Goal: Task Accomplishment & Management: Use online tool/utility

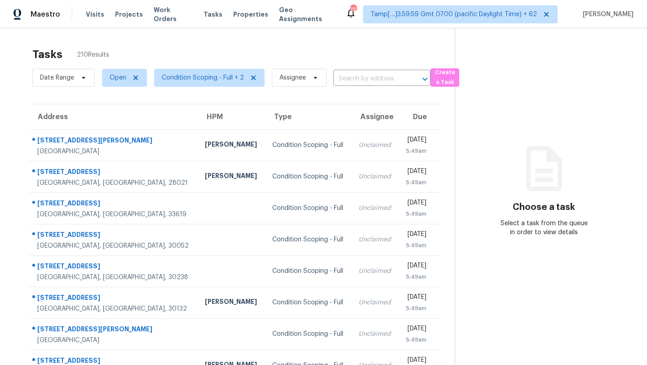
scroll to position [33, 0]
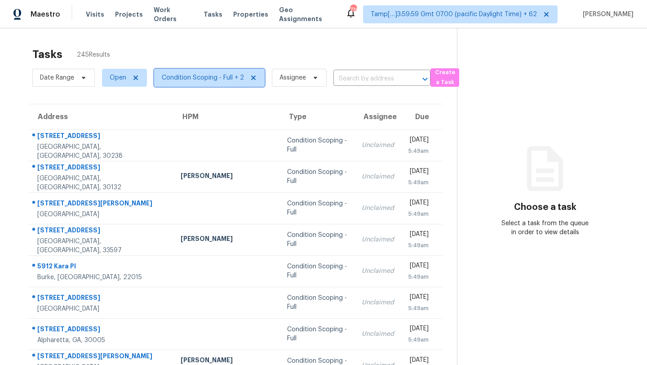
click at [219, 80] on span "Condition Scoping - Full + 2" at bounding box center [203, 77] width 82 height 9
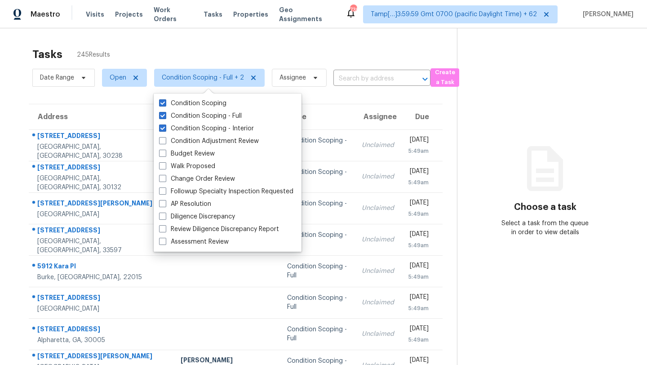
click at [185, 58] on div "Tasks 245 Results" at bounding box center [244, 54] width 425 height 23
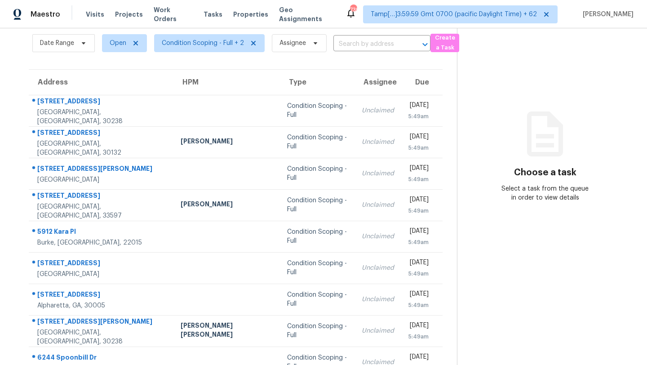
scroll to position [37, 0]
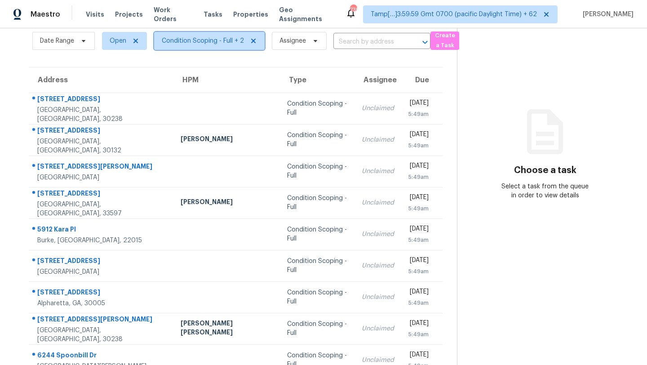
click at [213, 39] on span "Condition Scoping - Full + 2" at bounding box center [203, 40] width 82 height 9
click at [127, 58] on section "Tasks 245 Results Date Range Open Condition Scoping - Full + 2 Assignee ​ Creat…" at bounding box center [235, 218] width 442 height 425
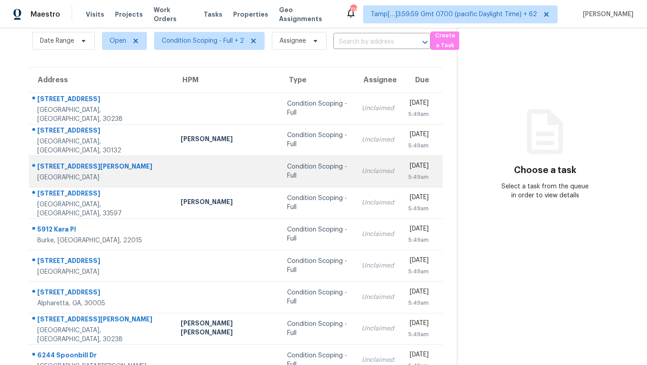
scroll to position [0, 0]
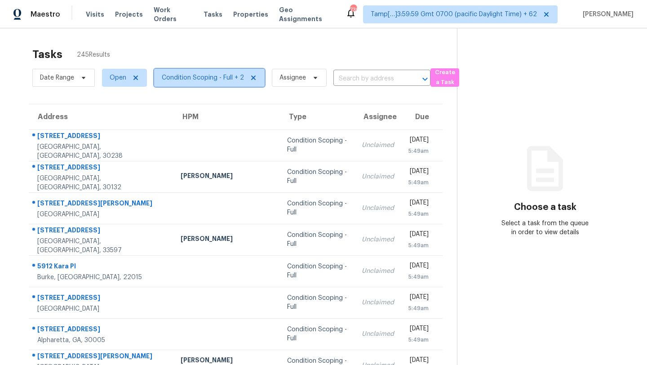
click at [170, 76] on span "Condition Scoping - Full + 2" at bounding box center [203, 77] width 82 height 9
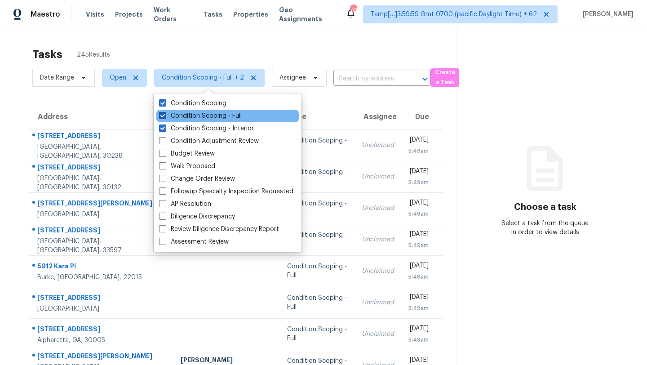
click at [177, 115] on label "Condition Scoping - Full" at bounding box center [200, 115] width 83 height 9
click at [165, 115] on input "Condition Scoping - Full" at bounding box center [162, 114] width 6 height 6
checkbox input "false"
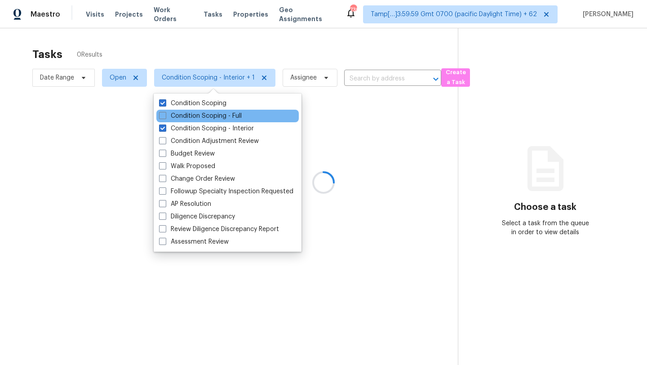
click at [177, 120] on div "Condition Scoping - Full" at bounding box center [227, 116] width 142 height 13
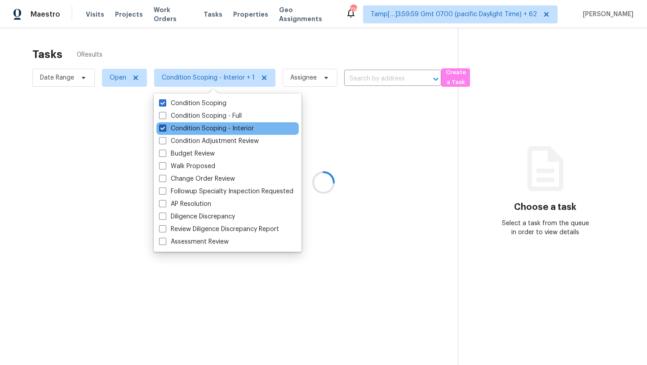
click at [177, 124] on label "Condition Scoping - Interior" at bounding box center [206, 128] width 95 height 9
click at [165, 124] on input "Condition Scoping - Interior" at bounding box center [162, 127] width 6 height 6
checkbox input "false"
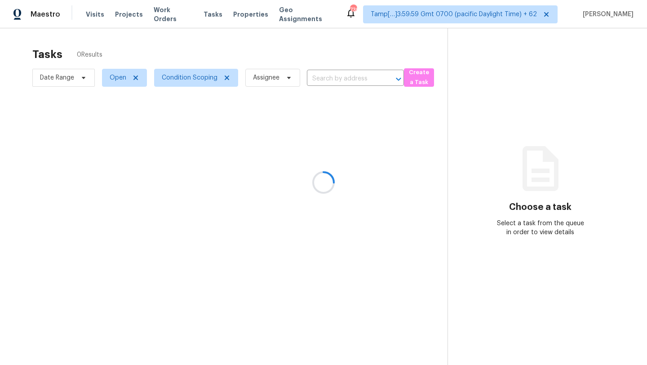
click at [182, 54] on div at bounding box center [323, 182] width 647 height 365
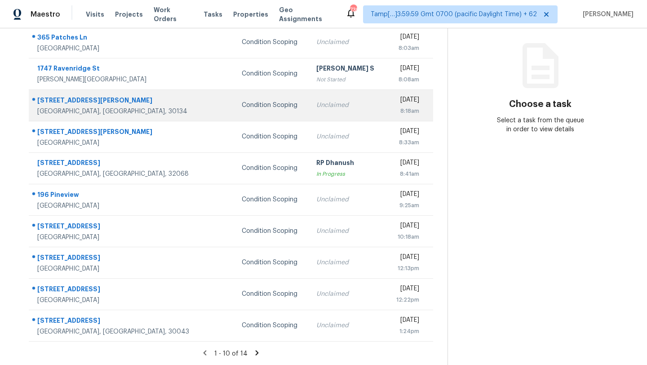
scroll to position [47, 0]
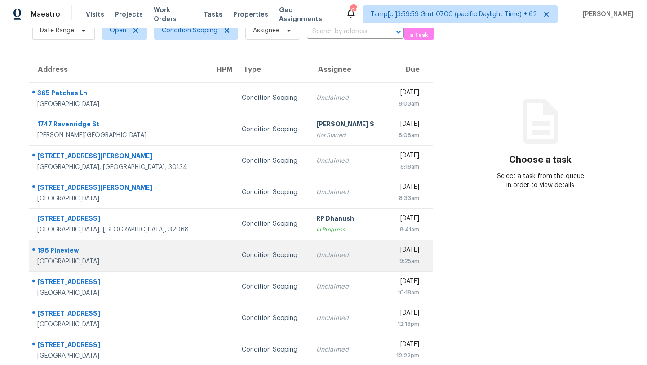
click at [309, 265] on td "Unclaimed" at bounding box center [347, 254] width 77 height 31
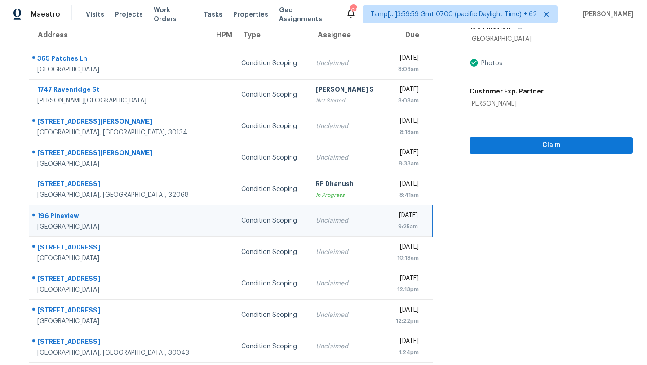
scroll to position [68, 0]
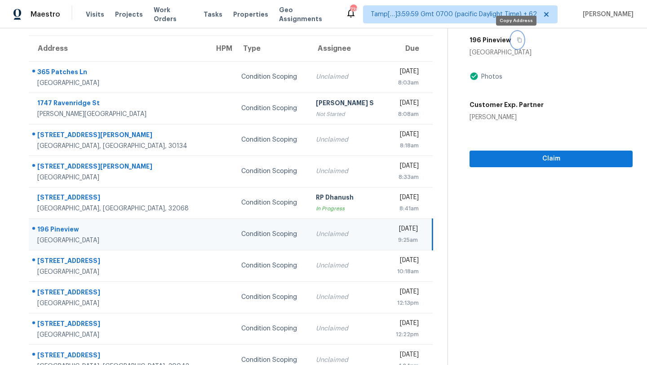
click at [518, 41] on icon "button" at bounding box center [519, 39] width 5 height 5
click at [502, 160] on span "Claim" at bounding box center [551, 158] width 149 height 11
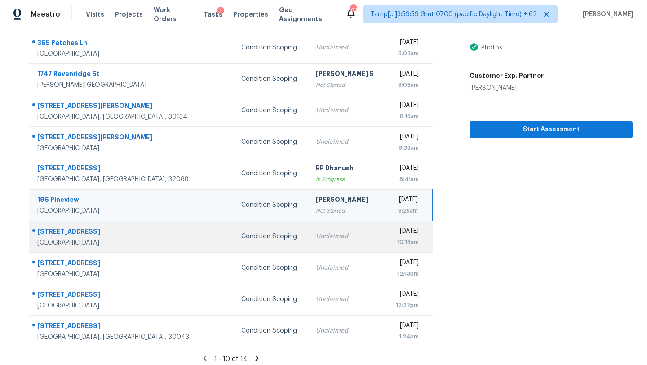
scroll to position [103, 0]
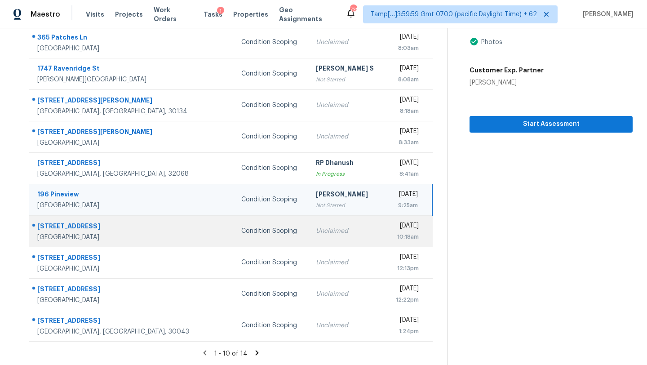
click at [309, 241] on td "Unclaimed" at bounding box center [347, 230] width 77 height 31
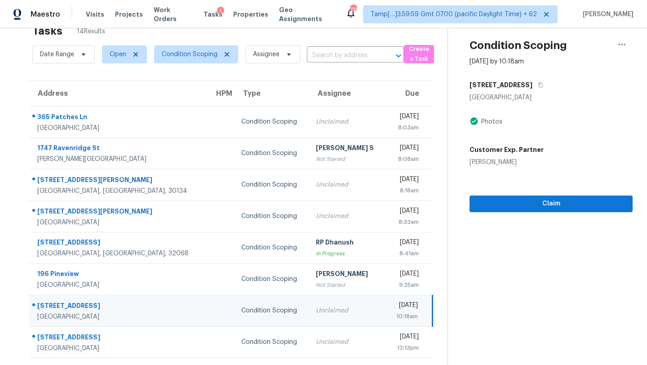
scroll to position [18, 0]
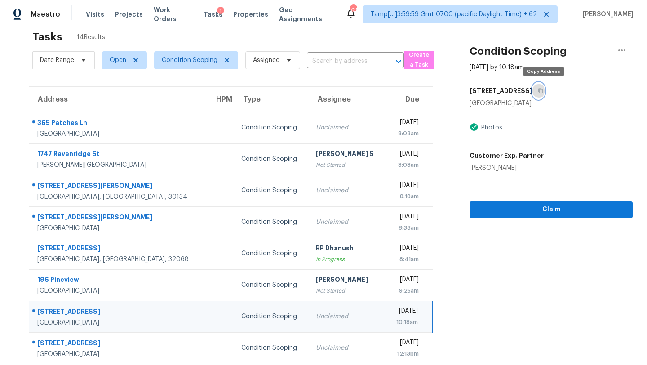
click at [543, 90] on icon "button" at bounding box center [540, 90] width 5 height 5
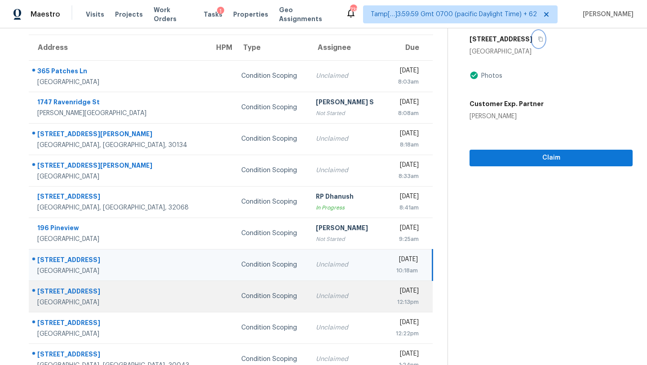
scroll to position [55, 0]
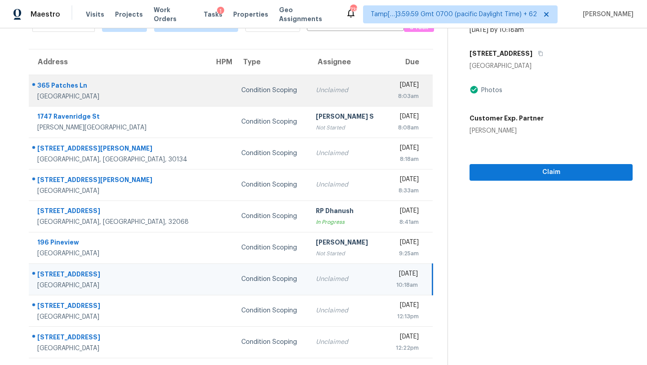
click at [309, 100] on td "Unclaimed" at bounding box center [347, 90] width 77 height 31
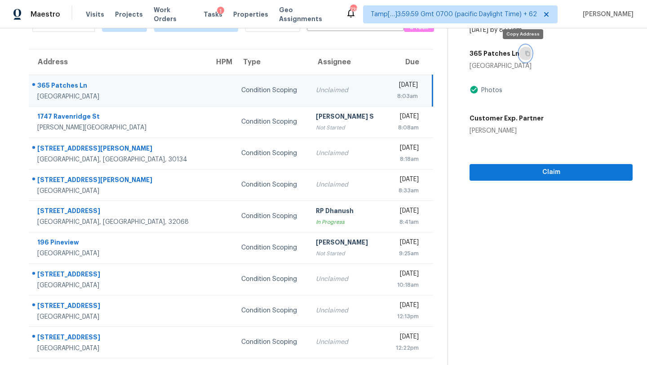
click at [527, 57] on button "button" at bounding box center [525, 53] width 12 height 16
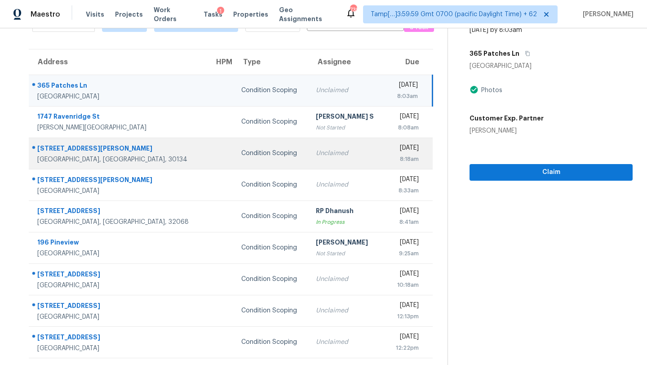
click at [316, 154] on div "Unclaimed" at bounding box center [347, 153] width 62 height 9
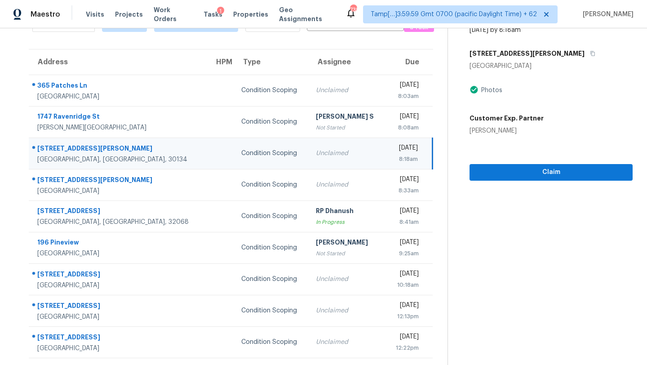
click at [537, 58] on div "8411 Somerton Cir" at bounding box center [550, 53] width 163 height 16
click at [584, 57] on button "button" at bounding box center [590, 53] width 12 height 16
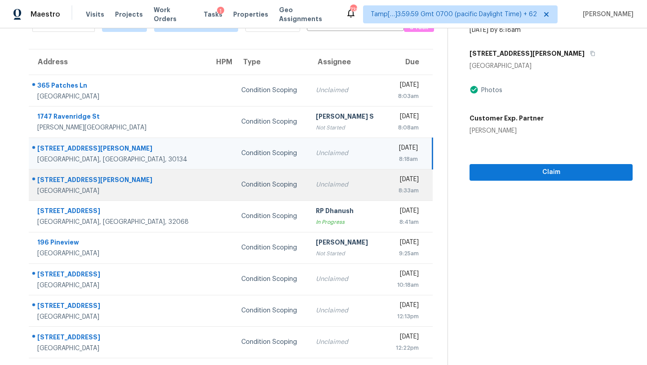
click at [309, 186] on td "Unclaimed" at bounding box center [347, 184] width 77 height 31
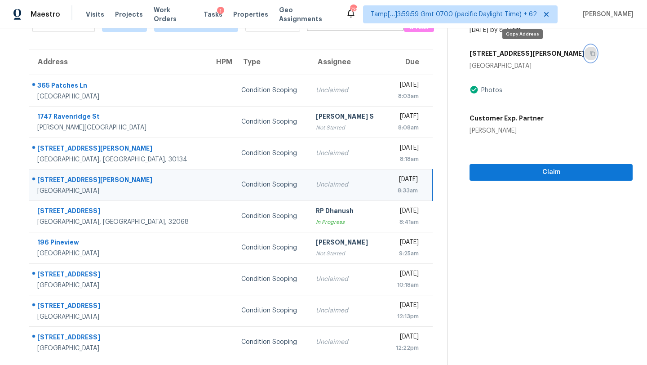
click at [584, 56] on button "button" at bounding box center [590, 53] width 12 height 16
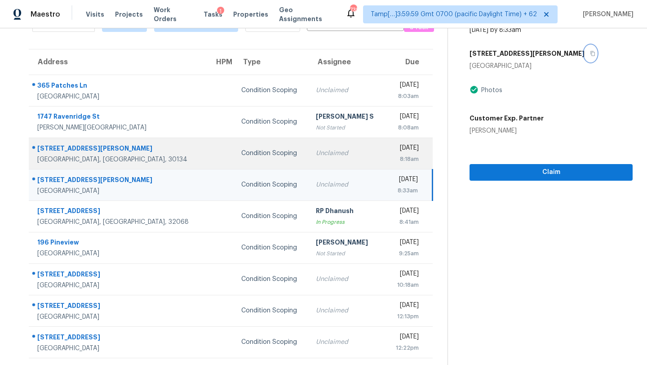
scroll to position [102, 0]
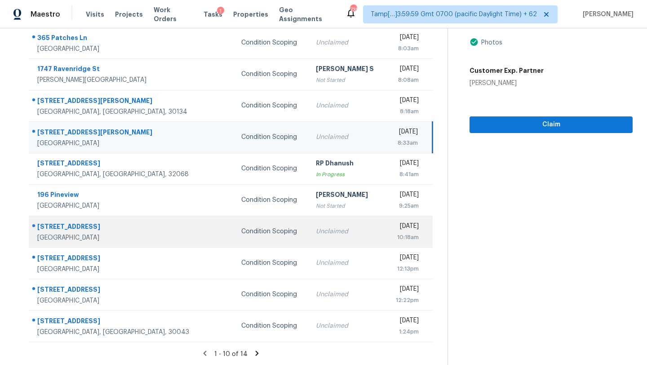
click at [245, 222] on td "Condition Scoping" at bounding box center [271, 231] width 75 height 31
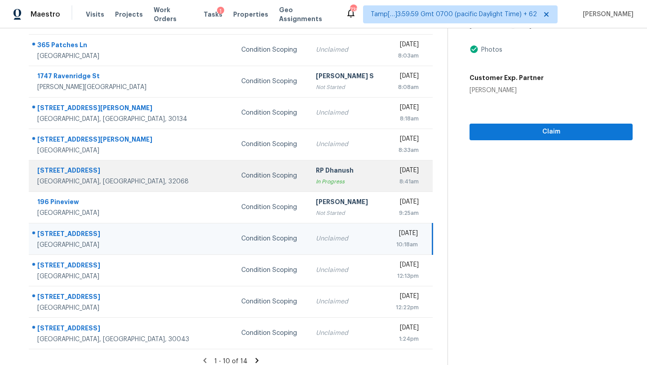
scroll to position [99, 0]
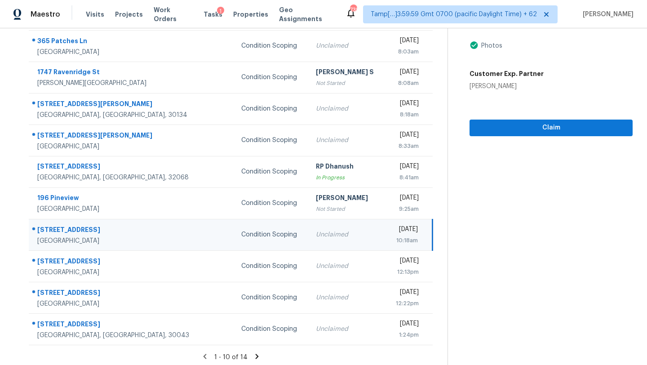
click at [256, 355] on icon at bounding box center [257, 356] width 3 height 5
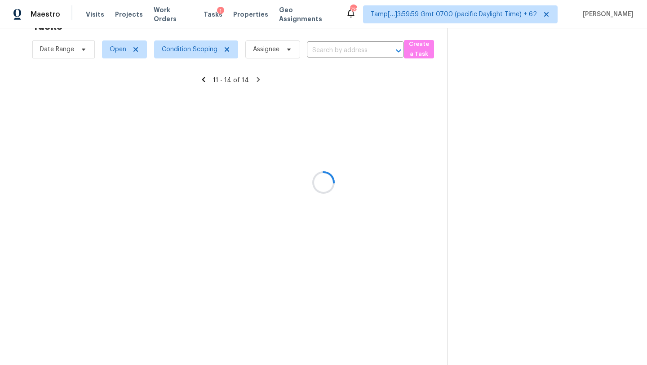
scroll to position [28, 0]
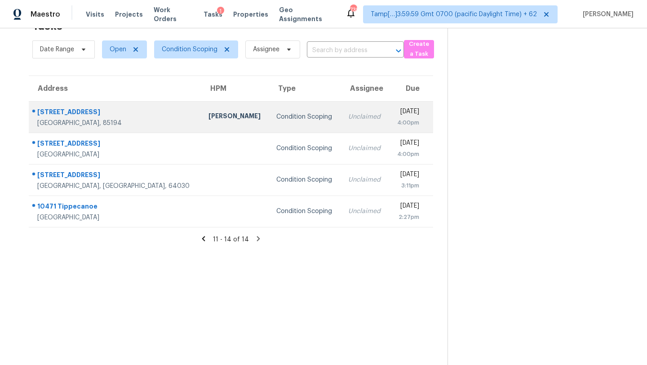
click at [269, 127] on td "Condition Scoping" at bounding box center [305, 116] width 72 height 31
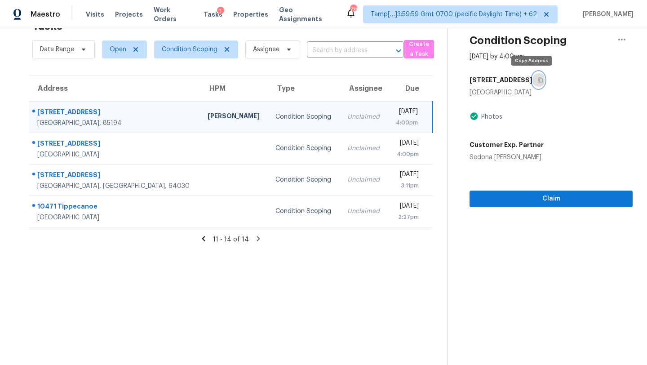
click at [538, 78] on icon "button" at bounding box center [540, 79] width 5 height 5
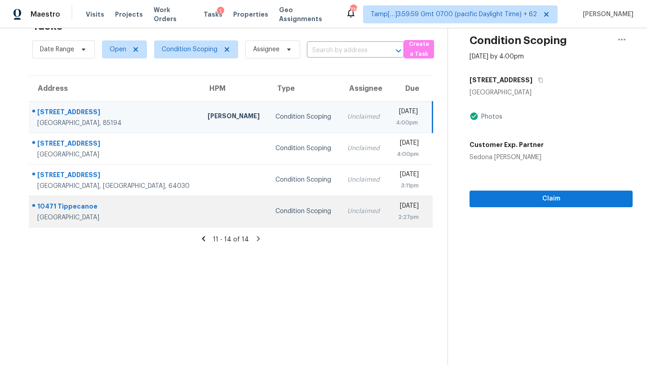
click at [388, 218] on td "Fri, Oct 3rd 2025 2:27pm" at bounding box center [410, 210] width 45 height 31
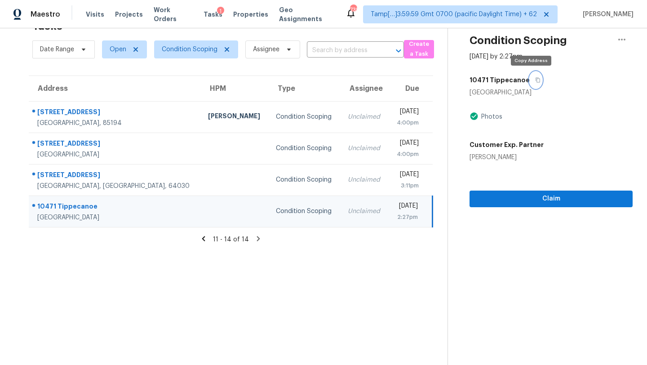
click at [535, 78] on icon "button" at bounding box center [537, 79] width 5 height 5
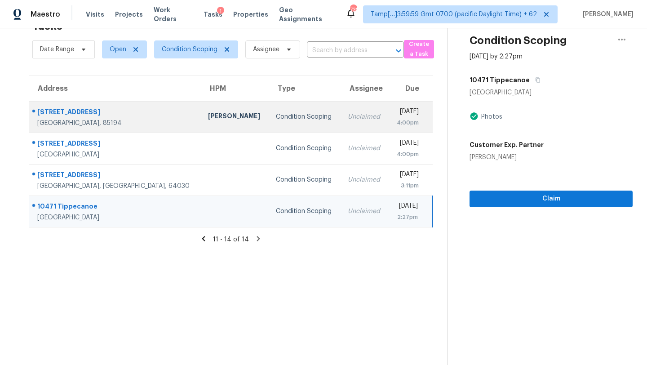
click at [341, 121] on td "Unclaimed" at bounding box center [365, 116] width 48 height 31
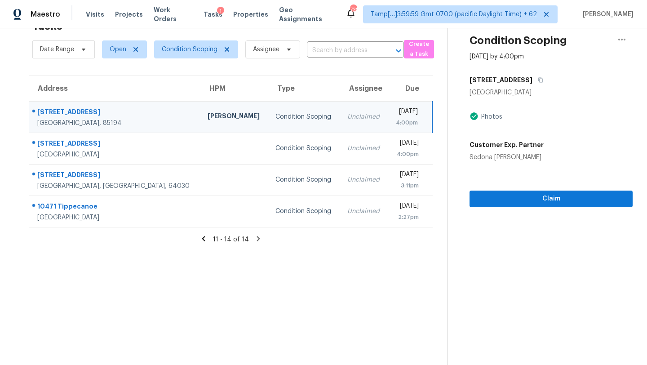
click at [340, 121] on td "Unclaimed" at bounding box center [364, 116] width 48 height 31
click at [539, 78] on icon "button" at bounding box center [541, 80] width 4 height 5
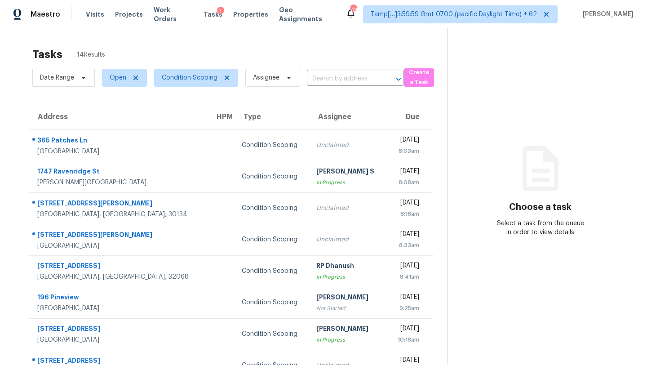
click at [336, 44] on div "Tasks 14 Results" at bounding box center [239, 54] width 415 height 23
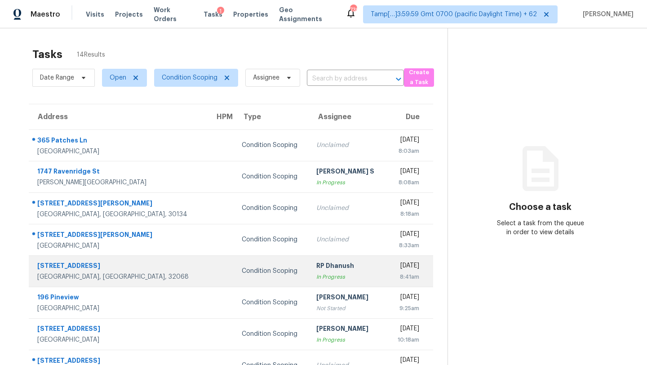
scroll to position [8, 0]
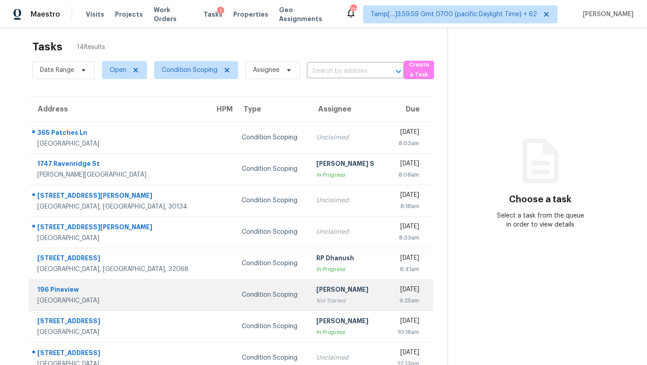
click at [242, 293] on div "Condition Scoping" at bounding box center [272, 294] width 60 height 9
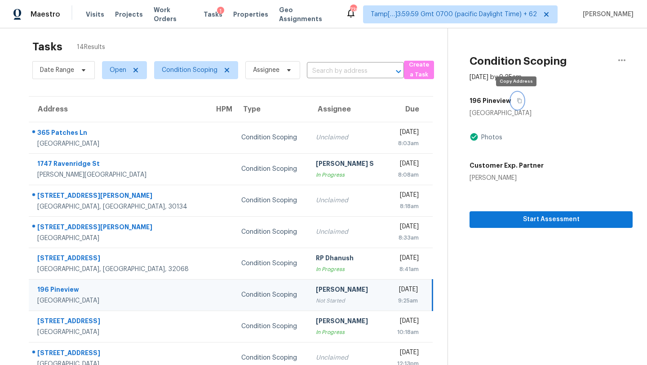
click at [519, 101] on icon "button" at bounding box center [520, 100] width 4 height 5
click at [521, 100] on div "196 Pineview" at bounding box center [550, 101] width 163 height 16
click at [517, 99] on icon "button" at bounding box center [519, 100] width 5 height 5
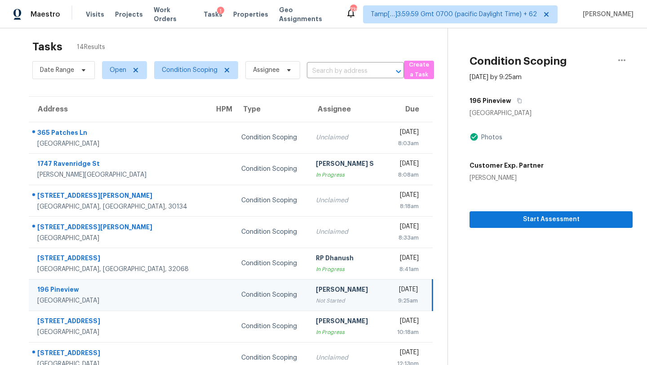
click at [393, 296] on div "9:25am" at bounding box center [405, 300] width 25 height 9
click at [517, 101] on icon "button" at bounding box center [519, 100] width 5 height 5
click at [498, 226] on button "Start Assessment" at bounding box center [550, 219] width 163 height 17
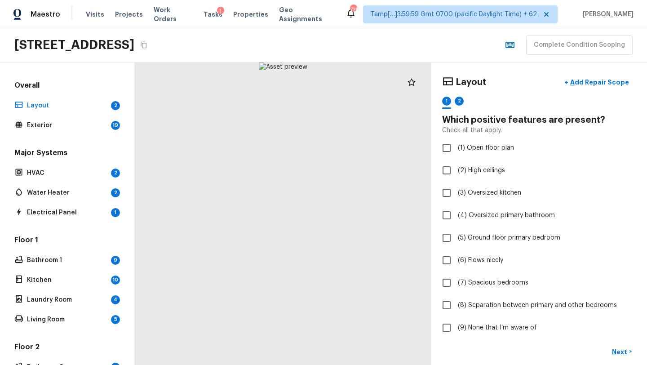
click at [146, 44] on icon "Copy Address" at bounding box center [144, 45] width 6 height 7
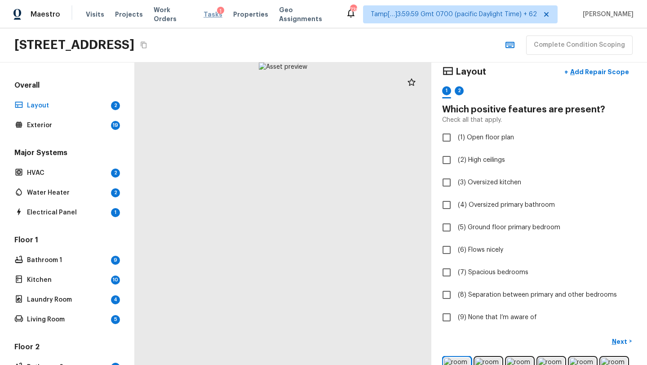
click at [203, 15] on span "Tasks" at bounding box center [212, 14] width 19 height 6
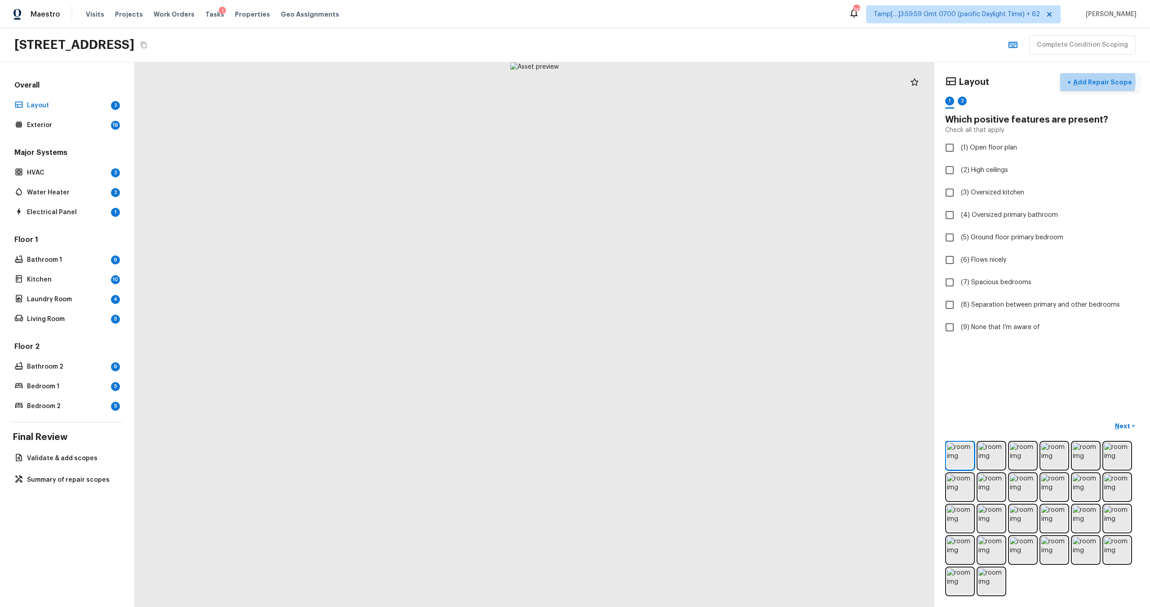
click at [1097, 81] on p "Add Repair Scope" at bounding box center [1101, 82] width 61 height 9
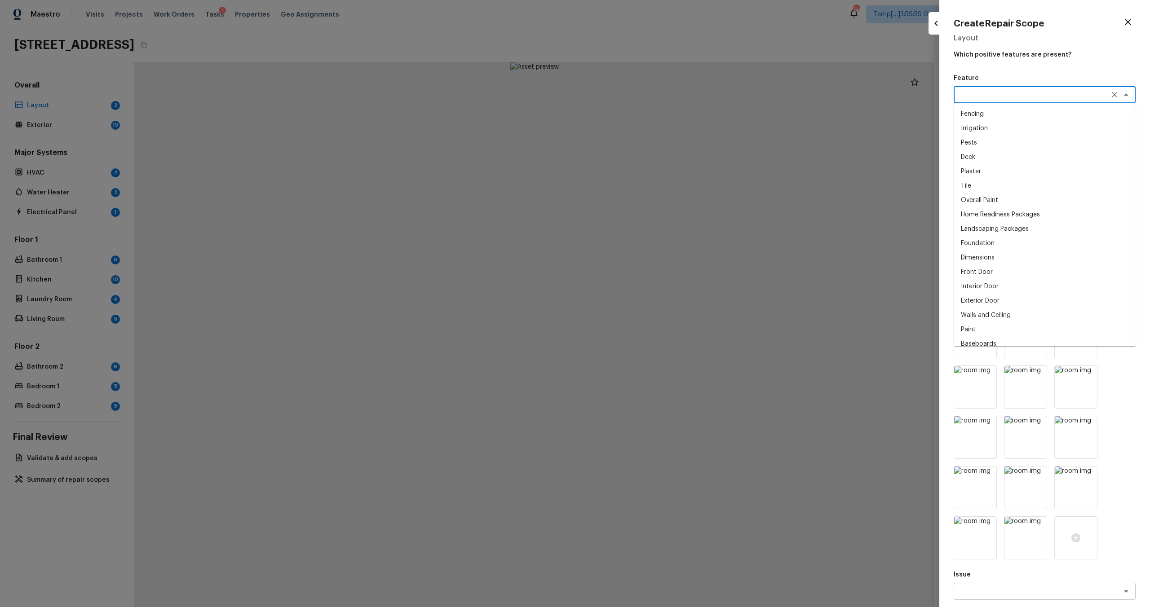
click at [981, 97] on textarea at bounding box center [1032, 94] width 149 height 9
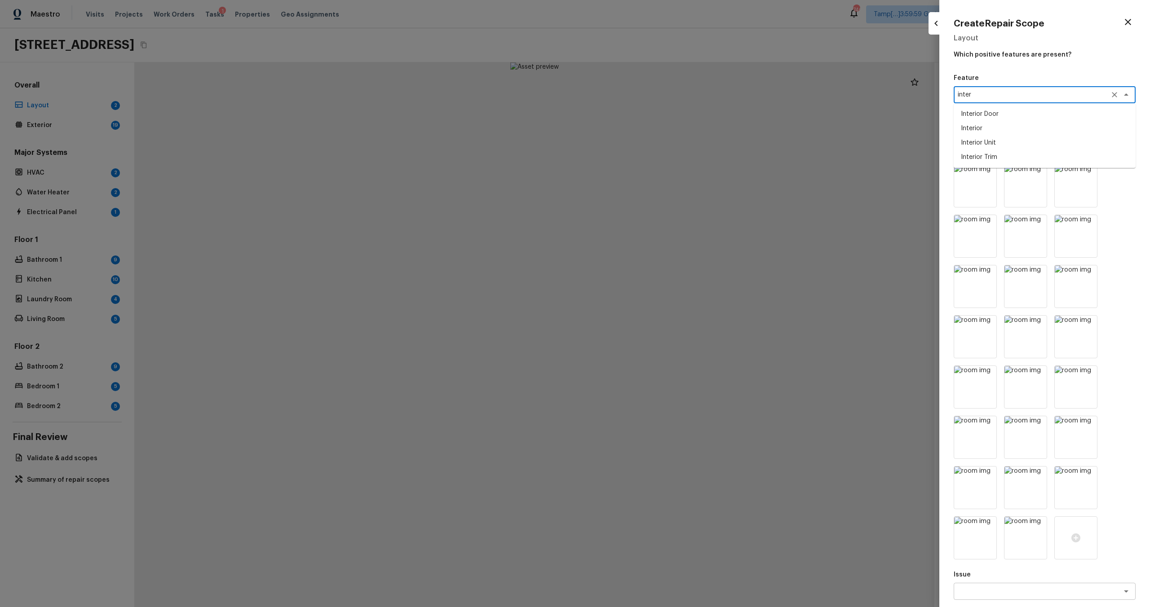
click at [981, 112] on li "Interior Door" at bounding box center [1045, 114] width 182 height 14
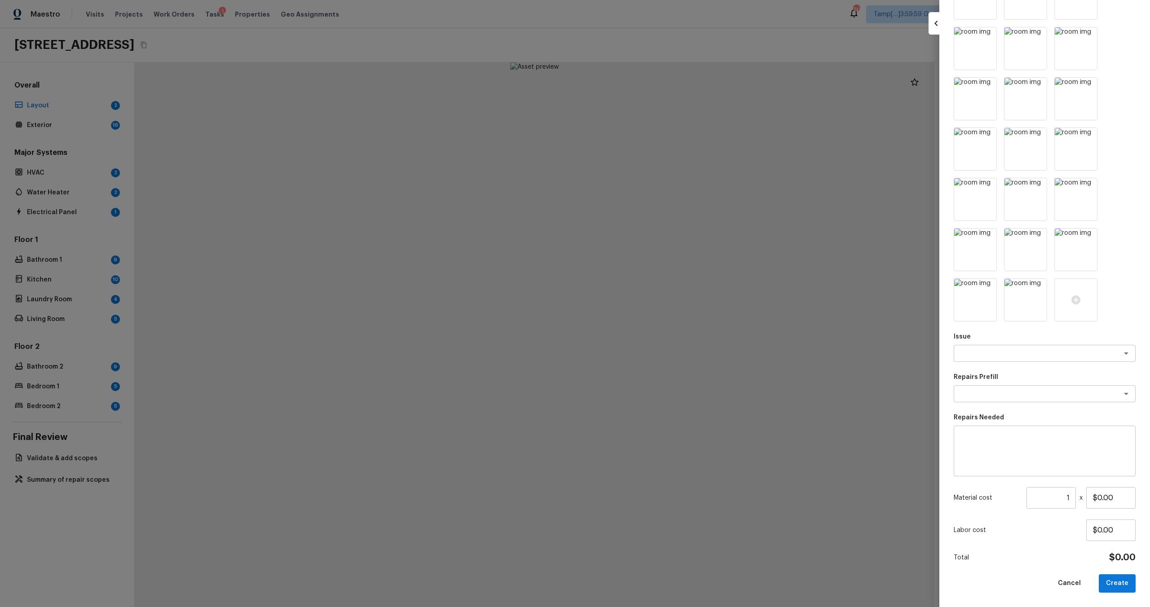
type textarea "Interior Door"
click at [990, 367] on div "Feature Interior Door x ​ Issue x ​ Repairs Prefill x ​ Repairs Needed x ​ Mate…" at bounding box center [1045, 214] width 182 height 757
click at [990, 355] on textarea at bounding box center [1032, 353] width 149 height 9
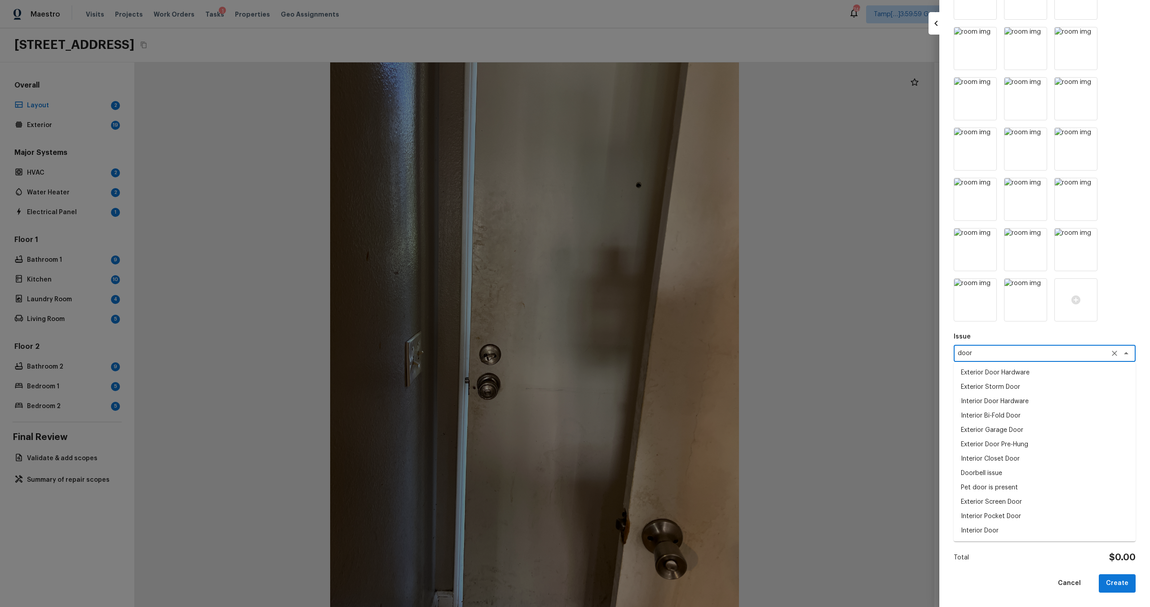
click at [980, 533] on li "Interior Door" at bounding box center [1045, 531] width 182 height 14
type textarea "Interior Door"
click at [981, 442] on textarea at bounding box center [1044, 451] width 169 height 36
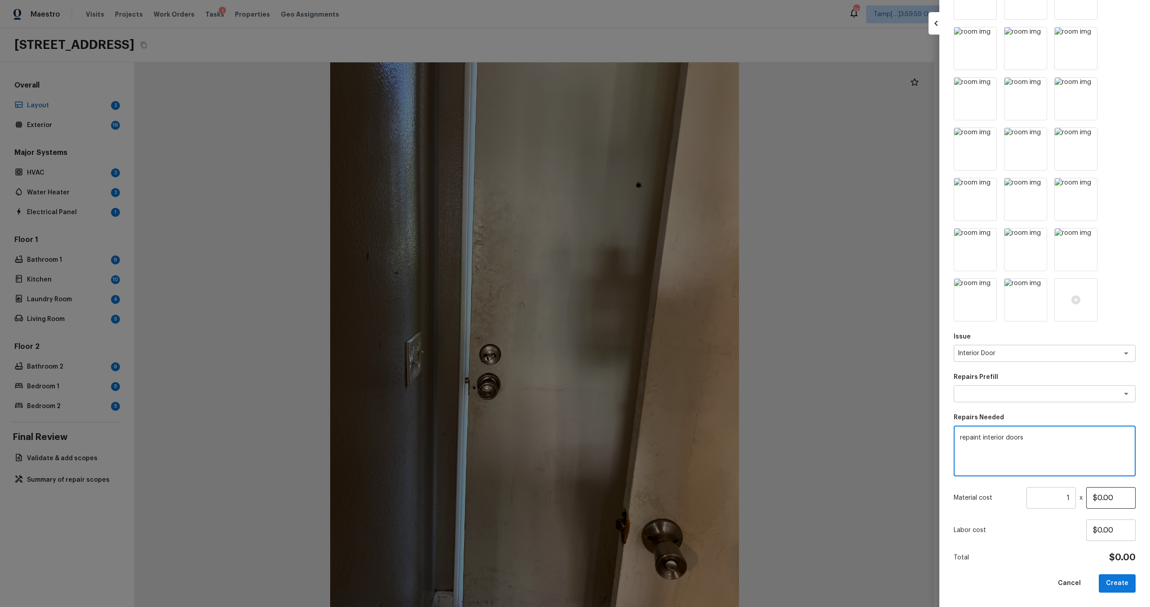
type textarea "repaint interior doors"
click at [1097, 500] on input "$0.00" at bounding box center [1110, 498] width 49 height 22
type input "$25.00"
click at [1073, 498] on input "1" at bounding box center [1050, 498] width 49 height 22
type input "6"
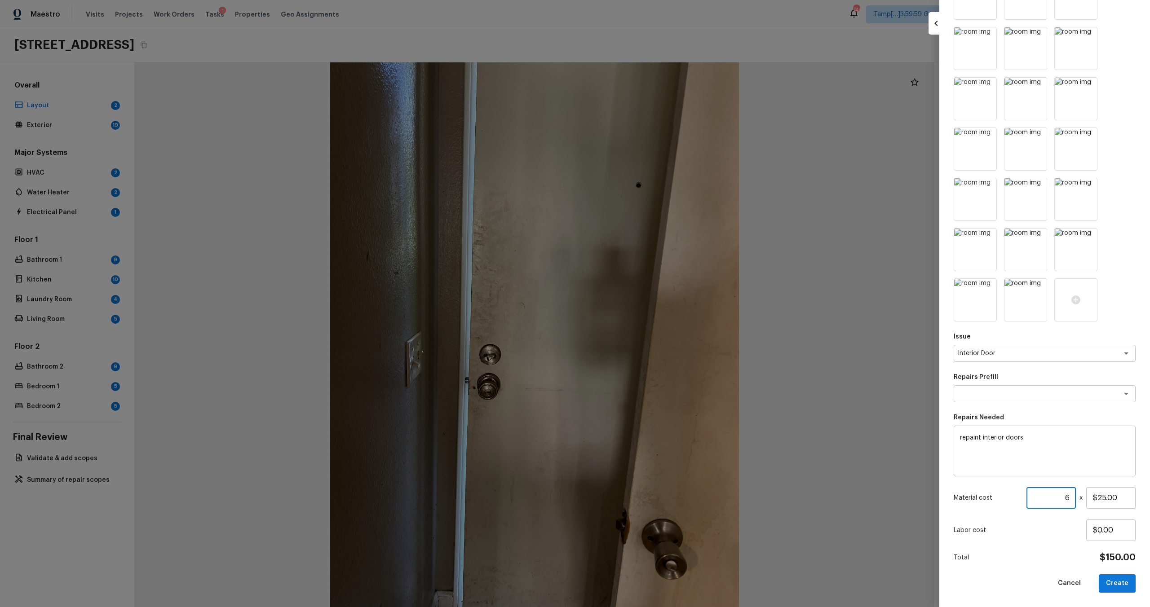
click at [1053, 546] on div "Feature Interior Door x ​ Issue Interior Door x ​ Repairs Prefill x ​ Repairs N…" at bounding box center [1045, 214] width 182 height 757
click at [1117, 588] on button "Create" at bounding box center [1117, 584] width 37 height 18
type input "1"
type input "$0.00"
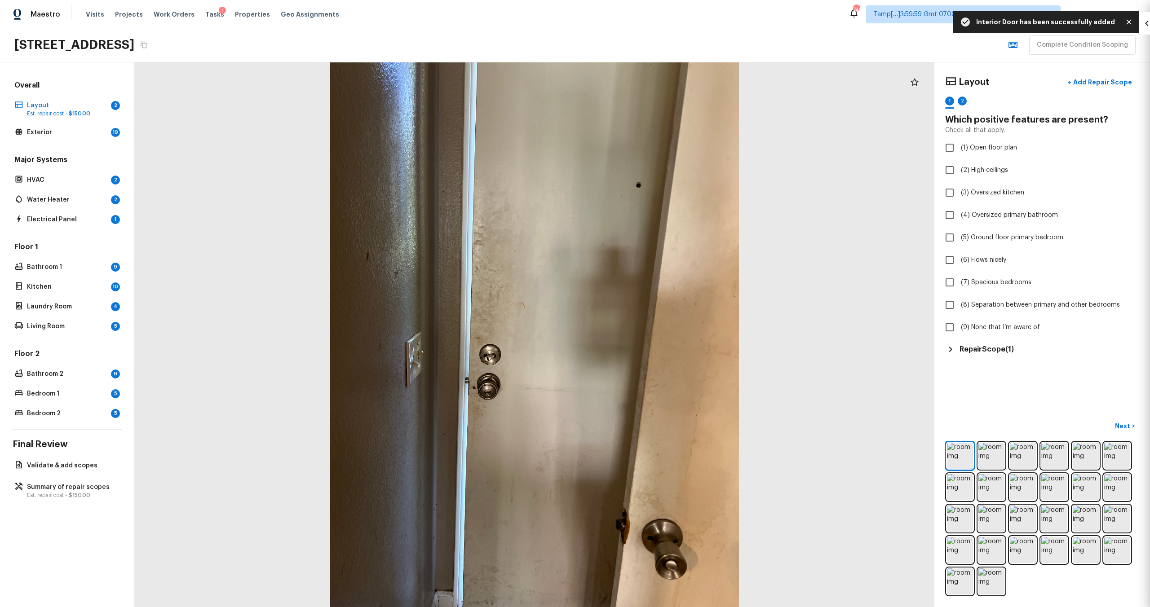
scroll to position [0, 0]
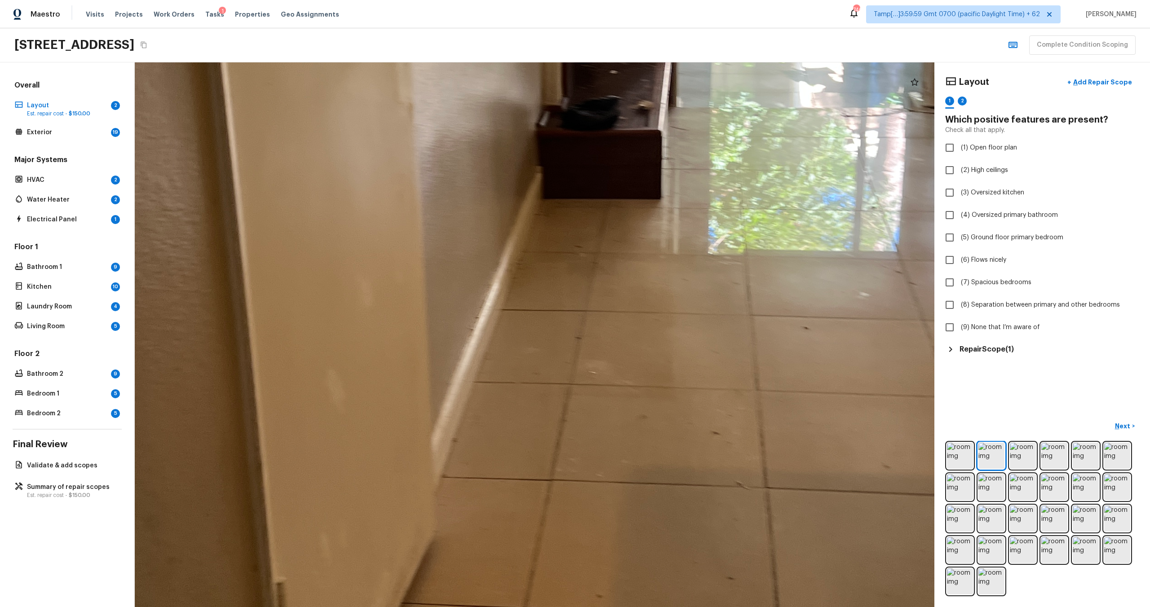
drag, startPoint x: 639, startPoint y: 311, endPoint x: 596, endPoint y: 120, distance: 195.8
click at [596, 119] on div at bounding box center [563, 168] width 2701 height 1841
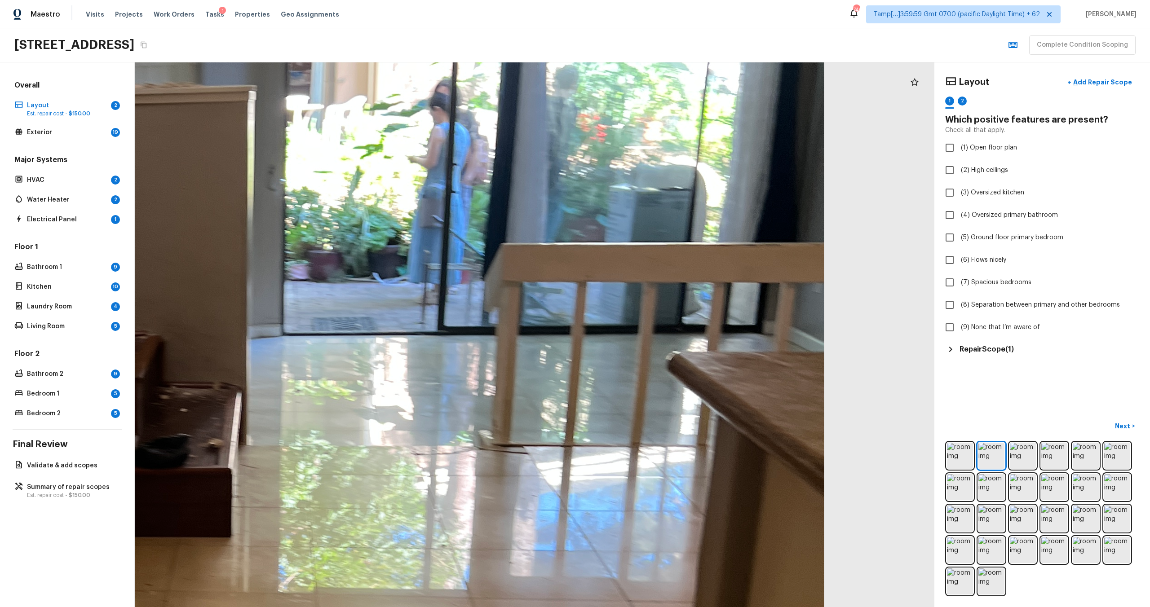
drag, startPoint x: 784, startPoint y: 153, endPoint x: 355, endPoint y: 492, distance: 547.0
click at [355, 492] on div at bounding box center [133, 507] width 2701 height 1841
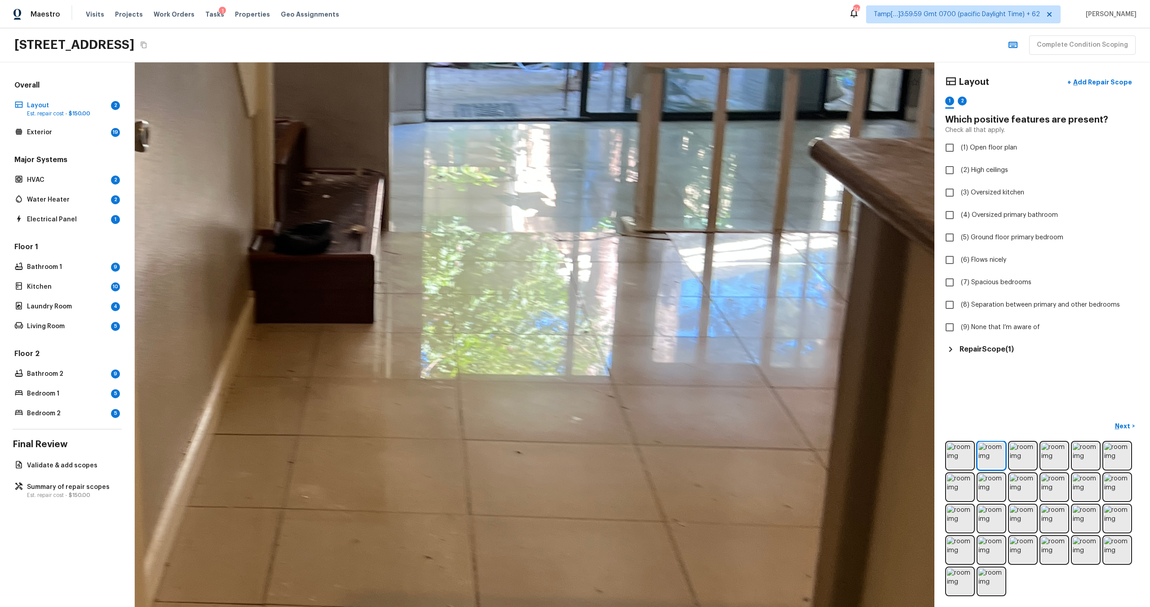
drag, startPoint x: 354, startPoint y: 445, endPoint x: 496, endPoint y: 229, distance: 258.4
click at [496, 230] on div at bounding box center [275, 293] width 2701 height 1841
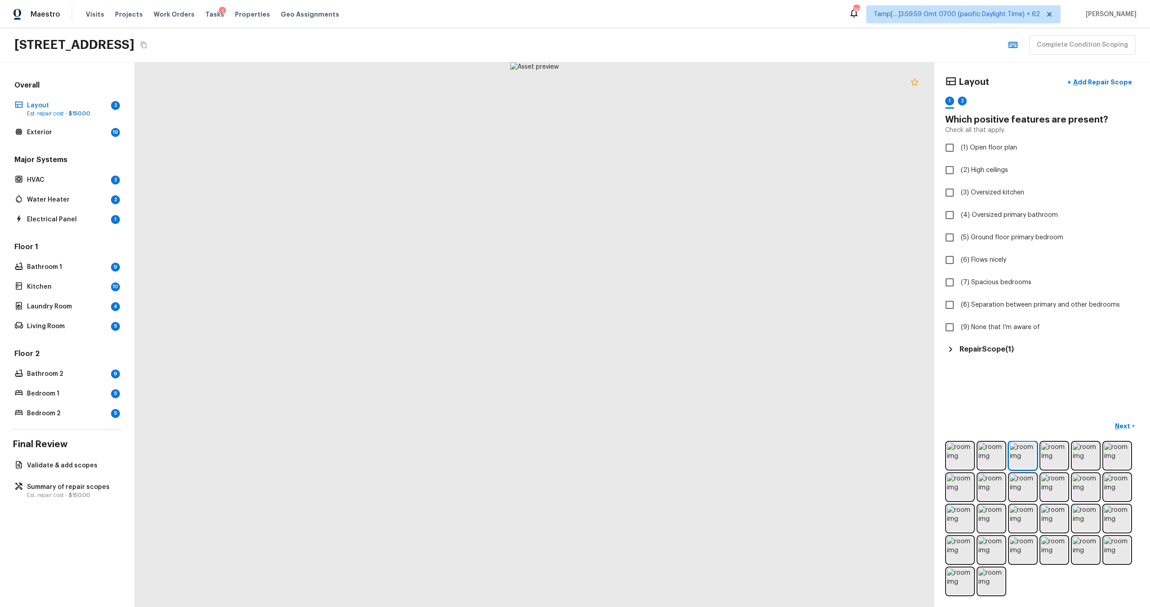
click at [917, 79] on icon at bounding box center [914, 82] width 11 height 11
click at [1090, 87] on button "+ Add Repair Scope" at bounding box center [1099, 82] width 79 height 18
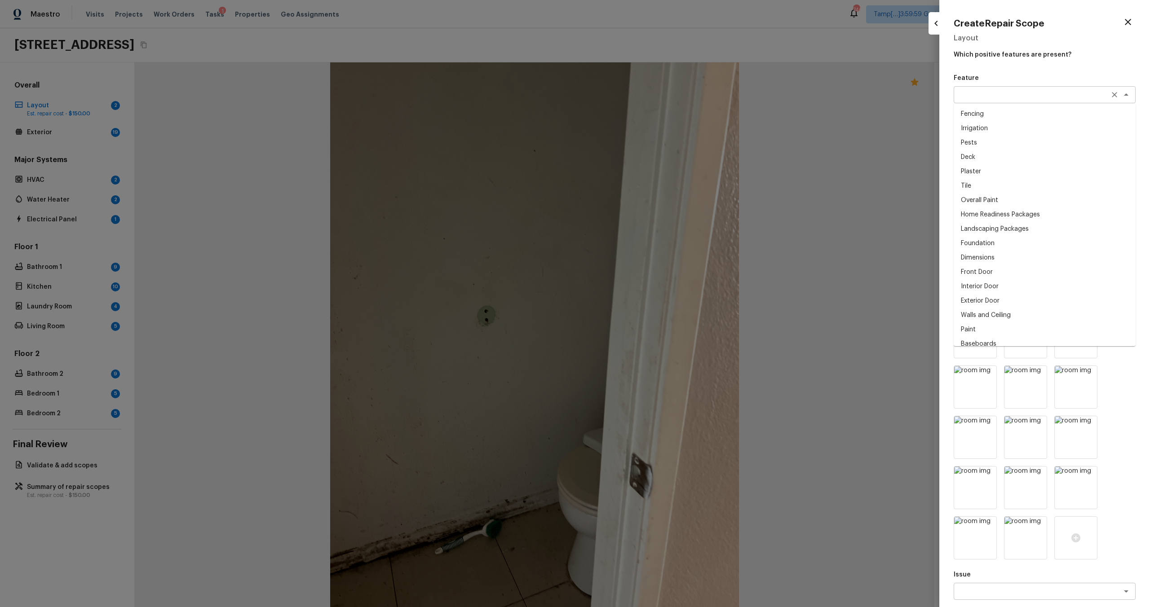
click at [975, 102] on div "x ​" at bounding box center [1045, 94] width 182 height 17
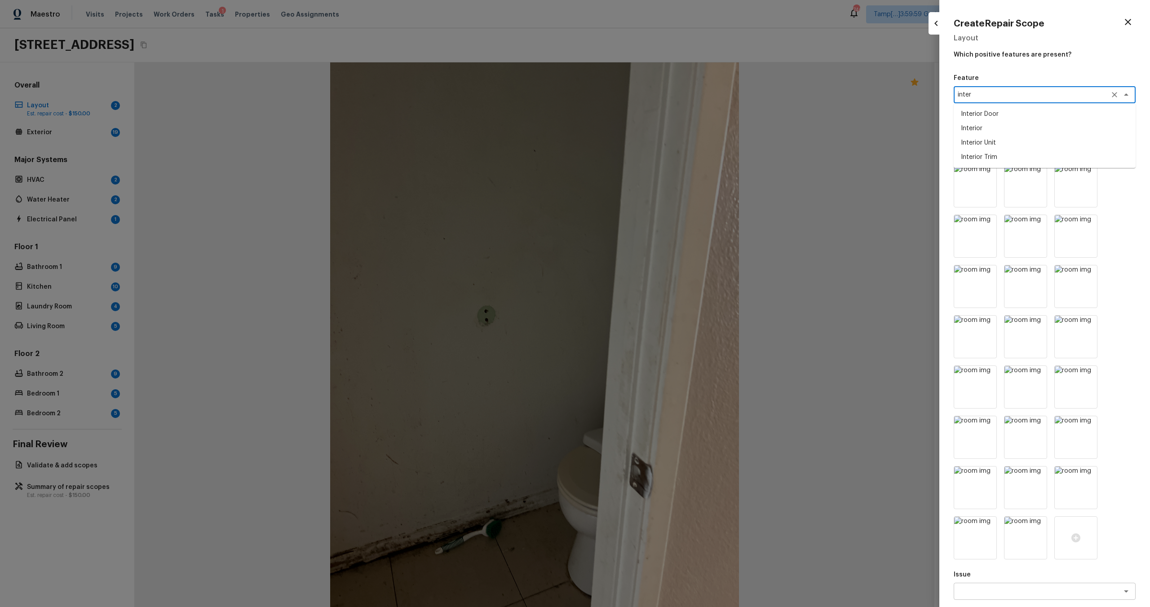
click at [993, 132] on li "Interior" at bounding box center [1045, 128] width 182 height 14
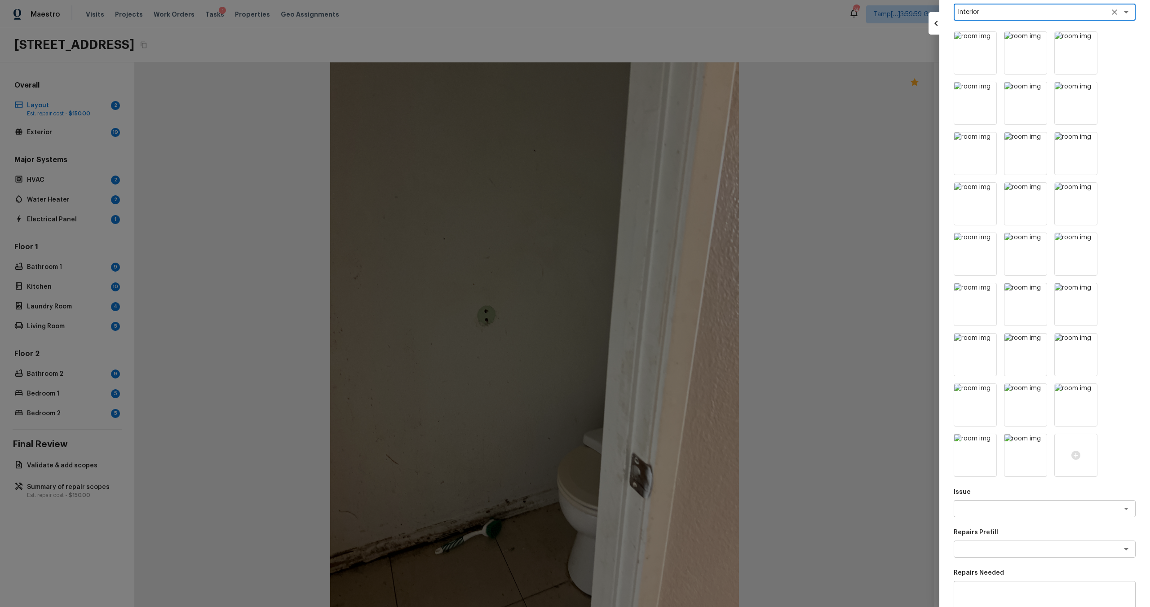
scroll to position [238, 0]
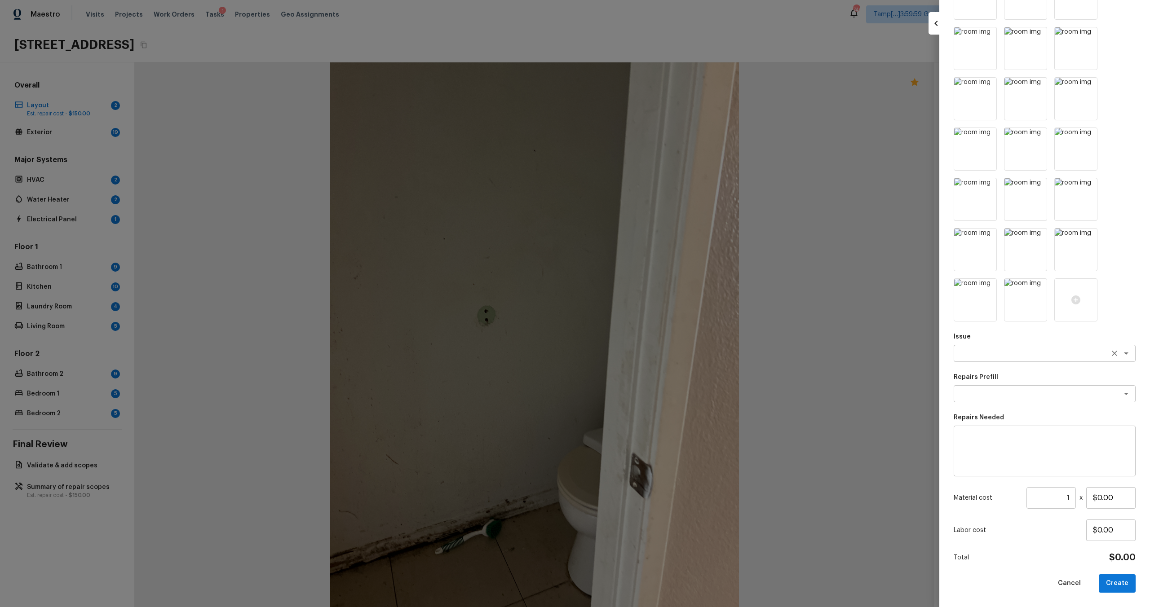
click at [990, 361] on div "x ​" at bounding box center [1045, 353] width 182 height 17
type textarea "Interior"
type textarea "o"
click at [985, 391] on li "ACQ: Water Leak" at bounding box center [1045, 387] width 182 height 14
click at [985, 401] on div "x ​" at bounding box center [1045, 393] width 182 height 17
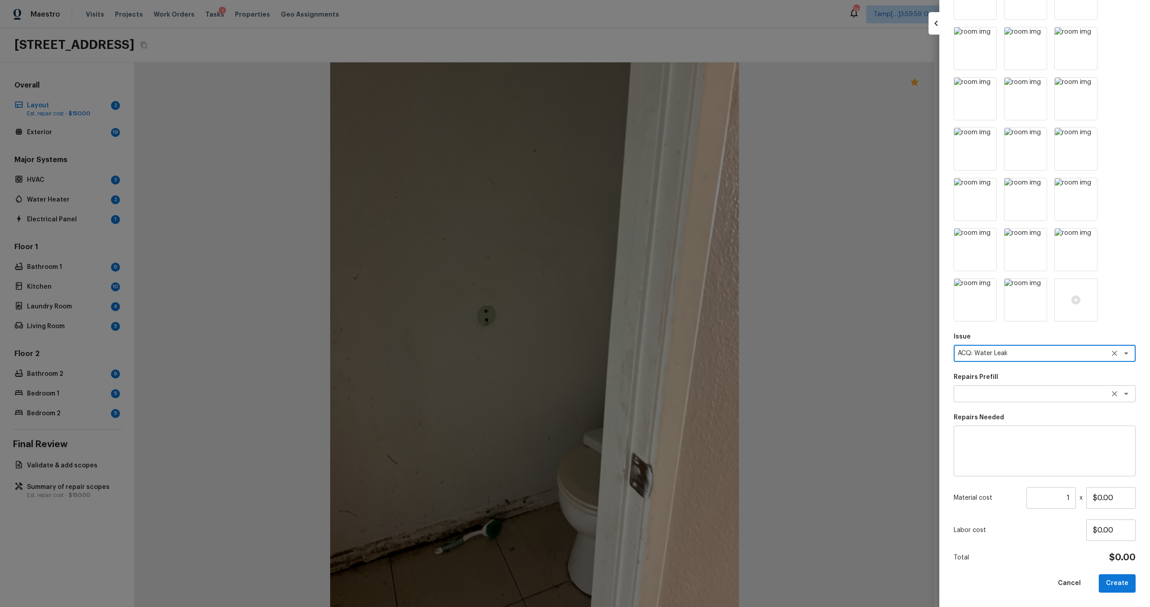
type textarea "ACQ: Water Leak"
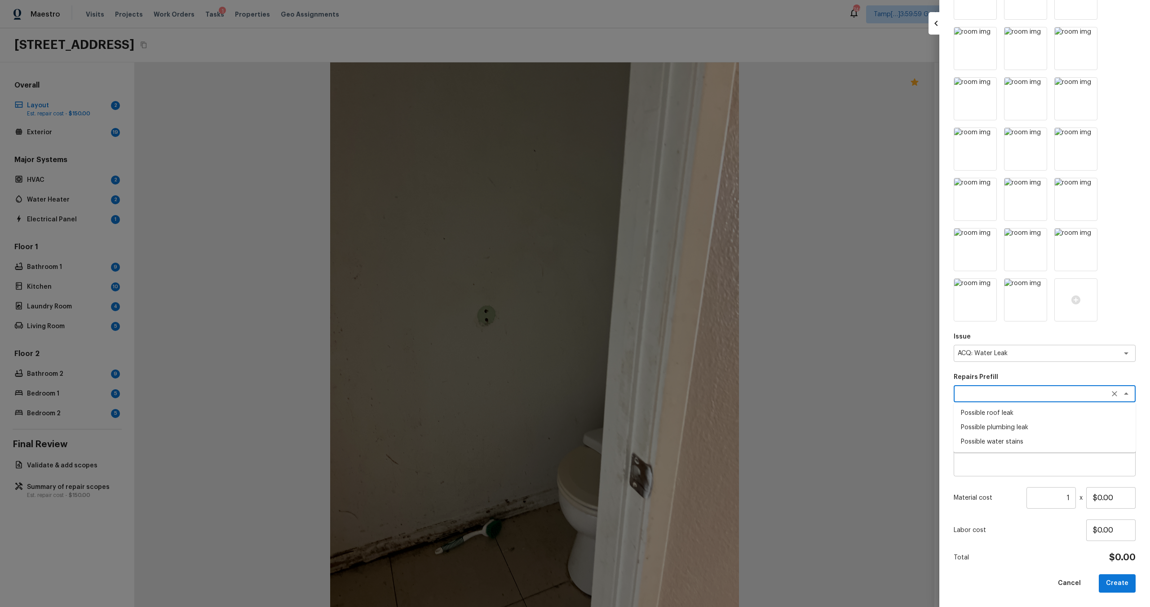
click at [990, 438] on li "Possible water stains" at bounding box center [1045, 442] width 182 height 14
type textarea "Possible water stains"
type textarea "Acquisition Scope: Possible water stains"
click at [1097, 500] on input "$500.00" at bounding box center [1110, 498] width 49 height 22
type input "$2,500.00"
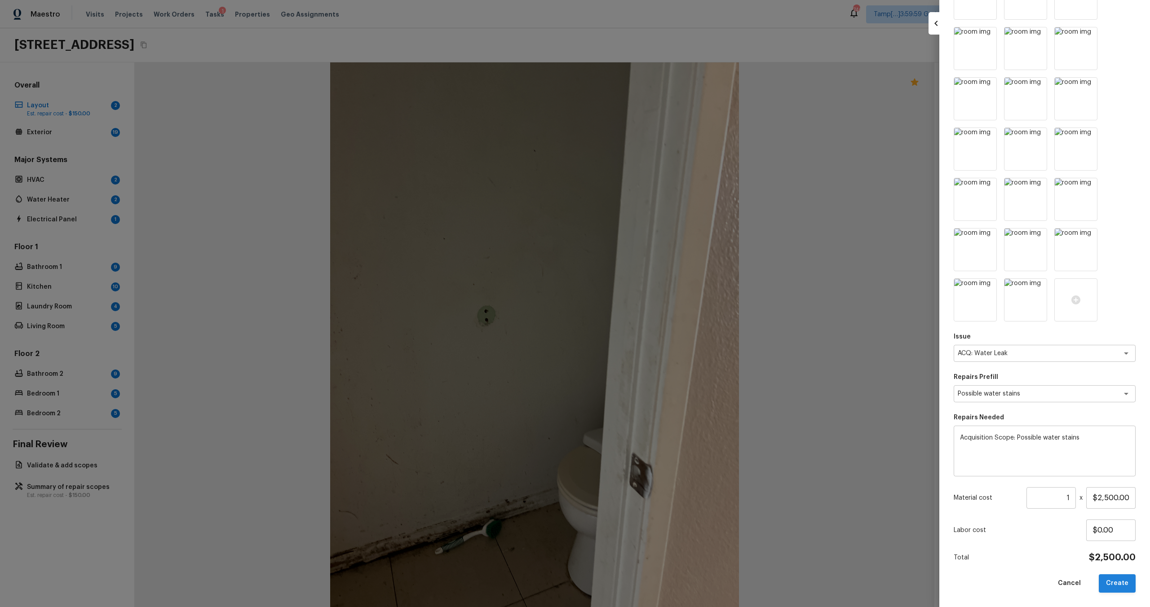
click at [1116, 580] on button "Create" at bounding box center [1117, 584] width 37 height 18
type input "$0.00"
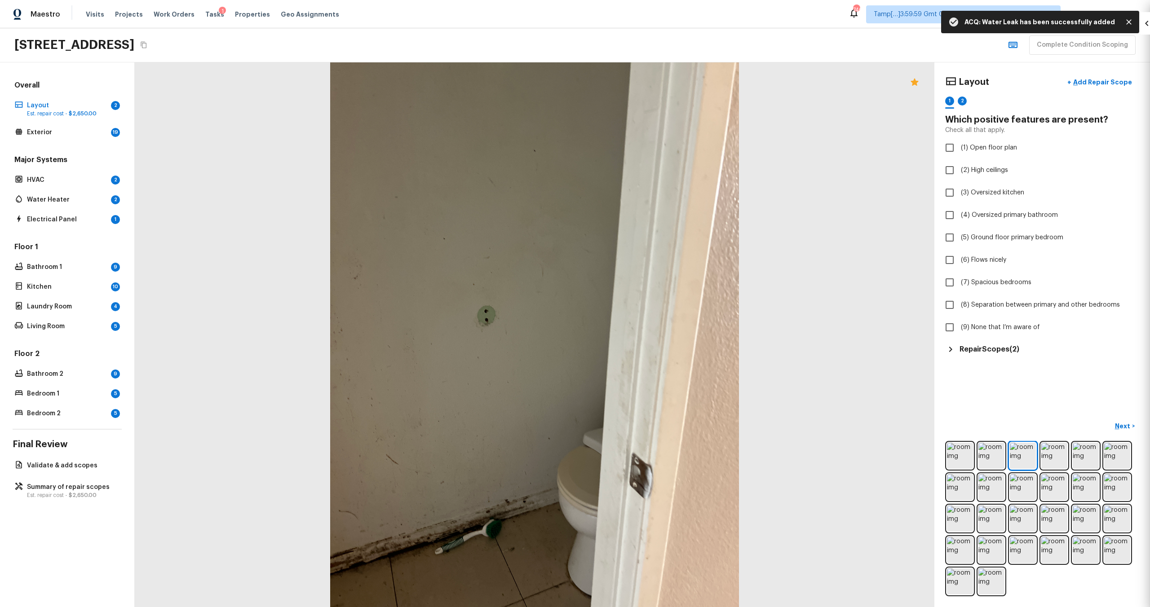
scroll to position [0, 0]
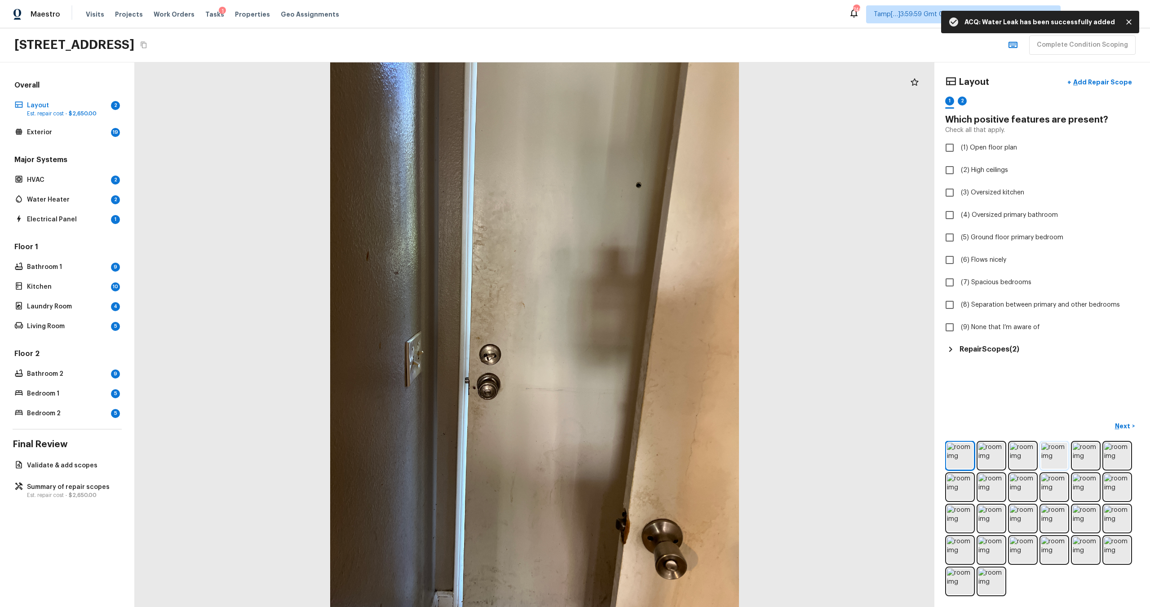
click at [1048, 463] on img at bounding box center [1054, 456] width 26 height 26
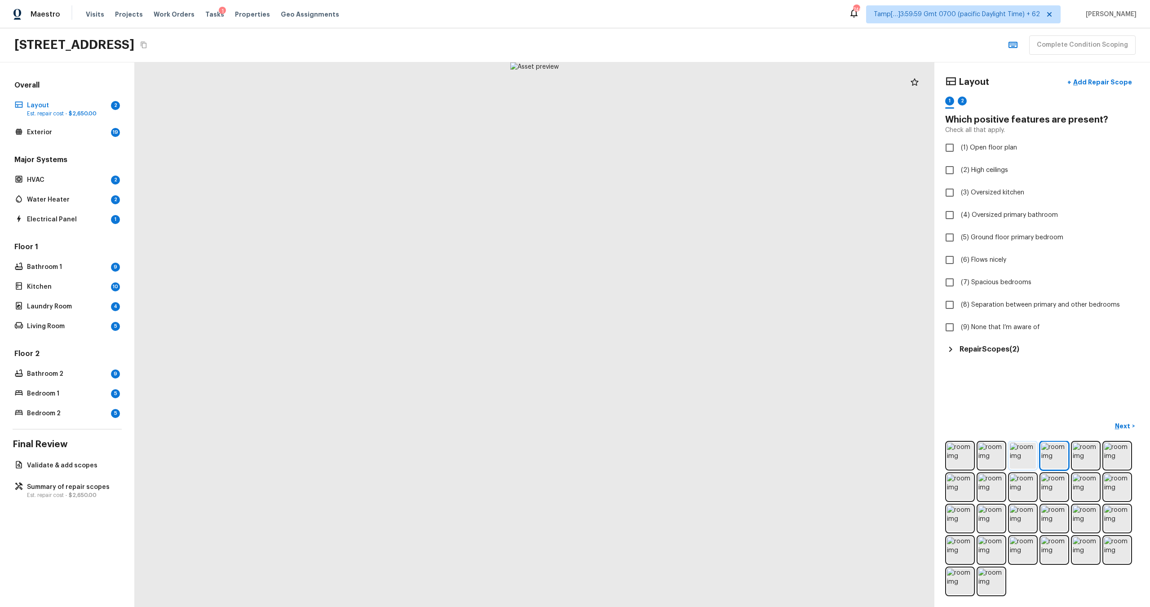
click at [1026, 463] on img at bounding box center [1023, 456] width 26 height 26
click at [1077, 81] on p "Add Repair Scope" at bounding box center [1101, 82] width 61 height 9
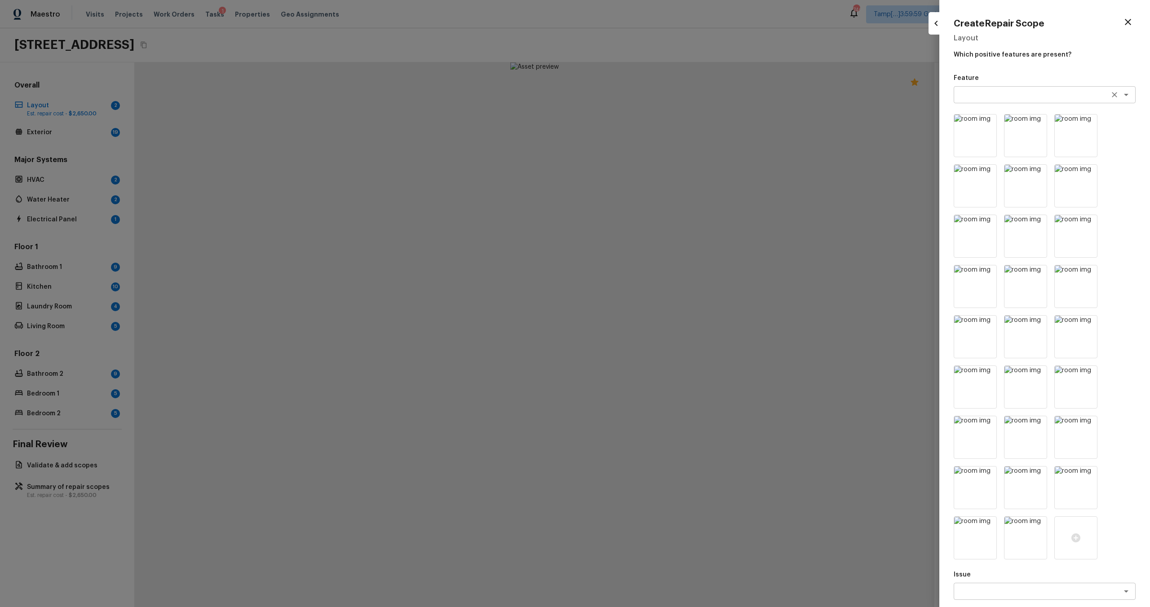
click at [976, 90] on textarea at bounding box center [1032, 94] width 149 height 9
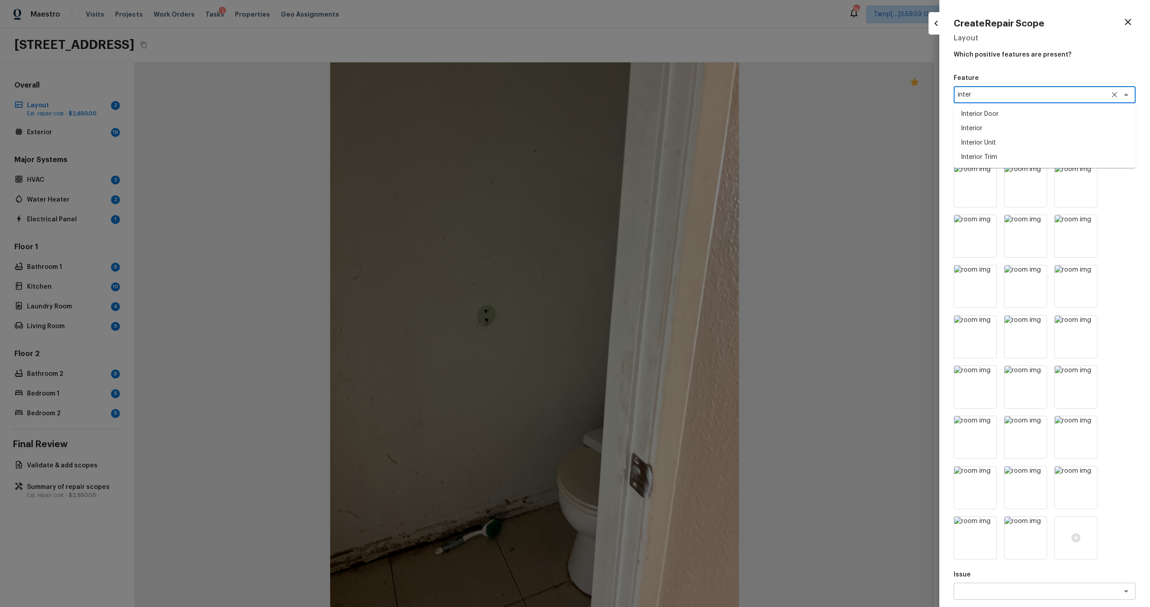
click at [980, 130] on li "Interior" at bounding box center [1045, 128] width 182 height 14
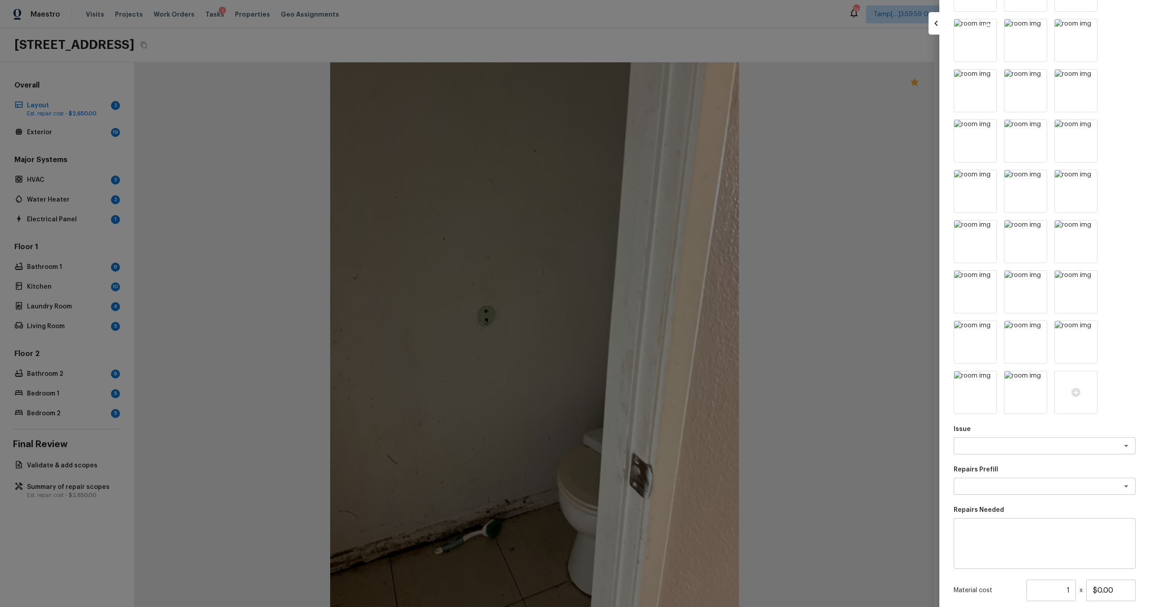
scroll to position [238, 0]
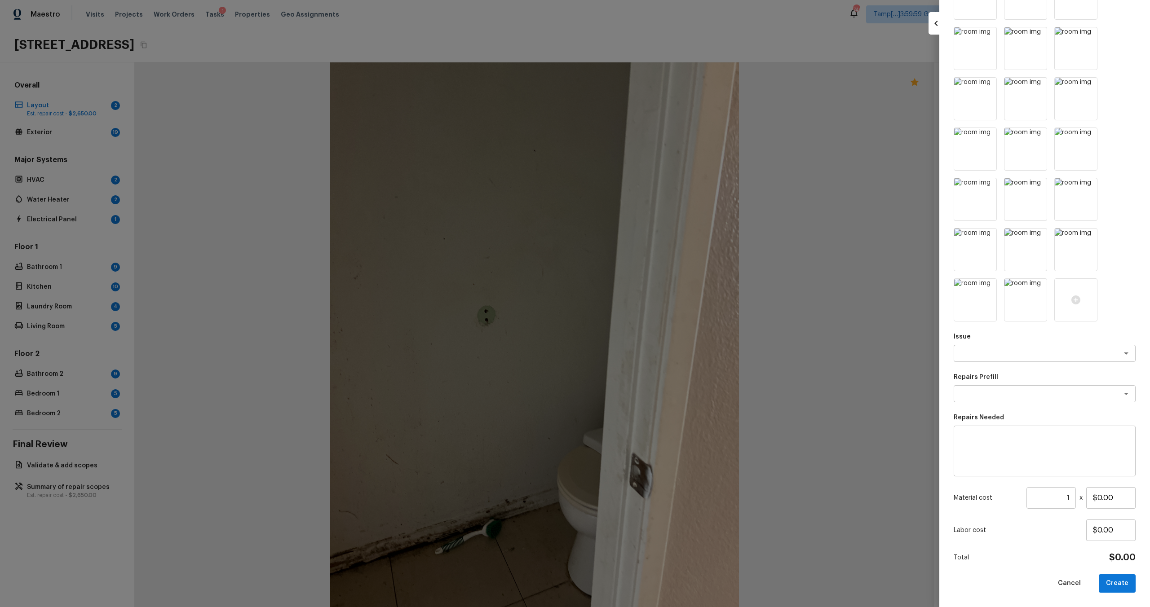
type textarea "Interior"
click at [994, 362] on div "Feature Interior x ​ Issue x ​ Repairs Prefill x ​ Repairs Needed x ​ Material …" at bounding box center [1045, 214] width 182 height 757
click at [1005, 351] on textarea at bounding box center [1032, 353] width 149 height 9
click at [1007, 366] on li "ACQ: Organic Material" at bounding box center [1045, 373] width 182 height 14
type textarea "ACQ: Organic Material"
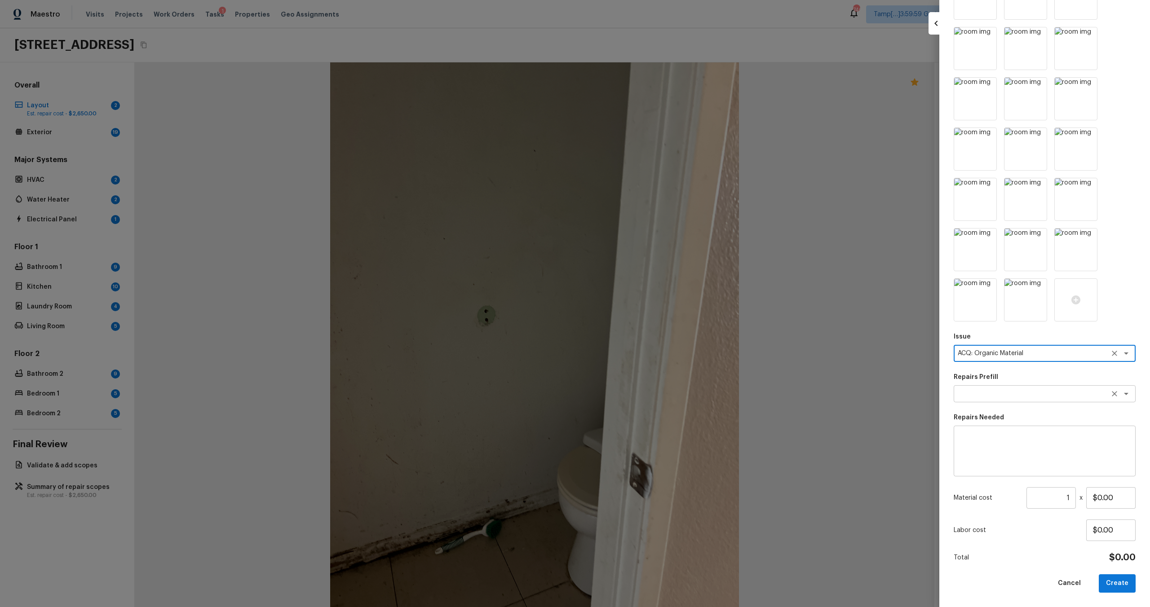
click at [1006, 396] on textarea at bounding box center [1032, 393] width 149 height 9
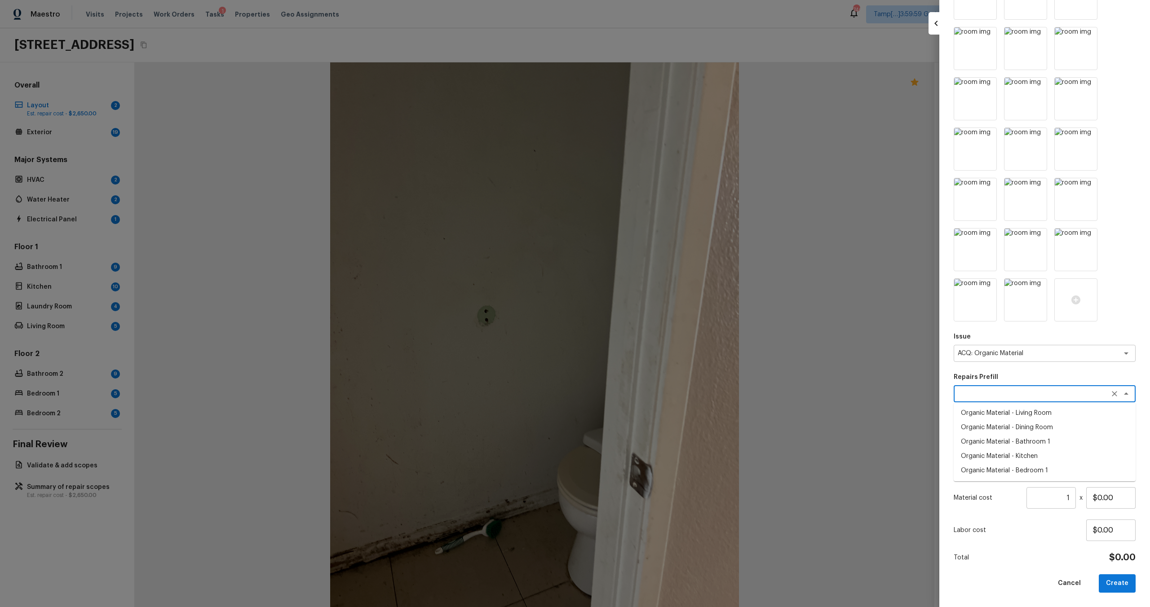
click at [1003, 444] on li "Organic Material - Bathroom 1" at bounding box center [1045, 442] width 182 height 14
type textarea "Organic Material - Bathroom 1"
type textarea "Acquisition Scope: Conditions Conducive to Organic Material - Bathroom 1 Discla…"
type input "$900.00"
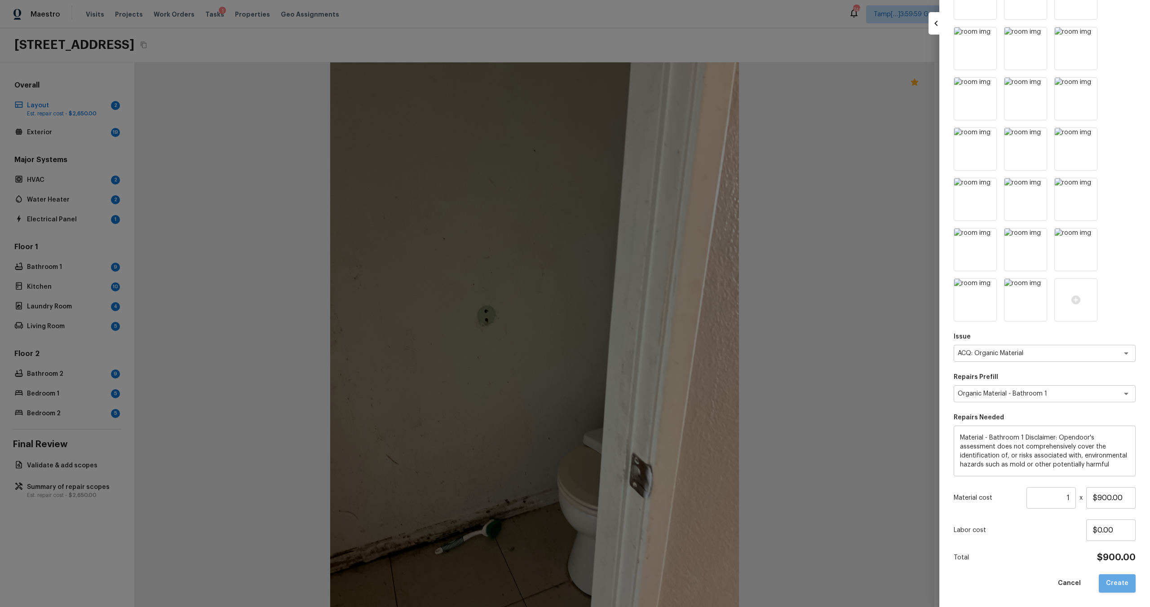
click at [1123, 580] on button "Create" at bounding box center [1117, 584] width 37 height 18
type input "$0.00"
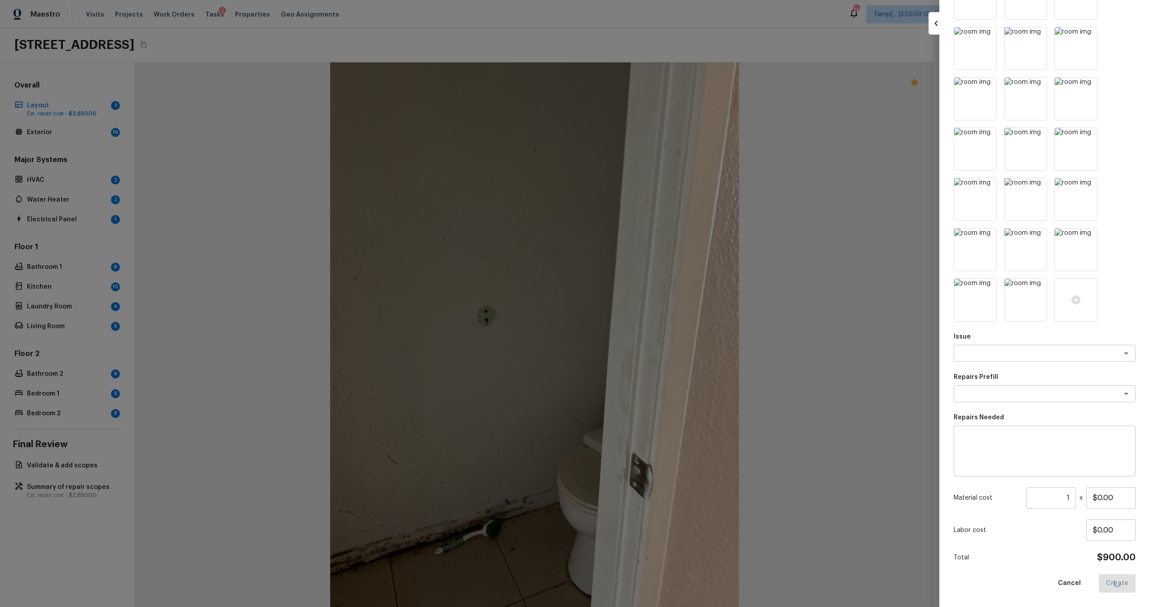
scroll to position [0, 0]
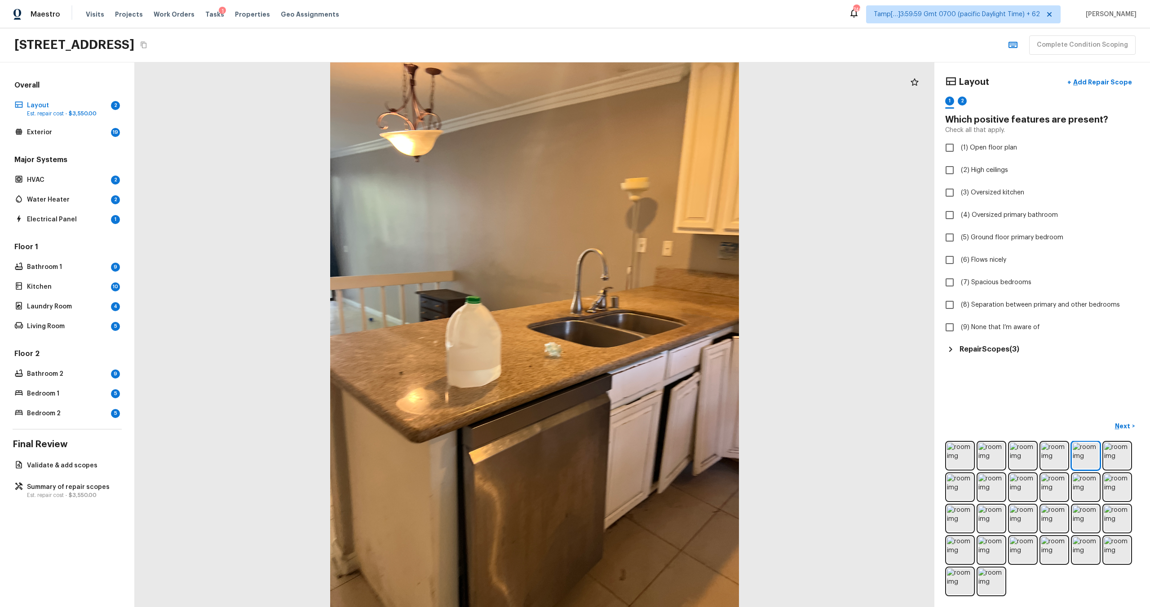
click at [921, 81] on div at bounding box center [915, 82] width 18 height 18
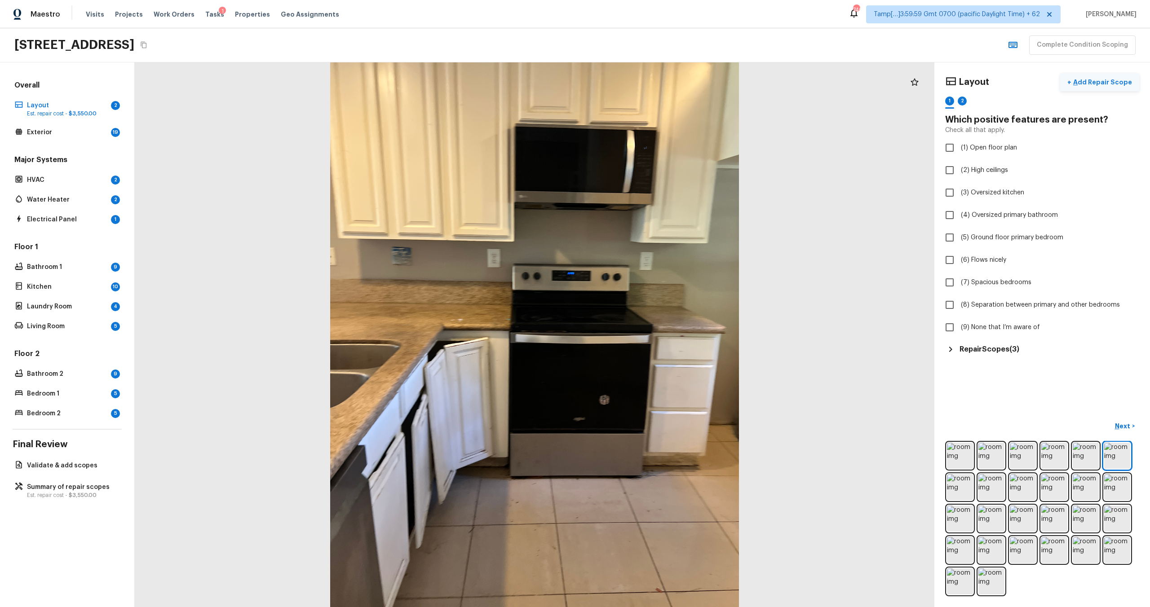
click at [1093, 88] on button "+ Add Repair Scope" at bounding box center [1099, 82] width 79 height 18
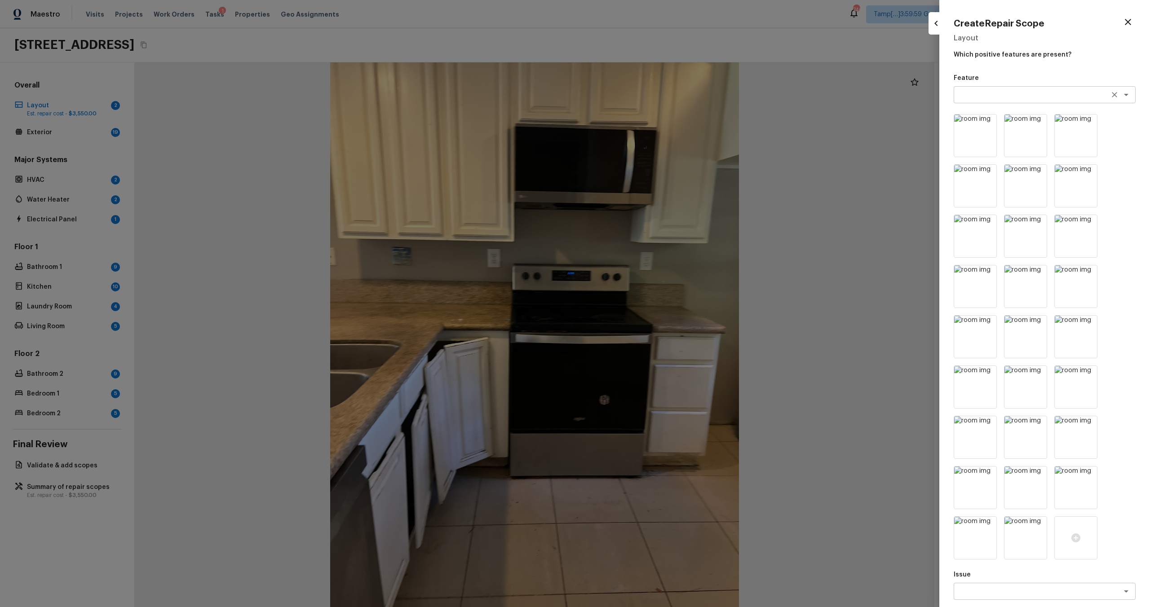
click at [995, 95] on textarea at bounding box center [1032, 94] width 149 height 9
type textarea "k"
click at [995, 129] on li "Interior" at bounding box center [1045, 128] width 182 height 14
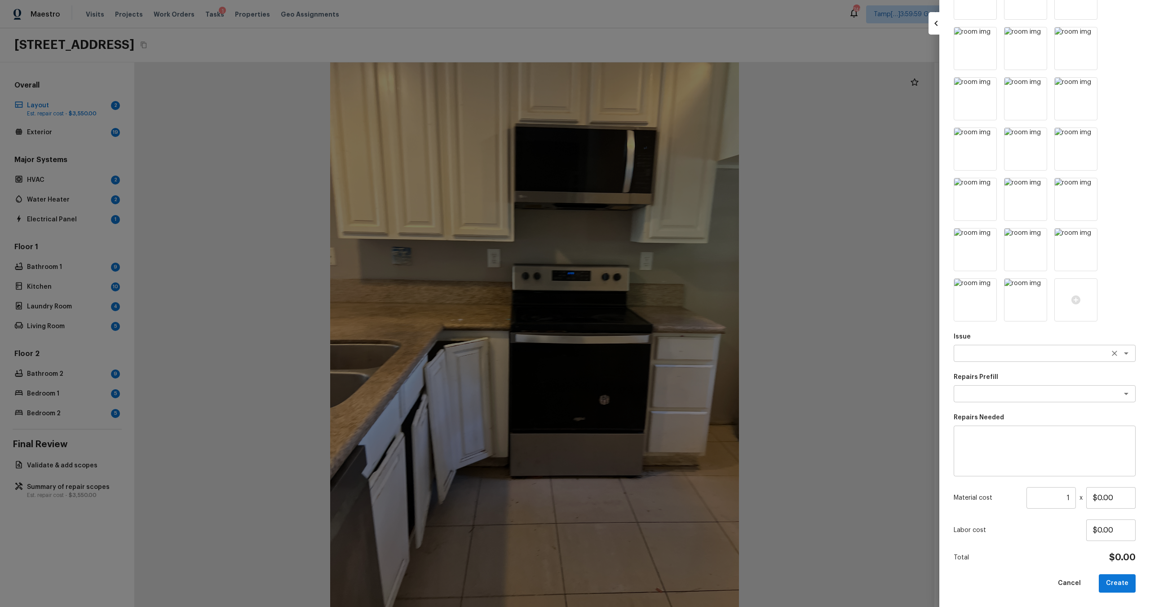
type textarea "Interior"
click at [987, 354] on textarea at bounding box center [1032, 353] width 149 height 9
click at [986, 392] on li "Kitchen Cabinets" at bounding box center [1045, 387] width 182 height 14
type textarea "Kitchen Cabinets"
click at [986, 392] on textarea at bounding box center [1032, 393] width 149 height 9
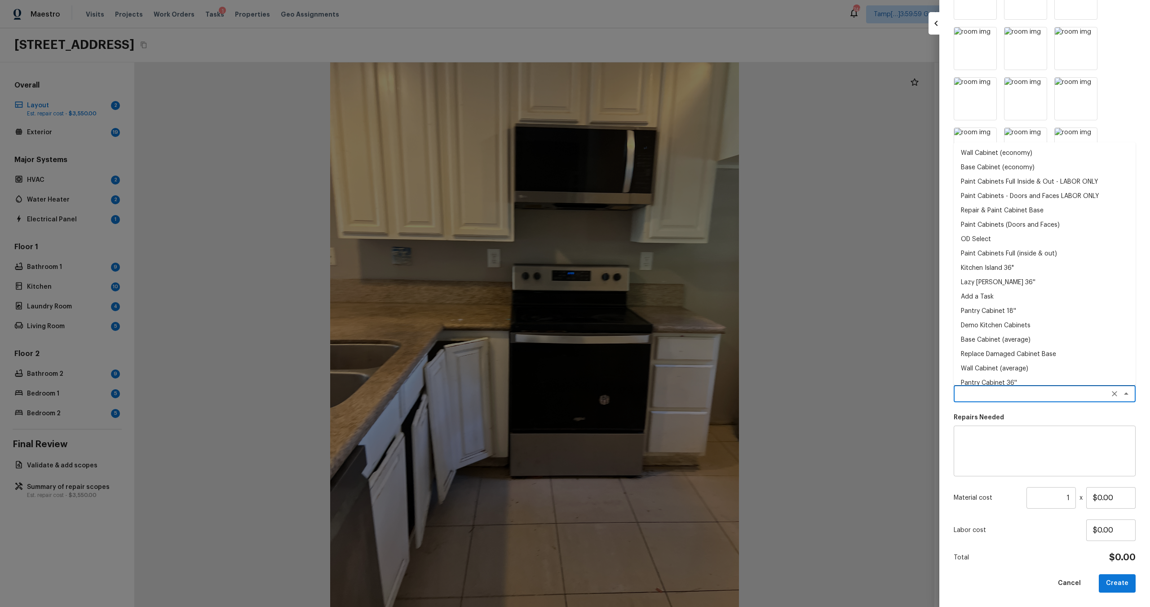
click at [976, 178] on li "Paint Cabinets Full Inside & Out - LABOR ONLY" at bounding box center [1045, 182] width 182 height 14
type textarea "Paint Cabinets Full Inside & Out - LABOR ONLY"
type textarea "Prep, sand, mask and apply 2 coats of paint to the kitchen cabinet doors, inter…"
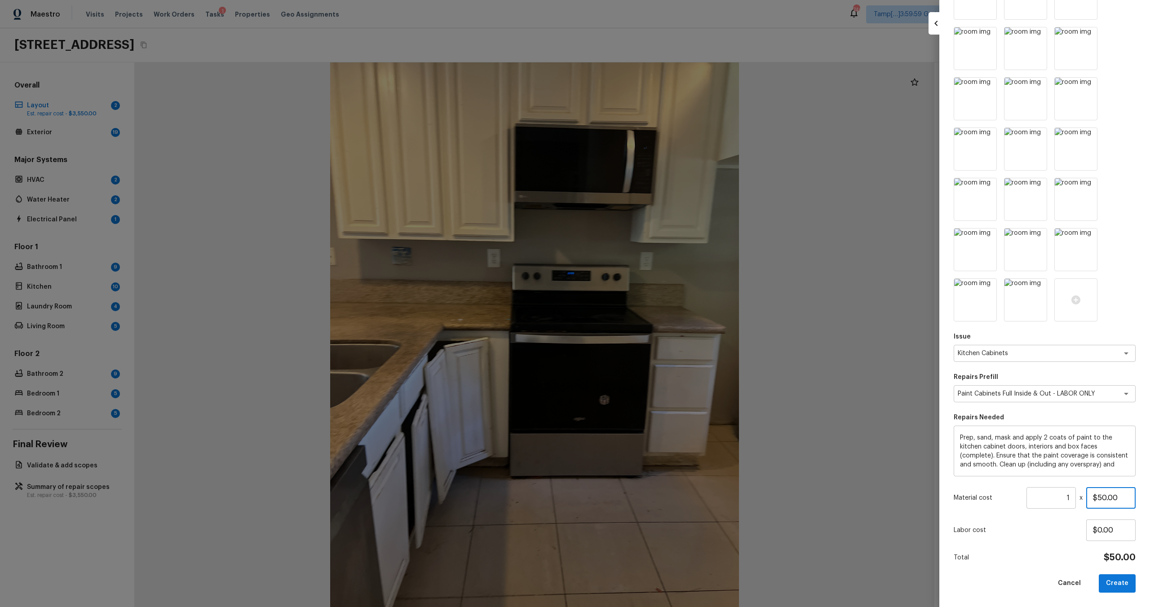
drag, startPoint x: 1099, startPoint y: 500, endPoint x: 1136, endPoint y: 495, distance: 37.1
click at [1136, 495] on div "Create Repair Scope Layout Which positive features are present? Feature Interio…" at bounding box center [1044, 303] width 211 height 607
type input "$1,200.00"
click at [1067, 573] on div "Feature Interior x ​ Issue Kitchen Cabinets x ​ Repairs Prefill Paint Cabinets …" at bounding box center [1045, 214] width 182 height 757
click at [1115, 579] on button "Create" at bounding box center [1117, 584] width 37 height 18
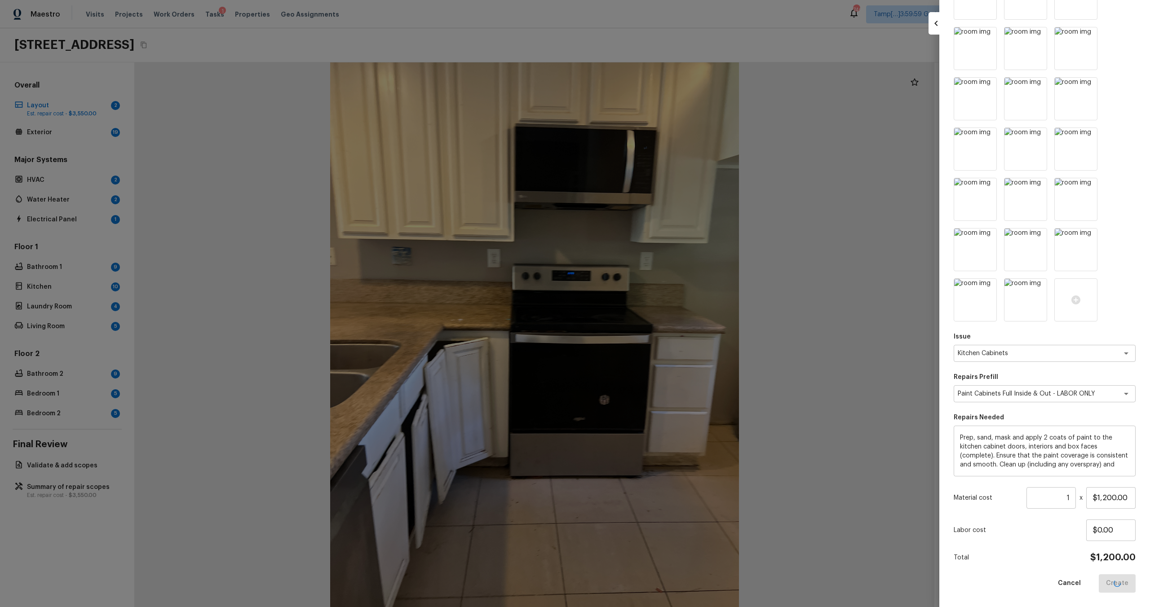
type input "$0.00"
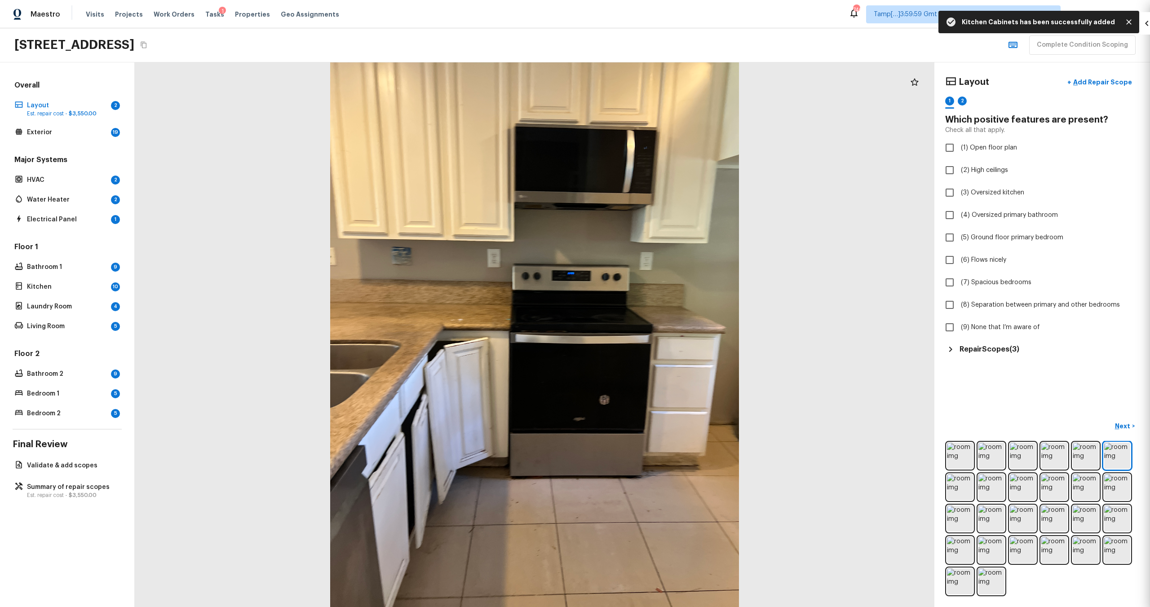
scroll to position [0, 0]
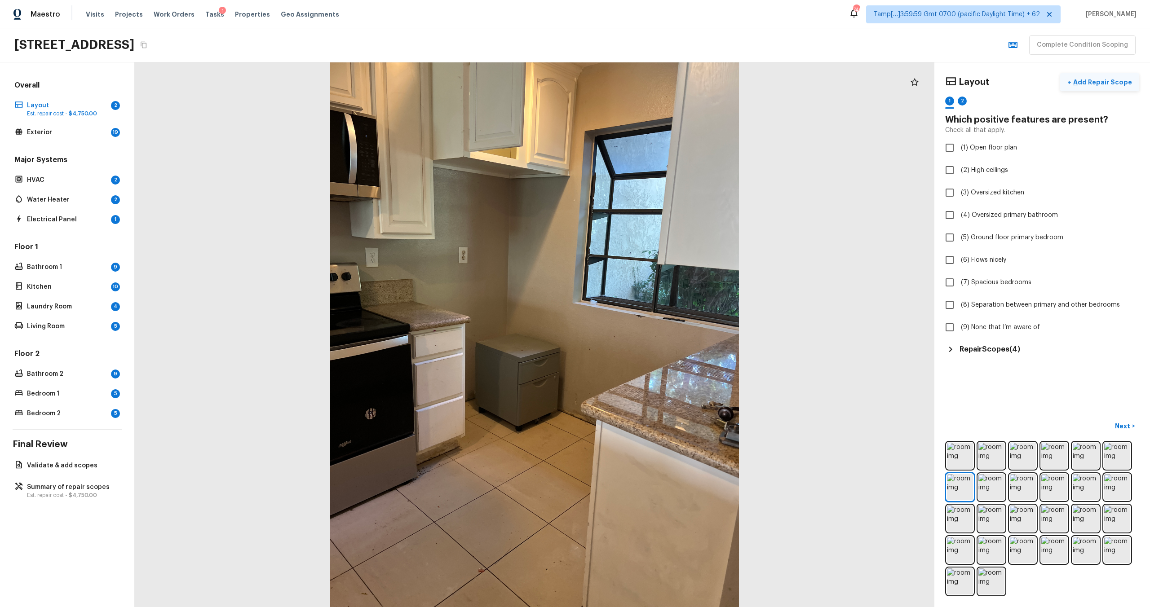
click at [1085, 83] on p "Add Repair Scope" at bounding box center [1101, 82] width 61 height 9
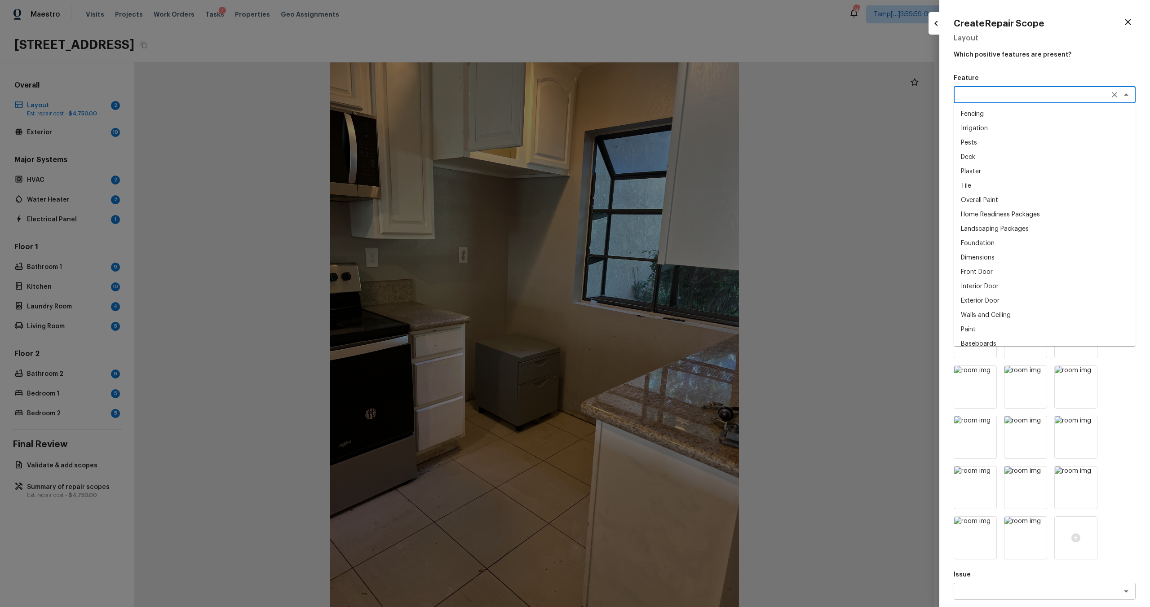
click at [1017, 95] on textarea at bounding box center [1032, 94] width 149 height 9
type textarea "i"
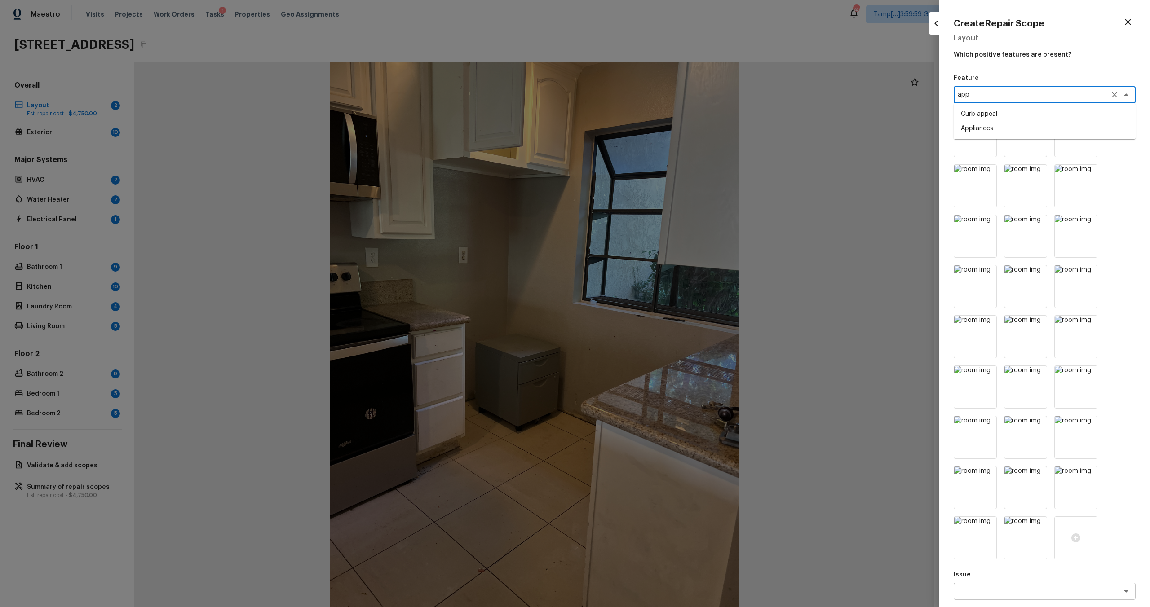
click at [992, 125] on li "Appliances" at bounding box center [1045, 128] width 182 height 14
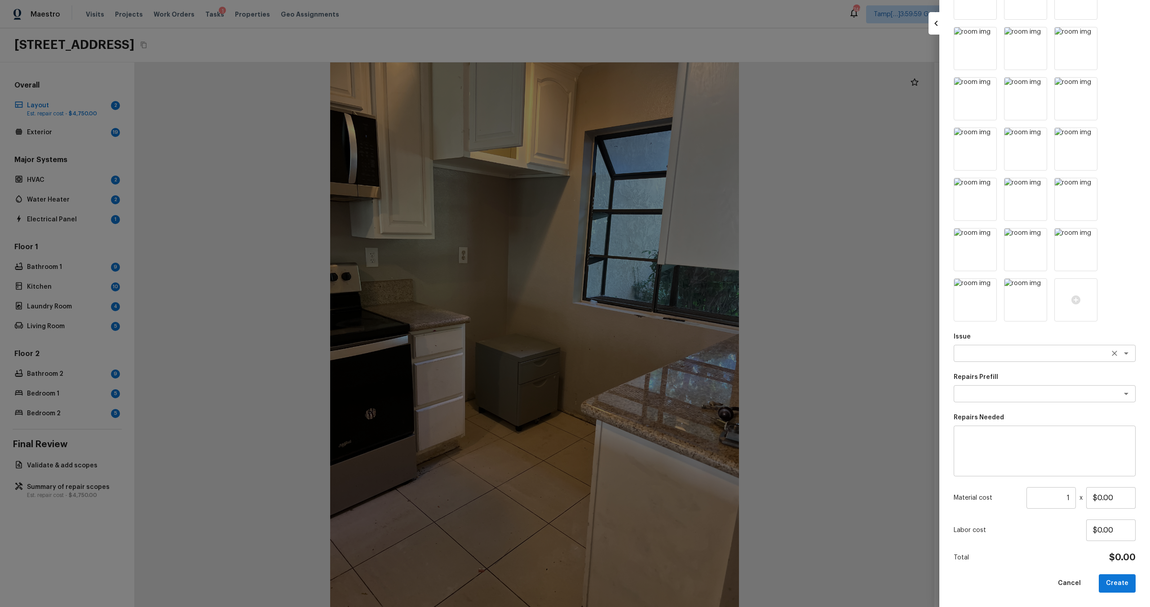
type textarea "Appliances"
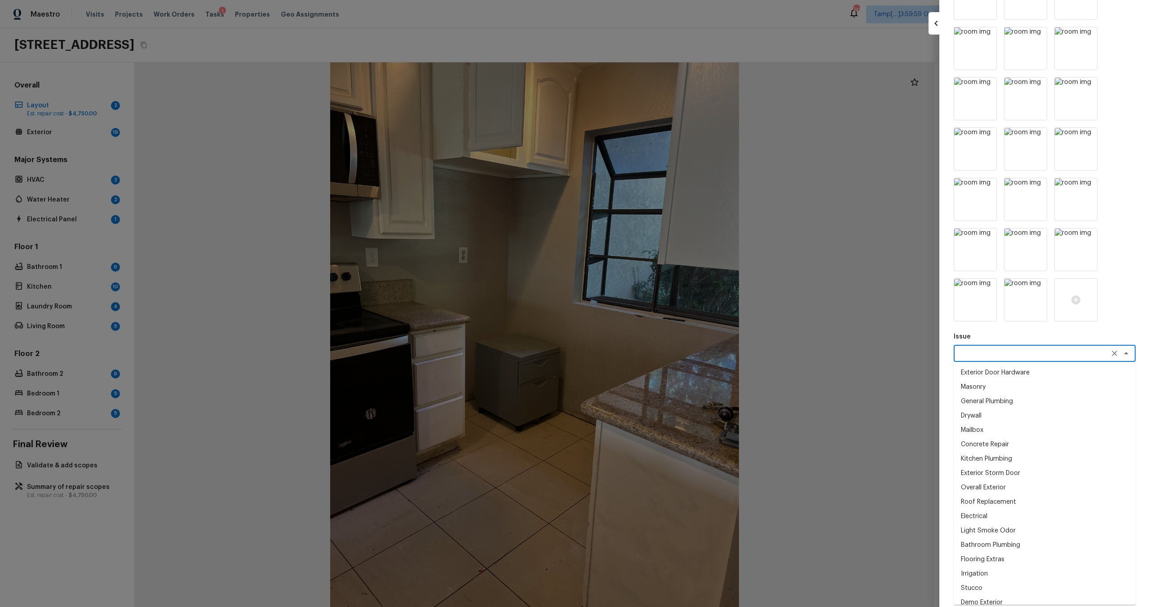
click at [988, 353] on textarea at bounding box center [1032, 353] width 149 height 9
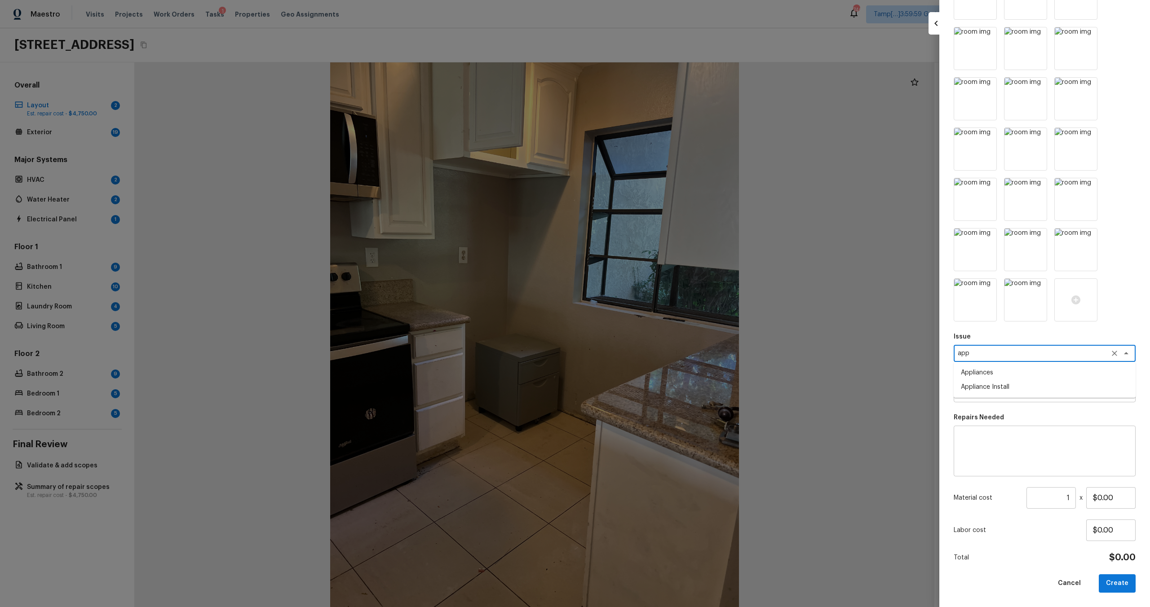
click at [967, 373] on li "Appliances" at bounding box center [1045, 373] width 182 height 14
click at [967, 385] on div "x ​" at bounding box center [1045, 393] width 182 height 17
type textarea "Appliances"
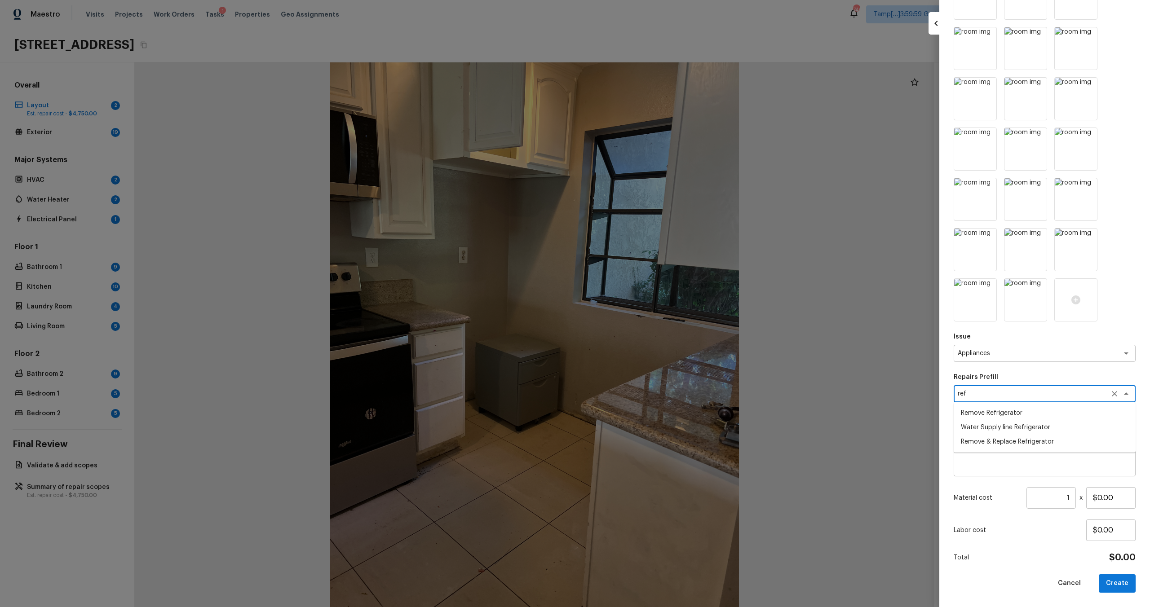
click at [977, 443] on li "Remove & Replace Refrigerator" at bounding box center [1045, 442] width 182 height 14
type textarea "Remove & Replace Refrigerator"
type textarea "Install a new stainless steel (unless directed otherwise by the PM) refrigerato…"
type input "$732.00"
type textarea "Remove & Replace Refrigerator"
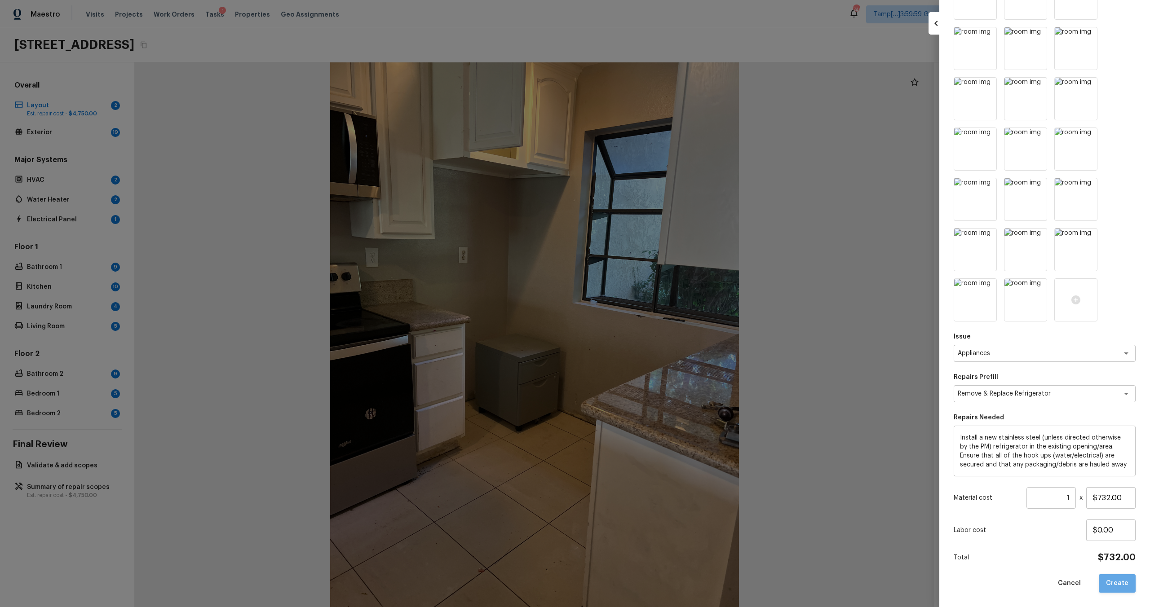
click at [1121, 586] on button "Create" at bounding box center [1117, 584] width 37 height 18
type input "$0.00"
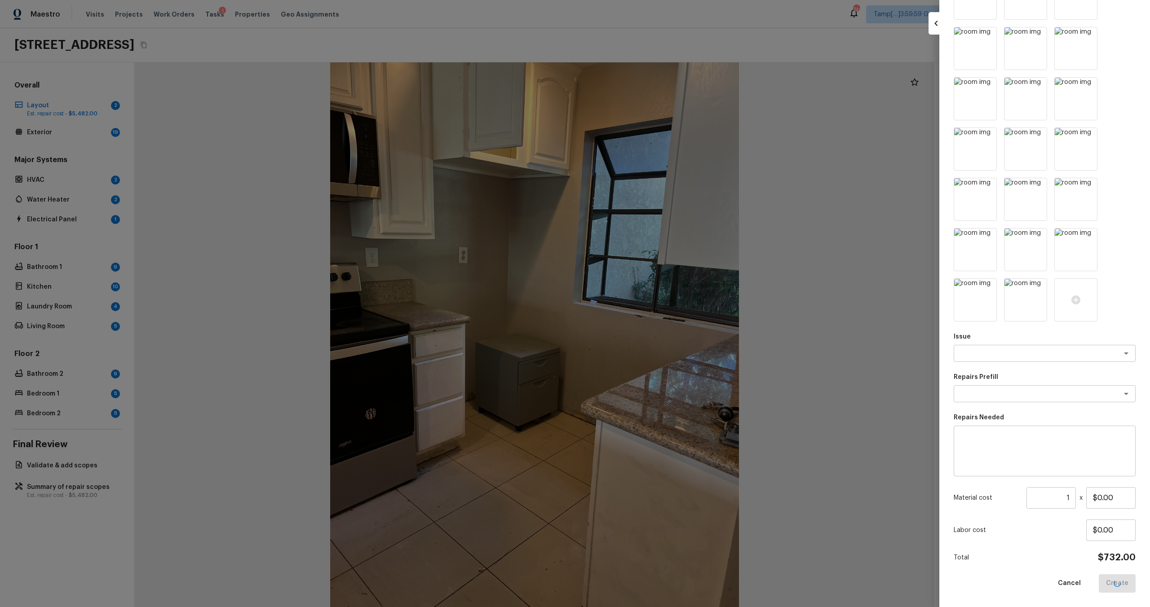
scroll to position [0, 0]
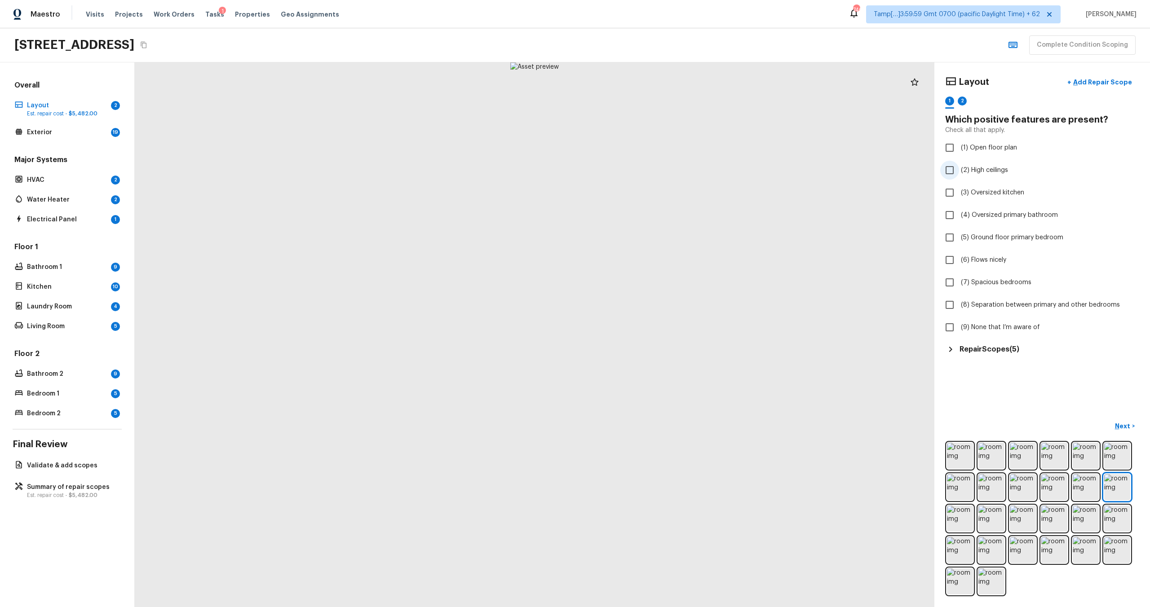
click at [982, 177] on label "(2) High ceilings" at bounding box center [1036, 170] width 192 height 19
click at [959, 177] on input "(2) High ceilings" at bounding box center [949, 170] width 19 height 19
checkbox input "true"
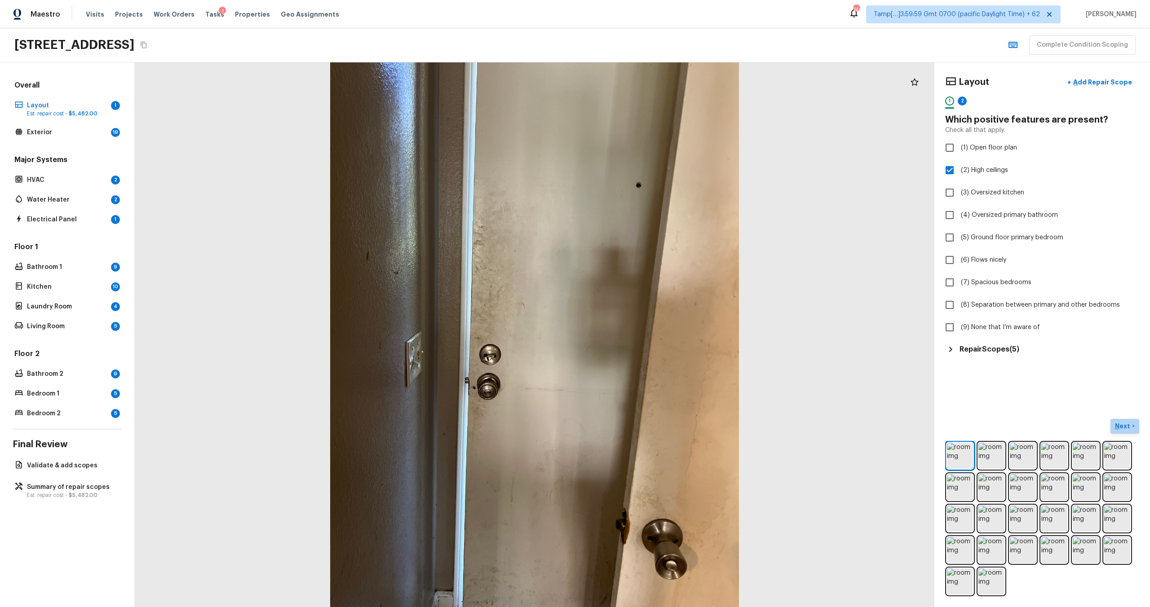
click at [1127, 428] on p "Next" at bounding box center [1123, 426] width 17 height 9
click at [977, 327] on span "(9) None that I’m aware of" at bounding box center [1000, 327] width 79 height 9
click at [959, 327] on input "(9) None that I’m aware of" at bounding box center [949, 327] width 19 height 19
checkbox input "true"
click at [999, 305] on span "(8) Sunken living room or other spaces" at bounding box center [1018, 305] width 115 height 9
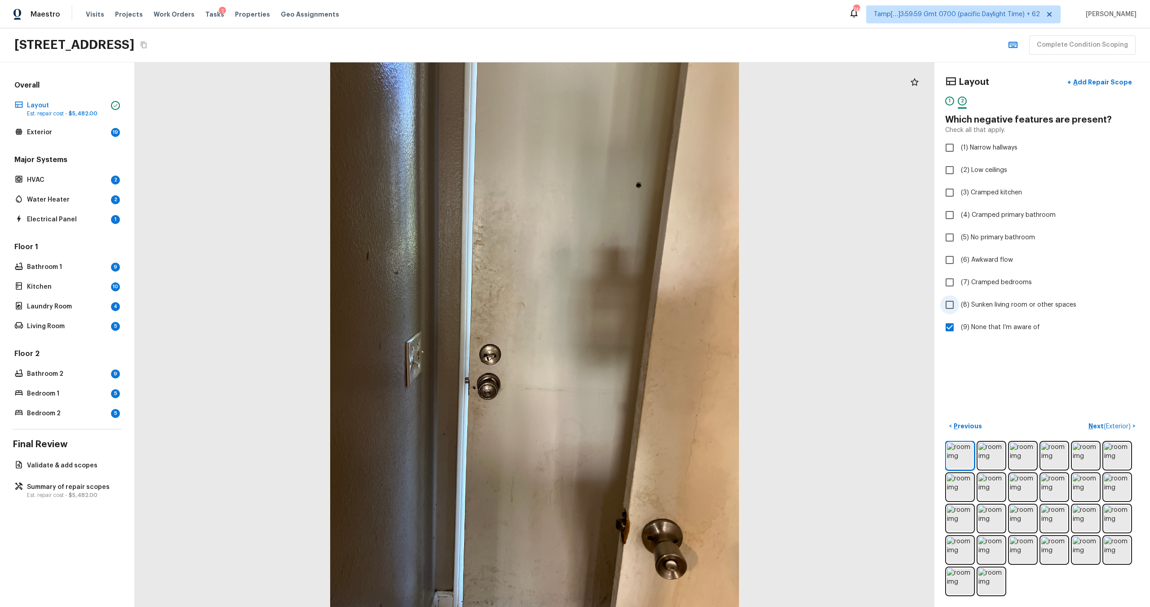
click at [959, 305] on input "(8) Sunken living room or other spaces" at bounding box center [949, 305] width 19 height 19
checkbox input "true"
click at [985, 329] on span "(9) None that I’m aware of" at bounding box center [1000, 327] width 79 height 9
click at [959, 329] on input "(9) None that I’m aware of" at bounding box center [949, 327] width 19 height 19
checkbox input "false"
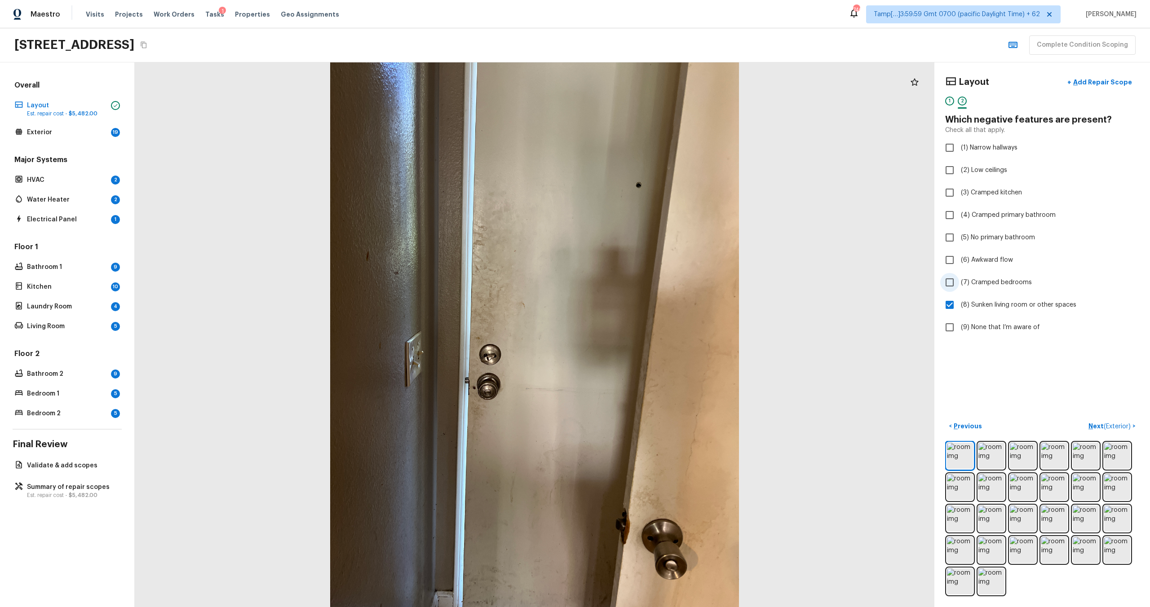
click at [967, 288] on label "(7) Cramped bedrooms" at bounding box center [1036, 282] width 192 height 19
click at [959, 288] on input "(7) Cramped bedrooms" at bounding box center [949, 282] width 19 height 19
checkbox input "true"
click at [955, 236] on input "(5) No primary bathroom" at bounding box center [949, 237] width 19 height 19
checkbox input "true"
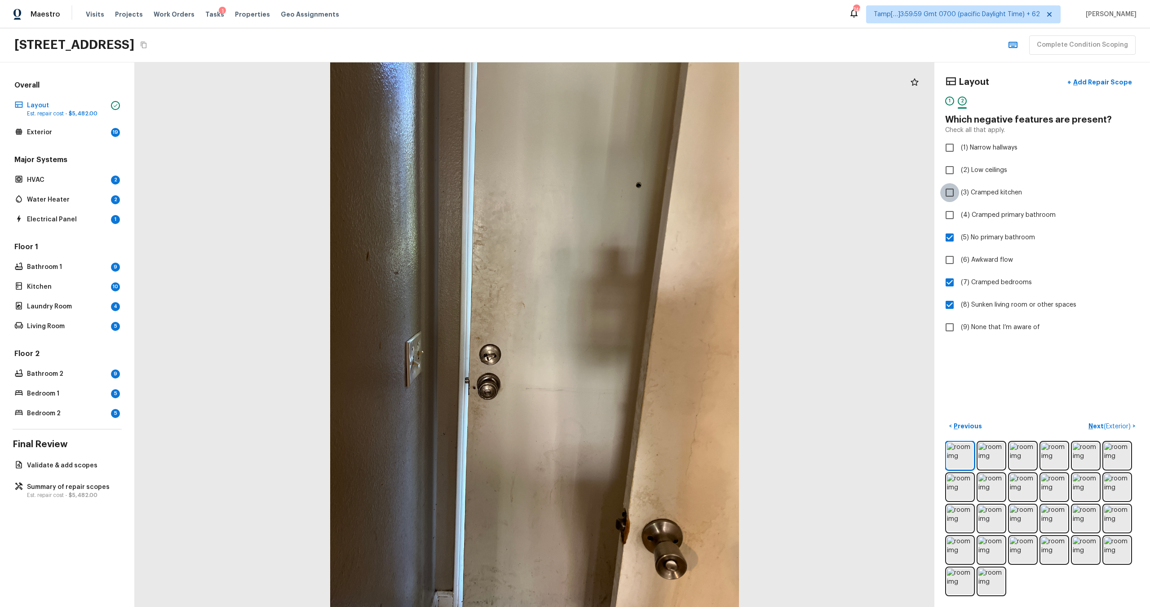
click at [957, 184] on input "(3) Cramped kitchen" at bounding box center [949, 192] width 19 height 19
checkbox input "true"
click at [1097, 428] on p "Next ( Exterior )" at bounding box center [1110, 426] width 44 height 9
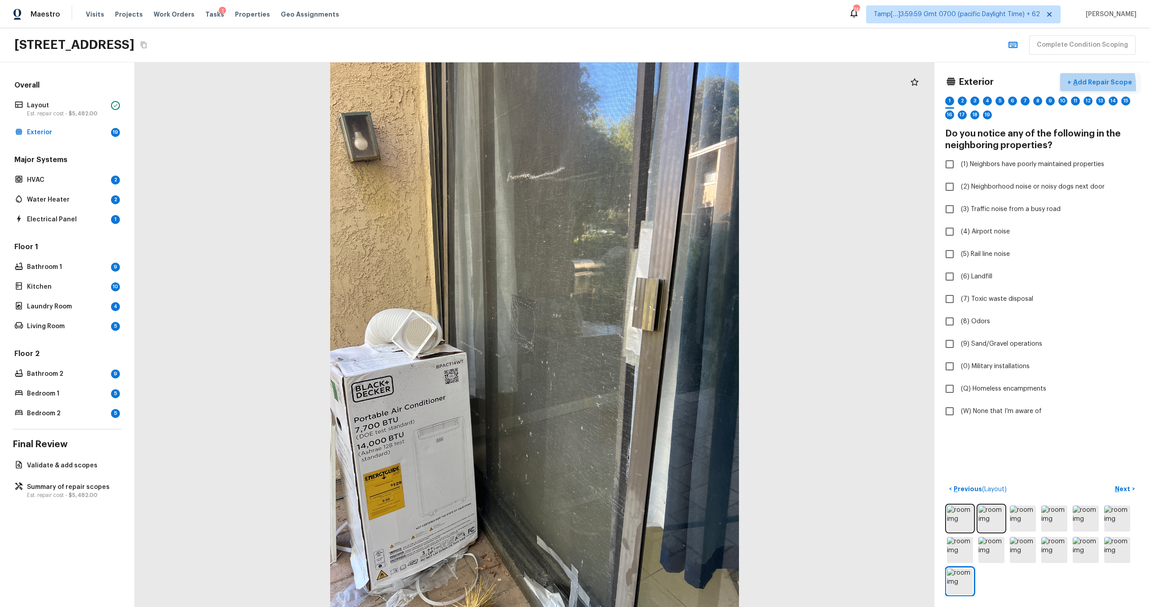
click at [1081, 86] on p "Add Repair Scope" at bounding box center [1101, 82] width 61 height 9
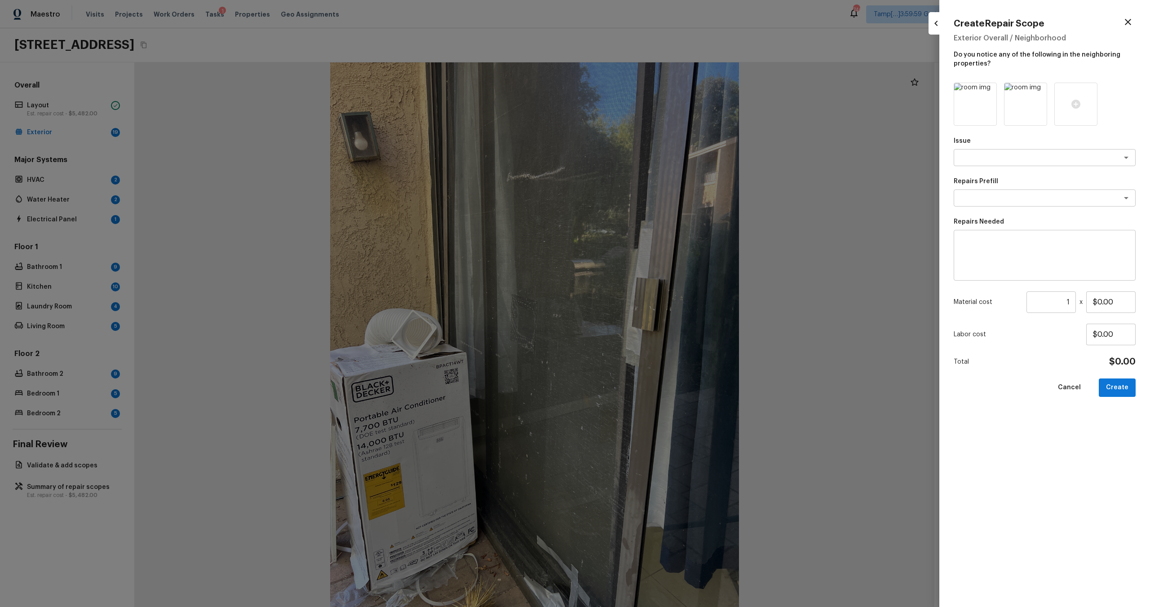
click at [898, 92] on div at bounding box center [575, 303] width 1150 height 607
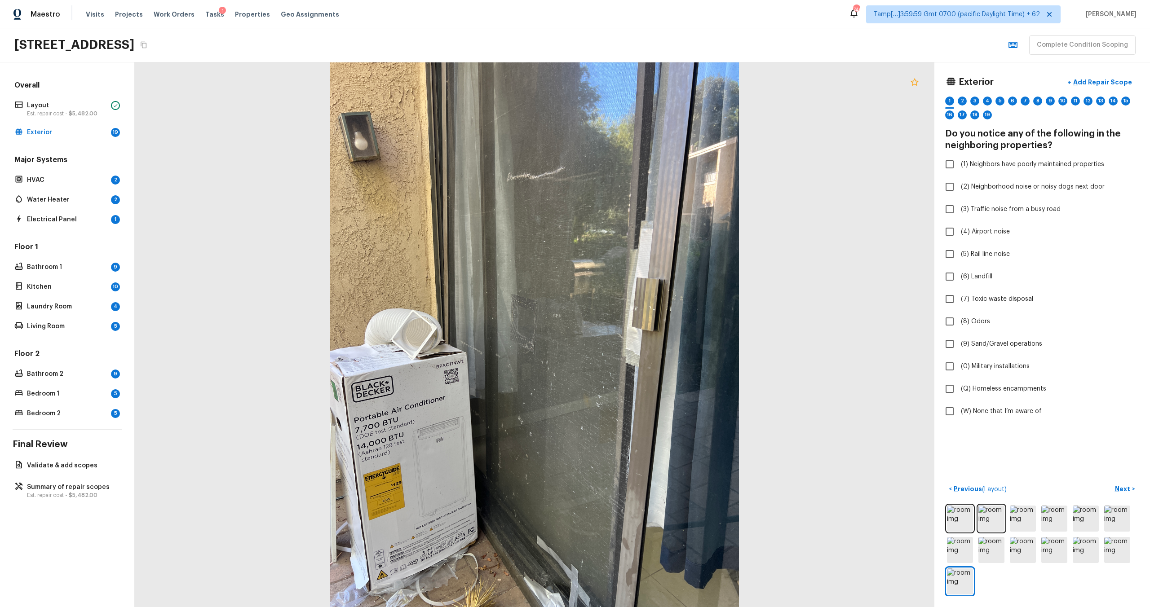
click at [915, 84] on icon at bounding box center [915, 81] width 8 height 7
click at [1085, 80] on p "Add Repair Scope" at bounding box center [1101, 82] width 61 height 9
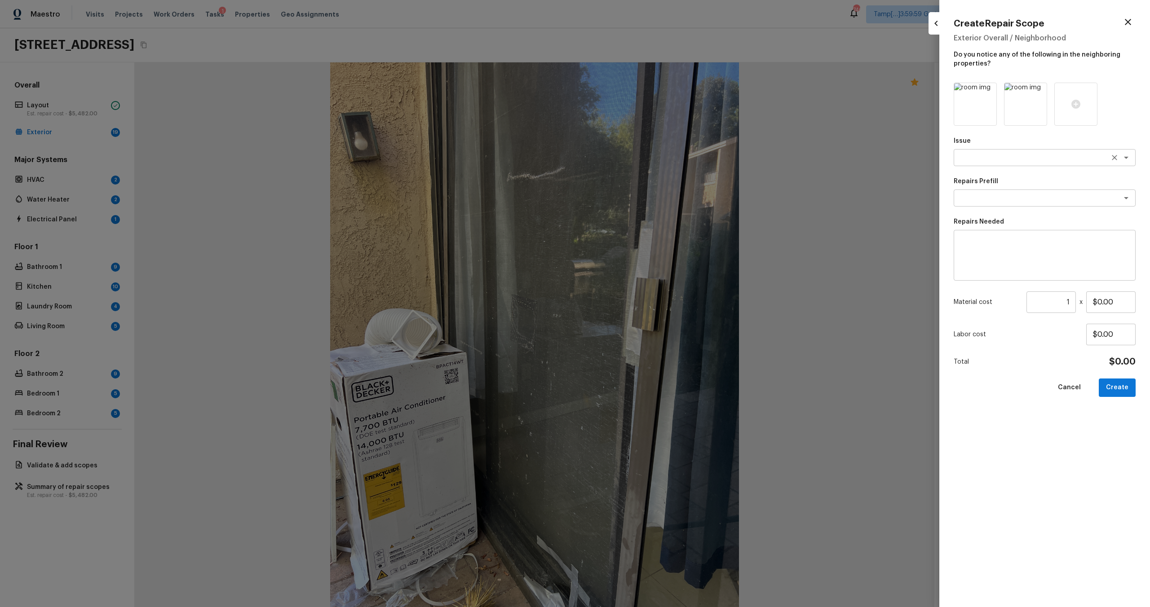
click at [976, 159] on textarea at bounding box center [1032, 157] width 149 height 9
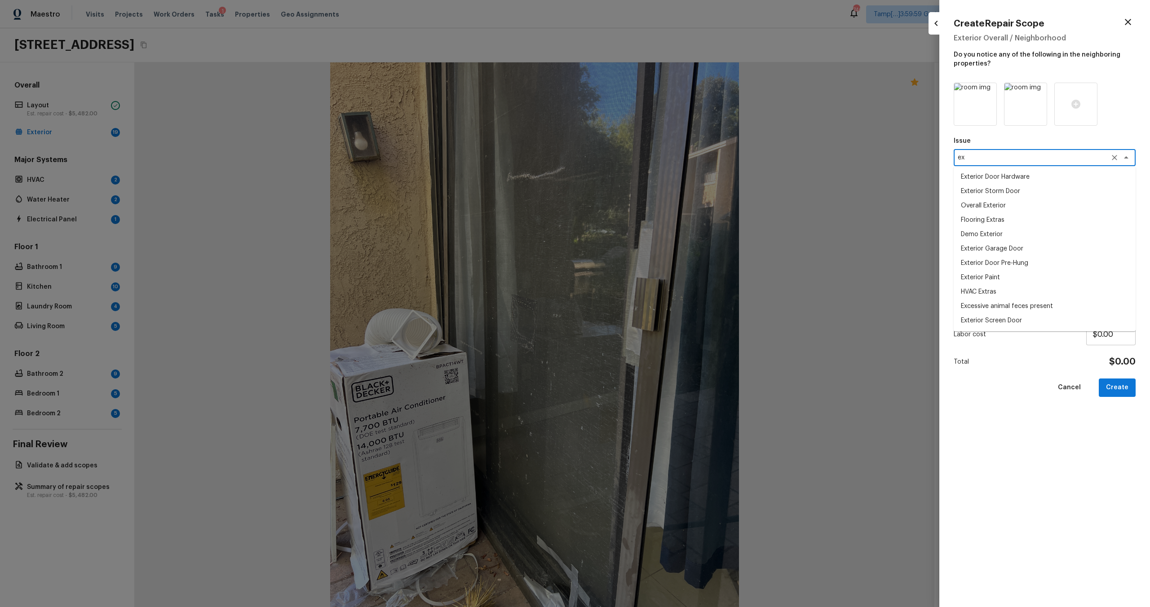
click at [978, 267] on li "Exterior Door Pre-Hung" at bounding box center [1045, 263] width 182 height 14
click at [992, 191] on div "x ​" at bounding box center [1045, 198] width 182 height 17
type textarea "Exterior Door Pre-Hung"
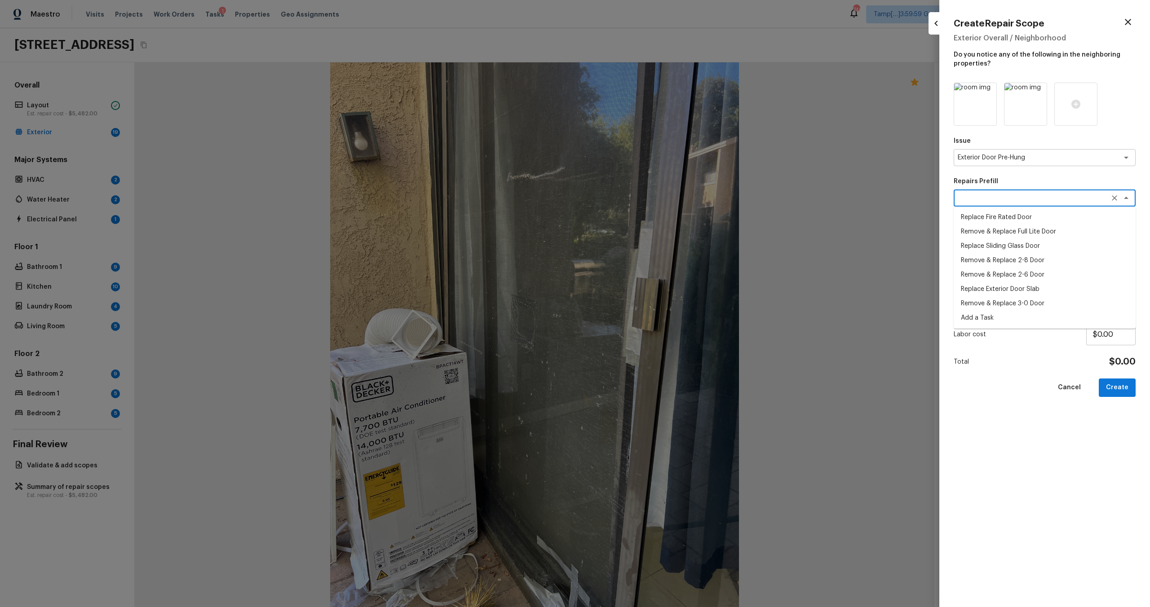
click at [1008, 241] on li "Replace Sliding Glass Door" at bounding box center [1045, 246] width 182 height 14
type textarea "Replace Sliding Glass Door"
type textarea "Remove existing sliding glass door. Ensure proper care when removing door, haul…"
type input "$1,895.00"
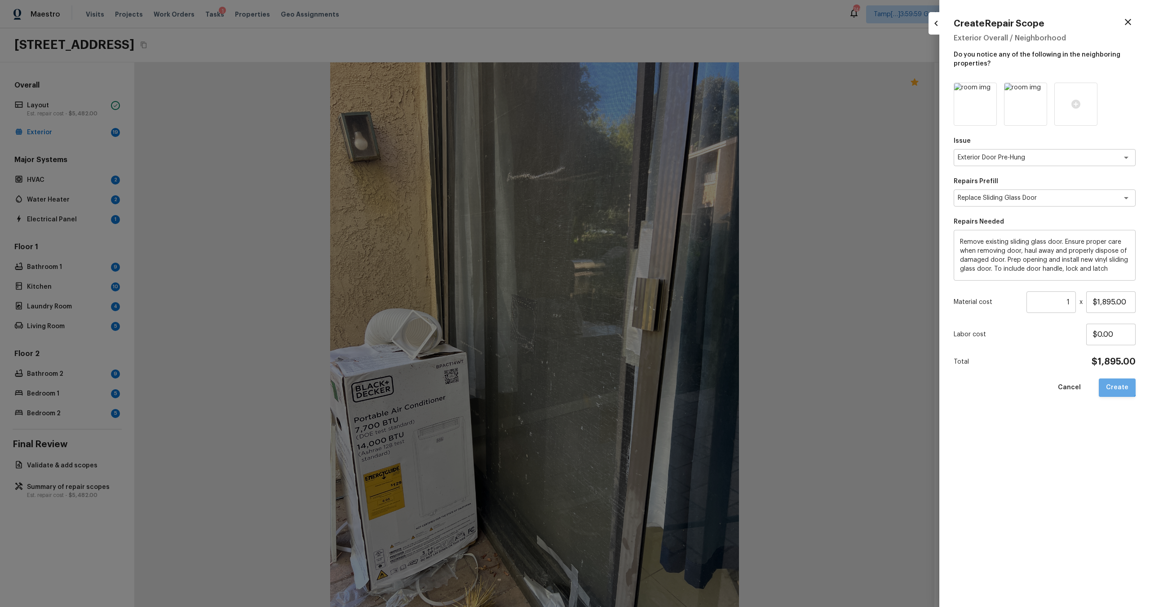
click at [1113, 381] on button "Create" at bounding box center [1117, 388] width 37 height 18
type input "$0.00"
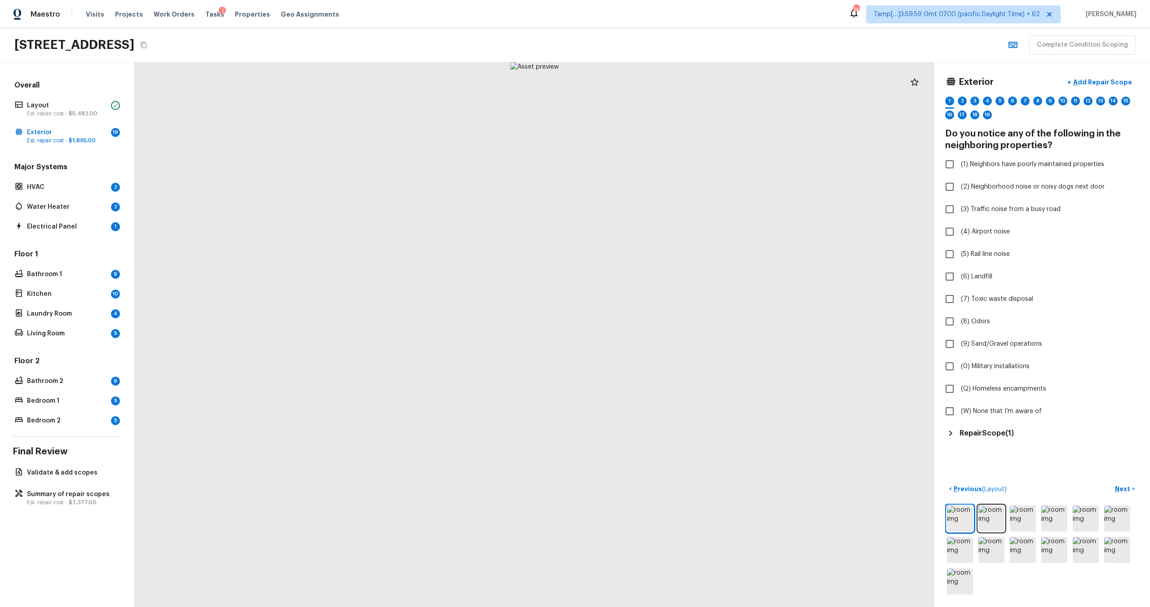
click at [1032, 142] on h4 "Do you notice any of the following in the neighboring properties?" at bounding box center [1042, 139] width 194 height 23
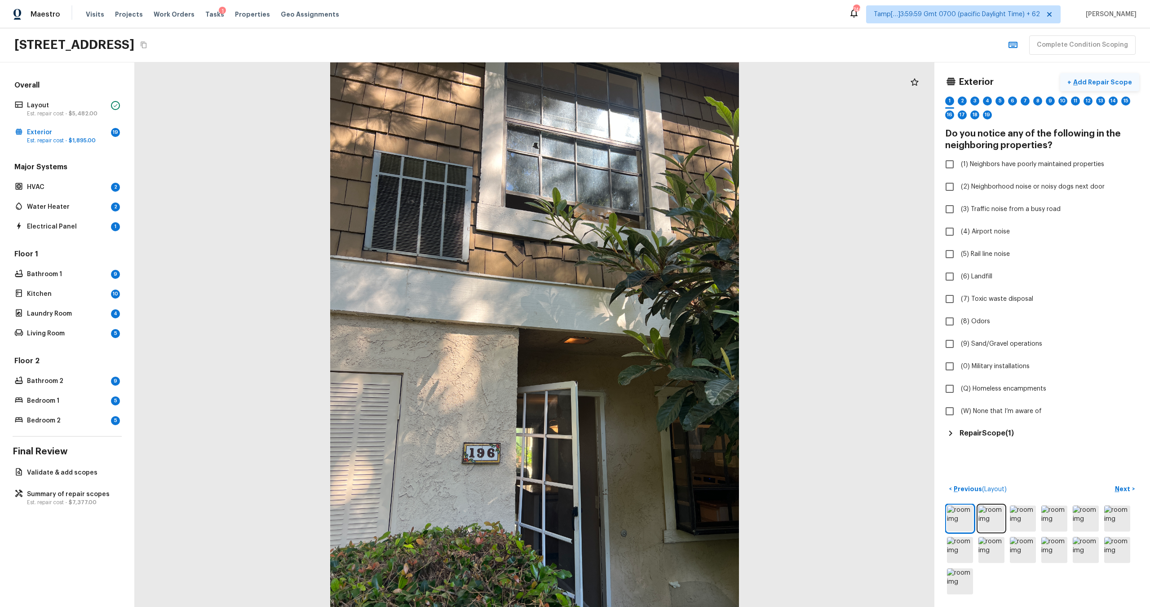
click at [1096, 83] on p "Add Repair Scope" at bounding box center [1101, 82] width 61 height 9
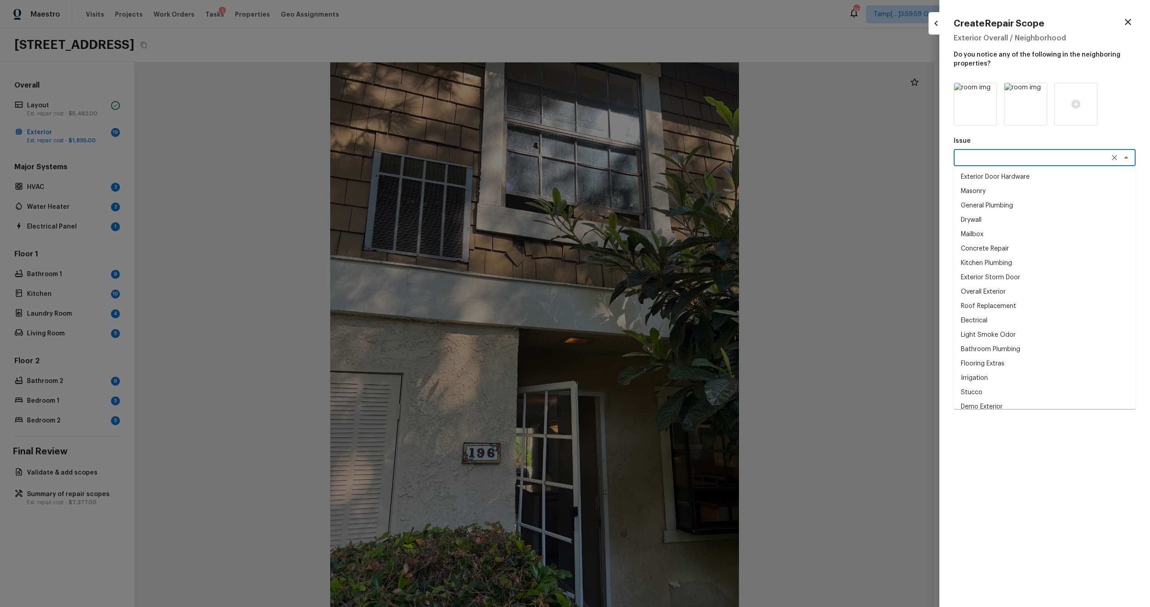
click at [994, 157] on textarea at bounding box center [1032, 157] width 149 height 9
type textarea "e"
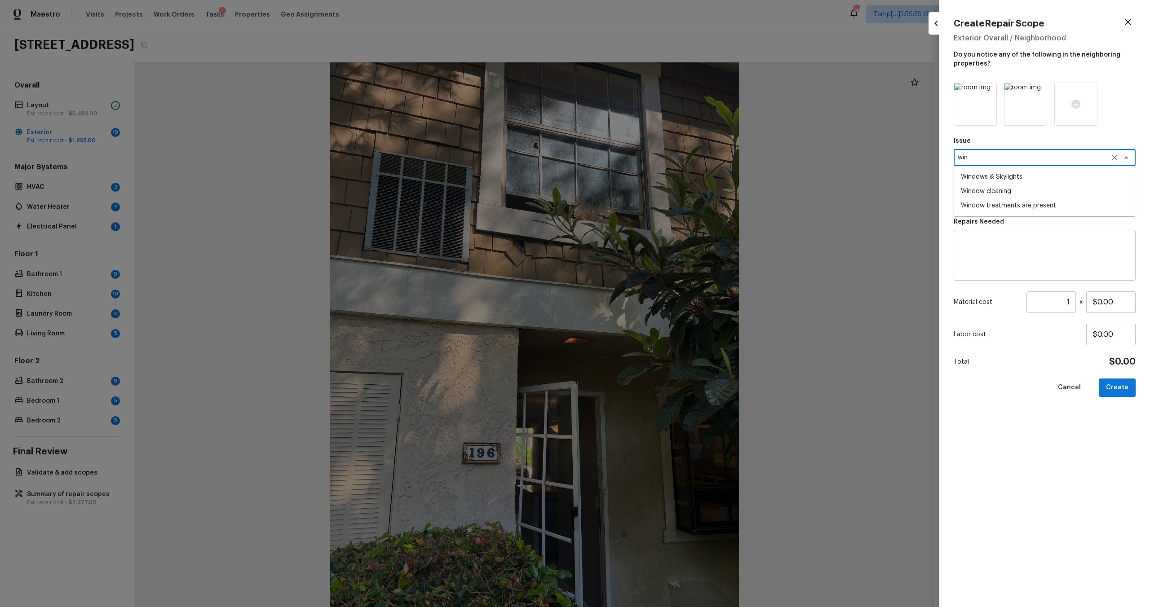
click at [1000, 179] on li "Windows & Skylights" at bounding box center [1045, 177] width 182 height 14
type textarea "Windows & Skylights"
click at [1000, 210] on div "Issue Windows & Skylights x ​ Repairs Prefill x ​ Repairs Needed x ​ Material c…" at bounding box center [1045, 338] width 182 height 510
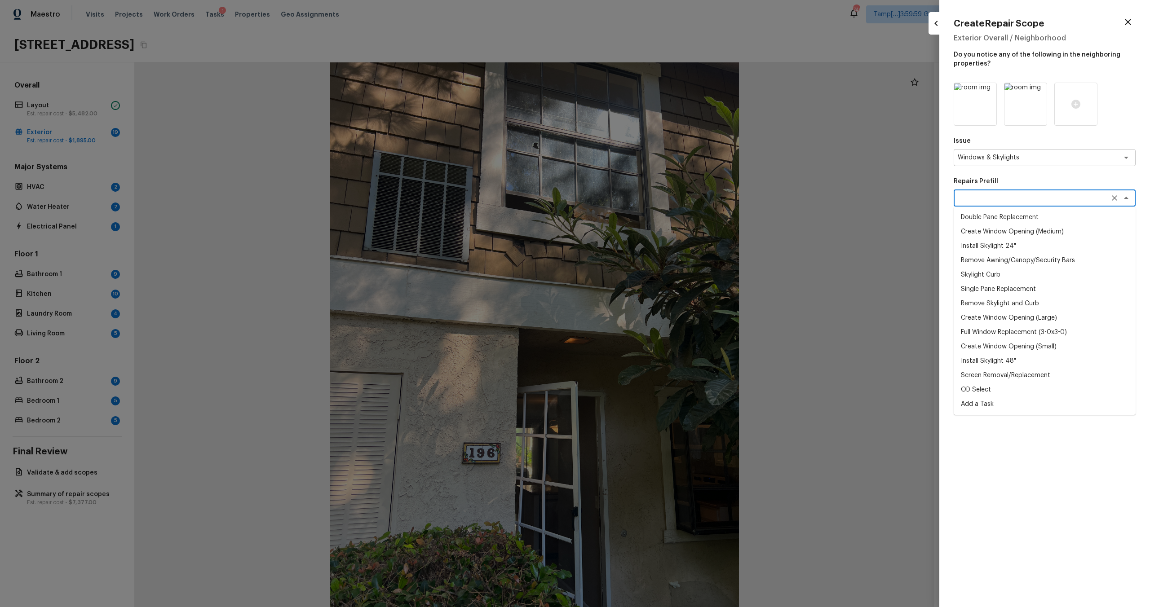
click at [1000, 199] on textarea at bounding box center [1032, 198] width 149 height 9
click at [996, 221] on li "Double Pane Replacement" at bounding box center [1045, 217] width 182 height 14
type textarea "Double Pane Replacement"
type textarea "Remove, replace and reglaze the broken/damaged thermal double pane of glass wit…"
type input "$131.93"
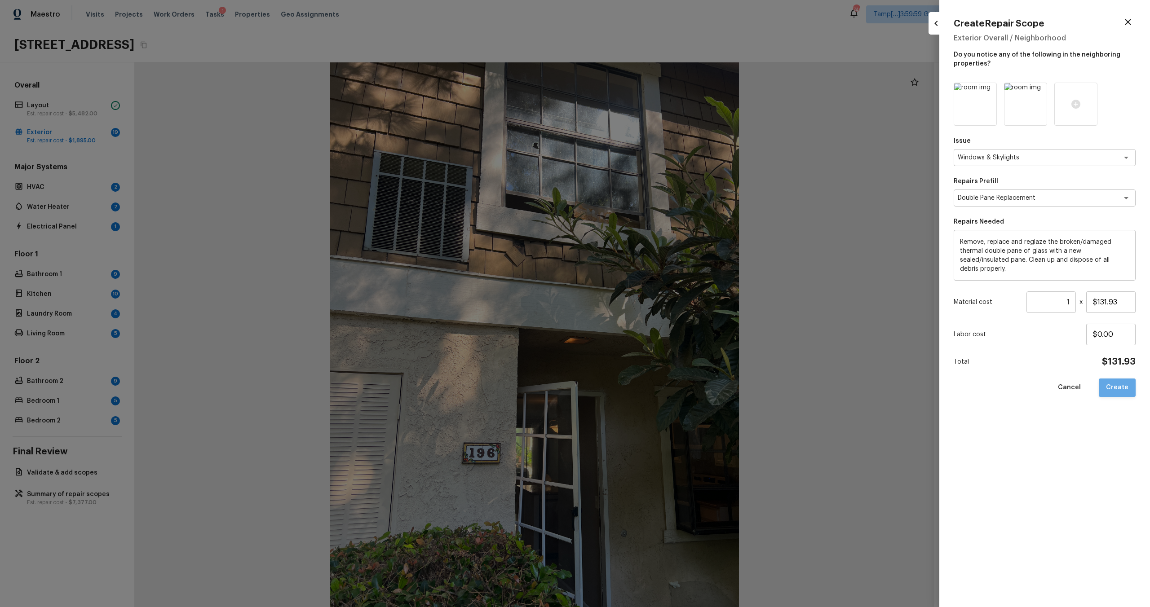
click at [1125, 387] on button "Create" at bounding box center [1117, 388] width 37 height 18
type input "$0.00"
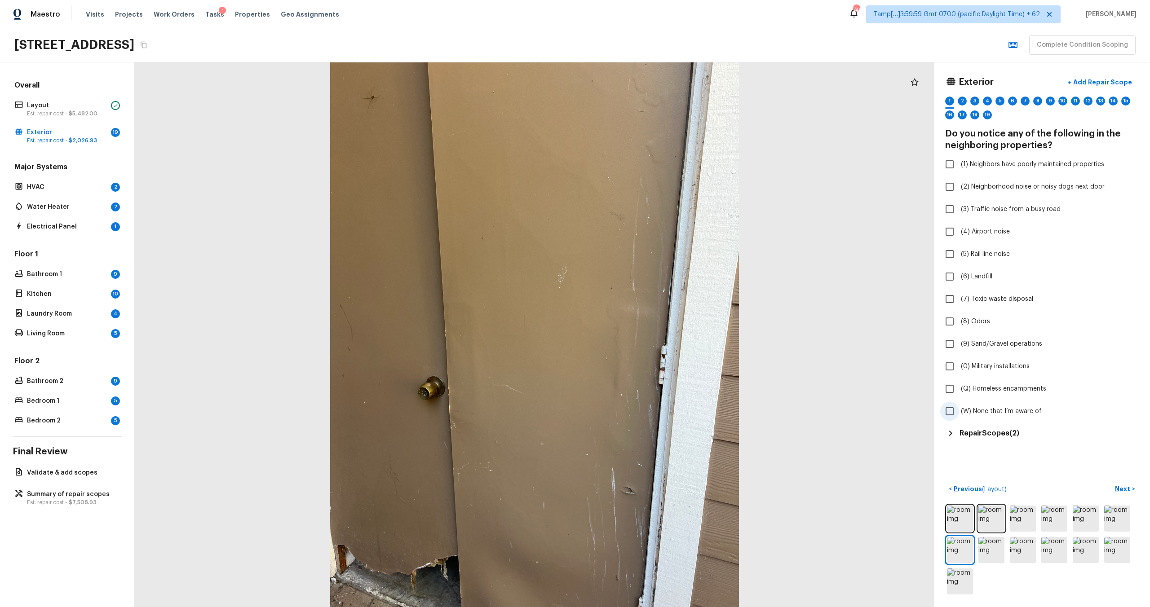
click at [976, 417] on label "(W) None that I’m aware of" at bounding box center [1036, 411] width 192 height 19
click at [959, 417] on input "(W) None that I’m aware of" at bounding box center [949, 411] width 19 height 19
checkbox input "true"
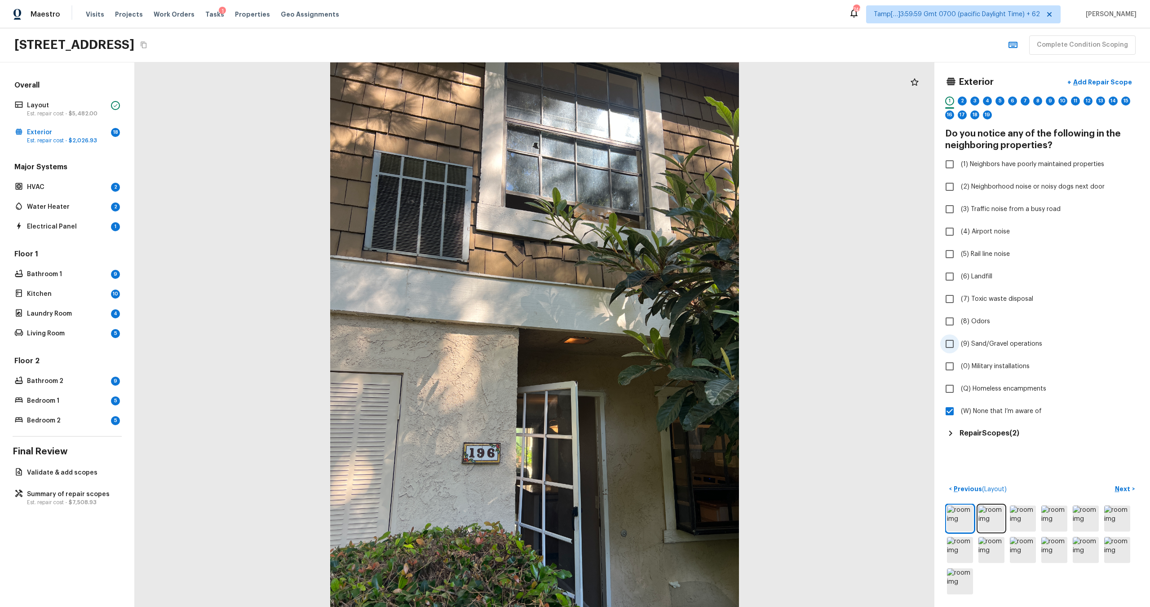
click at [981, 349] on label "(9) Sand/Gravel operations" at bounding box center [1036, 344] width 192 height 19
click at [959, 349] on input "(9) Sand/Gravel operations" at bounding box center [949, 344] width 19 height 19
click at [978, 348] on span "(9) Sand/Gravel operations" at bounding box center [1001, 344] width 81 height 9
click at [959, 348] on input "(9) Sand/Gravel operations" at bounding box center [949, 344] width 19 height 19
checkbox input "false"
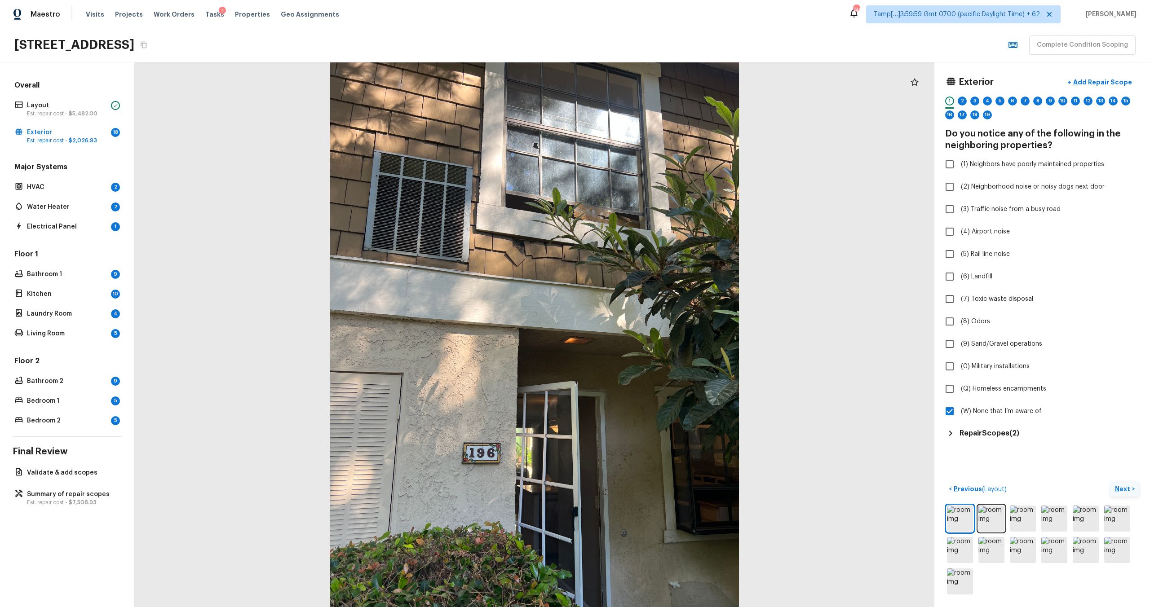
click at [1119, 485] on p "Next" at bounding box center [1123, 489] width 17 height 9
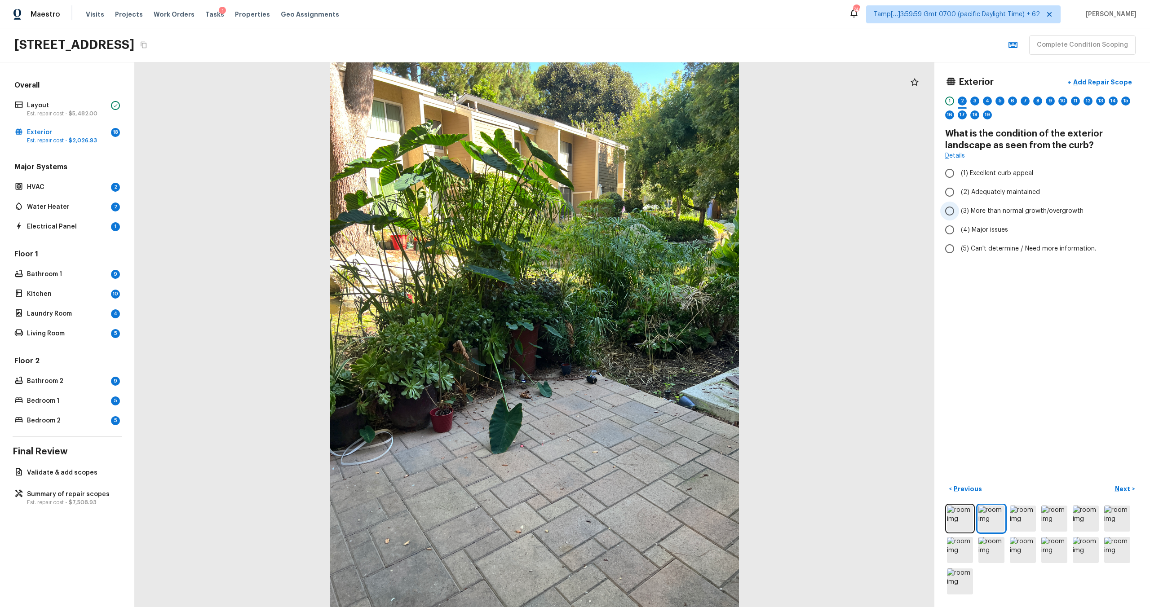
click at [980, 212] on span "(3) More than normal growth/overgrowth" at bounding box center [1022, 211] width 123 height 9
click at [959, 212] on input "(3) More than normal growth/overgrowth" at bounding box center [949, 211] width 19 height 19
radio input "true"
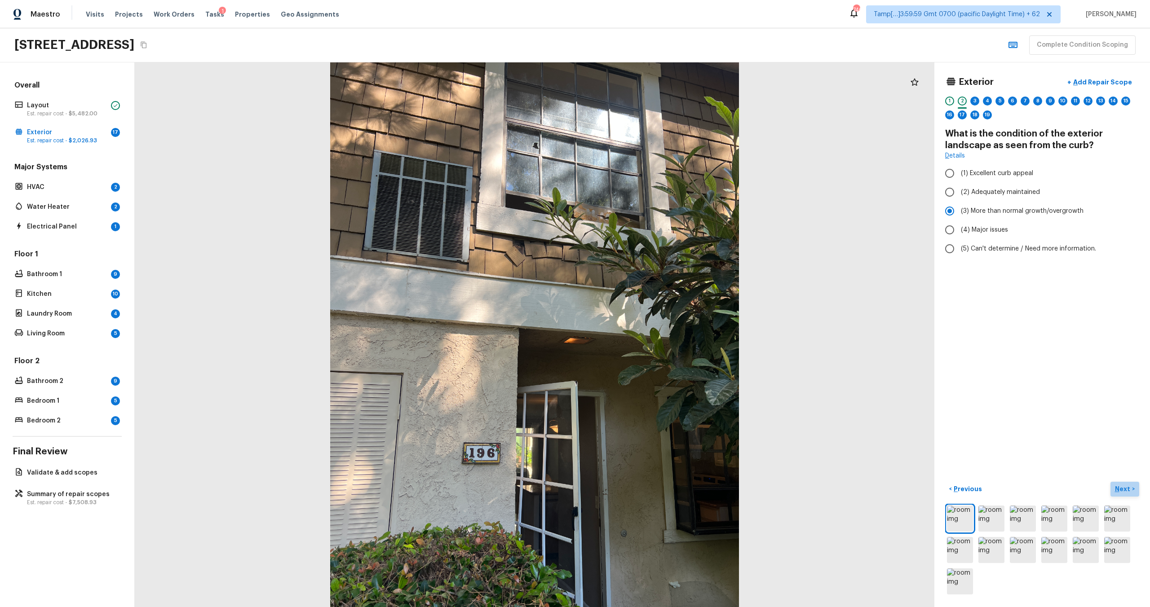
click at [1118, 487] on p "Next" at bounding box center [1123, 489] width 17 height 9
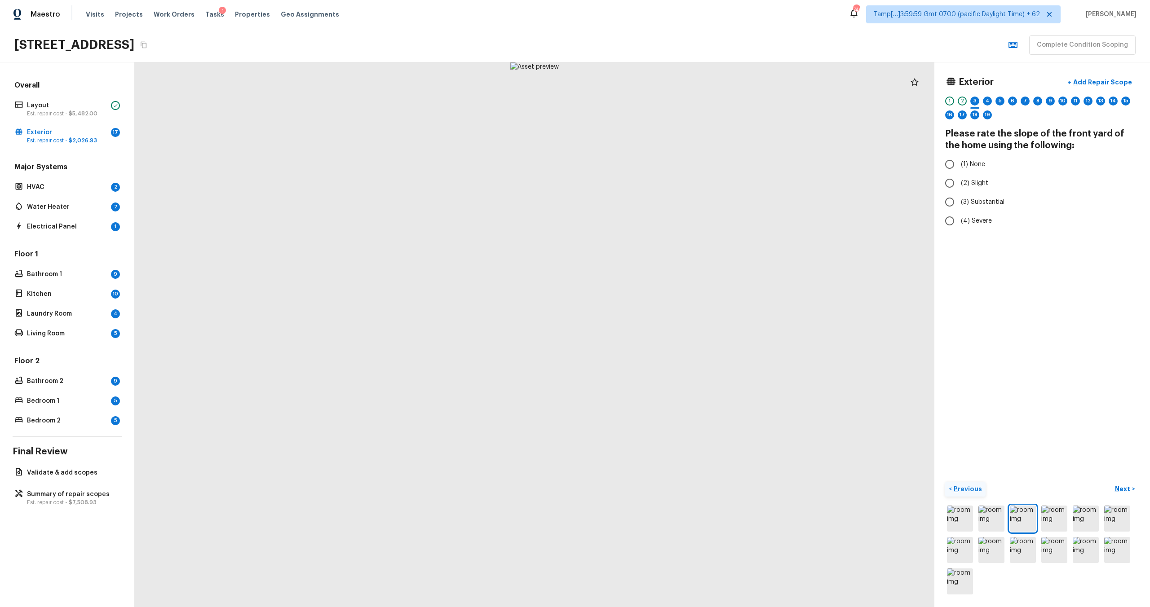
click at [961, 487] on p "Previous" at bounding box center [967, 489] width 30 height 9
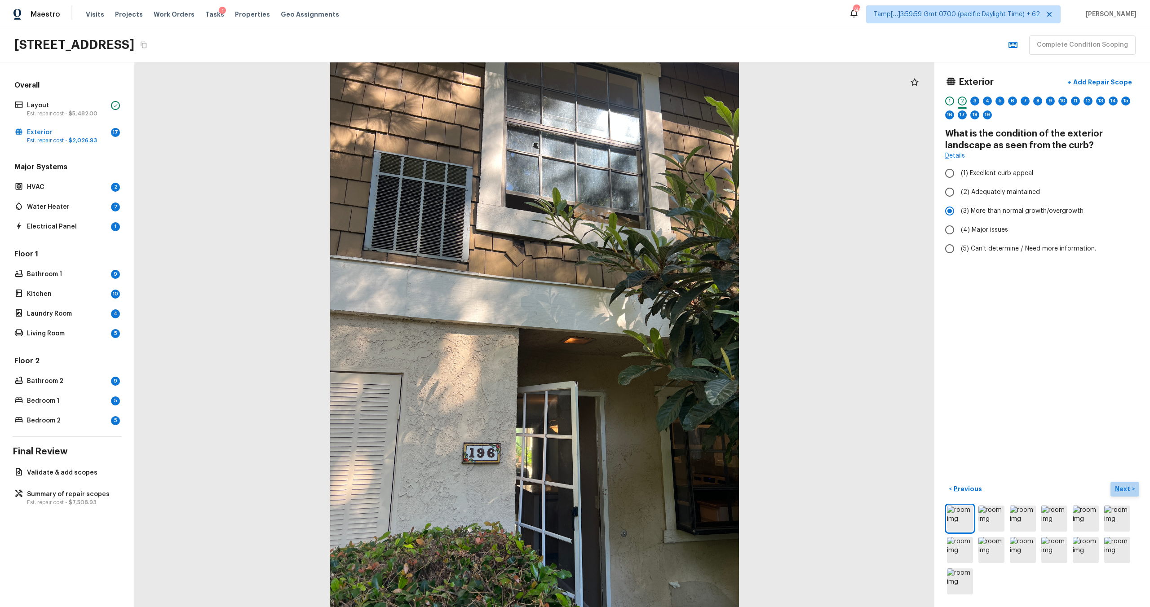
click at [1122, 492] on p "Next" at bounding box center [1123, 489] width 17 height 9
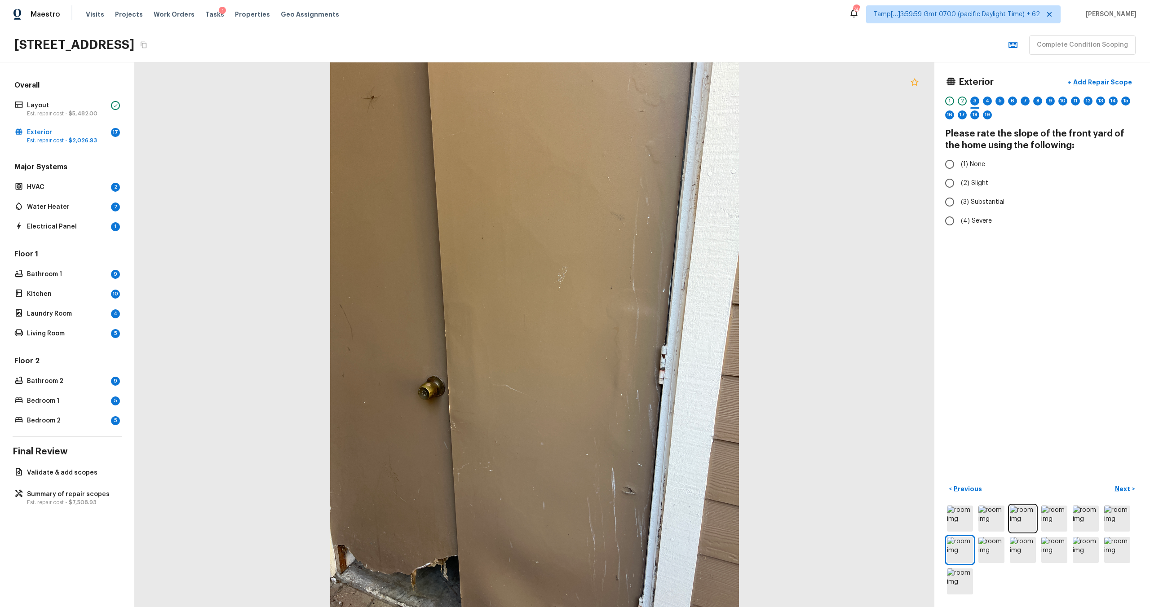
click at [918, 80] on icon at bounding box center [914, 82] width 11 height 11
click at [1085, 78] on p "Add Repair Scope" at bounding box center [1101, 82] width 61 height 9
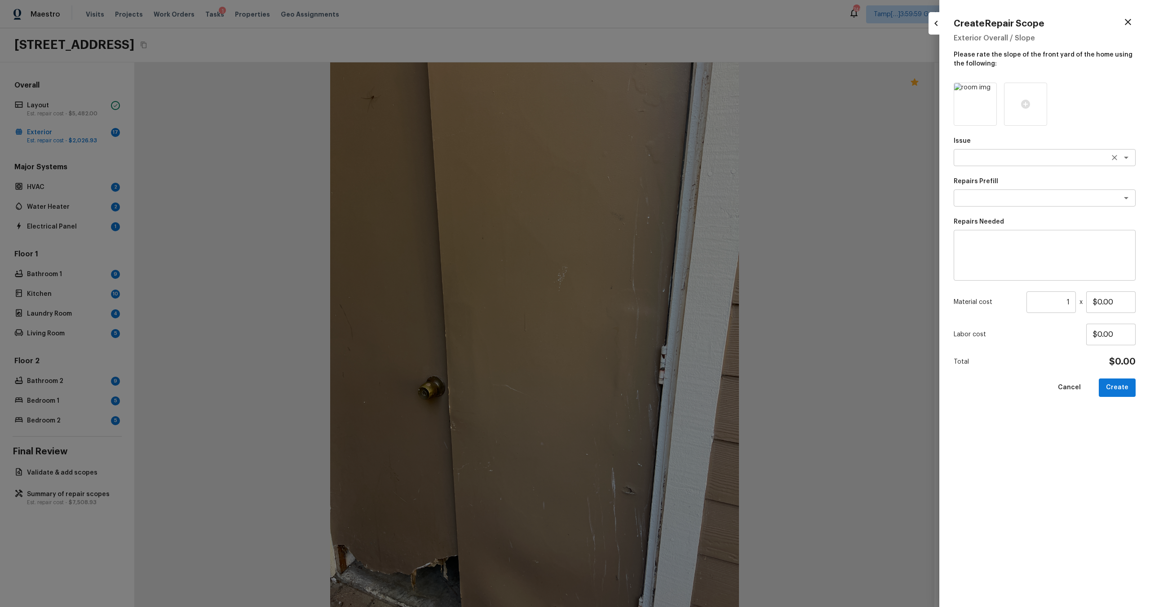
click at [980, 156] on textarea at bounding box center [1032, 157] width 149 height 9
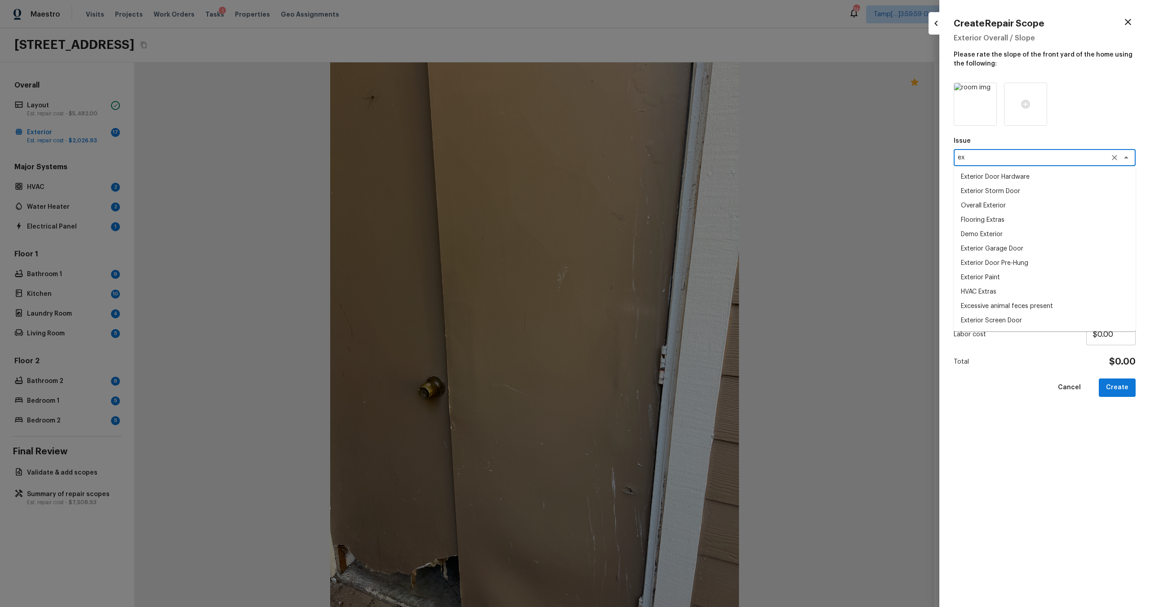
click at [981, 162] on textarea "ex" at bounding box center [1032, 157] width 149 height 9
type textarea "exterior"
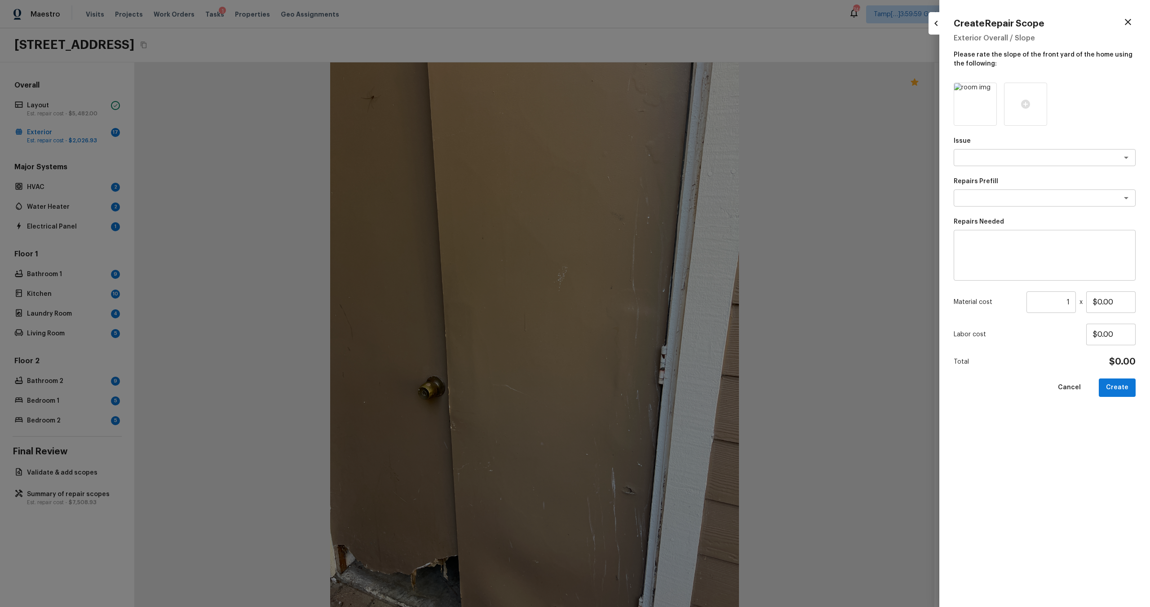
click at [1014, 373] on div "Issue x ​ Repairs Prefill x ​ Repairs Needed x ​ Material cost 1 ​ x $0.00 Labo…" at bounding box center [1045, 338] width 182 height 510
click at [987, 167] on div "Issue x ​ Repairs Prefill x ​ Repairs Needed x ​ Material cost 1 ​ x $0.00 Labo…" at bounding box center [1045, 338] width 182 height 510
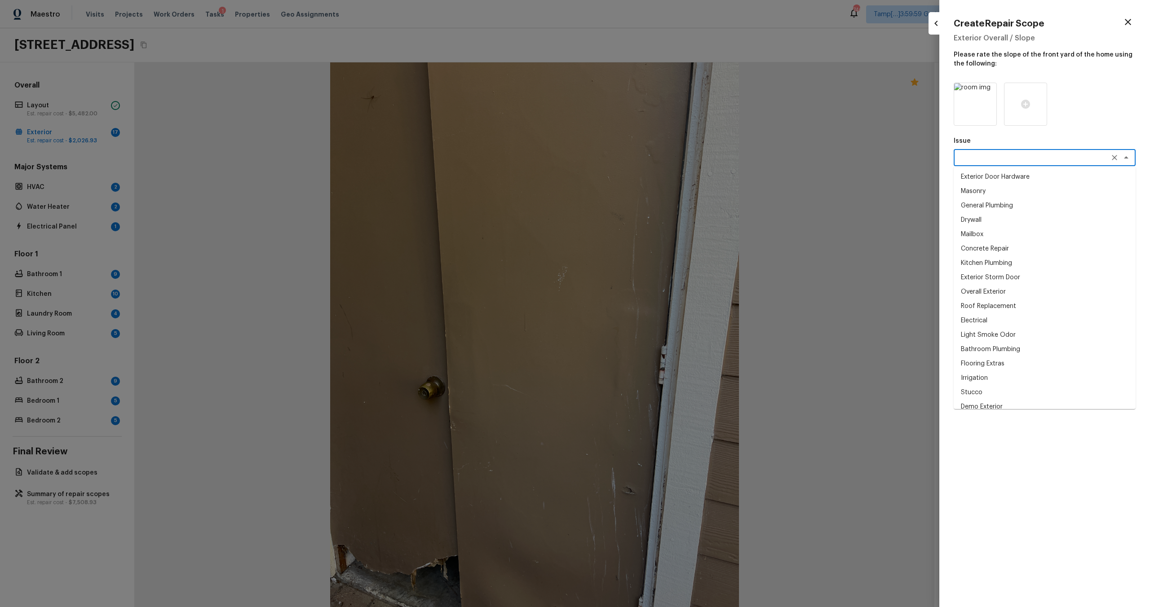
click at [987, 160] on textarea at bounding box center [1032, 157] width 149 height 9
click at [1000, 180] on li "Exterior Door Hardware" at bounding box center [1045, 177] width 182 height 14
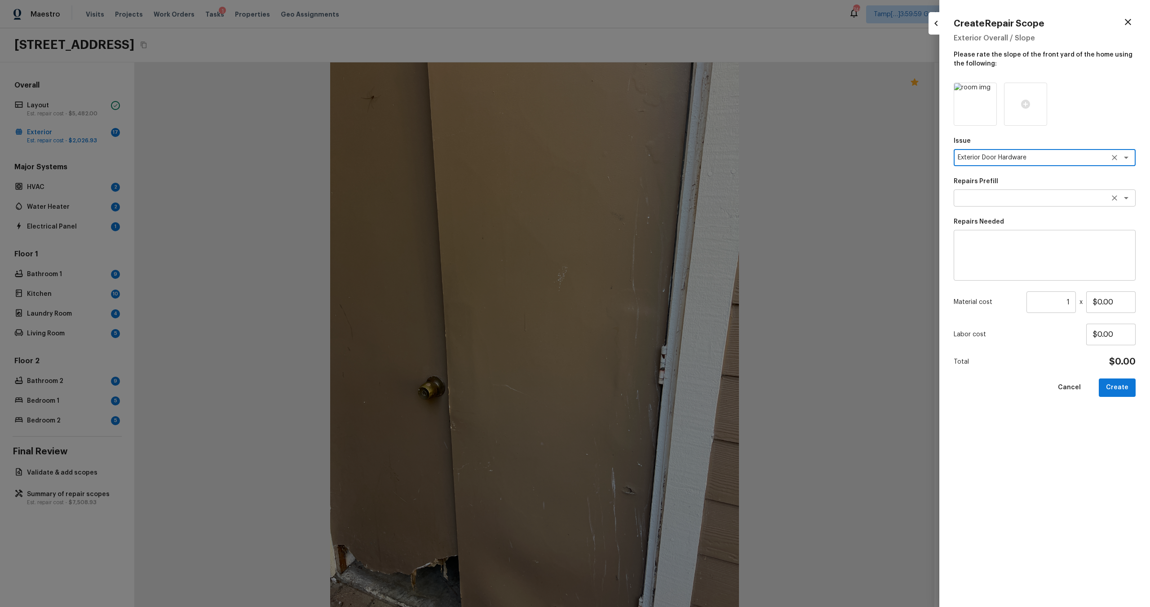
type textarea "Exterior Door Hardware"
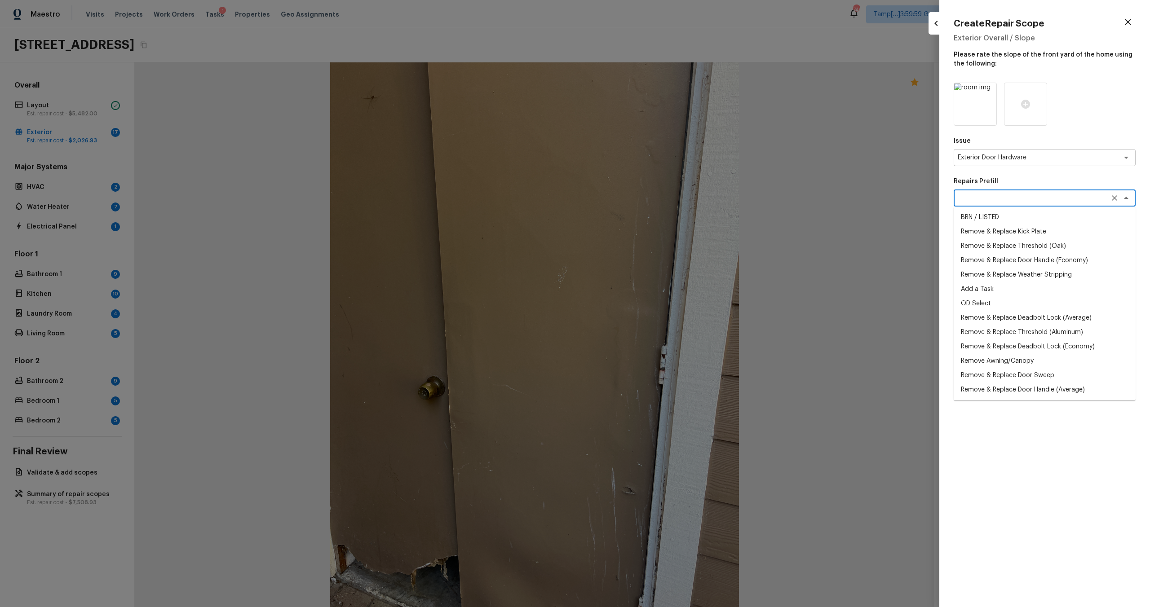
click at [983, 200] on textarea at bounding box center [1032, 198] width 149 height 9
click at [1020, 451] on div "Issue Exterior Door Hardware x ​ Repairs Prefill x ​ BRN / LISTED Remove & Repl…" at bounding box center [1045, 338] width 182 height 510
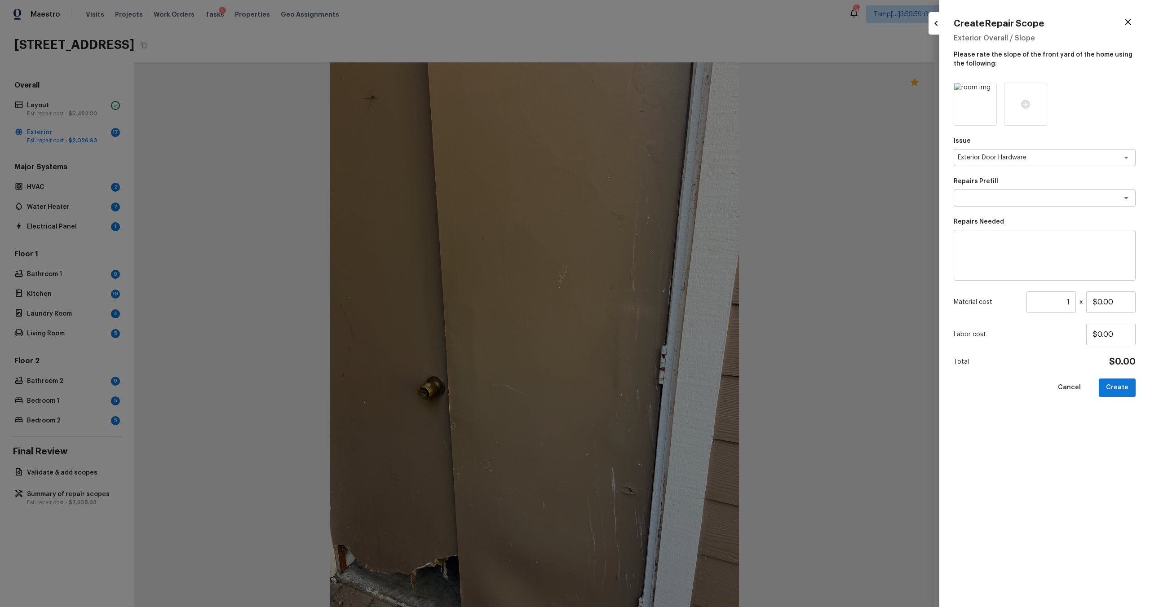
click at [999, 278] on div "x ​" at bounding box center [1045, 255] width 182 height 51
type textarea "replace exterior room door"
drag, startPoint x: 1097, startPoint y: 305, endPoint x: 1122, endPoint y: 305, distance: 25.2
click at [1122, 305] on input "$0.00" at bounding box center [1110, 303] width 49 height 22
type input "$500.00"
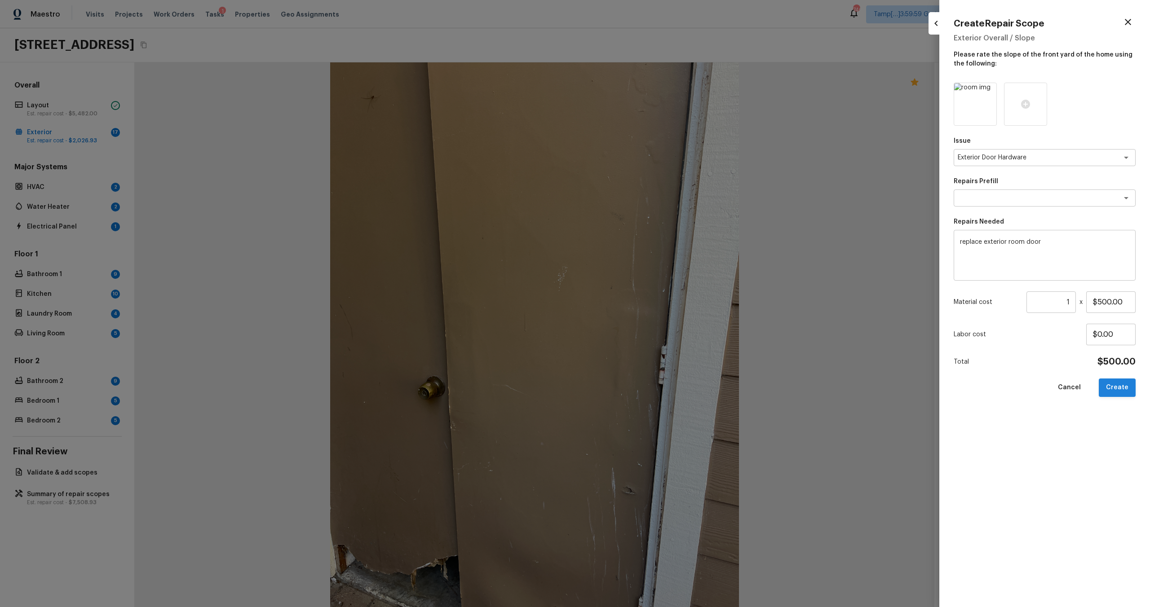
click at [1129, 389] on button "Create" at bounding box center [1117, 388] width 37 height 18
type input "$0.00"
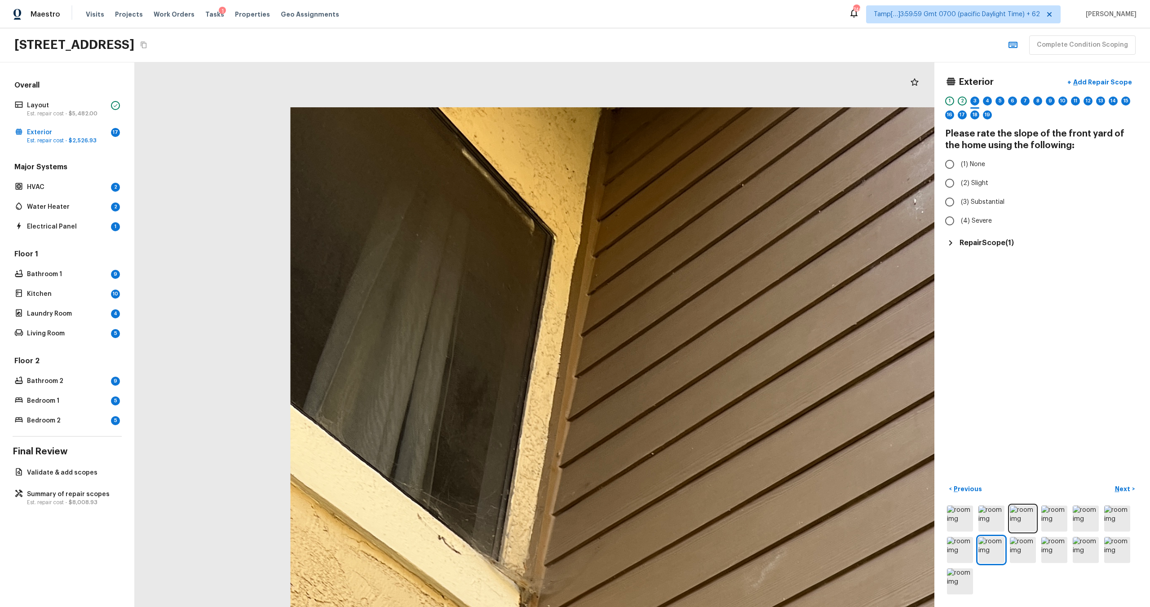
drag, startPoint x: 354, startPoint y: 329, endPoint x: 583, endPoint y: 606, distance: 359.6
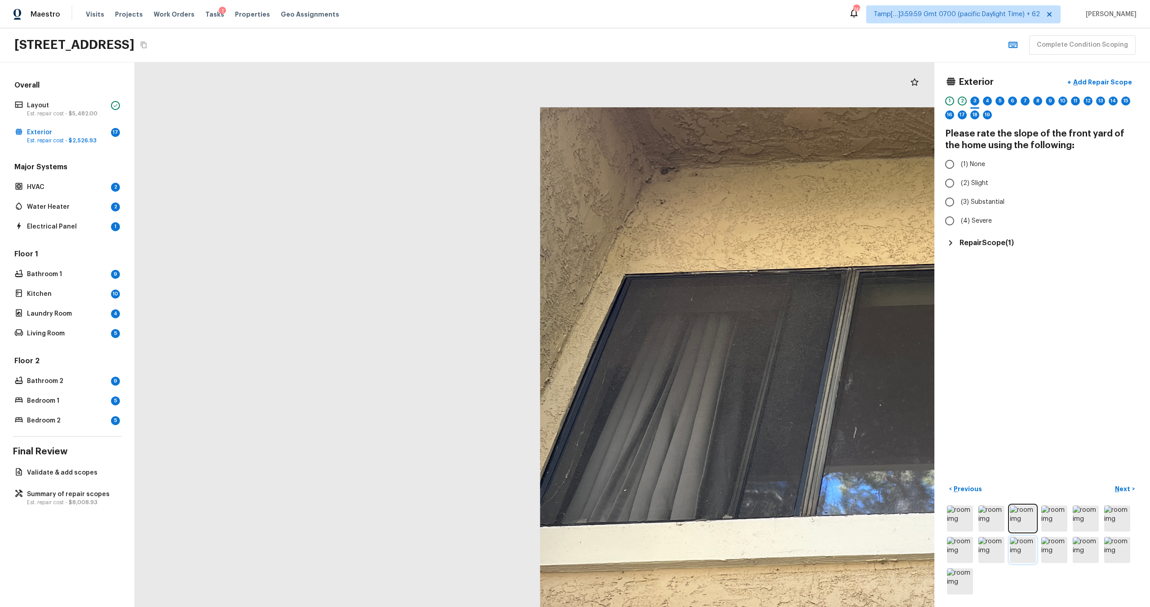
drag, startPoint x: 527, startPoint y: 217, endPoint x: 1026, endPoint y: 543, distance: 595.6
click at [1026, 543] on div "Exterior + Add Repair Scope 1 2 3 4 5 6 7 8 9 10 11 12 13 14 15 16 17 18 19 Ple…" at bounding box center [642, 334] width 1015 height 545
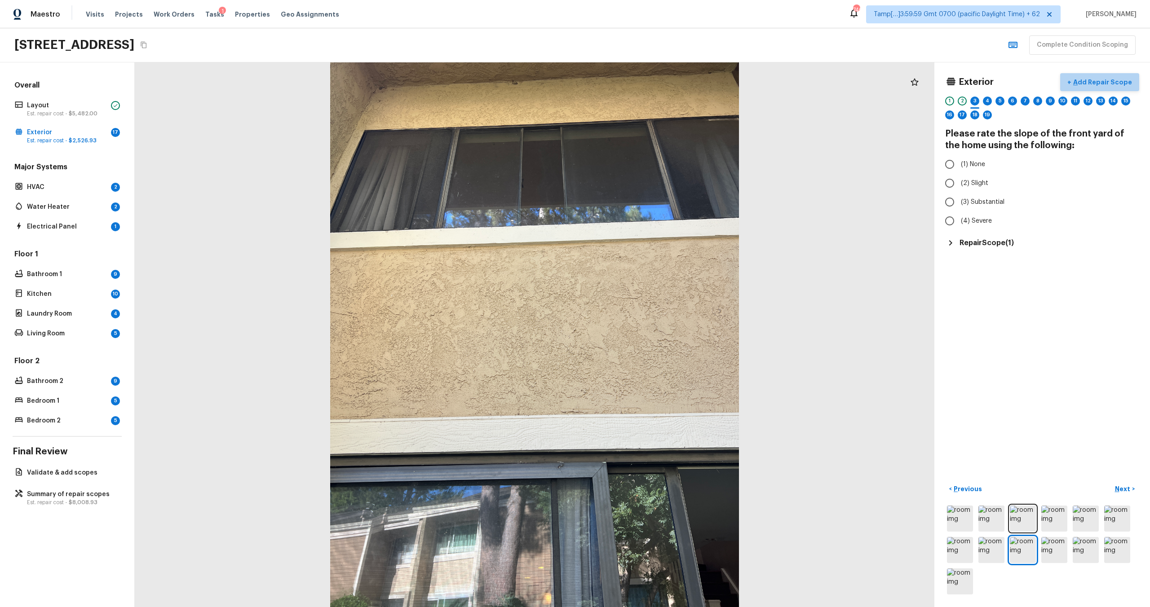
click at [1110, 85] on p "Add Repair Scope" at bounding box center [1101, 82] width 61 height 9
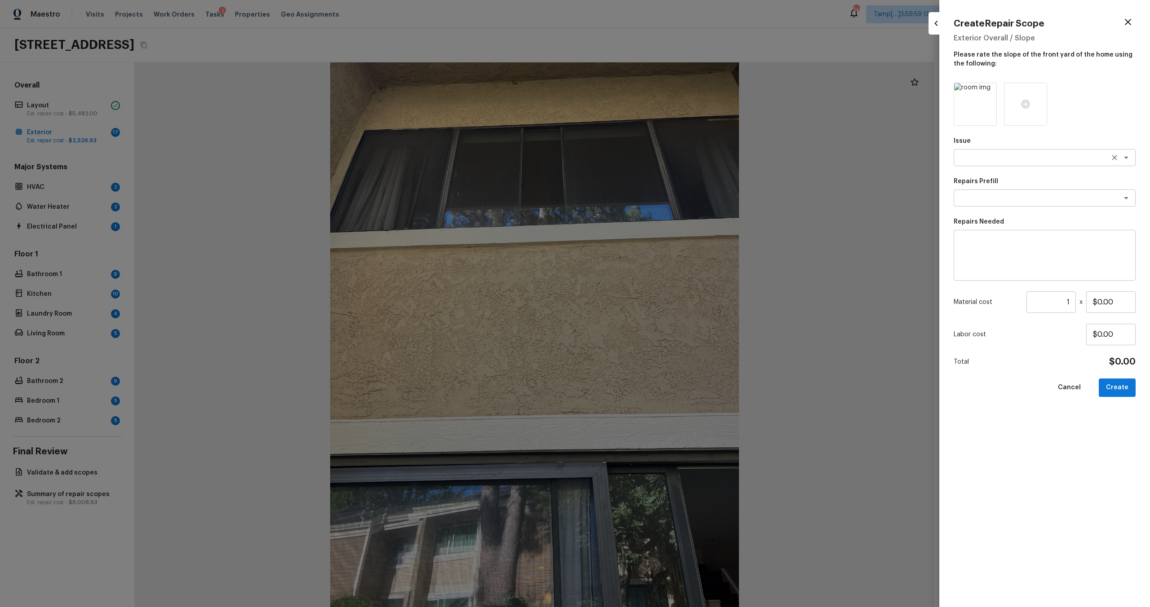
click at [988, 160] on textarea at bounding box center [1032, 157] width 149 height 9
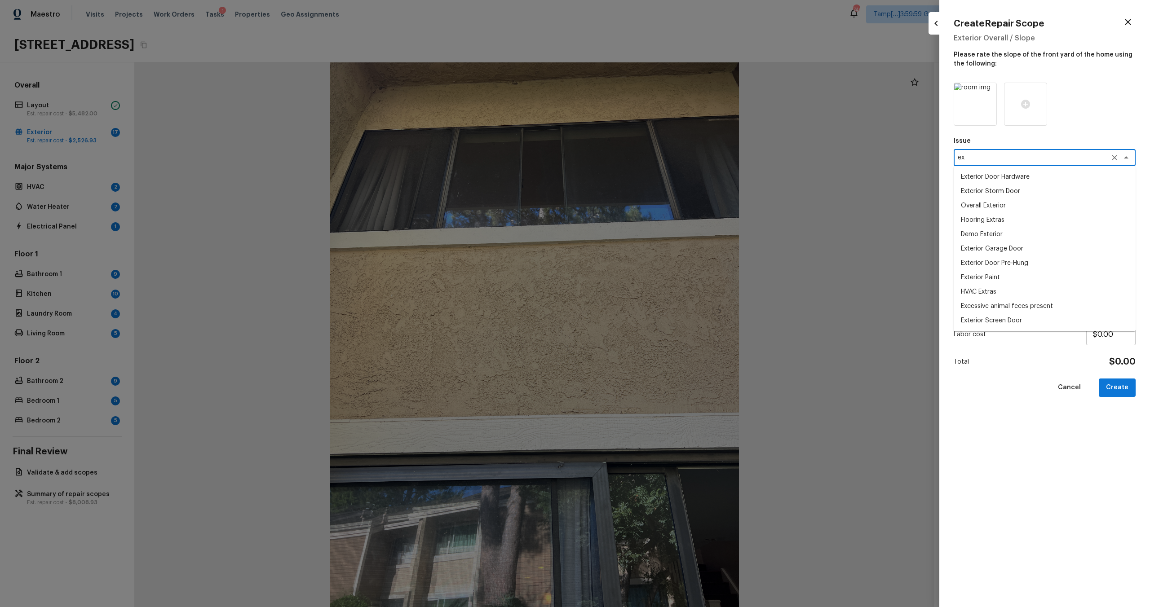
type textarea "e"
click at [994, 177] on li "Windows & Skylights" at bounding box center [1045, 177] width 182 height 14
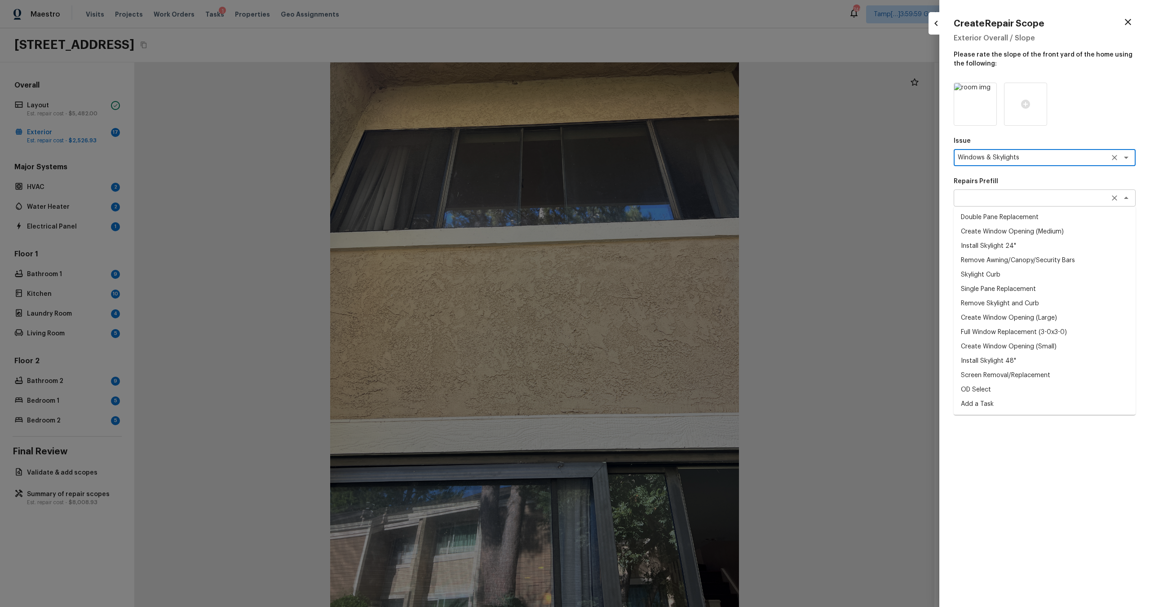
click at [994, 205] on div "x ​" at bounding box center [1045, 198] width 182 height 17
type textarea "Windows & Skylights"
click at [995, 335] on li "Full Window Replacement (3-0x3-0)" at bounding box center [1045, 332] width 182 height 14
type textarea "Full Window Replacement (3-0x3-0)"
type textarea "Remove and replace the 3-0 x 3-0 vinyl double hung, dual pane window with new. …"
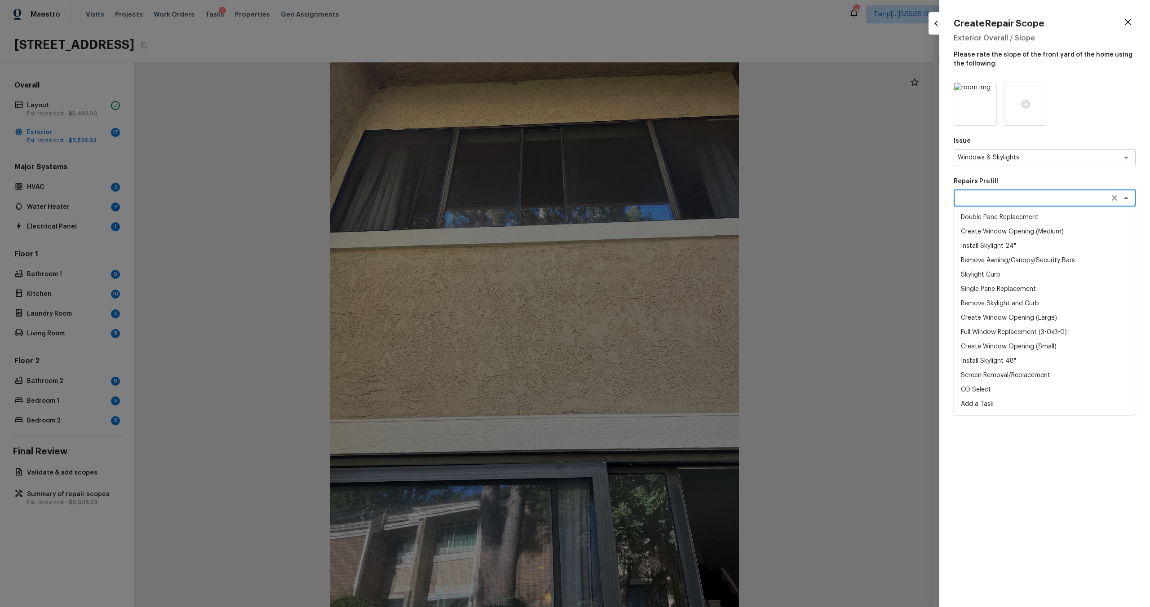
type input "$429.74"
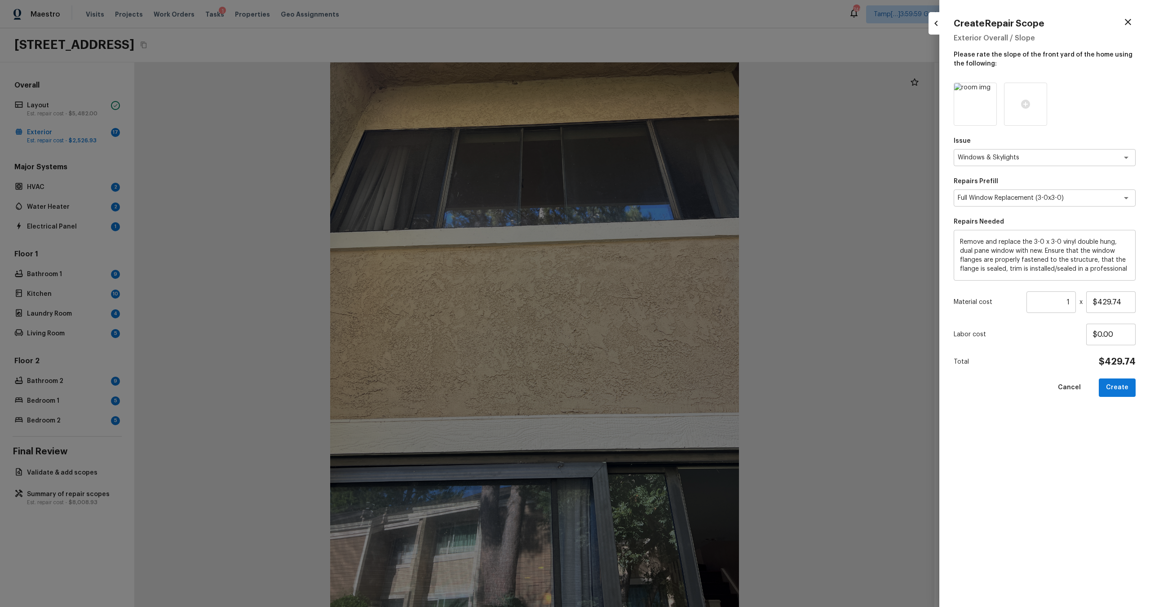
click at [921, 82] on div at bounding box center [575, 303] width 1150 height 607
type input "$0.00"
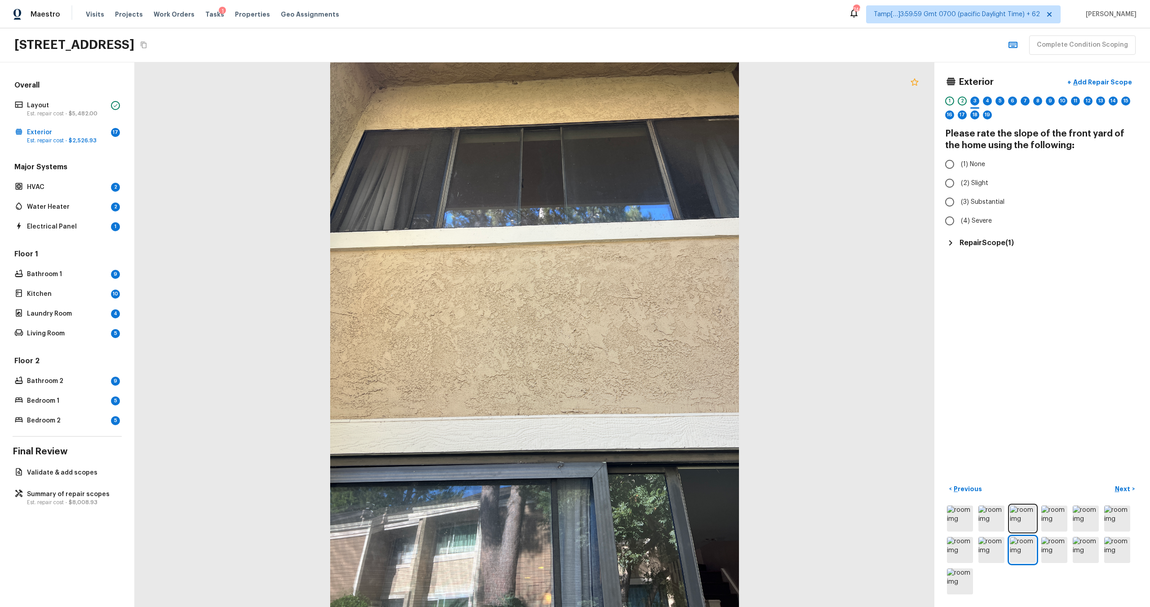
click at [917, 82] on icon at bounding box center [914, 82] width 11 height 11
click at [1094, 84] on p "Add Repair Scope" at bounding box center [1101, 82] width 61 height 9
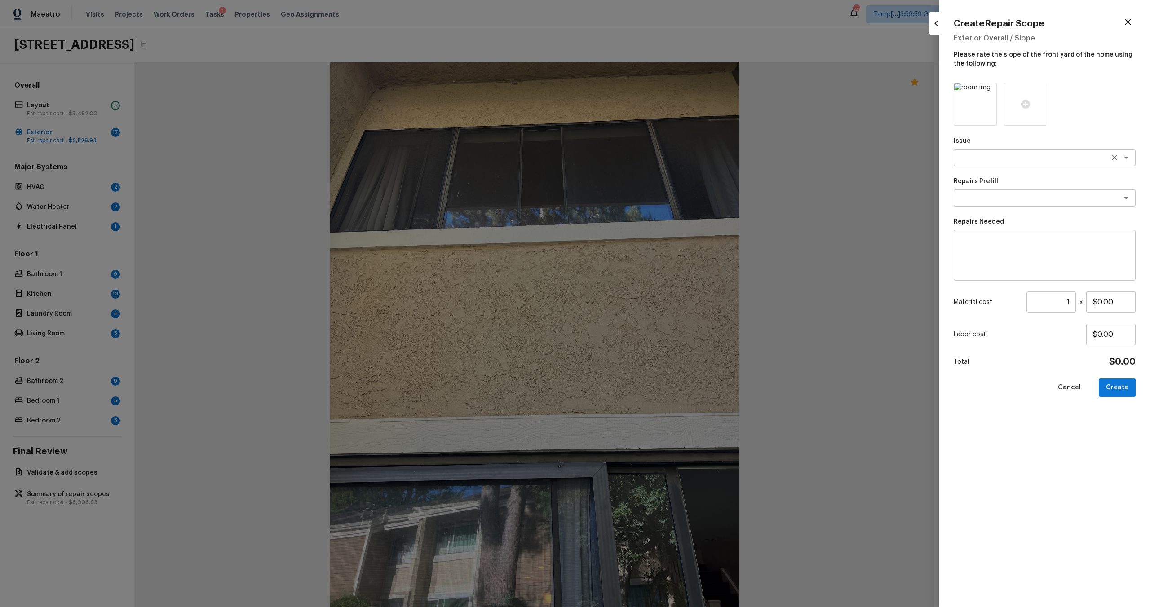
click at [987, 156] on textarea at bounding box center [1032, 157] width 149 height 9
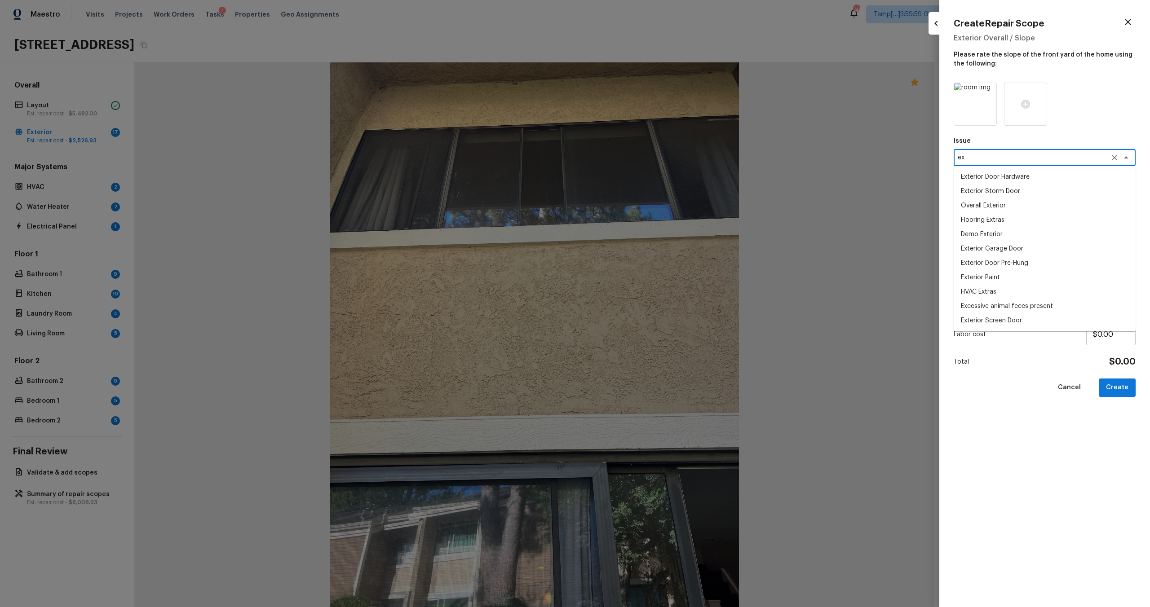
type textarea "e"
click at [1002, 174] on li "Windows & Skylights" at bounding box center [1045, 177] width 182 height 14
type textarea "Windows & Skylights"
click at [1002, 194] on textarea at bounding box center [1032, 198] width 149 height 9
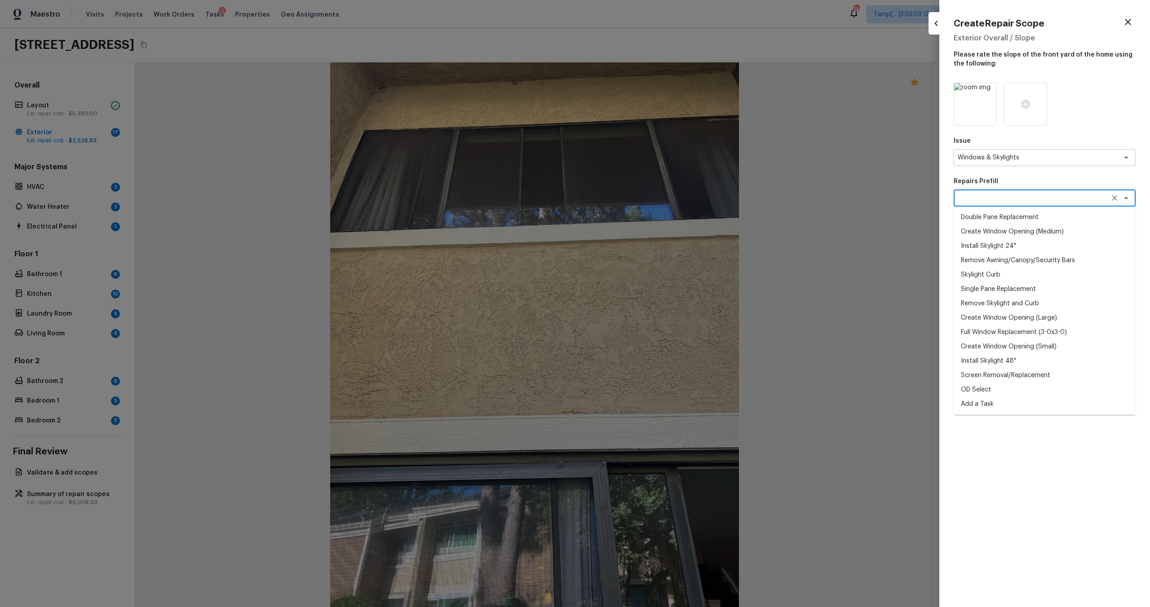
click at [1004, 333] on li "Full Window Replacement (3-0x3-0)" at bounding box center [1045, 332] width 182 height 14
type textarea "Full Window Replacement (3-0x3-0)"
type textarea "Remove and replace the 3-0 x 3-0 vinyl double hung, dual pane window with new. …"
type input "$429.74"
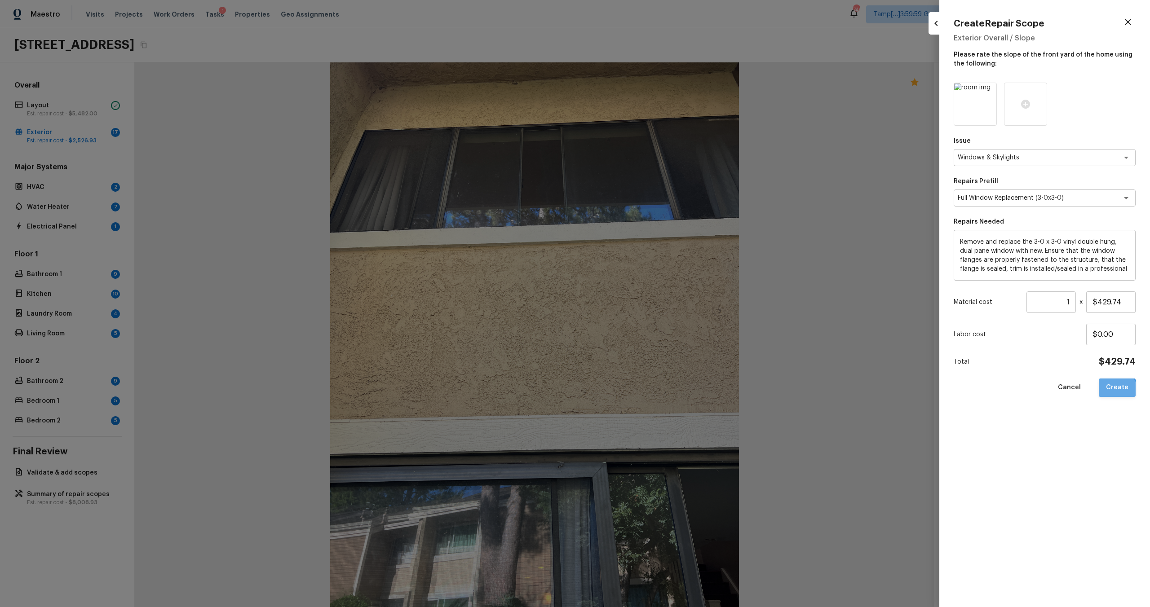
click at [1115, 390] on button "Create" at bounding box center [1117, 388] width 37 height 18
type input "$0.00"
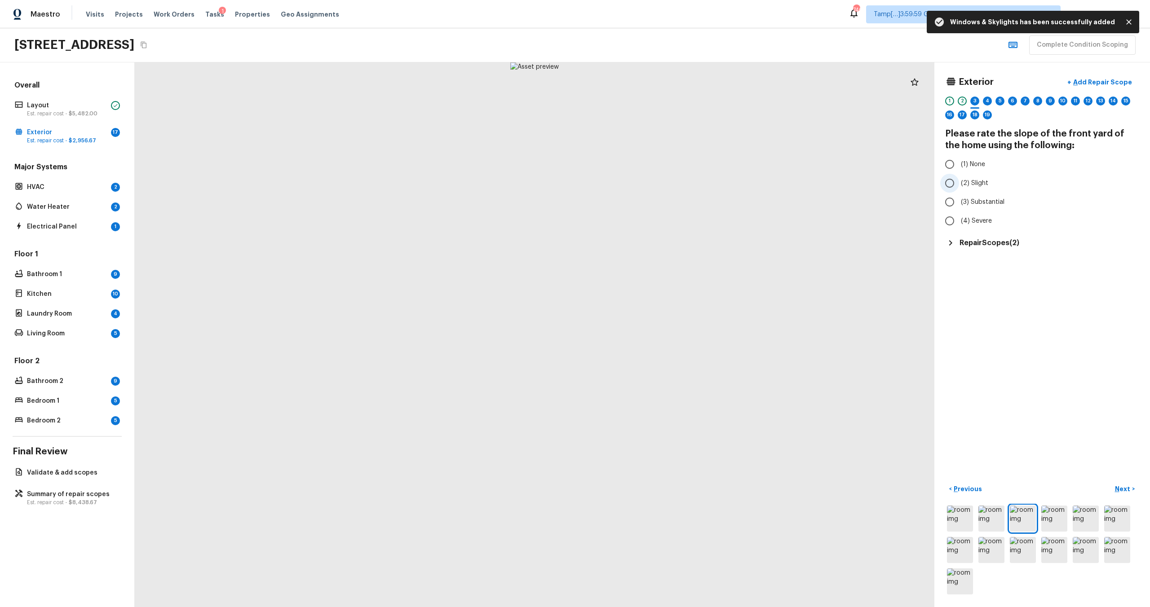
click at [967, 186] on span "(2) Slight" at bounding box center [974, 183] width 27 height 9
click at [959, 186] on input "(2) Slight" at bounding box center [949, 183] width 19 height 19
radio input "true"
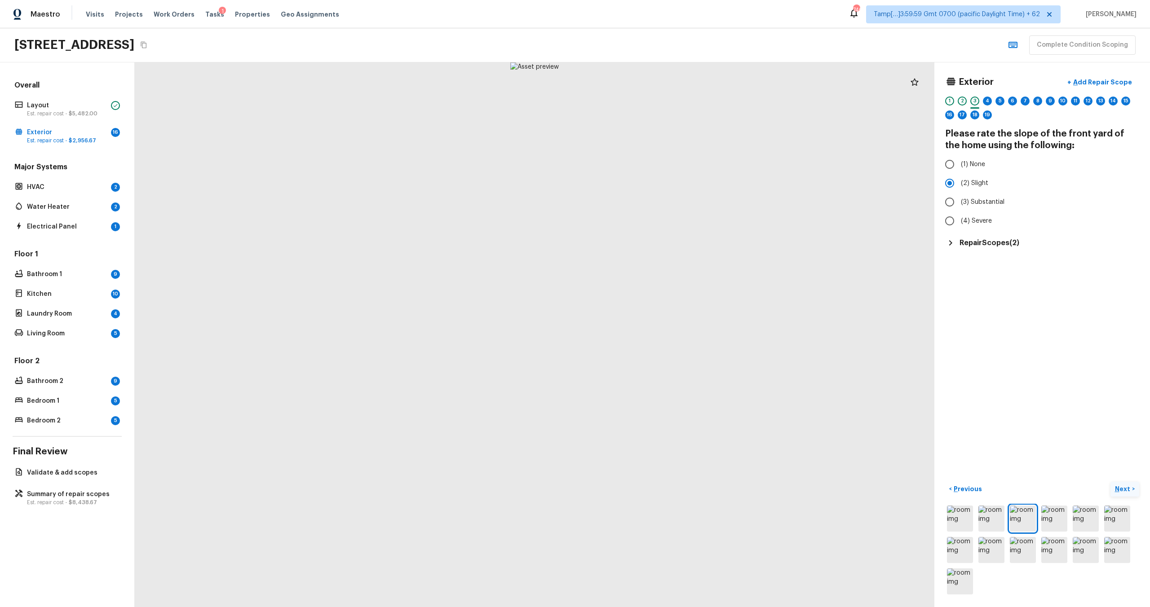
click at [1123, 486] on p "Next" at bounding box center [1123, 489] width 17 height 9
click at [1040, 251] on div "Exterior + Add Repair Scope 1 2 3 4 5 6 7 8 9 10 11 12 13 14 15 16 17 18 19 Wha…" at bounding box center [1042, 195] width 194 height 245
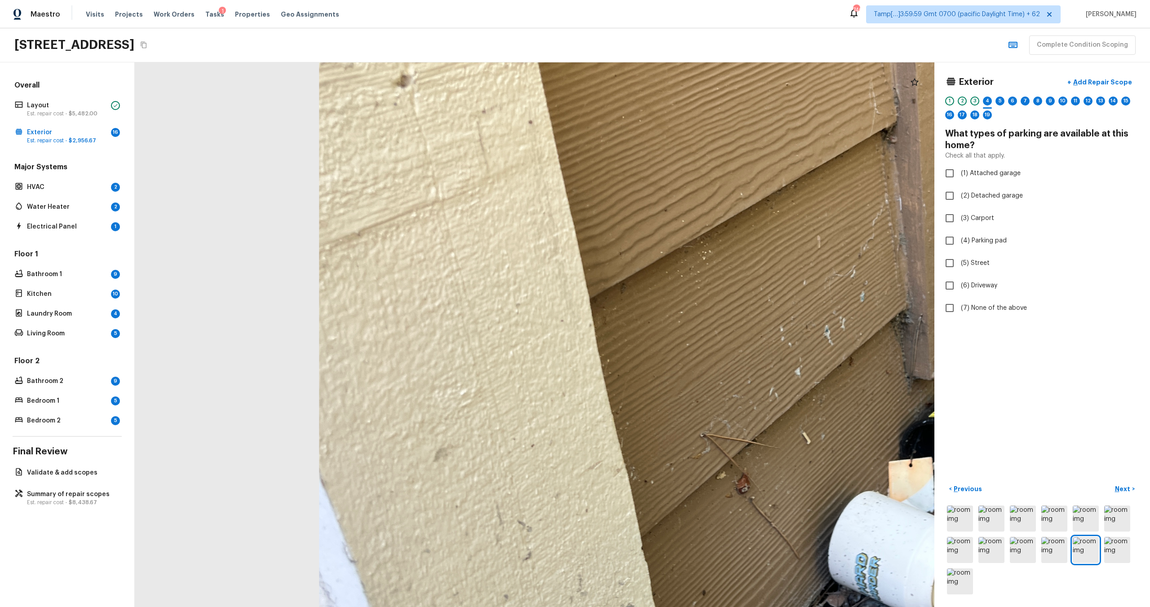
drag, startPoint x: 414, startPoint y: 387, endPoint x: 523, endPoint y: 474, distance: 139.3
click at [522, 469] on div at bounding box center [823, 355] width 1970 height 1343
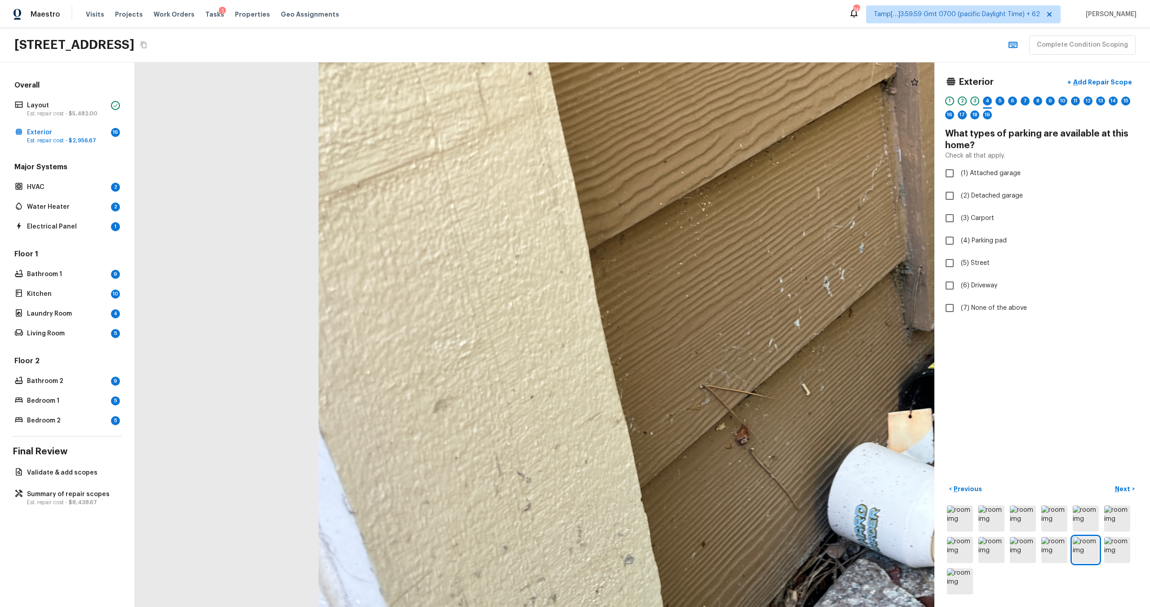
drag, startPoint x: 529, startPoint y: 367, endPoint x: 423, endPoint y: 93, distance: 294.7
click at [423, 93] on div at bounding box center [822, 306] width 1970 height 1343
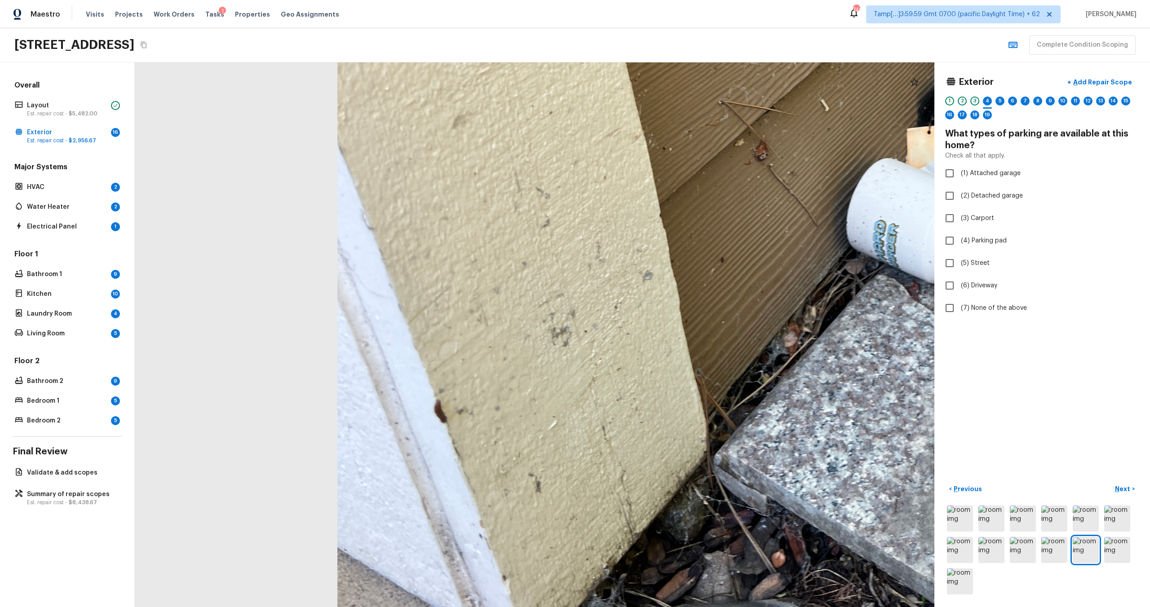
drag, startPoint x: 488, startPoint y: 296, endPoint x: 509, endPoint y: 17, distance: 279.8
click at [509, 17] on div "Maestro Visits Projects Work Orders Tasks 1 Properties Geo Assignments 740 Tamp…" at bounding box center [575, 303] width 1150 height 607
click at [912, 84] on icon at bounding box center [914, 82] width 11 height 11
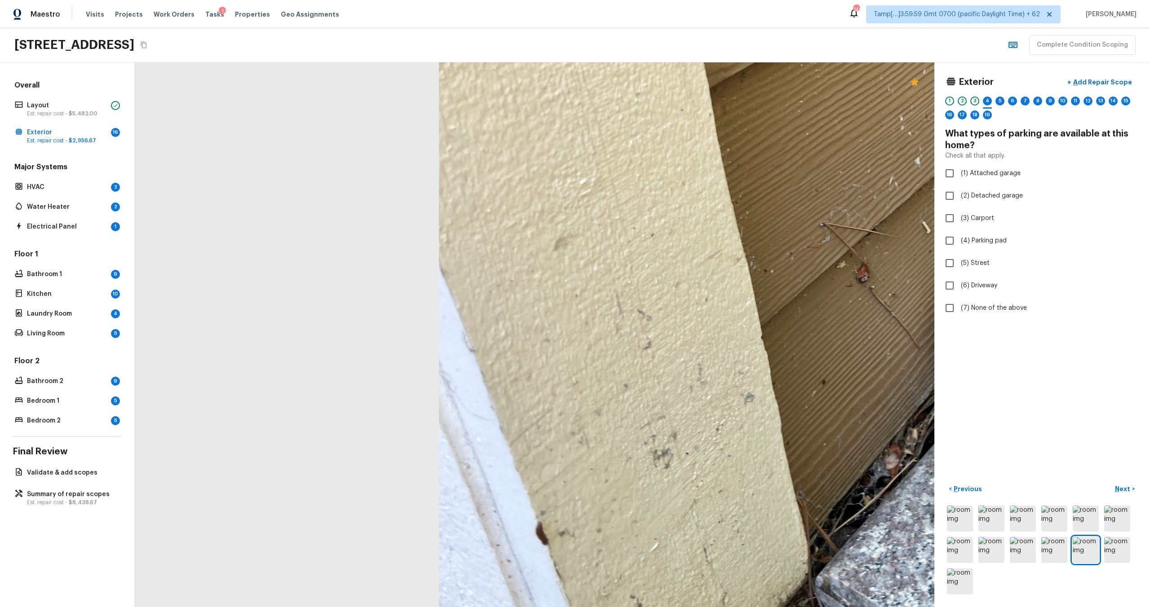
drag, startPoint x: 531, startPoint y: 388, endPoint x: 633, endPoint y: 510, distance: 158.9
click at [633, 510] on div at bounding box center [942, 144] width 1970 height 1343
click at [1092, 86] on p "Add Repair Scope" at bounding box center [1101, 82] width 61 height 9
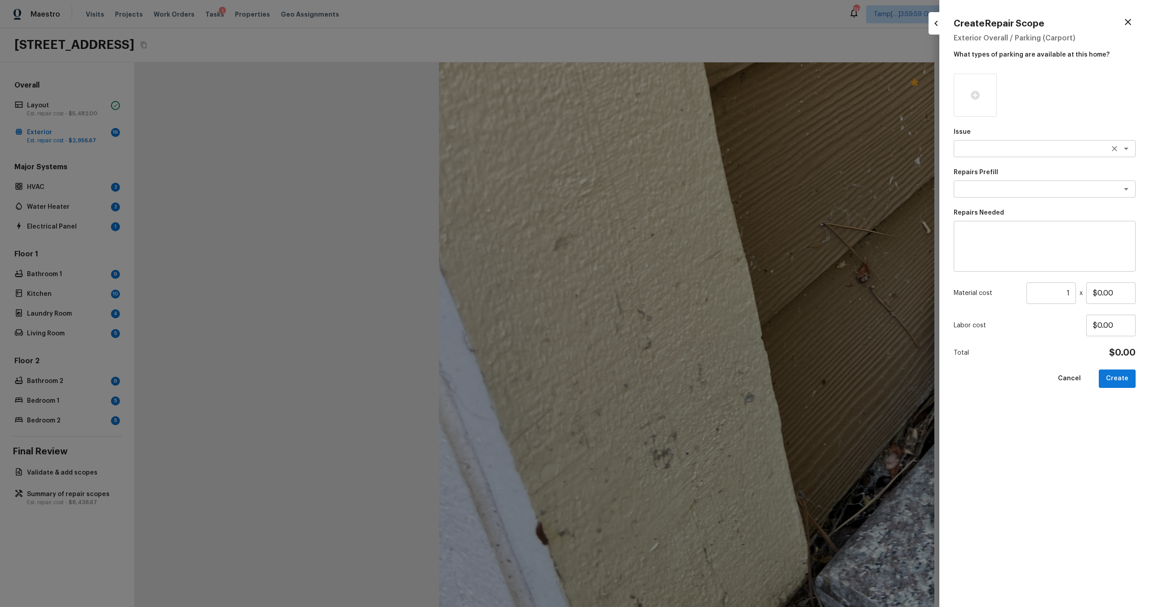
click at [991, 141] on div "x ​" at bounding box center [1045, 148] width 182 height 17
click at [992, 164] on li "Foundation" at bounding box center [1045, 168] width 182 height 14
type textarea "Foundation"
click at [992, 189] on textarea at bounding box center [1032, 189] width 149 height 9
click at [979, 212] on li "Repair Foundation Cracks" at bounding box center [1045, 208] width 182 height 14
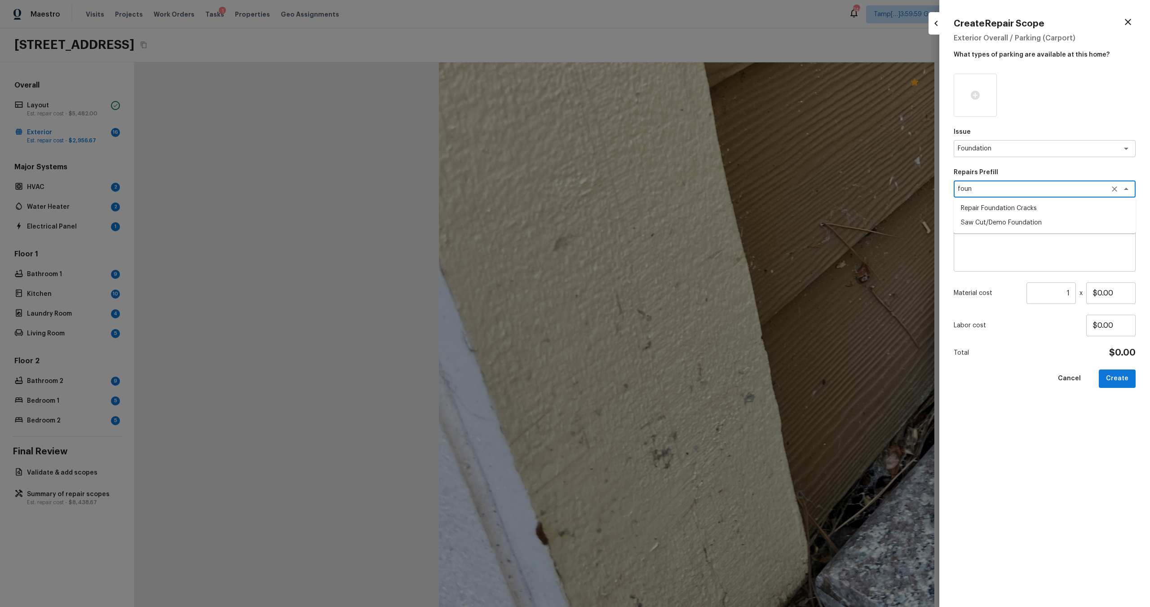
type textarea "Repair Foundation Cracks"
type textarea "Prep the area and apply DAP Gray Concrete and Mortar Filler Latex Sealant to fi…"
type input "$25.00"
click at [1118, 183] on div at bounding box center [1119, 189] width 23 height 13
click at [1118, 187] on icon "Clear" at bounding box center [1114, 189] width 9 height 9
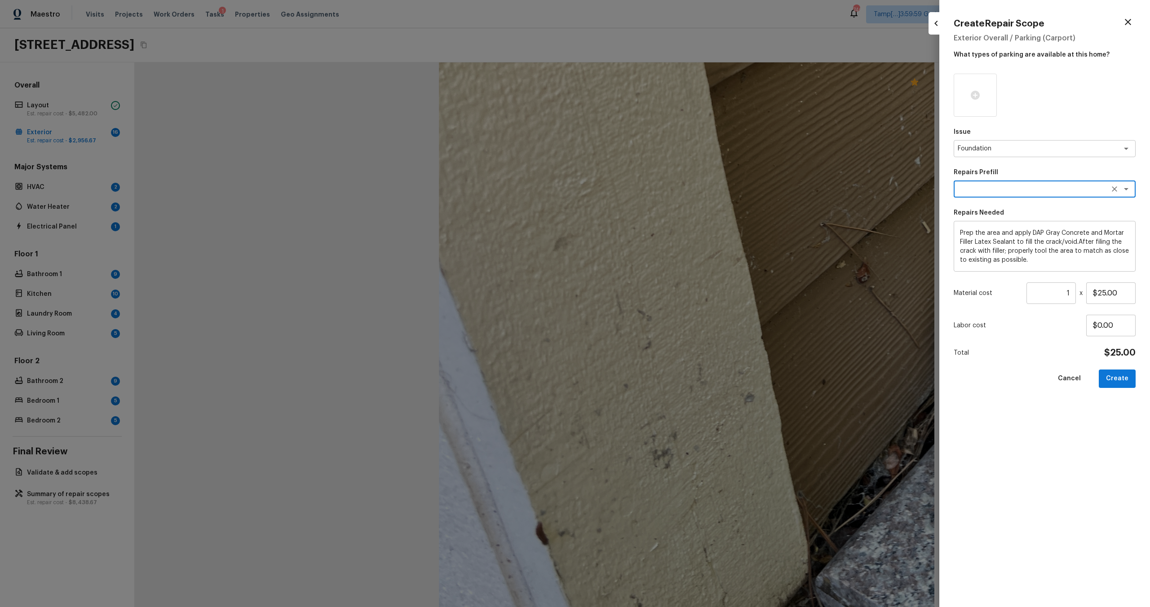
click at [1081, 198] on div "Issue Foundation x ​ Repairs Prefill x ​ Repairs Needed Prep the area and apply…" at bounding box center [1045, 333] width 182 height 519
click at [1071, 190] on textarea at bounding box center [1032, 189] width 149 height 9
type textarea "founda"
click at [1115, 190] on icon "Clear" at bounding box center [1114, 189] width 9 height 9
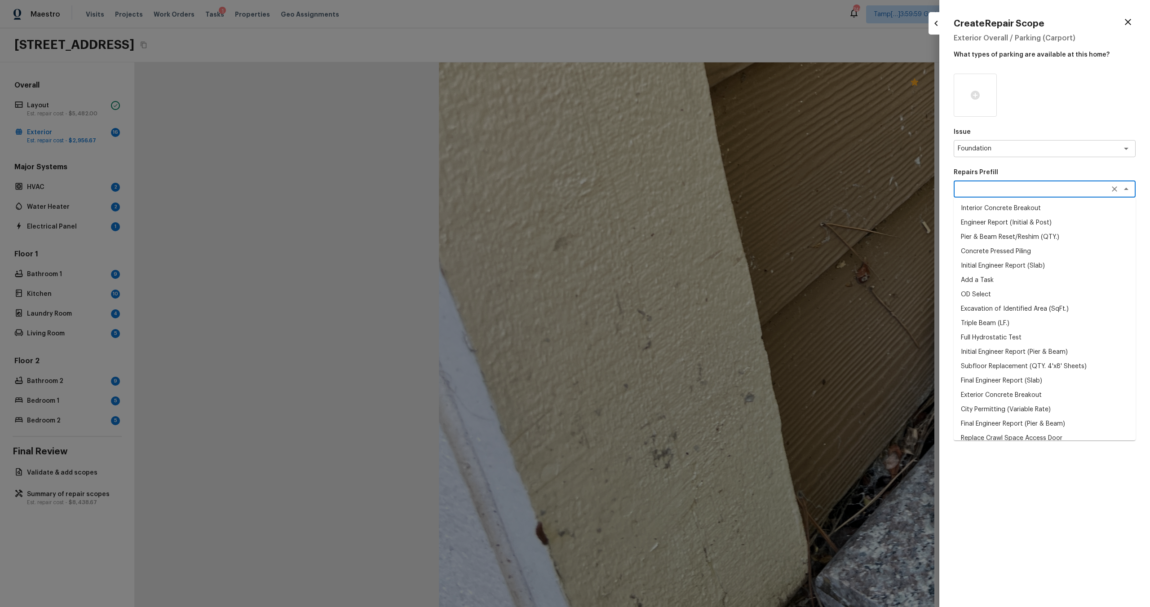
click at [1070, 117] on div "Issue Foundation x ​ Repairs Prefill x ​ Interior Concrete Breakout Engineer Re…" at bounding box center [1045, 333] width 182 height 519
click at [1012, 194] on div "x ​" at bounding box center [1045, 189] width 182 height 17
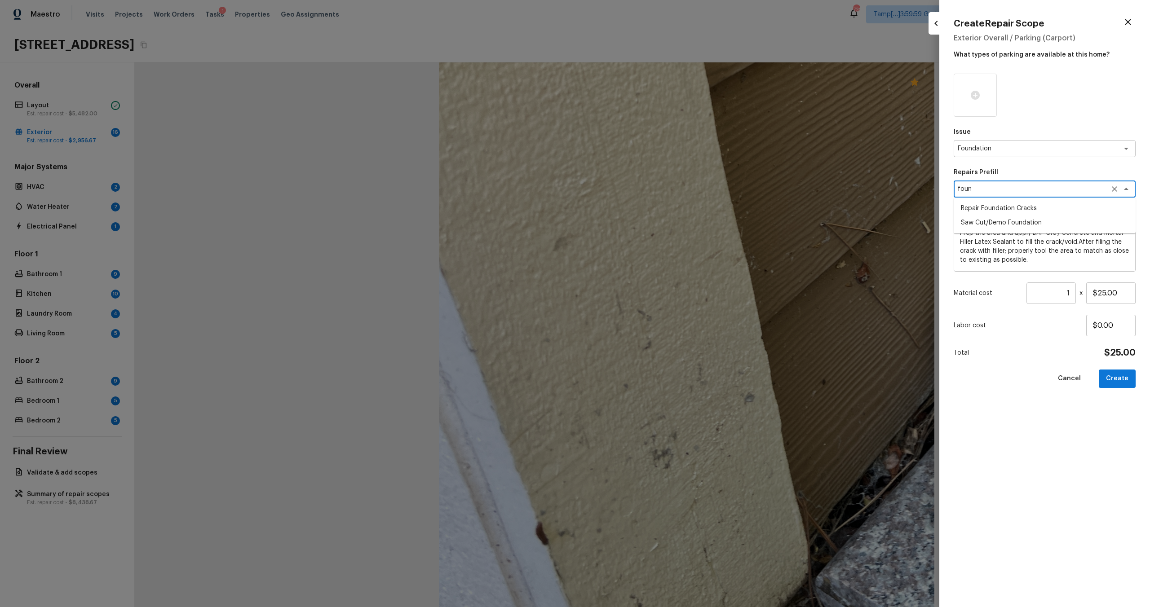
click at [1010, 212] on li "Repair Foundation Cracks" at bounding box center [1045, 208] width 182 height 14
type textarea "Repair Foundation Cracks"
drag, startPoint x: 1099, startPoint y: 295, endPoint x: 1136, endPoint y: 295, distance: 37.3
click at [1136, 295] on div "Create Repair Scope Exterior Overall / Parking (Carport) What types of parking …" at bounding box center [1044, 303] width 211 height 607
type input "$1,000.00"
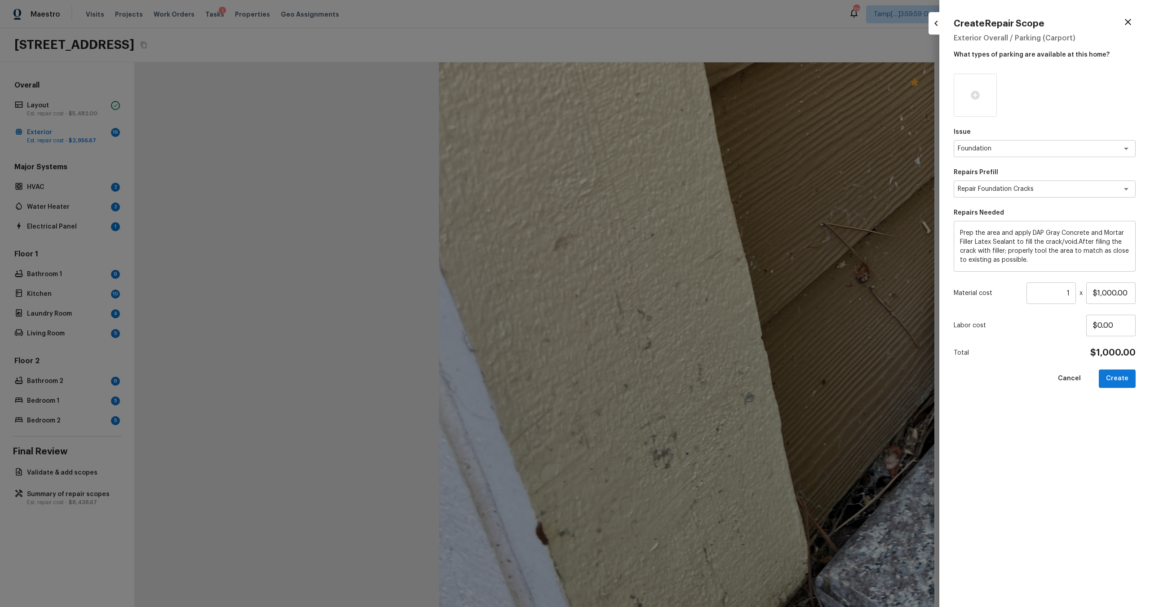
click at [1054, 425] on div "Issue Foundation x ​ Repairs Prefill Repair Foundation Cracks x ​ Repairs Neede…" at bounding box center [1045, 333] width 182 height 519
click at [1120, 383] on button "Create" at bounding box center [1117, 379] width 37 height 18
type input "$0.00"
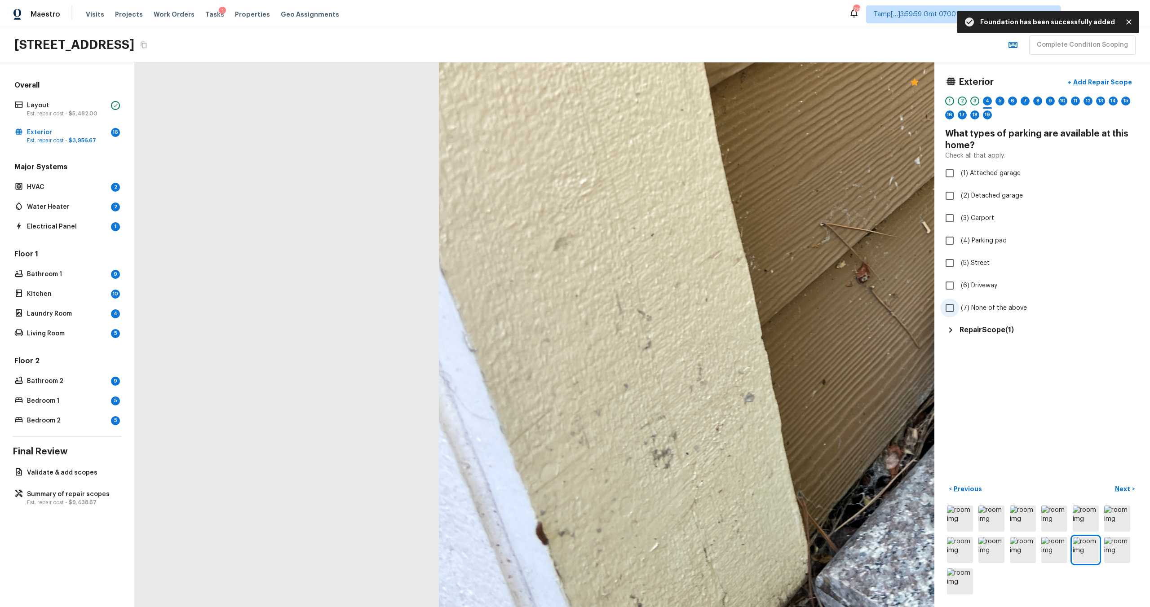
click at [960, 314] on label "(7) None of the above" at bounding box center [1036, 308] width 192 height 19
click at [959, 314] on input "(7) None of the above" at bounding box center [949, 308] width 19 height 19
checkbox input "true"
click at [1122, 492] on p "Next" at bounding box center [1123, 489] width 17 height 9
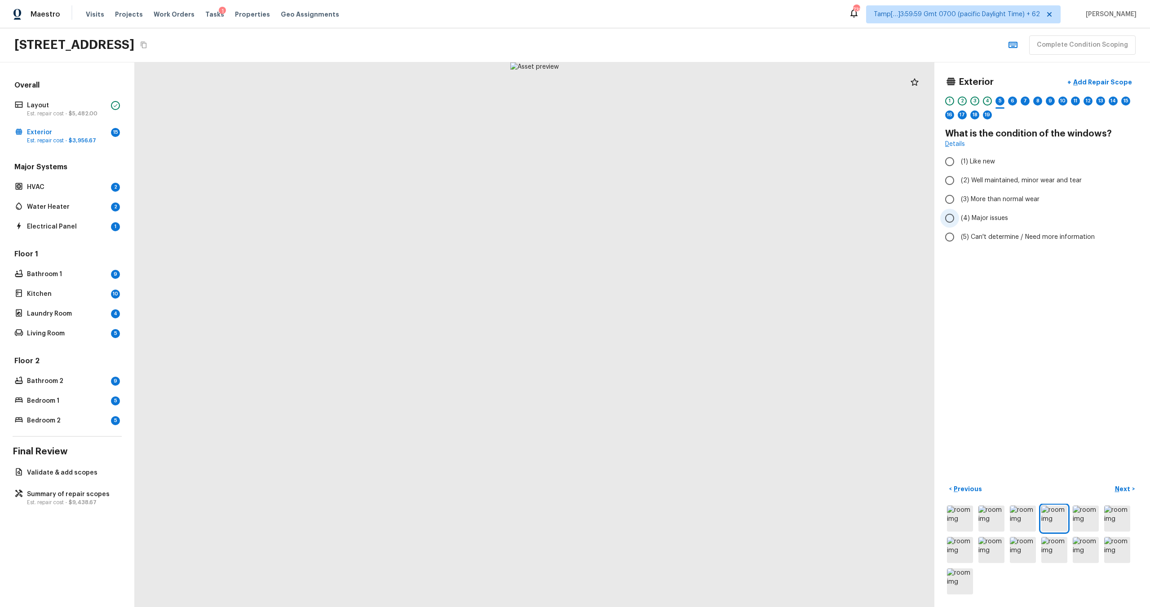
click at [980, 216] on span "(4) Major issues" at bounding box center [984, 218] width 47 height 9
click at [959, 216] on input "(4) Major issues" at bounding box center [949, 218] width 19 height 19
radio input "true"
click at [1129, 490] on p "Next" at bounding box center [1123, 489] width 17 height 9
click at [1006, 195] on span "(3) More than normal wear" at bounding box center [1000, 199] width 79 height 9
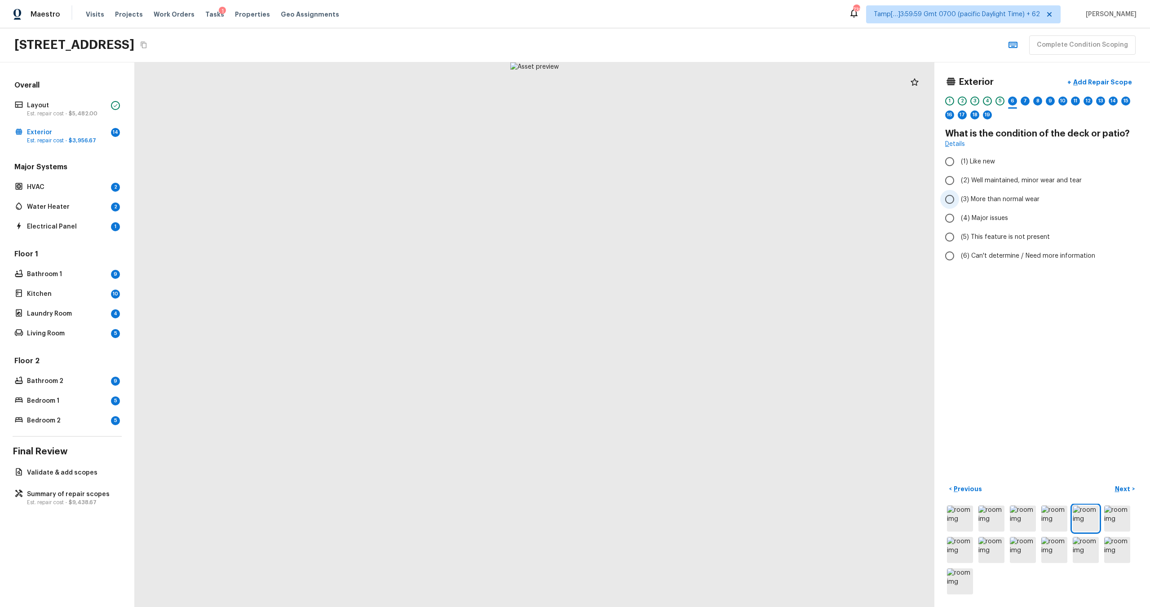
click at [959, 195] on input "(3) More than normal wear" at bounding box center [949, 199] width 19 height 19
radio input "true"
click at [1125, 486] on p "Next" at bounding box center [1123, 489] width 17 height 9
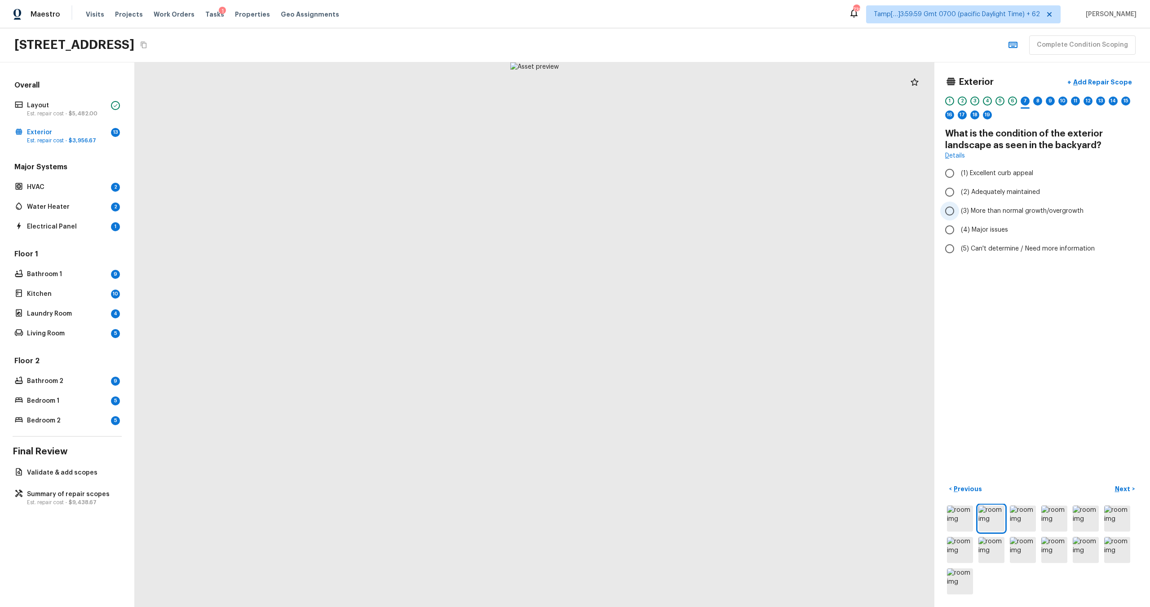
click at [987, 213] on span "(3) More than normal growth/overgrowth" at bounding box center [1022, 211] width 123 height 9
click at [959, 213] on input "(3) More than normal growth/overgrowth" at bounding box center [949, 211] width 19 height 19
radio input "true"
click at [1123, 490] on p "Next" at bounding box center [1123, 489] width 17 height 9
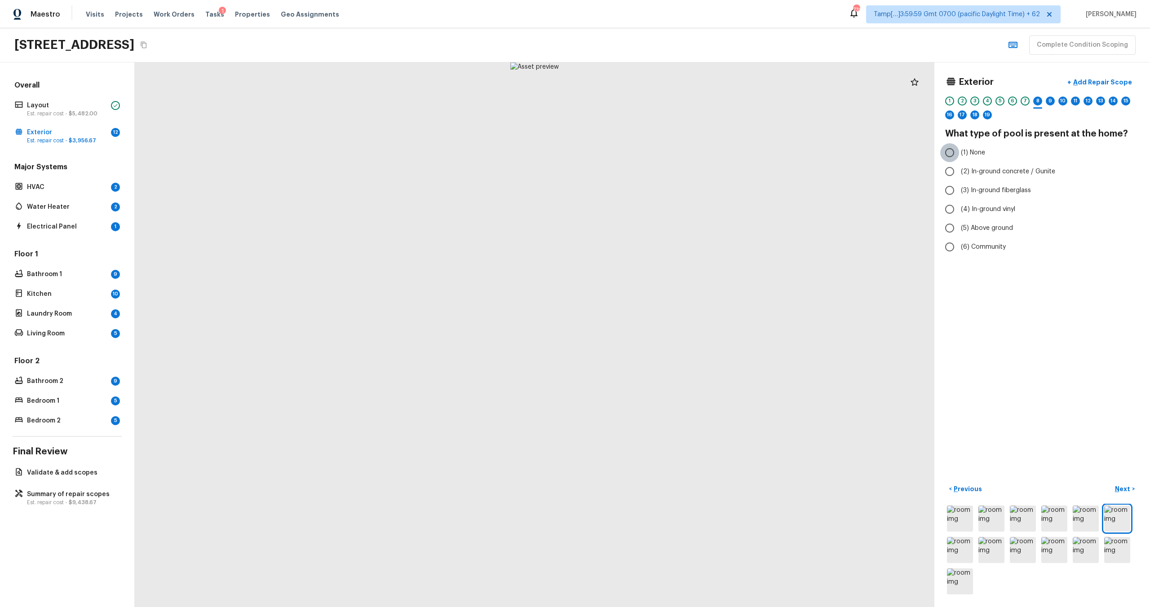
click at [959, 160] on input "(1) None" at bounding box center [949, 152] width 19 height 19
radio input "true"
click at [1124, 491] on p "Next" at bounding box center [1123, 489] width 17 height 9
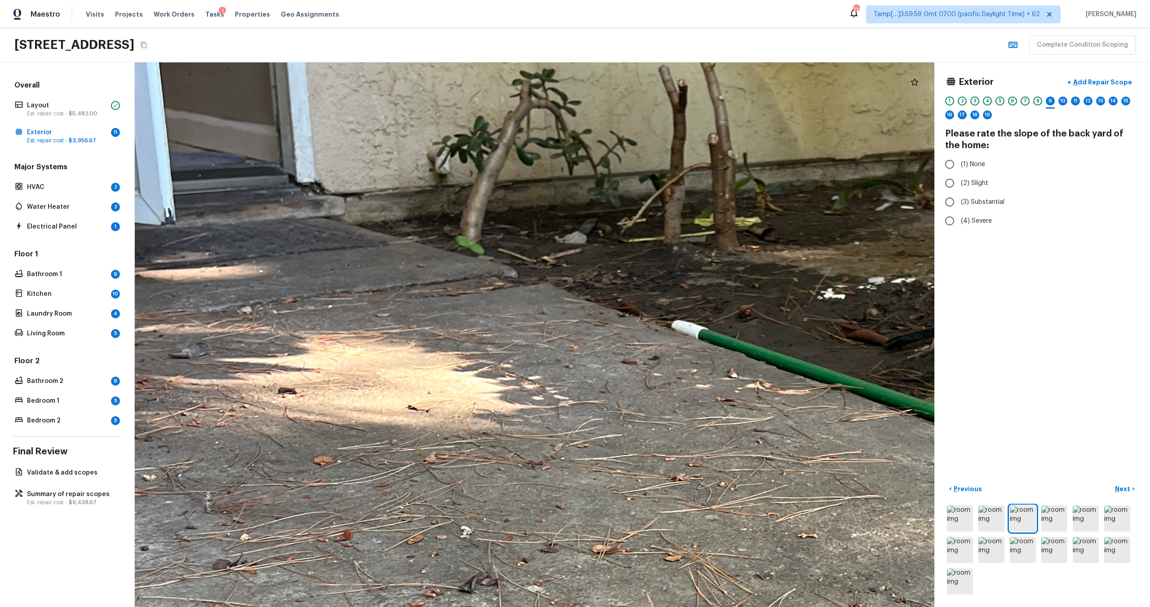
drag, startPoint x: 559, startPoint y: 250, endPoint x: 667, endPoint y: 181, distance: 128.1
click at [667, 181] on div at bounding box center [783, 505] width 2963 height 2019
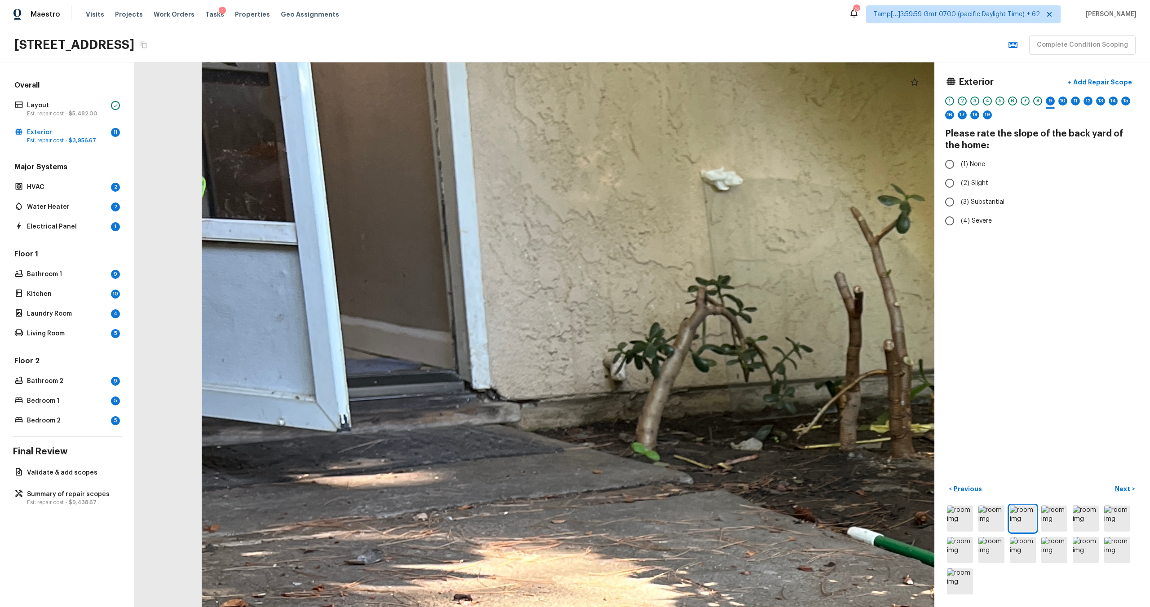
drag, startPoint x: 515, startPoint y: 399, endPoint x: 690, endPoint y: 602, distance: 267.9
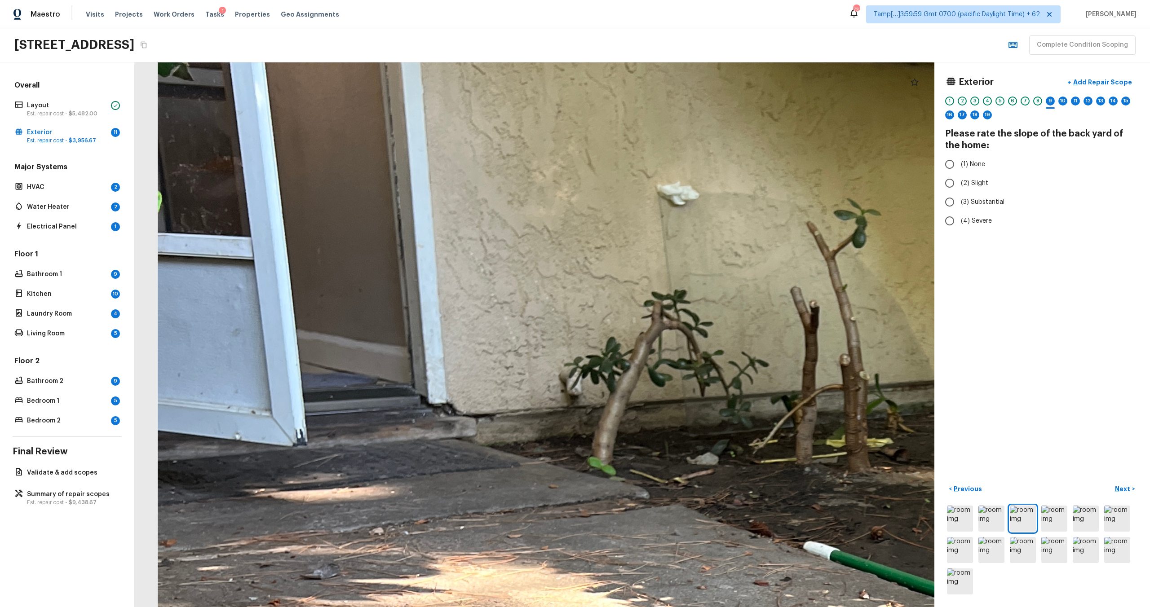
drag, startPoint x: 802, startPoint y: 550, endPoint x: 703, endPoint y: 580, distance: 103.2
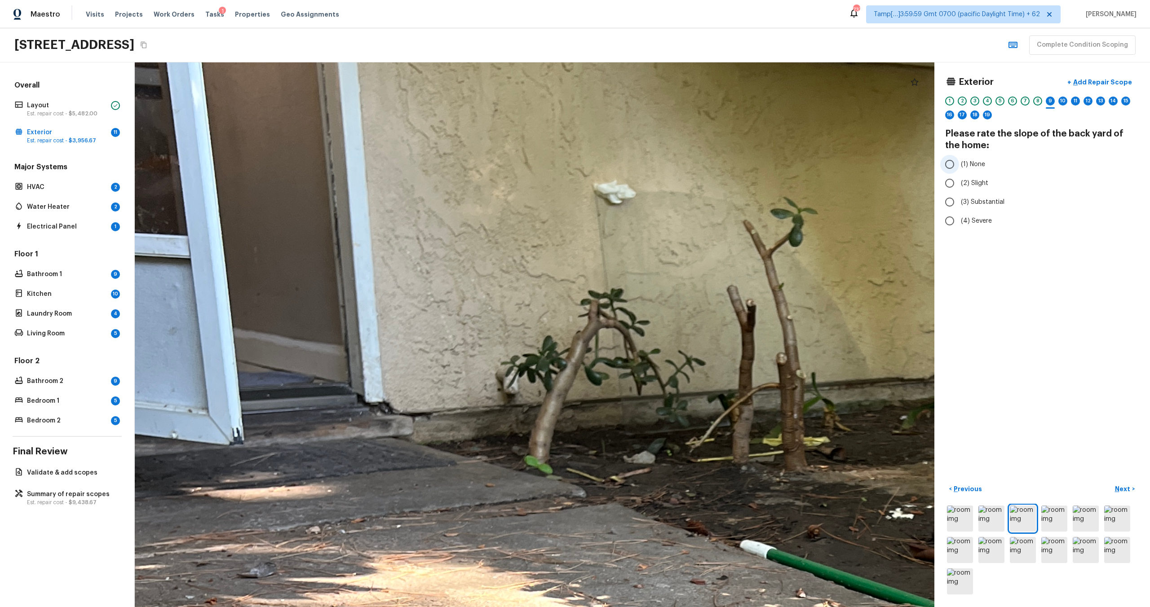
click at [965, 160] on span "(1) None" at bounding box center [973, 164] width 24 height 9
click at [959, 160] on input "(1) None" at bounding box center [949, 164] width 19 height 19
radio input "true"
click at [1122, 487] on p "Next" at bounding box center [1123, 489] width 17 height 9
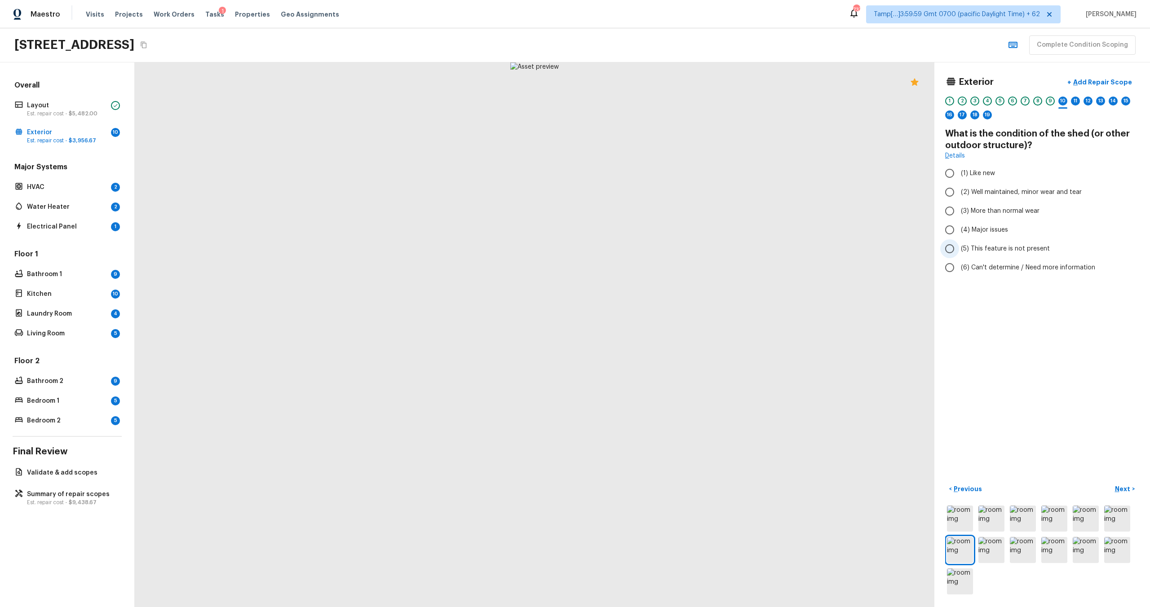
click at [1010, 247] on span "(5) This feature is not present" at bounding box center [1005, 248] width 89 height 9
click at [959, 247] on input "(5) This feature is not present" at bounding box center [949, 248] width 19 height 19
radio input "true"
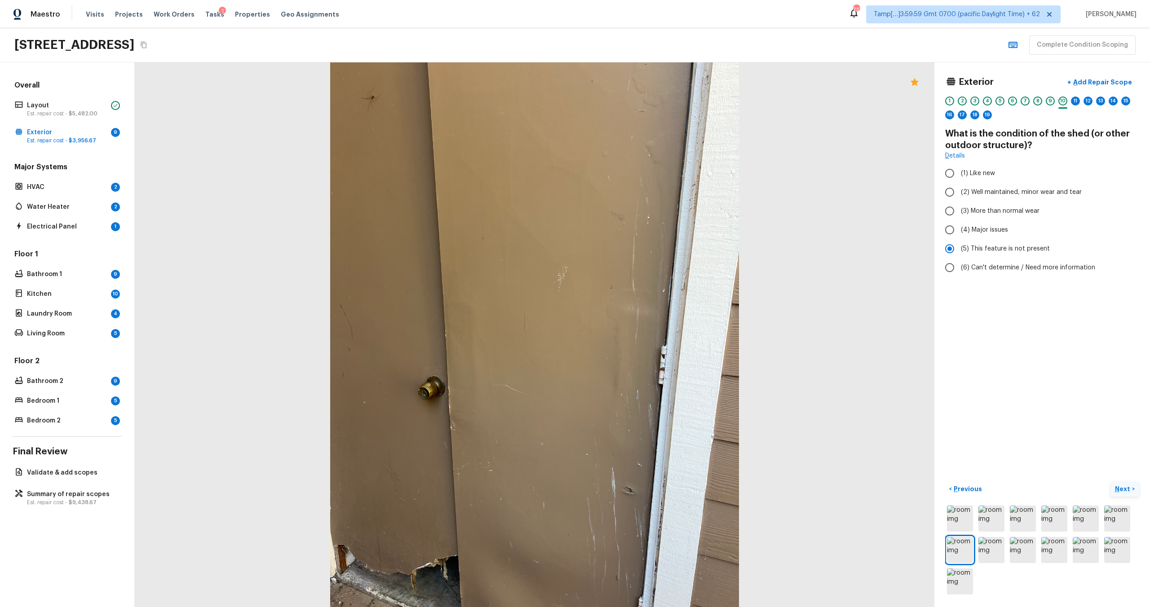
click at [1126, 491] on p "Next" at bounding box center [1123, 489] width 17 height 9
click at [964, 177] on label "(2) No" at bounding box center [1036, 171] width 192 height 19
click at [959, 177] on input "(2) No" at bounding box center [949, 171] width 19 height 19
radio input "true"
click at [1123, 494] on button "Next >" at bounding box center [1124, 489] width 29 height 15
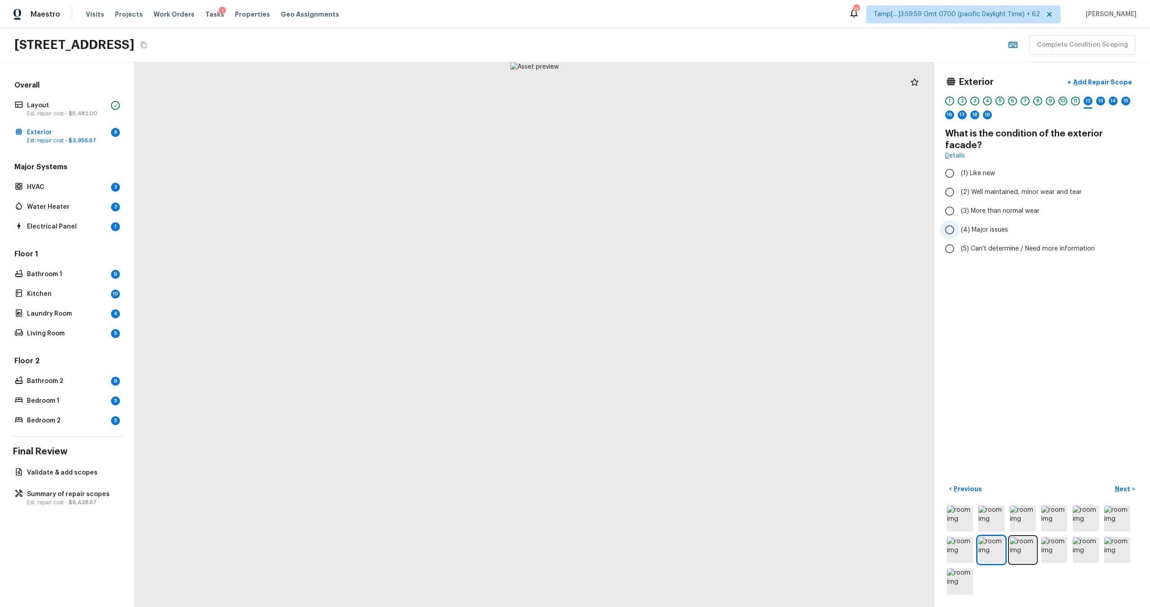
click at [1000, 226] on span "(4) Major issues" at bounding box center [984, 230] width 47 height 9
click at [959, 221] on input "(4) Major issues" at bounding box center [949, 230] width 19 height 19
radio input "true"
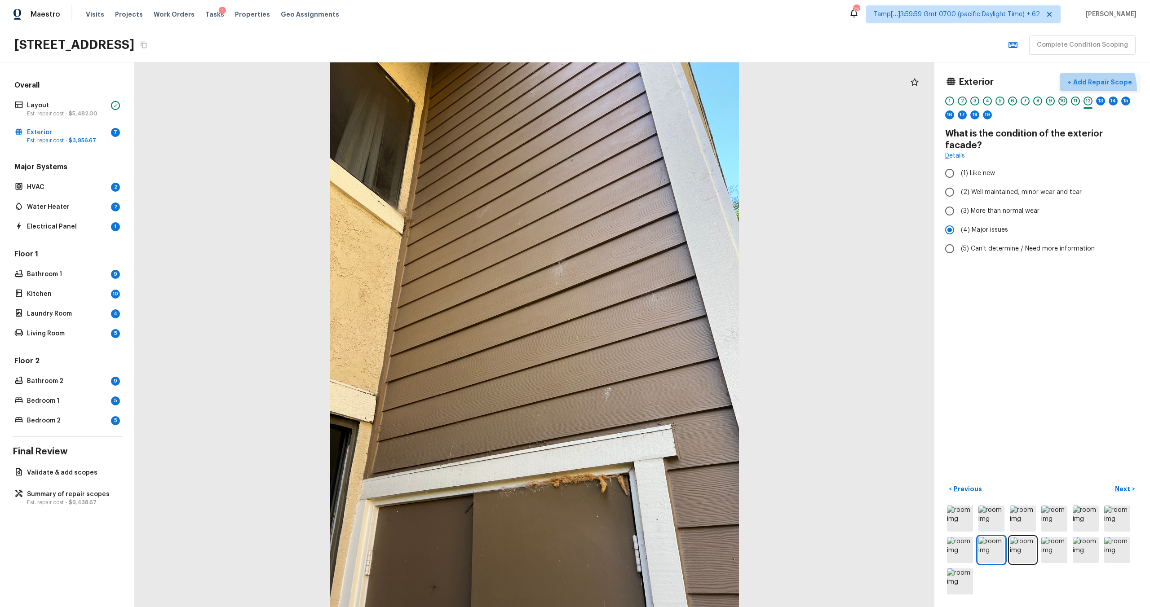
click at [1091, 89] on button "+ Add Repair Scope" at bounding box center [1099, 82] width 79 height 18
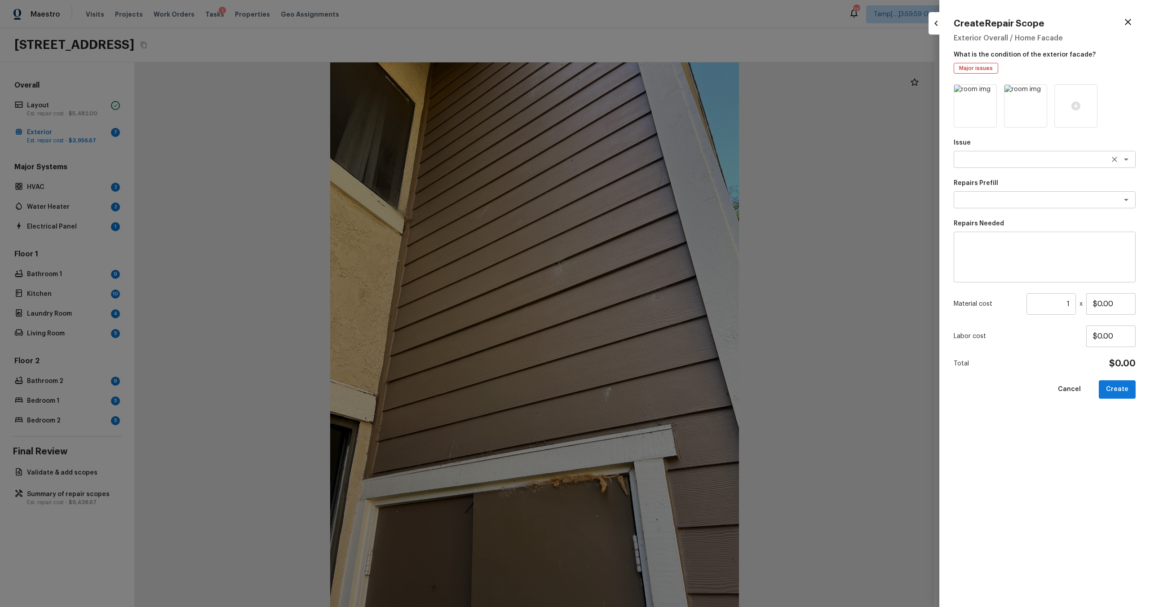
click at [992, 164] on div "x ​" at bounding box center [1045, 159] width 182 height 17
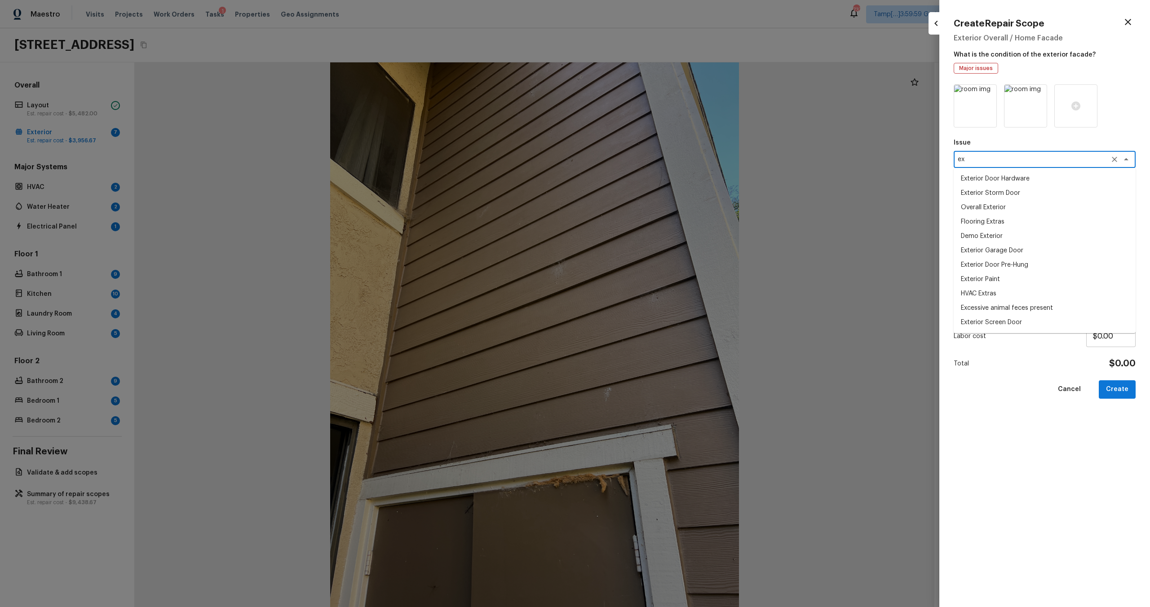
type textarea "e"
click at [986, 207] on li "Overall Exterior" at bounding box center [1045, 207] width 182 height 14
type textarea "Overall Exterior"
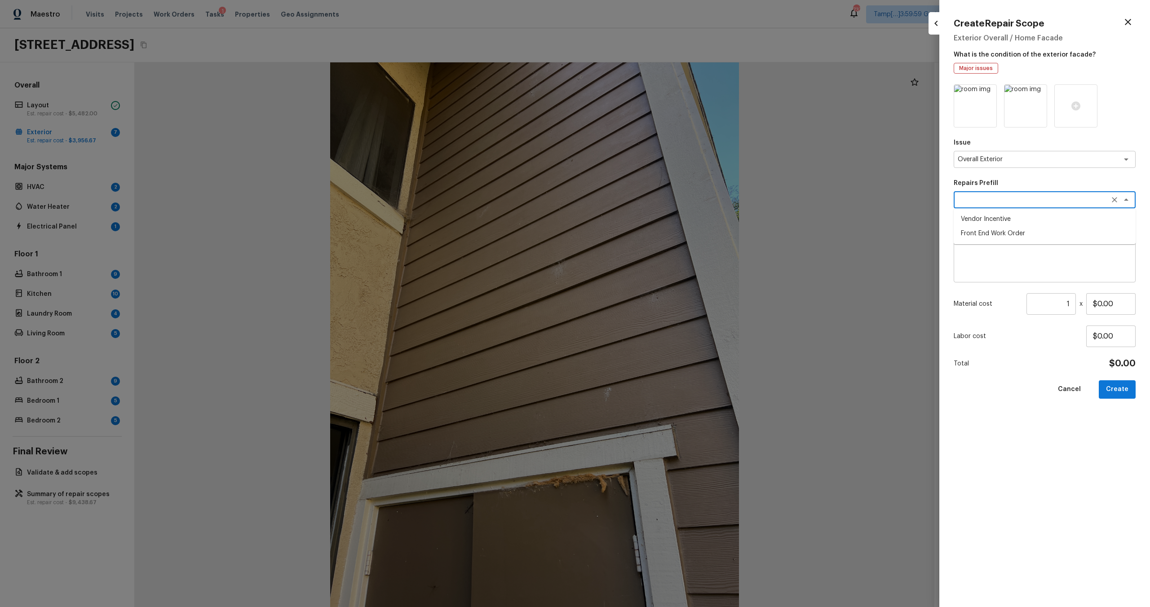
click at [983, 202] on textarea at bounding box center [1032, 199] width 149 height 9
type textarea "f"
click at [987, 272] on textarea at bounding box center [1044, 257] width 169 height 36
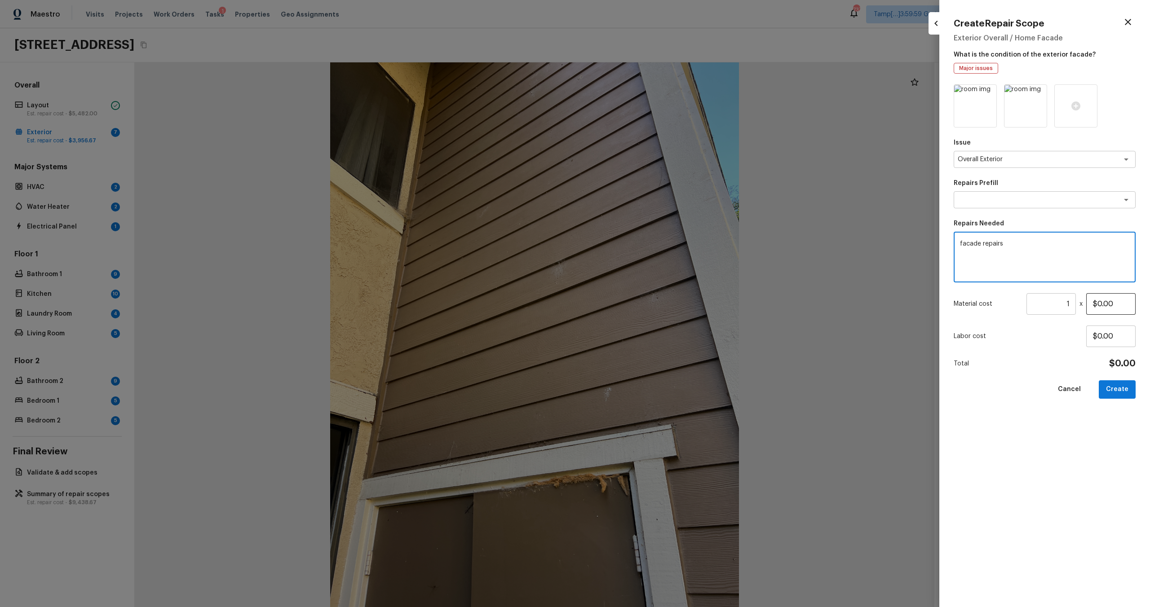
type textarea "facade repairs"
drag, startPoint x: 1098, startPoint y: 305, endPoint x: 1127, endPoint y: 305, distance: 28.8
click at [1127, 305] on input "$0.00" at bounding box center [1110, 304] width 49 height 22
type input "$300.00"
click at [1125, 393] on button "Create" at bounding box center [1117, 389] width 37 height 18
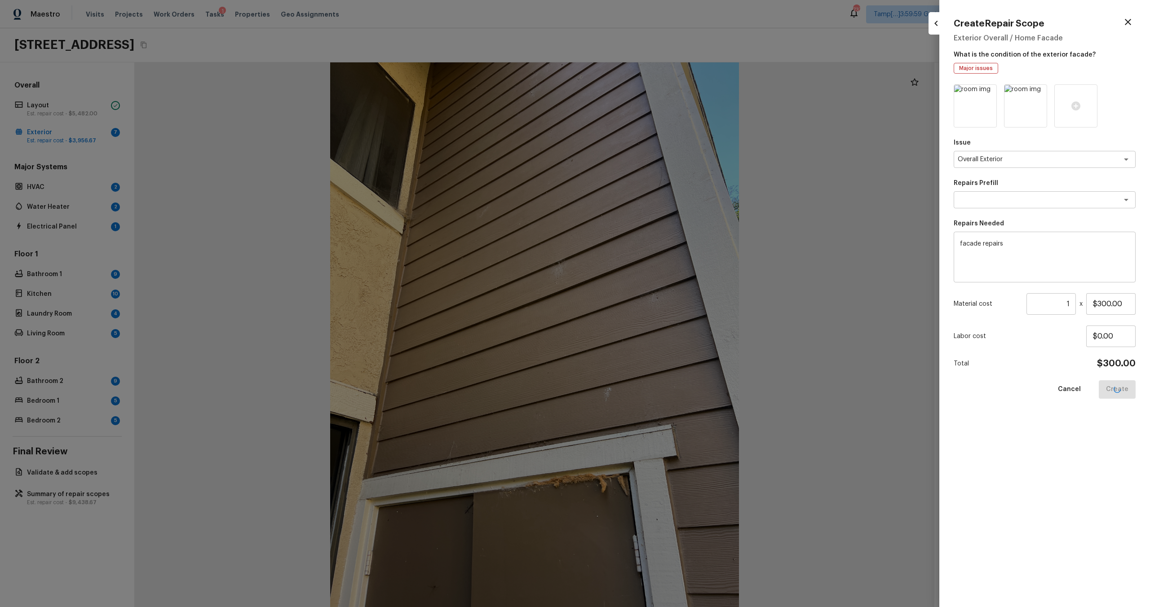
type input "$0.00"
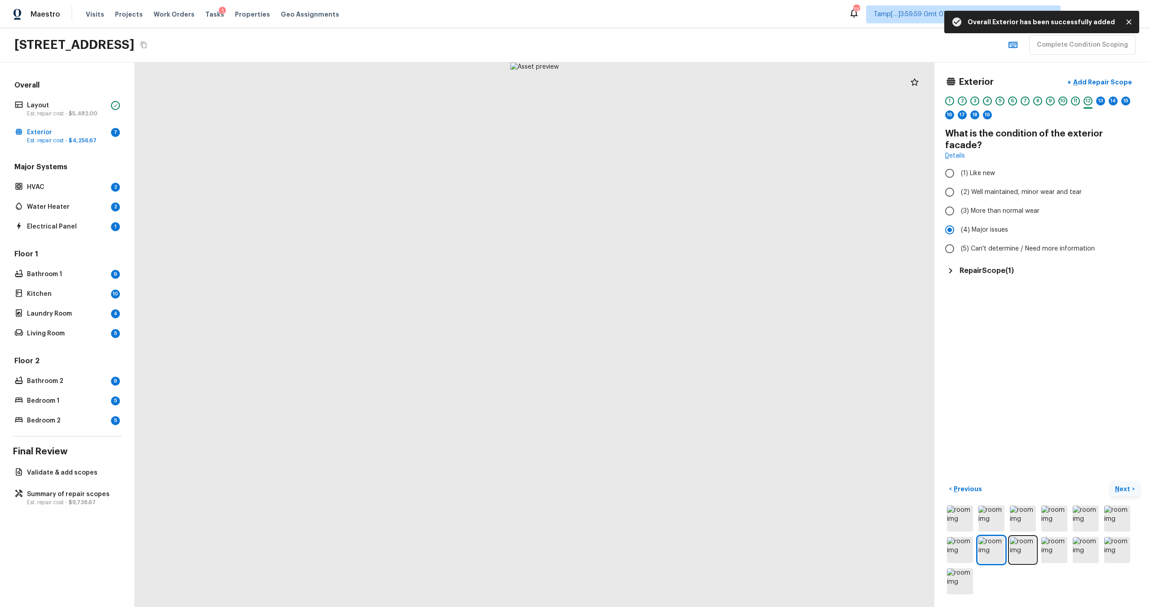
click at [1124, 489] on p "Next" at bounding box center [1123, 489] width 17 height 9
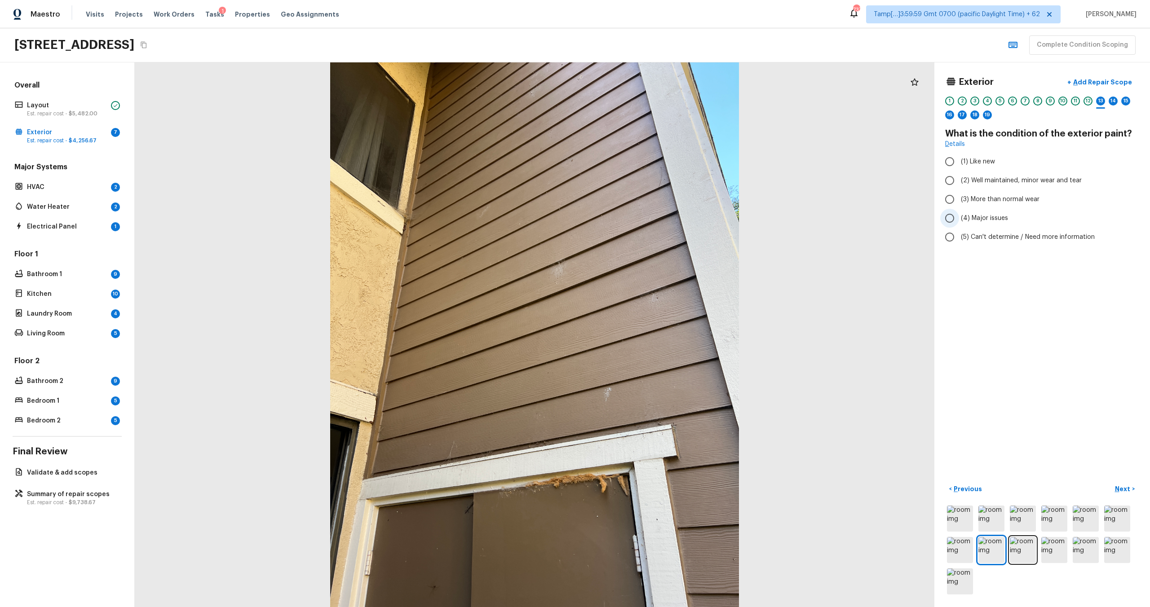
click at [973, 218] on span "(4) Major issues" at bounding box center [984, 218] width 47 height 9
click at [959, 218] on input "(4) Major issues" at bounding box center [949, 218] width 19 height 19
radio input "true"
click at [974, 193] on label "(3) More than normal wear" at bounding box center [1036, 199] width 192 height 19
click at [959, 193] on input "(3) More than normal wear" at bounding box center [949, 199] width 19 height 19
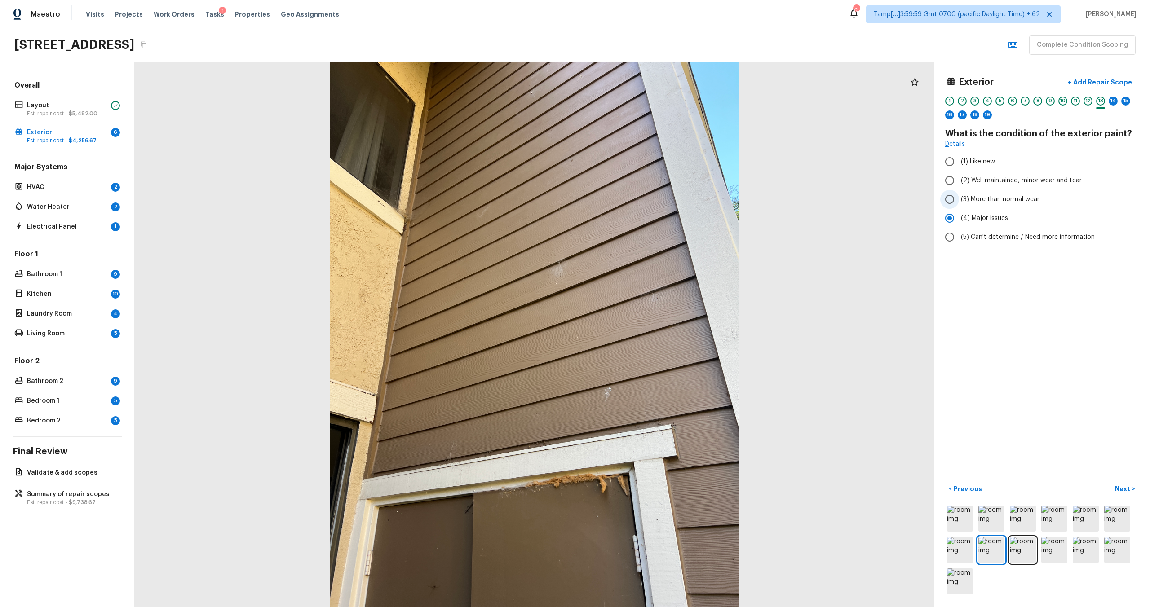
radio input "true"
click at [1128, 490] on p "Next" at bounding box center [1123, 489] width 17 height 9
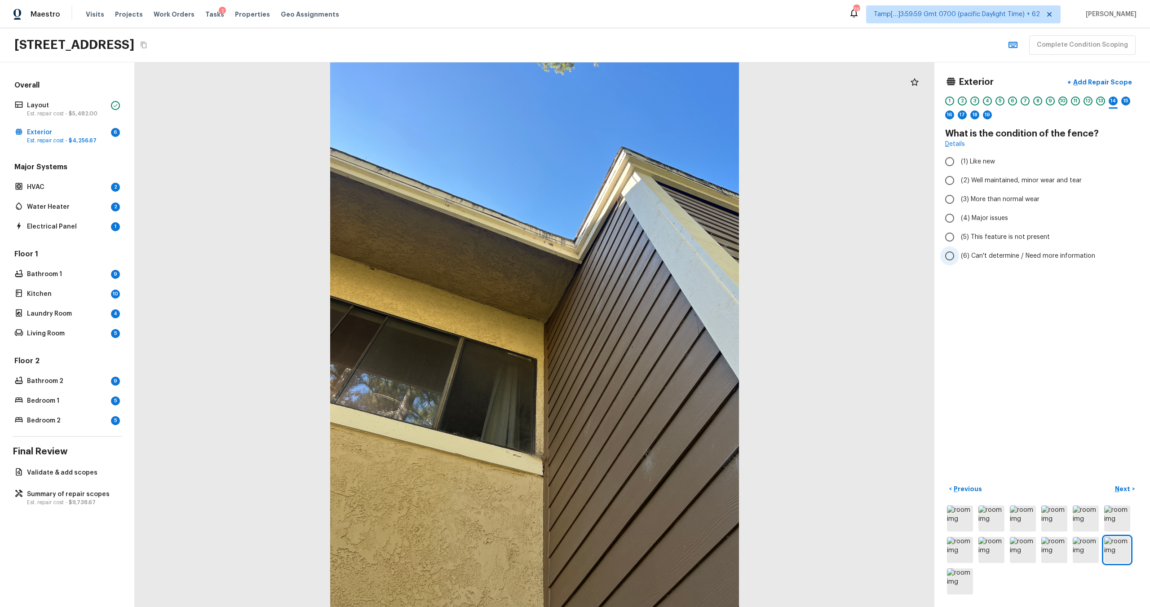
click at [975, 255] on span "(6) Can't determine / Need more information" at bounding box center [1028, 256] width 134 height 9
click at [959, 255] on input "(6) Can't determine / Need more information" at bounding box center [949, 256] width 19 height 19
radio input "true"
click at [977, 243] on label "(5) This feature is not present" at bounding box center [1036, 237] width 192 height 19
click at [959, 243] on input "(5) This feature is not present" at bounding box center [949, 237] width 19 height 19
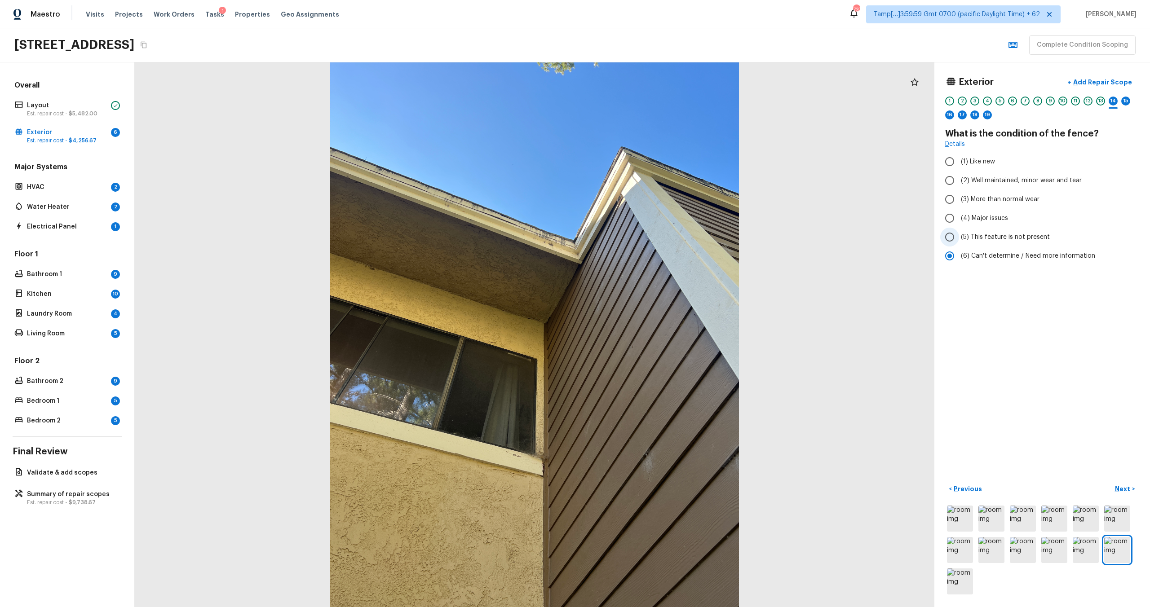
radio input "true"
click at [1127, 482] on div "< Previous Next >" at bounding box center [1042, 489] width 194 height 15
click at [1124, 492] on p "Next" at bounding box center [1123, 489] width 17 height 9
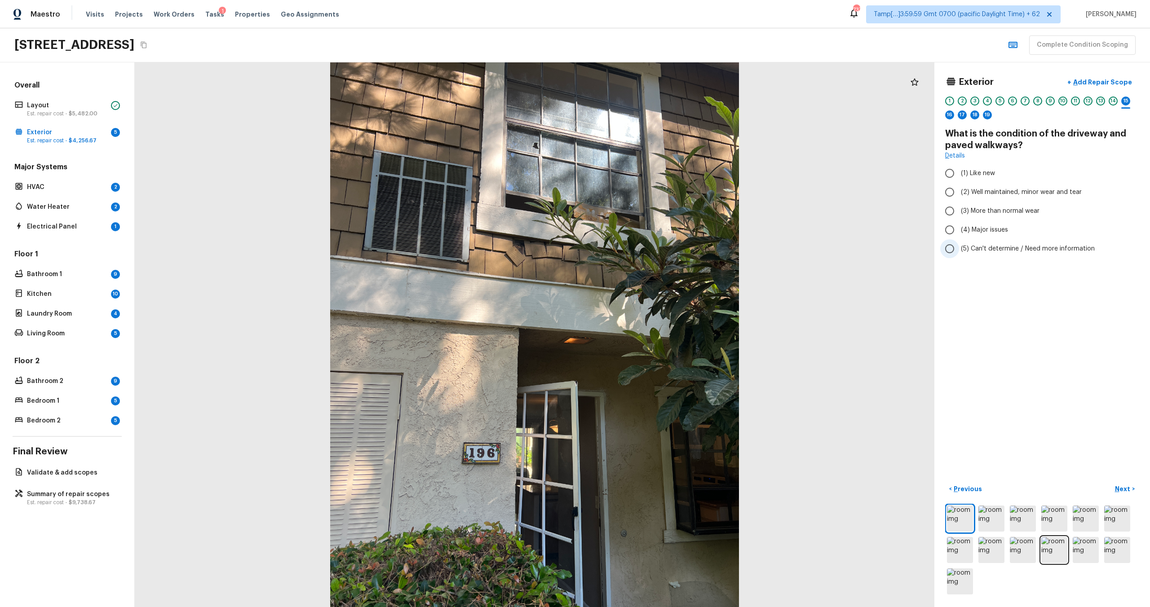
click at [966, 248] on span "(5) Can't determine / Need more information" at bounding box center [1028, 248] width 134 height 9
click at [959, 248] on input "(5) Can't determine / Need more information" at bounding box center [949, 248] width 19 height 19
radio input "true"
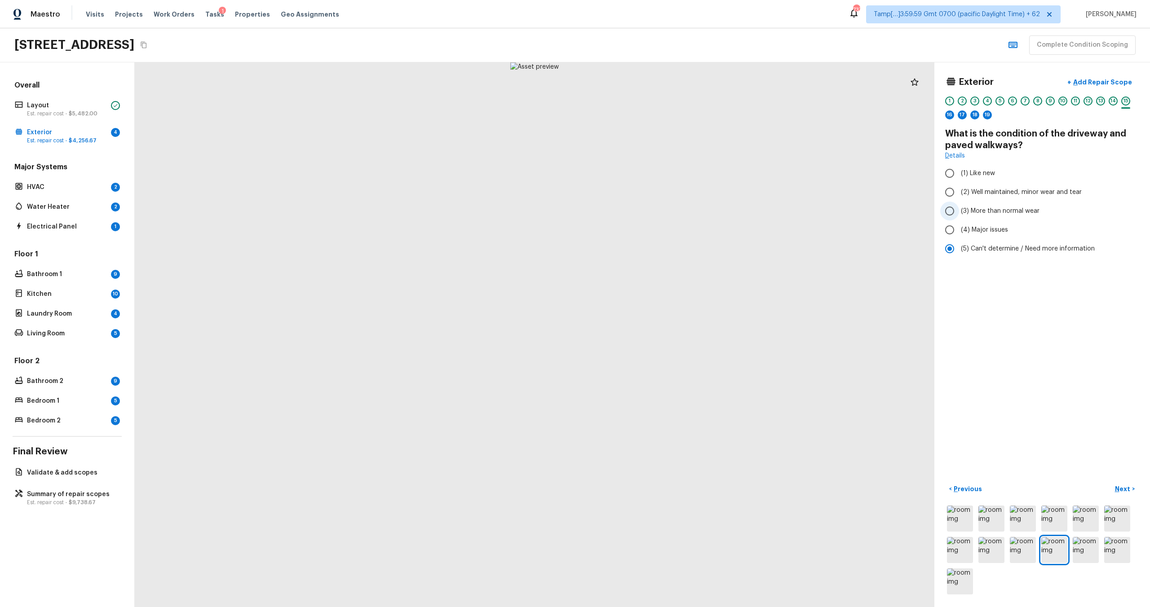
click at [978, 214] on span "(3) More than normal wear" at bounding box center [1000, 211] width 79 height 9
click at [959, 214] on input "(3) More than normal wear" at bounding box center [949, 211] width 19 height 19
radio input "true"
click at [1129, 492] on p "Next" at bounding box center [1123, 489] width 17 height 9
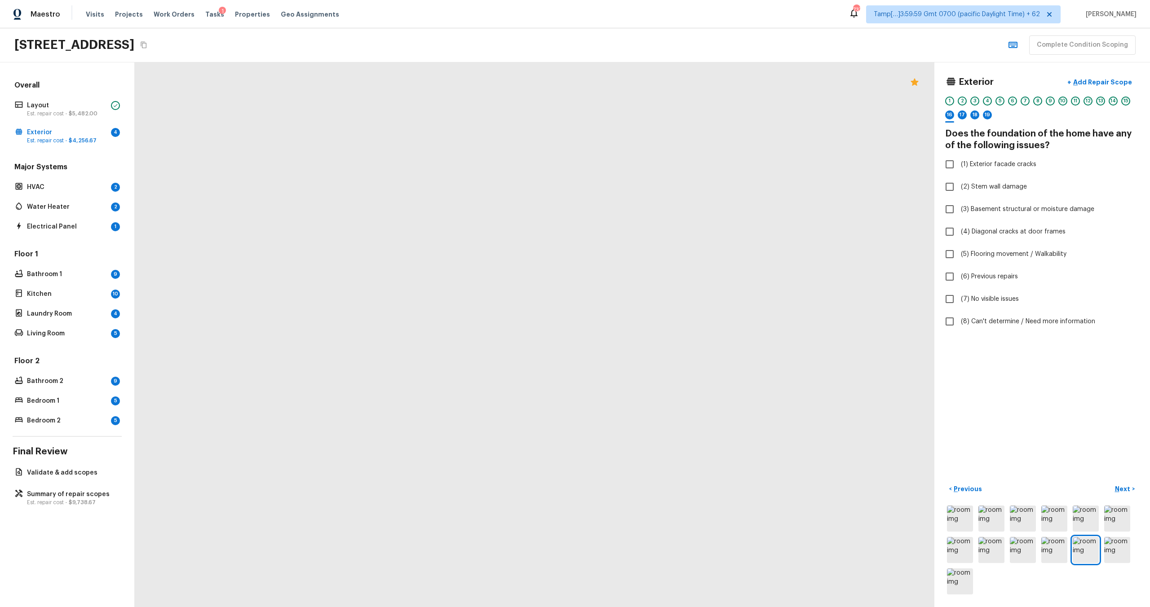
drag, startPoint x: 398, startPoint y: 431, endPoint x: 581, endPoint y: 217, distance: 282.3
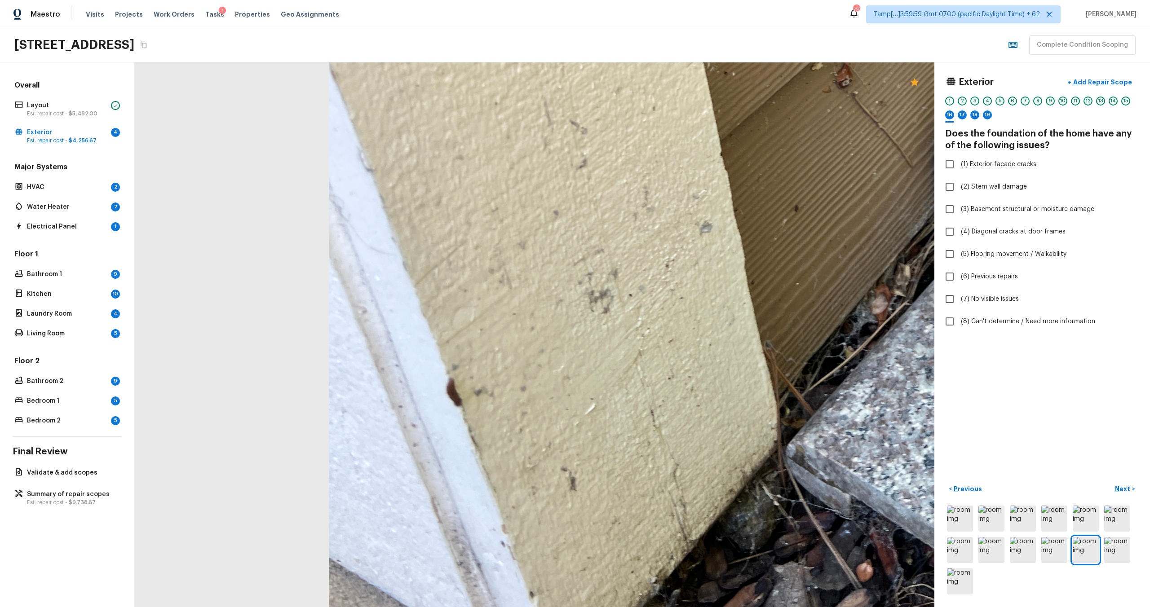
drag, startPoint x: 505, startPoint y: 363, endPoint x: 467, endPoint y: 317, distance: 60.1
click at [1018, 162] on span "(1) Exterior facade cracks" at bounding box center [998, 164] width 75 height 9
click at [959, 162] on input "(1) Exterior facade cracks" at bounding box center [949, 164] width 19 height 19
checkbox input "true"
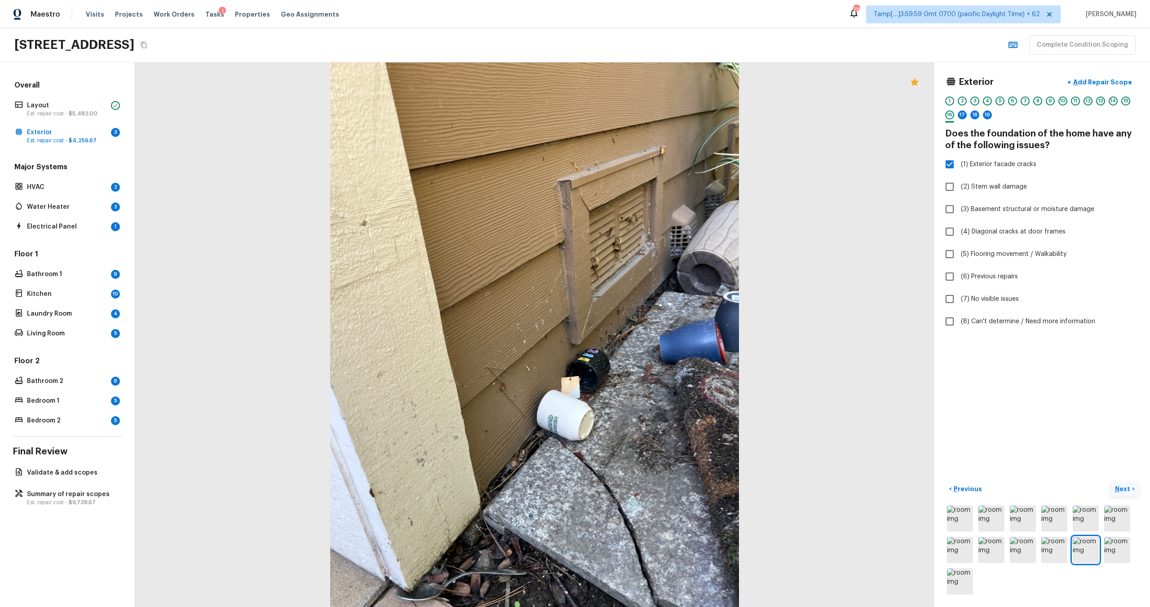
click at [1116, 486] on p "Next" at bounding box center [1123, 489] width 17 height 9
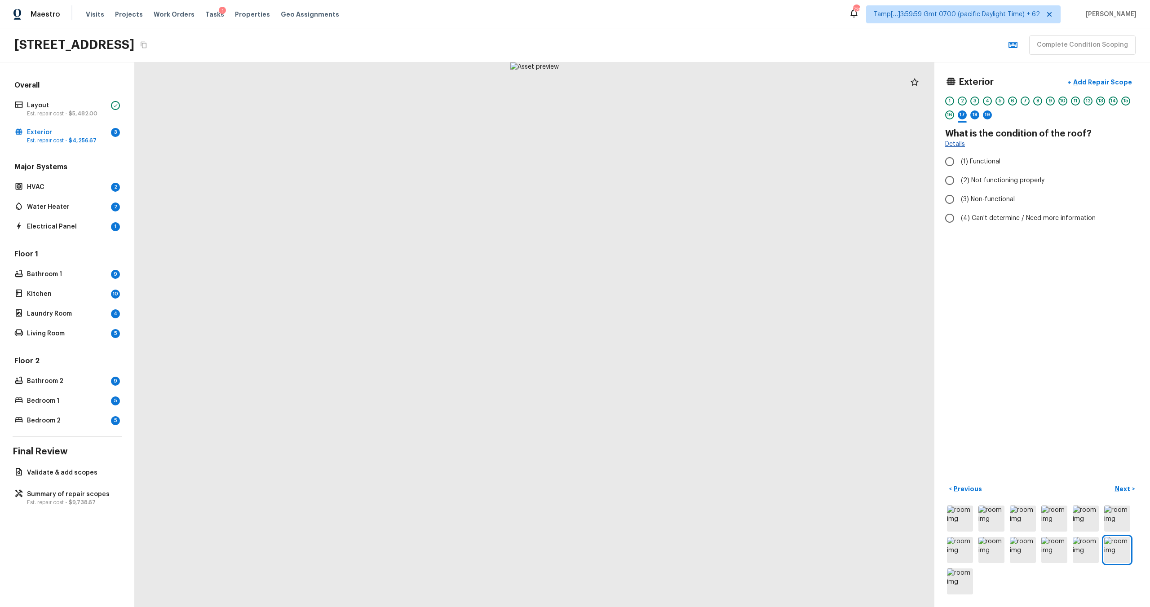
click at [954, 145] on link "Details" at bounding box center [955, 144] width 20 height 9
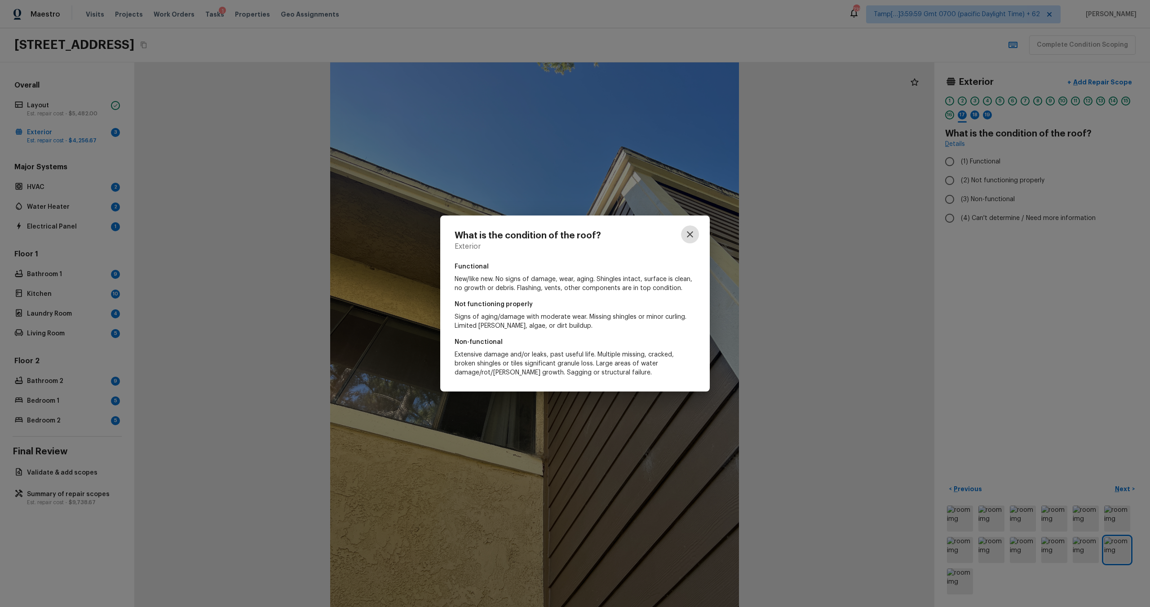
click at [692, 233] on icon "button" at bounding box center [690, 234] width 11 height 11
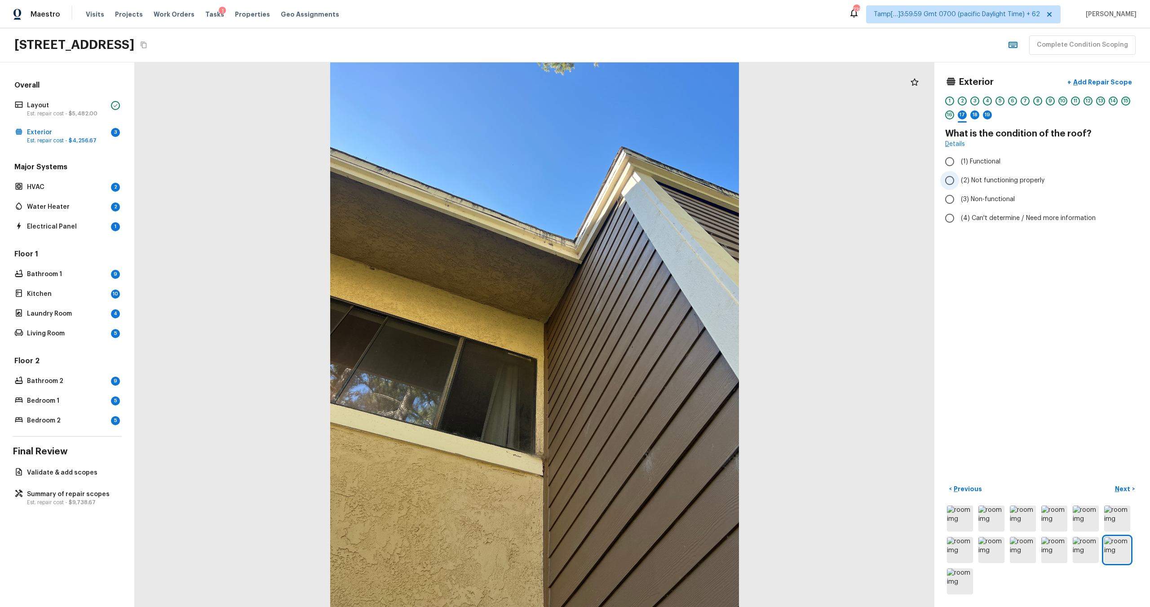
click at [965, 186] on label "(2) Not functioning properly" at bounding box center [1036, 180] width 192 height 19
click at [959, 186] on input "(2) Not functioning properly" at bounding box center [949, 180] width 19 height 19
radio input "true"
click at [1120, 489] on p "Next" at bounding box center [1123, 489] width 17 height 9
click at [973, 180] on label "(2) No" at bounding box center [1036, 171] width 192 height 19
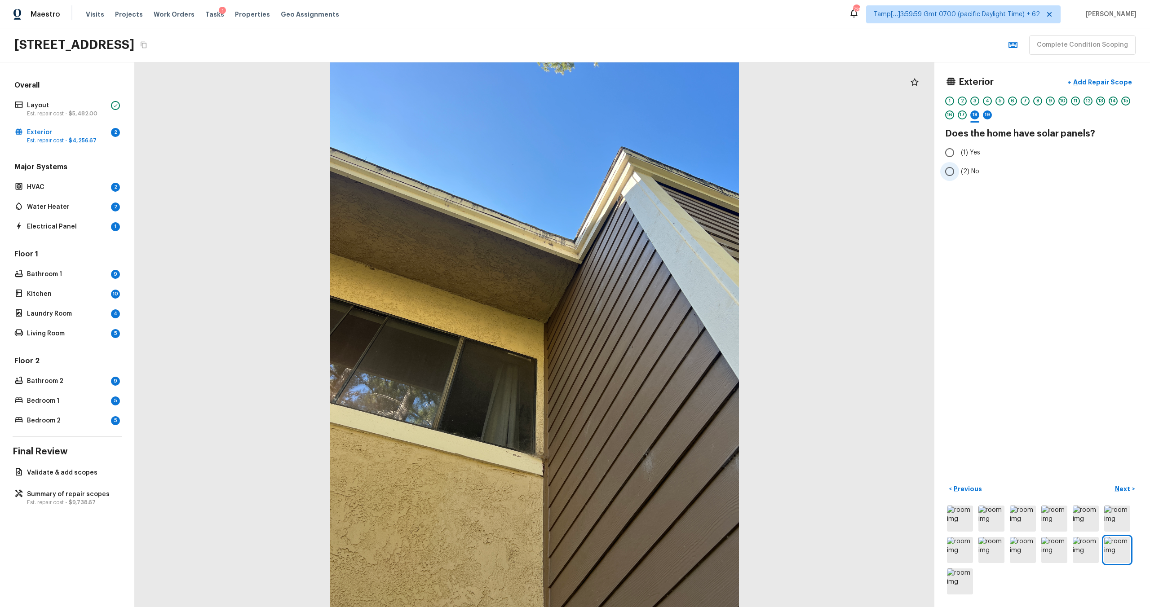
click at [959, 180] on input "(2) No" at bounding box center [949, 171] width 19 height 19
radio input "true"
click at [1118, 486] on p "Next" at bounding box center [1123, 489] width 17 height 9
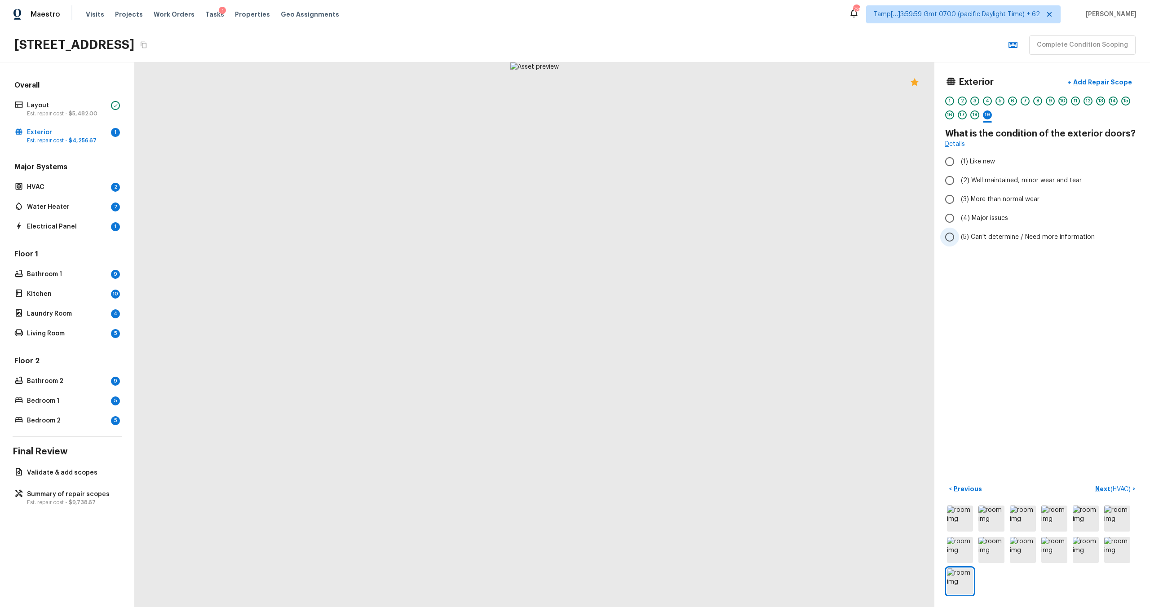
click at [969, 228] on label "(5) Can't determine / Need more information" at bounding box center [1036, 237] width 192 height 19
click at [959, 228] on input "(5) Can't determine / Need more information" at bounding box center [949, 237] width 19 height 19
radio input "true"
click at [969, 223] on label "(4) Major issues" at bounding box center [1036, 218] width 192 height 19
click at [959, 223] on input "(4) Major issues" at bounding box center [949, 218] width 19 height 19
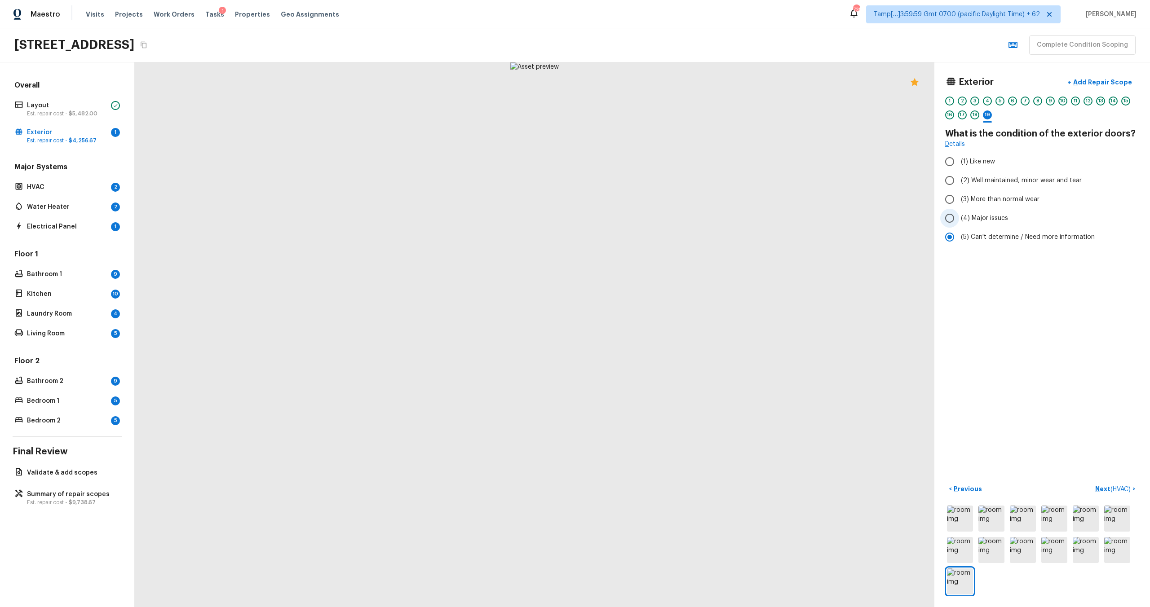
radio input "true"
click at [982, 194] on label "(3) More than normal wear" at bounding box center [1036, 199] width 192 height 19
click at [959, 194] on input "(3) More than normal wear" at bounding box center [949, 199] width 19 height 19
radio input "true"
click at [1102, 490] on p "Next ( HVAC )" at bounding box center [1113, 489] width 37 height 9
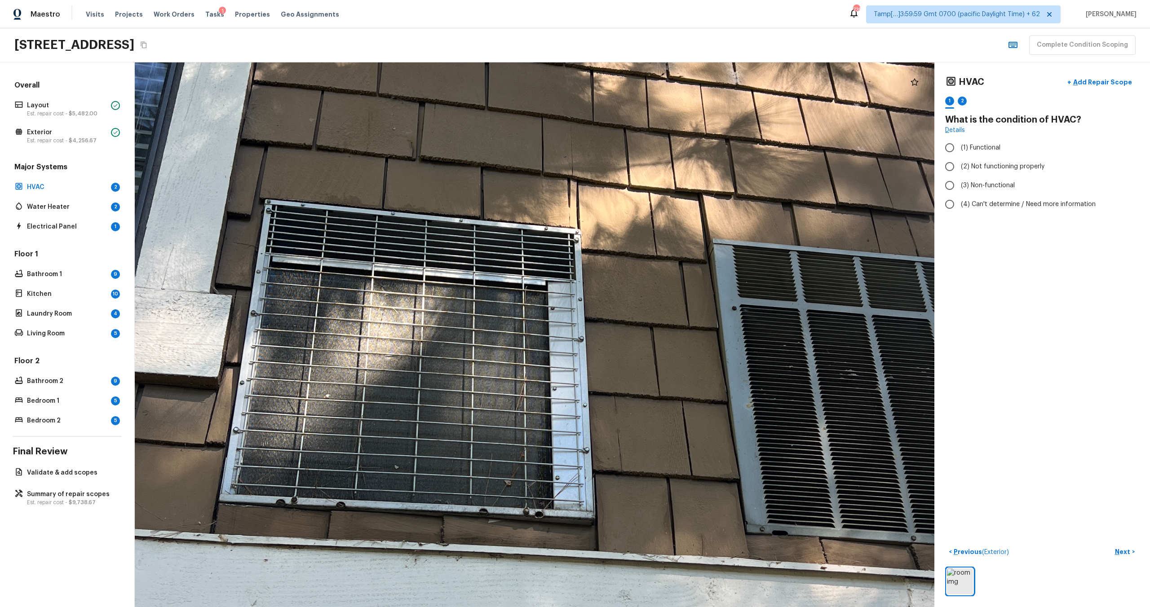
drag, startPoint x: 504, startPoint y: 329, endPoint x: 497, endPoint y: 516, distance: 187.0
click at [499, 518] on div at bounding box center [577, 406] width 2284 height 1557
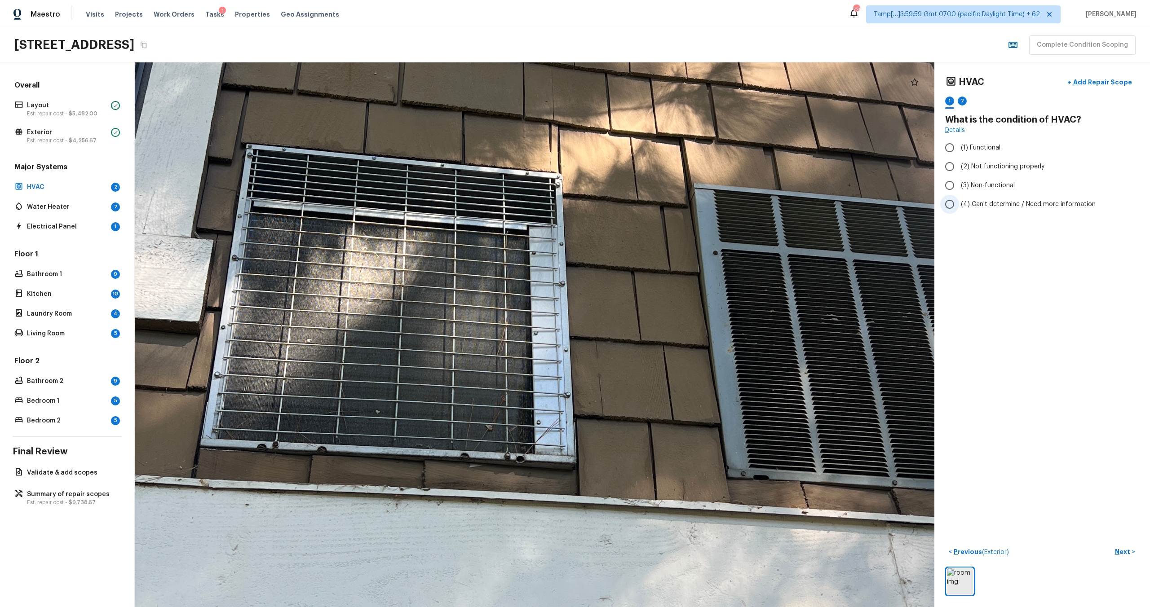
click at [1021, 208] on span "(4) Can't determine / Need more information" at bounding box center [1028, 204] width 135 height 9
click at [959, 208] on input "(4) Can't determine / Need more information" at bounding box center [949, 204] width 19 height 19
radio input "true"
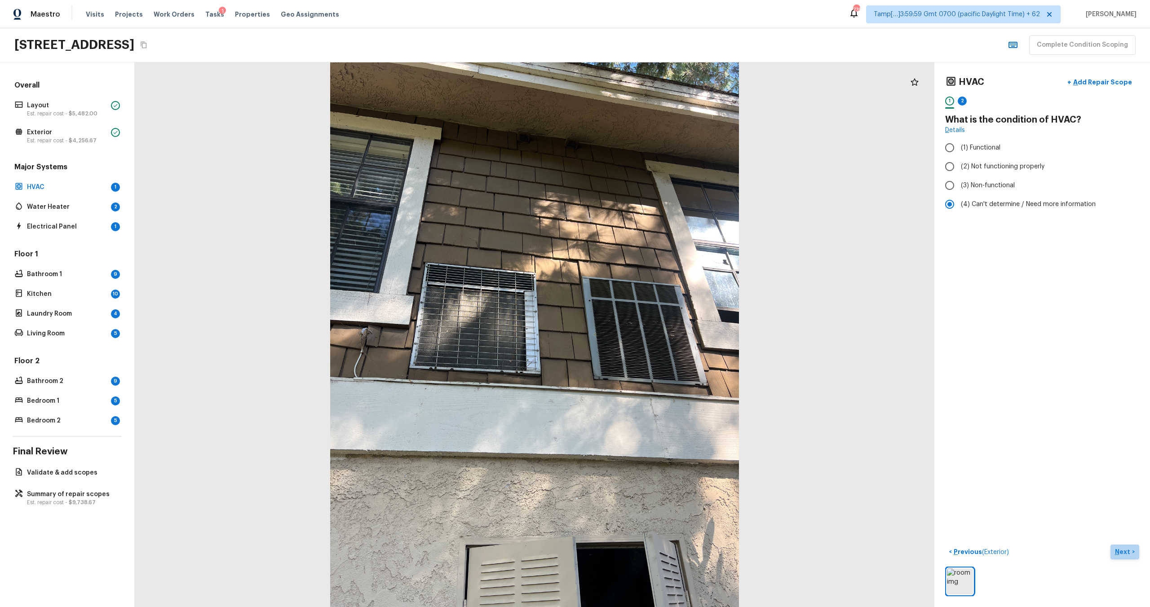
click at [1116, 552] on p "Next" at bounding box center [1123, 552] width 17 height 9
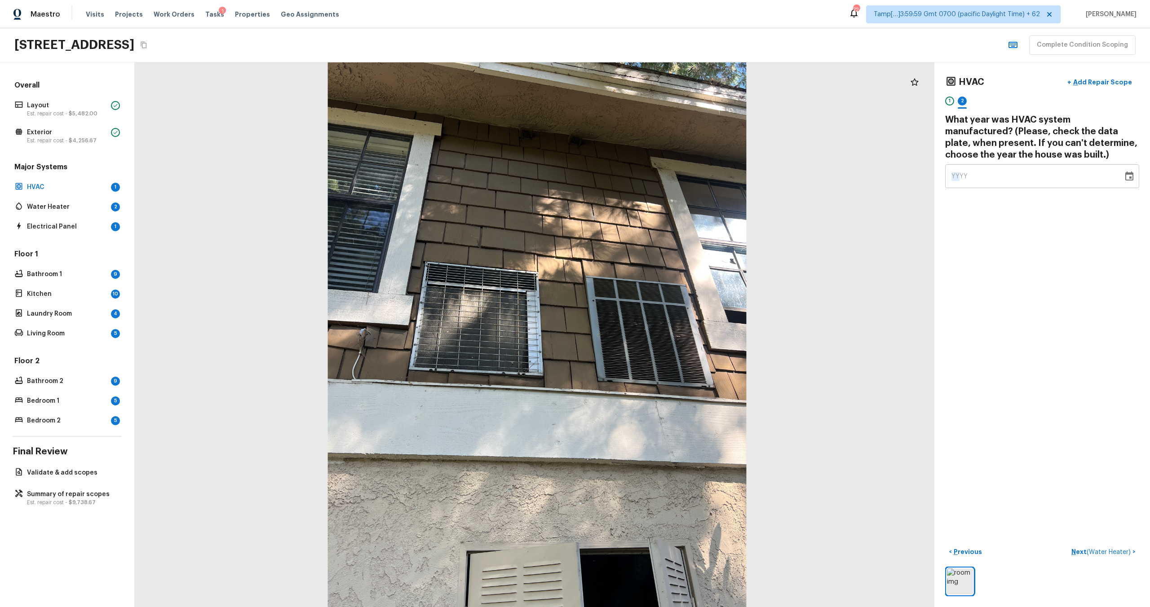
click at [957, 174] on span "YYYY" at bounding box center [959, 176] width 17 height 6
type input "1977"
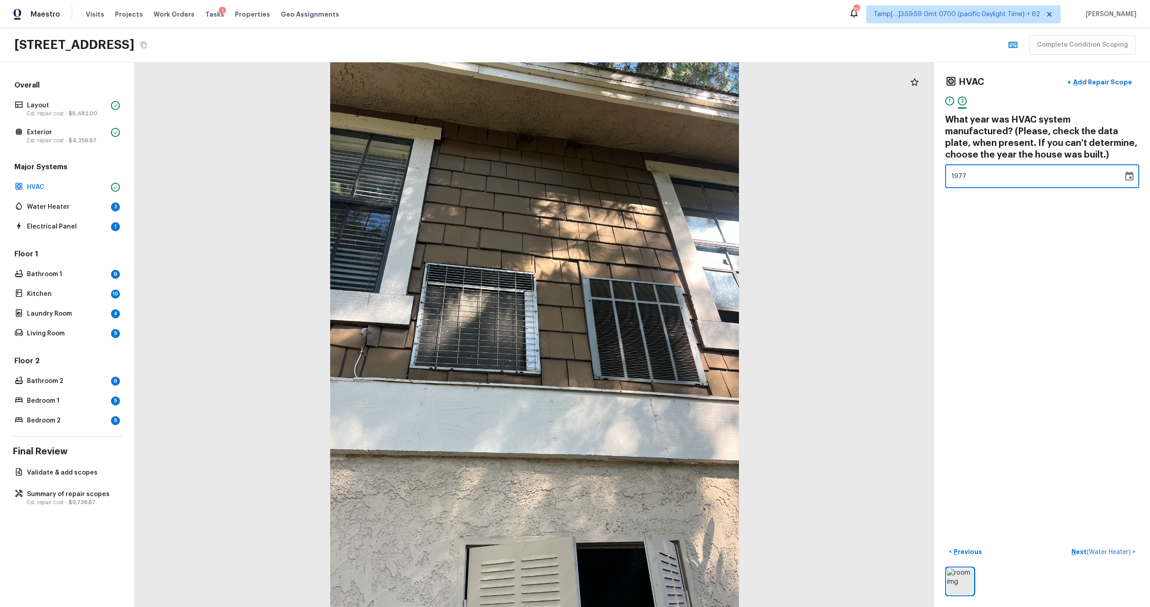
click at [1048, 354] on div "HVAC + Add Repair Scope 1 2 What year was HVAC system manufactured? (Please, ch…" at bounding box center [1042, 334] width 216 height 545
click at [1080, 551] on p "Next ( Water Heater )" at bounding box center [1101, 552] width 61 height 9
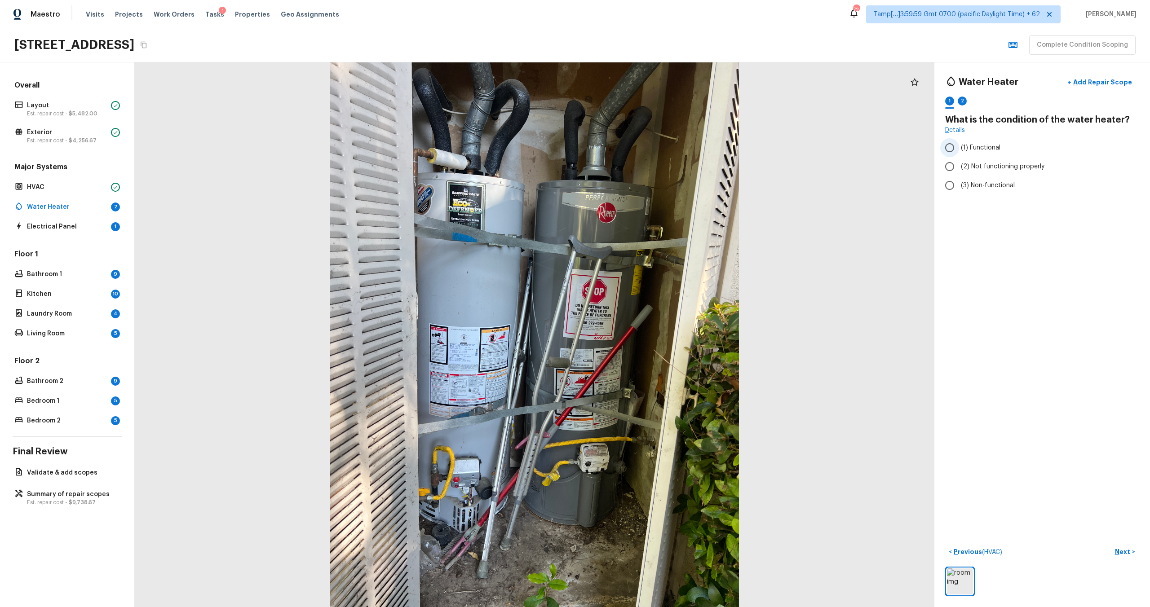
click at [954, 152] on input "(1) Functional" at bounding box center [949, 147] width 19 height 19
radio input "true"
click at [1121, 558] on button "Next >" at bounding box center [1124, 552] width 29 height 15
click at [963, 166] on span "YYYY" at bounding box center [959, 165] width 17 height 6
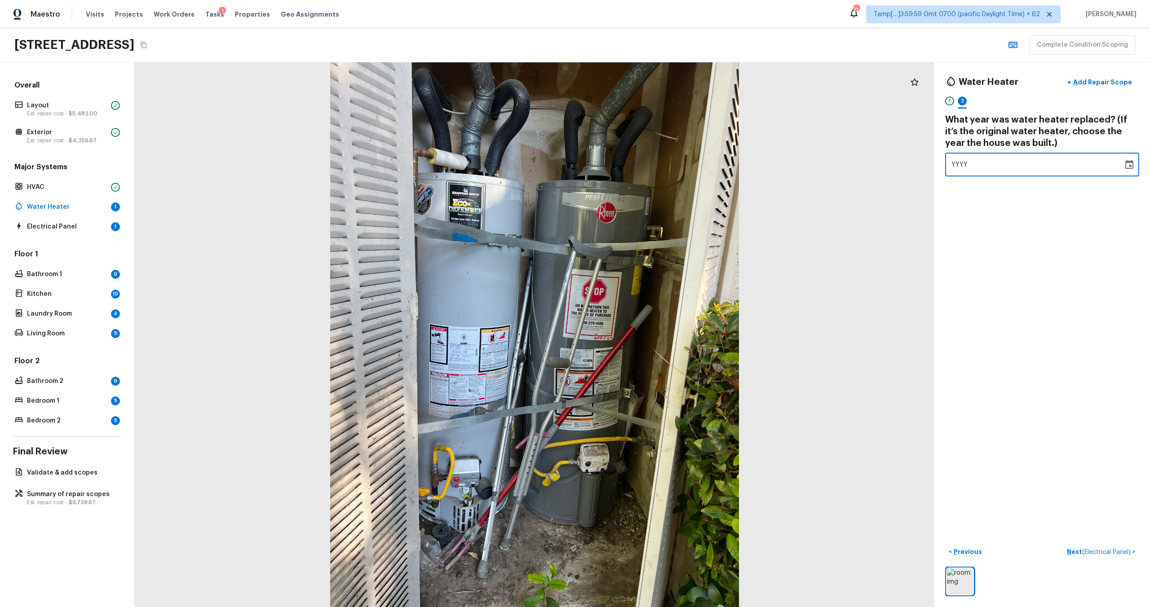
click at [962, 169] on div "YYYY" at bounding box center [1033, 165] width 165 height 24
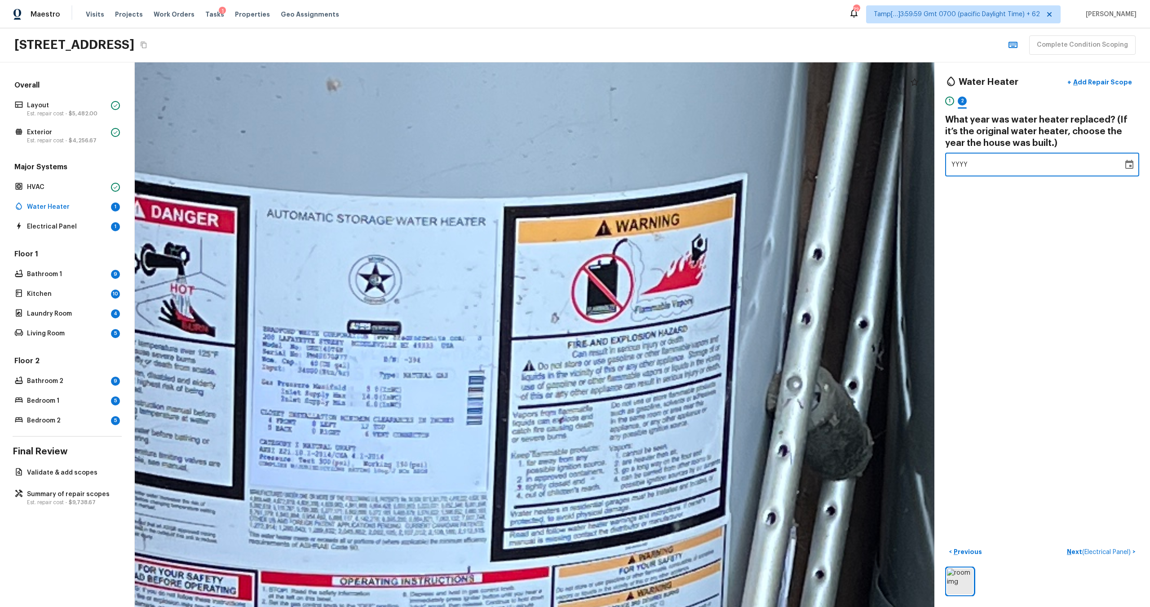
drag, startPoint x: 219, startPoint y: 346, endPoint x: 373, endPoint y: 359, distance: 155.1
click at [373, 359] on div at bounding box center [939, 258] width 6397 height 4359
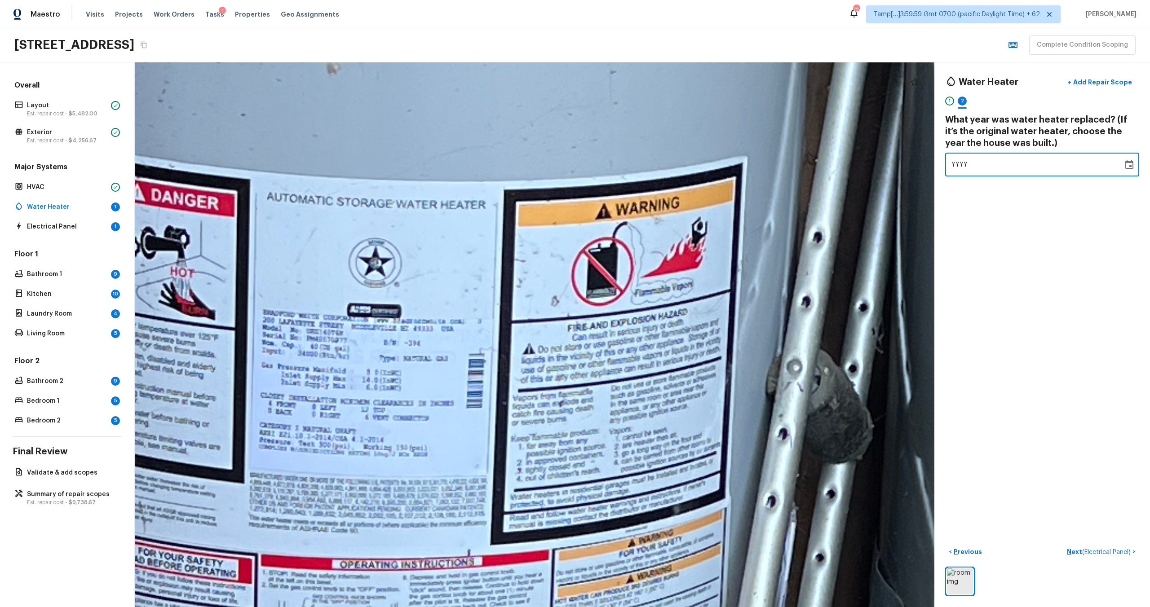
click at [952, 164] on span "YYYY" at bounding box center [959, 165] width 17 height 6
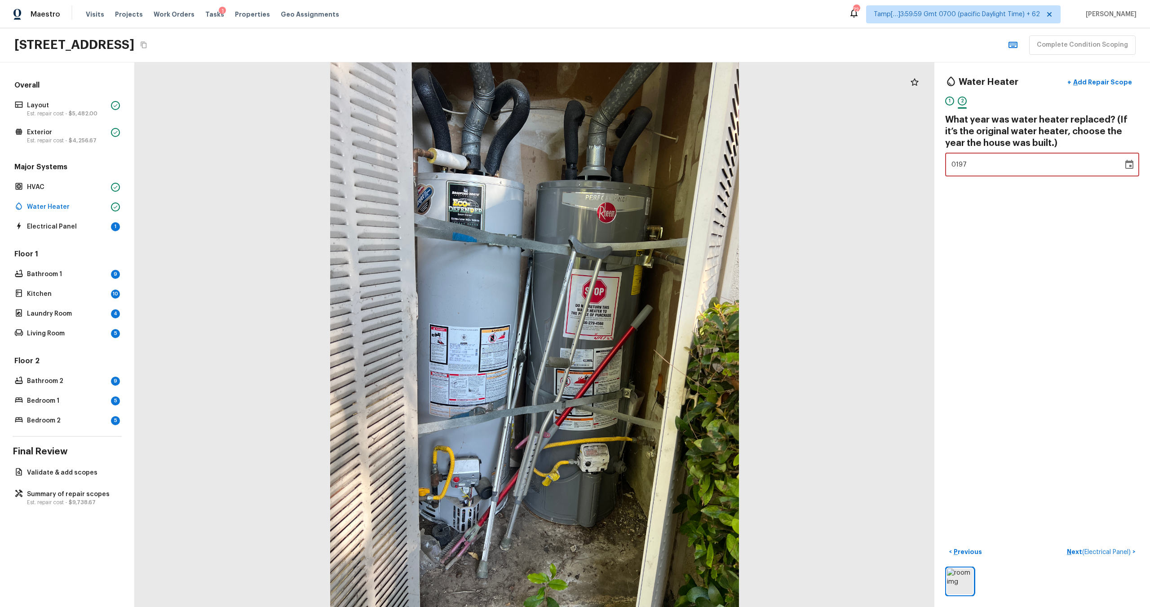
type input "1977"
click at [1067, 552] on p "Next ( Electrical Panel )" at bounding box center [1100, 552] width 66 height 9
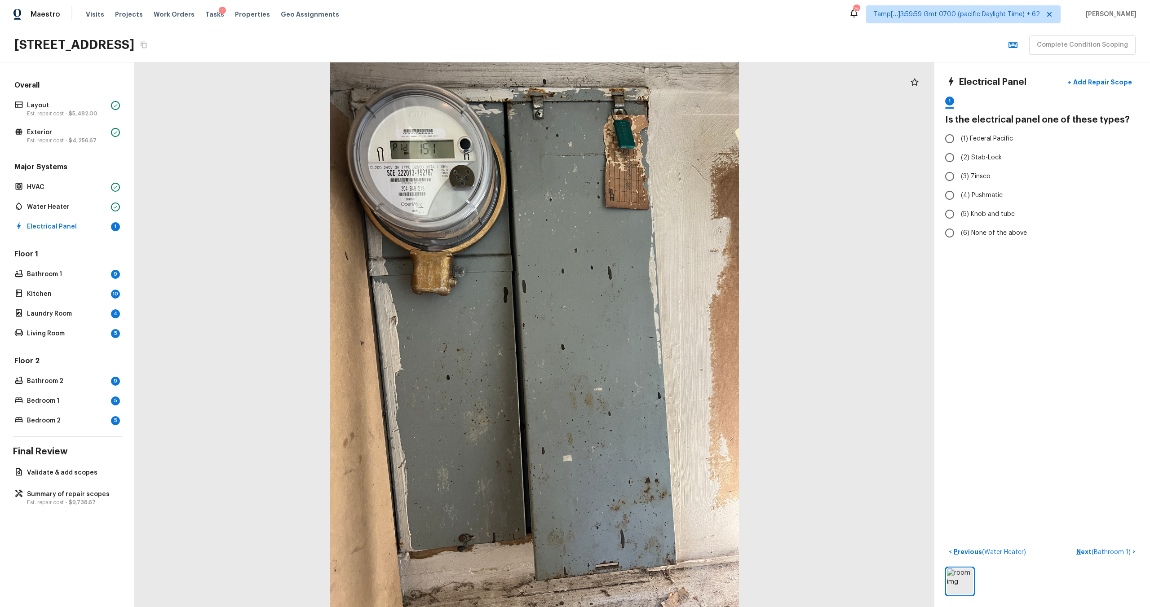
click at [520, 216] on div at bounding box center [535, 334] width 800 height 545
click at [982, 237] on span "(6) None of the above" at bounding box center [994, 233] width 66 height 9
click at [959, 237] on input "(6) None of the above" at bounding box center [949, 233] width 19 height 19
radio input "true"
click at [1094, 79] on p "Add Repair Scope" at bounding box center [1101, 82] width 61 height 9
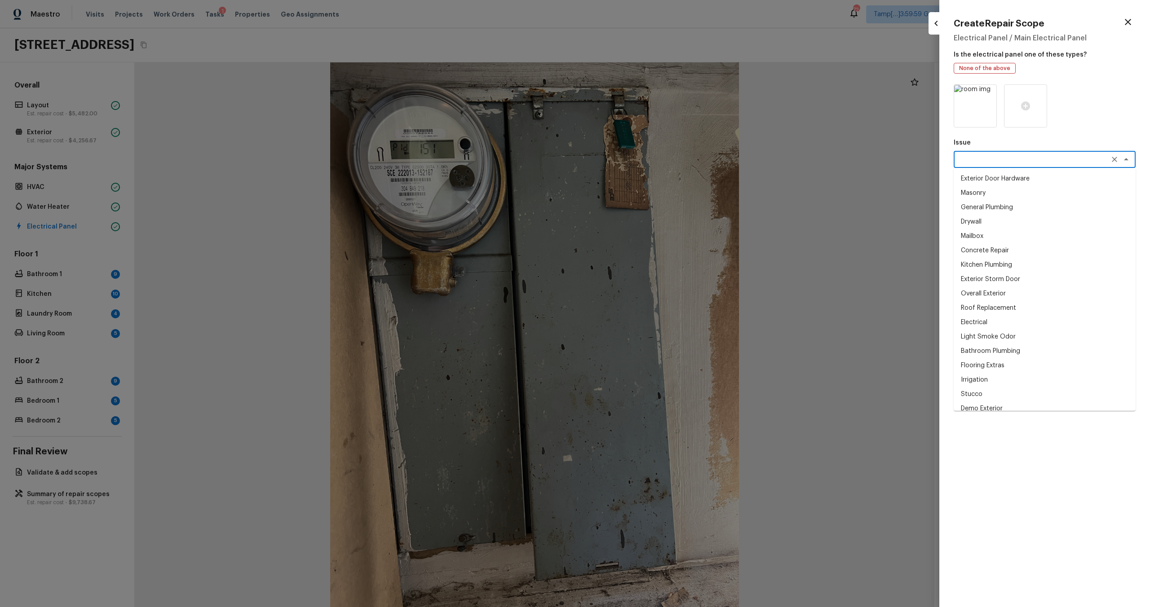
click at [968, 163] on textarea at bounding box center [1032, 159] width 149 height 9
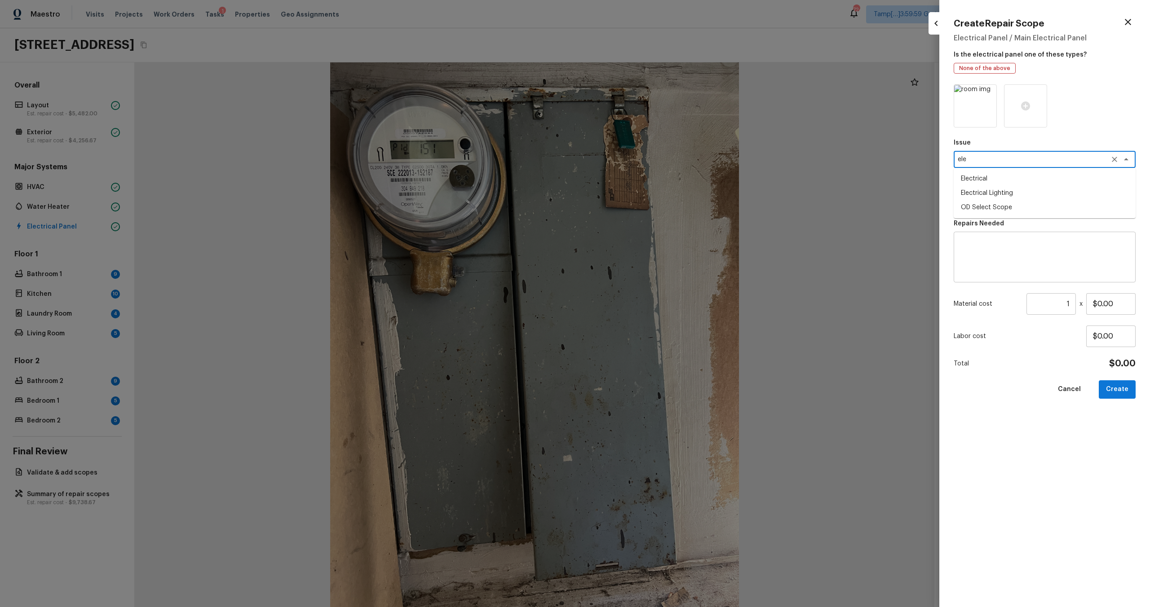
click at [985, 181] on li "Electrical" at bounding box center [1045, 179] width 182 height 14
type textarea "Electrical"
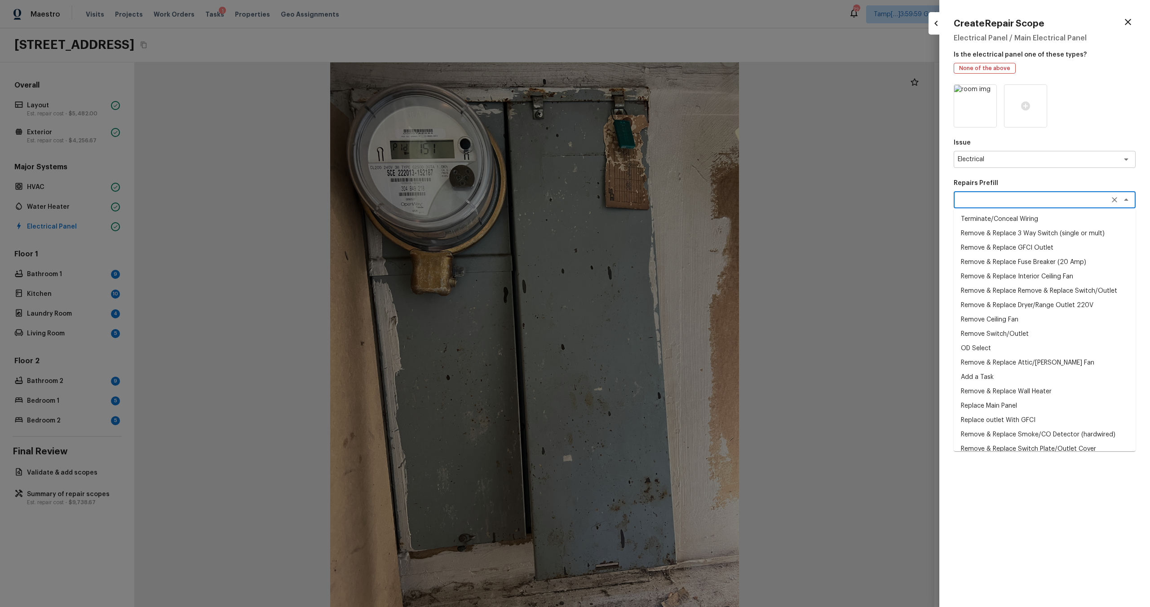
click at [985, 202] on textarea at bounding box center [1032, 199] width 149 height 9
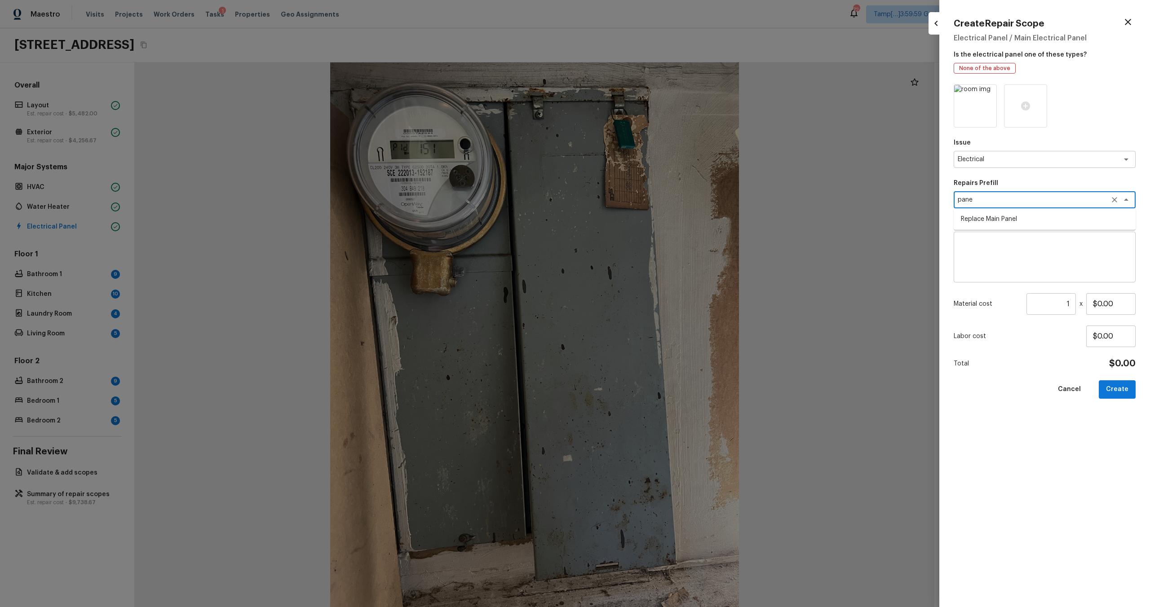
click at [987, 221] on li "Replace Main Panel" at bounding box center [1045, 219] width 182 height 14
type textarea "Replace Main Panel"
type textarea "Remove and replace outdated main panel with approved panel. Includes obtaining …"
type input "$2,500.00"
type textarea "Replace Main Panel"
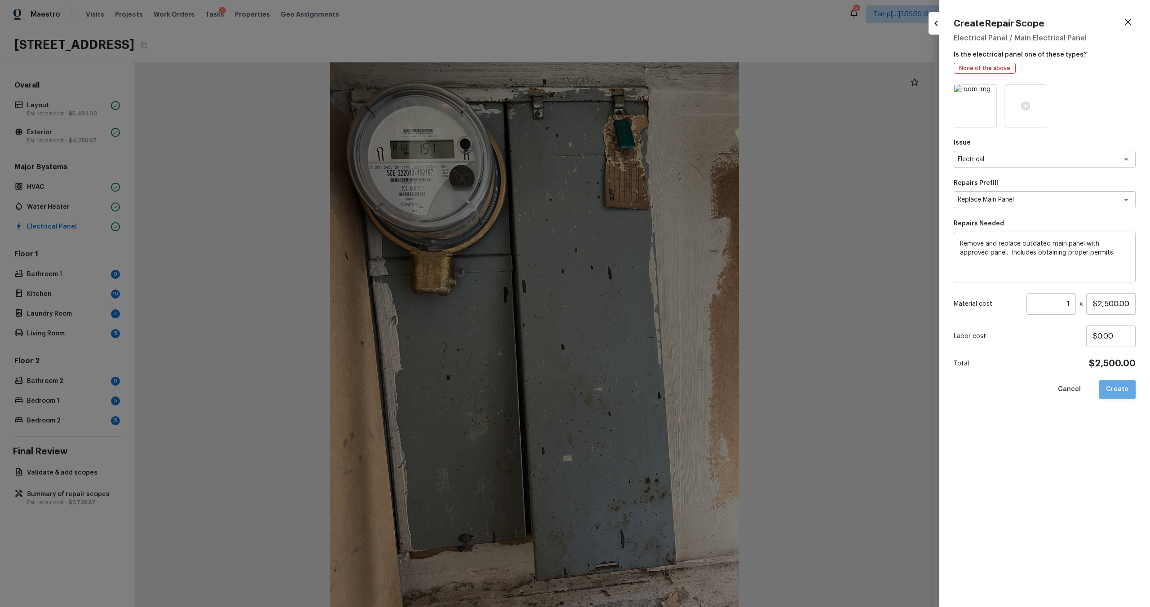
click at [1112, 397] on button "Create" at bounding box center [1117, 389] width 37 height 18
type input "$0.00"
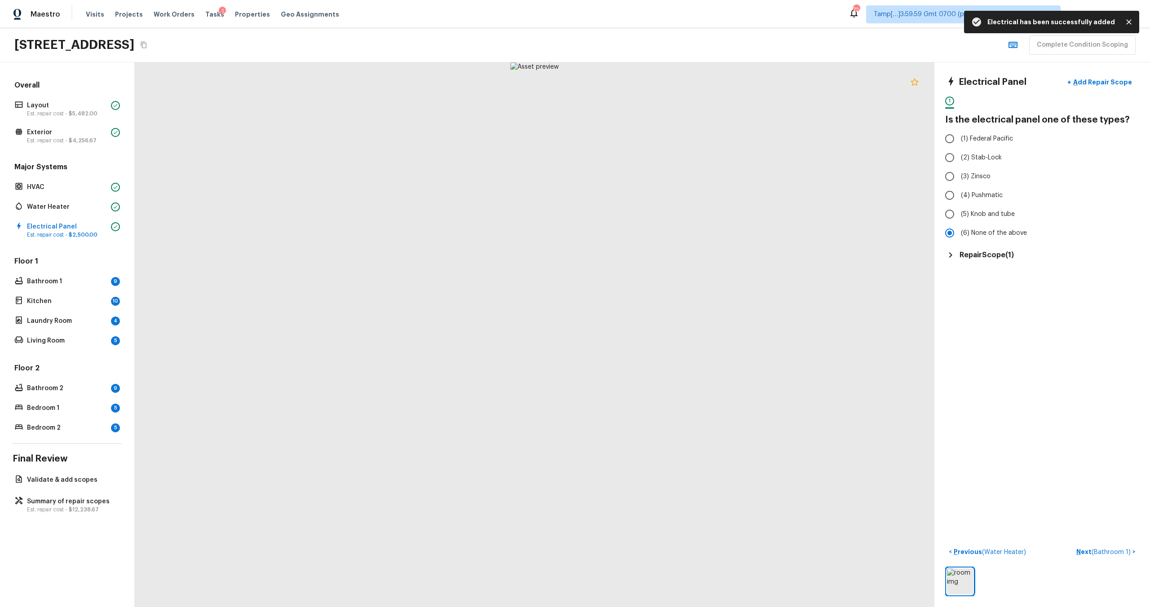
click at [912, 81] on icon at bounding box center [914, 82] width 11 height 11
click at [1083, 550] on p "Next ( Bathroom 1 )" at bounding box center [1104, 552] width 56 height 9
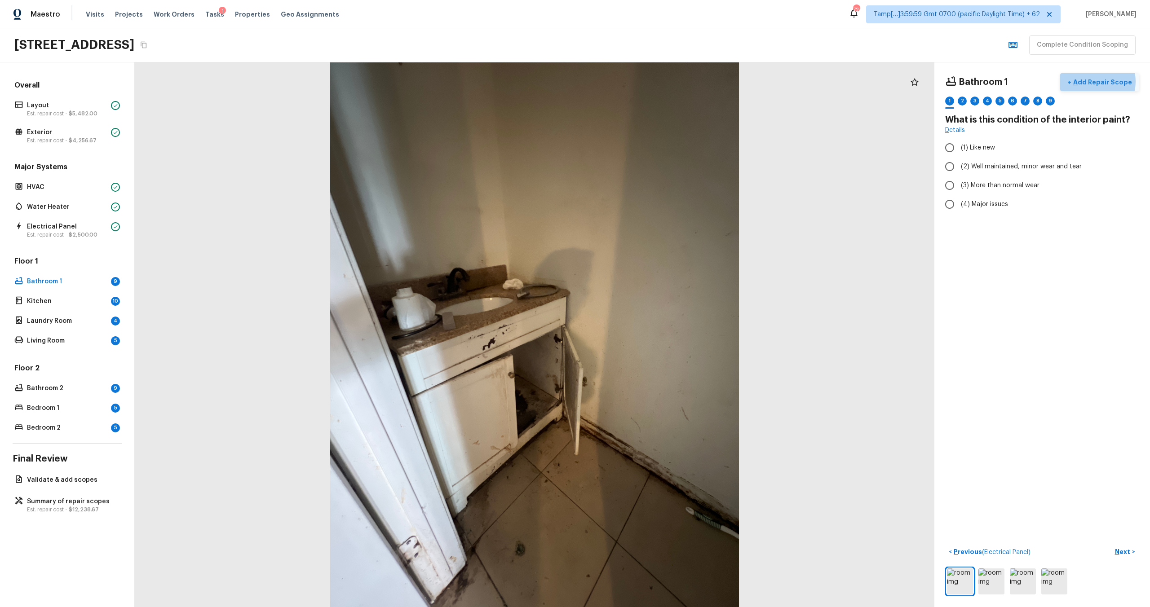
click at [1097, 81] on p "Add Repair Scope" at bounding box center [1101, 82] width 61 height 9
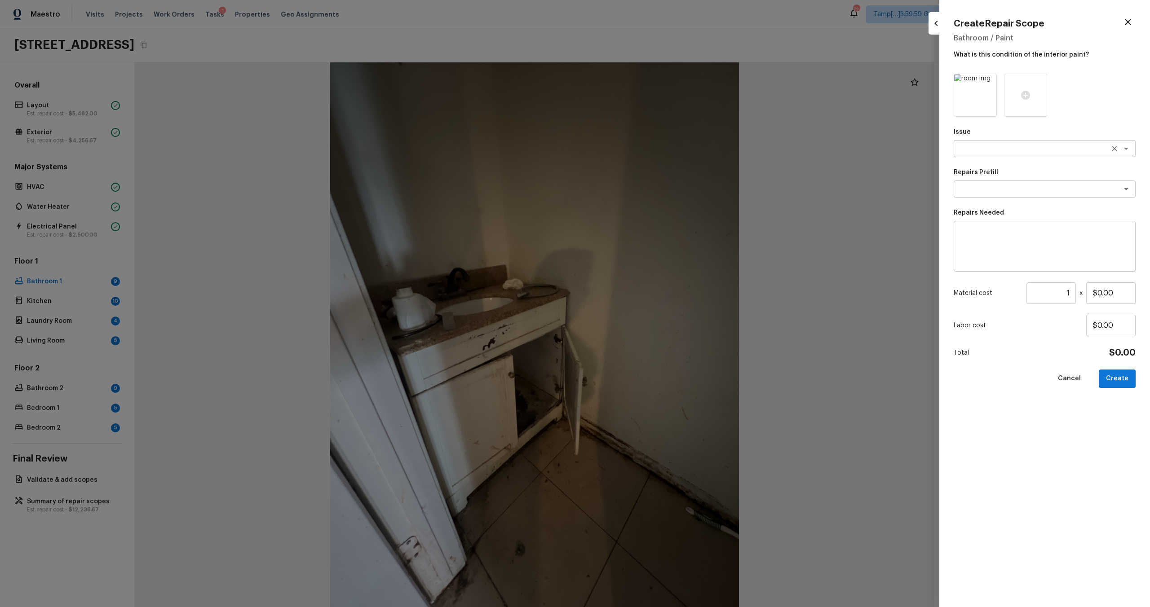
click at [990, 151] on textarea at bounding box center [1032, 148] width 149 height 9
type textarea "over"
click at [981, 198] on div "Issue x ​ Repairs Prefill x ​ Repairs Needed x ​ Material cost 1 ​ x $0.00 Labo…" at bounding box center [1045, 333] width 182 height 519
click at [975, 144] on textarea at bounding box center [1032, 148] width 149 height 9
click at [978, 197] on li "ACQ: Water Leak" at bounding box center [1045, 197] width 182 height 14
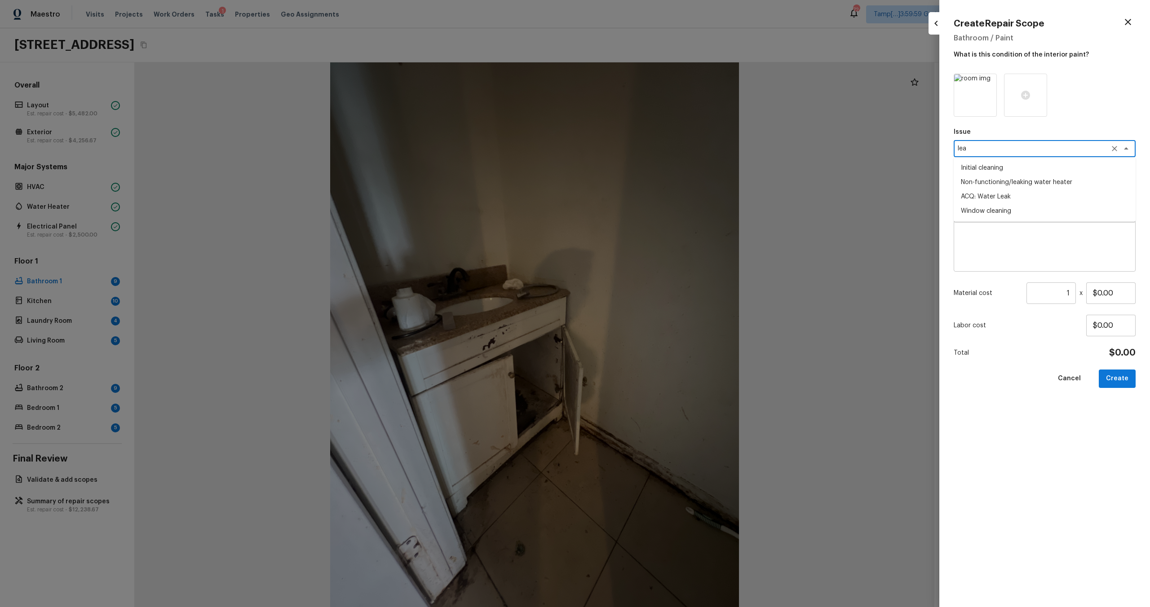
type textarea "ACQ: Water Leak"
click at [978, 197] on div "Repairs Prefill x ​ Possible roof leak Possible plumbing leak Possible water st…" at bounding box center [1045, 183] width 182 height 30
click at [979, 217] on li "Possible plumbing leak" at bounding box center [1045, 223] width 182 height 14
type textarea "Possible plumbing leak"
type textarea "Acquisition Scope: Possible plumbing leak"
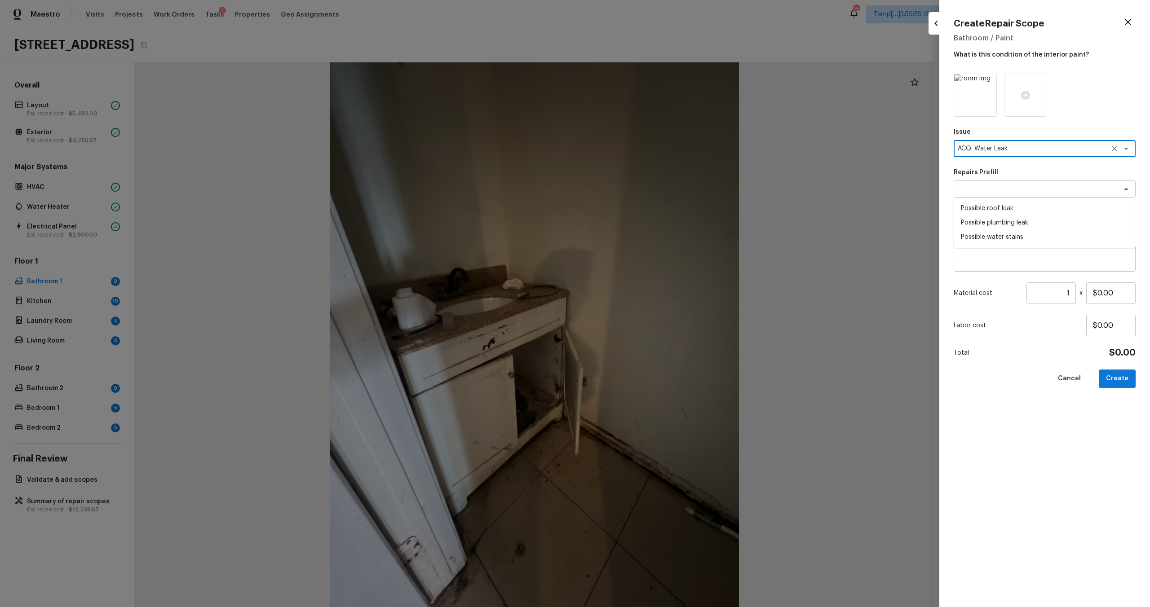
type input "$2,500.00"
type textarea "ACQ: Water Leak"
click at [1112, 384] on button "Create" at bounding box center [1117, 379] width 37 height 18
type input "$0.00"
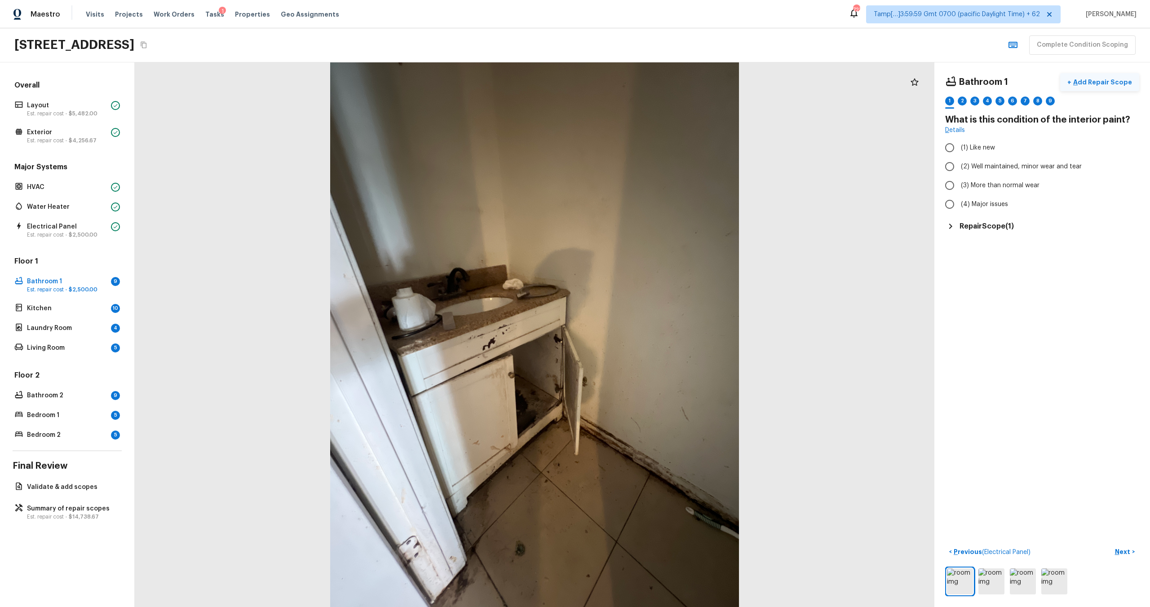
click at [1092, 80] on p "Add Repair Scope" at bounding box center [1101, 82] width 61 height 9
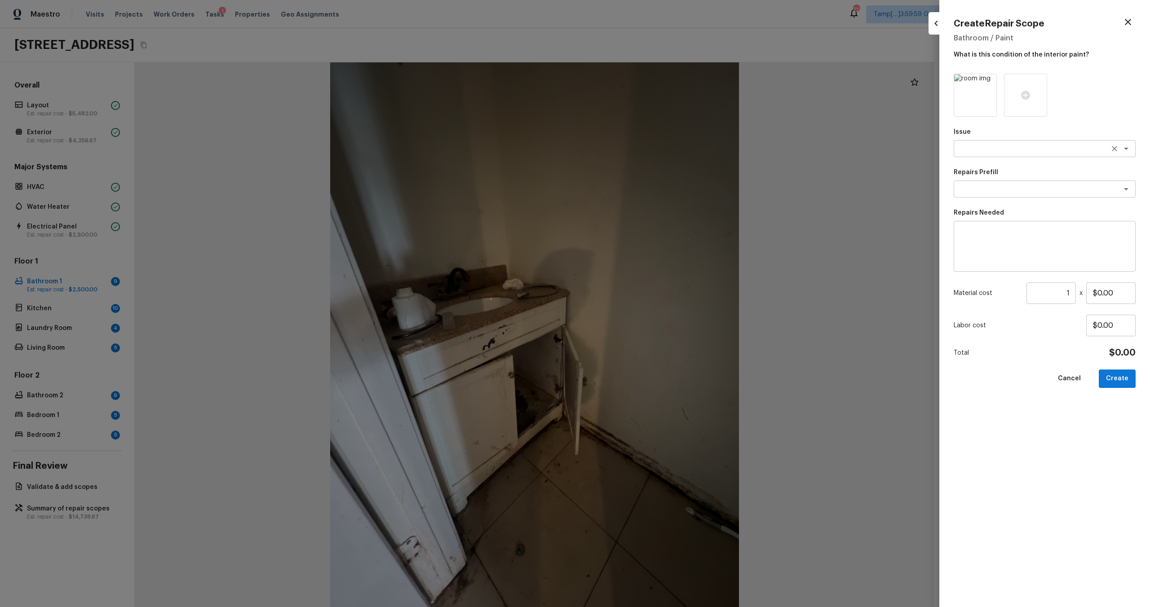
click at [967, 154] on div "x ​" at bounding box center [1045, 148] width 182 height 17
type textarea "v"
click at [978, 192] on li "Bathroom Cabinets" at bounding box center [1045, 197] width 182 height 14
click at [978, 197] on div "x ​" at bounding box center [1045, 189] width 182 height 17
type textarea "Bathroom Cabinets"
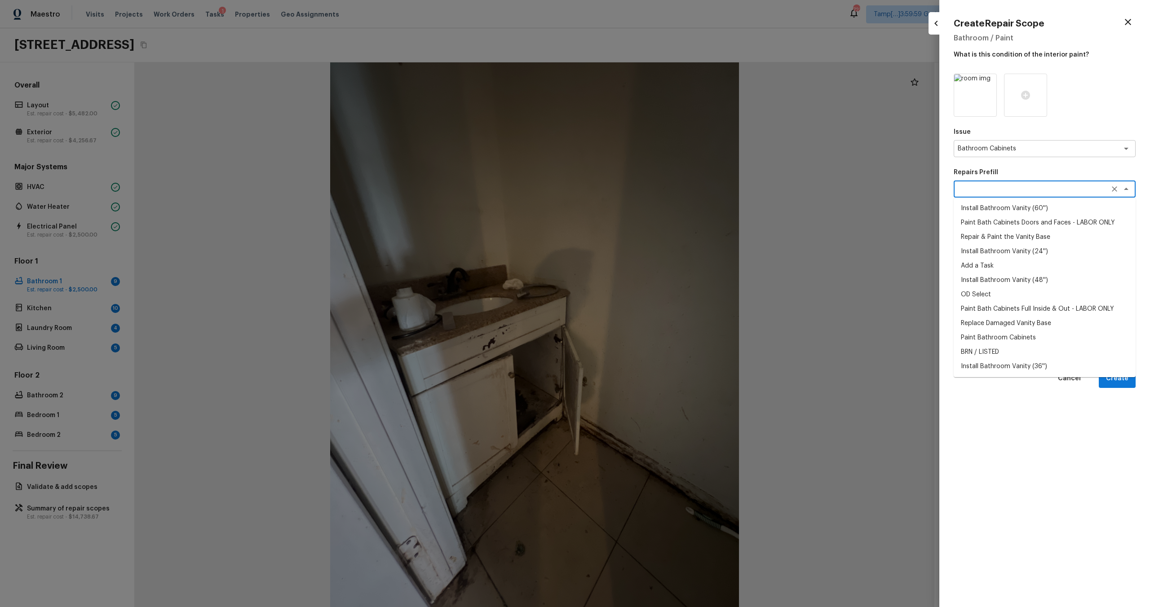
click at [1026, 283] on li "Install Bathroom Vanity (48'')" at bounding box center [1045, 280] width 182 height 14
type textarea "Install Bathroom Vanity (48'')"
type textarea "Remove the existing bathroom vanity (if present) and install a new 48'' bathroo…"
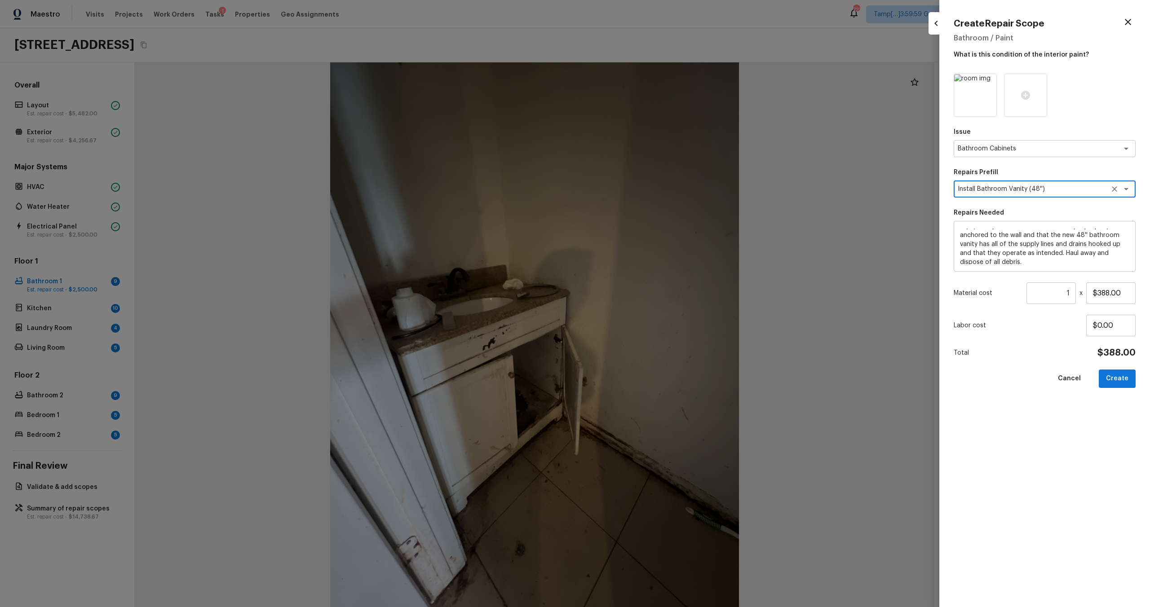
scroll to position [27, 0]
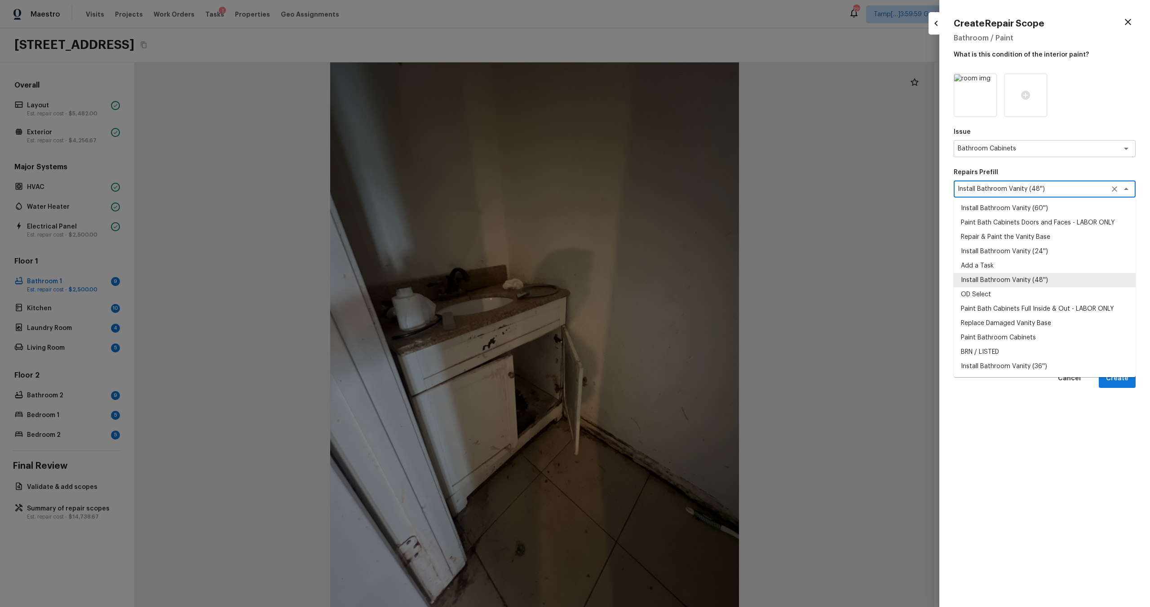
drag, startPoint x: 978, startPoint y: 187, endPoint x: 1019, endPoint y: 191, distance: 41.0
click at [1019, 191] on textarea "Install Bathroom Vanity (48'')" at bounding box center [1032, 189] width 149 height 9
drag, startPoint x: 978, startPoint y: 189, endPoint x: 1026, endPoint y: 191, distance: 48.6
click at [1026, 191] on textarea "Install Bathroom Vanity (48'')" at bounding box center [1032, 189] width 149 height 9
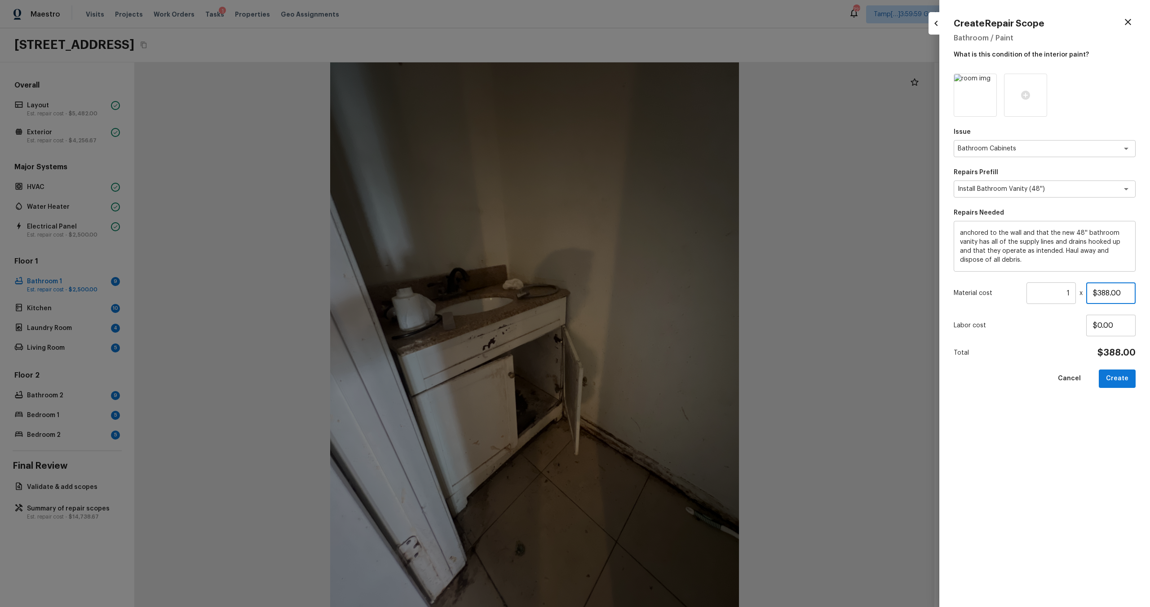
drag, startPoint x: 1098, startPoint y: 296, endPoint x: 1122, endPoint y: 296, distance: 23.8
click at [1122, 296] on input "$388.00" at bounding box center [1110, 294] width 49 height 22
type input "$1,500.00"
click at [1046, 352] on div "Total $1,500.00" at bounding box center [1045, 353] width 182 height 12
click at [1111, 382] on button "Create" at bounding box center [1117, 379] width 37 height 18
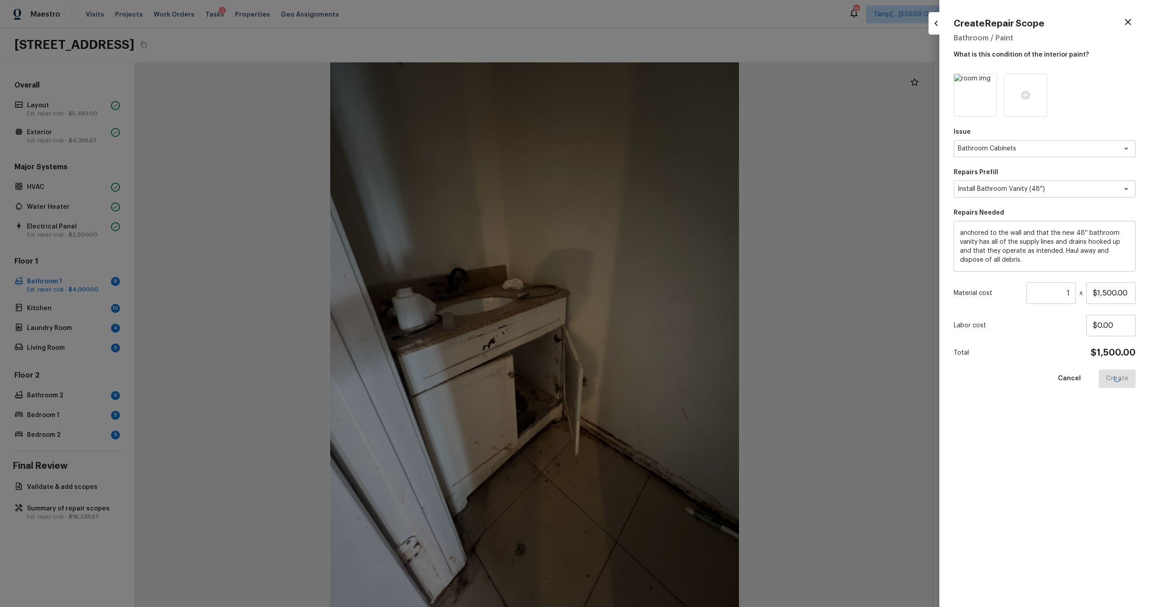
type input "$0.00"
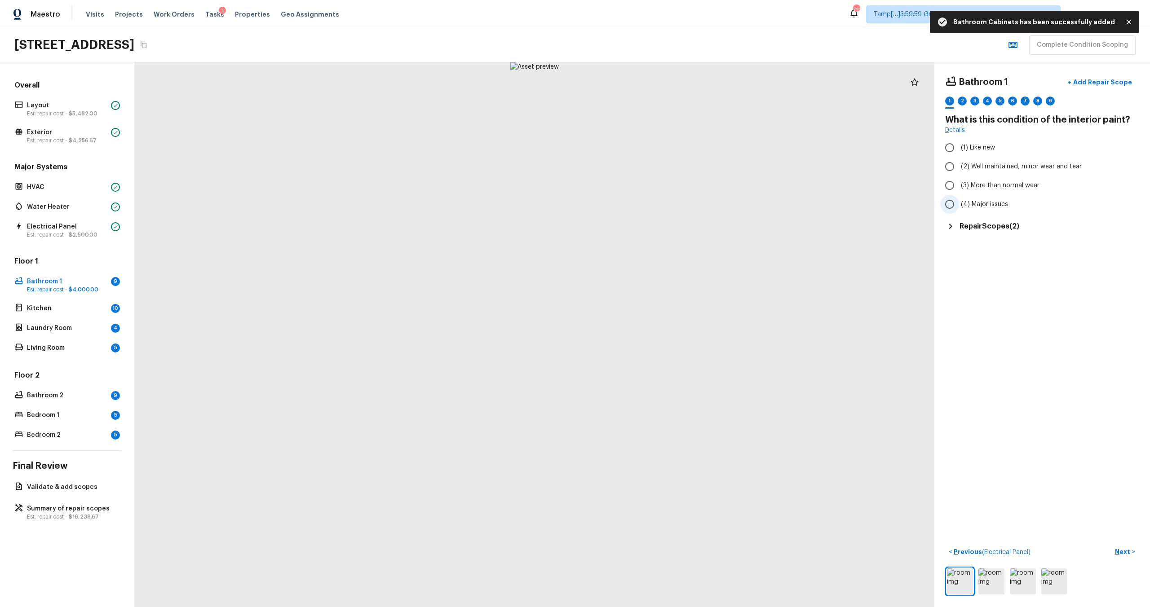
click at [970, 204] on span "(4) Major issues" at bounding box center [984, 204] width 47 height 9
click at [959, 204] on input "(4) Major issues" at bounding box center [949, 204] width 19 height 19
radio input "true"
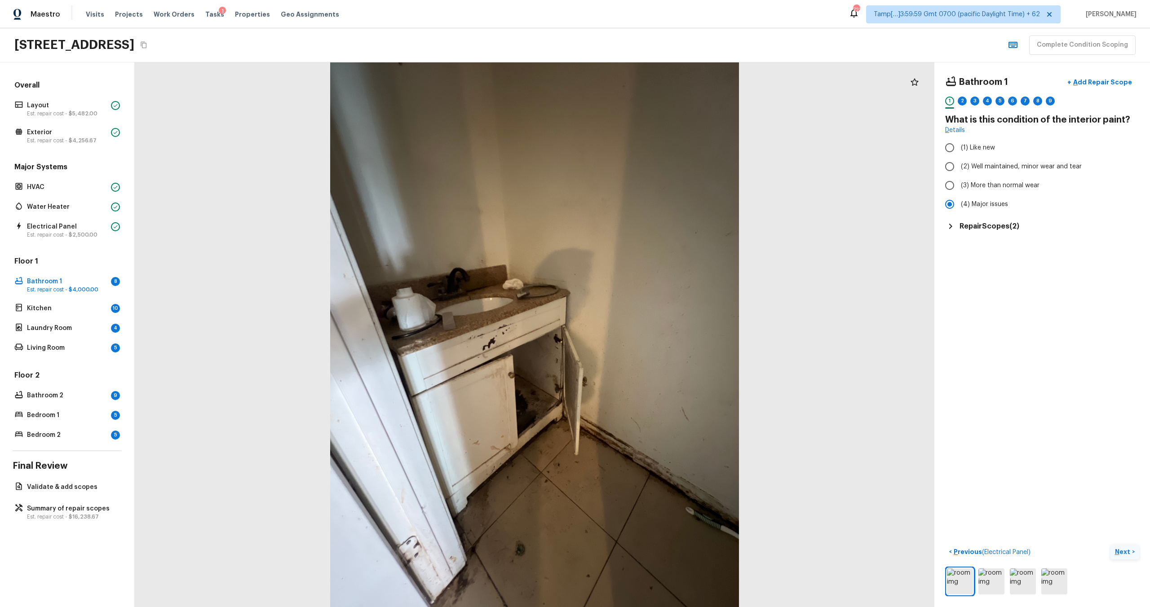
click at [1120, 553] on p "Next" at bounding box center [1123, 552] width 17 height 9
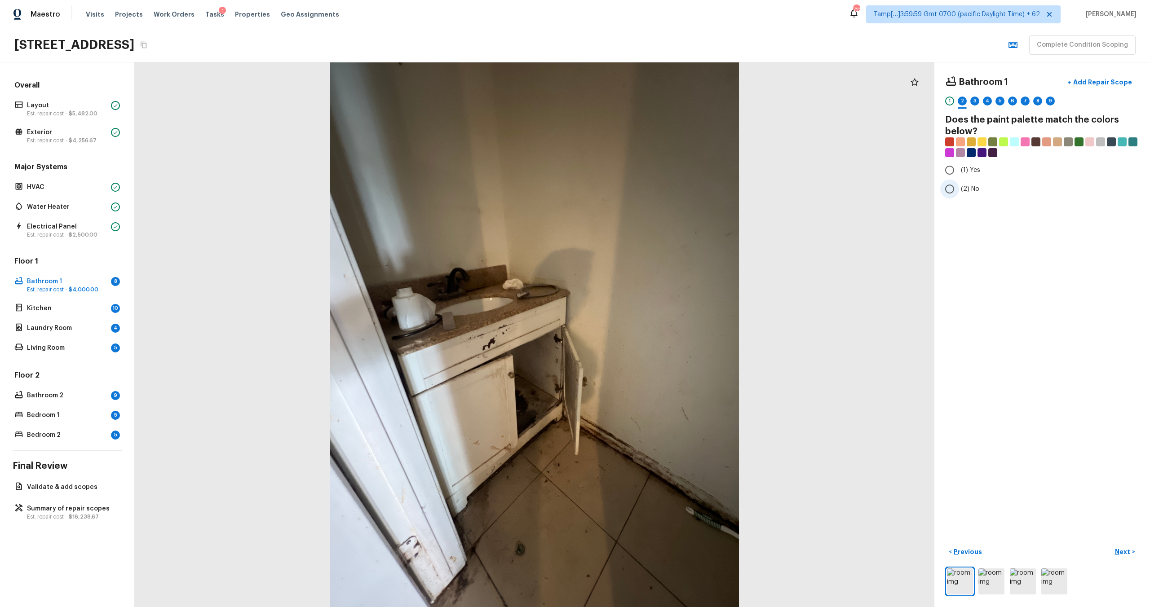
click at [968, 190] on span "(2) No" at bounding box center [970, 189] width 18 height 9
click at [959, 190] on input "(2) No" at bounding box center [949, 189] width 19 height 19
radio input "true"
click at [1119, 556] on p "Next" at bounding box center [1123, 552] width 17 height 9
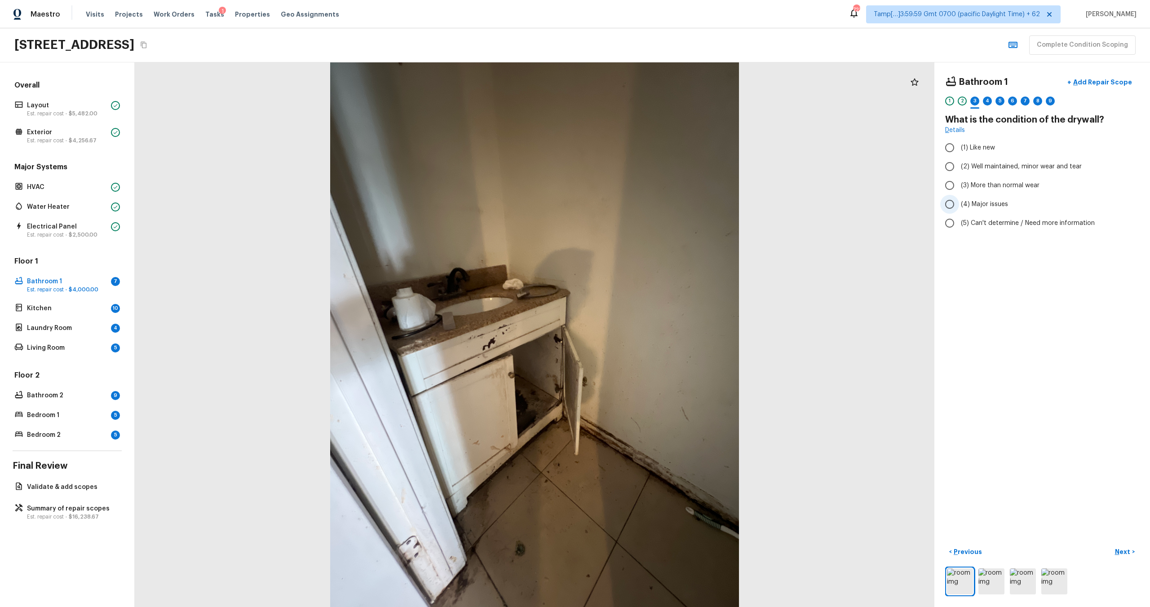
click at [992, 204] on span "(4) Major issues" at bounding box center [984, 204] width 47 height 9
click at [959, 204] on input "(4) Major issues" at bounding box center [949, 204] width 19 height 19
radio input "true"
click at [1121, 555] on p "Next" at bounding box center [1123, 552] width 17 height 9
click at [956, 193] on input "(3) Tile" at bounding box center [949, 192] width 19 height 19
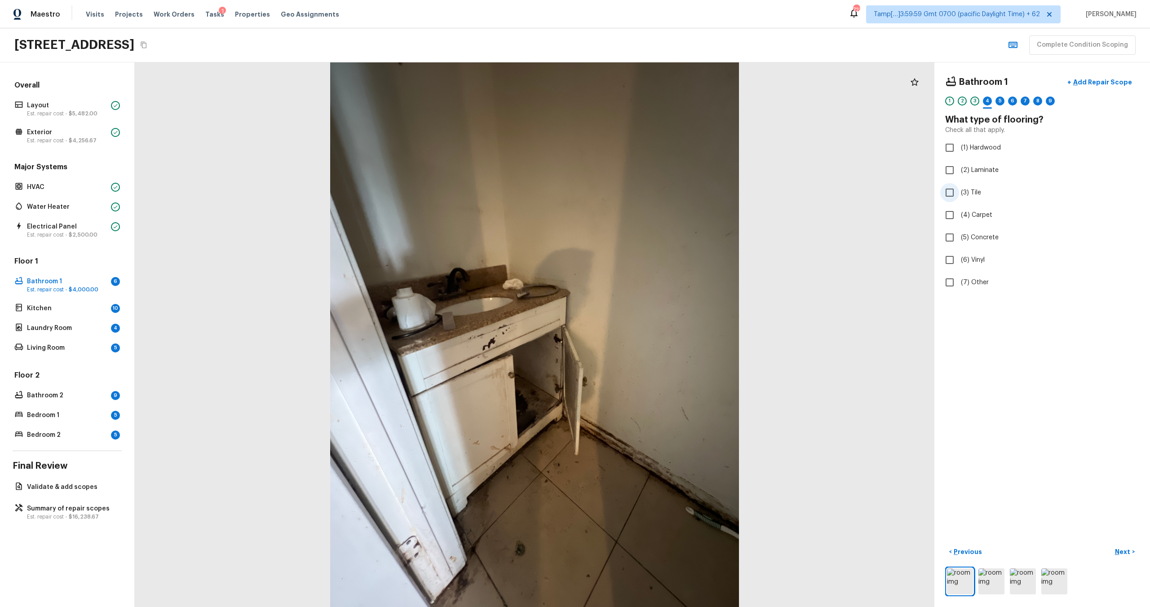
checkbox input "true"
click at [1121, 553] on p "Next" at bounding box center [1123, 552] width 17 height 9
click at [1031, 570] on img at bounding box center [1023, 582] width 26 height 26
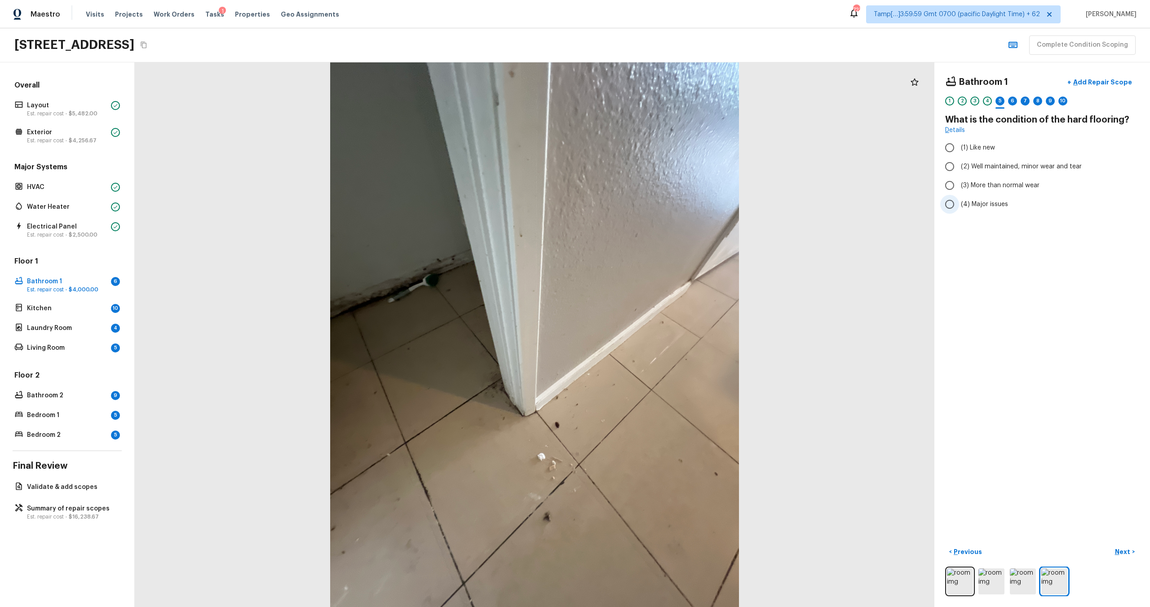
click at [992, 208] on span "(4) Major issues" at bounding box center [984, 204] width 47 height 9
click at [959, 208] on input "(4) Major issues" at bounding box center [949, 204] width 19 height 19
radio input "true"
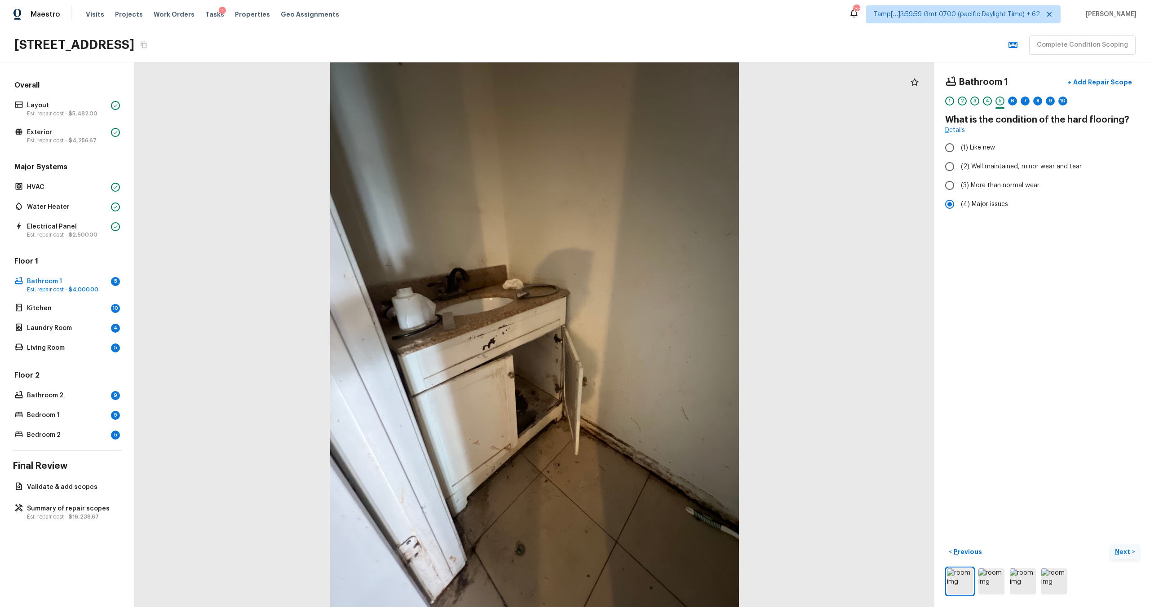
click at [1128, 550] on p "Next" at bounding box center [1123, 552] width 17 height 9
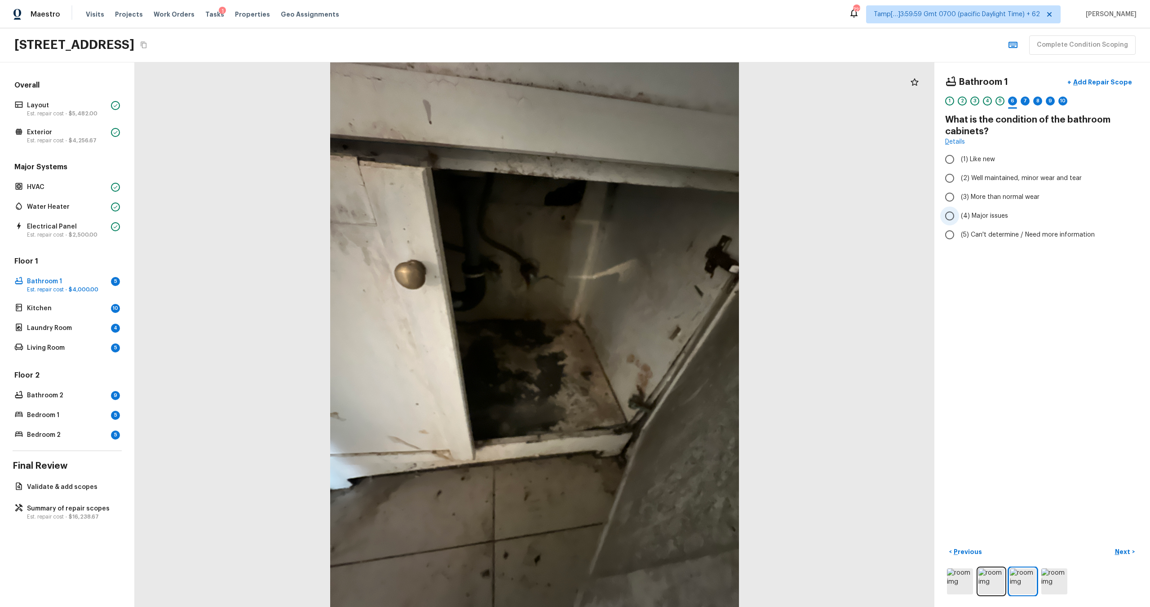
click at [965, 220] on span "(4) Major issues" at bounding box center [984, 216] width 47 height 9
click at [959, 220] on input "(4) Major issues" at bounding box center [949, 216] width 19 height 19
radio input "true"
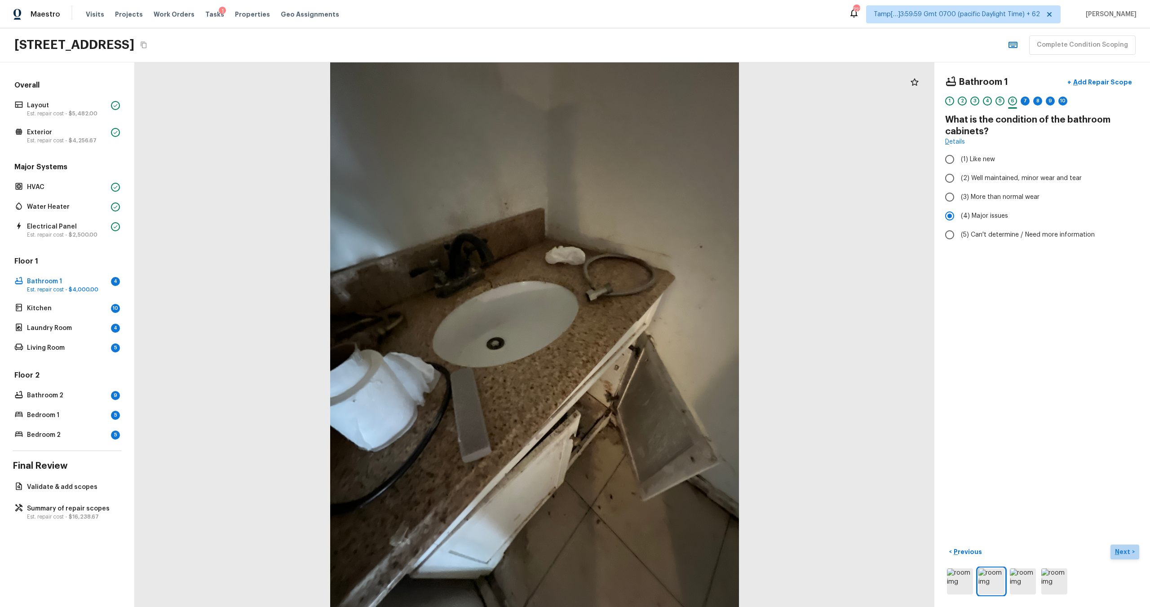
click at [1120, 557] on button "Next >" at bounding box center [1124, 552] width 29 height 15
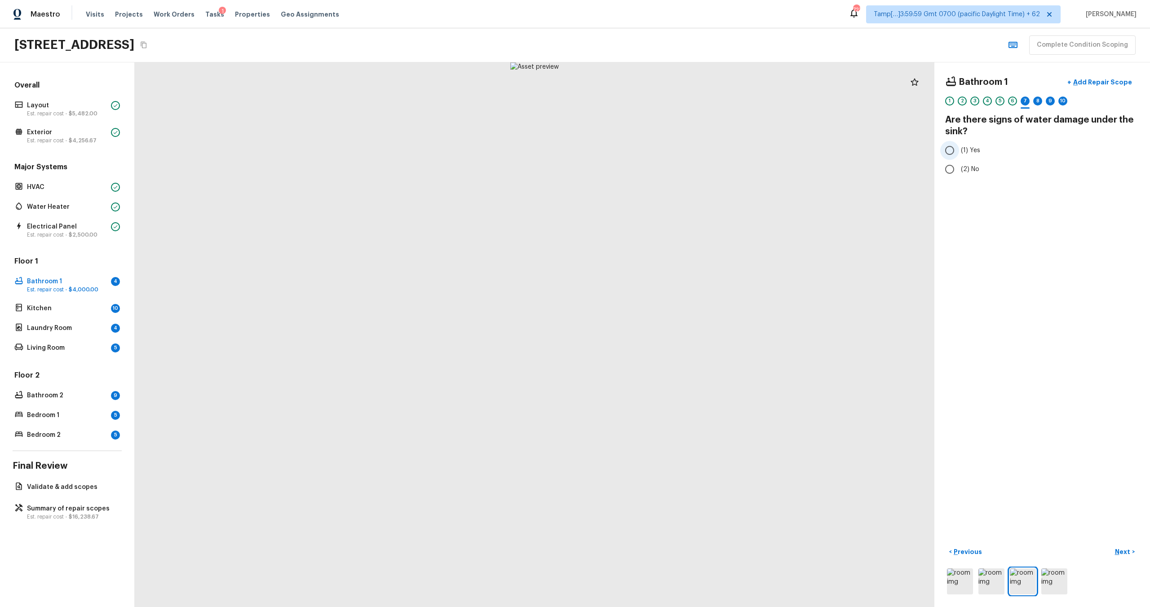
click at [951, 150] on input "(1) Yes" at bounding box center [949, 150] width 19 height 19
radio input "true"
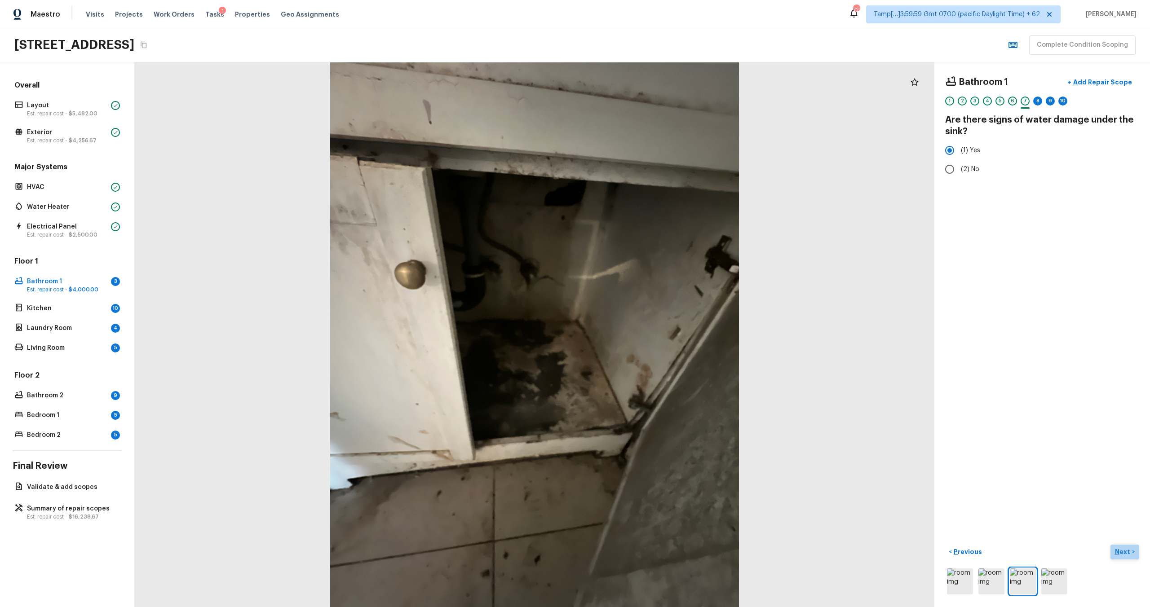
click at [1120, 557] on button "Next >" at bounding box center [1124, 552] width 29 height 15
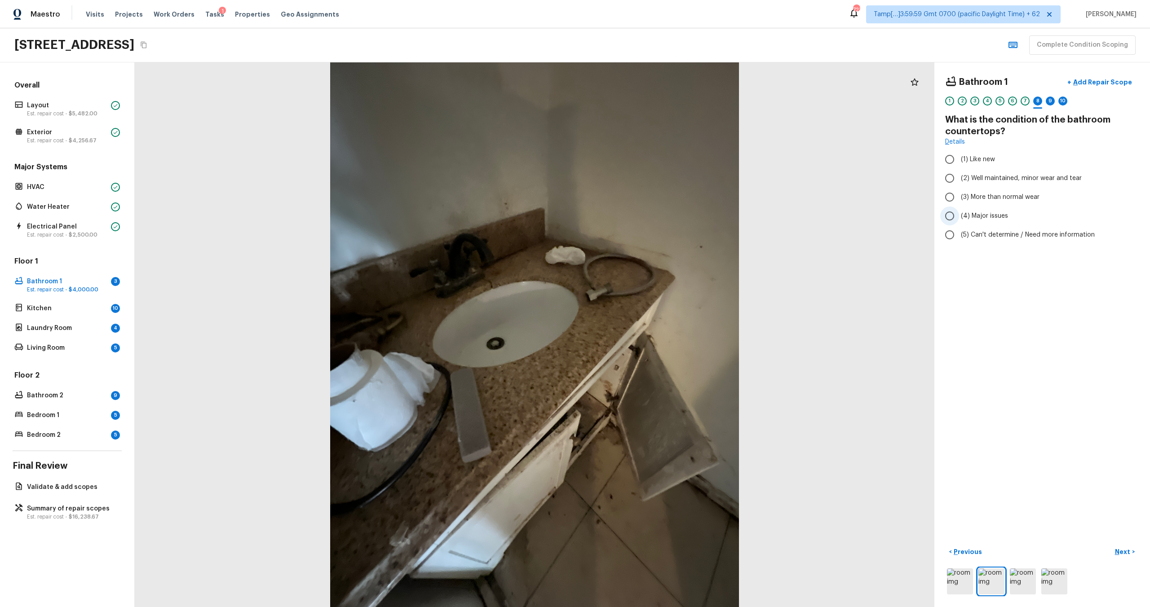
click at [982, 215] on span "(4) Major issues" at bounding box center [984, 216] width 47 height 9
click at [959, 215] on input "(4) Major issues" at bounding box center [949, 216] width 19 height 19
radio input "true"
click at [1120, 556] on p "Next" at bounding box center [1123, 552] width 17 height 9
click at [1014, 235] on span "(5) This feature is not present — it's a half bathroom" at bounding box center [1039, 234] width 157 height 9
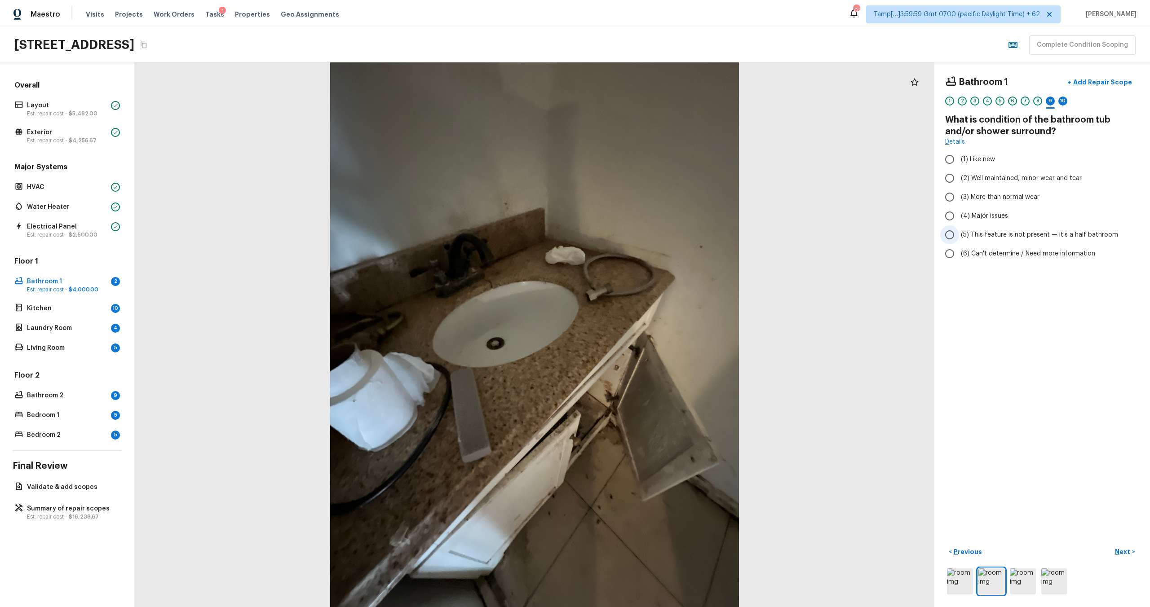
click at [959, 235] on input "(5) This feature is not present — it's a half bathroom" at bounding box center [949, 235] width 19 height 19
radio input "true"
click at [1126, 550] on p "Next" at bounding box center [1123, 552] width 17 height 9
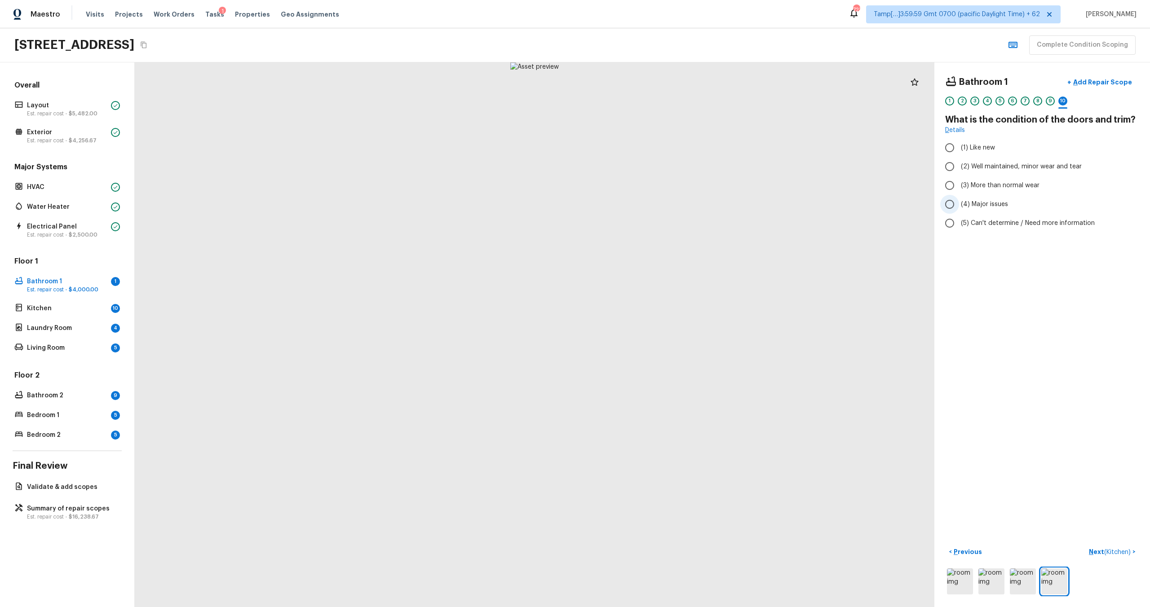
click at [1004, 199] on label "(4) Major issues" at bounding box center [1036, 204] width 192 height 19
click at [959, 199] on input "(4) Major issues" at bounding box center [949, 204] width 19 height 19
radio input "true"
click at [1094, 553] on p "Next ( Kitchen )" at bounding box center [1111, 552] width 44 height 9
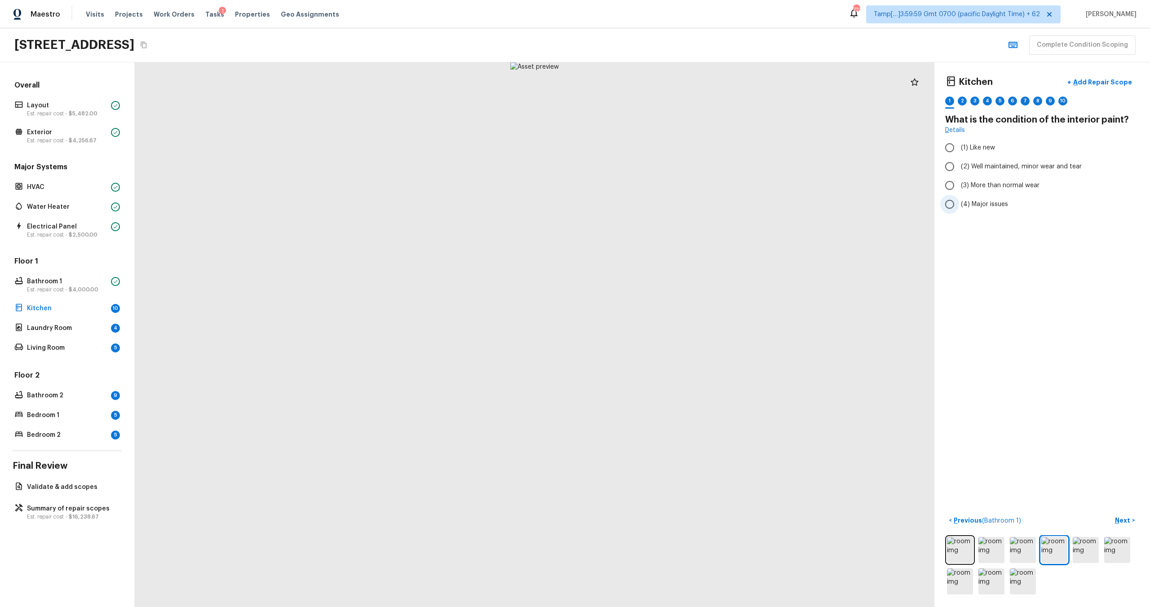
click at [981, 207] on span "(4) Major issues" at bounding box center [984, 204] width 47 height 9
click at [959, 207] on input "(4) Major issues" at bounding box center [949, 204] width 19 height 19
radio input "true"
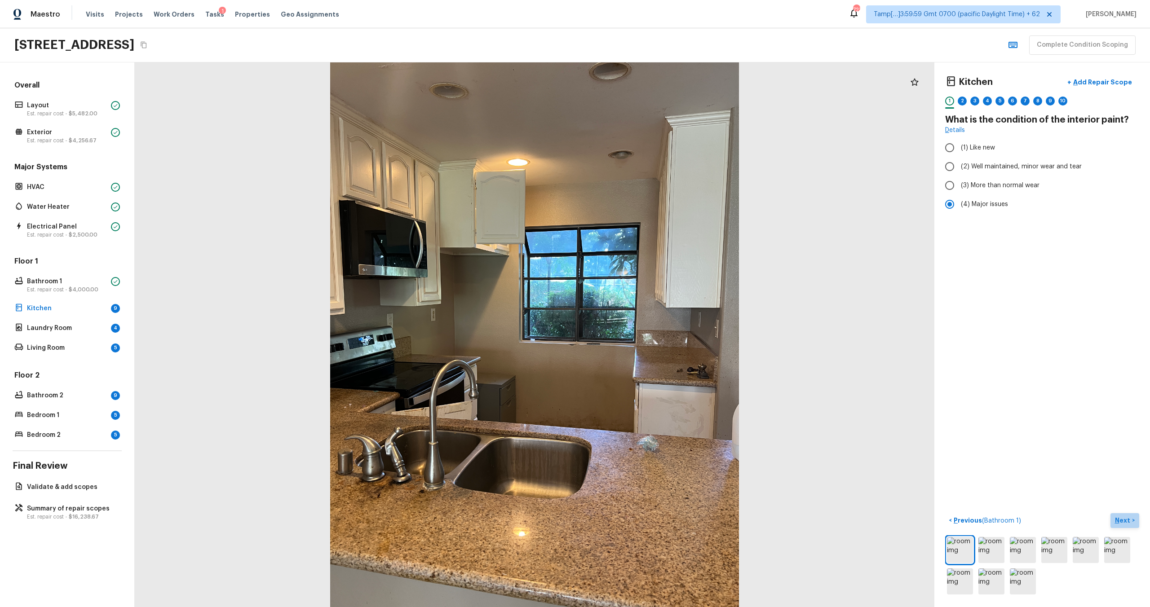
click at [1123, 521] on p "Next" at bounding box center [1123, 520] width 17 height 9
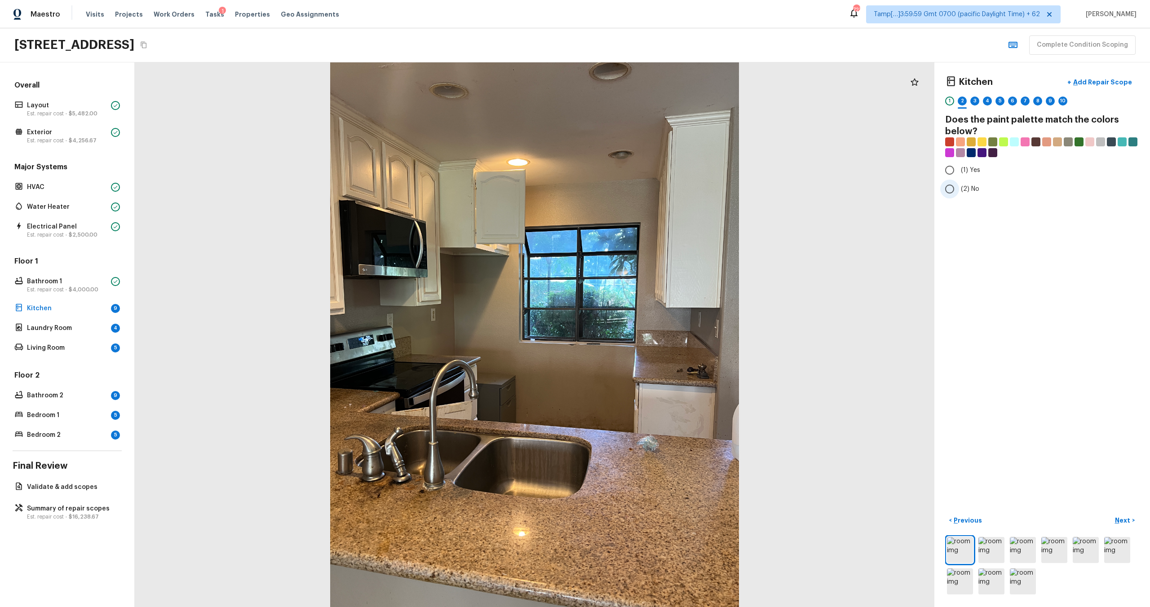
click at [964, 190] on span "(2) No" at bounding box center [970, 189] width 18 height 9
click at [959, 190] on input "(2) No" at bounding box center [949, 189] width 19 height 19
radio input "true"
click at [1120, 522] on p "Next" at bounding box center [1123, 520] width 17 height 9
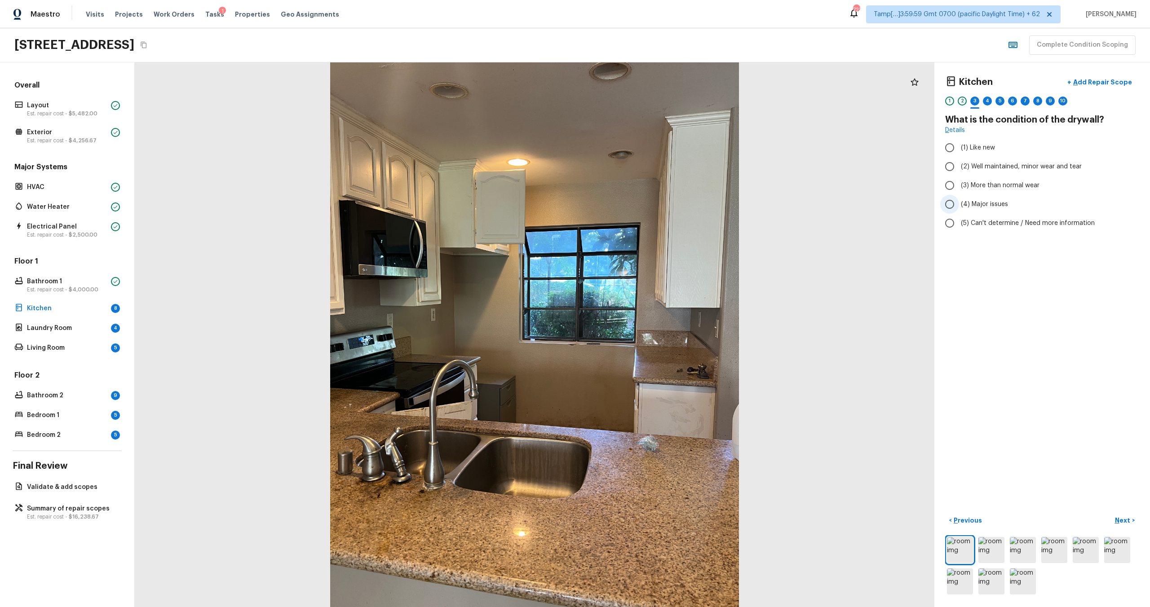
click at [960, 196] on label "(4) Major issues" at bounding box center [1036, 204] width 192 height 19
click at [959, 196] on input "(4) Major issues" at bounding box center [949, 204] width 19 height 19
click at [1119, 521] on p "Next" at bounding box center [1123, 520] width 17 height 9
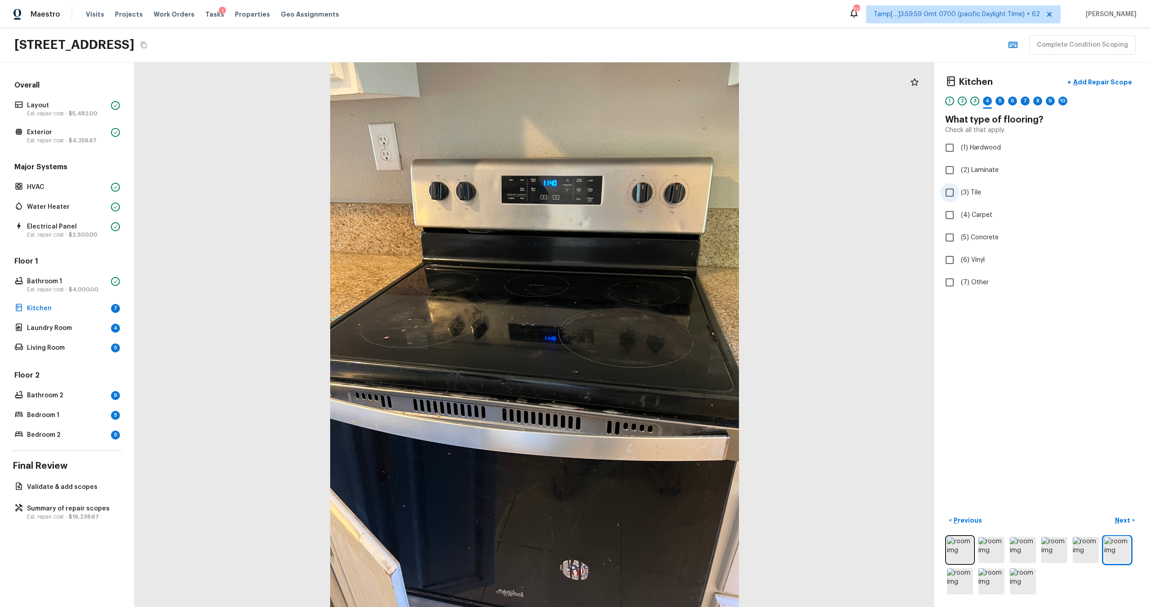
click at [972, 196] on span "(3) Tile" at bounding box center [971, 192] width 20 height 9
click at [959, 196] on input "(3) Tile" at bounding box center [949, 192] width 19 height 19
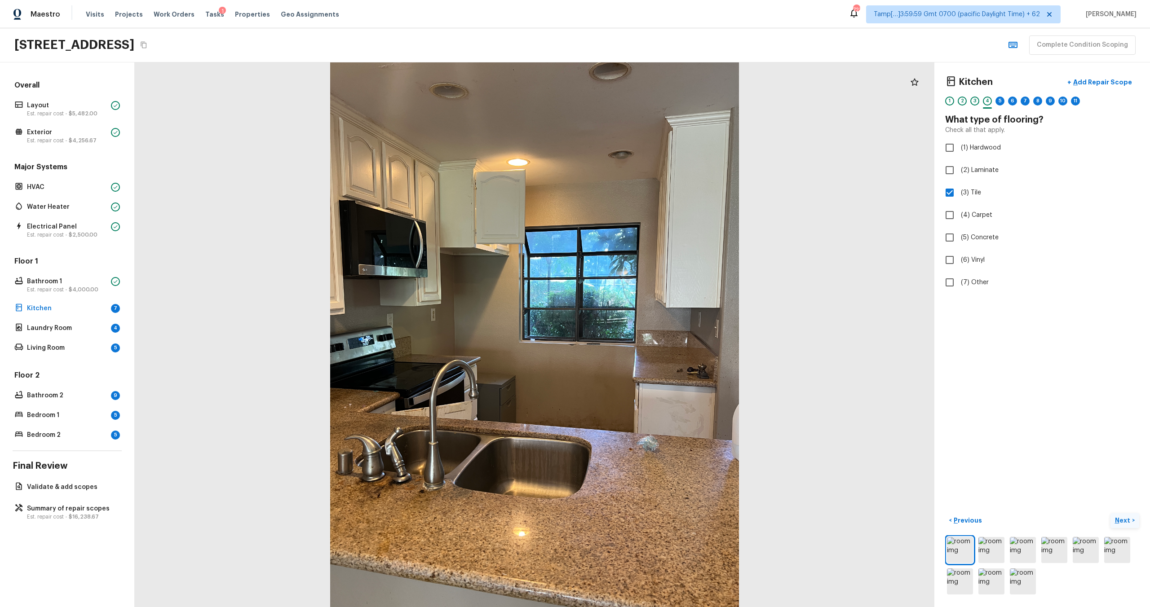
click at [1135, 518] on button "Next >" at bounding box center [1124, 520] width 29 height 15
click at [991, 212] on label "(4) Major issues" at bounding box center [1036, 204] width 192 height 19
click at [959, 212] on input "(4) Major issues" at bounding box center [949, 204] width 19 height 19
click at [1121, 525] on button "Next >" at bounding box center [1124, 520] width 29 height 15
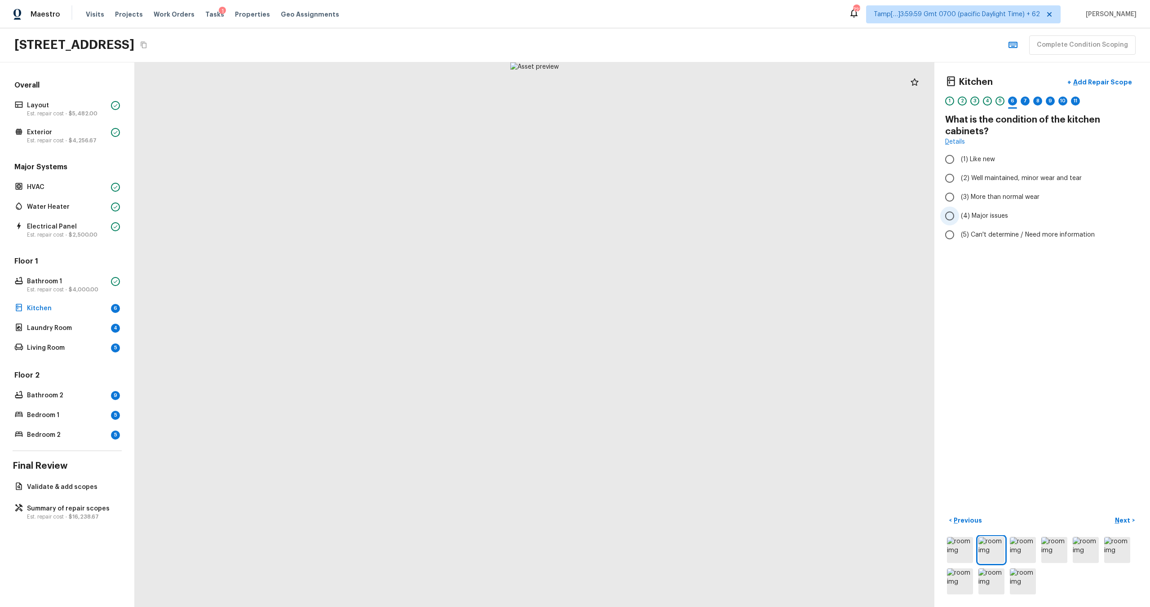
click at [975, 215] on span "(4) Major issues" at bounding box center [984, 216] width 47 height 9
click at [959, 215] on input "(4) Major issues" at bounding box center [949, 216] width 19 height 19
click at [1125, 527] on button "Next >" at bounding box center [1124, 520] width 29 height 15
click at [960, 221] on label "(4) Major issues" at bounding box center [1036, 216] width 192 height 19
click at [959, 221] on input "(4) Major issues" at bounding box center [949, 216] width 19 height 19
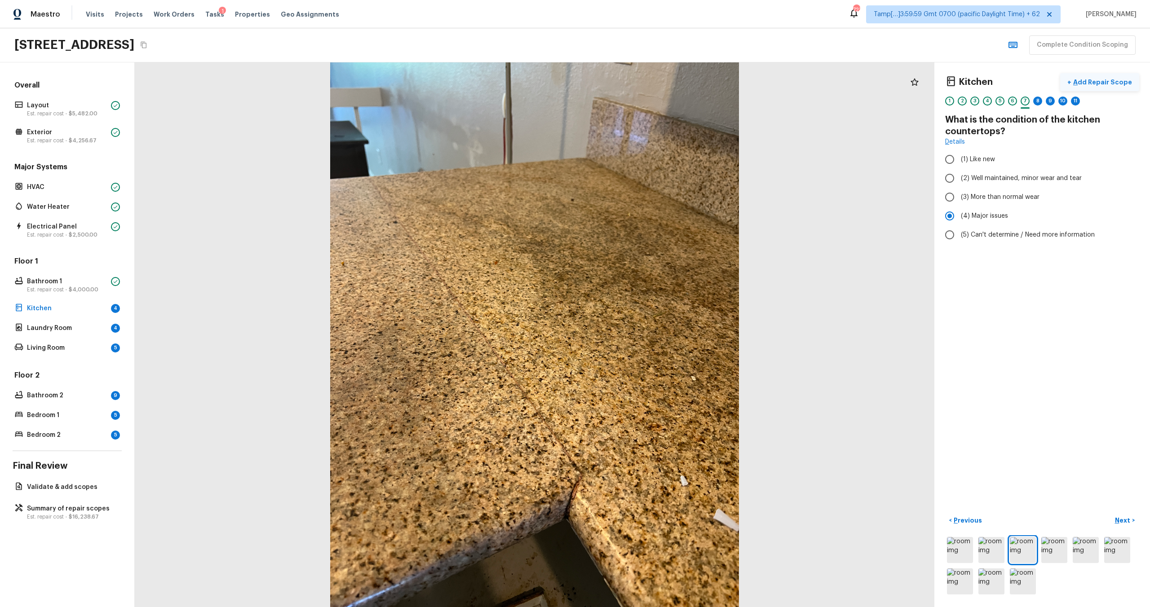
click at [1105, 80] on p "Add Repair Scope" at bounding box center [1101, 82] width 61 height 9
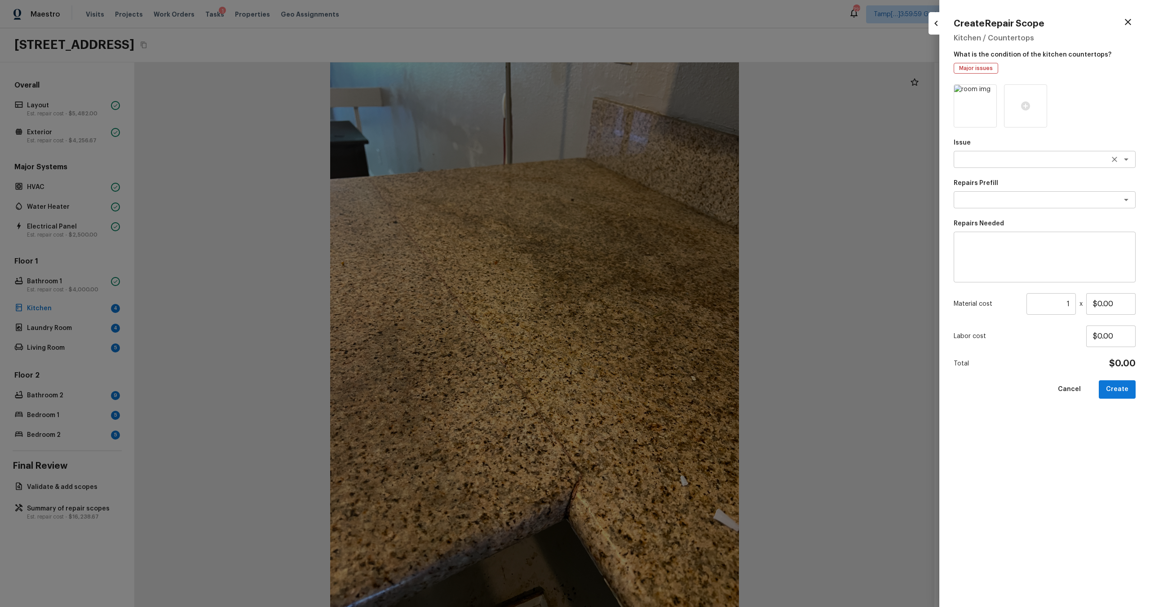
click at [986, 153] on div "x ​" at bounding box center [1045, 159] width 182 height 17
click at [994, 194] on li "Kitchen Cabinets" at bounding box center [1045, 193] width 182 height 14
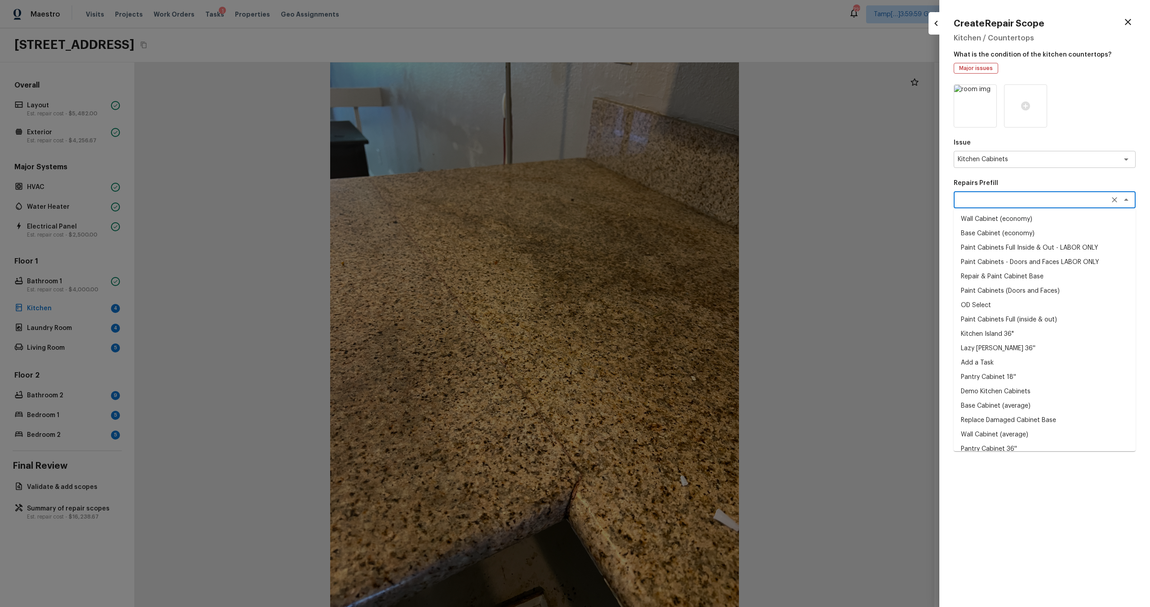
click at [991, 198] on textarea at bounding box center [1032, 199] width 149 height 9
click at [1013, 159] on textarea "Kitchen Cabinets" at bounding box center [1032, 159] width 149 height 9
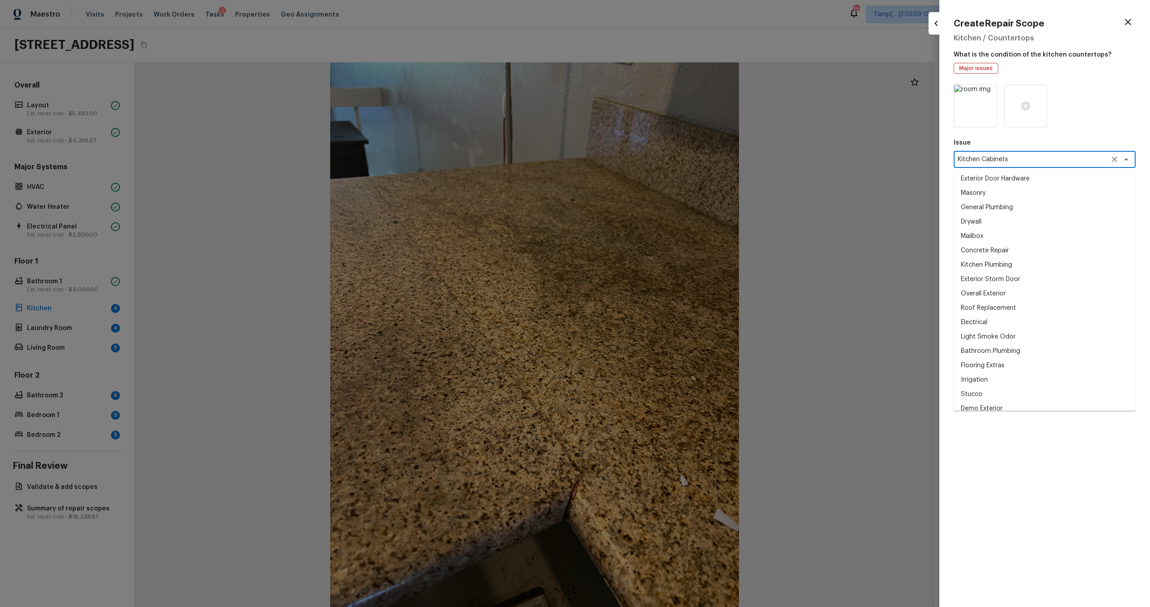
click at [1013, 159] on textarea "Kitchen Cabinets" at bounding box center [1032, 159] width 149 height 9
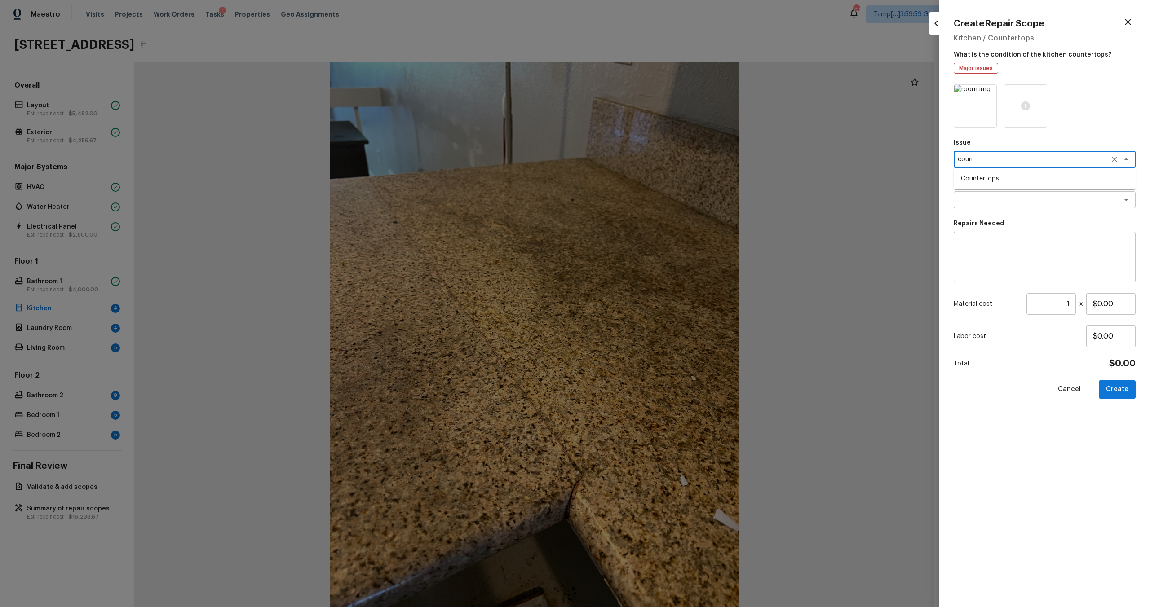
click at [1012, 177] on li "Countertops" at bounding box center [1045, 179] width 182 height 14
click at [1012, 212] on div "Issue Countertops x ​ Repairs Prefill x ​ Repairs Needed x ​ Material cost 1 ​ …" at bounding box center [1045, 338] width 182 height 509
click at [1012, 205] on div "x ​" at bounding box center [1045, 199] width 182 height 17
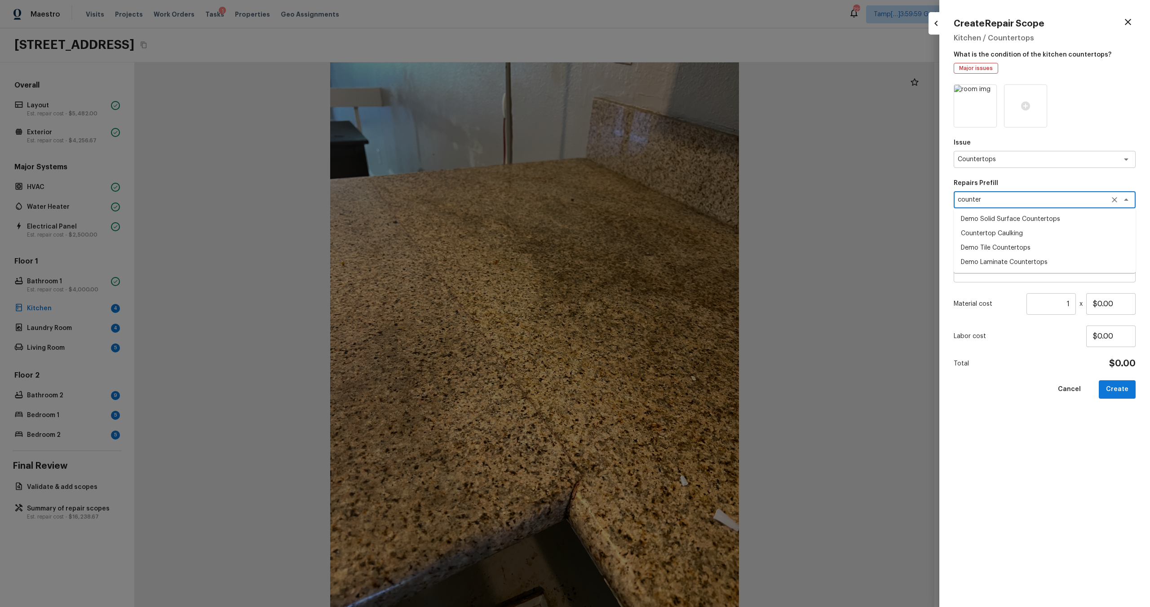
click at [1014, 221] on li "Demo Solid Surface Countertops" at bounding box center [1045, 219] width 182 height 14
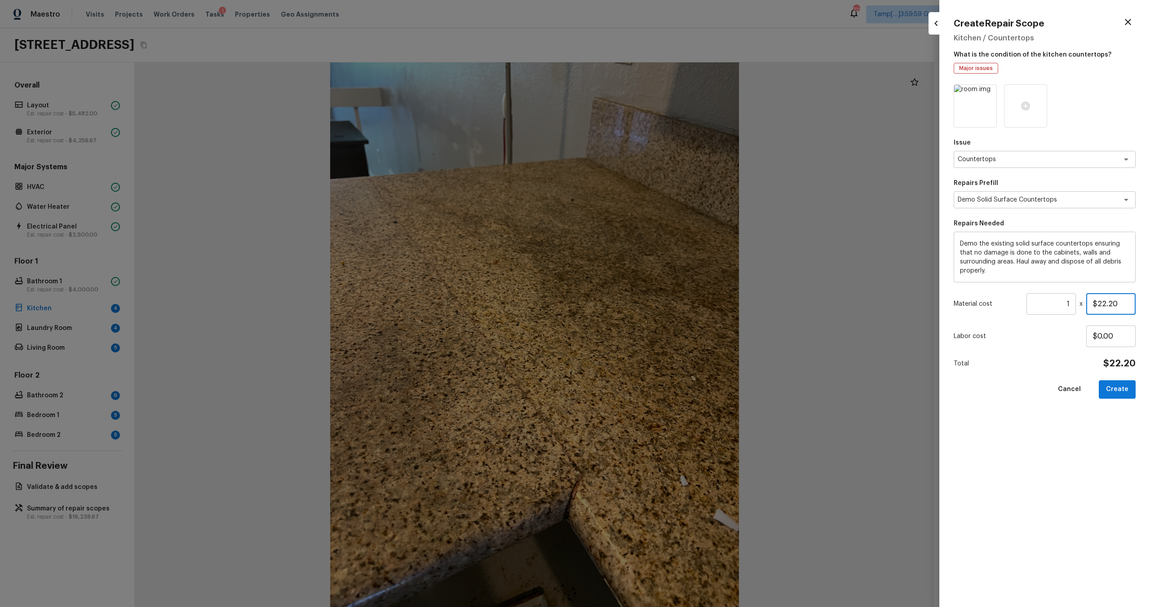
drag, startPoint x: 1098, startPoint y: 306, endPoint x: 1131, endPoint y: 306, distance: 32.8
click at [1131, 306] on input "$22.20" at bounding box center [1110, 304] width 49 height 22
click at [1117, 392] on button "Create" at bounding box center [1117, 389] width 37 height 18
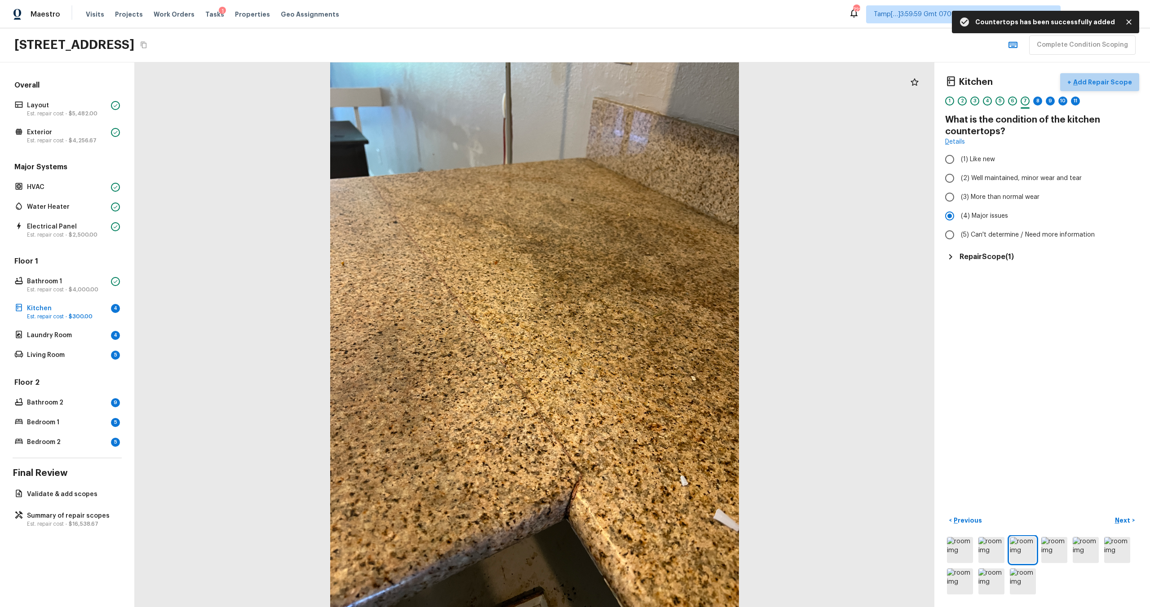
click at [1105, 78] on p "Add Repair Scope" at bounding box center [1101, 82] width 61 height 9
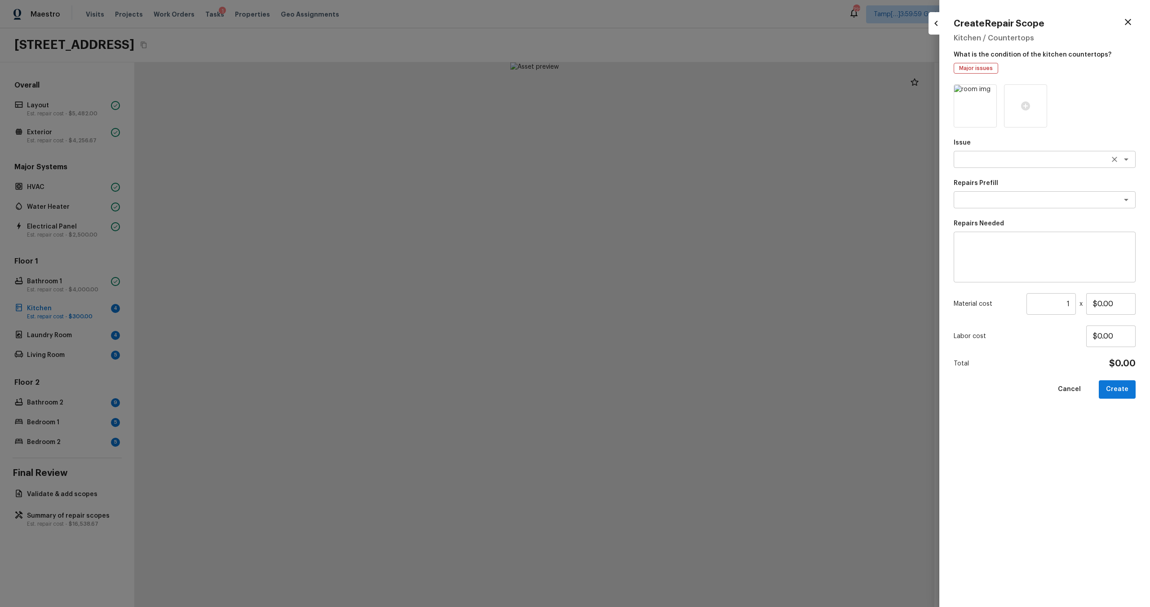
click at [966, 160] on textarea at bounding box center [1032, 159] width 149 height 9
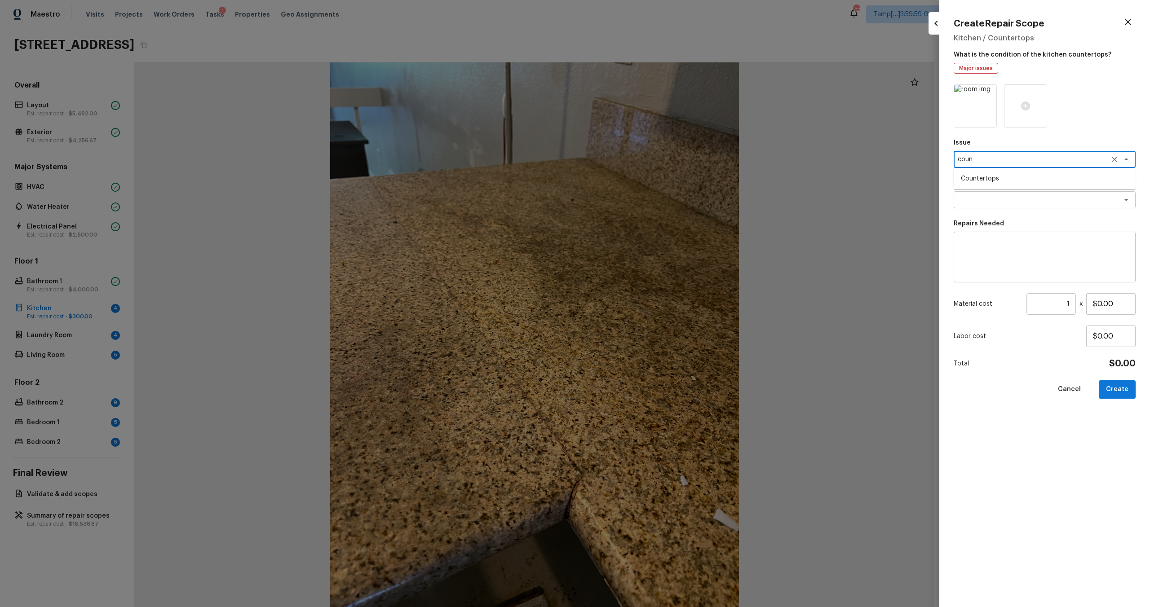
click at [969, 183] on li "Countertops" at bounding box center [1045, 179] width 182 height 14
click at [969, 189] on div "Repairs Prefill x ​" at bounding box center [1045, 194] width 182 height 30
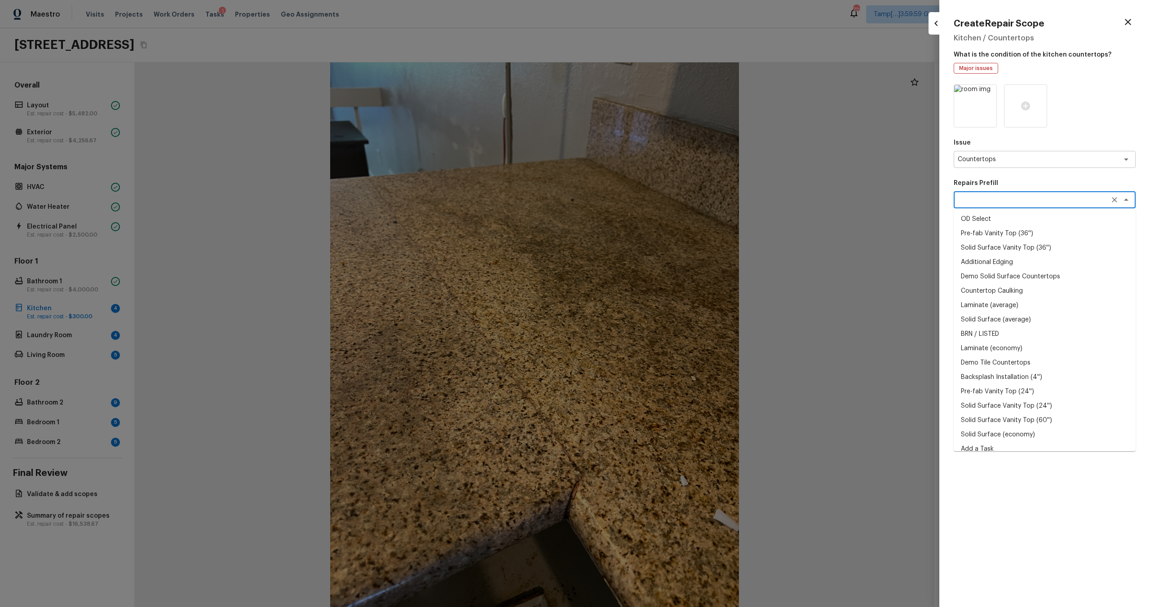
click at [972, 196] on textarea at bounding box center [1032, 199] width 149 height 9
click at [979, 429] on li "Add a Task" at bounding box center [1045, 426] width 182 height 14
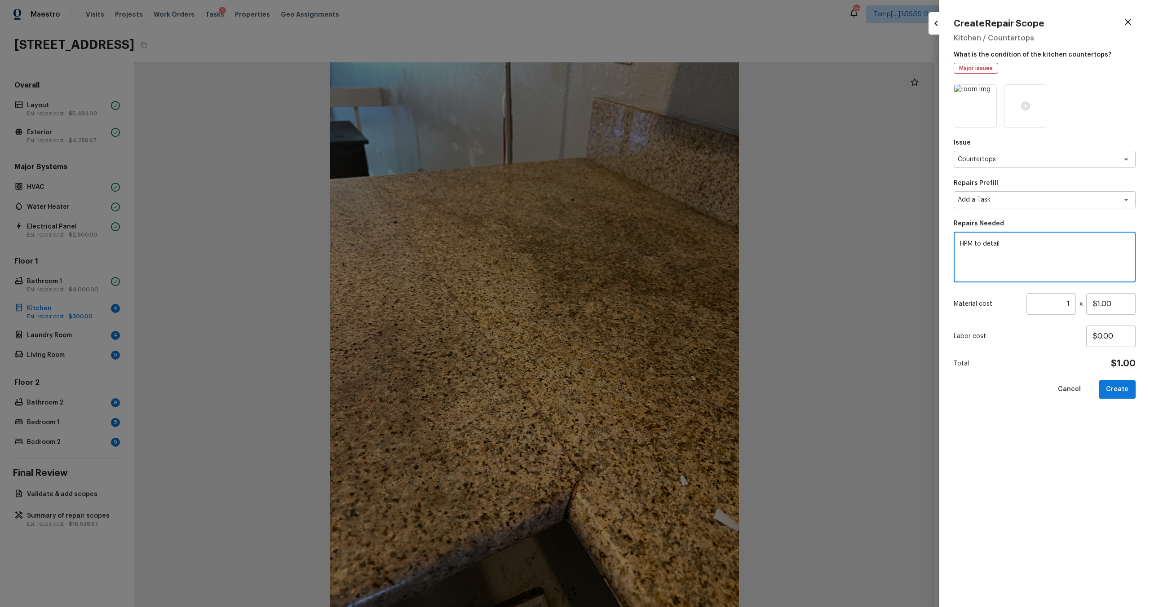
click at [1050, 244] on textarea "HPM to detail" at bounding box center [1044, 257] width 169 height 36
click at [1115, 389] on button "Create" at bounding box center [1117, 389] width 37 height 18
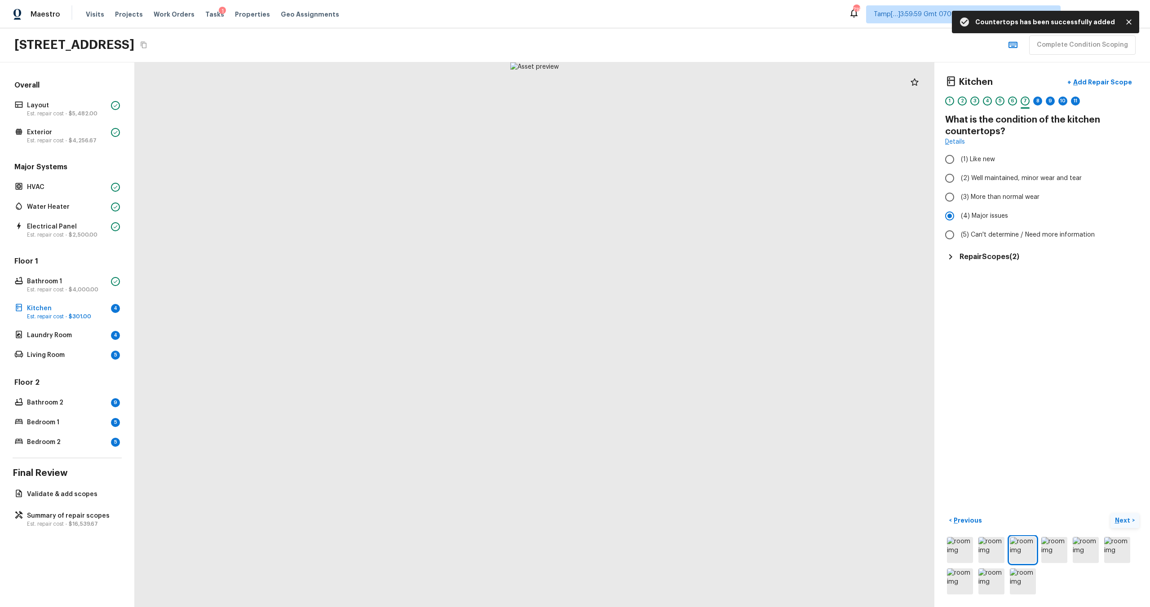
click at [1122, 515] on button "Next >" at bounding box center [1124, 520] width 29 height 15
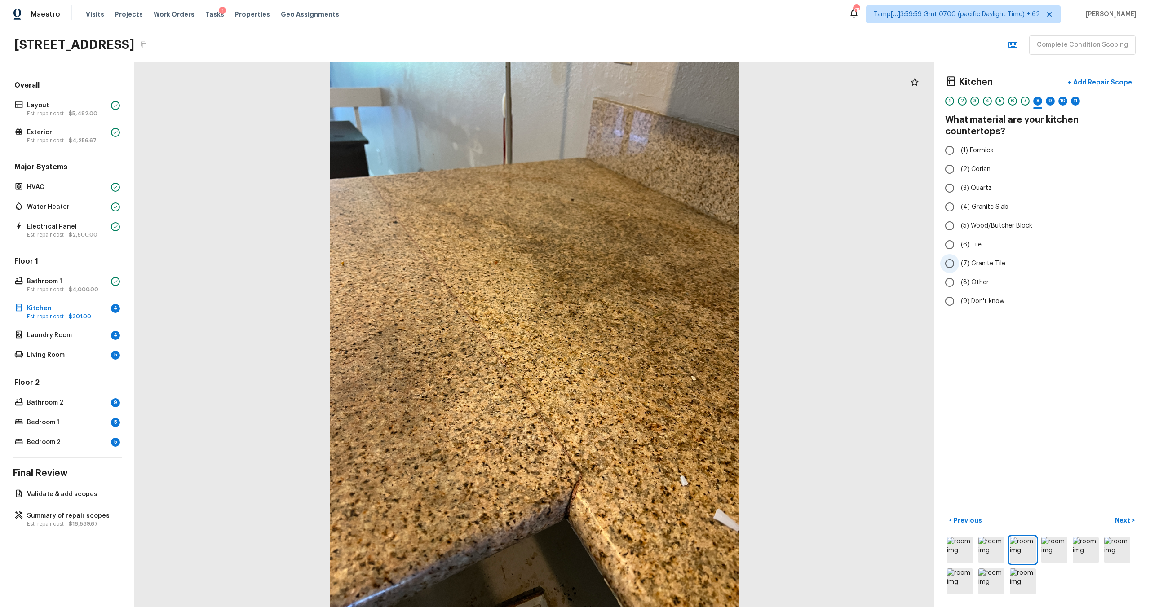
click at [958, 254] on input "(7) Granite Tile" at bounding box center [949, 263] width 19 height 19
click at [963, 203] on span "(4) Granite Slab" at bounding box center [985, 207] width 48 height 9
click at [959, 198] on input "(4) Granite Slab" at bounding box center [949, 207] width 19 height 19
click at [1128, 521] on p "Next" at bounding box center [1123, 520] width 17 height 9
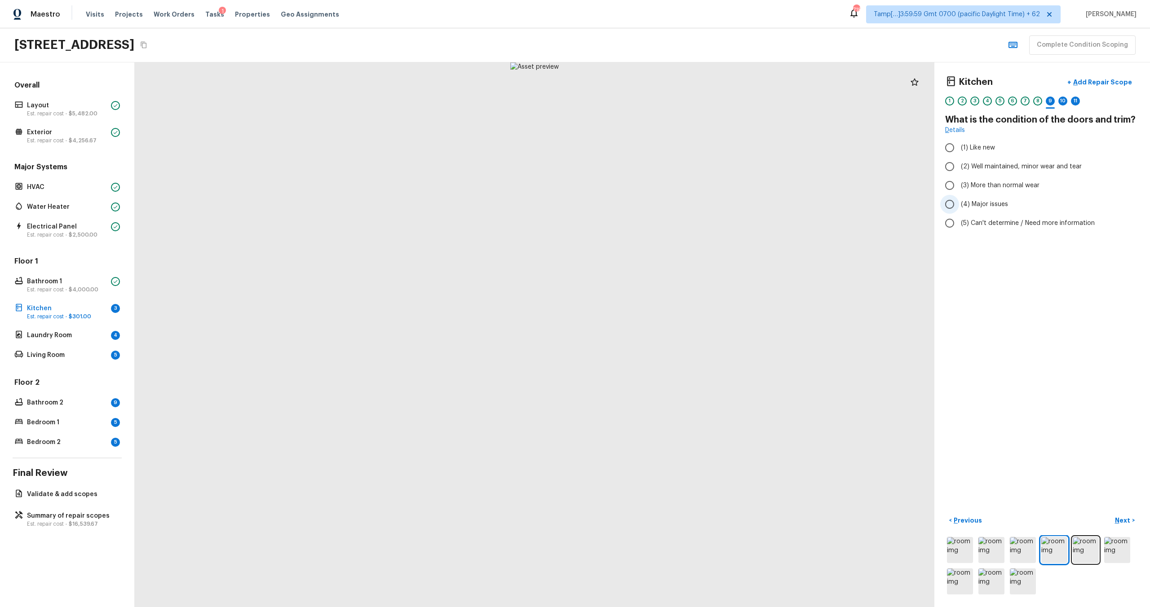
click at [988, 206] on span "(4) Major issues" at bounding box center [984, 204] width 47 height 9
click at [959, 206] on input "(4) Major issues" at bounding box center [949, 204] width 19 height 19
click at [988, 206] on span "(4) Major issues" at bounding box center [984, 204] width 47 height 9
click at [959, 206] on input "(4) Major issues" at bounding box center [949, 204] width 19 height 19
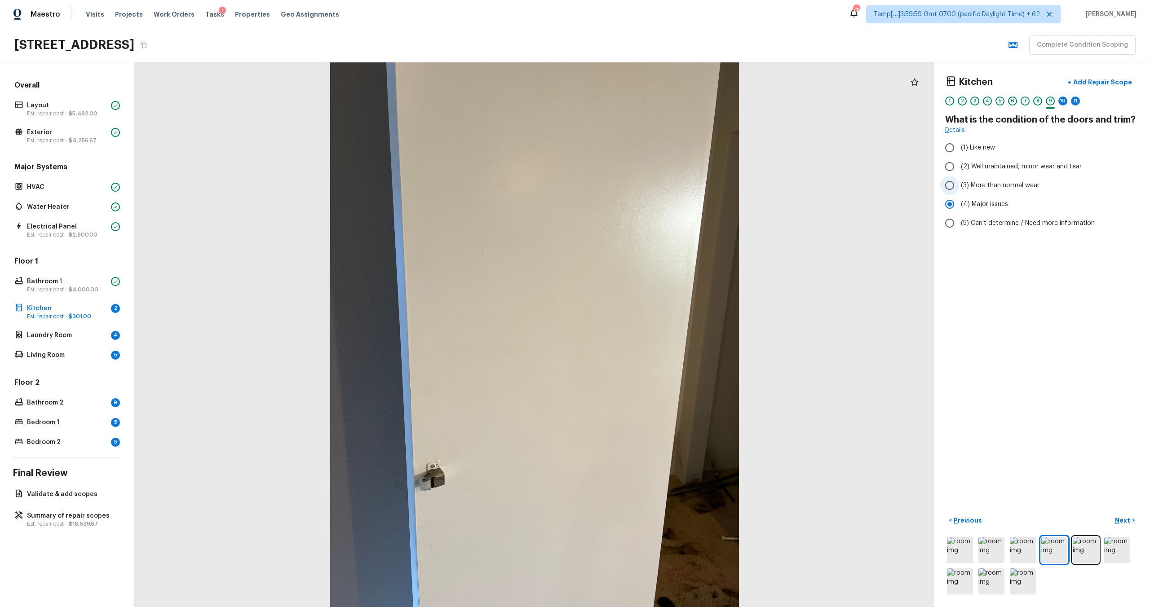
click at [991, 187] on span "(3) More than normal wear" at bounding box center [1000, 185] width 79 height 9
click at [959, 187] on input "(3) More than normal wear" at bounding box center [949, 185] width 19 height 19
click at [1121, 519] on p "Next" at bounding box center [1123, 520] width 17 height 9
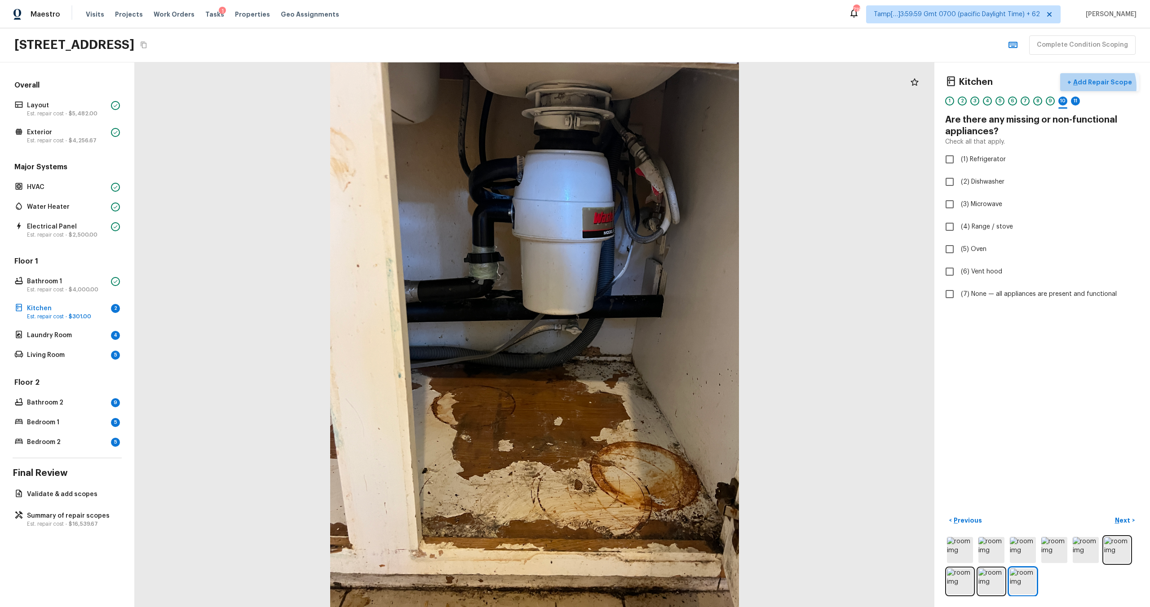
click at [1096, 86] on button "+ Add Repair Scope" at bounding box center [1099, 82] width 79 height 18
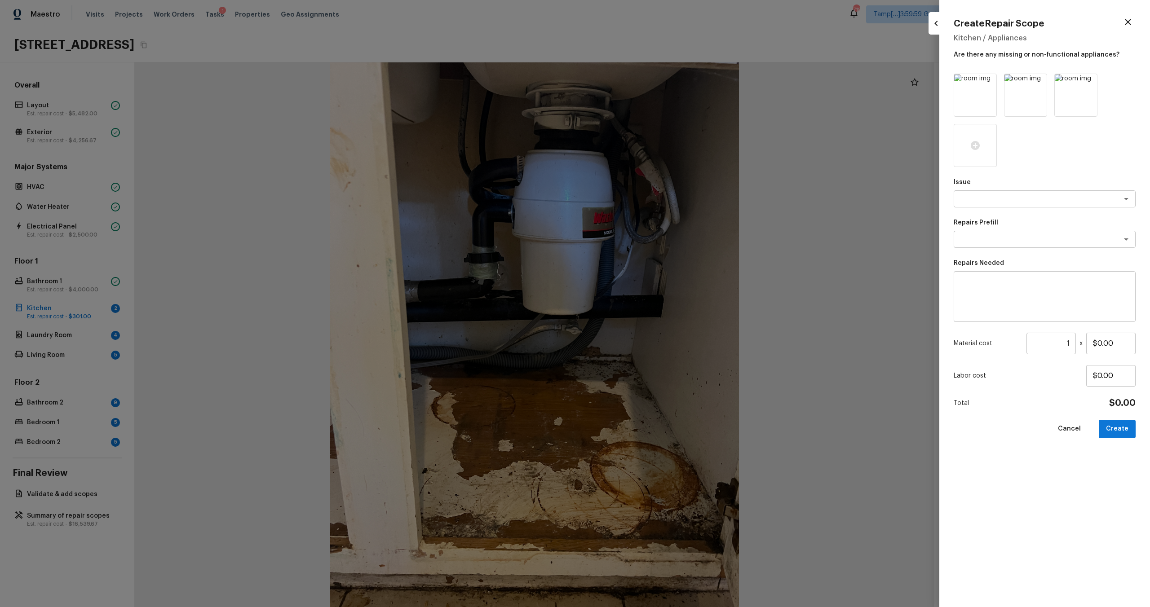
click at [987, 189] on div "Issue x ​" at bounding box center [1045, 193] width 182 height 30
click at [987, 212] on div "Issue x ​ Repairs Prefill x ​ Repairs Needed x ​ Material cost 1 ​ x $0.00 Labo…" at bounding box center [1045, 333] width 182 height 519
click at [994, 185] on p "Issue" at bounding box center [1045, 182] width 182 height 9
click at [994, 204] on div "x ​" at bounding box center [1045, 198] width 182 height 17
click at [995, 230] on li "Kitchen Cabinets" at bounding box center [1045, 233] width 182 height 14
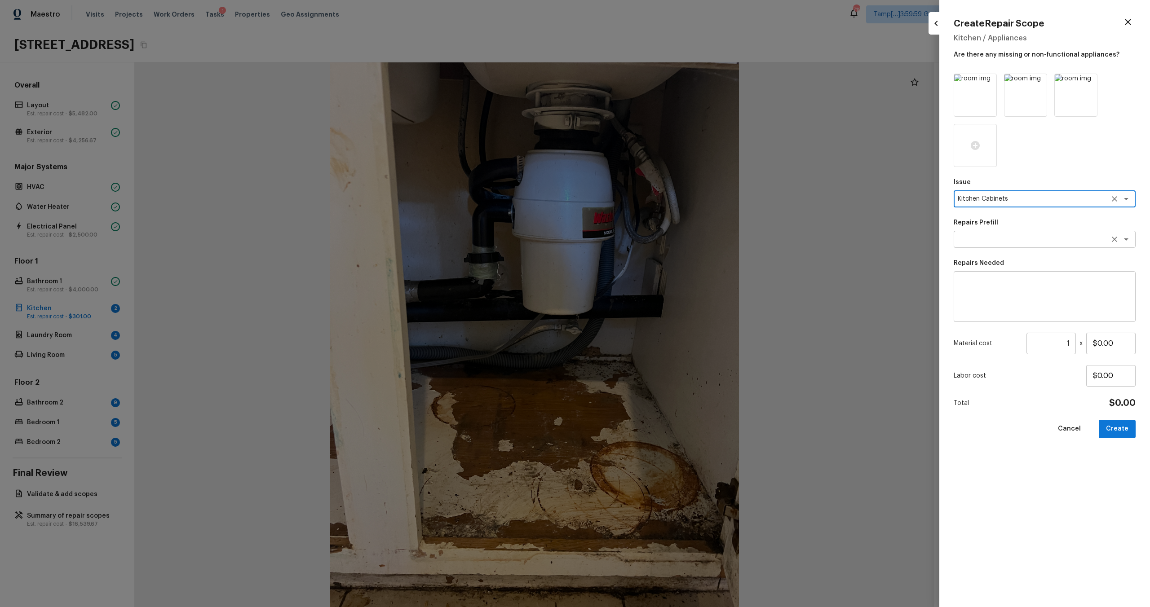
click at [988, 238] on textarea at bounding box center [1032, 239] width 149 height 9
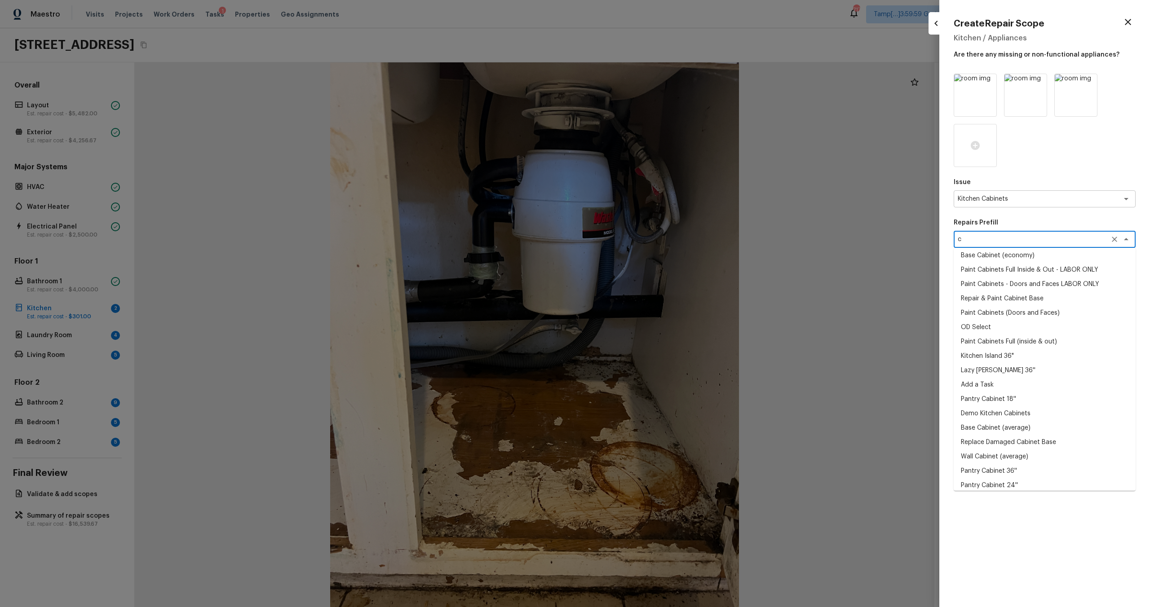
scroll to position [0, 0]
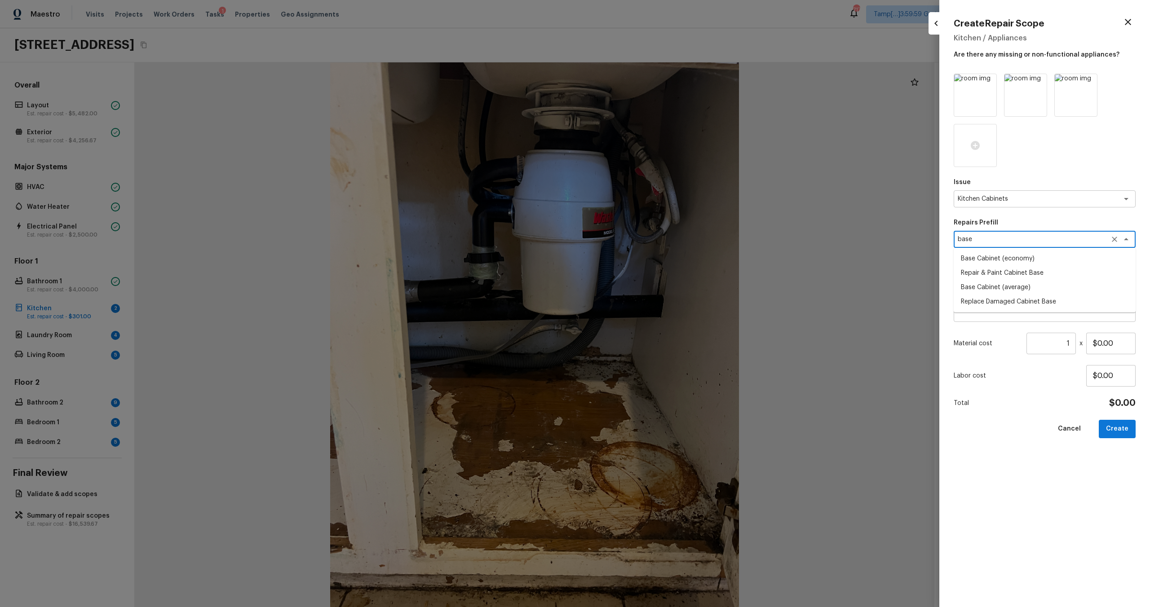
click at [1013, 303] on li "Replace Damaged Cabinet Base" at bounding box center [1045, 302] width 182 height 14
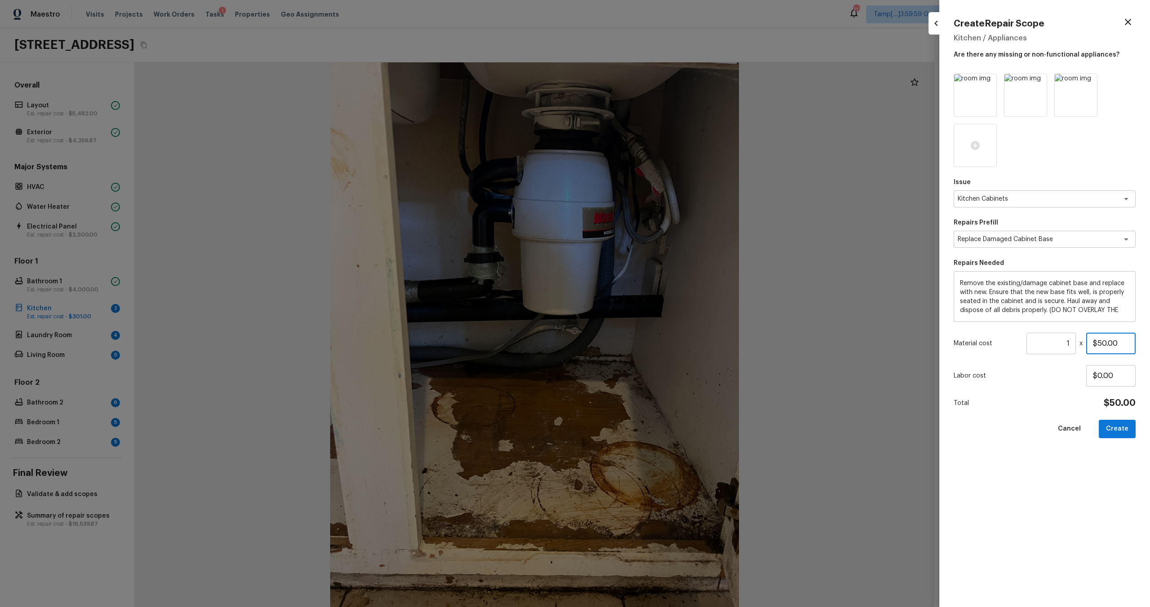
drag, startPoint x: 1098, startPoint y: 343, endPoint x: 1128, endPoint y: 343, distance: 30.1
click at [1128, 343] on input "$50.00" at bounding box center [1110, 344] width 49 height 22
click at [1110, 426] on button "Create" at bounding box center [1117, 429] width 37 height 18
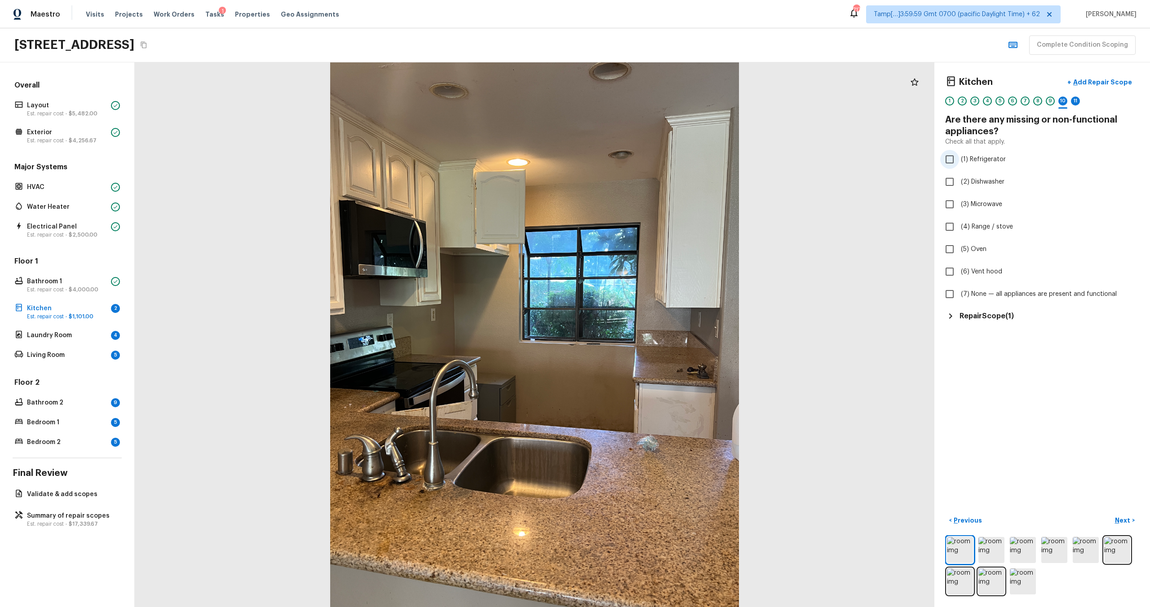
click at [967, 164] on span "(1) Refrigerator" at bounding box center [983, 159] width 45 height 9
click at [959, 164] on input "(1) Refrigerator" at bounding box center [949, 159] width 19 height 19
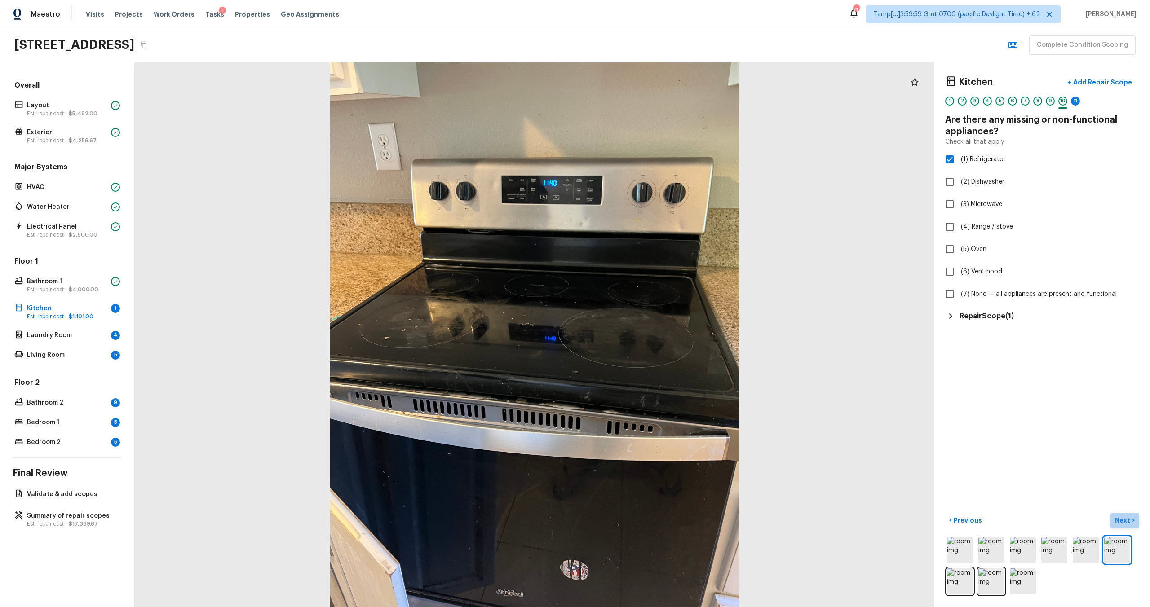
click at [1121, 519] on p "Next" at bounding box center [1123, 520] width 17 height 9
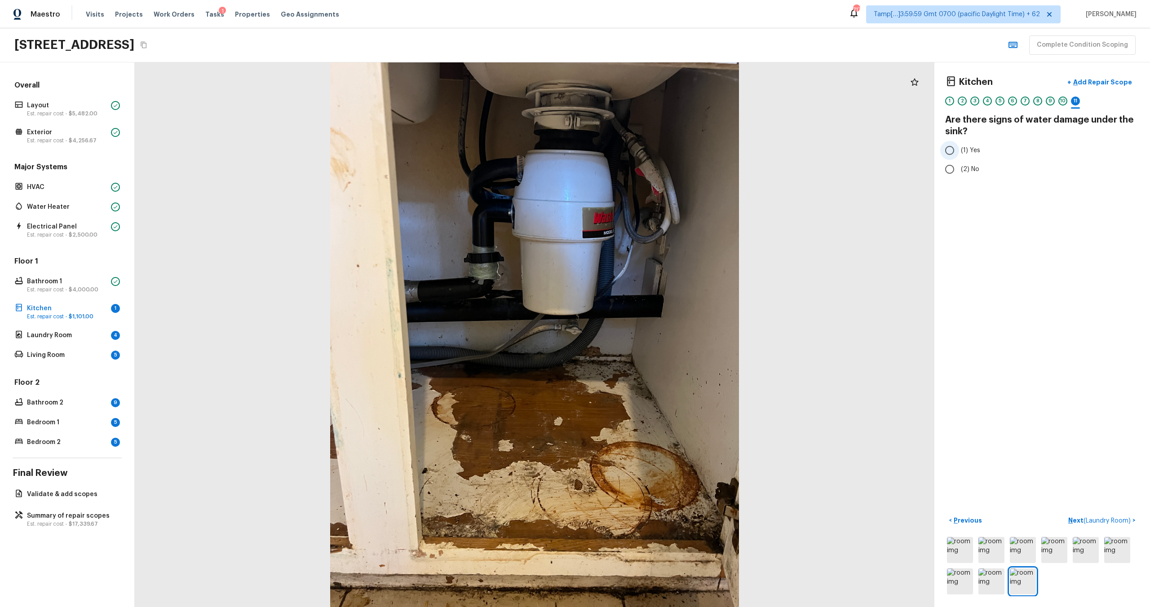
click at [955, 150] on input "(1) Yes" at bounding box center [949, 150] width 19 height 19
click at [1069, 523] on p "Next ( Laundry Room )" at bounding box center [1100, 520] width 64 height 9
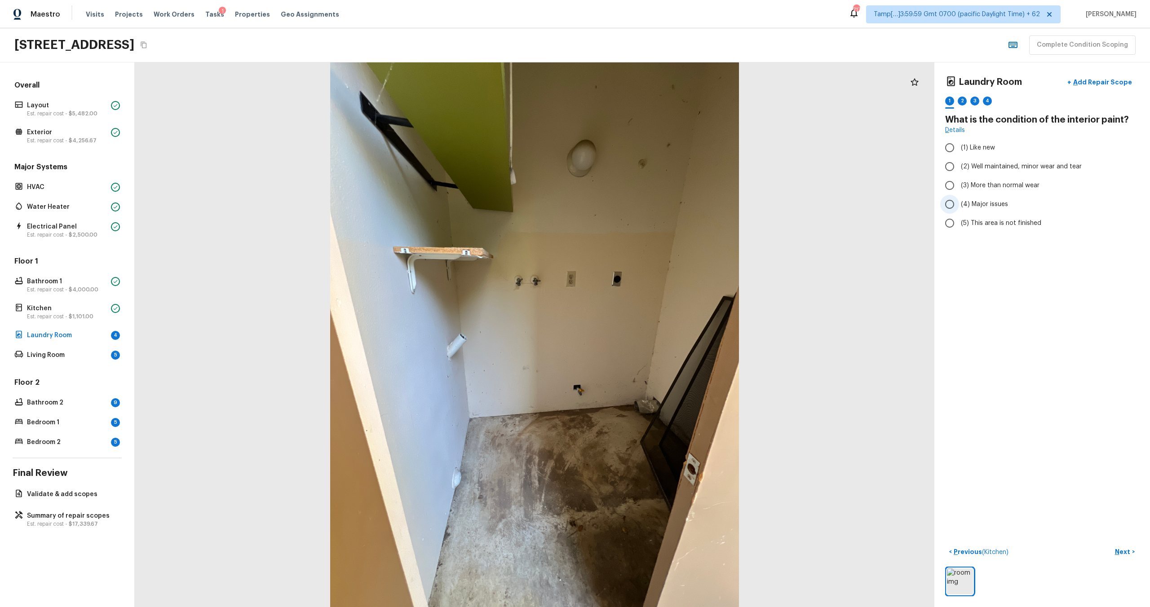
click at [985, 200] on span "(4) Major issues" at bounding box center [984, 204] width 47 height 9
click at [959, 199] on input "(4) Major issues" at bounding box center [949, 204] width 19 height 19
click at [1117, 553] on p "Next" at bounding box center [1123, 552] width 17 height 9
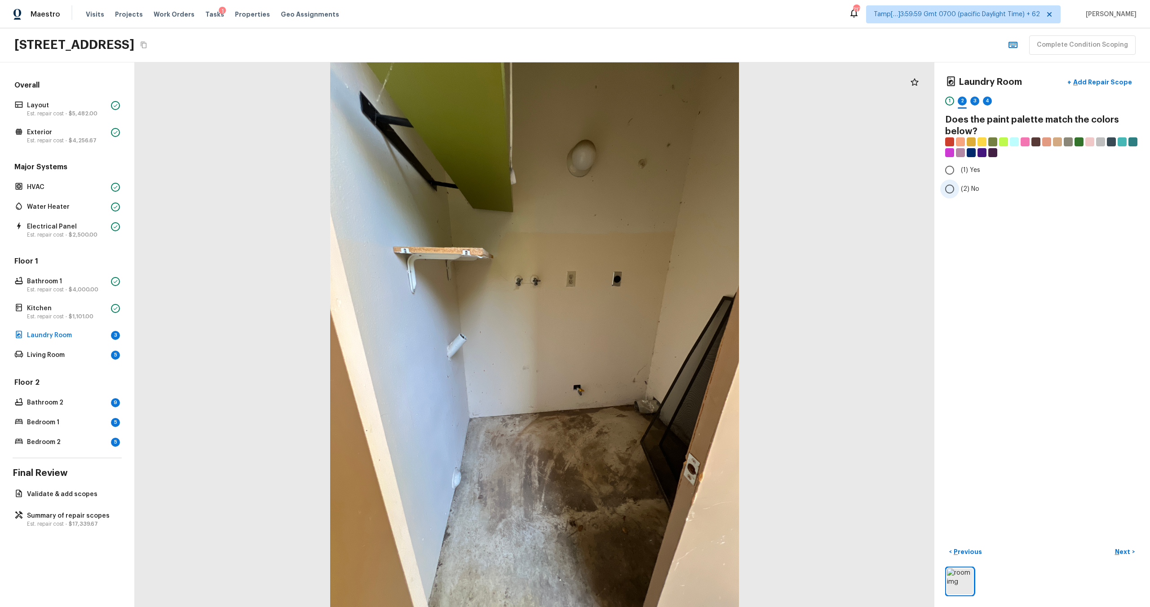
click at [962, 182] on label "(2) No" at bounding box center [1036, 189] width 192 height 19
click at [959, 182] on input "(2) No" at bounding box center [949, 189] width 19 height 19
click at [1135, 556] on button "Next >" at bounding box center [1124, 552] width 29 height 15
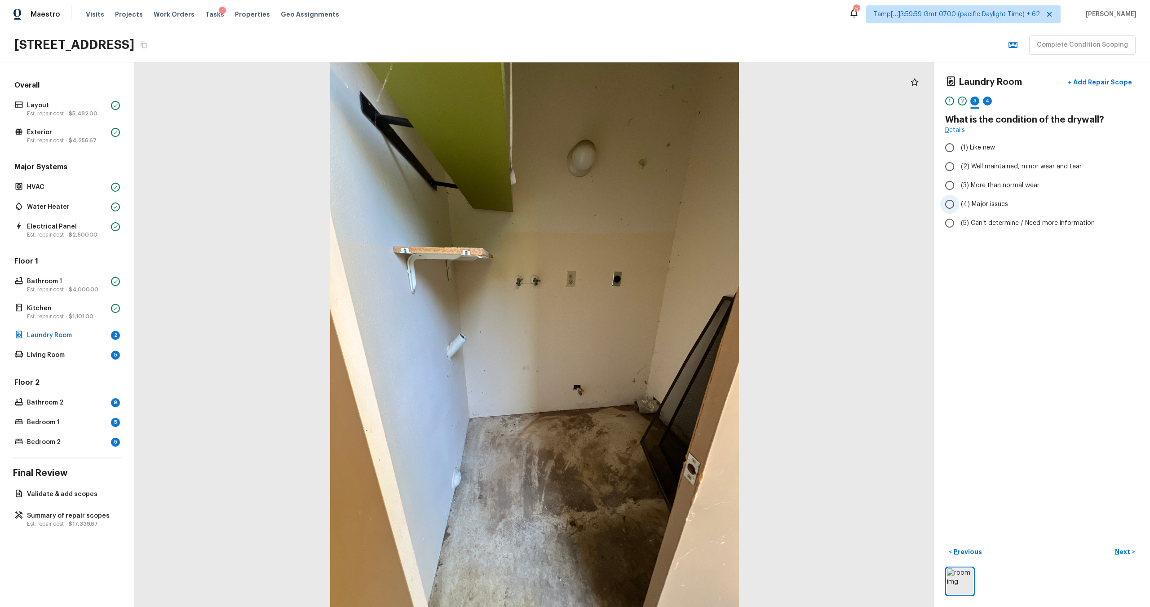
click at [964, 200] on span "(4) Major issues" at bounding box center [984, 204] width 47 height 9
click at [959, 200] on input "(4) Major issues" at bounding box center [949, 204] width 19 height 19
click at [1122, 554] on p "Next" at bounding box center [1123, 552] width 17 height 9
click at [960, 279] on label "(7) Other" at bounding box center [1036, 282] width 192 height 19
click at [959, 279] on input "(7) Other" at bounding box center [949, 282] width 19 height 19
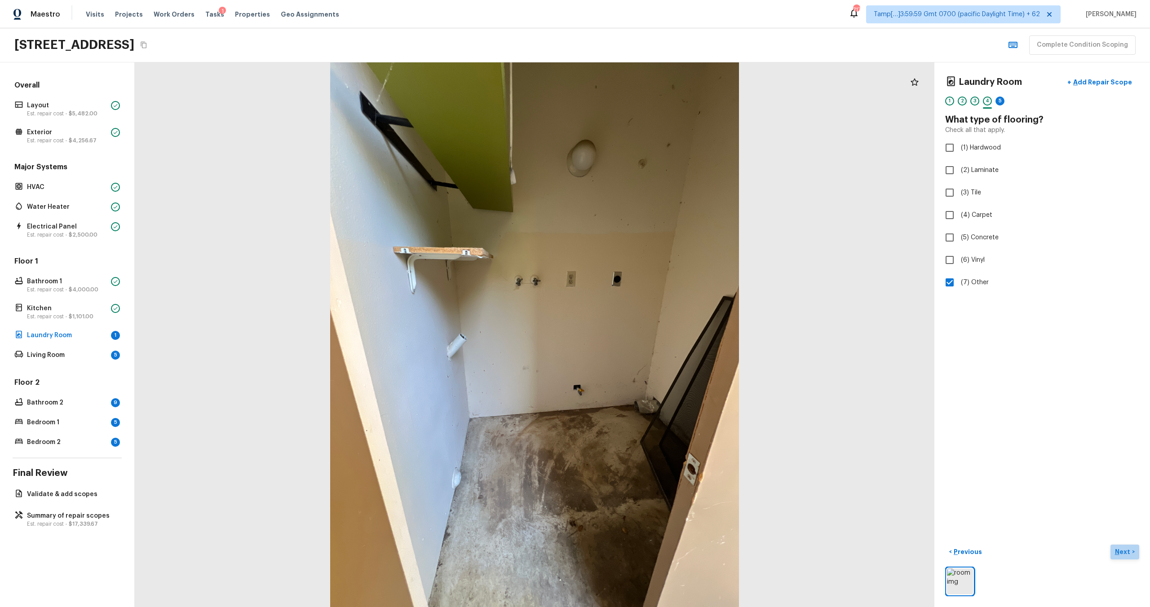
click at [1122, 556] on p "Next" at bounding box center [1123, 552] width 17 height 9
click at [974, 200] on span "(4) Major issues" at bounding box center [984, 204] width 47 height 9
click at [959, 199] on input "(4) Major issues" at bounding box center [949, 204] width 19 height 19
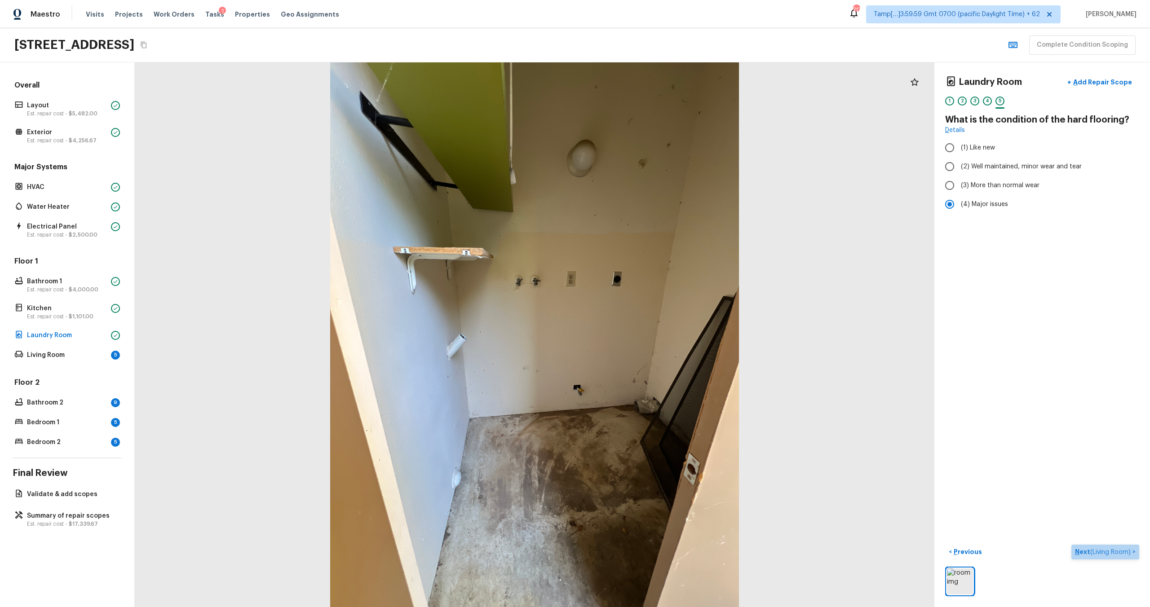
click at [1083, 552] on p "Next ( Living Room )" at bounding box center [1104, 552] width 58 height 9
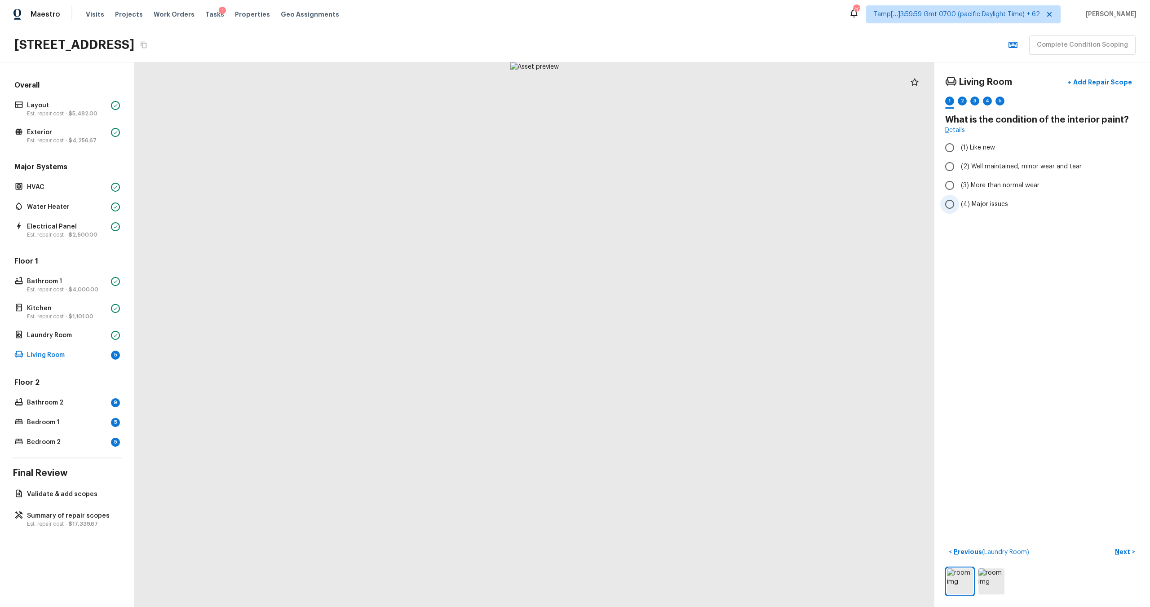
click at [969, 208] on span "(4) Major issues" at bounding box center [984, 204] width 47 height 9
click at [959, 208] on input "(4) Major issues" at bounding box center [949, 204] width 19 height 19
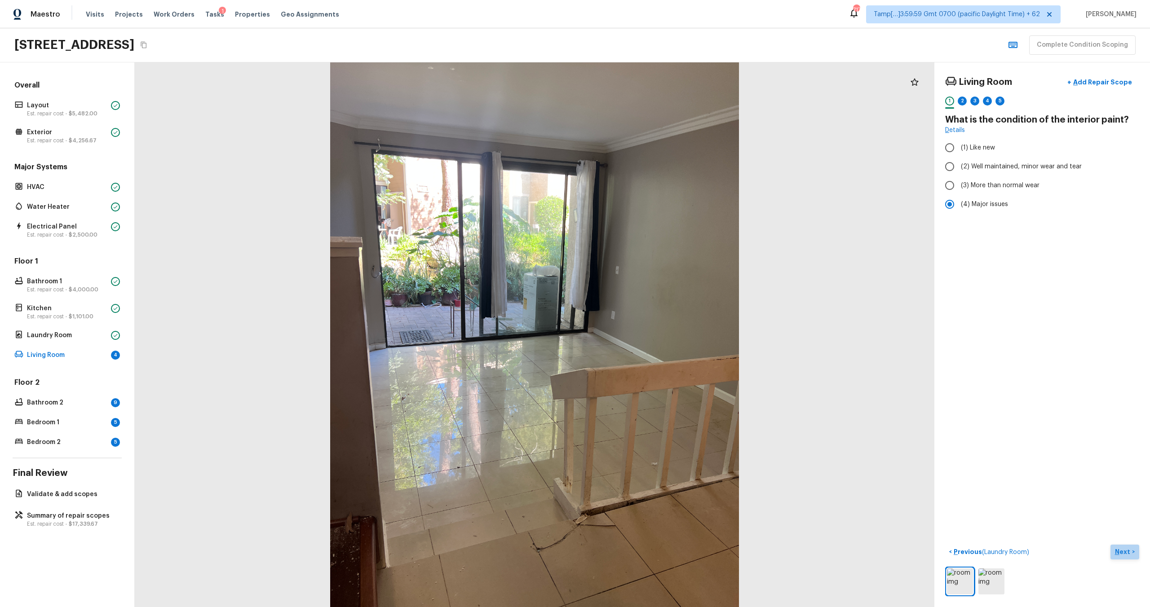
click at [1123, 555] on p "Next" at bounding box center [1123, 552] width 17 height 9
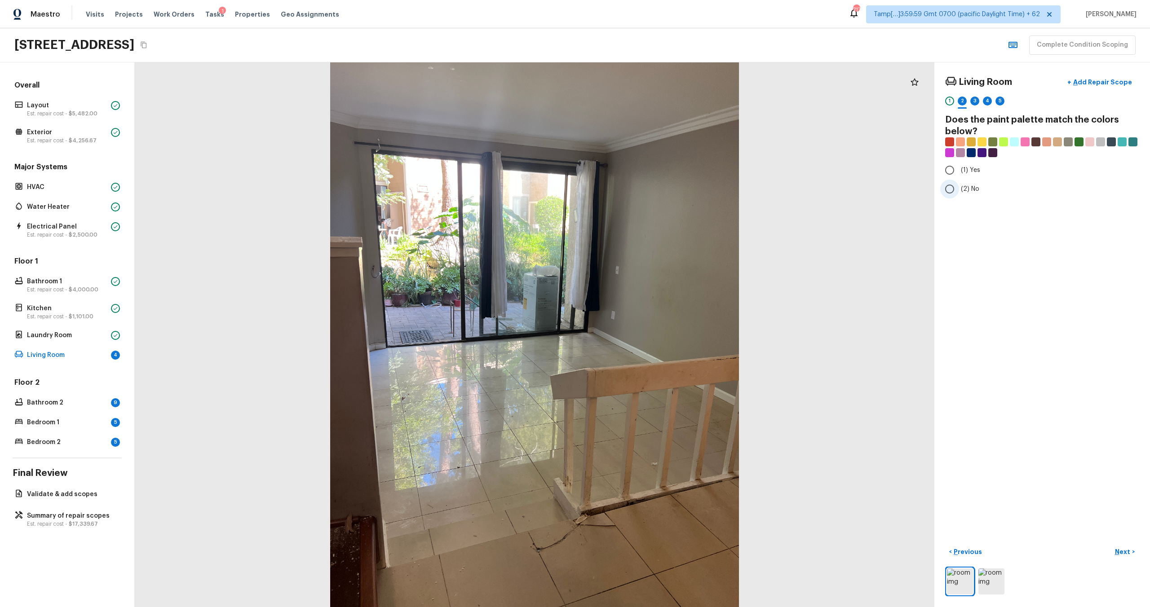
click at [967, 187] on span "(2) No" at bounding box center [970, 189] width 18 height 9
click at [959, 187] on input "(2) No" at bounding box center [949, 189] width 19 height 19
click at [954, 169] on input "(1) Yes" at bounding box center [949, 170] width 19 height 19
click at [1128, 548] on p "Next" at bounding box center [1123, 552] width 17 height 9
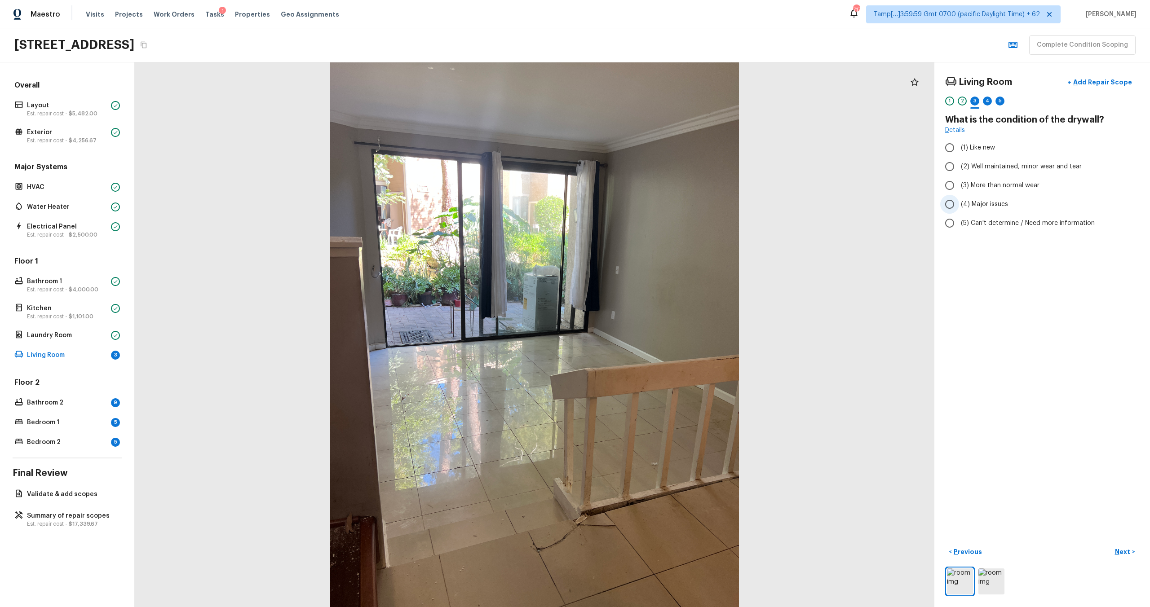
click at [981, 207] on span "(4) Major issues" at bounding box center [984, 204] width 47 height 9
click at [959, 207] on input "(4) Major issues" at bounding box center [949, 204] width 19 height 19
click at [1129, 551] on p "Next" at bounding box center [1123, 552] width 17 height 9
click at [964, 193] on span "(3) Tile" at bounding box center [971, 192] width 20 height 9
click at [959, 193] on input "(3) Tile" at bounding box center [949, 192] width 19 height 19
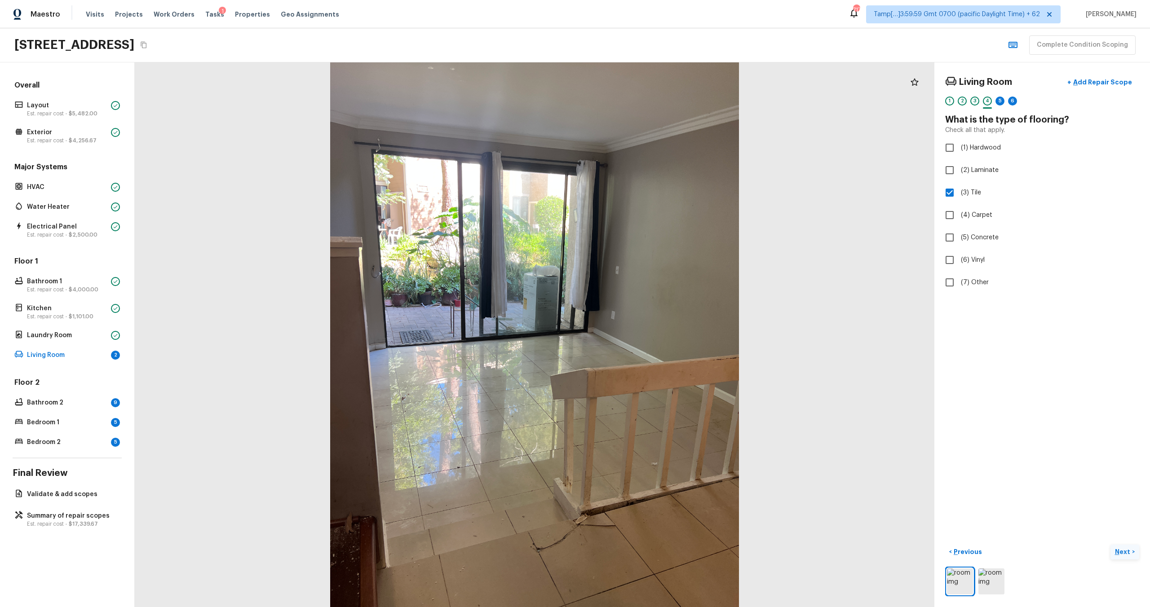
click at [1127, 551] on p "Next" at bounding box center [1123, 552] width 17 height 9
click at [981, 197] on label "(4) Major issues" at bounding box center [1036, 204] width 192 height 19
click at [959, 197] on input "(4) Major issues" at bounding box center [949, 204] width 19 height 19
click at [1129, 546] on button "Next >" at bounding box center [1124, 552] width 29 height 15
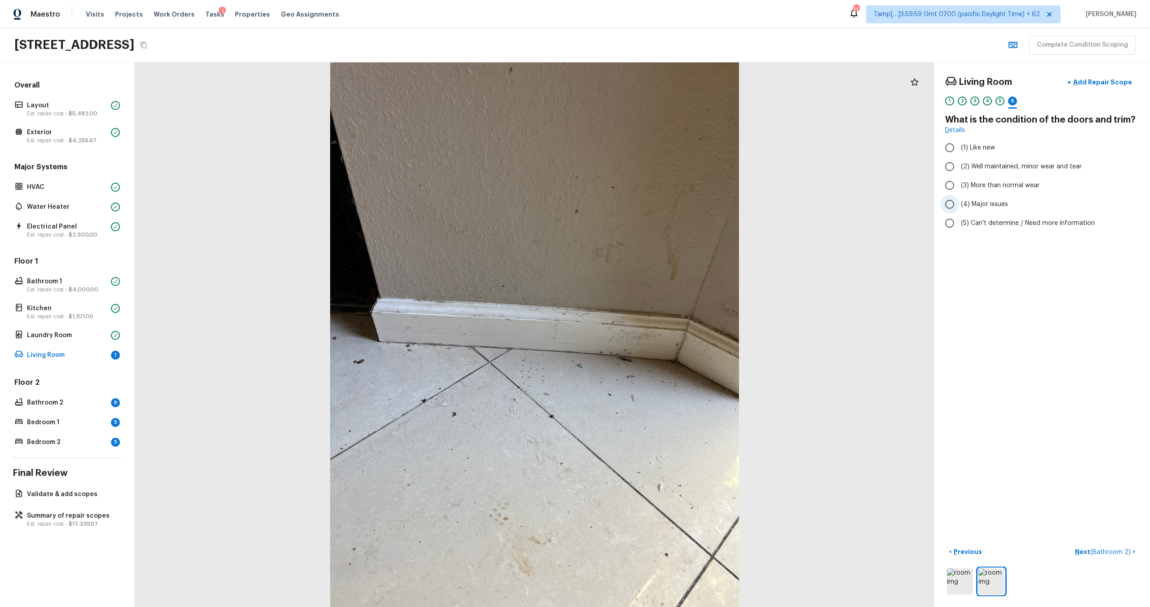
click at [977, 202] on span "(4) Major issues" at bounding box center [984, 204] width 47 height 9
click at [959, 202] on input "(4) Major issues" at bounding box center [949, 204] width 19 height 19
click at [1088, 552] on p "Next ( Bathroom 2 )" at bounding box center [1104, 552] width 58 height 9
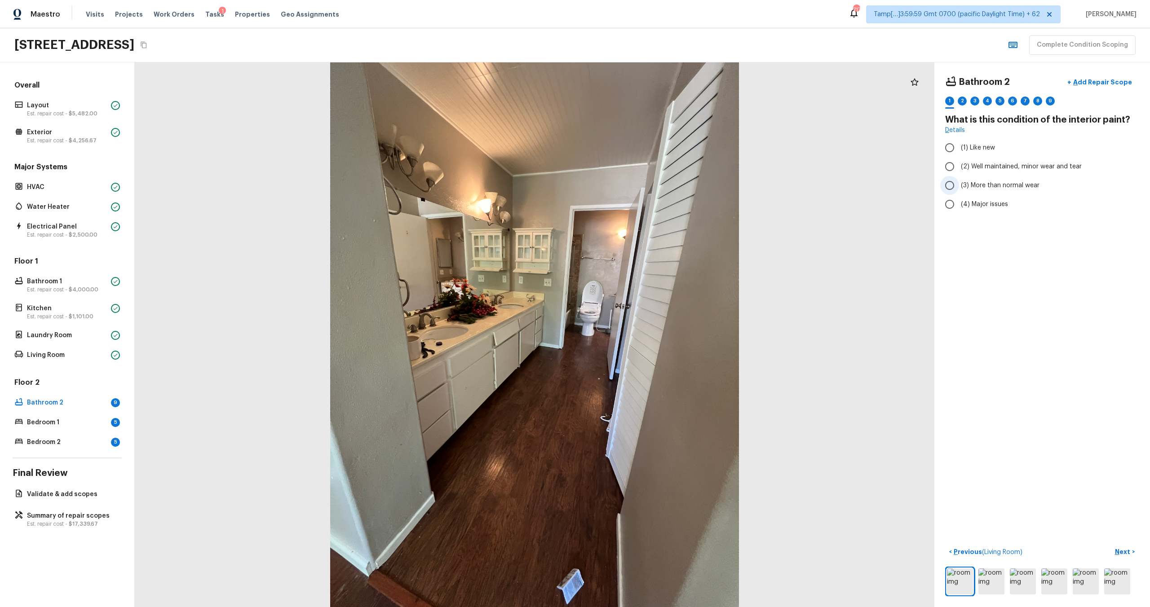
click at [987, 180] on label "(3) More than normal wear" at bounding box center [1036, 185] width 192 height 19
click at [959, 180] on input "(3) More than normal wear" at bounding box center [949, 185] width 19 height 19
click at [1121, 549] on p "Next" at bounding box center [1123, 552] width 17 height 9
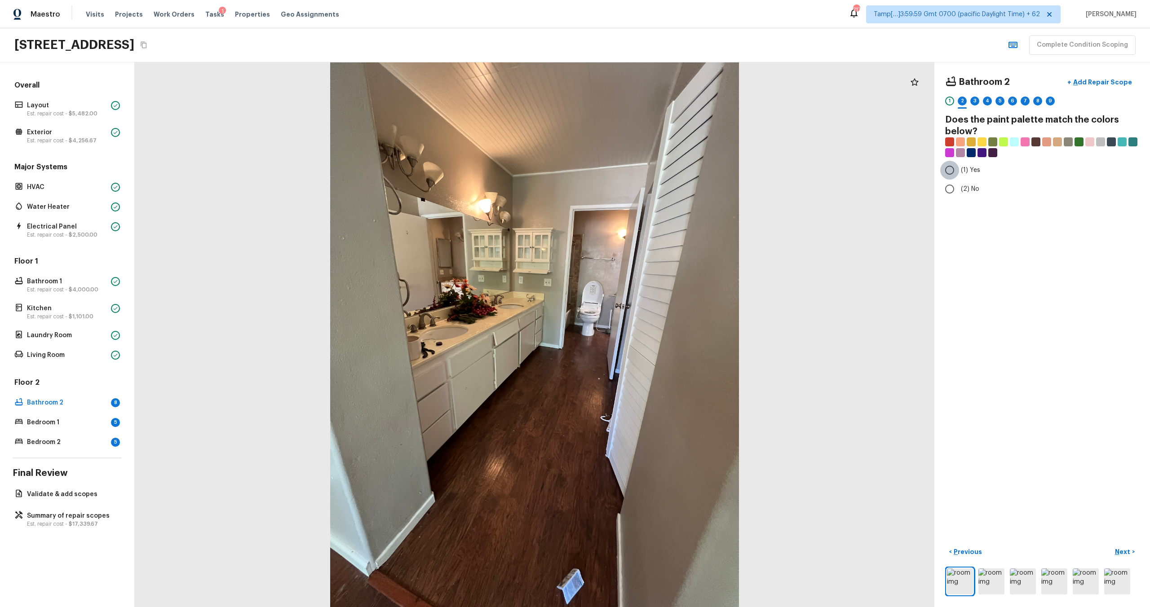
click at [946, 172] on input "(1) Yes" at bounding box center [949, 170] width 19 height 19
click at [1120, 550] on p "Next" at bounding box center [1123, 552] width 17 height 9
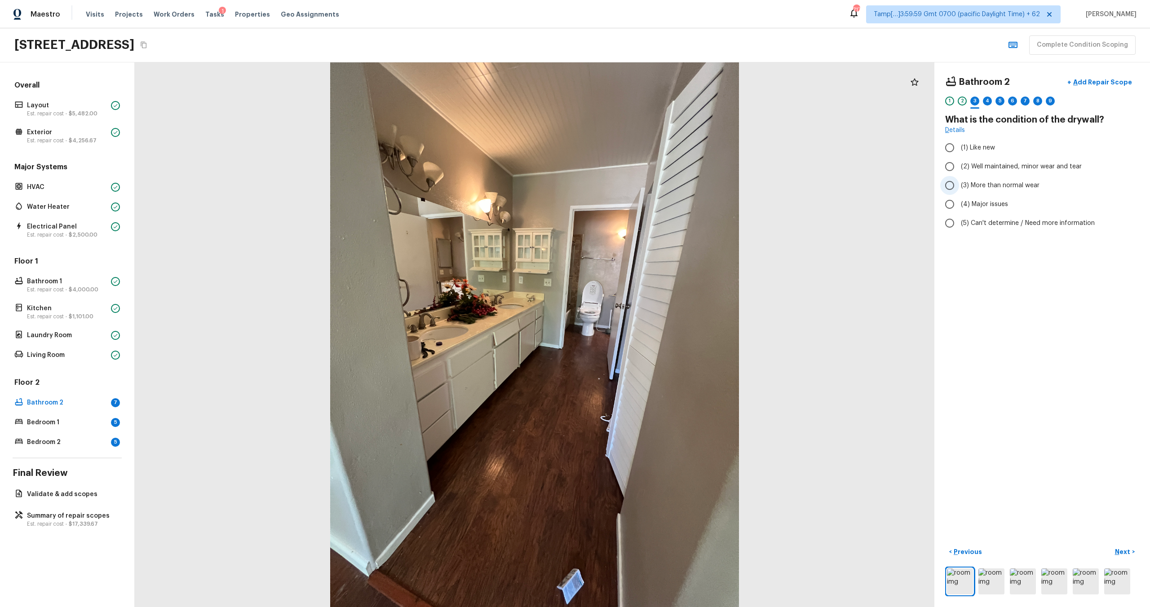
click at [974, 183] on span "(3) More than normal wear" at bounding box center [1000, 185] width 79 height 9
click at [959, 183] on input "(3) More than normal wear" at bounding box center [949, 185] width 19 height 19
click at [1118, 553] on p "Next" at bounding box center [1123, 552] width 17 height 9
click at [956, 146] on input "(1) Hardwood" at bounding box center [949, 147] width 19 height 19
click at [1130, 550] on p "Next" at bounding box center [1123, 552] width 17 height 9
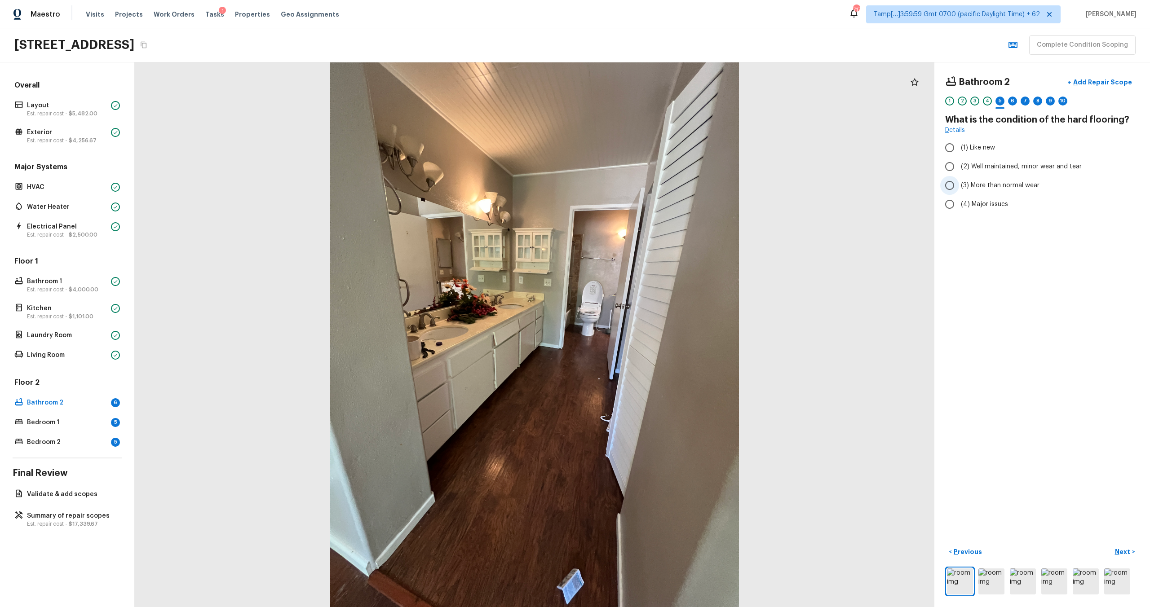
click at [978, 187] on span "(3) More than normal wear" at bounding box center [1000, 185] width 79 height 9
click at [959, 187] on input "(3) More than normal wear" at bounding box center [949, 185] width 19 height 19
click at [1123, 554] on p "Next" at bounding box center [1123, 552] width 17 height 9
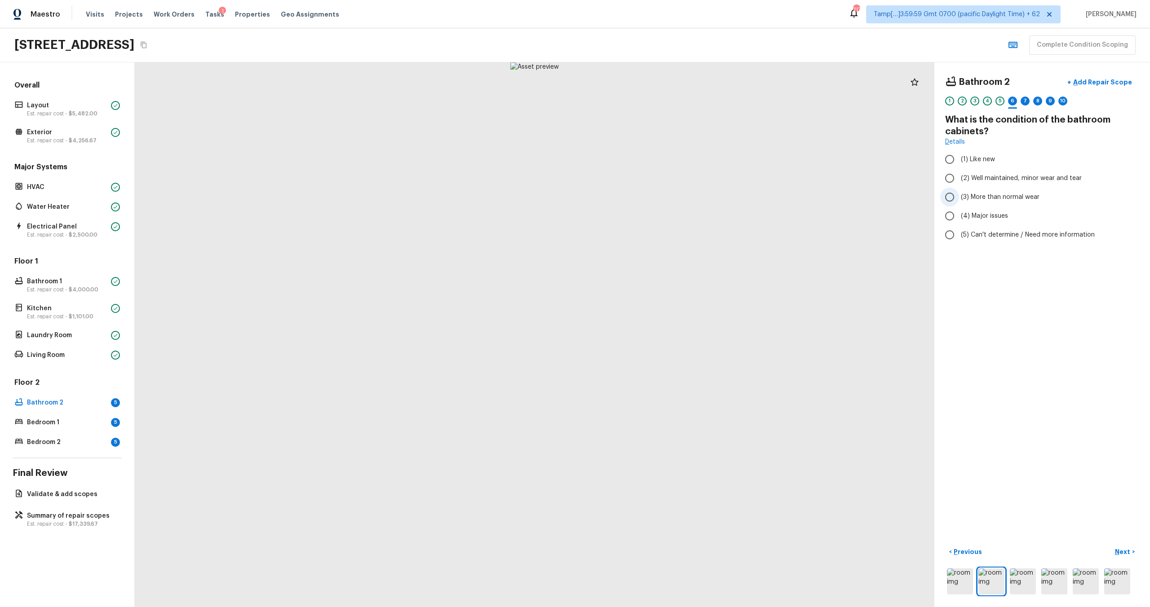
click at [996, 204] on label "(3) More than normal wear" at bounding box center [1036, 197] width 192 height 19
click at [959, 204] on input "(3) More than normal wear" at bounding box center [949, 197] width 19 height 19
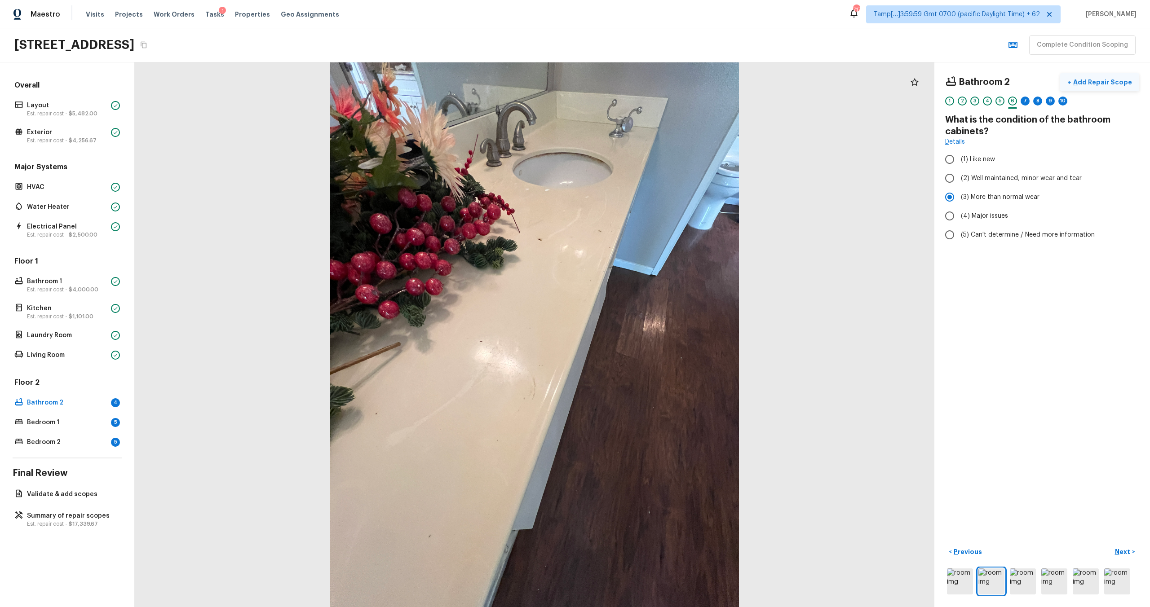
click at [1089, 77] on button "+ Add Repair Scope" at bounding box center [1099, 82] width 79 height 18
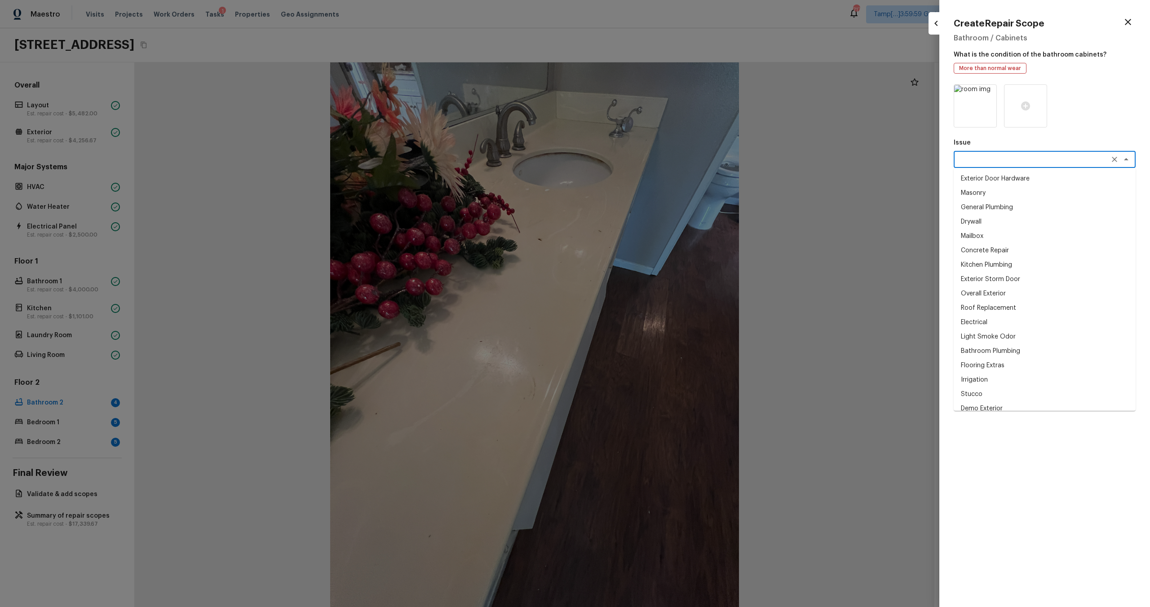
click at [1010, 160] on textarea at bounding box center [1032, 159] width 149 height 9
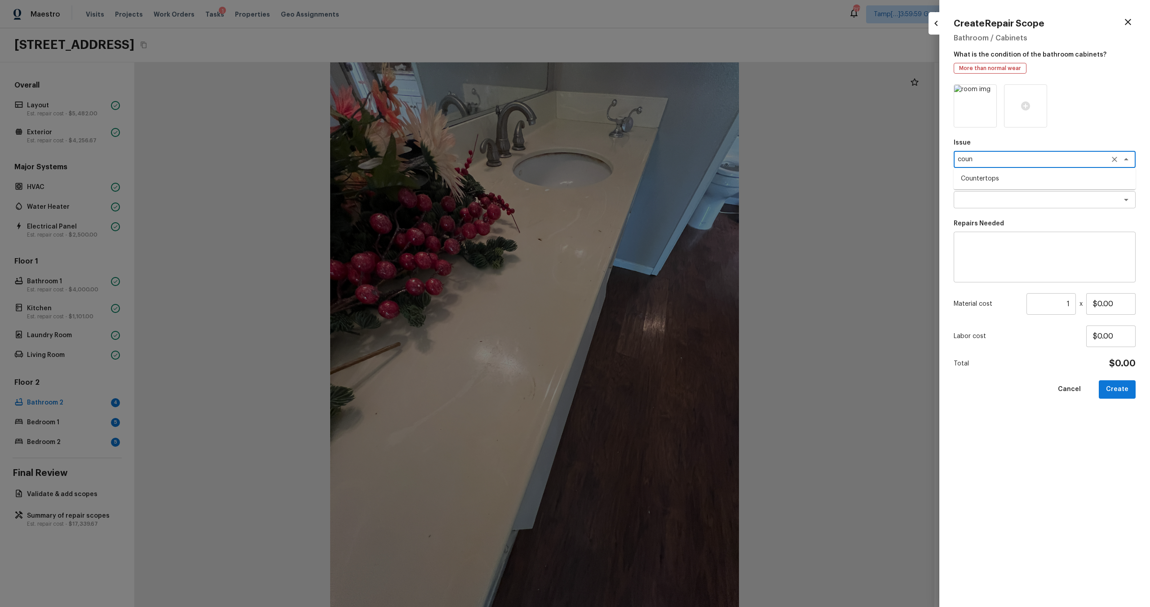
click at [1008, 178] on li "Countertops" at bounding box center [1045, 179] width 182 height 14
click at [1007, 257] on textarea at bounding box center [1044, 257] width 169 height 36
drag, startPoint x: 1100, startPoint y: 308, endPoint x: 1125, endPoint y: 308, distance: 25.2
click at [1125, 308] on input "$0.00" at bounding box center [1110, 304] width 49 height 22
drag, startPoint x: 1097, startPoint y: 305, endPoint x: 1129, endPoint y: 305, distance: 31.4
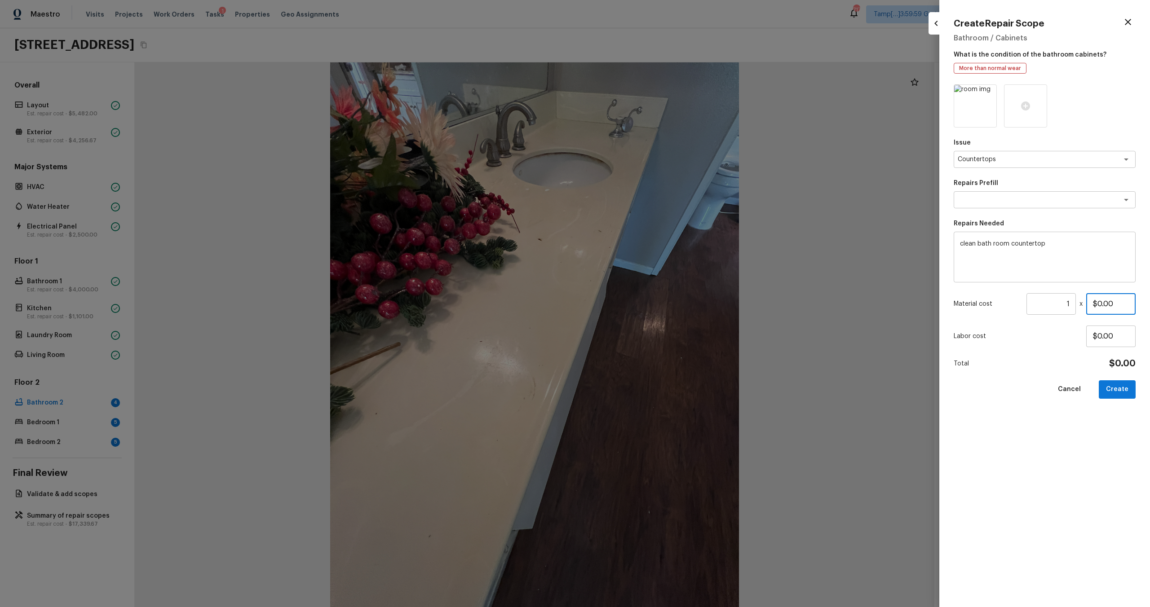
click at [1129, 305] on input "$0.00" at bounding box center [1110, 304] width 49 height 22
click at [1127, 382] on button "Create" at bounding box center [1117, 389] width 37 height 18
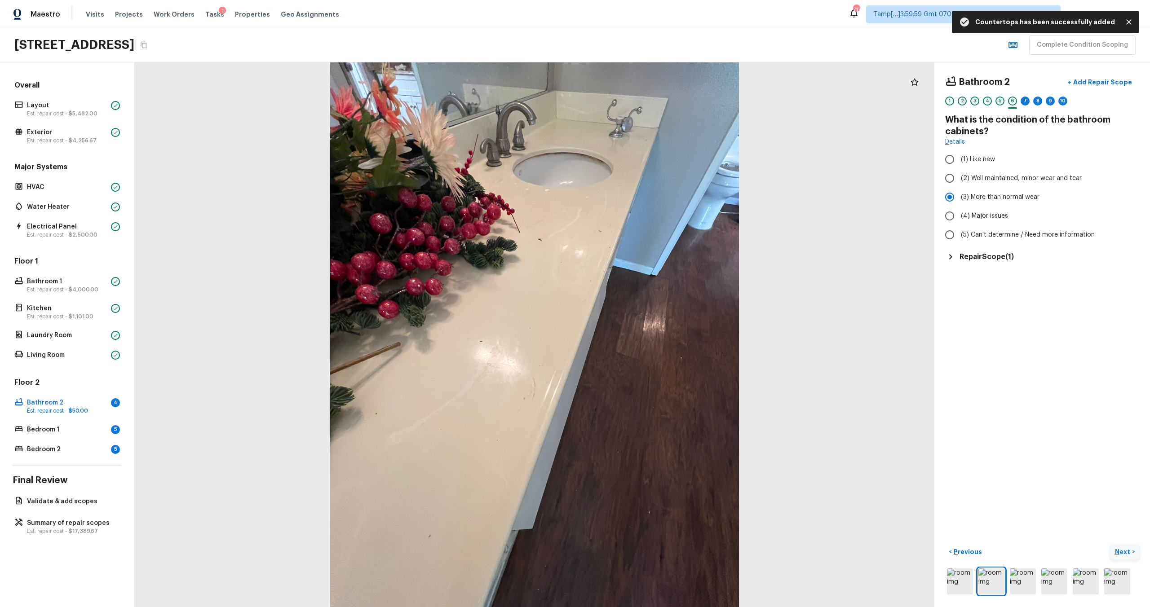
click at [1128, 553] on p "Next" at bounding box center [1123, 552] width 17 height 9
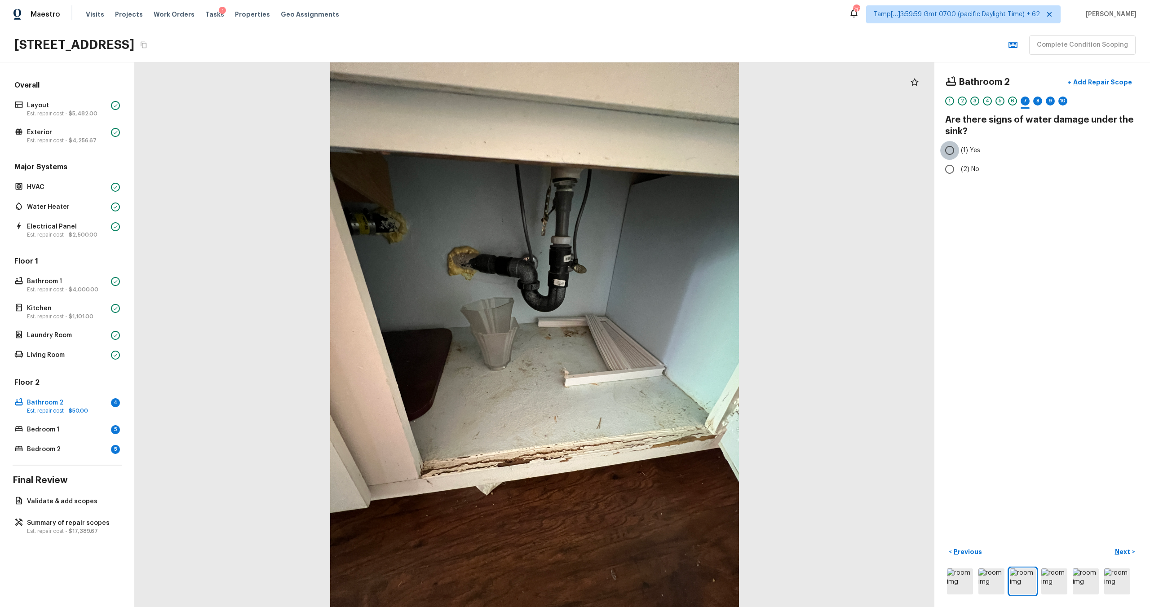
click at [948, 154] on input "(1) Yes" at bounding box center [949, 150] width 19 height 19
click at [1102, 78] on p "Add Repair Scope" at bounding box center [1101, 82] width 61 height 9
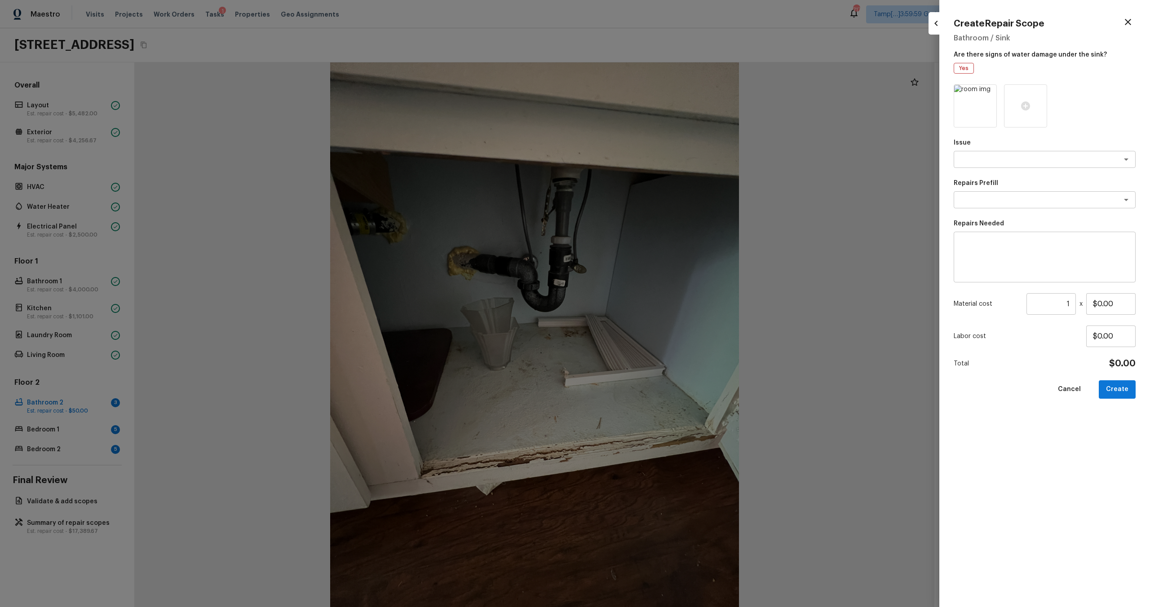
click at [1001, 145] on p "Issue" at bounding box center [1045, 142] width 182 height 9
click at [1001, 161] on textarea at bounding box center [1032, 159] width 149 height 9
click at [1002, 180] on li "Bathroom Cabinets" at bounding box center [1045, 179] width 182 height 14
click at [1002, 206] on div "x ​" at bounding box center [1045, 199] width 182 height 17
click at [1020, 235] on li "Replace Damaged Vanity Base" at bounding box center [1045, 233] width 182 height 14
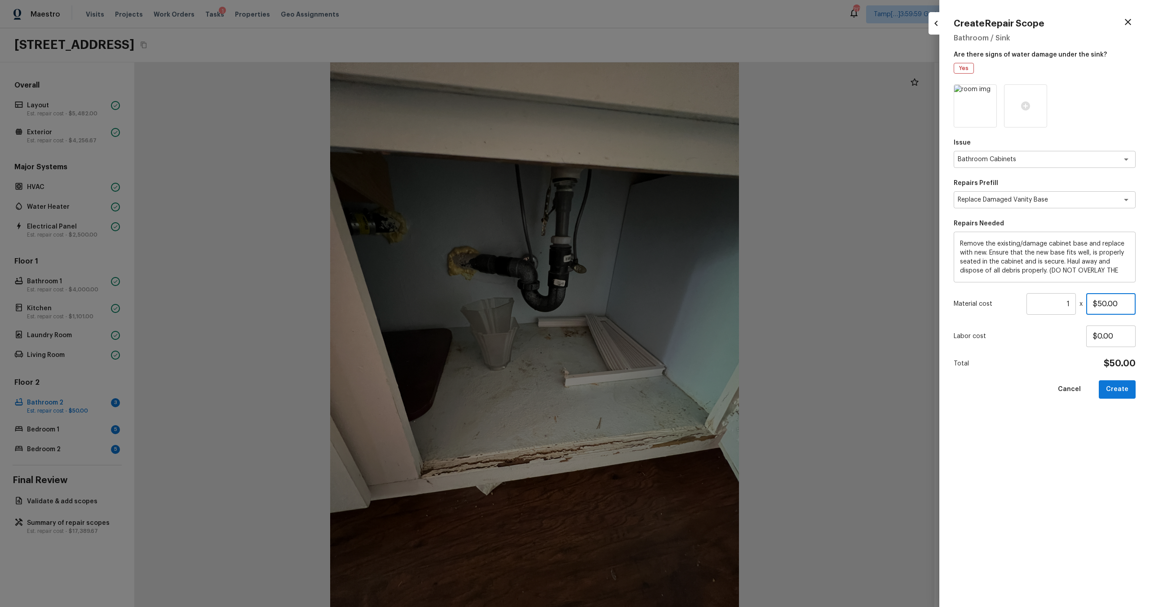
drag, startPoint x: 1099, startPoint y: 304, endPoint x: 1146, endPoint y: 304, distance: 47.2
click at [1146, 304] on div "Create Repair Scope Bathroom / Sink Are there signs of water damage under the s…" at bounding box center [1044, 303] width 211 height 607
click at [1117, 396] on button "Create" at bounding box center [1117, 389] width 37 height 18
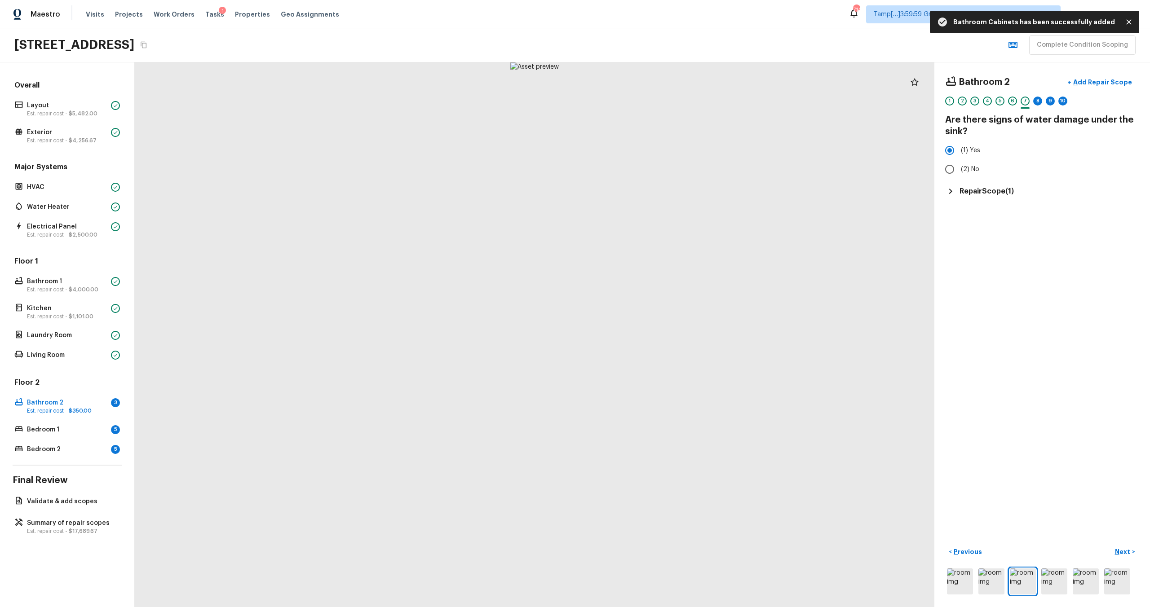
click at [1119, 537] on div "Bathroom 2 + Add Repair Scope 1 2 3 4 5 6 7 8 9 10 Are there signs of water dam…" at bounding box center [1042, 334] width 216 height 545
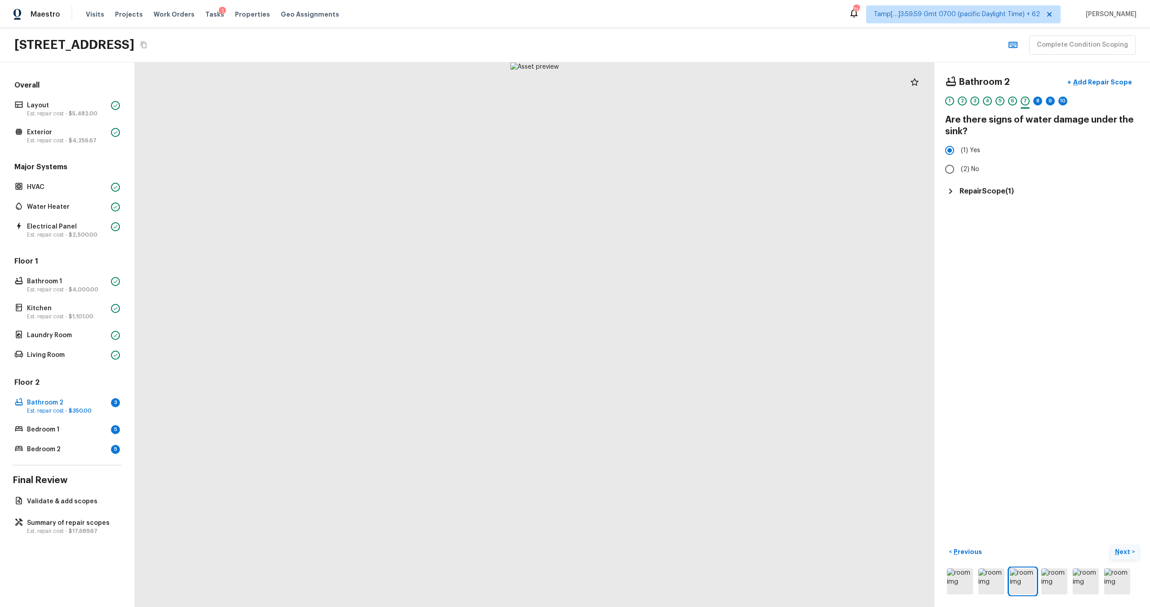
click at [1119, 551] on p "Next" at bounding box center [1123, 552] width 17 height 9
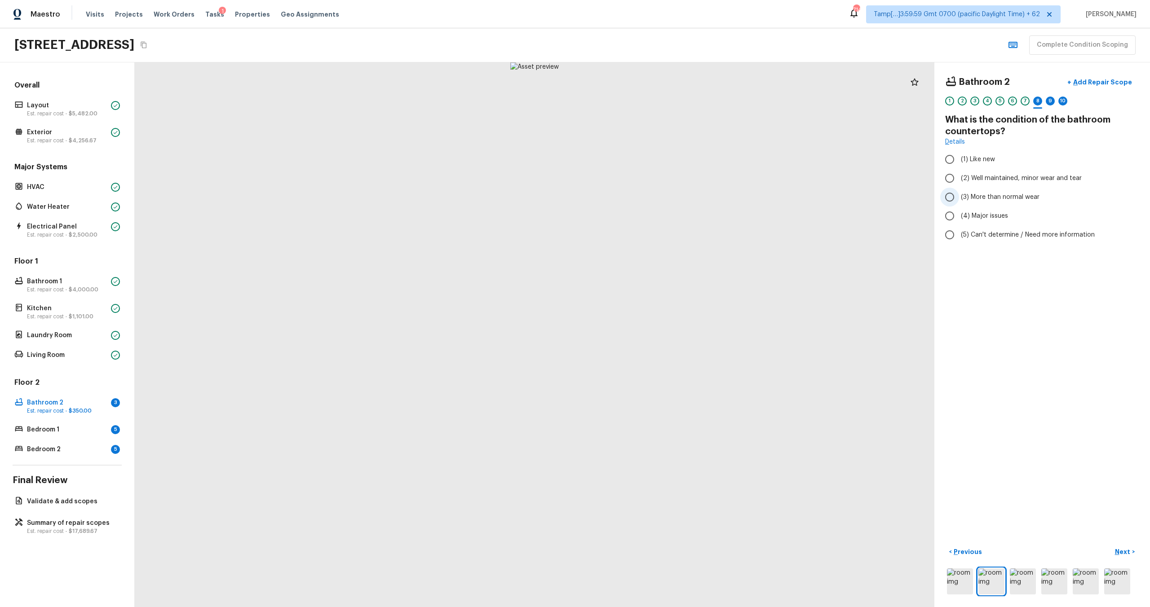
click at [971, 198] on span "(3) More than normal wear" at bounding box center [1000, 197] width 79 height 9
click at [959, 198] on input "(3) More than normal wear" at bounding box center [949, 197] width 19 height 19
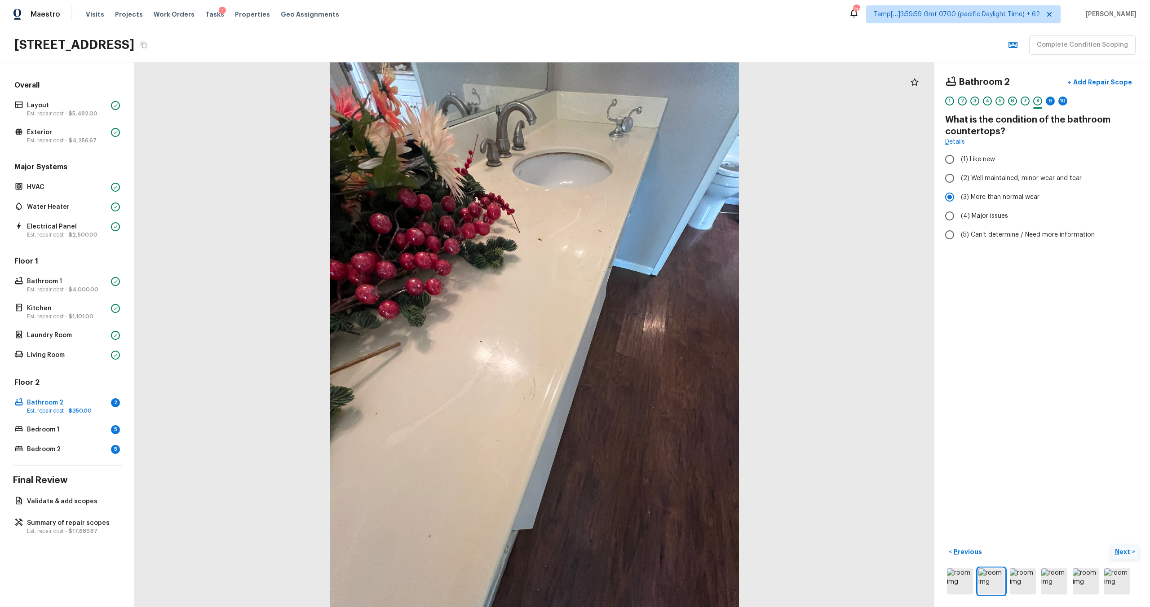
click at [1121, 554] on p "Next" at bounding box center [1123, 552] width 17 height 9
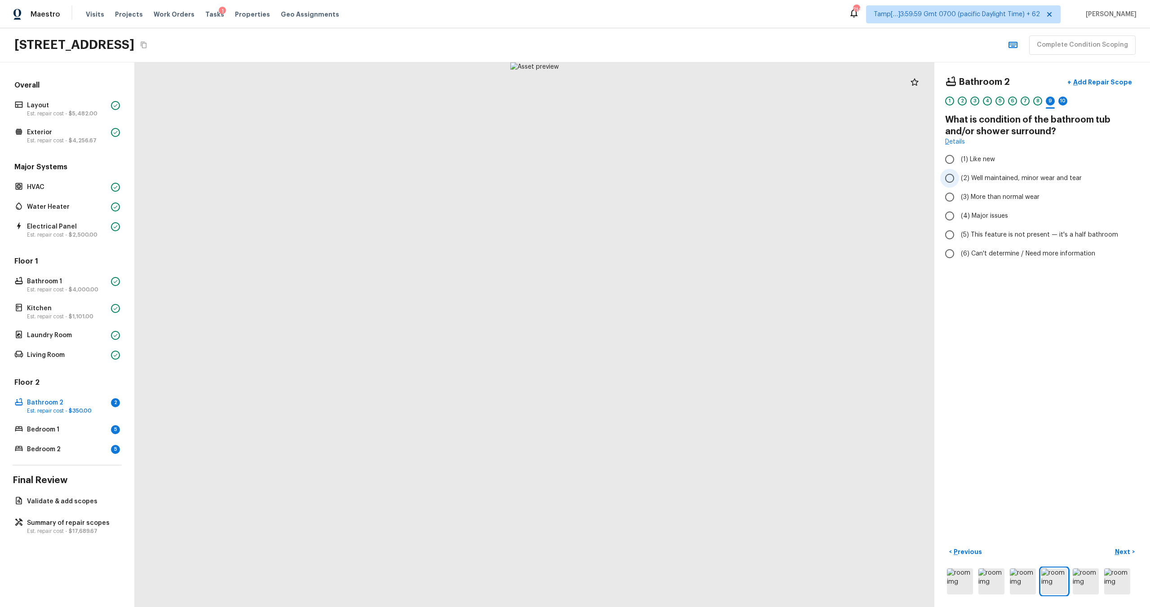
click at [977, 182] on span "(2) Well maintained, minor wear and tear" at bounding box center [1021, 178] width 121 height 9
click at [959, 182] on input "(2) Well maintained, minor wear and tear" at bounding box center [949, 178] width 19 height 19
click at [1123, 552] on p "Next" at bounding box center [1123, 552] width 17 height 9
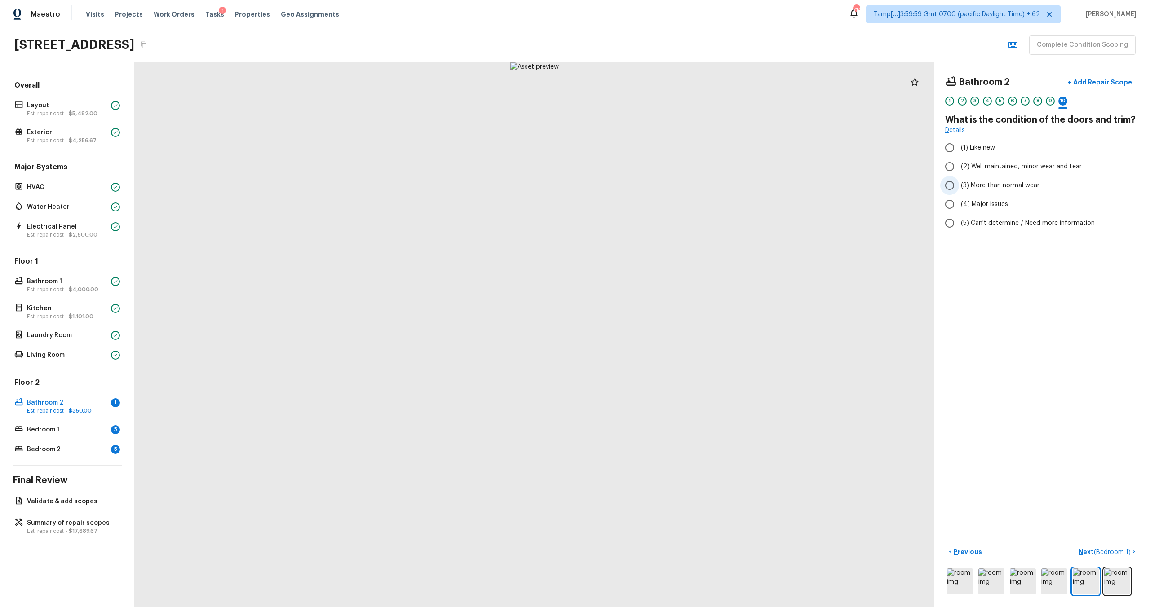
click at [978, 185] on span "(3) More than normal wear" at bounding box center [1000, 185] width 79 height 9
click at [959, 185] on input "(3) More than normal wear" at bounding box center [949, 185] width 19 height 19
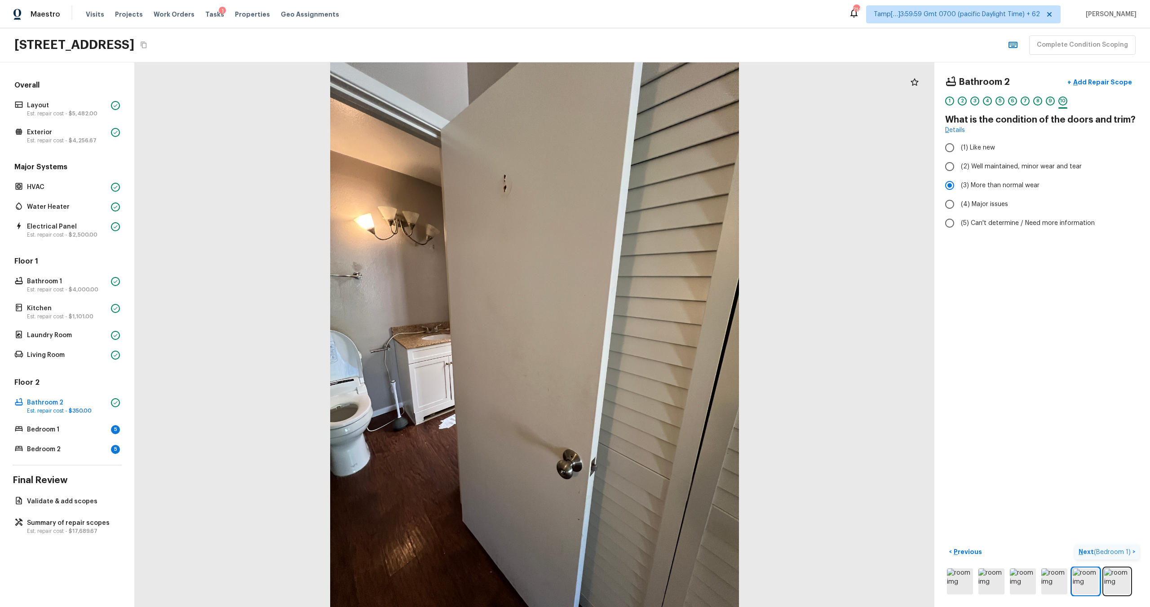
click at [1082, 553] on p "Next ( Bedroom 1 )" at bounding box center [1106, 552] width 54 height 9
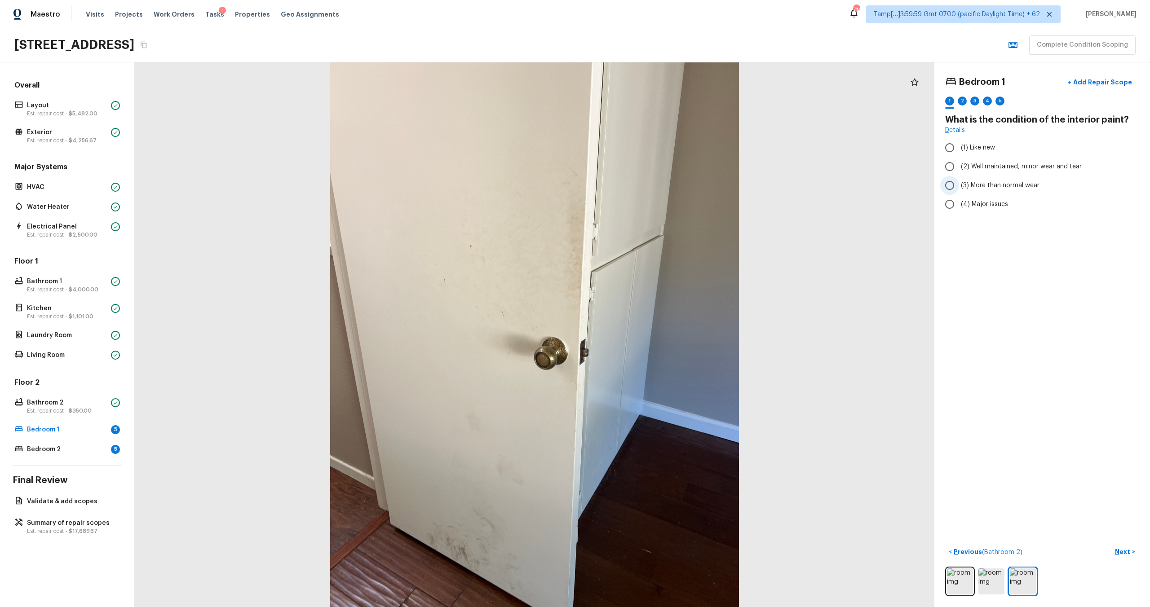
click at [958, 184] on input "(3) More than normal wear" at bounding box center [949, 185] width 19 height 19
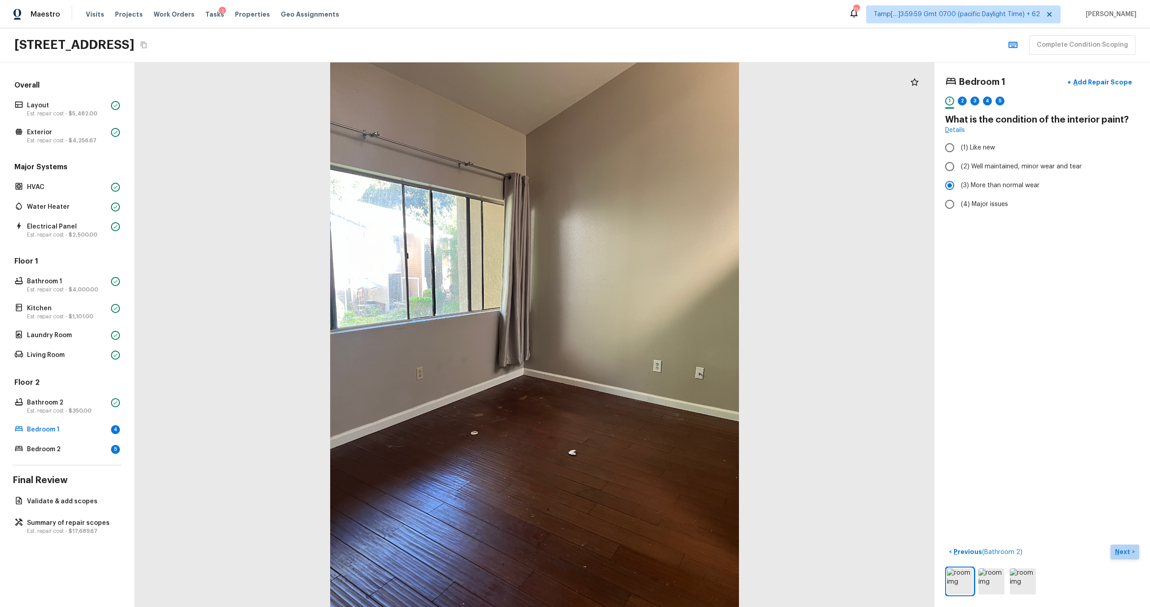
click at [1126, 552] on p "Next" at bounding box center [1123, 552] width 17 height 9
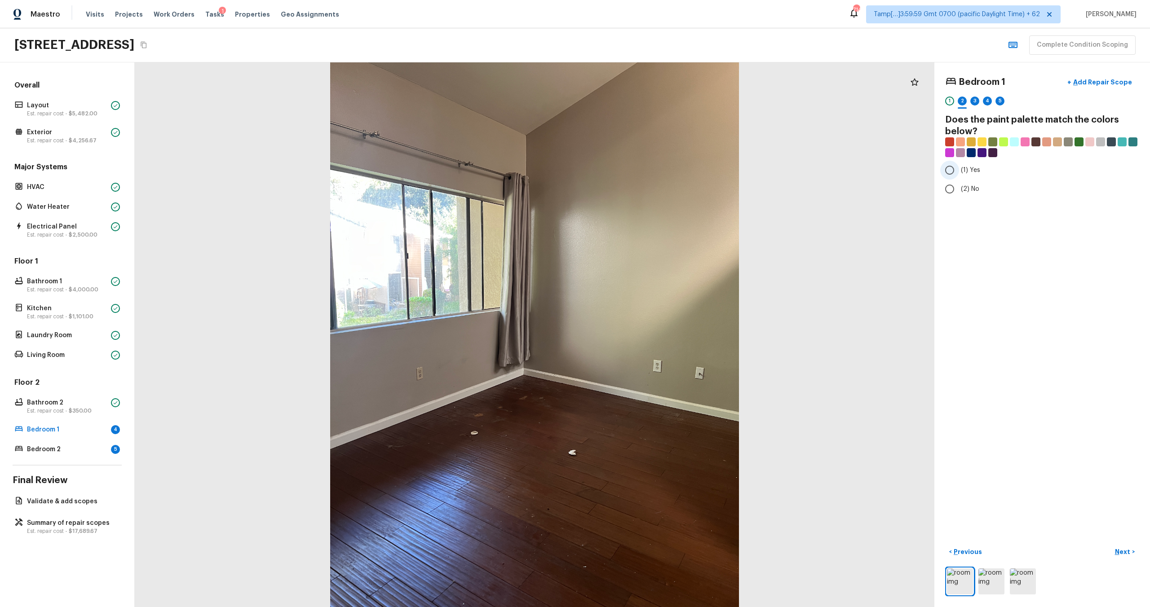
click at [945, 164] on input "(1) Yes" at bounding box center [949, 170] width 19 height 19
click at [1127, 550] on p "Next" at bounding box center [1123, 552] width 17 height 9
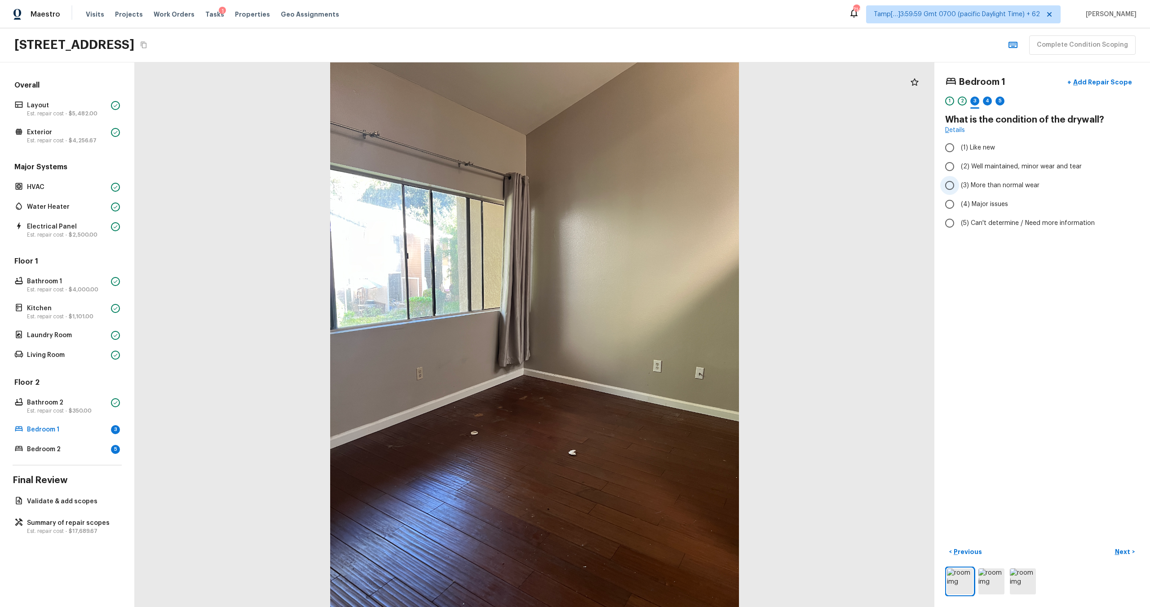
click at [990, 190] on span "(3) More than normal wear" at bounding box center [1000, 185] width 79 height 9
click at [959, 190] on input "(3) More than normal wear" at bounding box center [949, 185] width 19 height 19
click at [1121, 556] on p "Next" at bounding box center [1123, 552] width 17 height 9
click at [971, 145] on span "(1) Hardwood" at bounding box center [981, 147] width 40 height 9
click at [959, 145] on input "(1) Hardwood" at bounding box center [949, 147] width 19 height 19
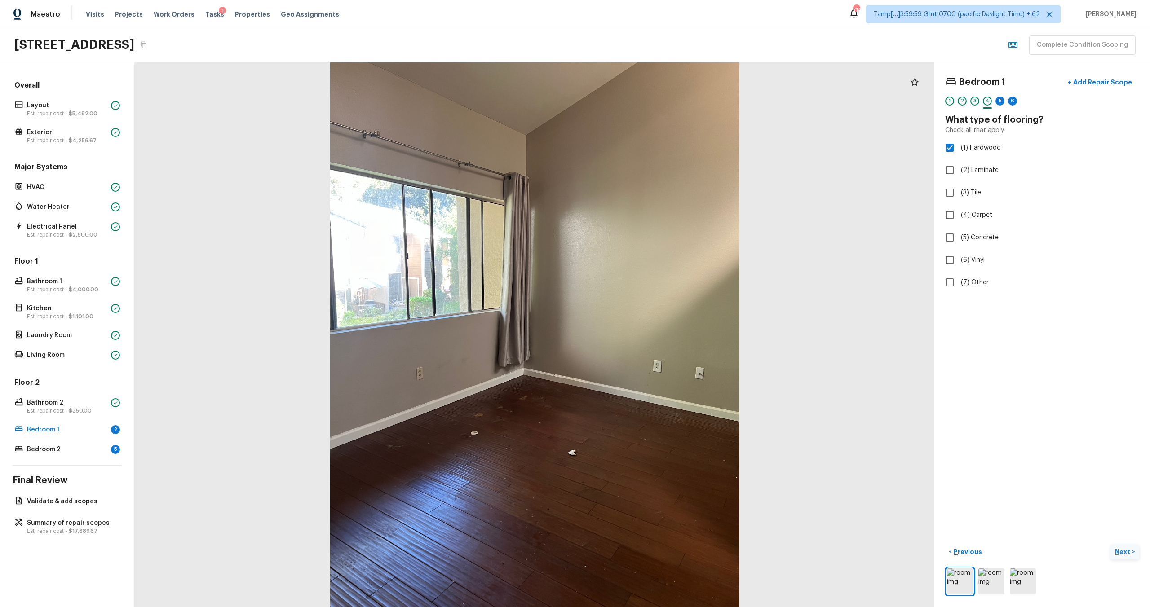
click at [1121, 550] on p "Next" at bounding box center [1123, 552] width 17 height 9
click at [976, 187] on span "(3) More than normal wear" at bounding box center [1000, 185] width 79 height 9
click at [959, 187] on input "(3) More than normal wear" at bounding box center [949, 185] width 19 height 19
click at [1127, 545] on button "Next >" at bounding box center [1124, 552] width 29 height 15
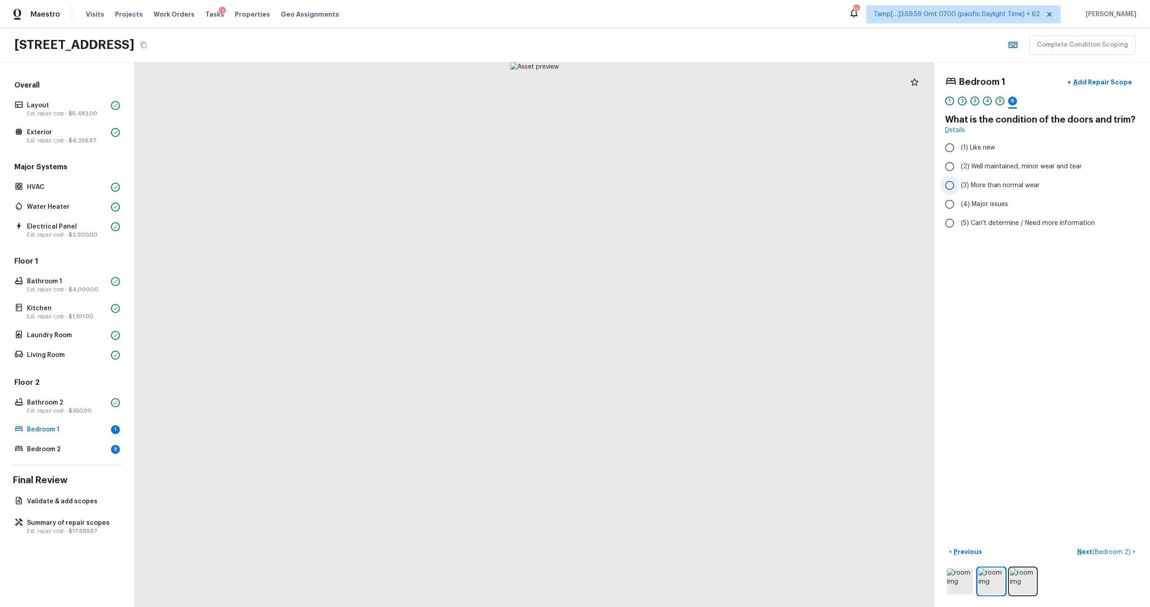
click at [973, 186] on span "(3) More than normal wear" at bounding box center [1000, 185] width 79 height 9
click at [959, 186] on input "(3) More than normal wear" at bounding box center [949, 185] width 19 height 19
click at [978, 201] on span "(4) Major issues" at bounding box center [984, 204] width 47 height 9
click at [959, 201] on input "(4) Major issues" at bounding box center [949, 204] width 19 height 19
click at [989, 190] on span "(3) More than normal wear" at bounding box center [1000, 185] width 79 height 9
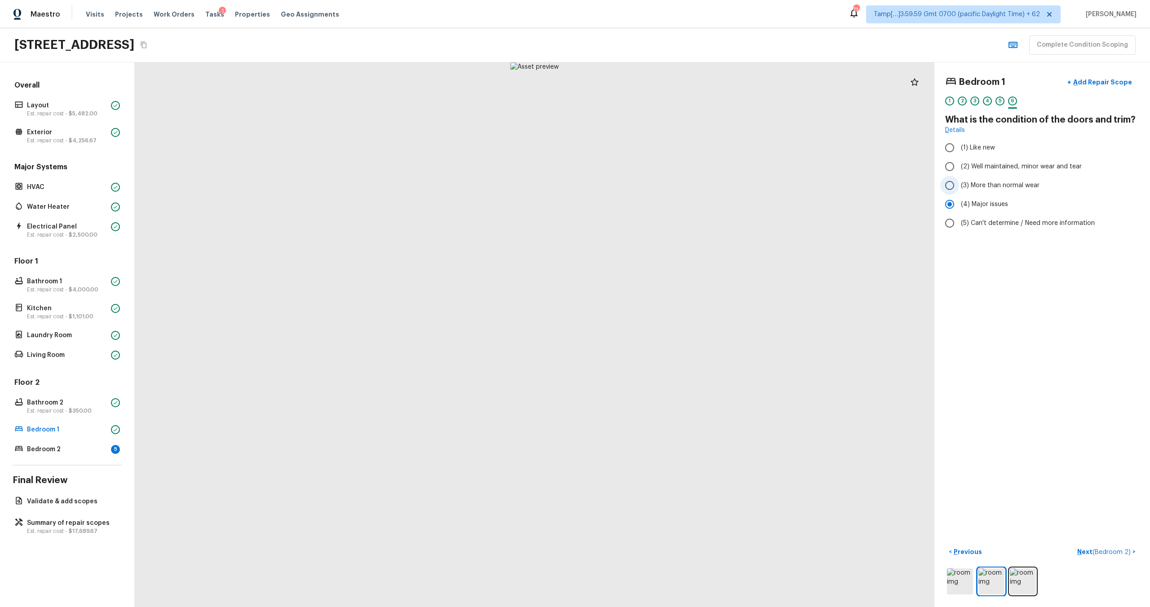
click at [959, 190] on input "(3) More than normal wear" at bounding box center [949, 185] width 19 height 19
click at [1090, 548] on p "Next ( Bedroom 2 )" at bounding box center [1104, 552] width 55 height 9
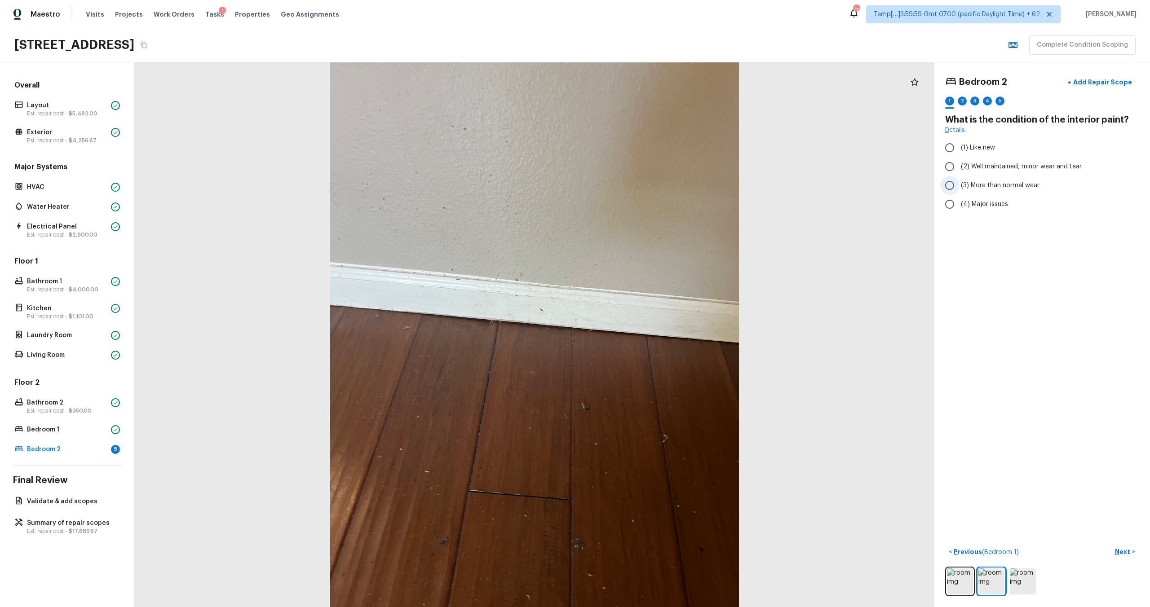
click at [978, 185] on span "(3) More than normal wear" at bounding box center [1000, 185] width 79 height 9
click at [959, 185] on input "(3) More than normal wear" at bounding box center [949, 185] width 19 height 19
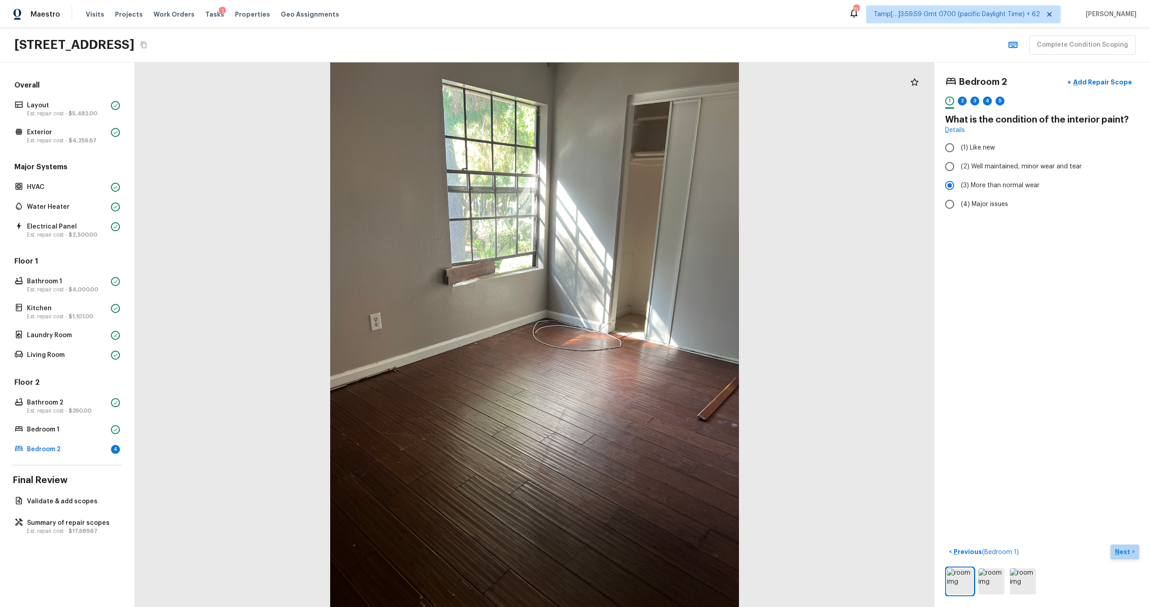
click at [1120, 551] on p "Next" at bounding box center [1123, 552] width 17 height 9
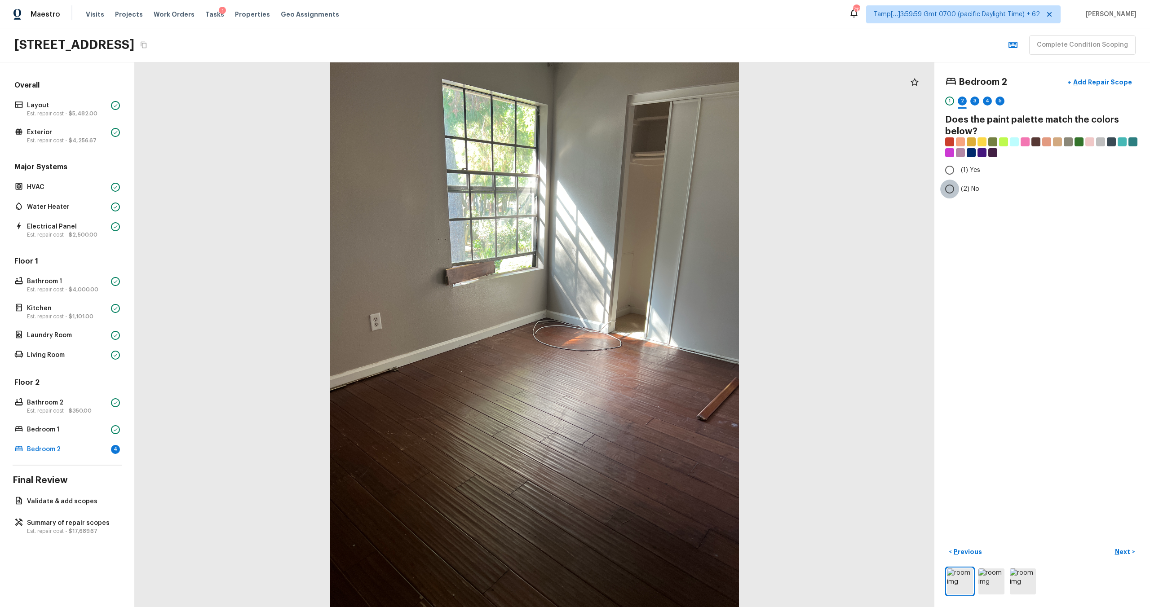
click at [957, 195] on input "(2) No" at bounding box center [949, 189] width 19 height 19
click at [1119, 551] on p "Next" at bounding box center [1123, 552] width 17 height 9
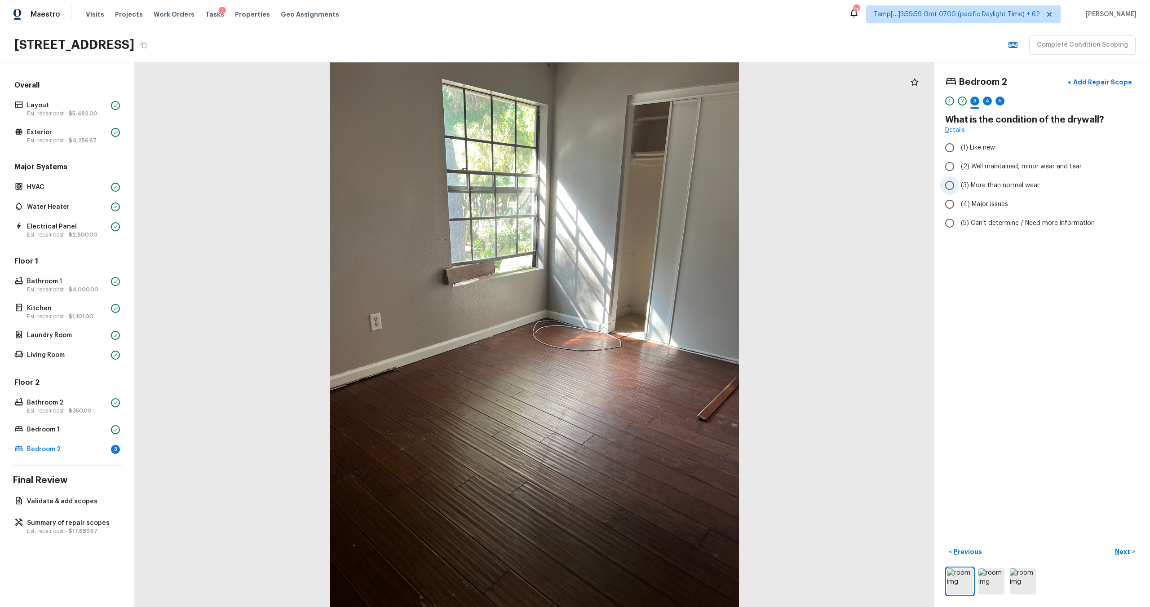
click at [987, 177] on label "(3) More than normal wear" at bounding box center [1036, 185] width 192 height 19
click at [959, 177] on input "(3) More than normal wear" at bounding box center [949, 185] width 19 height 19
click at [1129, 549] on p "Next" at bounding box center [1123, 552] width 17 height 9
click at [969, 149] on span "(1) Hardwood" at bounding box center [981, 147] width 40 height 9
click at [959, 149] on input "(1) Hardwood" at bounding box center [949, 147] width 19 height 19
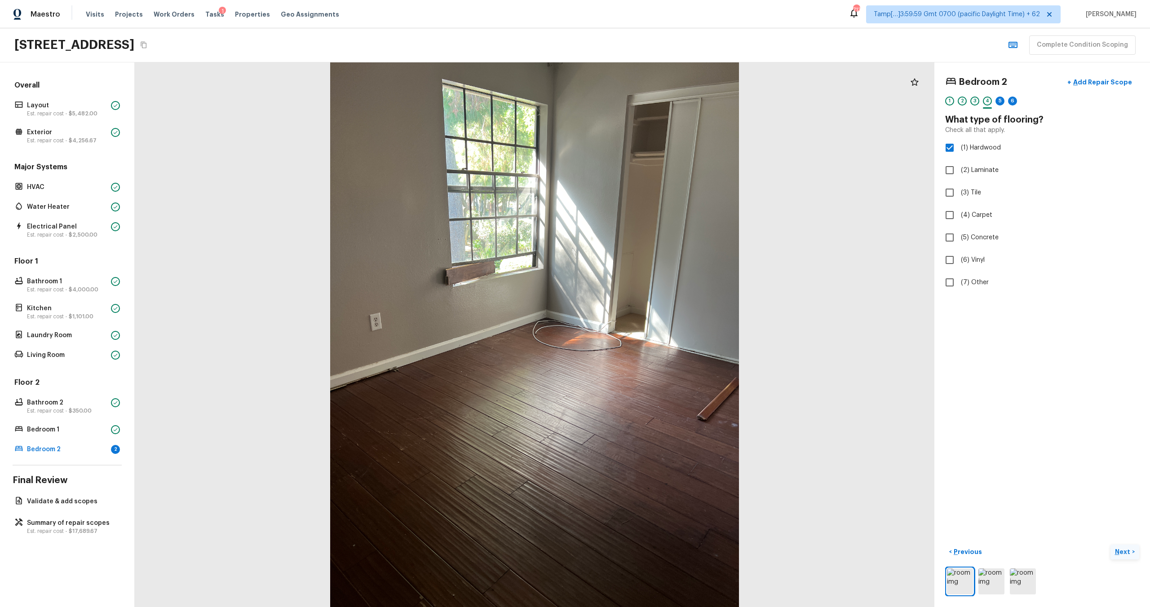
click at [1127, 550] on p "Next" at bounding box center [1123, 552] width 17 height 9
click at [971, 199] on label "(4) Major issues" at bounding box center [1036, 204] width 192 height 19
click at [959, 199] on input "(4) Major issues" at bounding box center [949, 204] width 19 height 19
click at [968, 187] on span "(3) More than normal wear" at bounding box center [1000, 185] width 79 height 9
click at [959, 187] on input "(3) More than normal wear" at bounding box center [949, 185] width 19 height 19
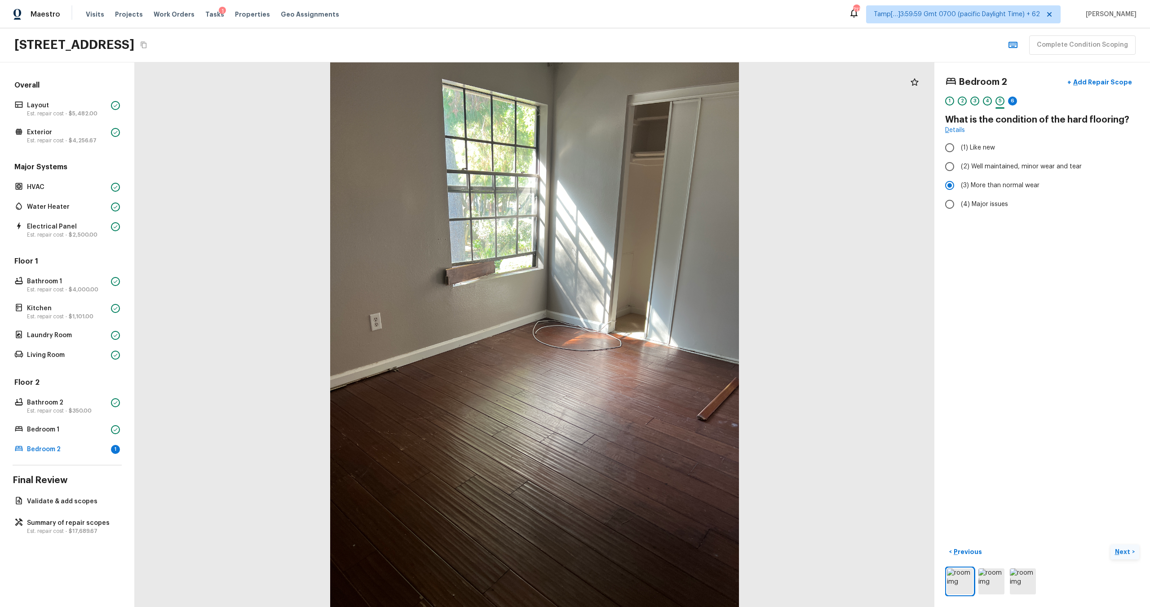
click at [1117, 555] on p "Next" at bounding box center [1123, 552] width 17 height 9
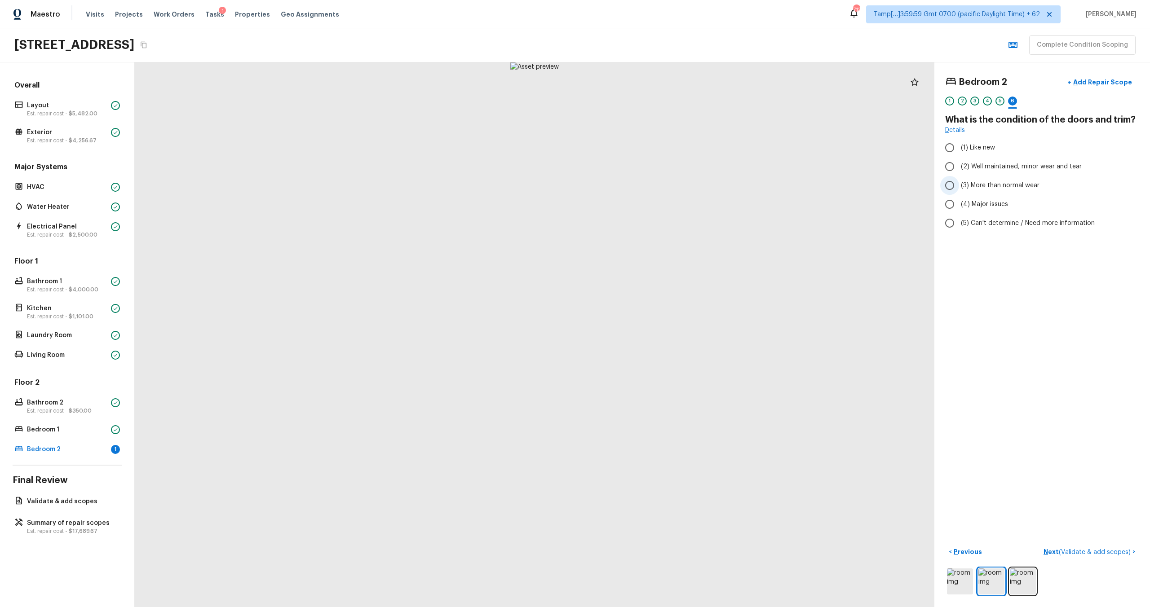
click at [984, 184] on span "(3) More than normal wear" at bounding box center [1000, 185] width 79 height 9
click at [959, 184] on input "(3) More than normal wear" at bounding box center [949, 185] width 19 height 19
click at [1050, 551] on p "Next ( Validate & add scopes )" at bounding box center [1088, 552] width 89 height 9
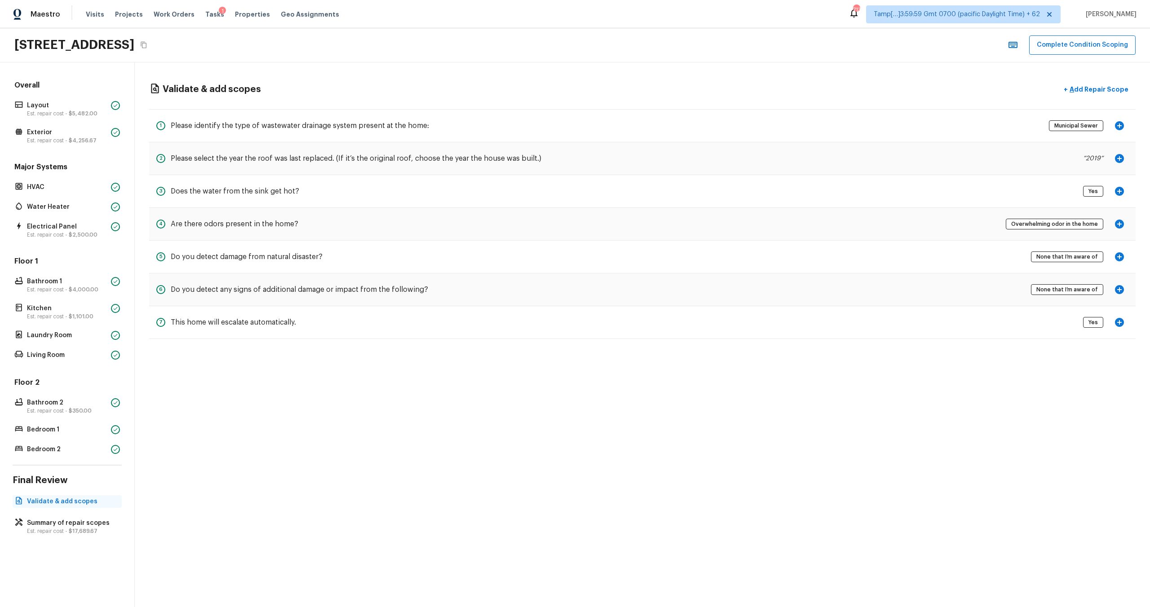
click at [71, 504] on p "Validate & add scopes" at bounding box center [71, 501] width 89 height 9
click at [72, 508] on div "Overall Layout Est. repair cost - $5,482.00 Exterior Est. repair cost - $4,256.…" at bounding box center [67, 334] width 135 height 545
click at [71, 534] on p "Est. repair cost - $17,689.67" at bounding box center [71, 531] width 89 height 7
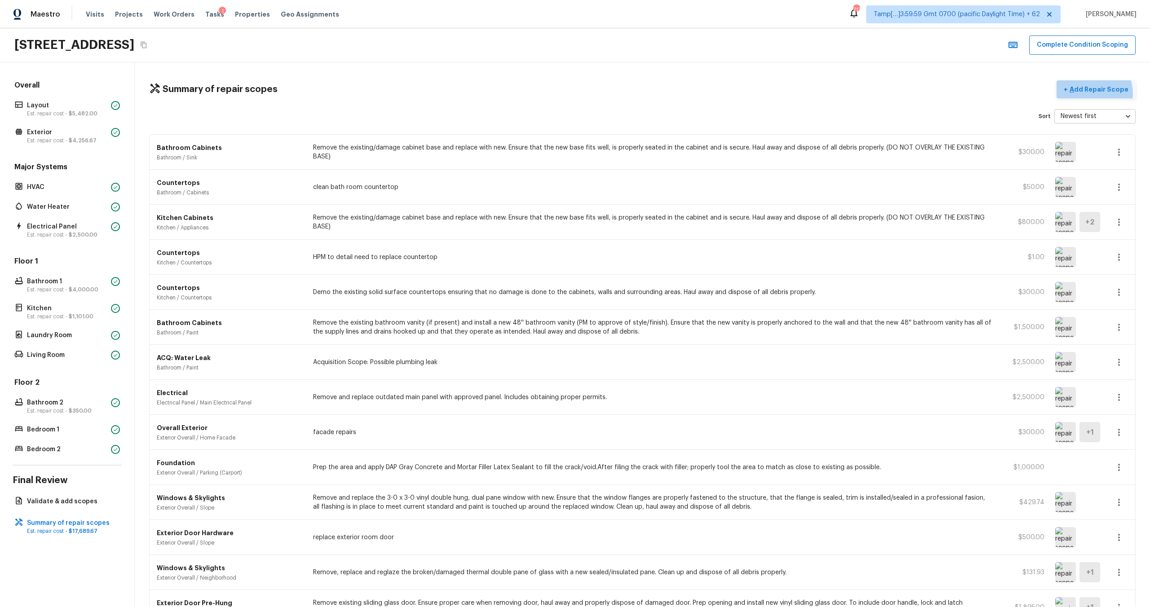
click at [1088, 94] on button "+ Add Repair Scope" at bounding box center [1096, 89] width 79 height 18
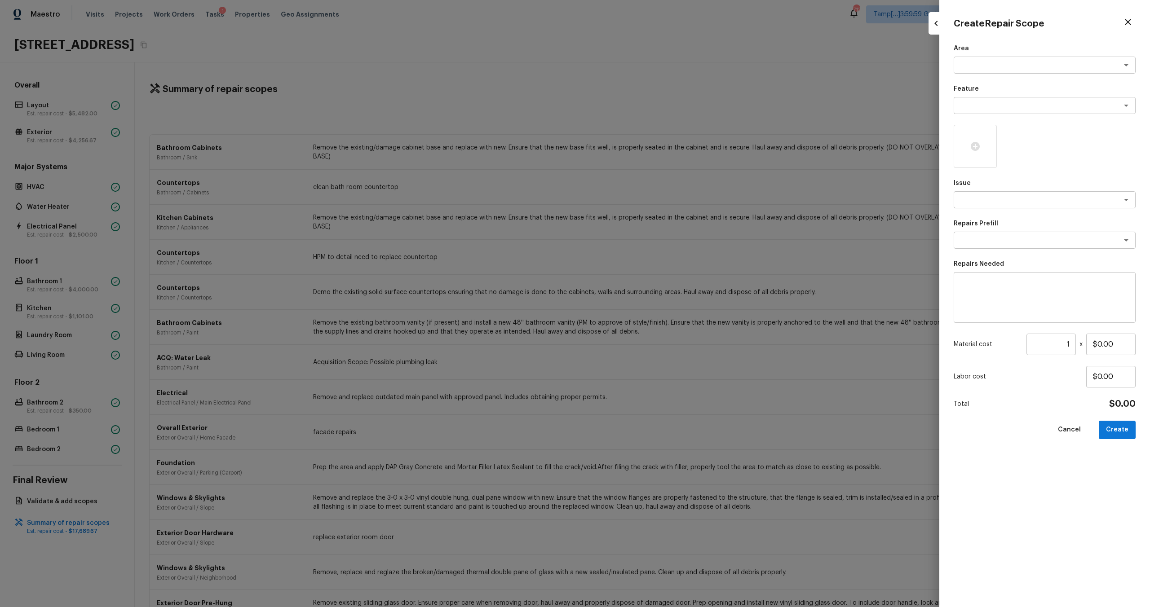
click at [981, 75] on div "Area x ​ Feature x ​ Issue x ​ Repairs Prefill x ​ Repairs Needed x ​ Material …" at bounding box center [1045, 318] width 182 height 549
click at [981, 68] on textarea at bounding box center [1032, 65] width 149 height 9
click at [988, 84] on li "Interior Overall" at bounding box center [1045, 84] width 182 height 14
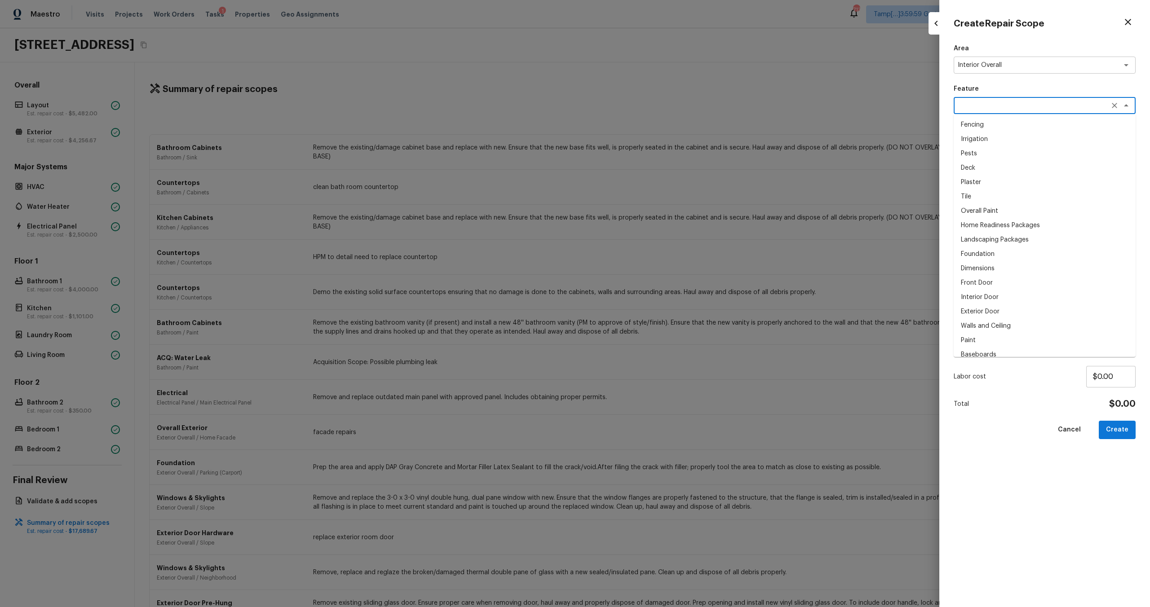
click at [988, 108] on textarea at bounding box center [1032, 105] width 149 height 9
click at [976, 215] on li "Overall Paint" at bounding box center [1045, 211] width 182 height 14
click at [979, 207] on div "x ​" at bounding box center [1045, 199] width 182 height 17
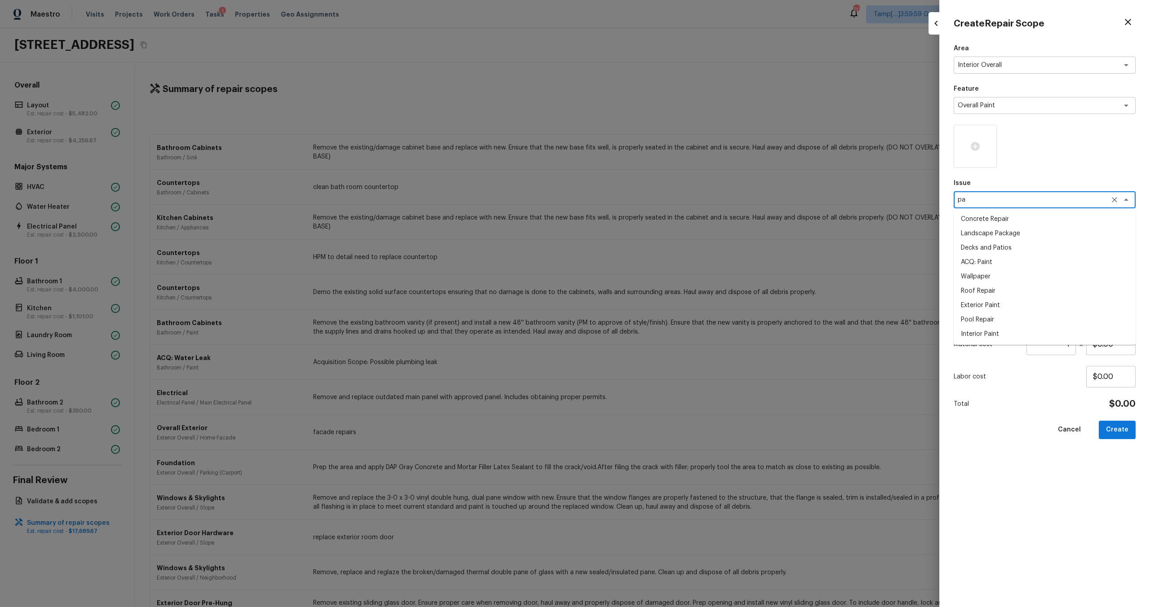
click at [982, 262] on li "ACQ: Paint" at bounding box center [1045, 262] width 182 height 14
click at [987, 229] on div "Repairs Prefill x ​" at bounding box center [1045, 234] width 182 height 30
click at [987, 241] on textarea at bounding box center [1032, 240] width 149 height 9
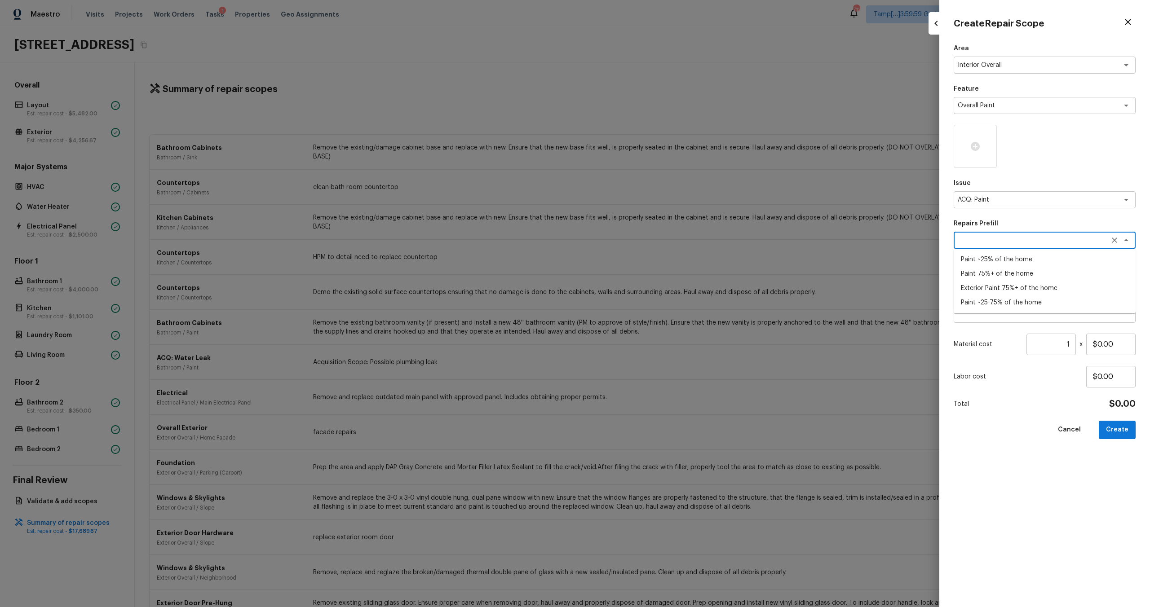
click at [995, 268] on li "Paint 75%+ of the home" at bounding box center [1045, 274] width 182 height 14
click at [1071, 346] on input "1" at bounding box center [1050, 345] width 49 height 22
click at [973, 146] on icon at bounding box center [975, 146] width 9 height 9
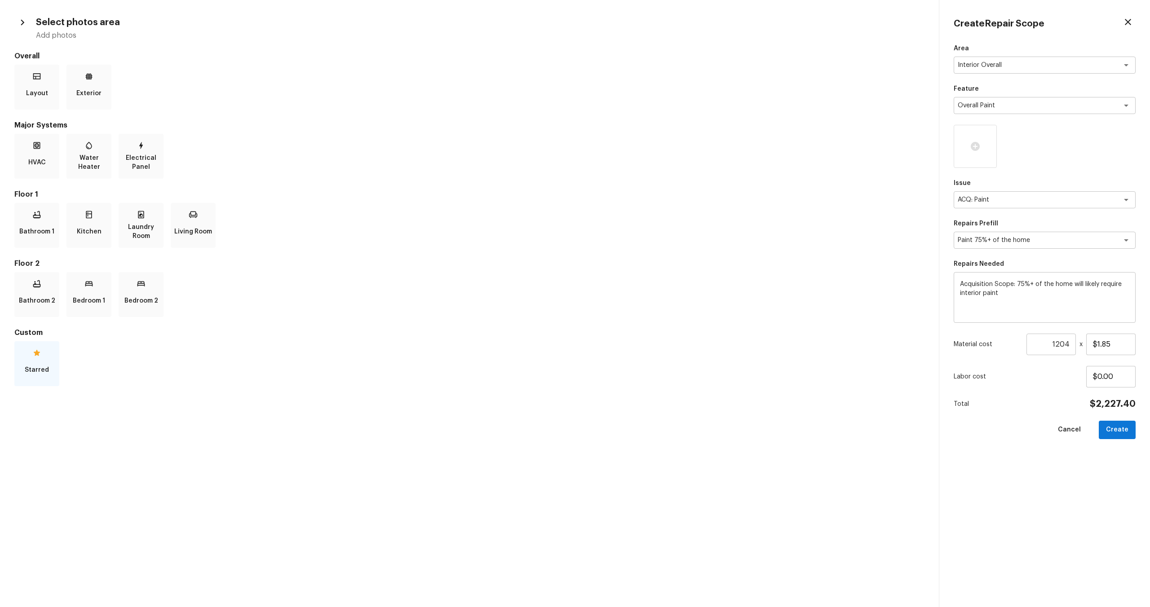
click at [31, 365] on p "Starred" at bounding box center [37, 370] width 24 height 18
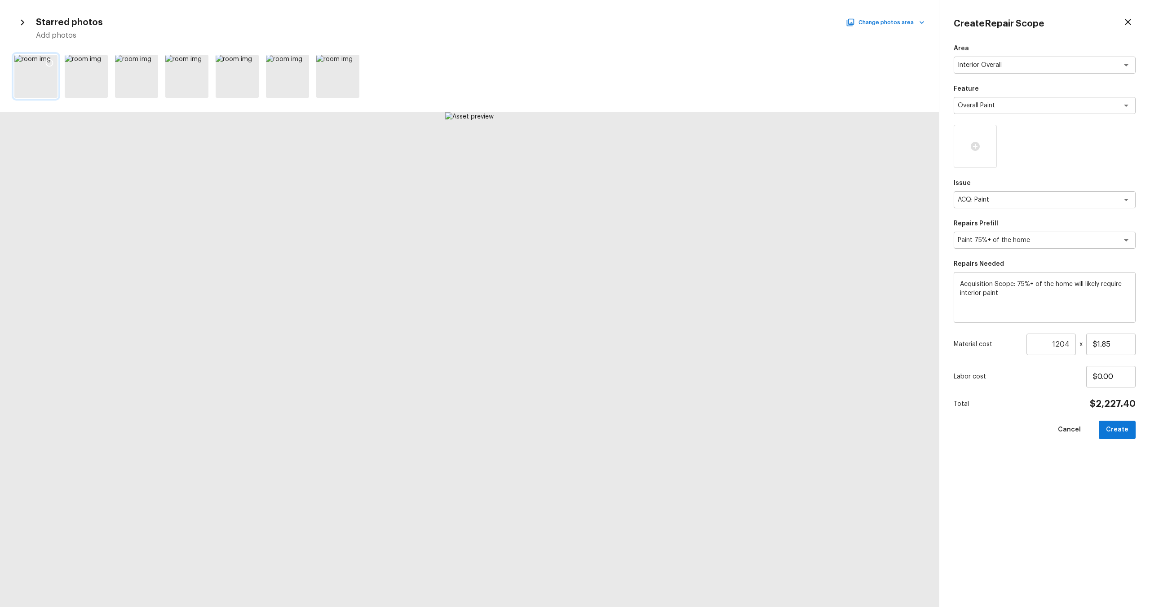
click at [51, 61] on icon at bounding box center [49, 62] width 9 height 9
click at [104, 62] on icon at bounding box center [99, 62] width 9 height 9
click at [157, 66] on div at bounding box center [150, 64] width 16 height 19
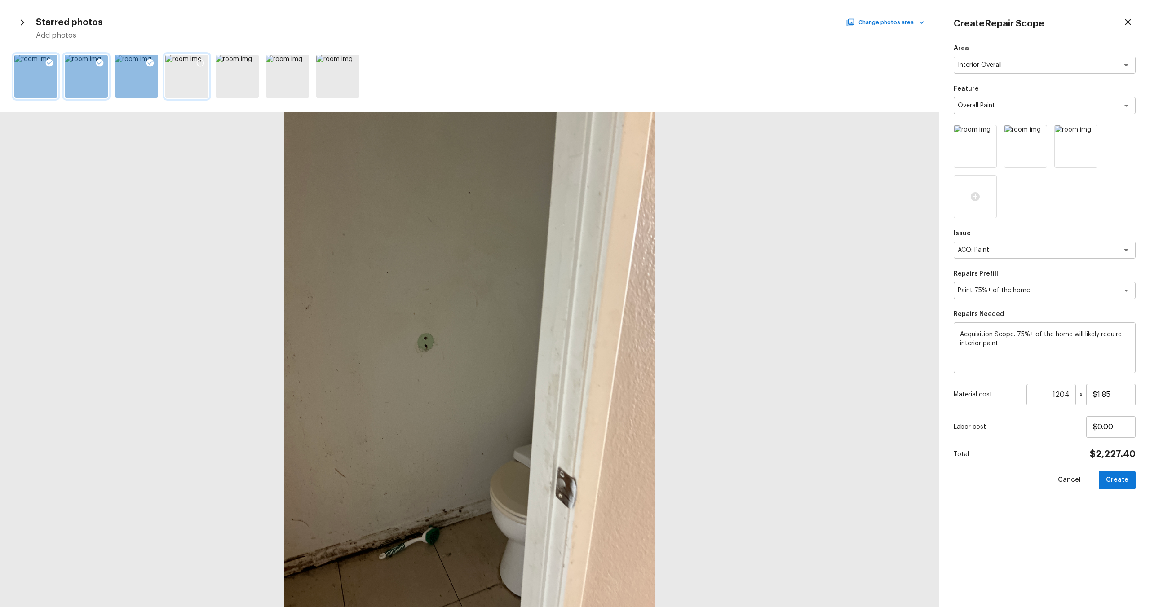
click at [206, 59] on div at bounding box center [200, 64] width 16 height 19
click at [24, 22] on icon "button" at bounding box center [23, 23] width 12 height 12
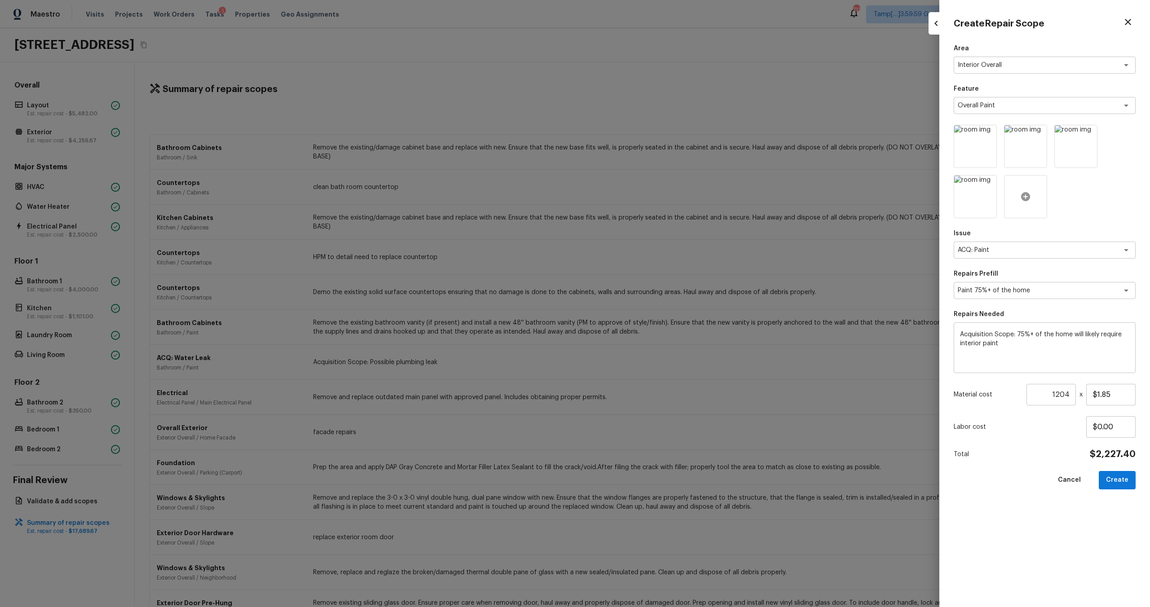
click at [1026, 199] on icon at bounding box center [1025, 196] width 9 height 9
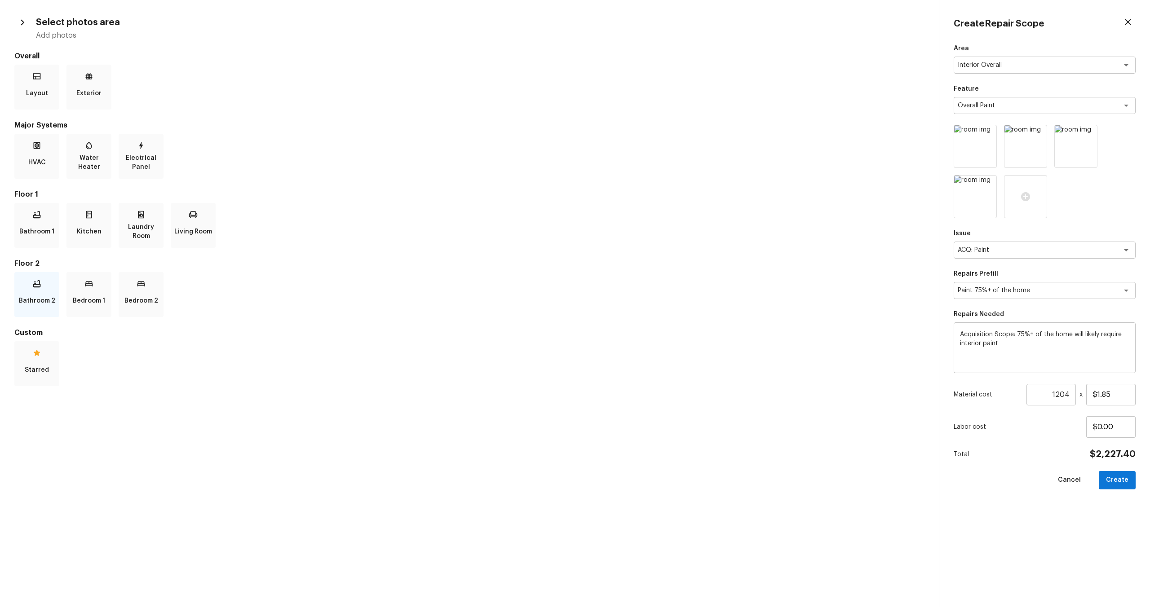
click at [34, 295] on p "Bathroom 2" at bounding box center [37, 301] width 36 height 18
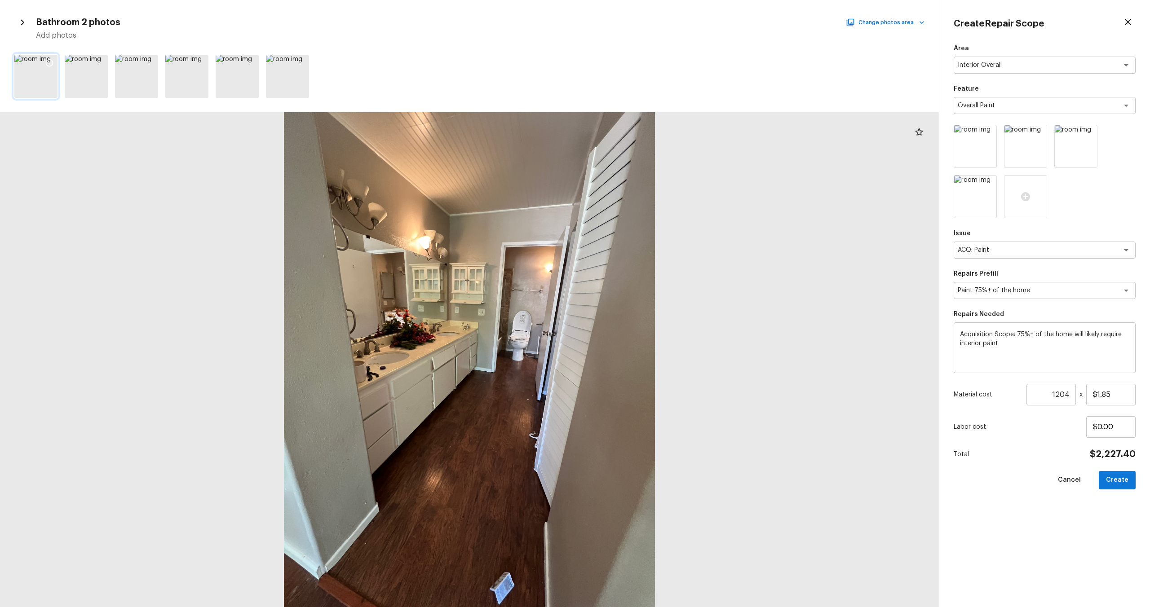
click at [53, 59] on icon at bounding box center [49, 62] width 9 height 9
click at [96, 60] on icon at bounding box center [99, 62] width 9 height 9
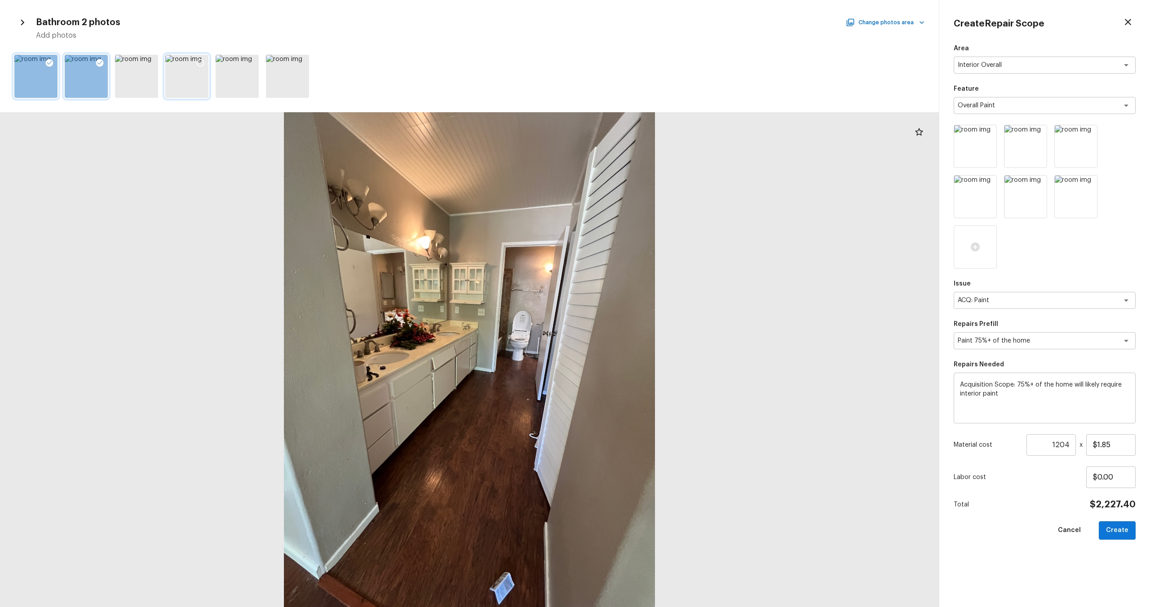
click at [199, 61] on icon at bounding box center [200, 62] width 9 height 9
click at [899, 26] on button "Change photos area" at bounding box center [886, 23] width 77 height 12
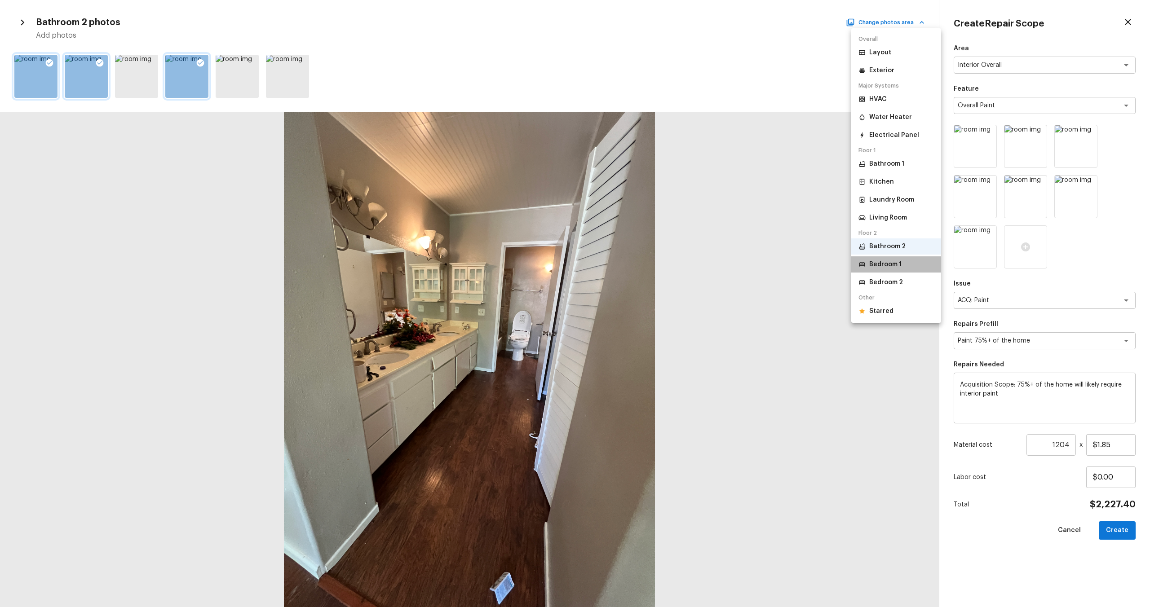
click at [892, 264] on p "Bedroom 1" at bounding box center [885, 264] width 32 height 9
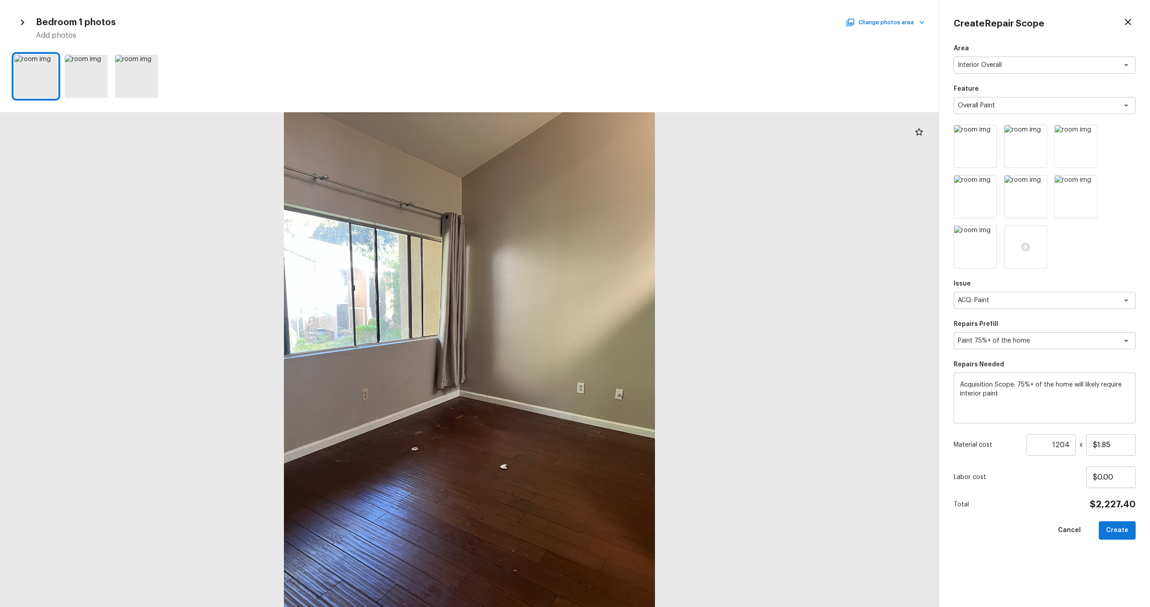
click at [59, 59] on div at bounding box center [469, 76] width 939 height 50
click at [54, 58] on div at bounding box center [49, 64] width 16 height 19
click at [101, 59] on icon at bounding box center [99, 62] width 9 height 9
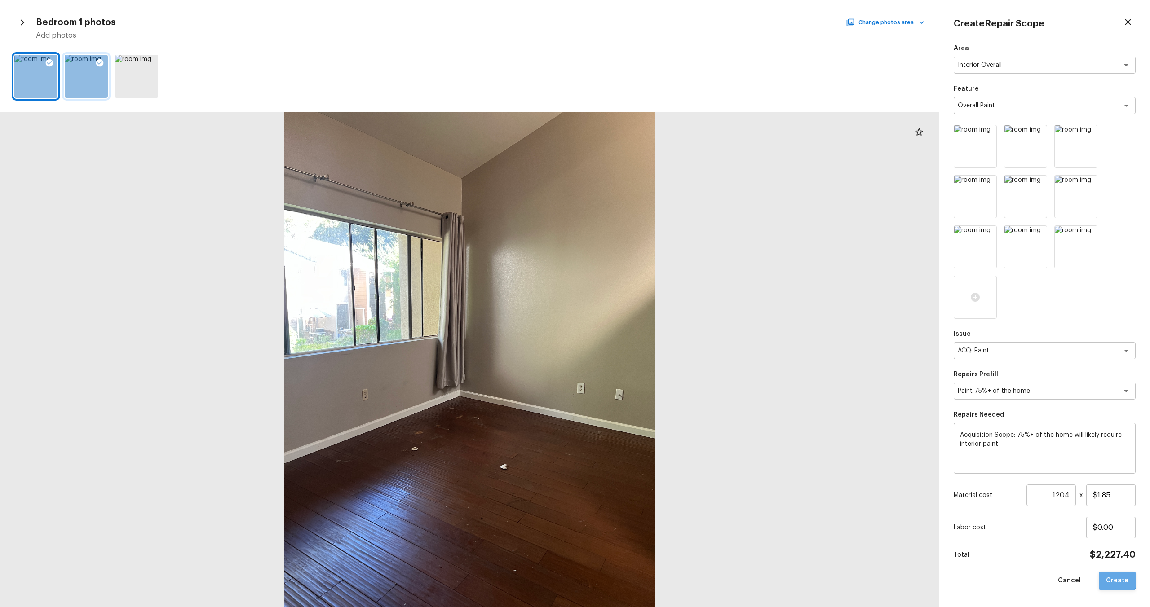
click at [1117, 576] on button "Create" at bounding box center [1117, 581] width 37 height 18
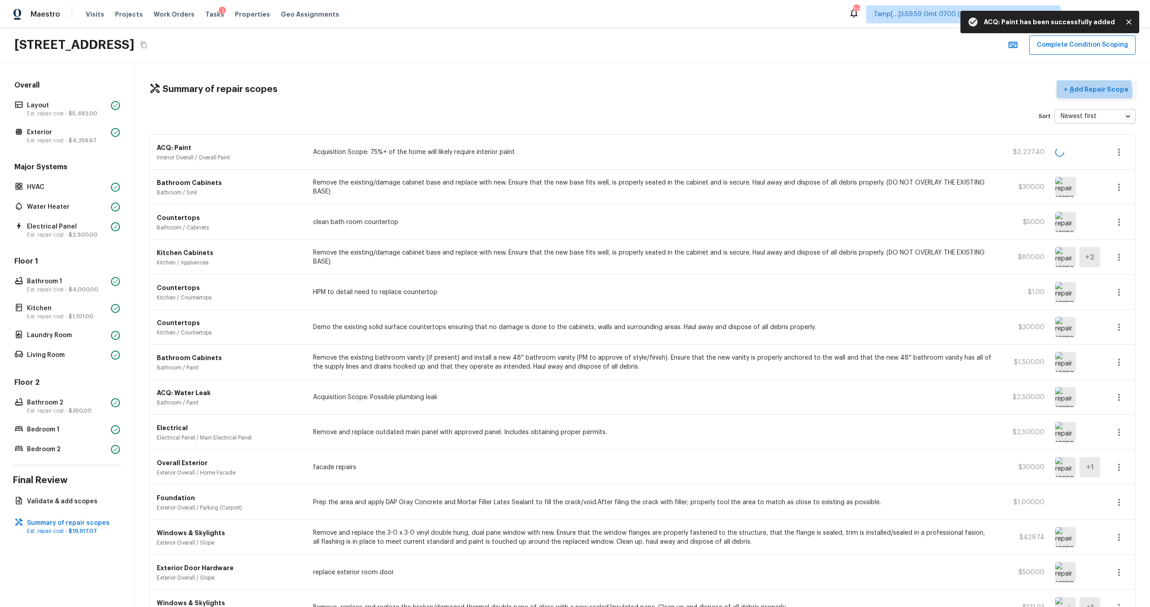
click at [1093, 92] on p "Add Repair Scope" at bounding box center [1098, 89] width 61 height 9
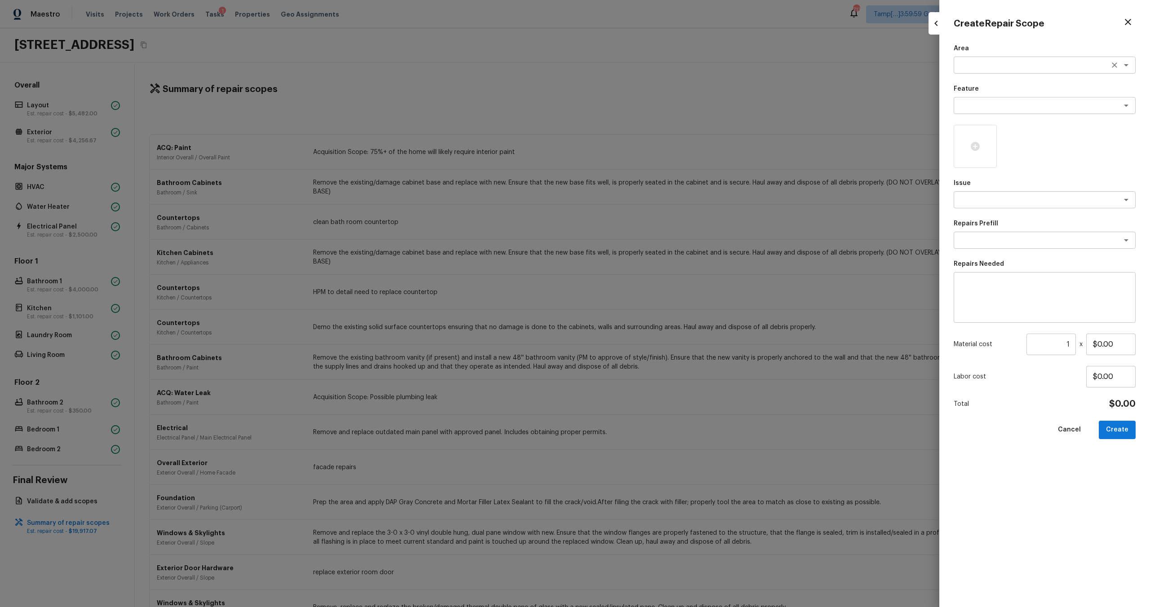
click at [965, 68] on textarea at bounding box center [1032, 65] width 149 height 9
click at [983, 86] on li "Interior Overall" at bounding box center [1045, 84] width 182 height 14
click at [983, 99] on div "x ​" at bounding box center [1045, 105] width 182 height 17
click at [982, 123] on li "Walls and Ceiling" at bounding box center [1045, 125] width 182 height 14
click at [985, 209] on div "Area Interior Overall x ​ Feature Walls and Ceiling x ​ Issue x ​ Repairs Prefi…" at bounding box center [1045, 318] width 182 height 549
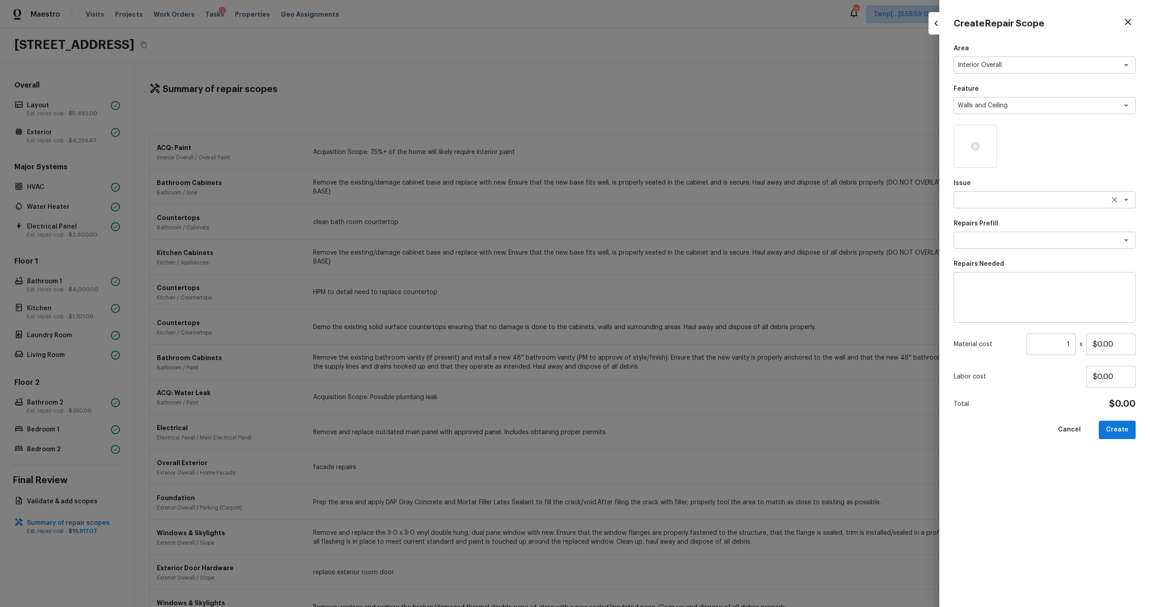
click at [991, 202] on textarea at bounding box center [1032, 199] width 149 height 9
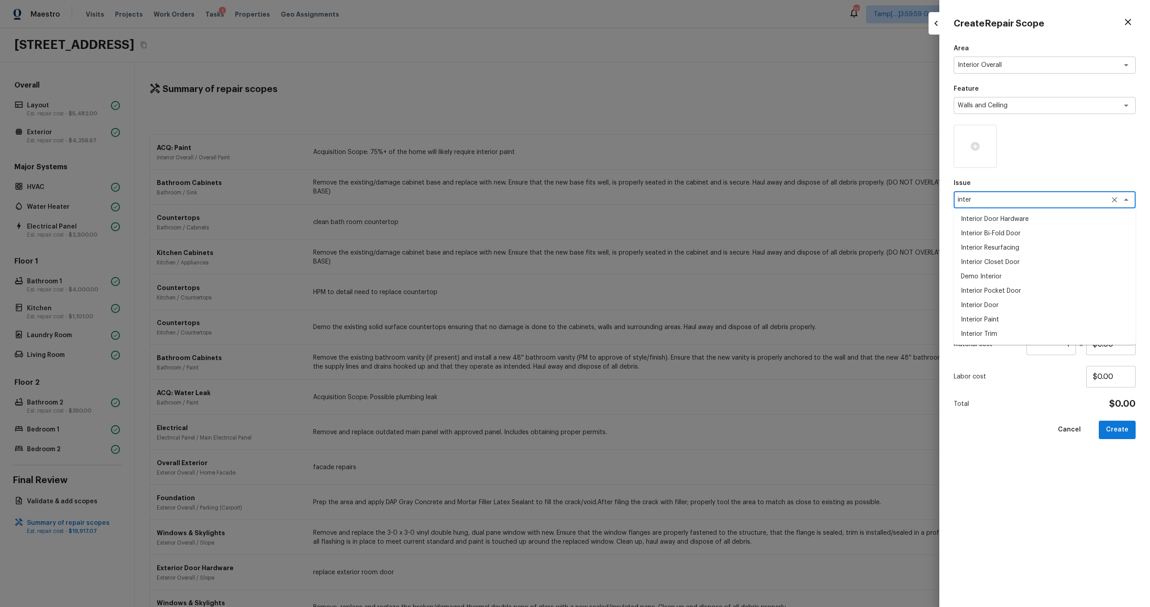
click at [984, 318] on li "Interior Paint" at bounding box center [1045, 320] width 182 height 14
click at [985, 313] on textarea at bounding box center [1044, 298] width 169 height 36
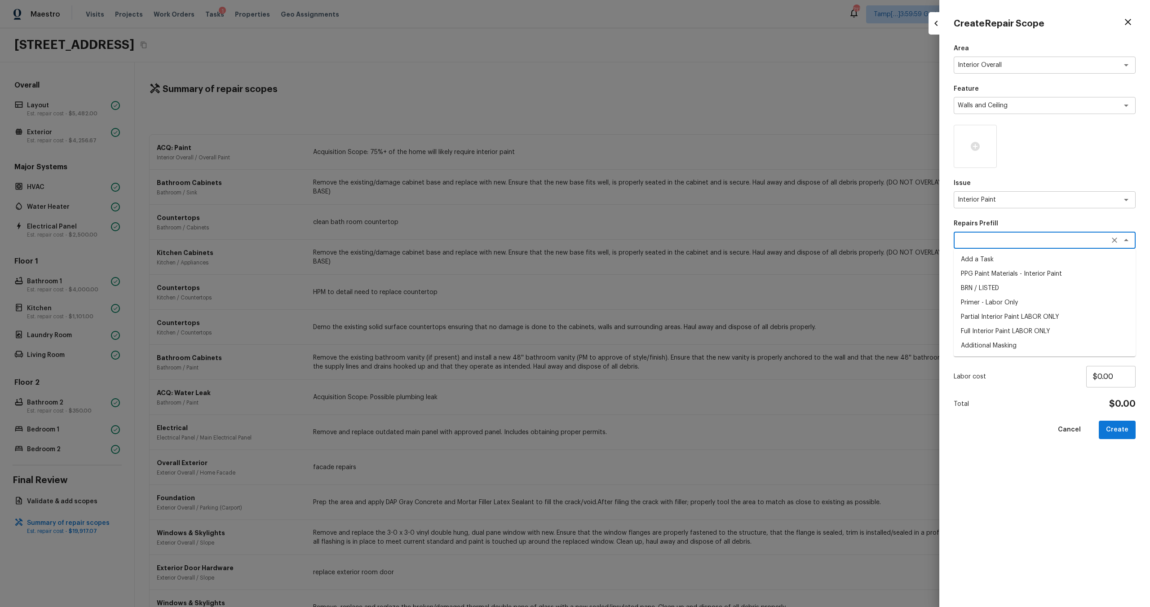
click at [1006, 242] on textarea at bounding box center [1032, 240] width 149 height 9
click at [990, 301] on li "Primer - Labor Only" at bounding box center [1045, 303] width 182 height 14
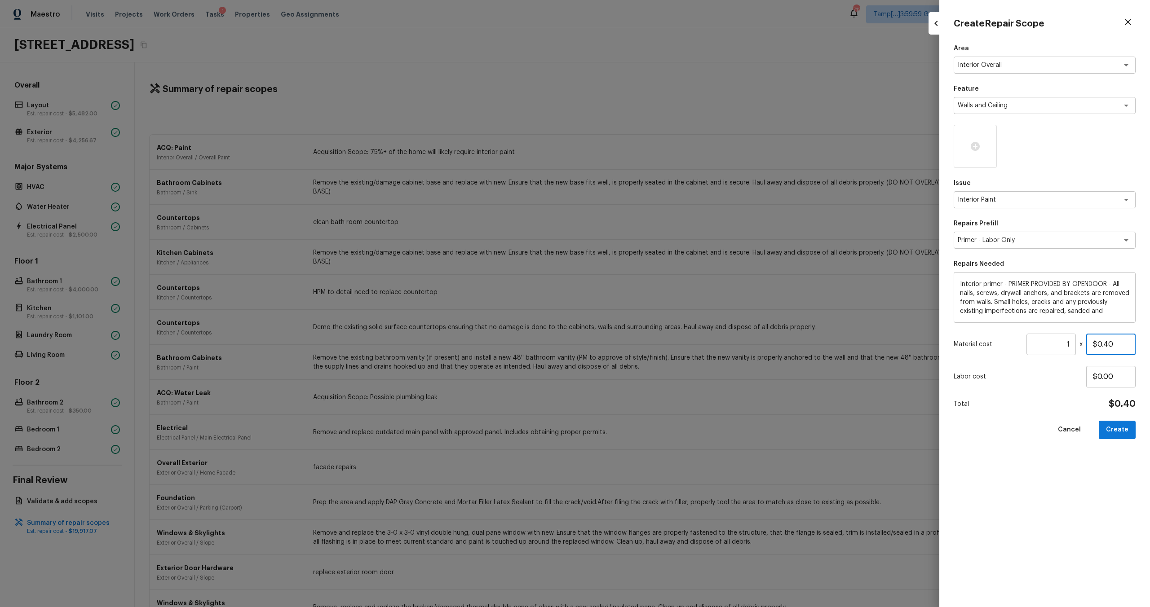
drag, startPoint x: 1099, startPoint y: 345, endPoint x: 1139, endPoint y: 340, distance: 40.2
click at [1139, 340] on div "Create Repair Scope Area Interior Overall x ​ Feature Walls and Ceiling x ​ Iss…" at bounding box center [1044, 303] width 211 height 607
click at [1123, 431] on button "Create" at bounding box center [1117, 430] width 37 height 18
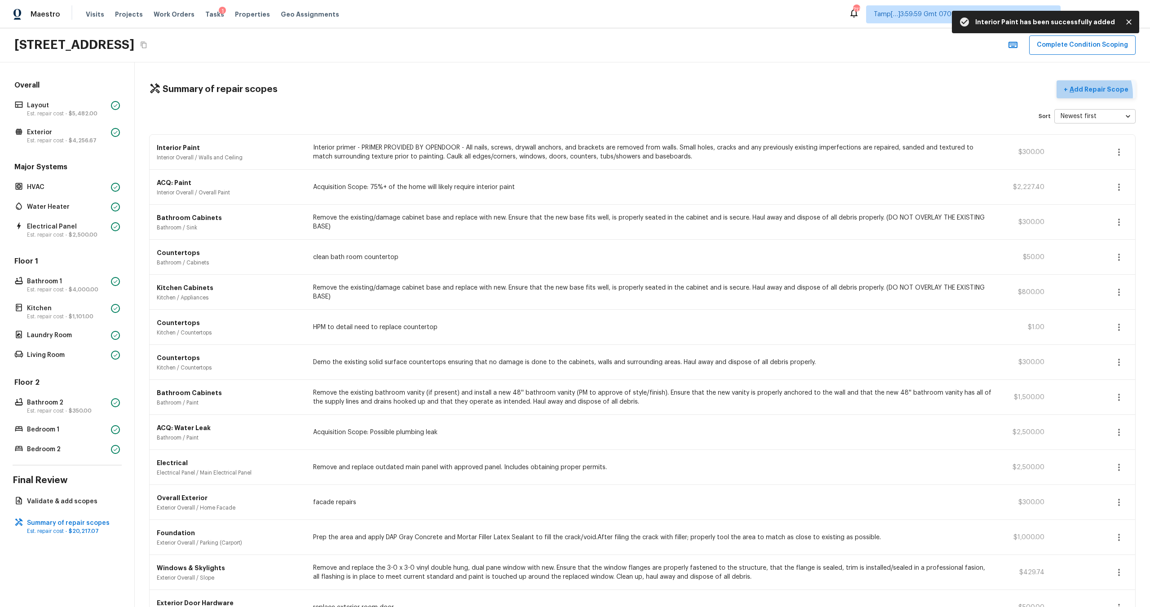
click at [1086, 94] on button "+ Add Repair Scope" at bounding box center [1096, 89] width 79 height 18
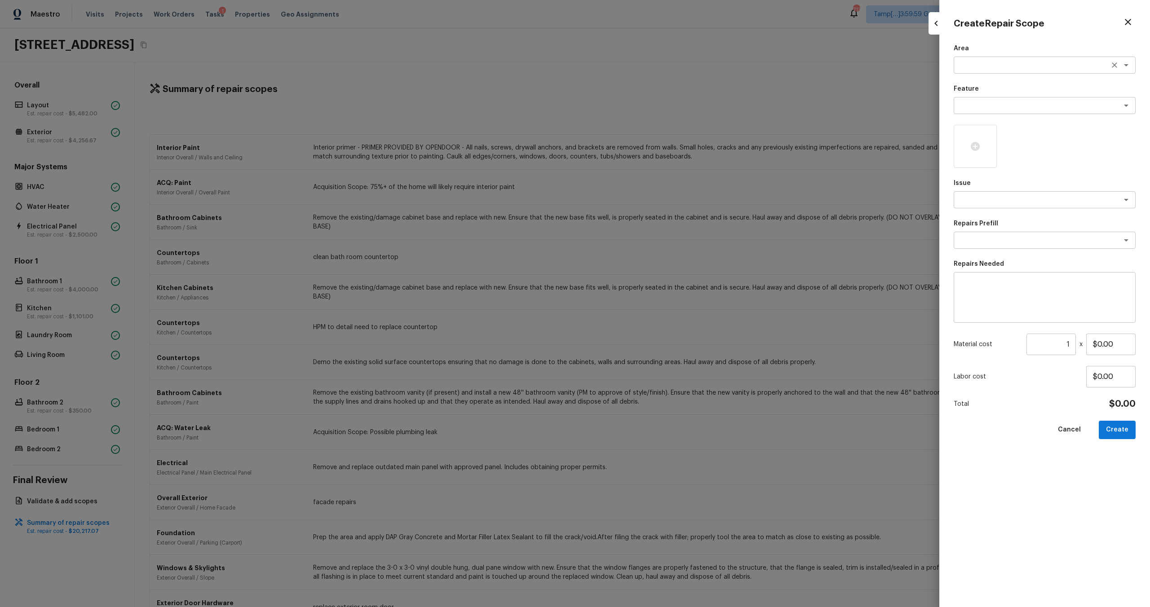
click at [965, 67] on textarea at bounding box center [1032, 65] width 149 height 9
click at [962, 88] on li "Interior Overall" at bounding box center [1045, 84] width 182 height 14
click at [963, 113] on div "x ​" at bounding box center [1045, 105] width 182 height 17
click at [985, 176] on li "Overall Flooring" at bounding box center [1045, 182] width 182 height 14
click at [985, 197] on textarea at bounding box center [1032, 199] width 149 height 9
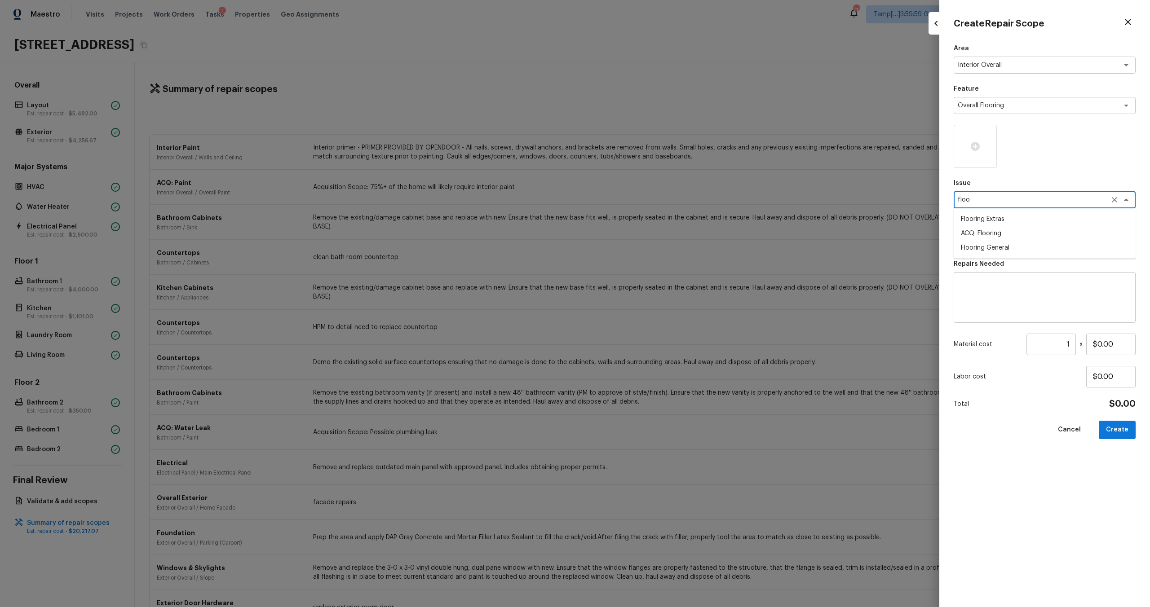
click at [984, 222] on li "Flooring Extras" at bounding box center [1045, 219] width 182 height 14
click at [984, 231] on div "Repairs Prefill x ​" at bounding box center [1045, 234] width 182 height 30
click at [984, 237] on textarea at bounding box center [1032, 240] width 149 height 9
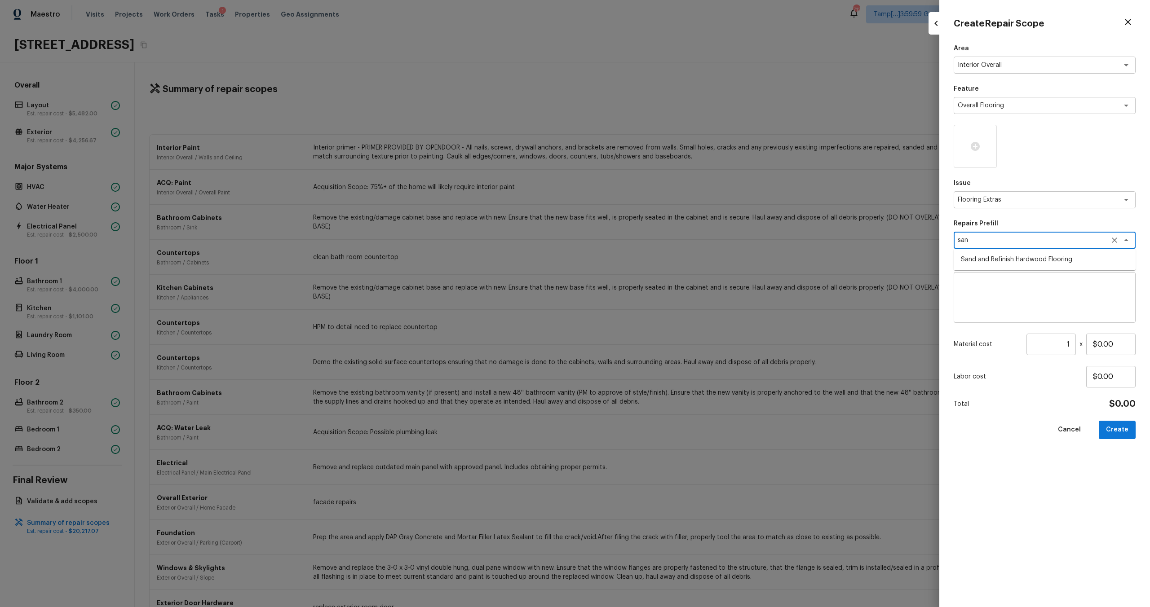
click at [986, 261] on li "Sand and Refinish Hardwood Flooring" at bounding box center [1045, 259] width 182 height 14
drag, startPoint x: 1072, startPoint y: 343, endPoint x: 1062, endPoint y: 343, distance: 9.9
click at [1062, 343] on input "1" at bounding box center [1050, 345] width 49 height 22
click at [977, 150] on icon at bounding box center [975, 146] width 11 height 11
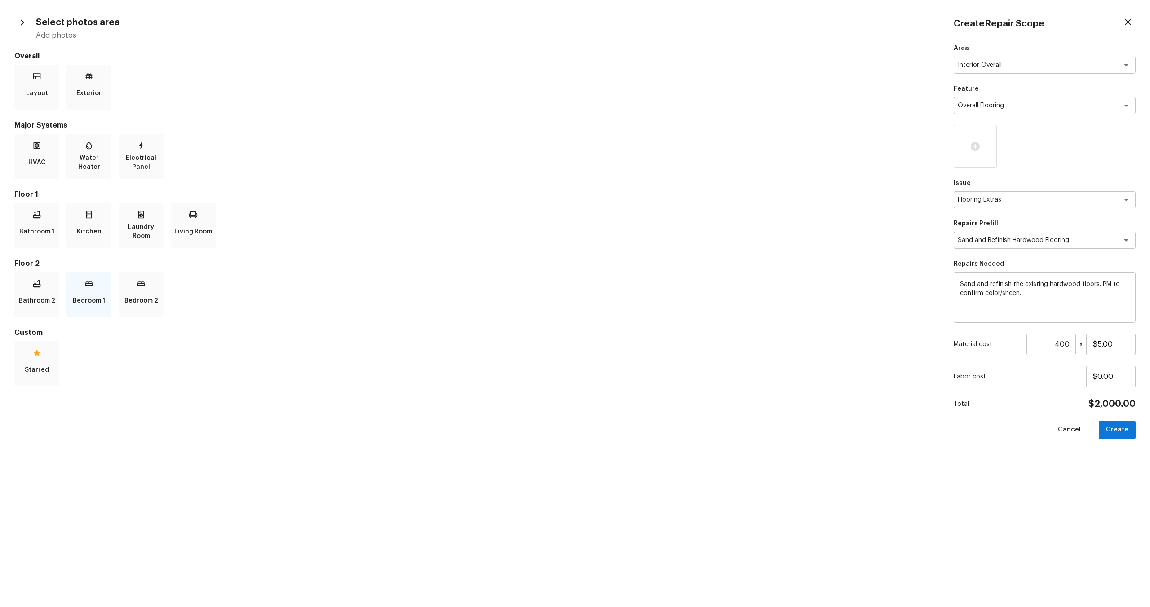
click at [89, 294] on p "Bedroom 1" at bounding box center [89, 301] width 32 height 18
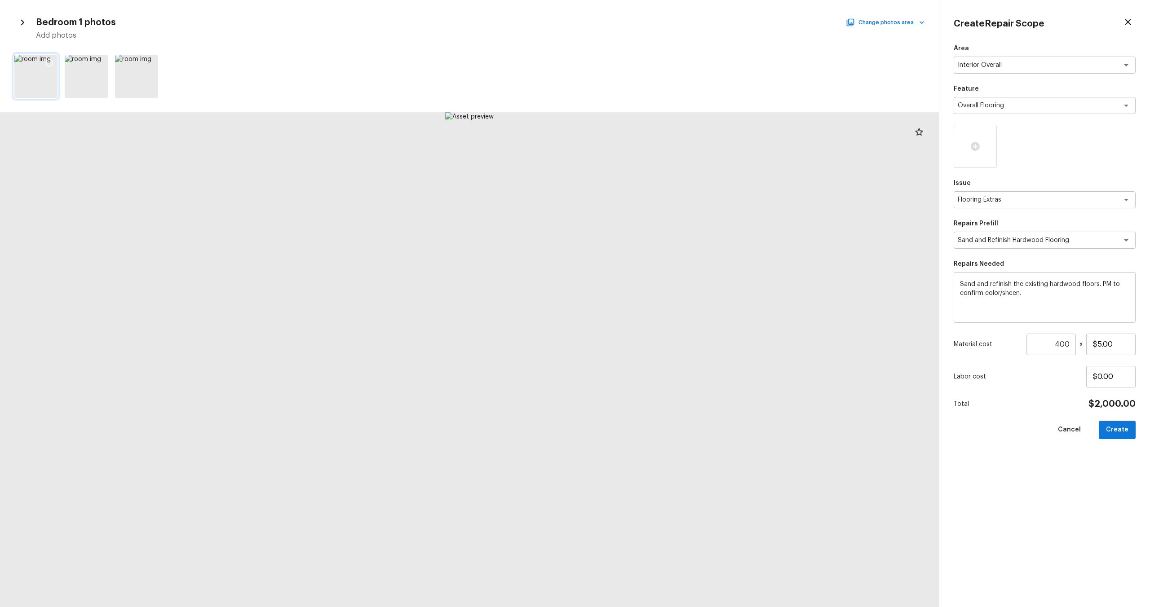
click at [47, 59] on icon at bounding box center [49, 62] width 9 height 9
click at [102, 62] on icon at bounding box center [99, 62] width 9 height 9
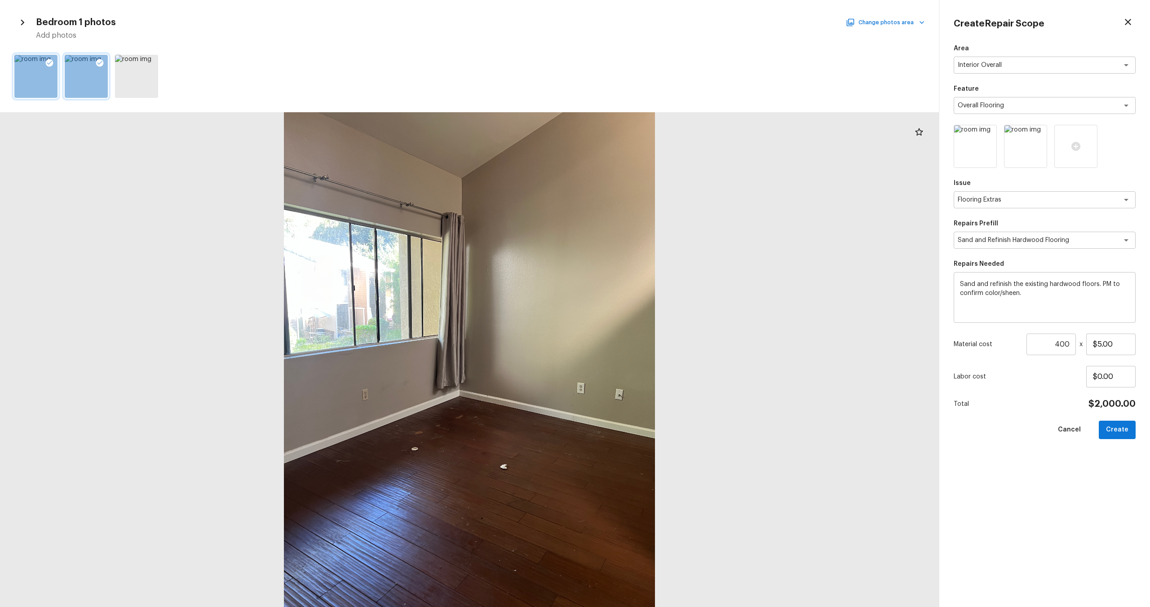
click at [868, 21] on button "Change photos area" at bounding box center [886, 23] width 77 height 12
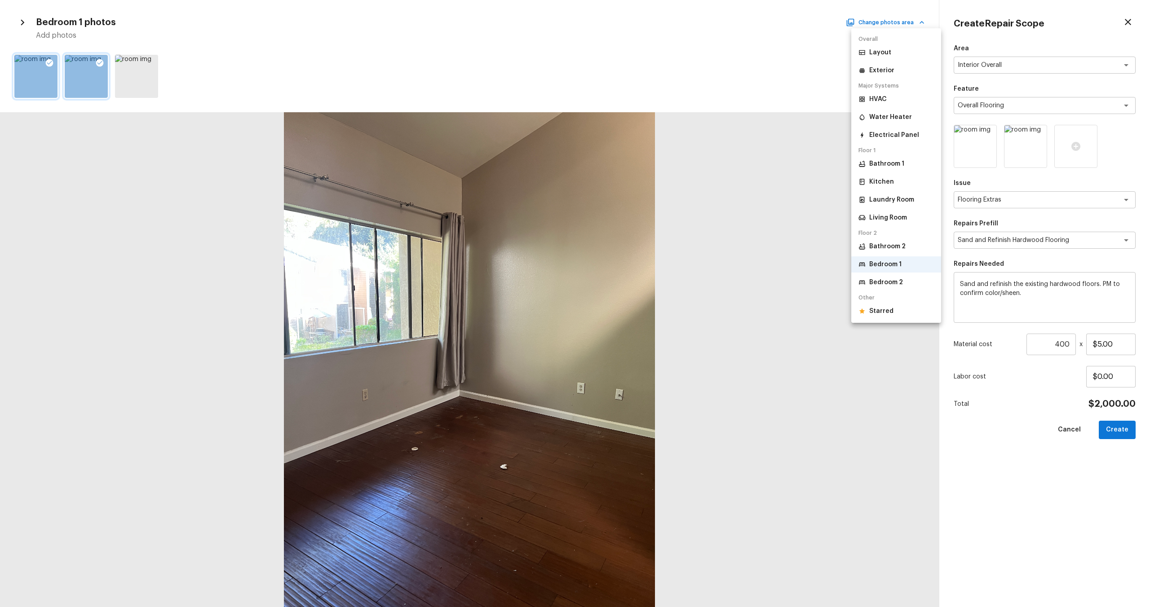
click at [889, 278] on p "Bedroom 2" at bounding box center [886, 282] width 34 height 9
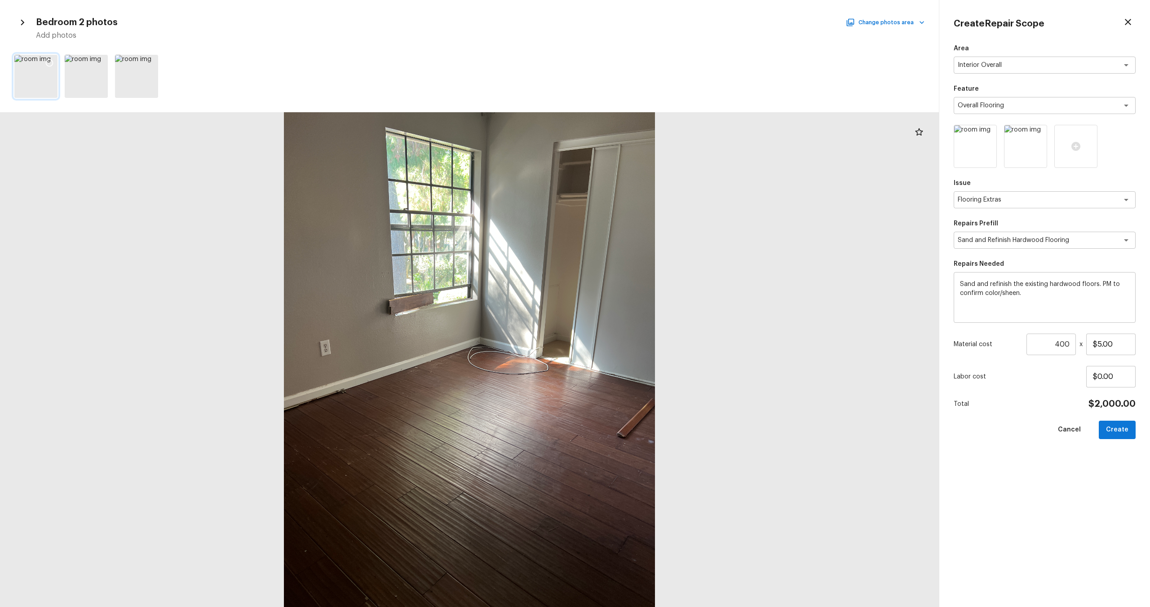
click at [48, 58] on icon at bounding box center [49, 62] width 9 height 9
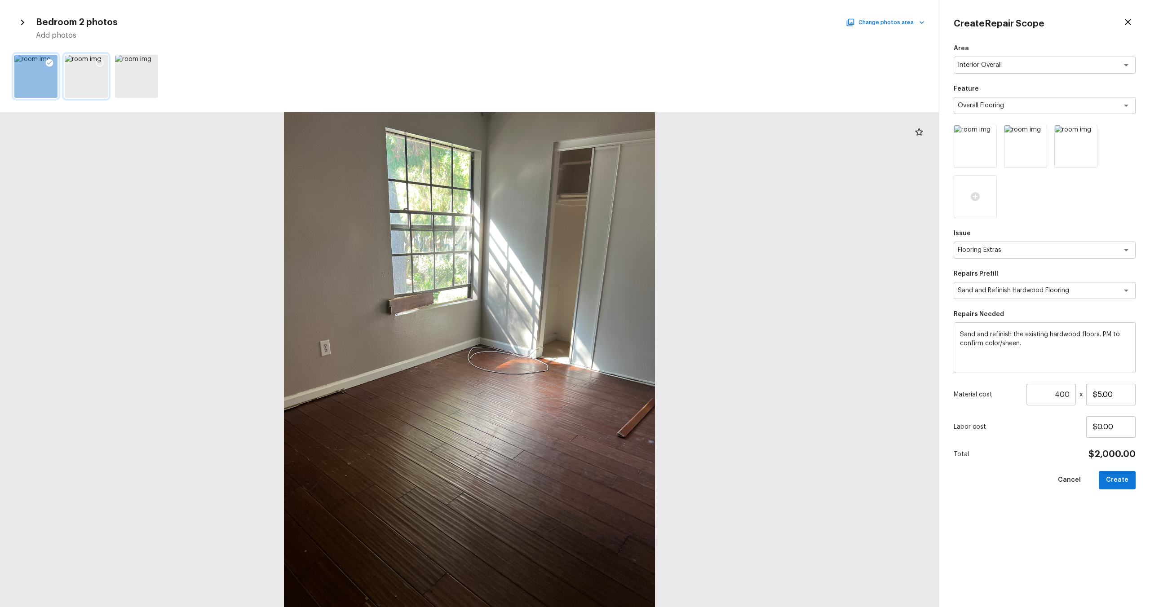
click at [100, 62] on icon at bounding box center [99, 62] width 9 height 9
click at [876, 23] on button "Change photos area" at bounding box center [886, 23] width 77 height 12
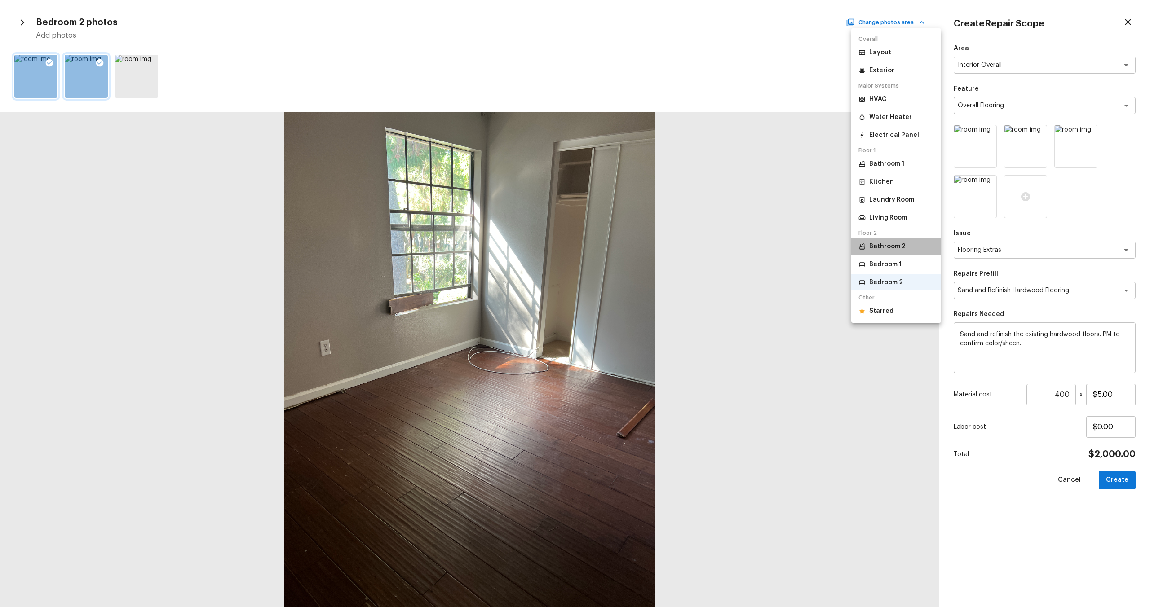
click at [872, 248] on p "Bathroom 2" at bounding box center [887, 246] width 36 height 9
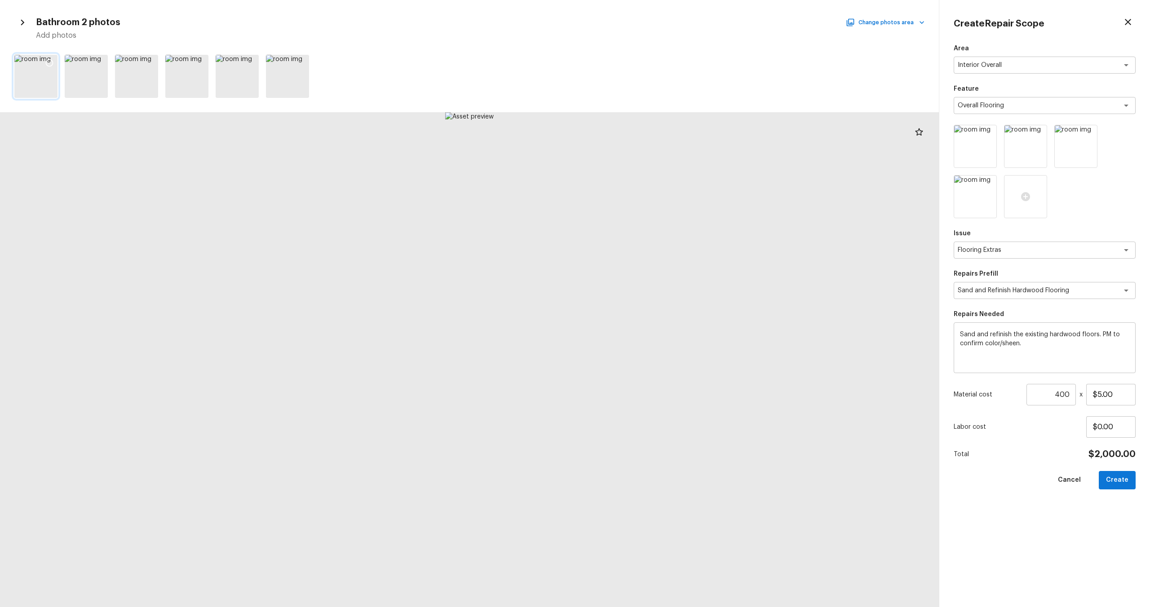
click at [49, 62] on icon at bounding box center [49, 62] width 9 height 9
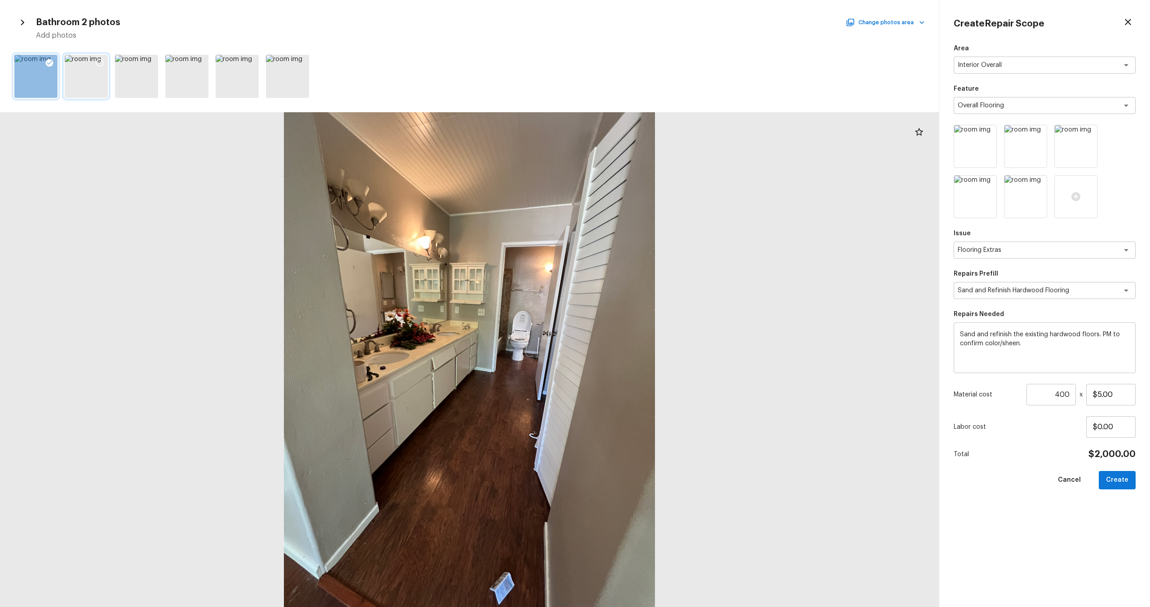
click at [103, 61] on icon at bounding box center [99, 62] width 9 height 9
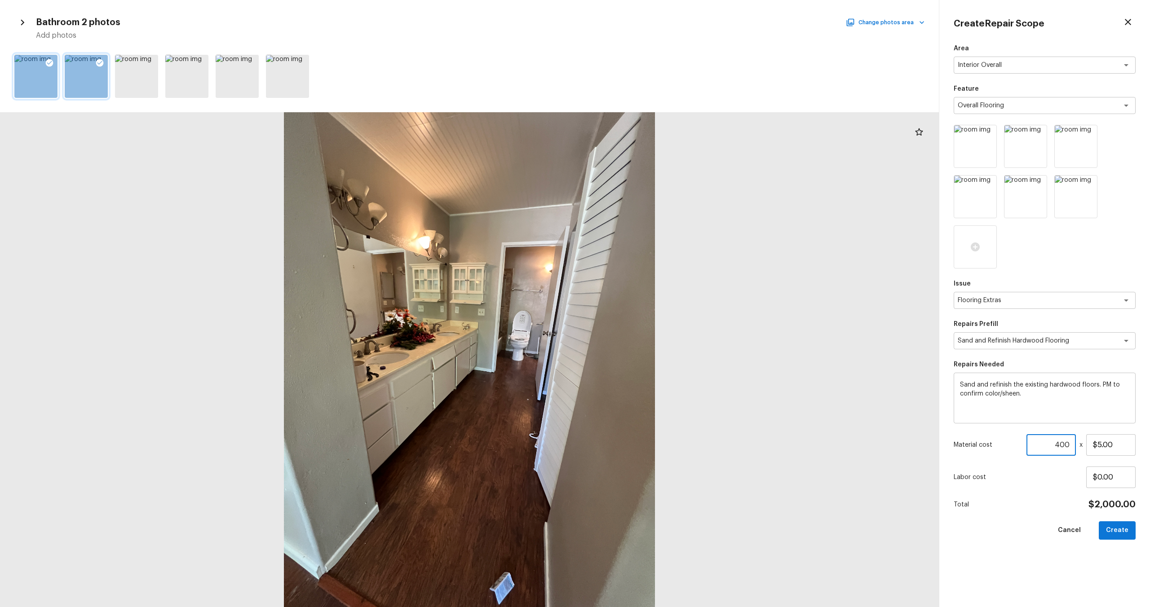
click at [1061, 443] on input "400" at bounding box center [1050, 445] width 49 height 22
drag, startPoint x: 1053, startPoint y: 445, endPoint x: 1076, endPoint y: 445, distance: 22.5
click at [1076, 445] on div "Material cost 400 ​ x $5.00" at bounding box center [1045, 445] width 182 height 22
click at [1119, 533] on button "Create" at bounding box center [1117, 531] width 37 height 18
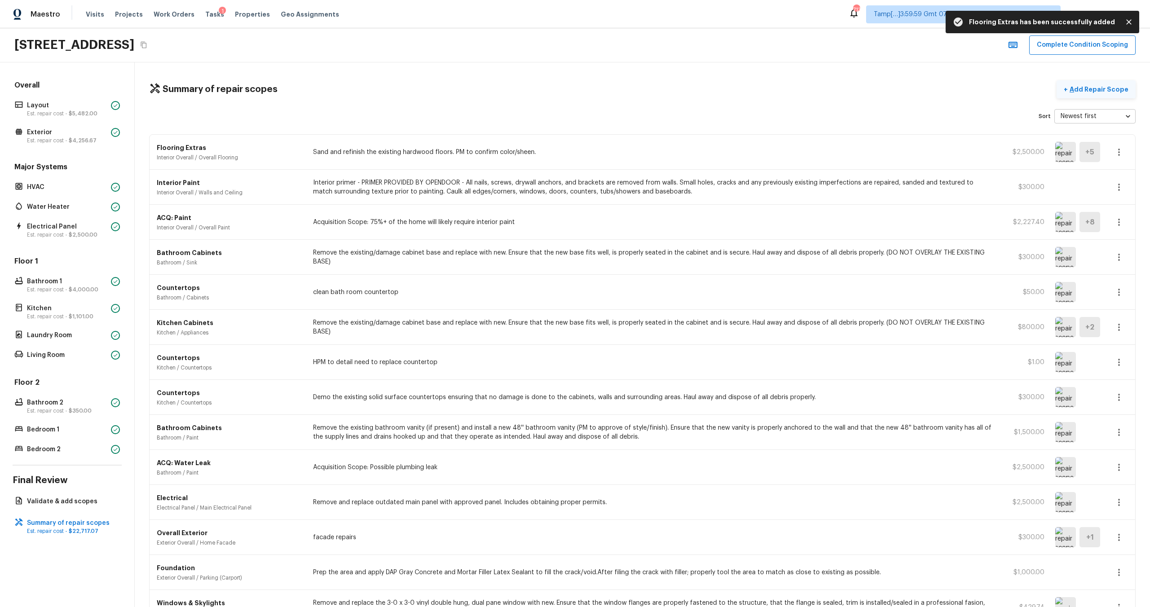
click at [1098, 88] on p "Add Repair Scope" at bounding box center [1098, 89] width 61 height 9
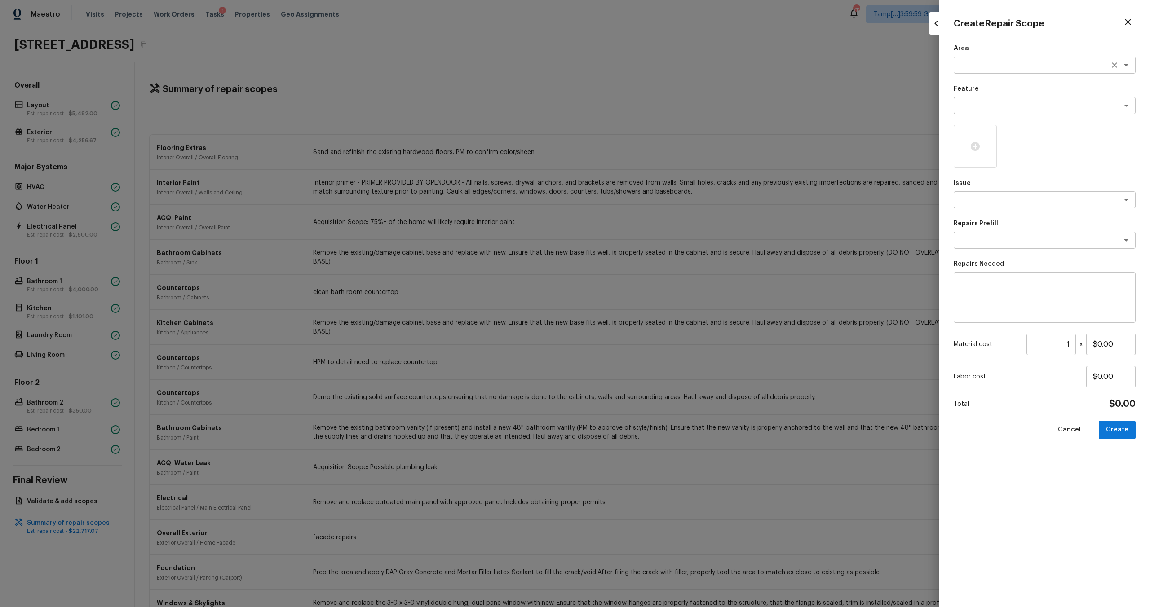
click at [978, 66] on textarea at bounding box center [1032, 65] width 149 height 9
click at [978, 90] on li "Interior Overall" at bounding box center [1045, 84] width 182 height 14
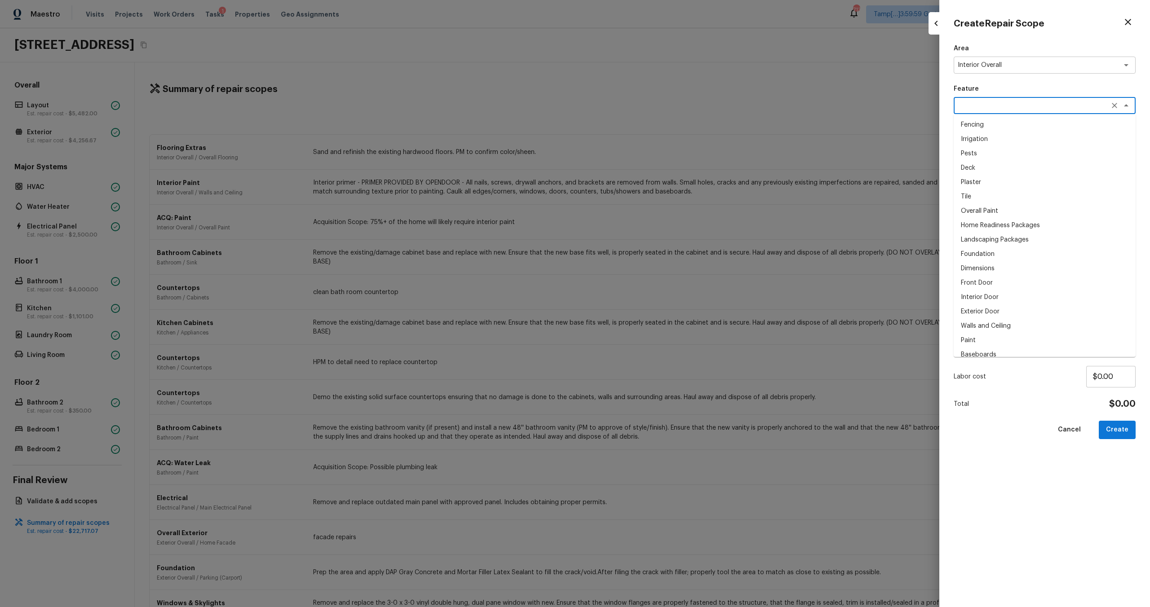
click at [978, 102] on textarea at bounding box center [1032, 105] width 149 height 9
click at [983, 152] on li "Overall Flooring" at bounding box center [1045, 153] width 182 height 14
click at [992, 202] on textarea at bounding box center [1032, 199] width 149 height 9
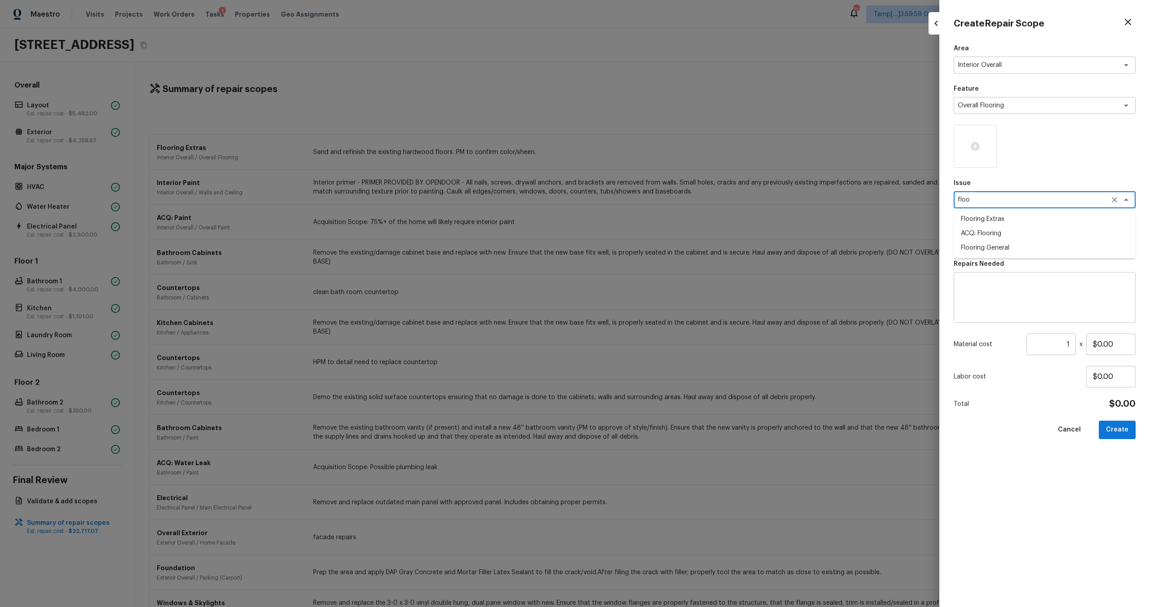
click at [983, 222] on li "Flooring Extras" at bounding box center [1045, 219] width 182 height 14
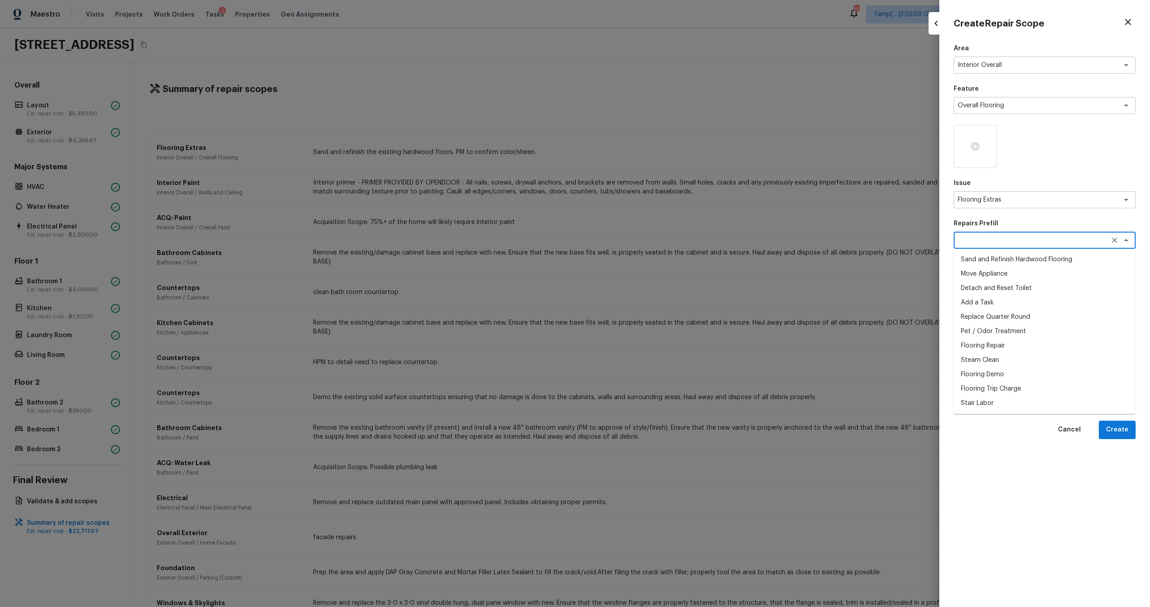
click at [983, 238] on textarea at bounding box center [1032, 240] width 149 height 9
click at [986, 255] on li "Flooring Demo" at bounding box center [1045, 259] width 182 height 14
click at [986, 313] on textarea "Demo existing flooring." at bounding box center [1044, 298] width 169 height 36
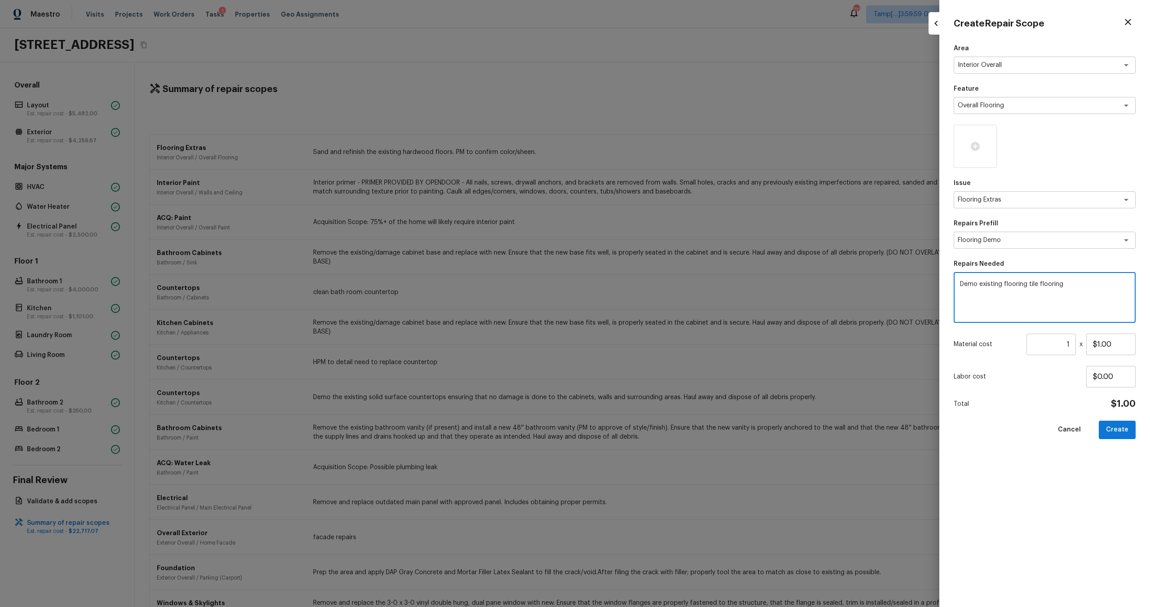
click at [1070, 341] on input "1" at bounding box center [1050, 345] width 49 height 22
click at [1121, 433] on button "Create" at bounding box center [1117, 430] width 37 height 18
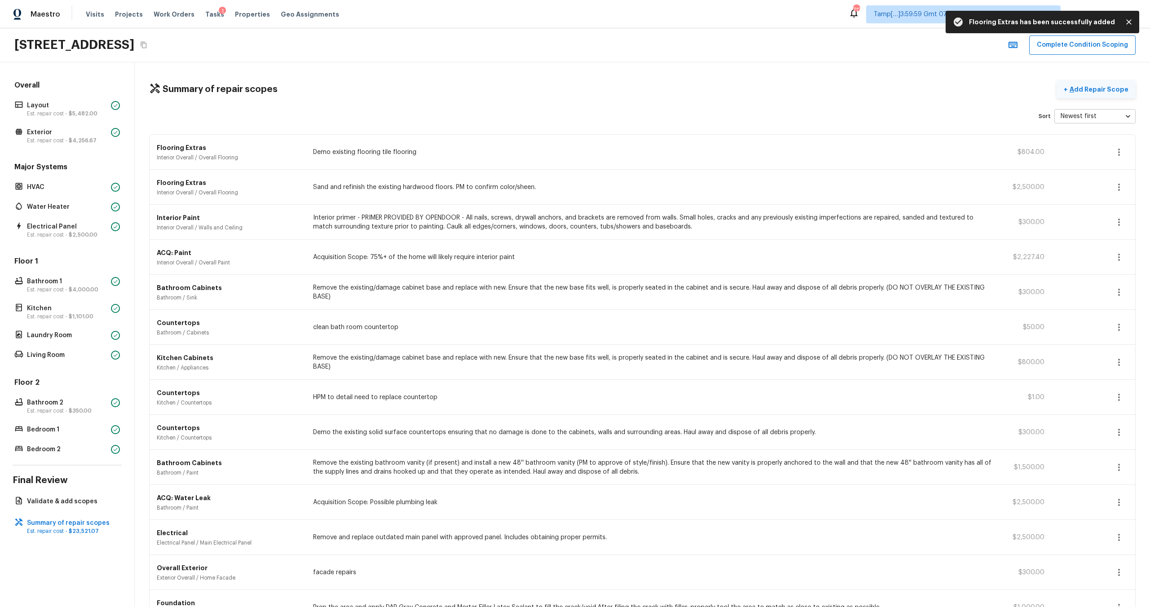
click at [1106, 95] on button "+ Add Repair Scope" at bounding box center [1096, 89] width 79 height 18
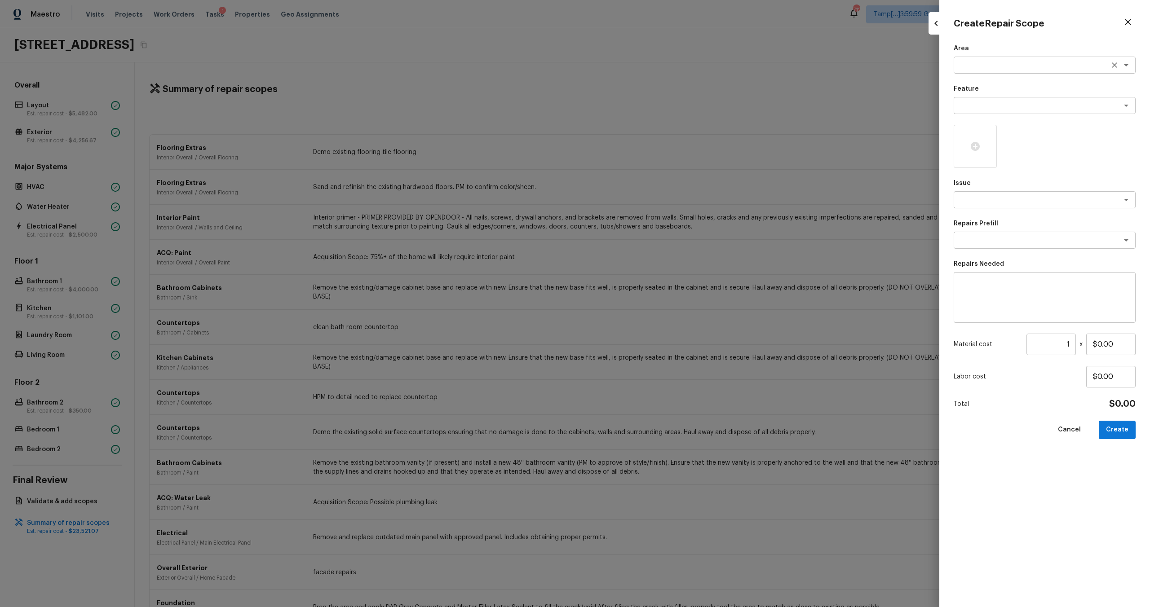
click at [989, 62] on textarea at bounding box center [1032, 65] width 149 height 9
click at [992, 89] on li "Interior Overall" at bounding box center [1045, 84] width 182 height 14
click at [992, 102] on textarea at bounding box center [1032, 105] width 149 height 9
click at [986, 180] on li "Overall Flooring" at bounding box center [1045, 182] width 182 height 14
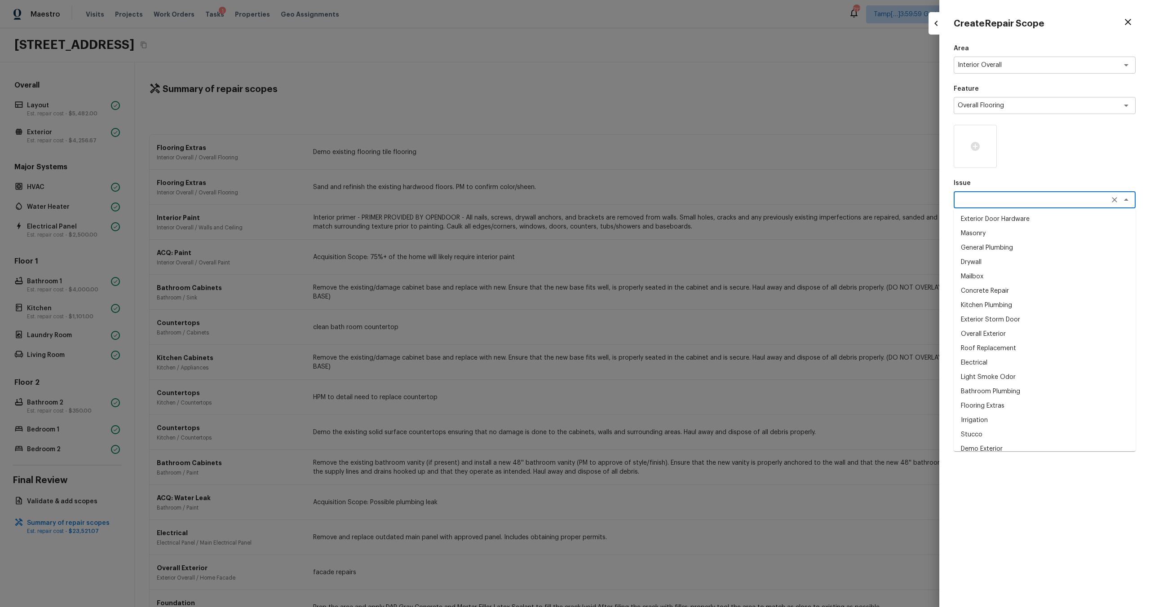
click at [988, 199] on textarea at bounding box center [1032, 199] width 149 height 9
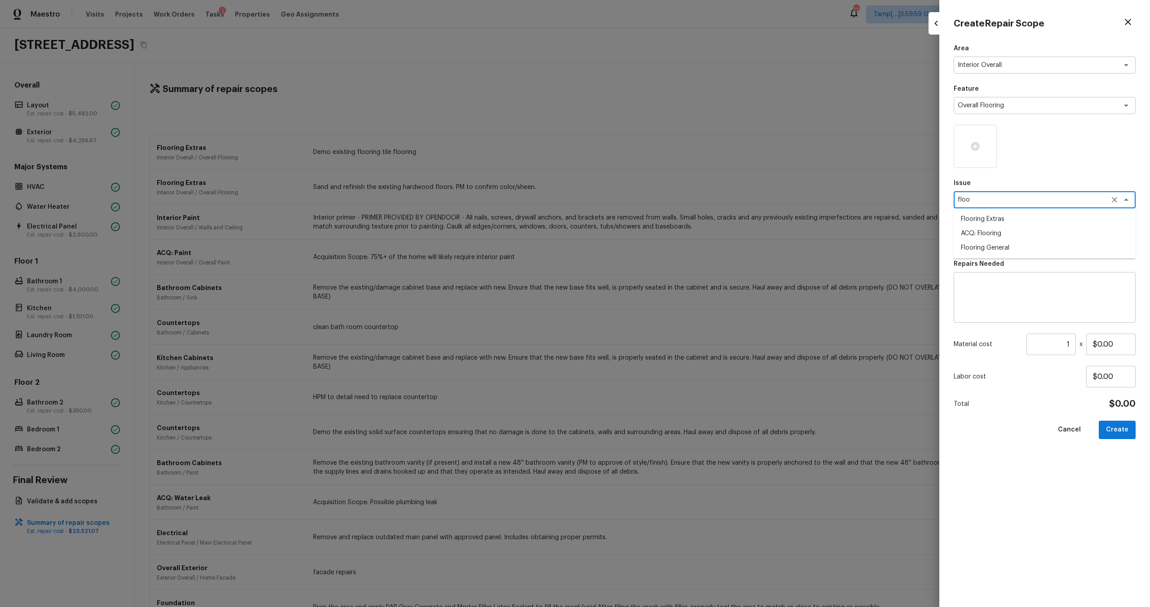
click at [1017, 219] on li "Flooring Extras" at bounding box center [1045, 219] width 182 height 14
click at [1010, 251] on div "Area Interior Overall x ​ Feature Overall Flooring x ​ Issue Flooring Extras x …" at bounding box center [1045, 318] width 182 height 549
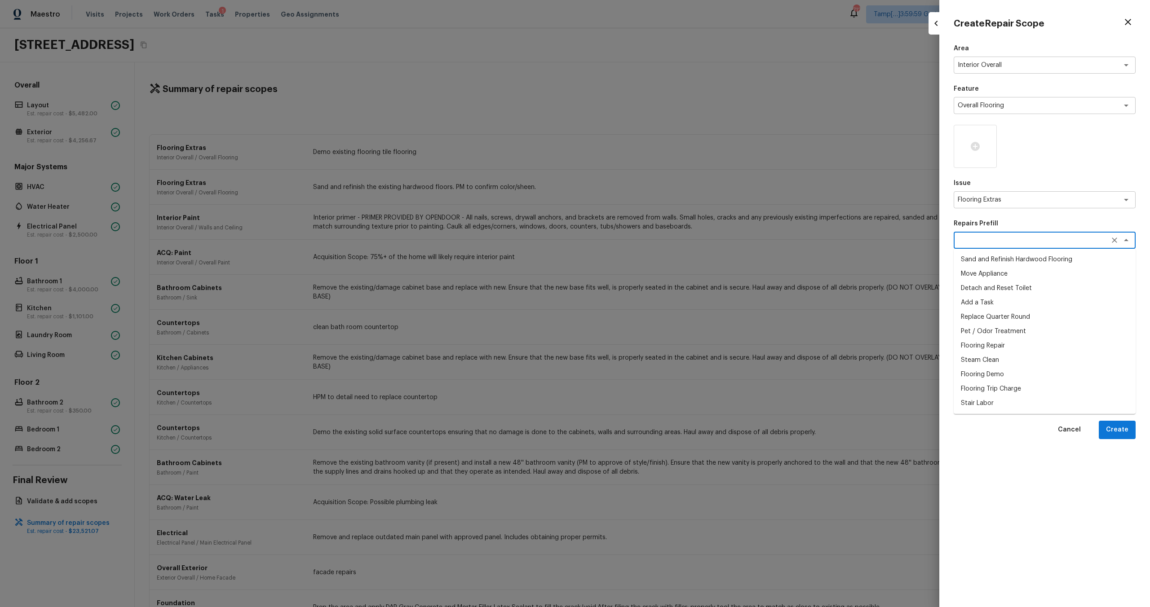
click at [1010, 244] on textarea at bounding box center [1032, 240] width 149 height 9
click at [983, 306] on li "Add a Task" at bounding box center [1045, 303] width 182 height 14
click at [1018, 281] on textarea "HPM to detail" at bounding box center [1044, 298] width 169 height 36
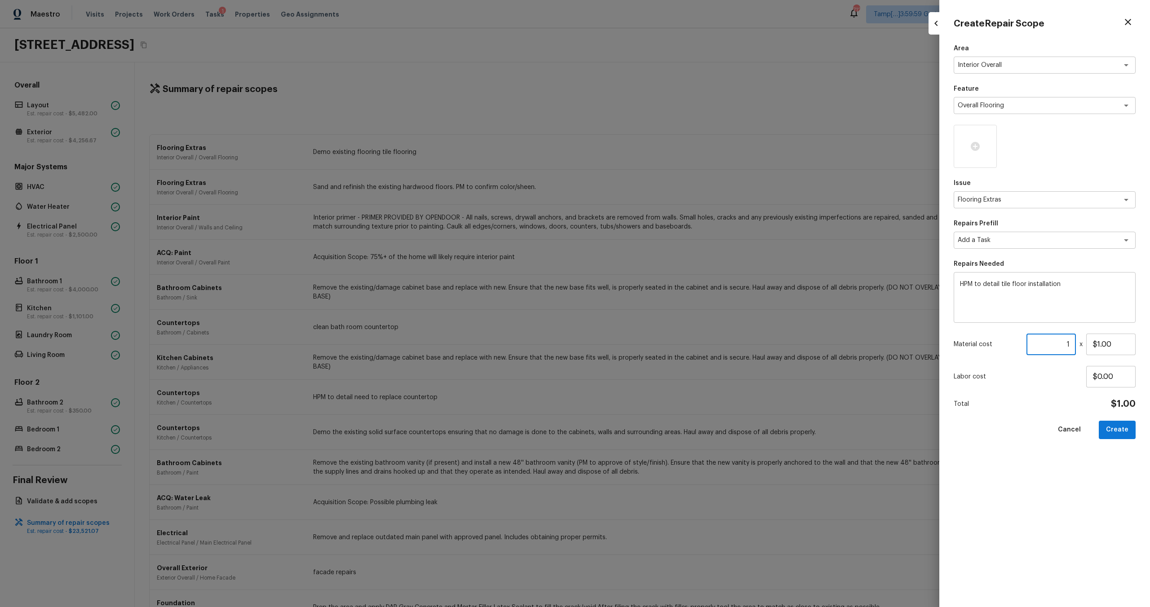
drag, startPoint x: 1070, startPoint y: 347, endPoint x: 1058, endPoint y: 345, distance: 11.5
click at [1058, 345] on input "1" at bounding box center [1050, 345] width 49 height 22
click at [1132, 343] on input "$1.00" at bounding box center [1110, 345] width 49 height 22
click at [1132, 343] on input "$73.00" at bounding box center [1110, 345] width 49 height 22
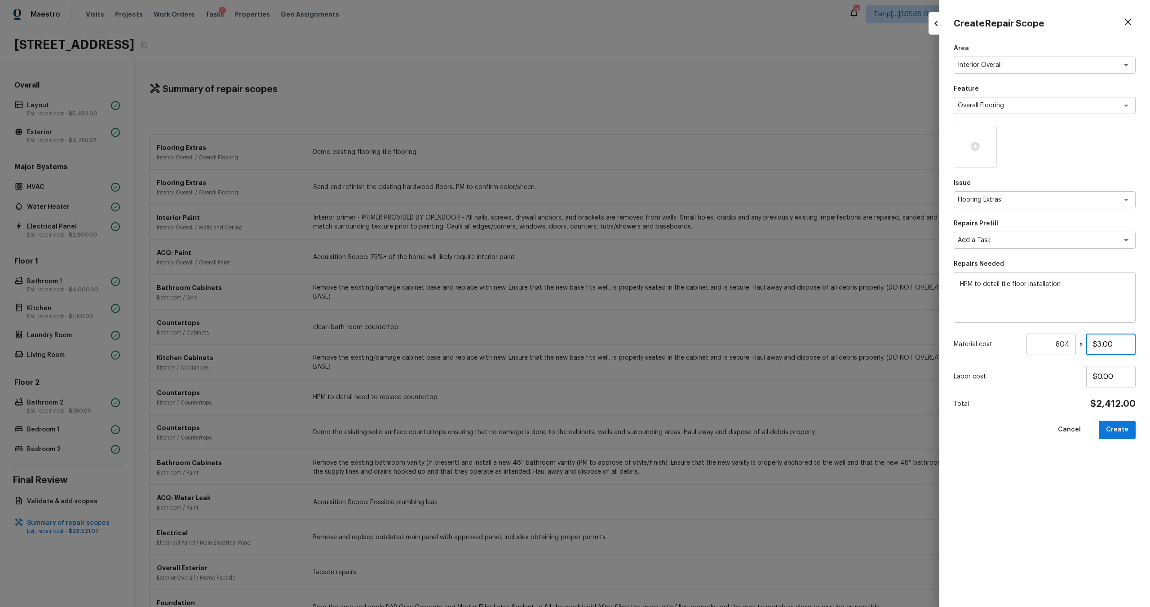
click at [1119, 345] on input "$3.00" at bounding box center [1110, 345] width 49 height 22
click at [978, 144] on icon at bounding box center [975, 146] width 9 height 9
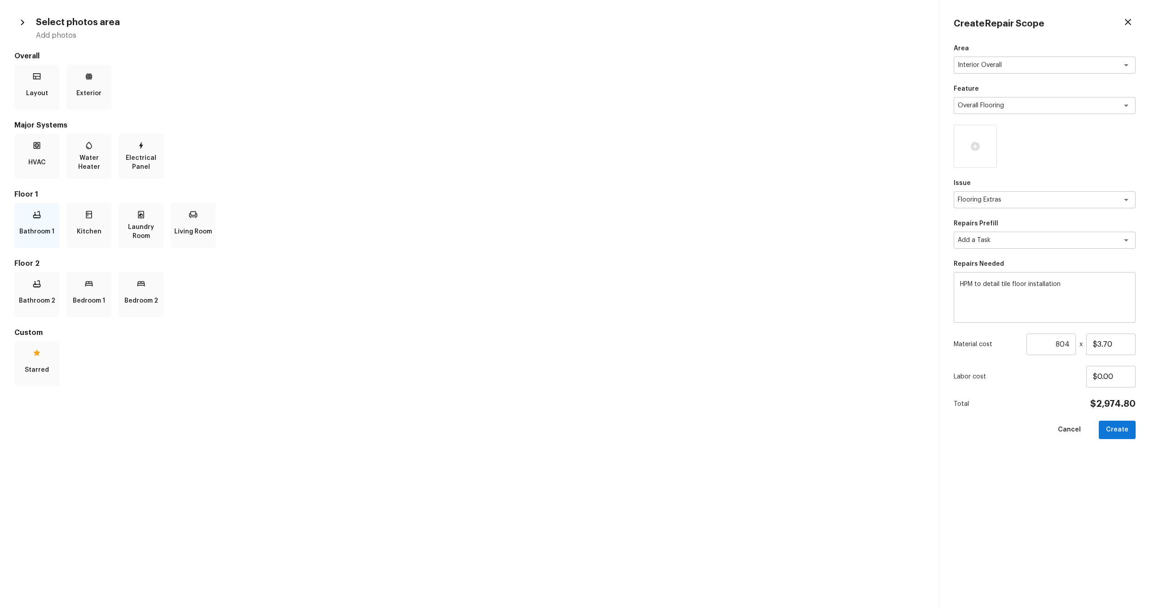
click at [39, 218] on icon at bounding box center [37, 215] width 8 height 8
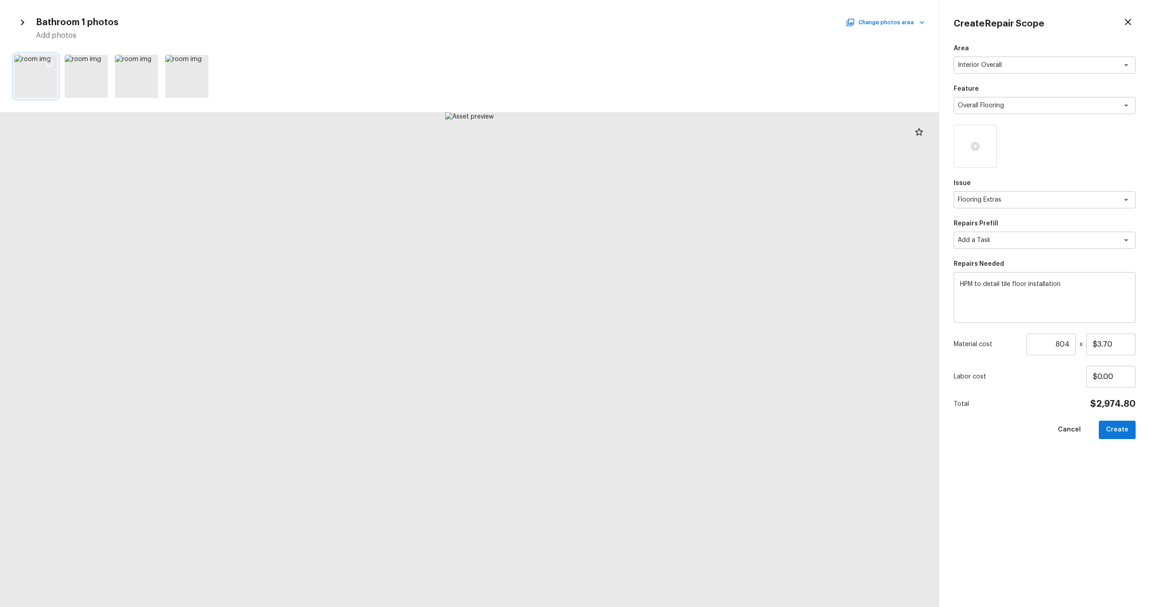
click at [50, 59] on icon at bounding box center [49, 62] width 9 height 9
click at [102, 57] on div at bounding box center [100, 64] width 16 height 19
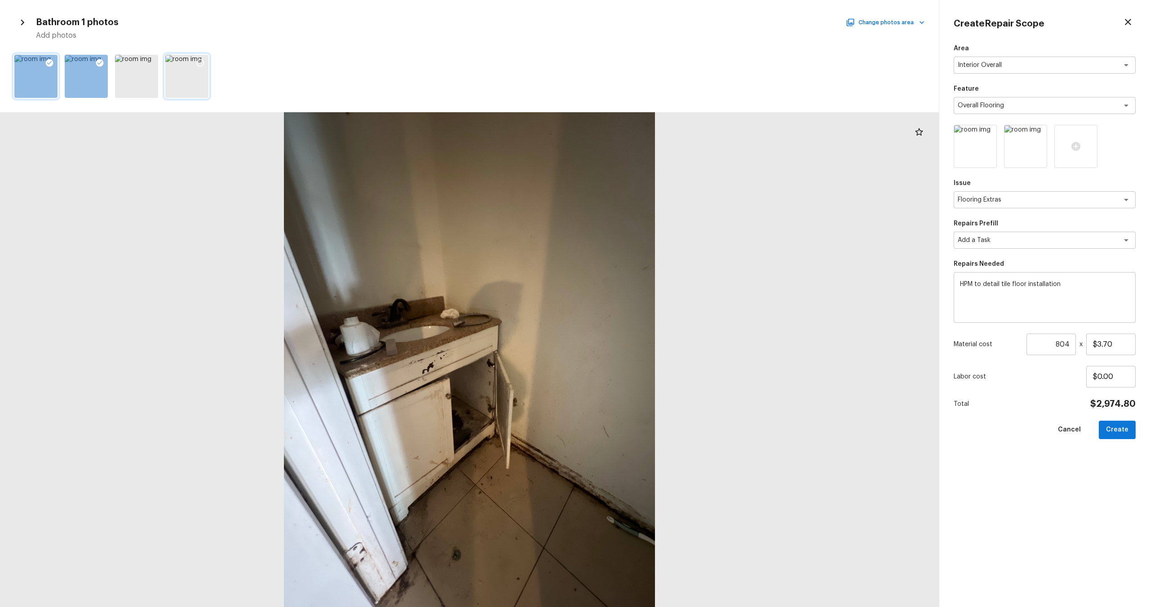
click at [204, 63] on icon at bounding box center [200, 62] width 9 height 9
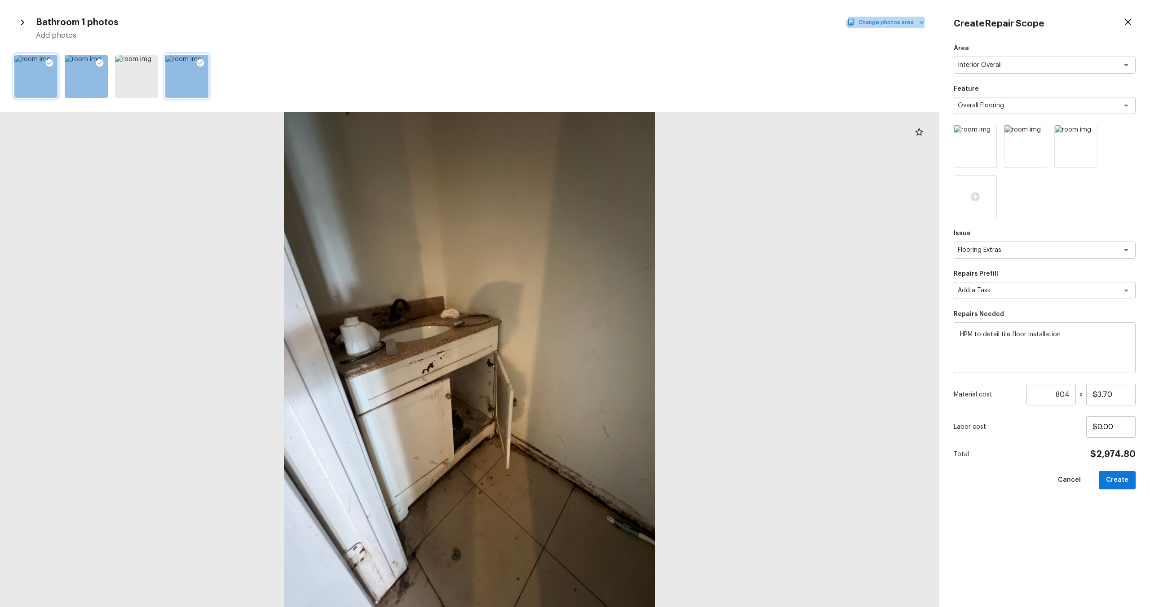
click at [900, 26] on button "Change photos area" at bounding box center [886, 23] width 77 height 12
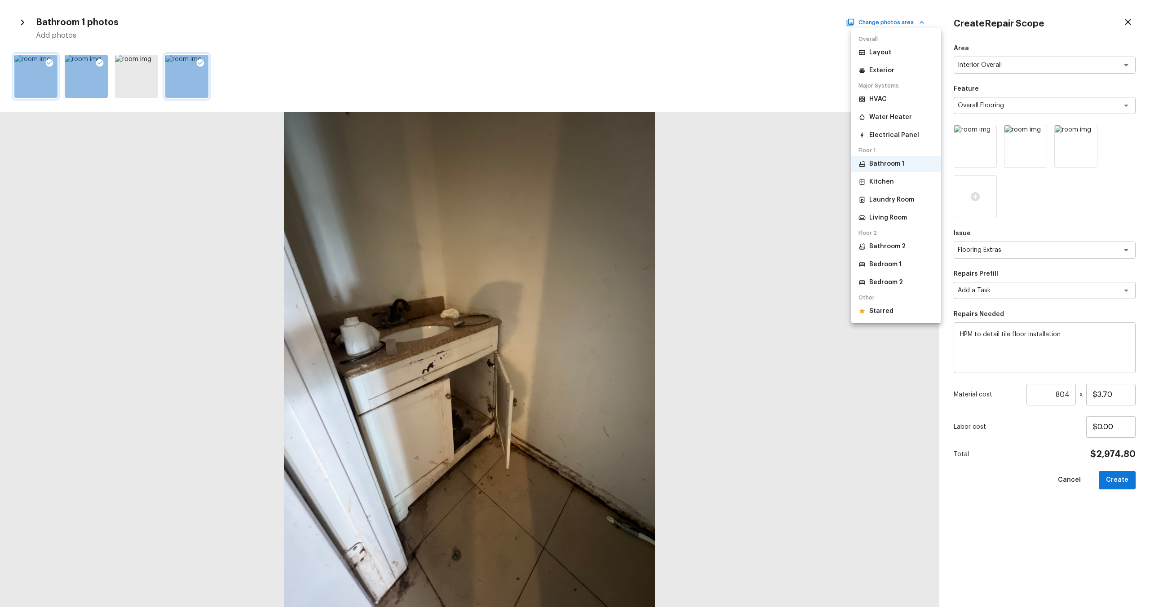
click at [888, 183] on p "Kitchen" at bounding box center [881, 181] width 25 height 9
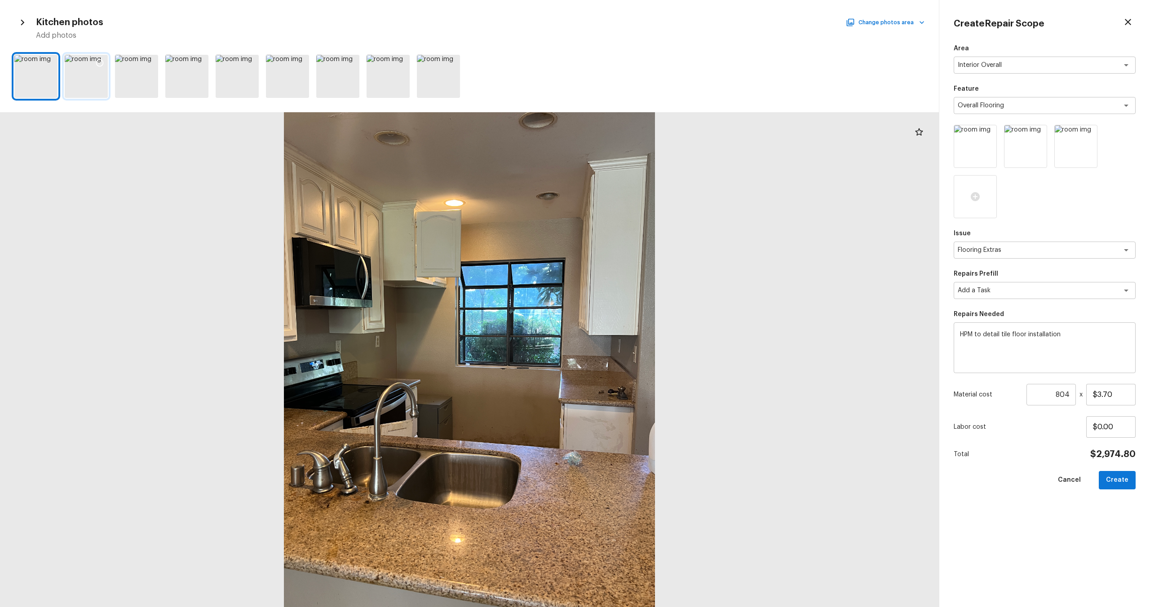
click at [104, 62] on icon at bounding box center [99, 62] width 9 height 9
click at [451, 66] on icon at bounding box center [451, 62] width 9 height 9
click at [345, 63] on div at bounding box center [351, 64] width 16 height 19
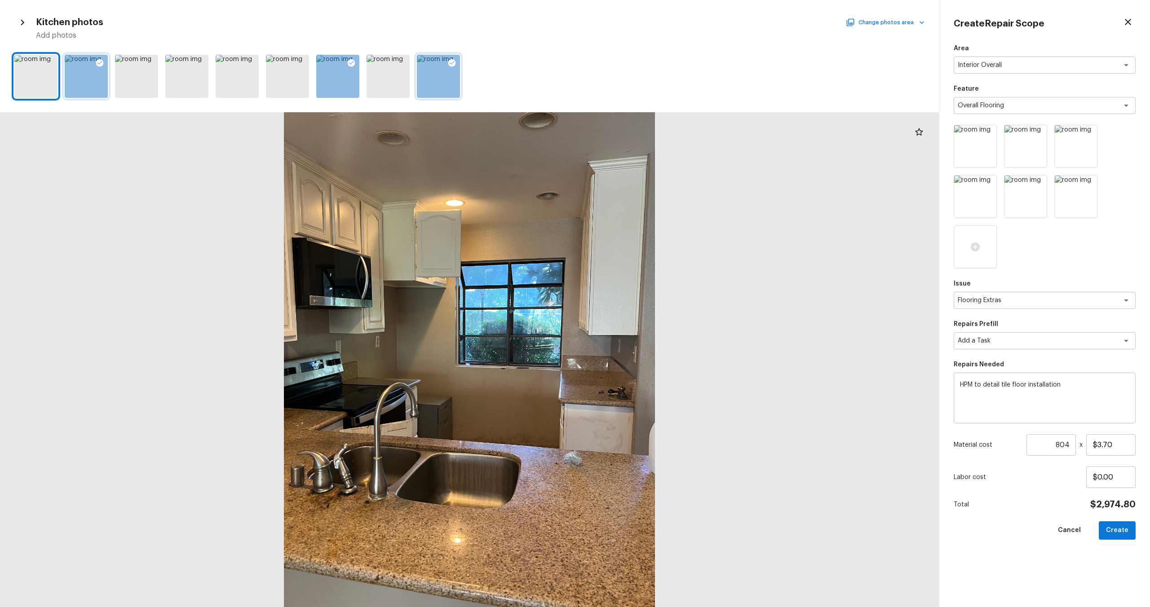
click at [862, 19] on button "Change photos area" at bounding box center [886, 23] width 77 height 12
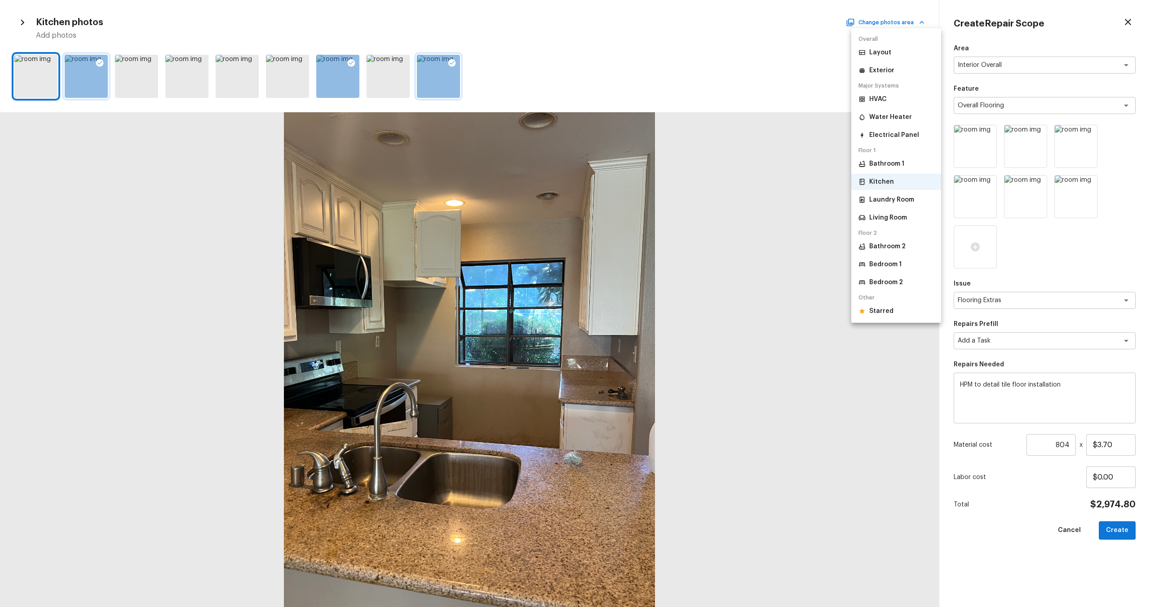
click at [885, 203] on p "Laundry Room" at bounding box center [891, 199] width 45 height 9
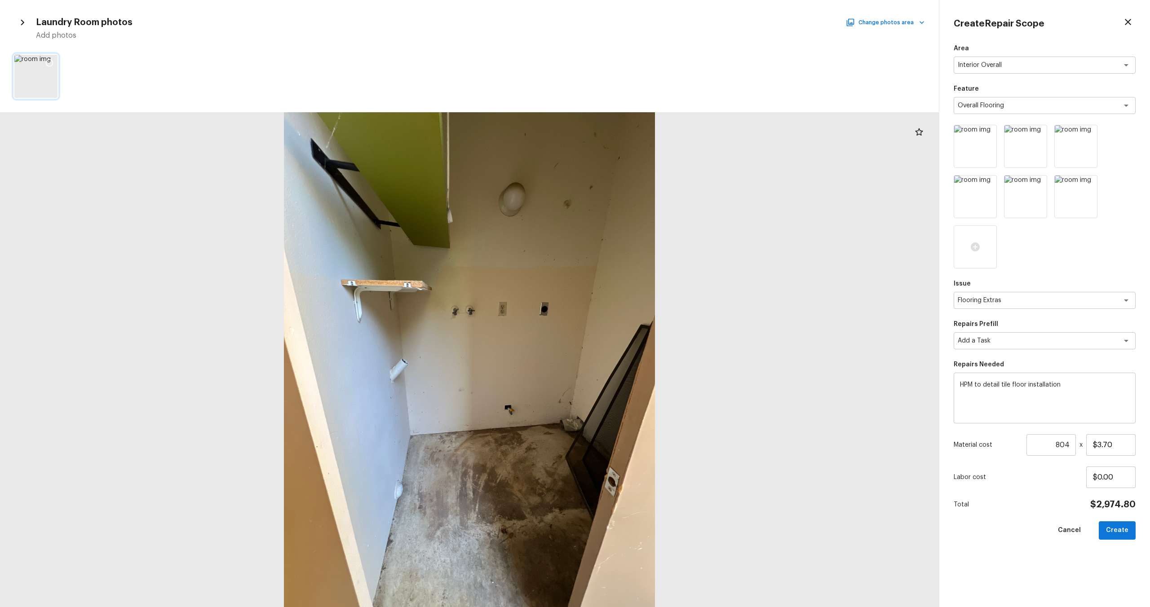
click at [51, 69] on div at bounding box center [49, 64] width 16 height 19
click at [884, 21] on button "Change photos area" at bounding box center [886, 23] width 77 height 12
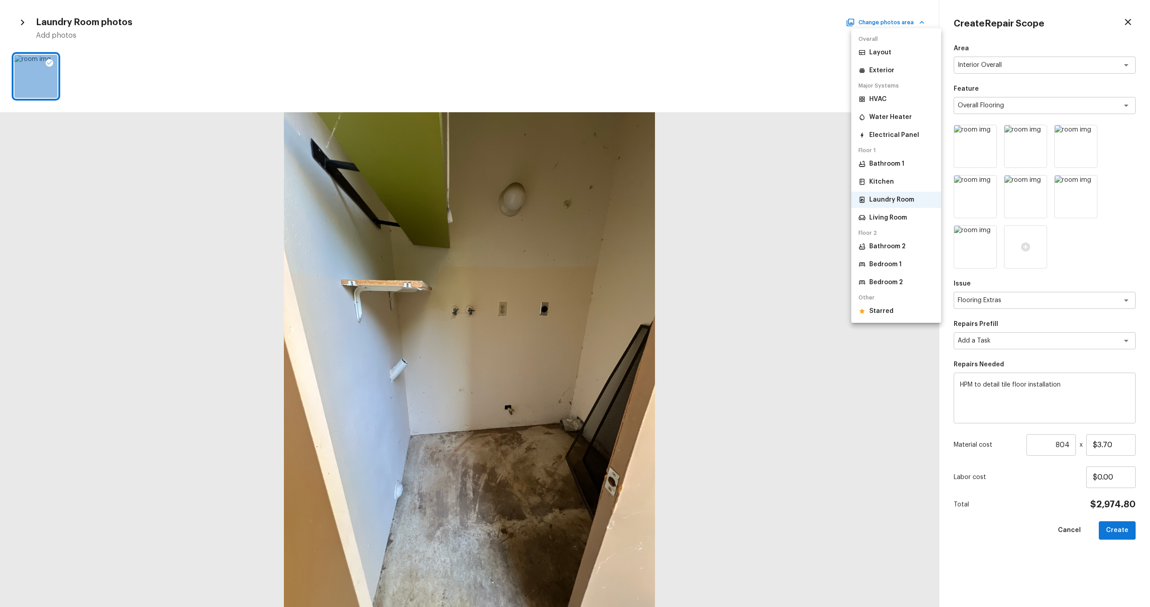
click at [1112, 534] on div at bounding box center [575, 303] width 1150 height 607
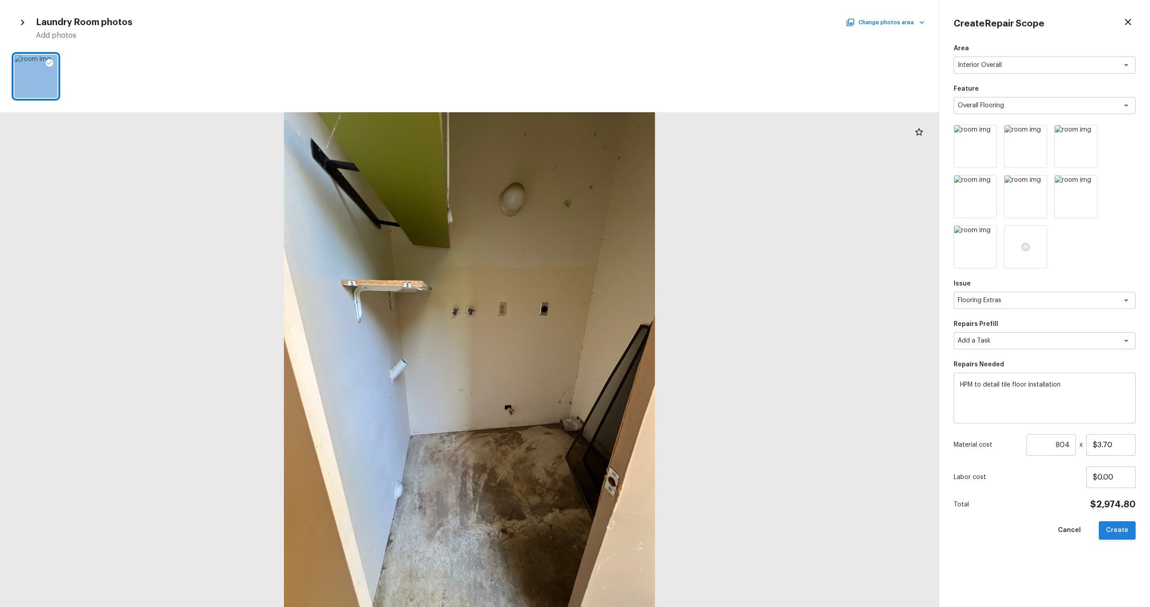
click at [1113, 534] on button "Create" at bounding box center [1117, 531] width 37 height 18
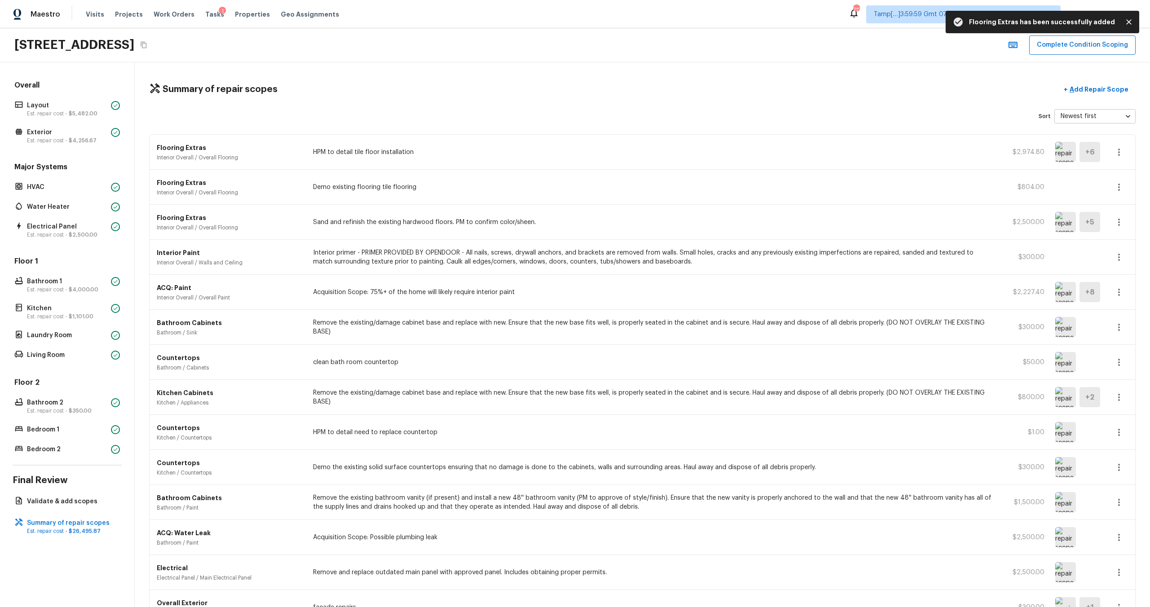
click at [1117, 153] on icon "button" at bounding box center [1119, 152] width 11 height 11
click at [1111, 182] on li "Edit" at bounding box center [1122, 178] width 42 height 27
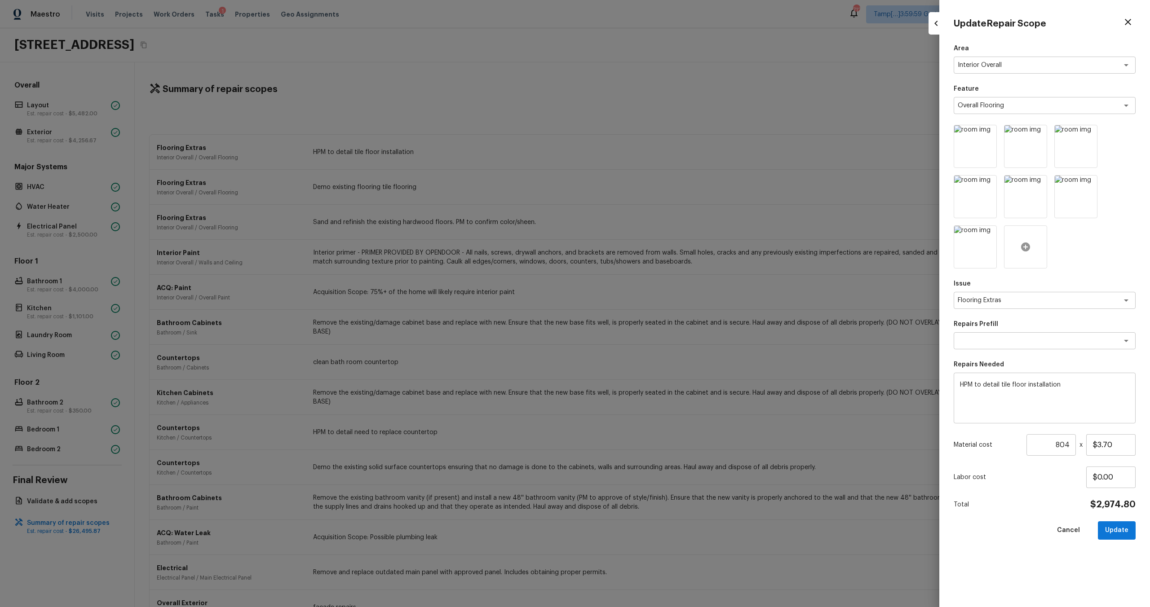
click at [1027, 257] on div at bounding box center [1025, 247] width 43 height 43
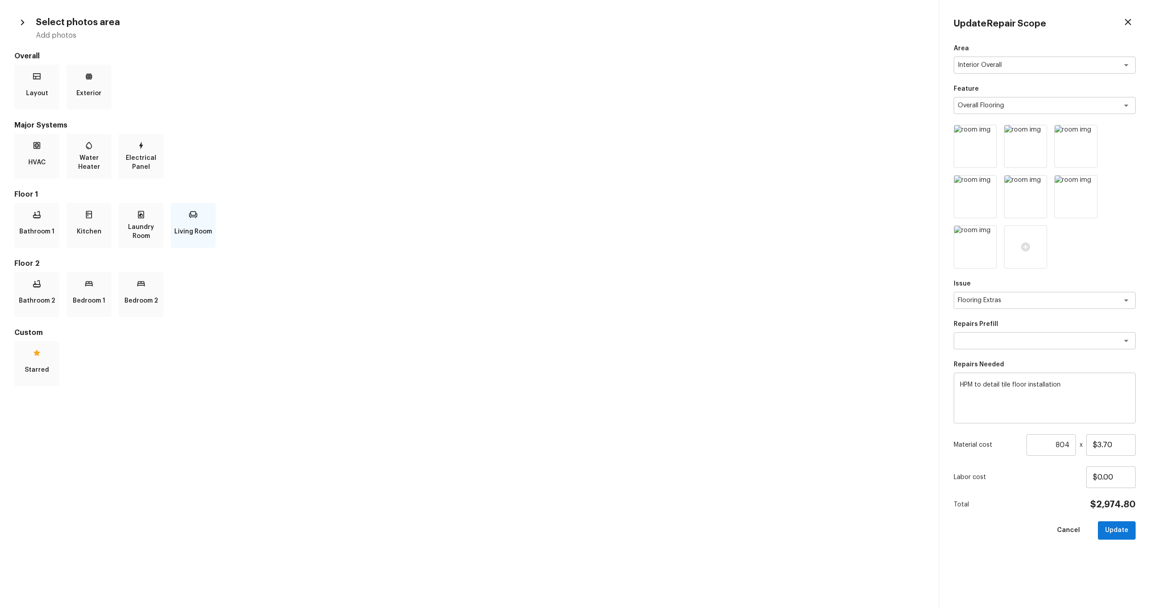
click at [174, 229] on p "Living Room" at bounding box center [193, 232] width 38 height 18
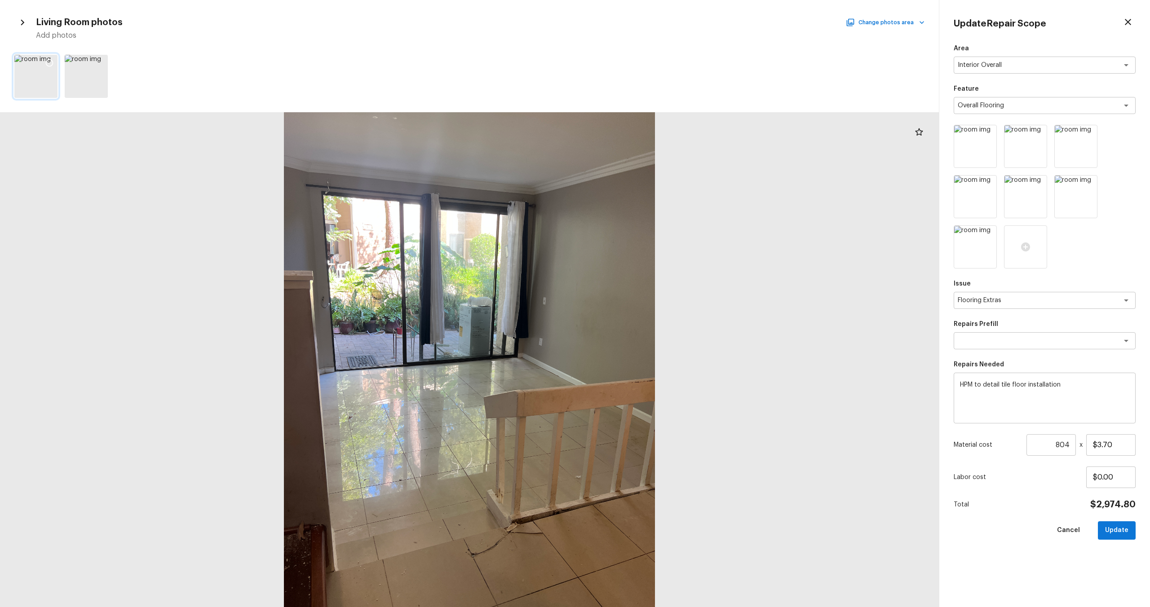
click at [55, 63] on div at bounding box center [49, 64] width 16 height 19
click at [96, 61] on icon at bounding box center [99, 62] width 9 height 9
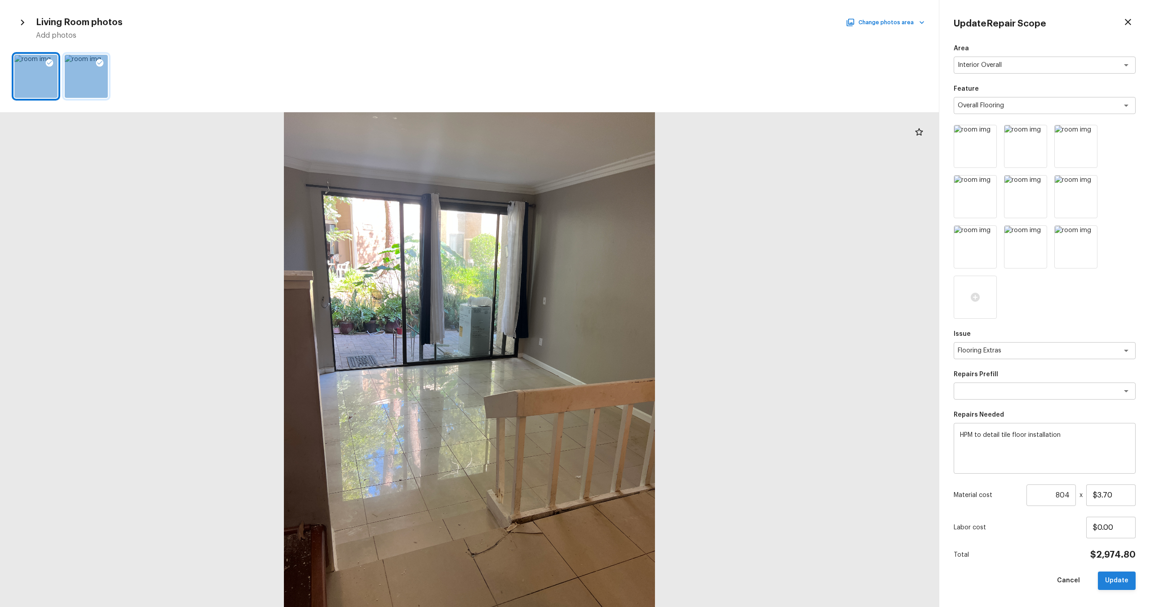
click at [1121, 582] on button "Update" at bounding box center [1117, 581] width 38 height 18
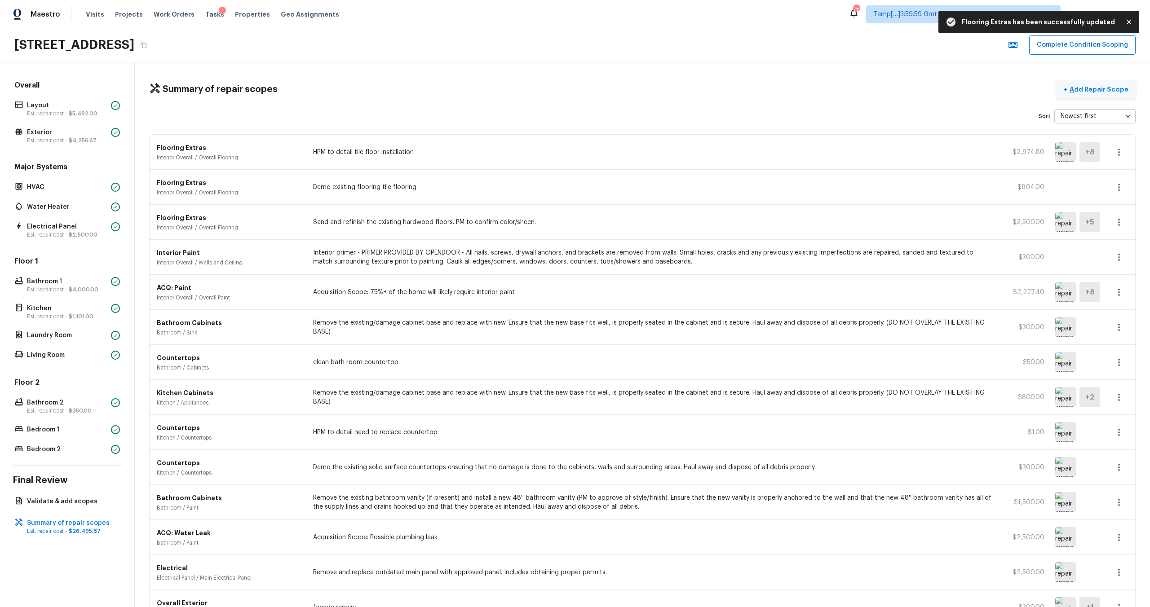
click at [1095, 88] on p "Add Repair Scope" at bounding box center [1098, 89] width 61 height 9
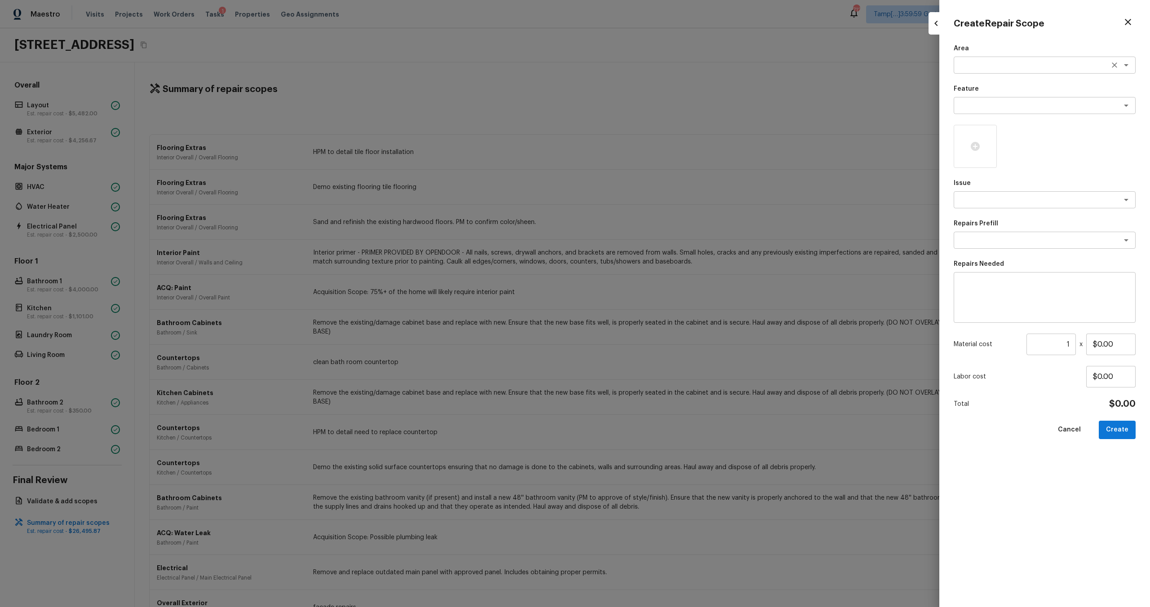
click at [962, 67] on textarea at bounding box center [1032, 65] width 149 height 9
click at [966, 84] on li "Interior Overall" at bounding box center [1045, 84] width 182 height 14
click at [966, 108] on textarea at bounding box center [1032, 105] width 149 height 9
click at [974, 122] on li "Baseboards" at bounding box center [1045, 125] width 182 height 14
click at [974, 207] on div "x ​" at bounding box center [1045, 199] width 182 height 17
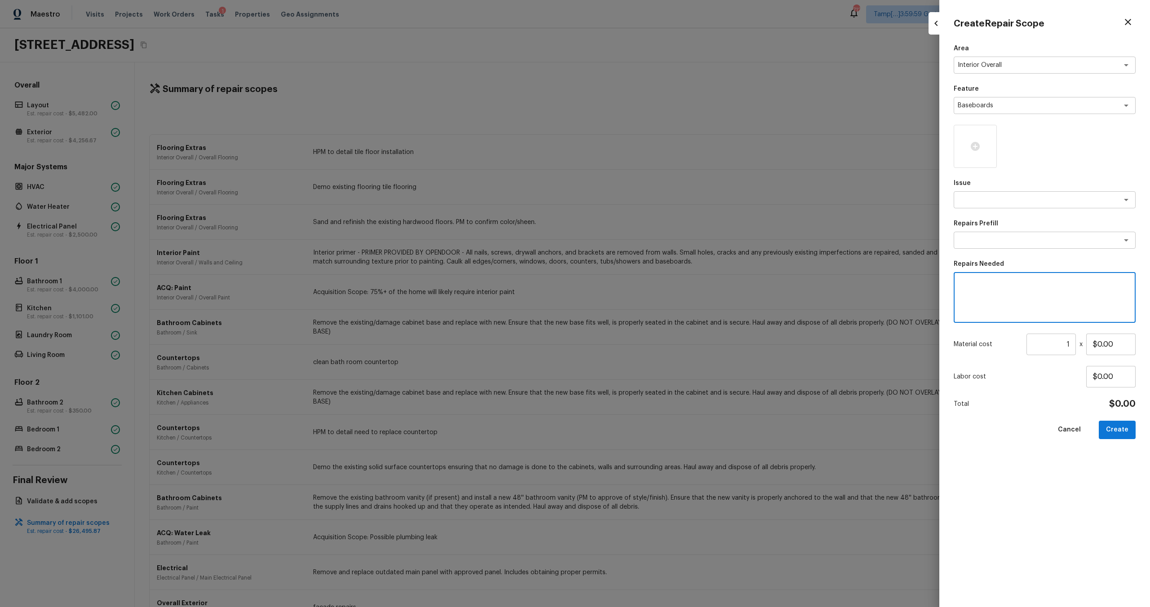
click at [980, 286] on textarea at bounding box center [1044, 298] width 169 height 36
drag, startPoint x: 1070, startPoint y: 346, endPoint x: 1061, endPoint y: 346, distance: 9.4
click at [1061, 346] on input "1" at bounding box center [1050, 345] width 49 height 22
click at [1121, 433] on button "Create" at bounding box center [1117, 430] width 37 height 18
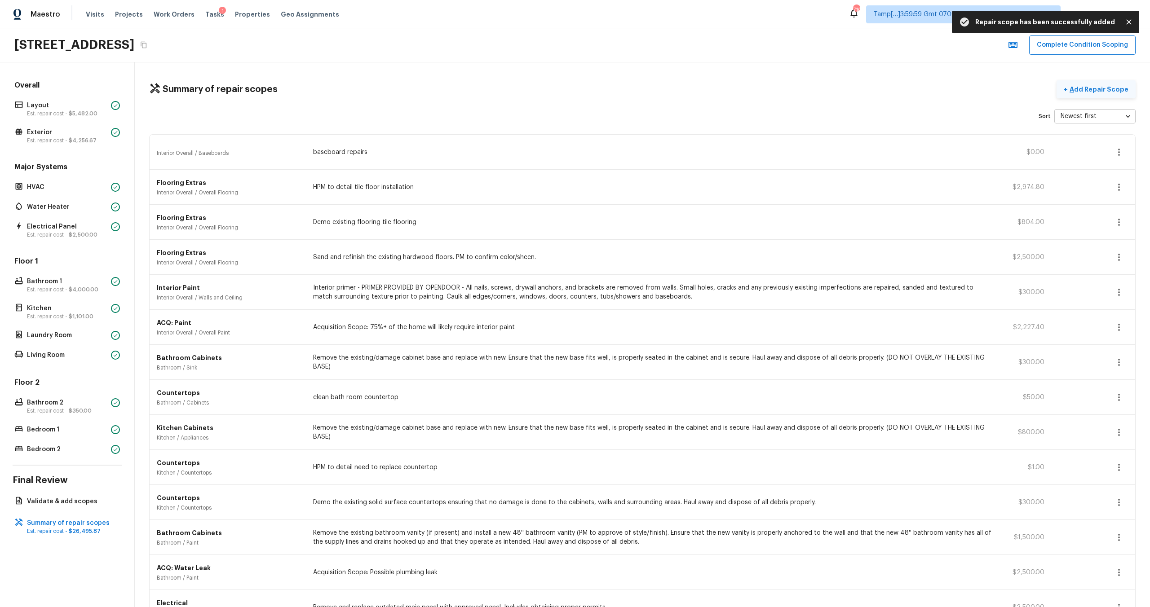
click at [1108, 86] on p "Add Repair Scope" at bounding box center [1098, 89] width 61 height 9
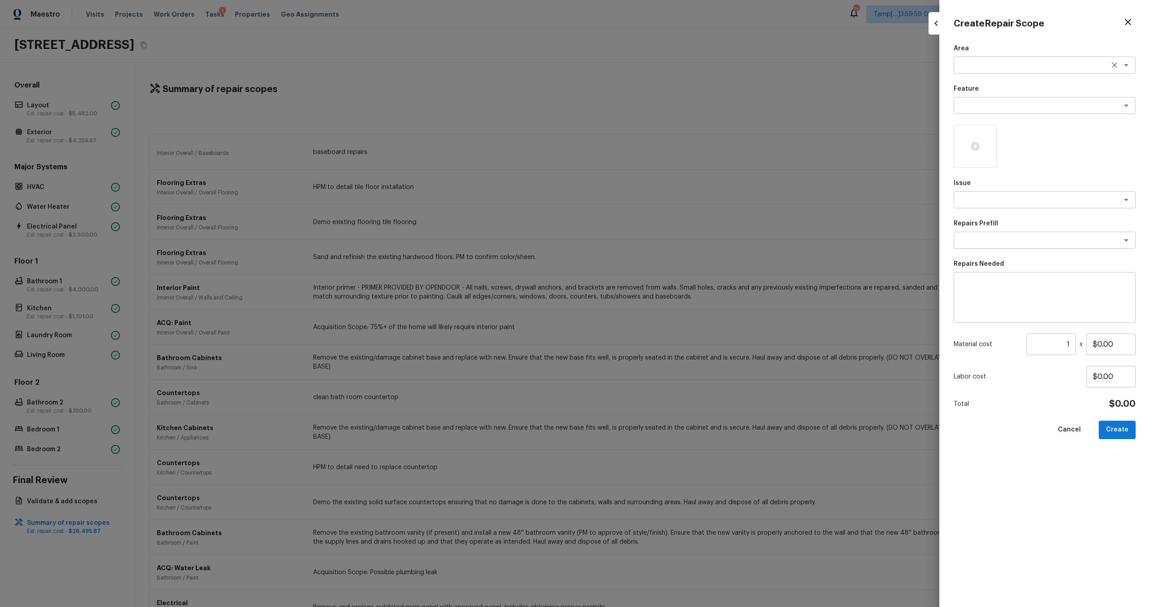
click at [973, 71] on div "x ​" at bounding box center [1045, 65] width 182 height 17
click at [977, 83] on li "Interior Overall" at bounding box center [1045, 84] width 182 height 14
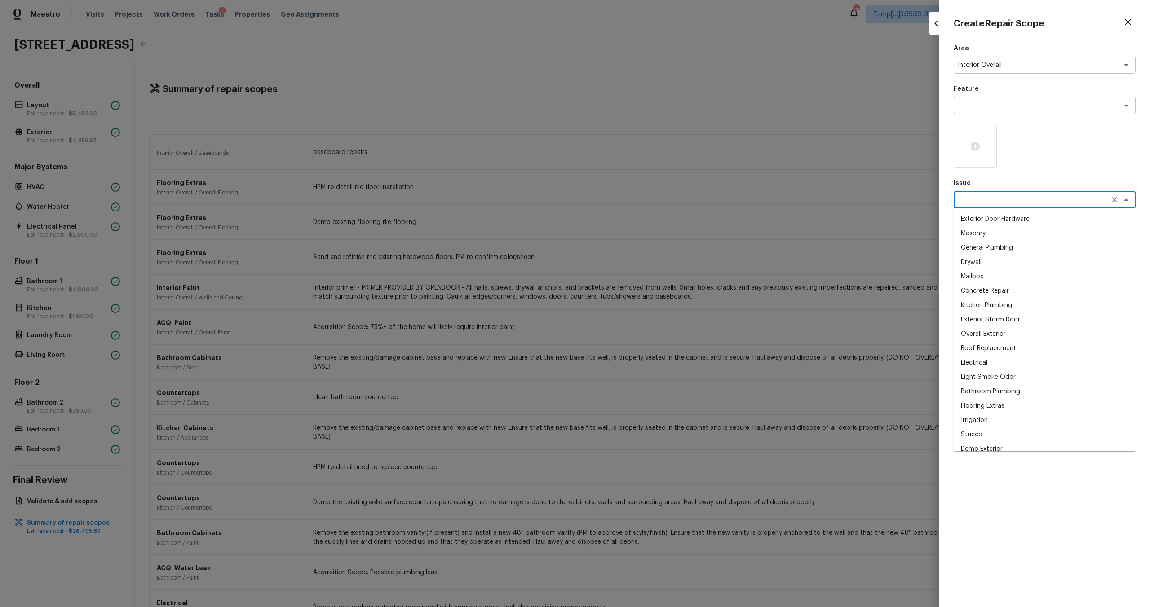
click at [977, 203] on textarea at bounding box center [1032, 199] width 149 height 9
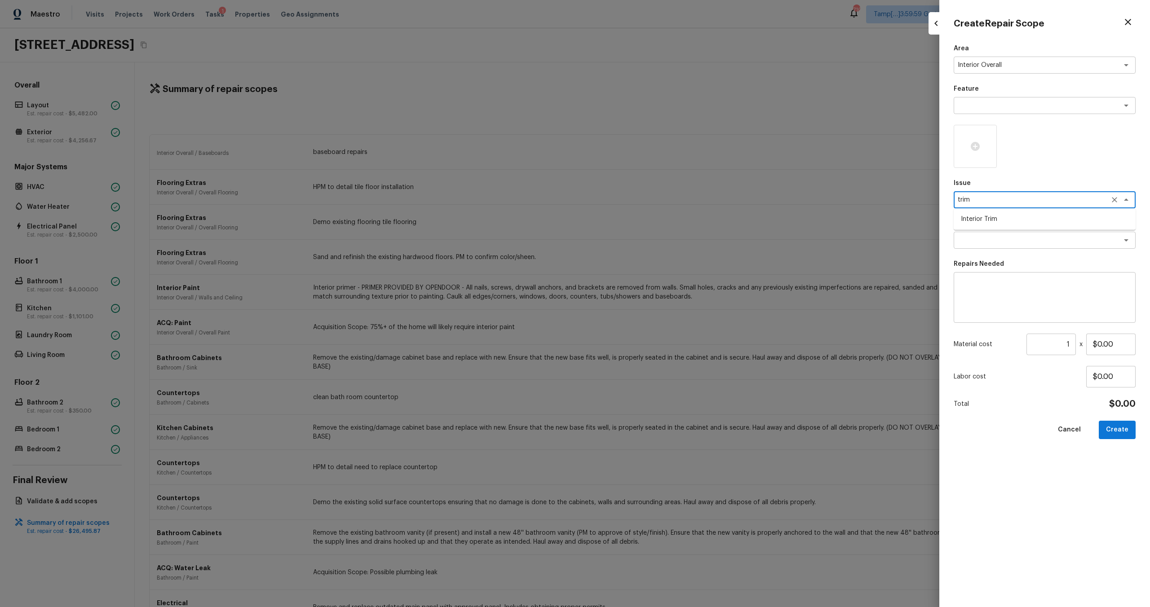
click at [989, 222] on li "Interior Trim" at bounding box center [1045, 219] width 182 height 14
click at [989, 232] on div "x ​" at bounding box center [1045, 240] width 182 height 17
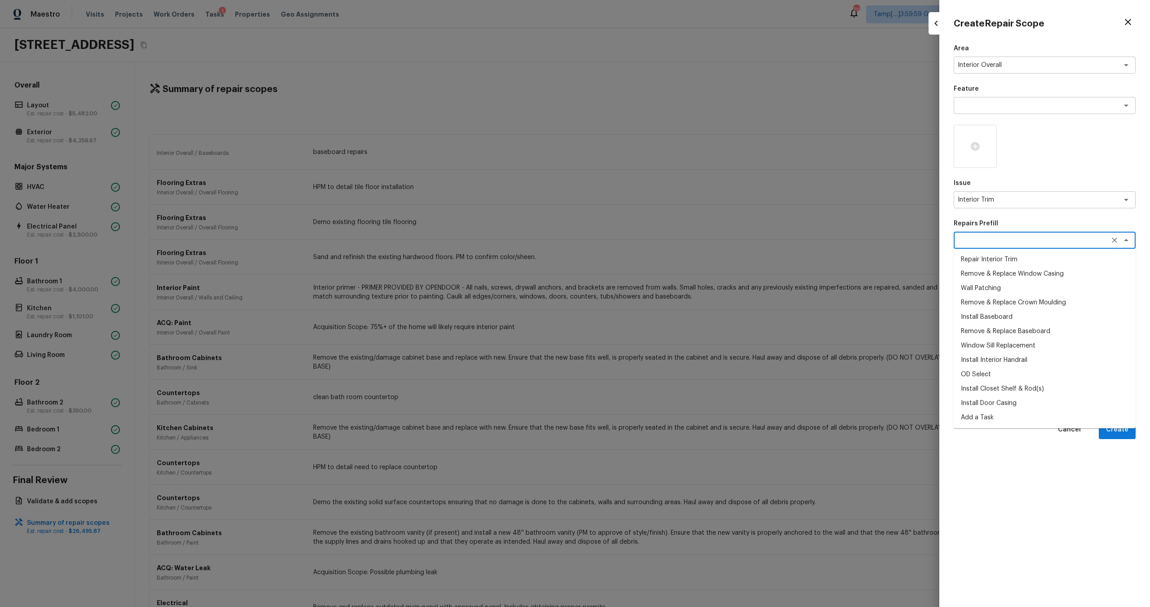
click at [990, 264] on li "Repair Interior Trim" at bounding box center [1045, 259] width 182 height 14
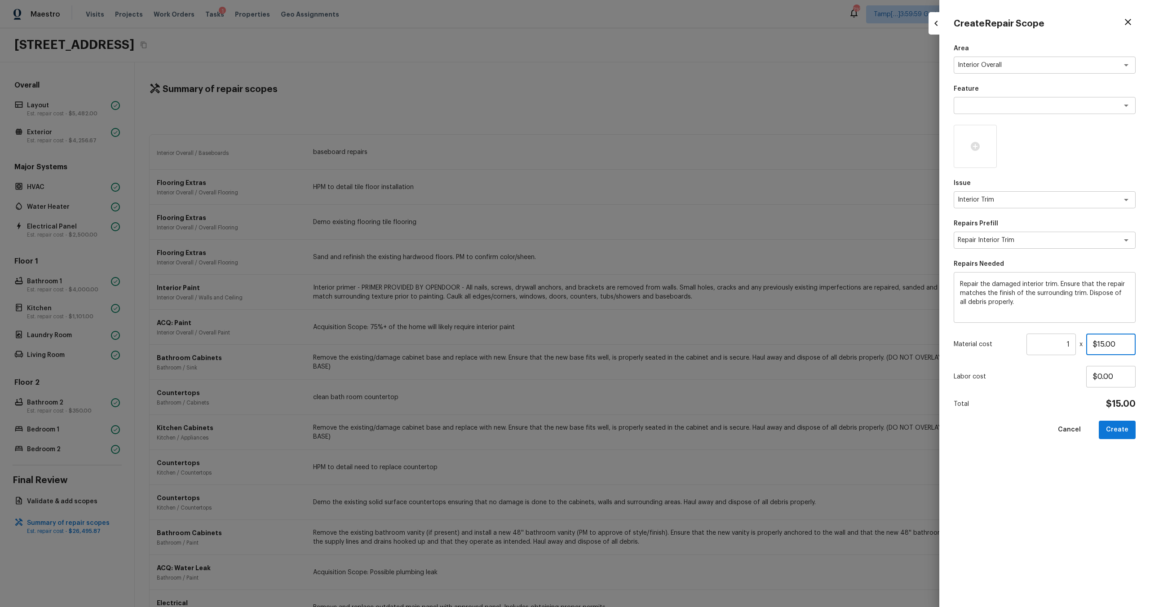
drag, startPoint x: 1098, startPoint y: 345, endPoint x: 1119, endPoint y: 342, distance: 20.9
click at [1119, 342] on input "$15.00" at bounding box center [1110, 345] width 49 height 22
click at [1130, 426] on button "Create" at bounding box center [1117, 430] width 37 height 18
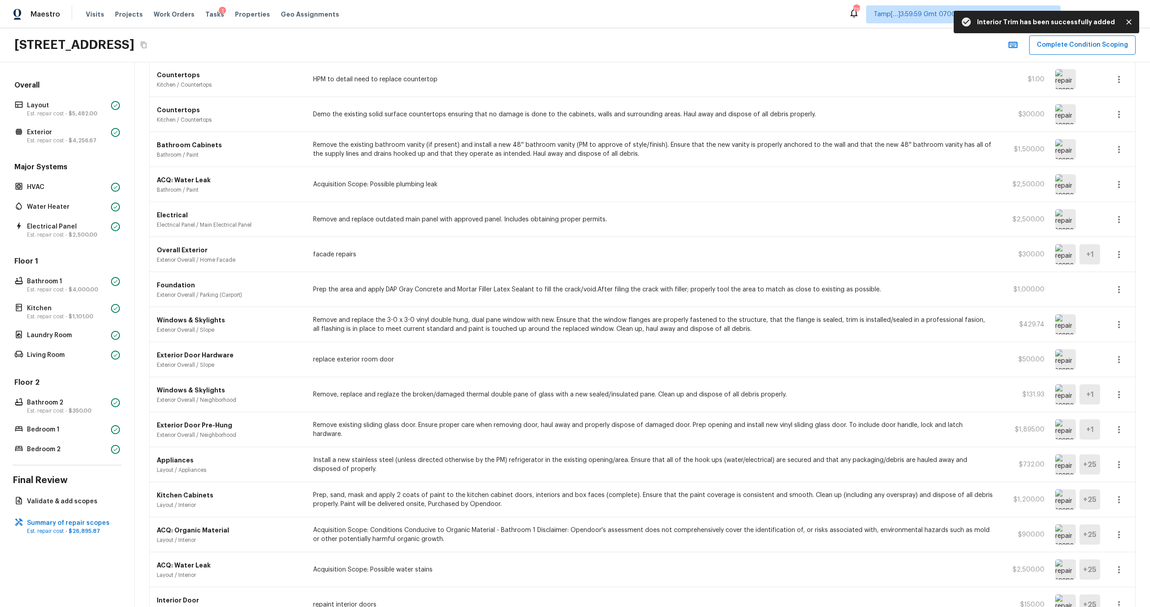
scroll to position [479, 0]
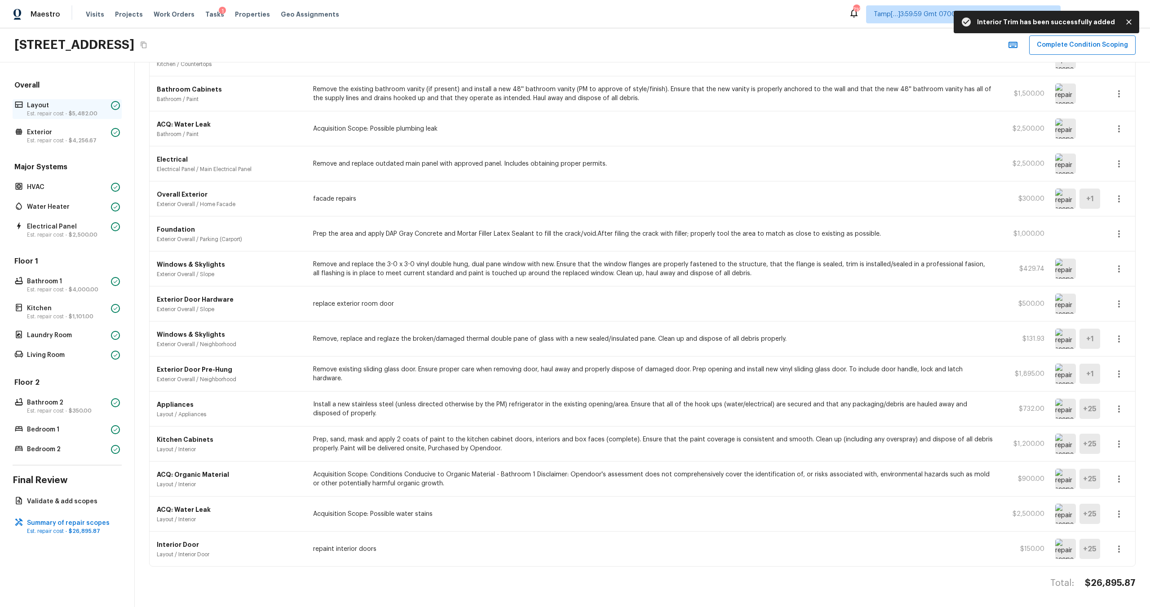
click at [64, 115] on p "Est. repair cost - $5,482.00" at bounding box center [67, 113] width 80 height 7
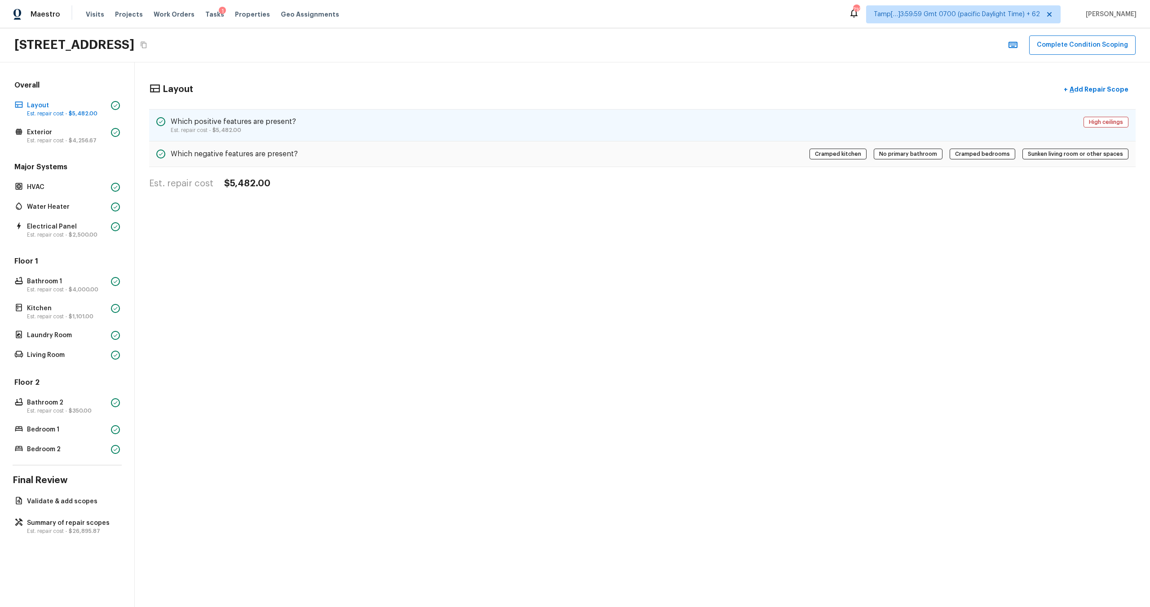
click at [382, 112] on div "Which positive features are present? Est. repair cost - $5,482.00 High ceilings" at bounding box center [642, 125] width 986 height 32
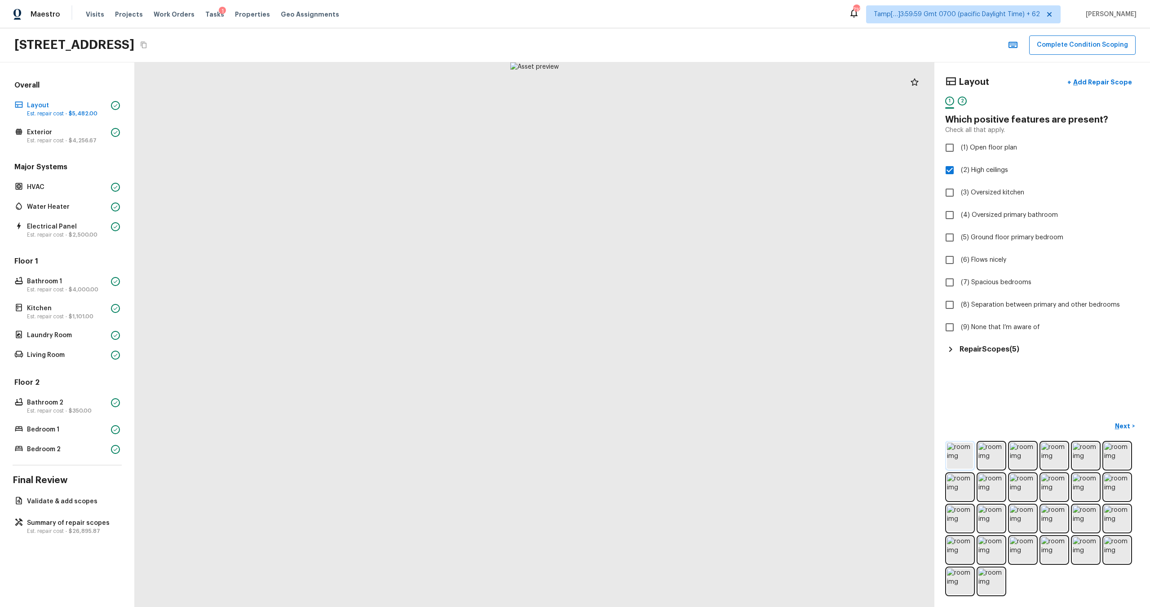
click at [963, 464] on img at bounding box center [960, 456] width 26 height 26
drag, startPoint x: 723, startPoint y: 218, endPoint x: 414, endPoint y: 596, distance: 488.7
click at [414, 605] on div at bounding box center [116, 187] width 4092 height 2788
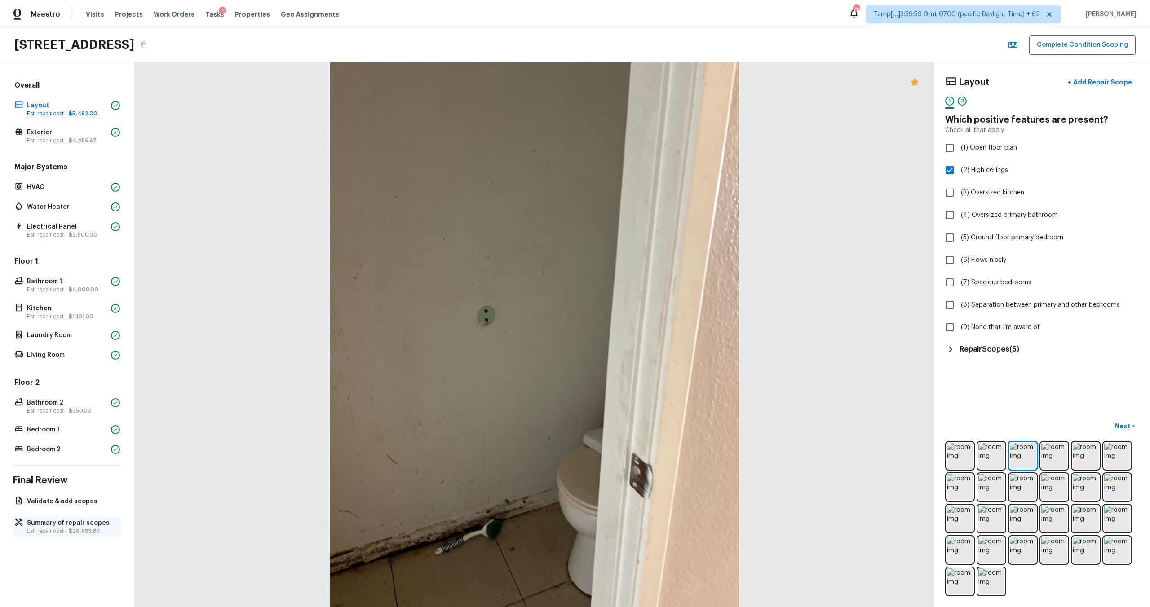
click at [78, 529] on span "$26,895.87" at bounding box center [84, 531] width 31 height 5
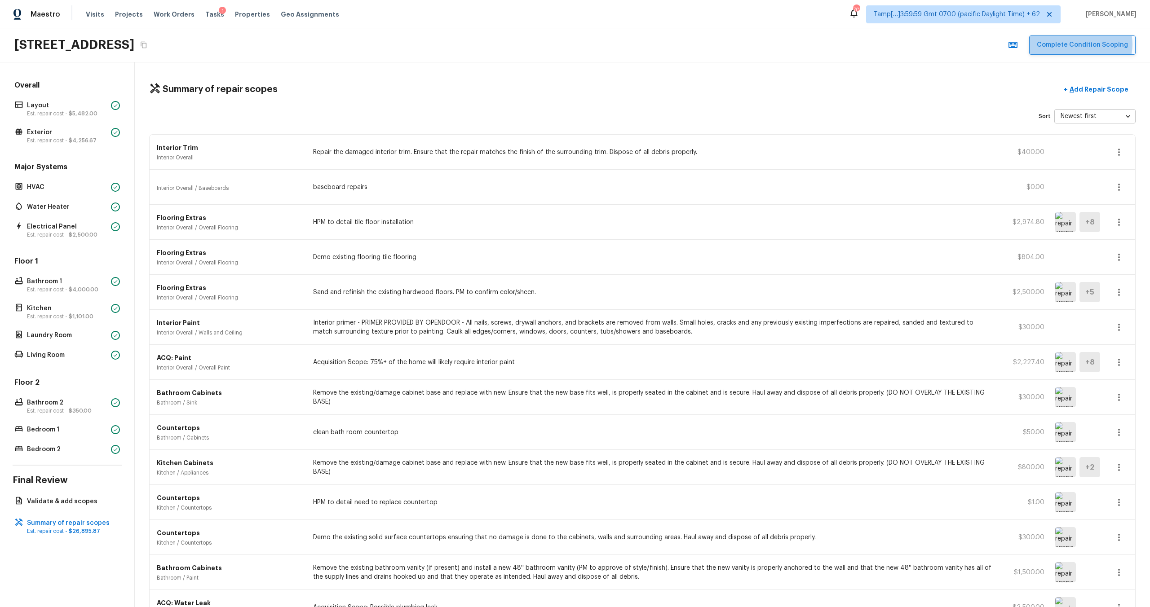
click at [1084, 44] on button "Complete Condition Scoping" at bounding box center [1082, 44] width 106 height 19
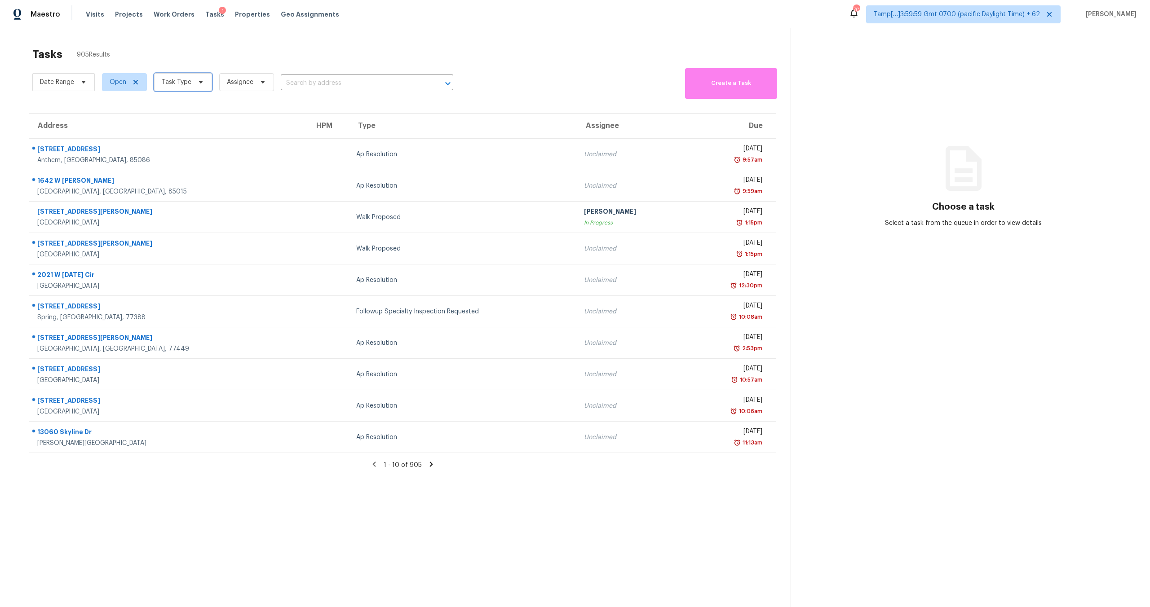
click at [189, 85] on span "Task Type" at bounding box center [177, 82] width 30 height 9
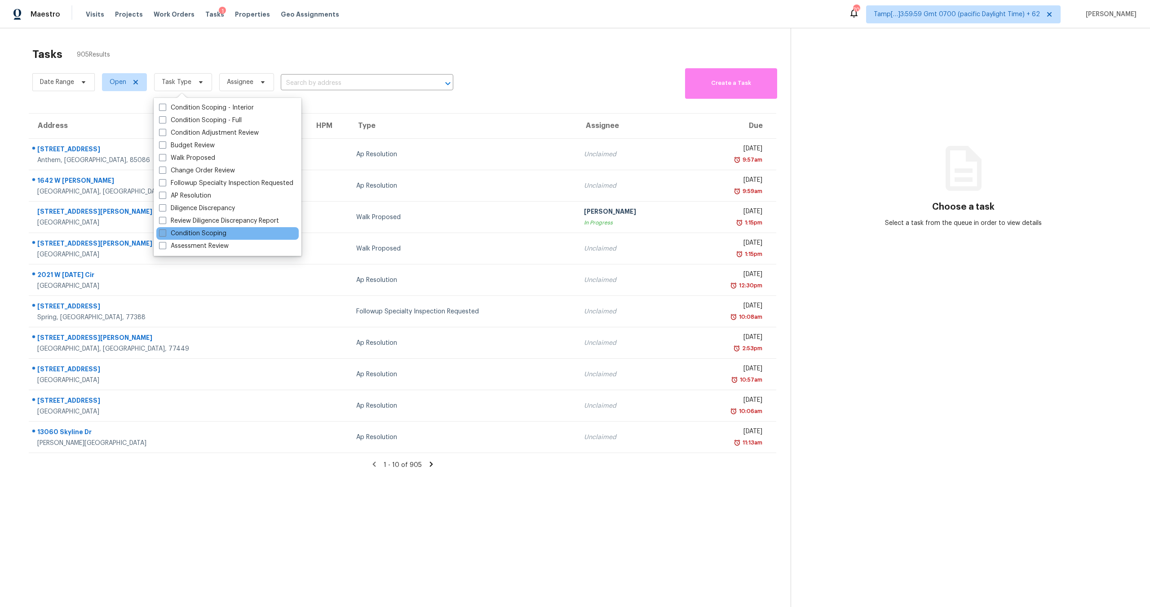
click at [208, 234] on label "Condition Scoping" at bounding box center [192, 233] width 67 height 9
click at [165, 234] on input "Condition Scoping" at bounding box center [162, 232] width 6 height 6
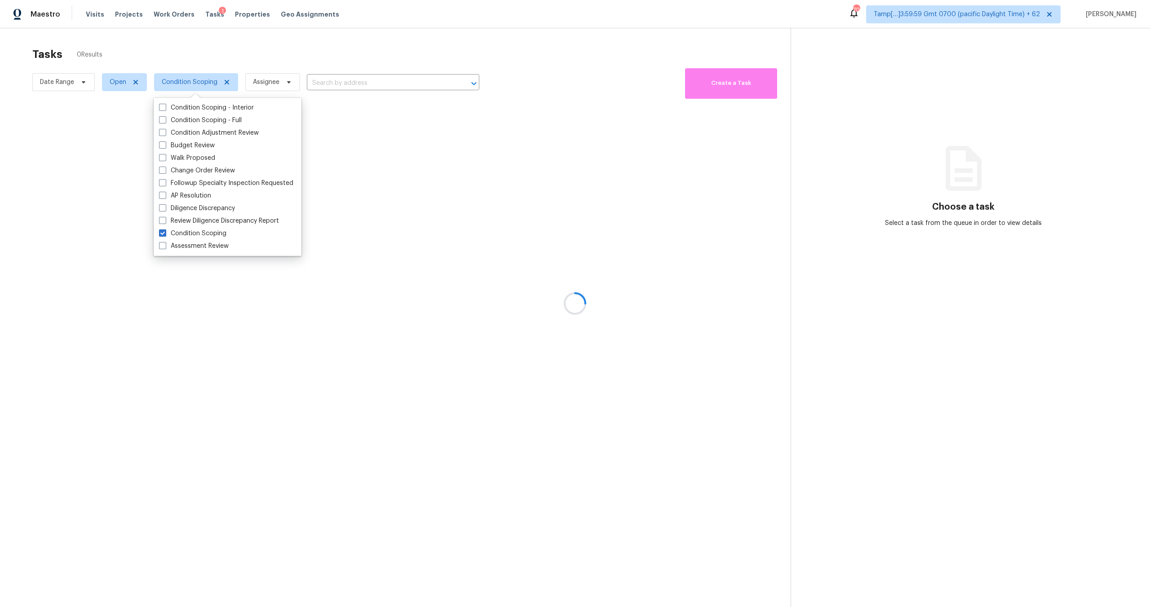
click at [164, 57] on div at bounding box center [575, 303] width 1150 height 607
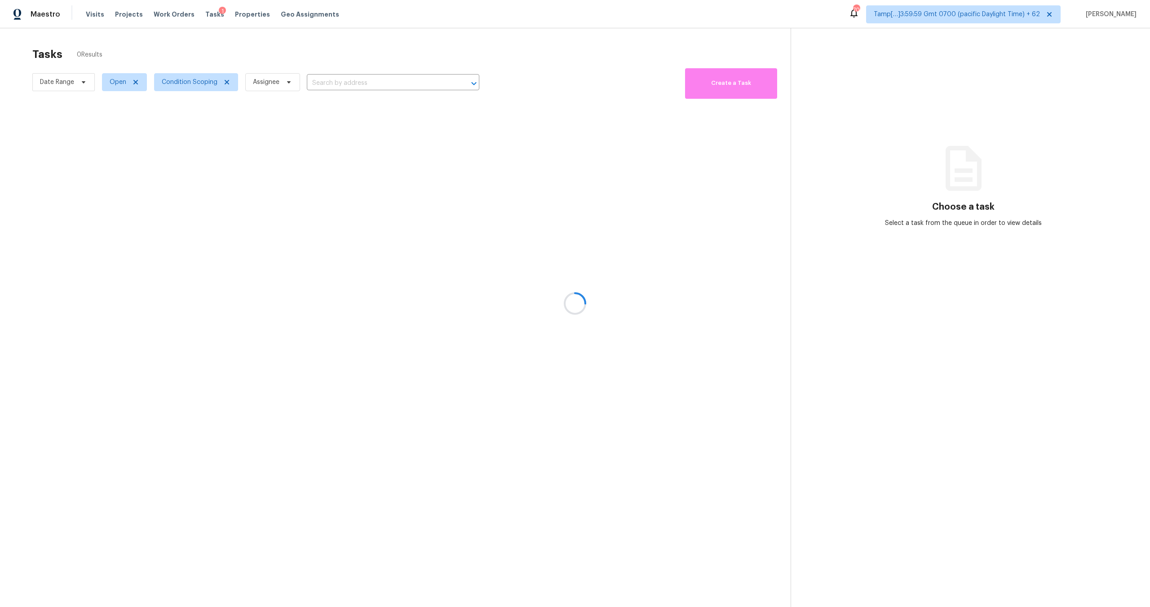
click at [125, 86] on div at bounding box center [575, 303] width 1150 height 607
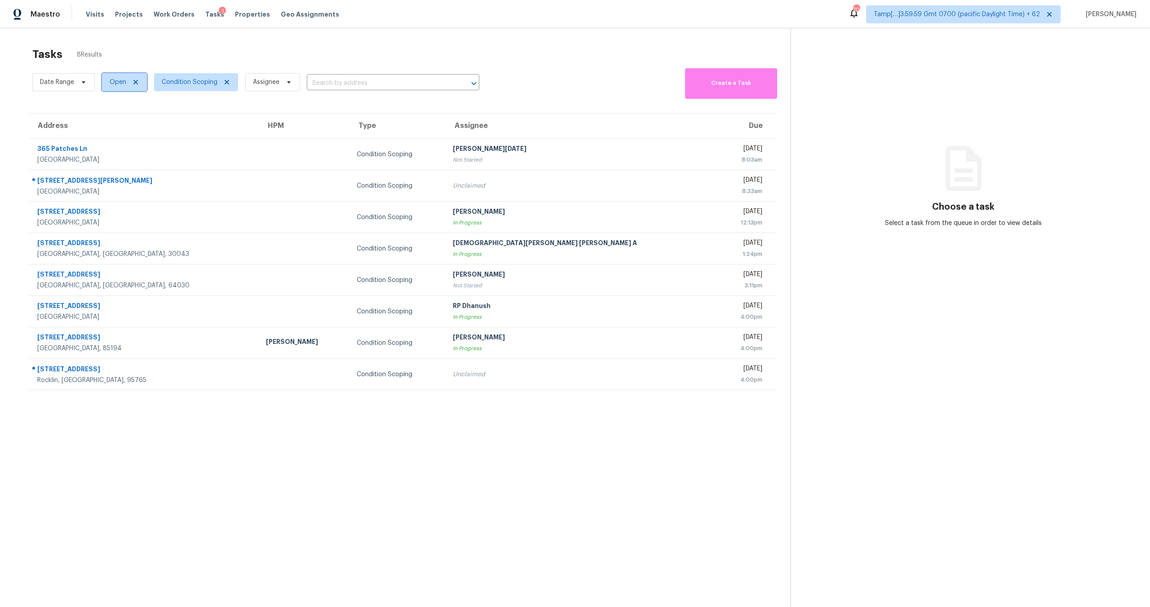
click at [125, 86] on span "Open" at bounding box center [118, 82] width 17 height 9
click at [128, 130] on label "Blocked" at bounding box center [124, 132] width 35 height 9
click at [113, 130] on input "Blocked" at bounding box center [110, 131] width 6 height 6
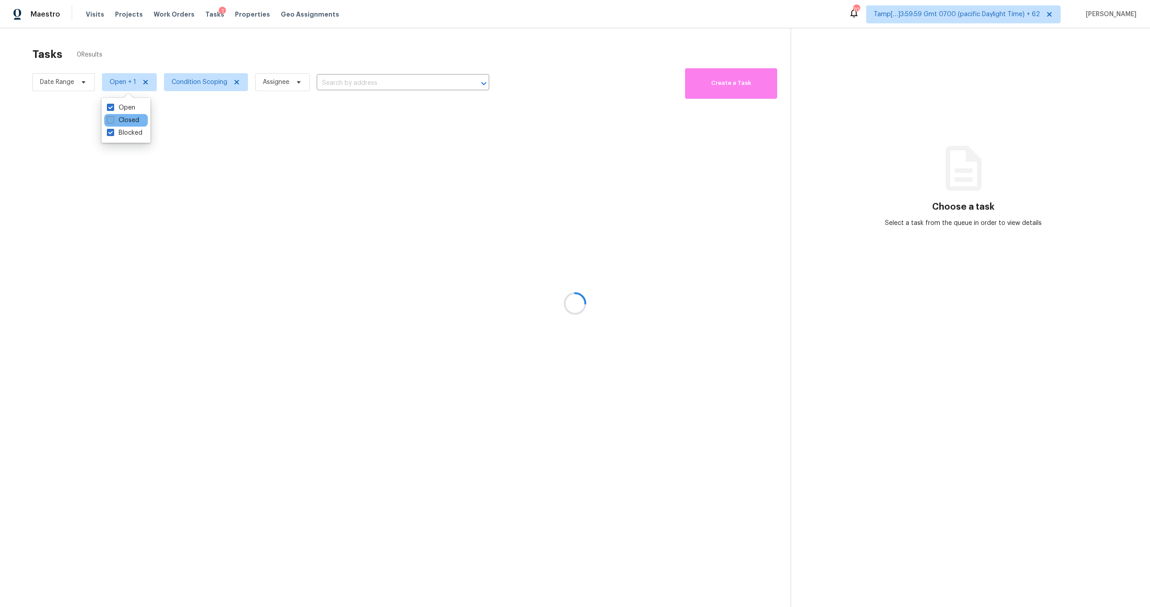
click at [128, 119] on label "Closed" at bounding box center [123, 120] width 32 height 9
click at [113, 119] on input "Closed" at bounding box center [110, 119] width 6 height 6
click at [128, 130] on label "Blocked" at bounding box center [124, 132] width 35 height 9
click at [113, 130] on input "Blocked" at bounding box center [110, 131] width 6 height 6
click at [124, 105] on label "Open" at bounding box center [121, 107] width 28 height 9
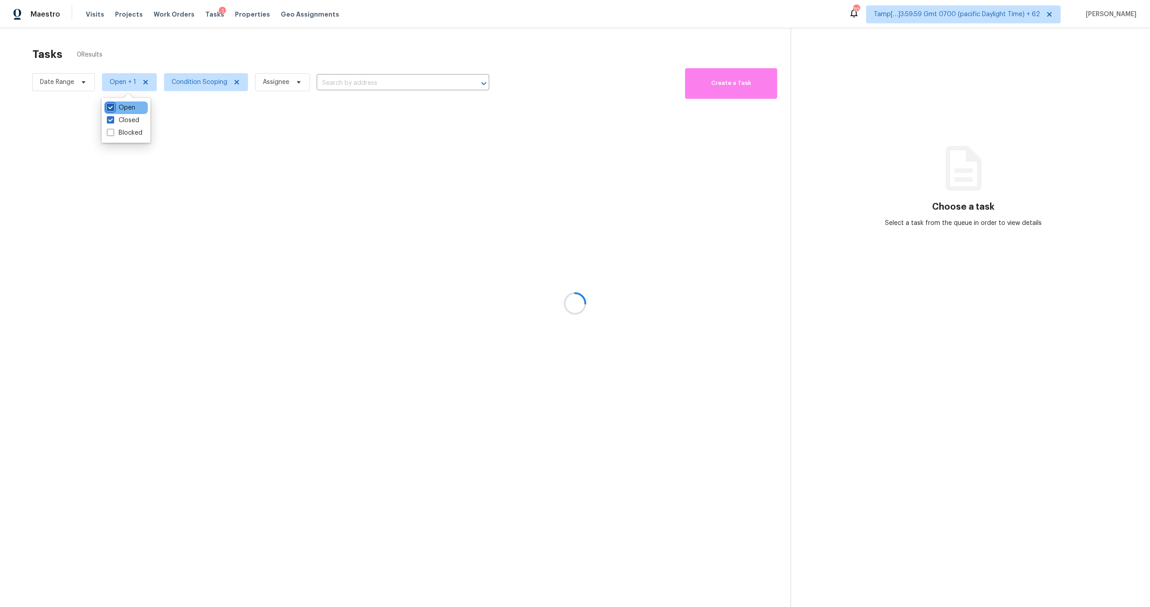
click at [113, 105] on input "Open" at bounding box center [110, 106] width 6 height 6
click at [183, 56] on div at bounding box center [575, 303] width 1150 height 607
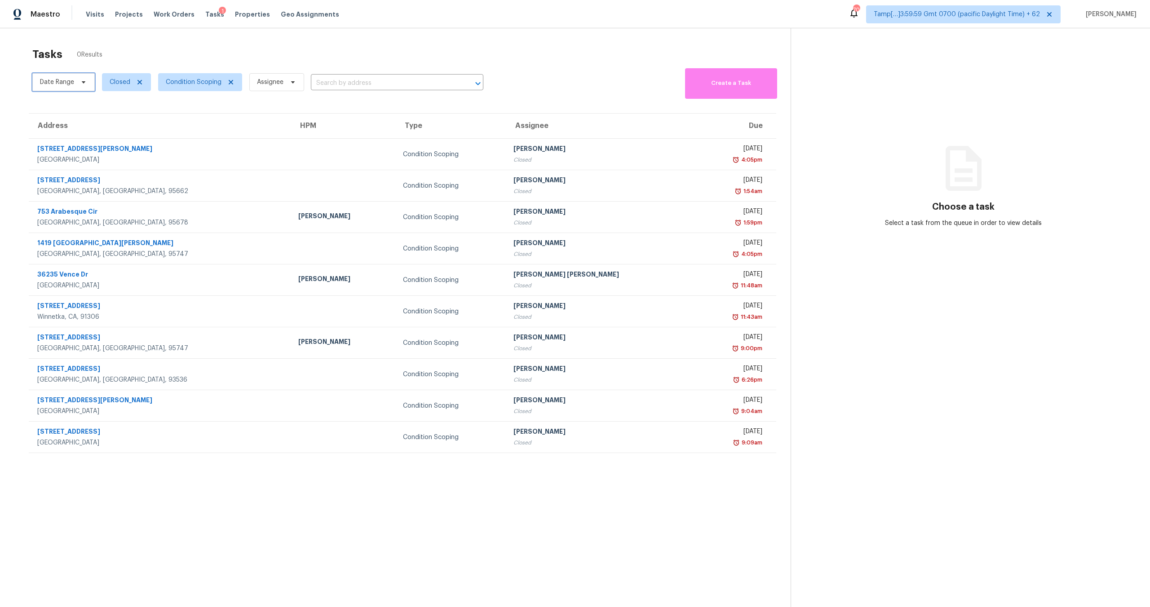
click at [64, 90] on span "Date Range" at bounding box center [63, 82] width 62 height 18
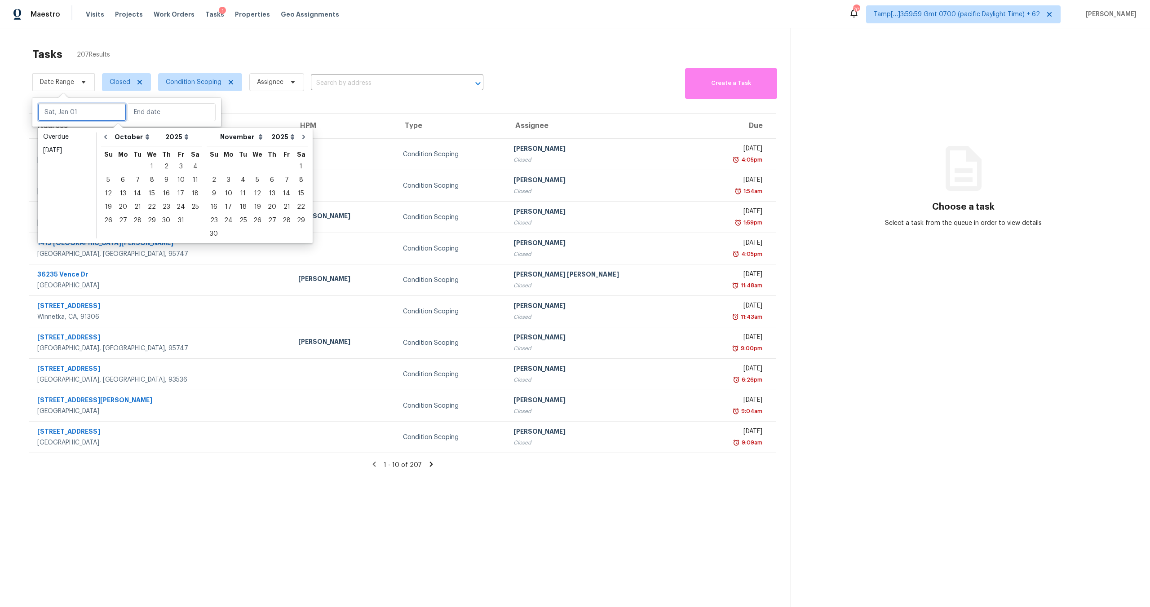
click at [86, 121] on input "text" at bounding box center [82, 112] width 88 height 18
click at [180, 164] on div "3" at bounding box center [180, 166] width 15 height 13
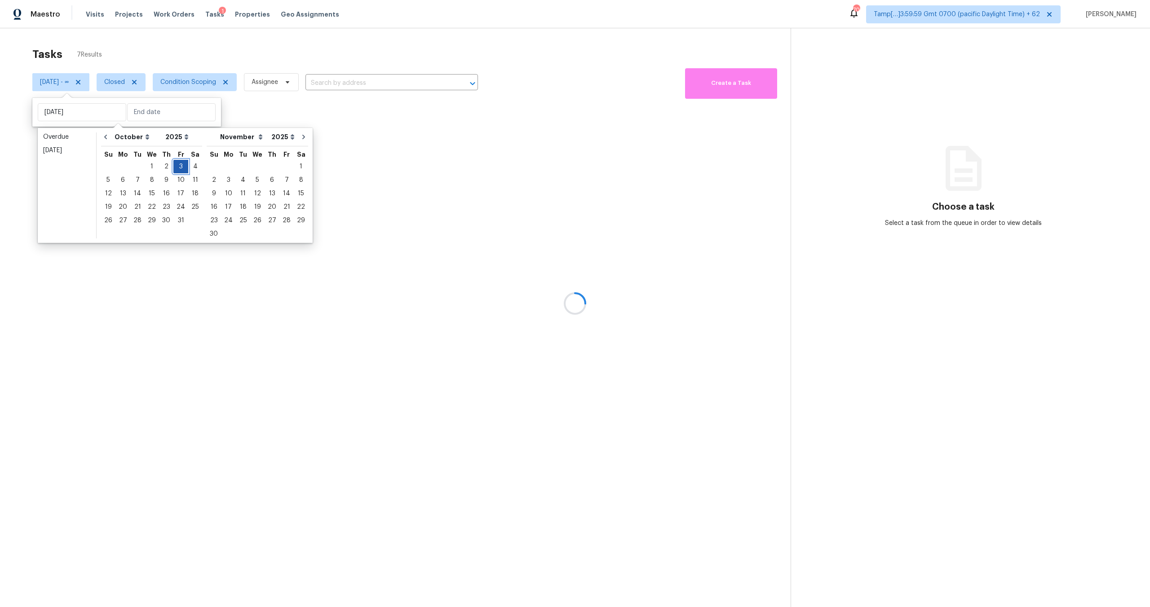
click at [180, 164] on div "3" at bounding box center [180, 166] width 15 height 13
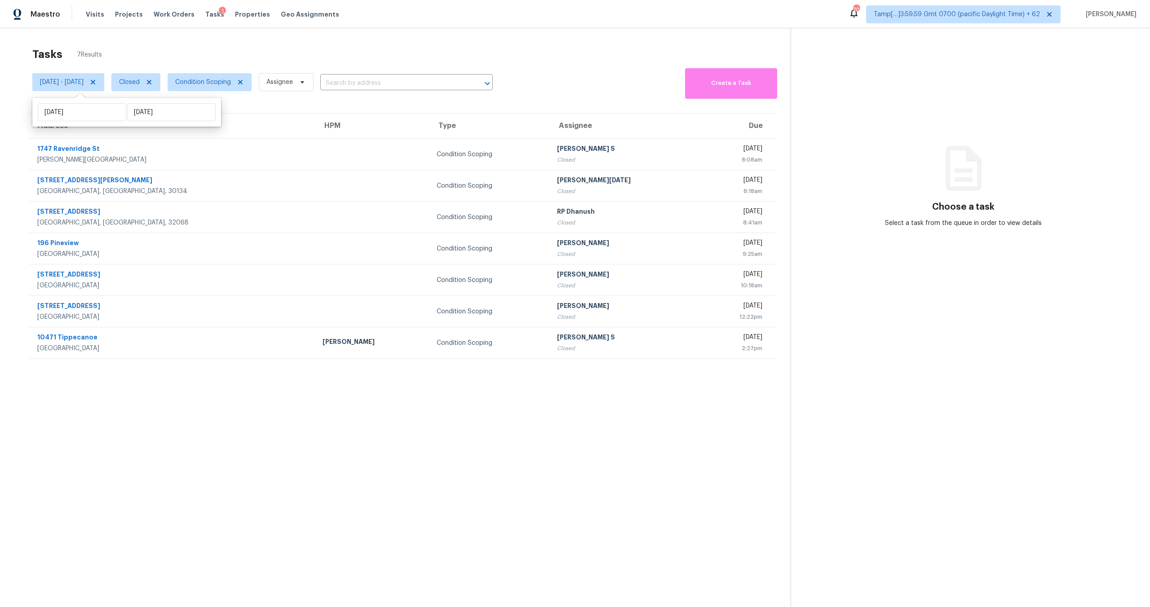
click at [221, 52] on div "Tasks 7 Results" at bounding box center [411, 54] width 758 height 23
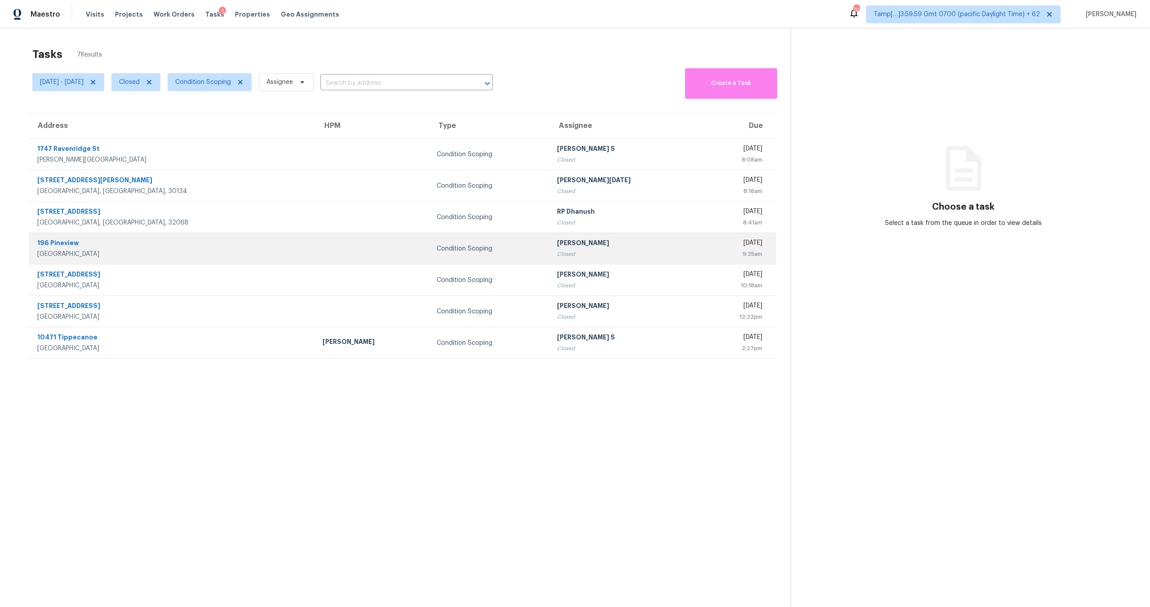
click at [557, 250] on div "Closed" at bounding box center [625, 254] width 137 height 9
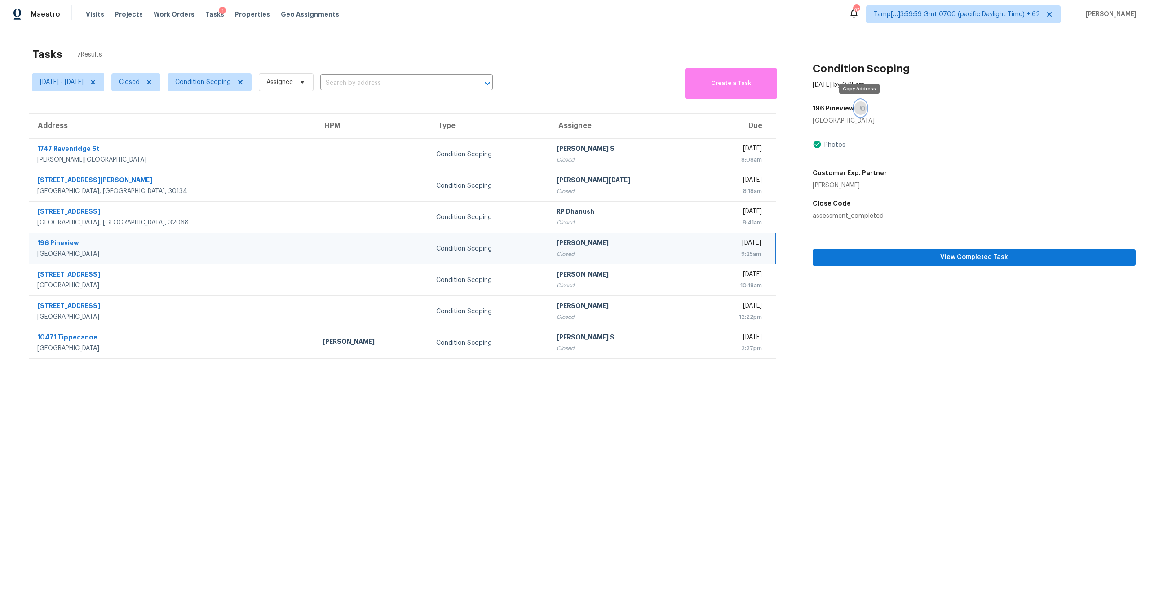
click at [861, 108] on icon "button" at bounding box center [862, 108] width 5 height 5
click at [877, 256] on span "View Completed Task" at bounding box center [974, 257] width 309 height 11
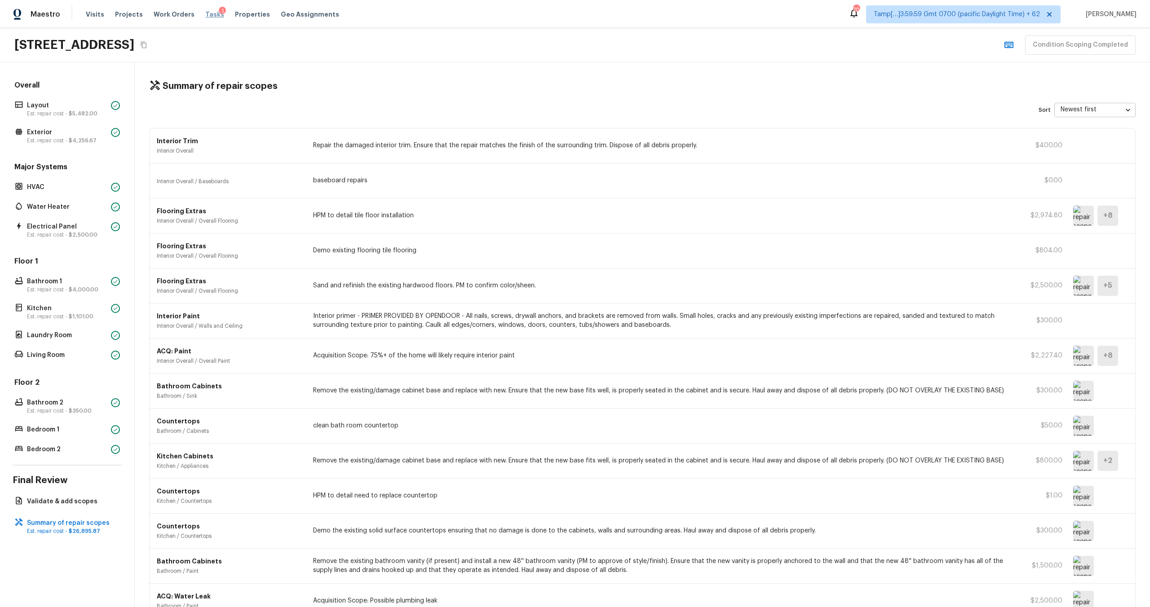
click at [208, 14] on span "Tasks" at bounding box center [214, 14] width 19 height 6
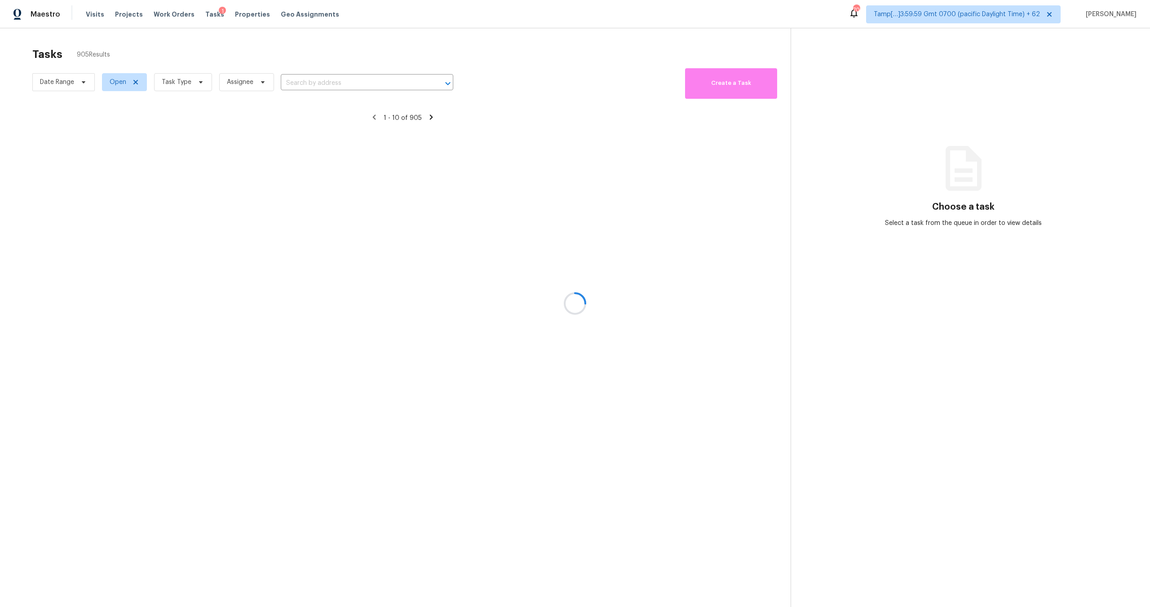
click at [199, 79] on div at bounding box center [575, 303] width 1150 height 607
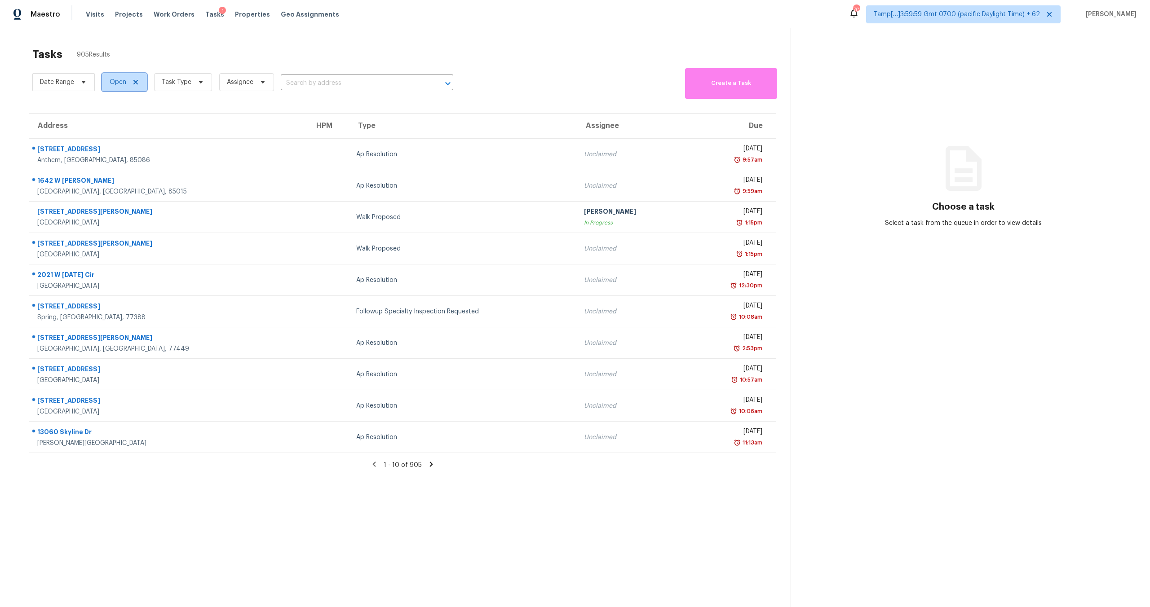
click at [132, 83] on icon at bounding box center [135, 82] width 7 height 7
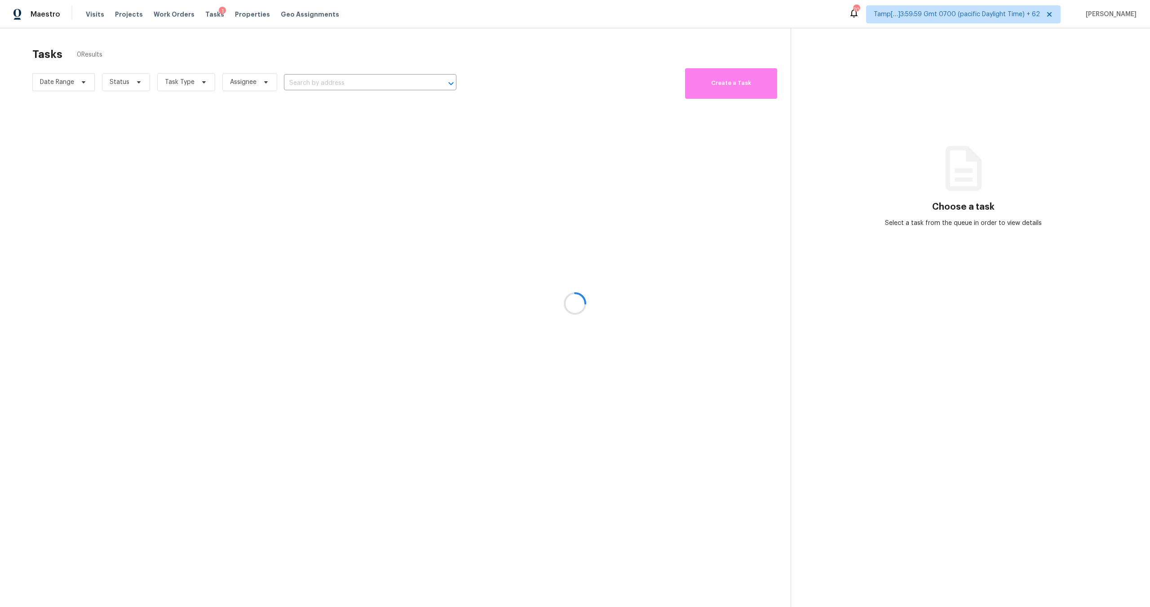
click at [128, 87] on div at bounding box center [575, 303] width 1150 height 607
click at [129, 87] on div at bounding box center [575, 303] width 1150 height 607
click at [129, 86] on div at bounding box center [575, 303] width 1150 height 607
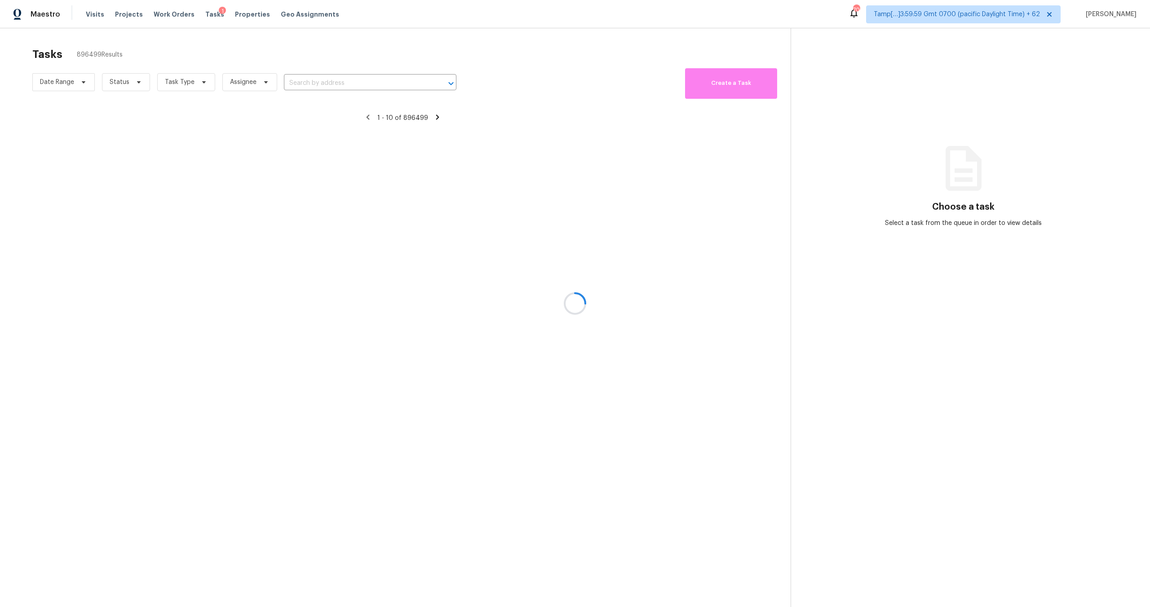
click at [129, 86] on div at bounding box center [575, 303] width 1150 height 607
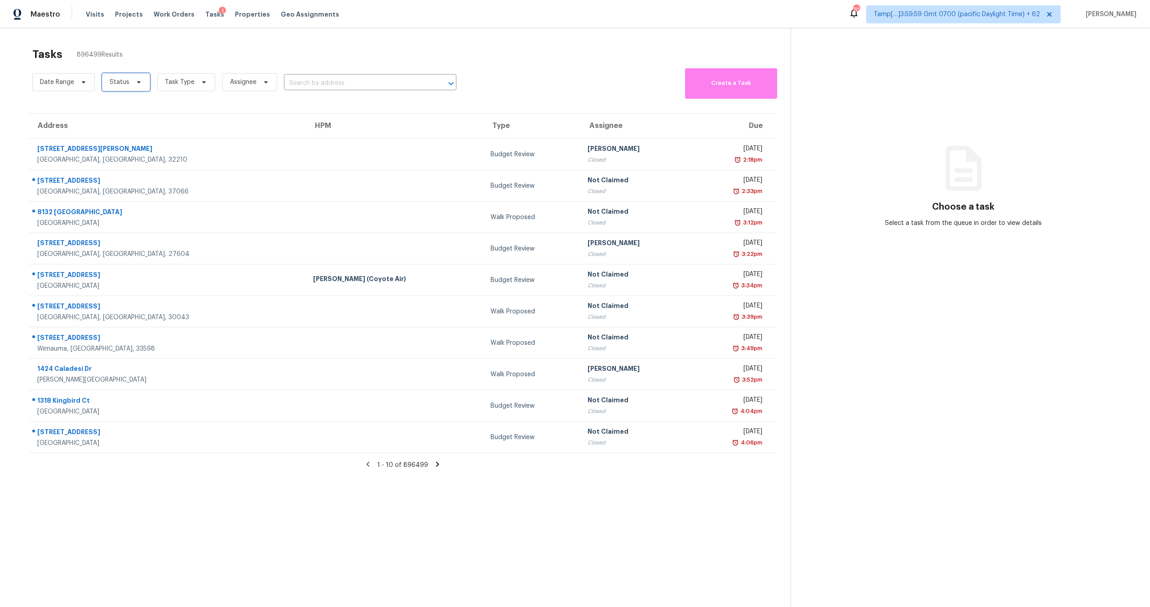
click at [128, 86] on span "Status" at bounding box center [120, 82] width 20 height 9
click at [128, 84] on span "Status" at bounding box center [126, 82] width 48 height 18
click at [128, 122] on label "Open" at bounding box center [121, 120] width 28 height 9
click at [113, 122] on input "Open" at bounding box center [110, 119] width 6 height 6
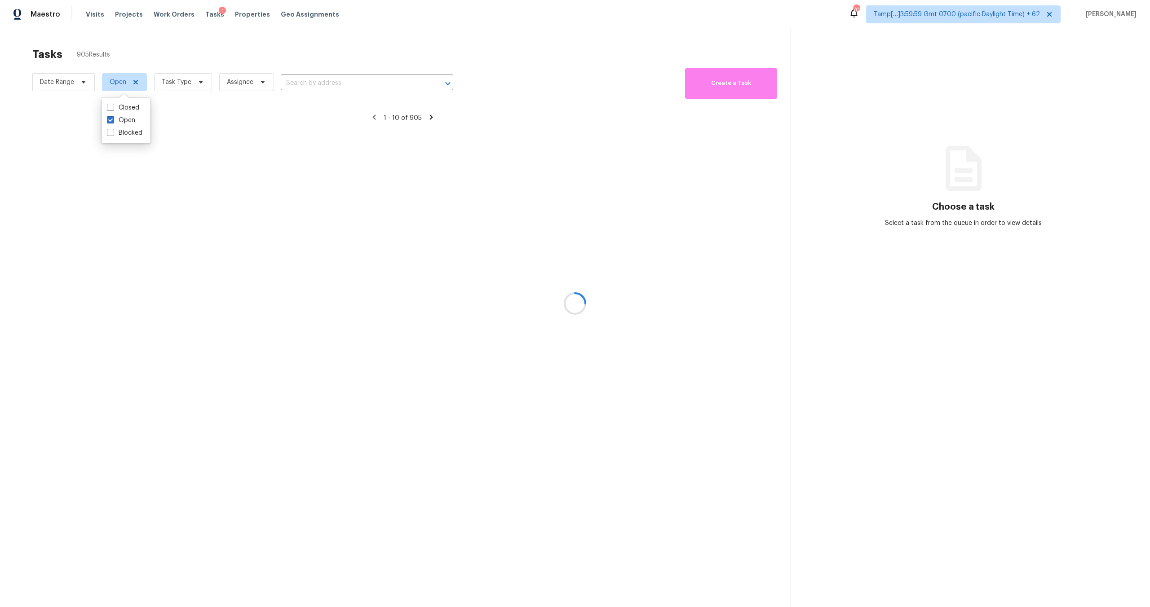
click at [173, 53] on div at bounding box center [575, 303] width 1150 height 607
click at [173, 75] on div at bounding box center [575, 303] width 1150 height 607
click at [176, 83] on div at bounding box center [575, 303] width 1150 height 607
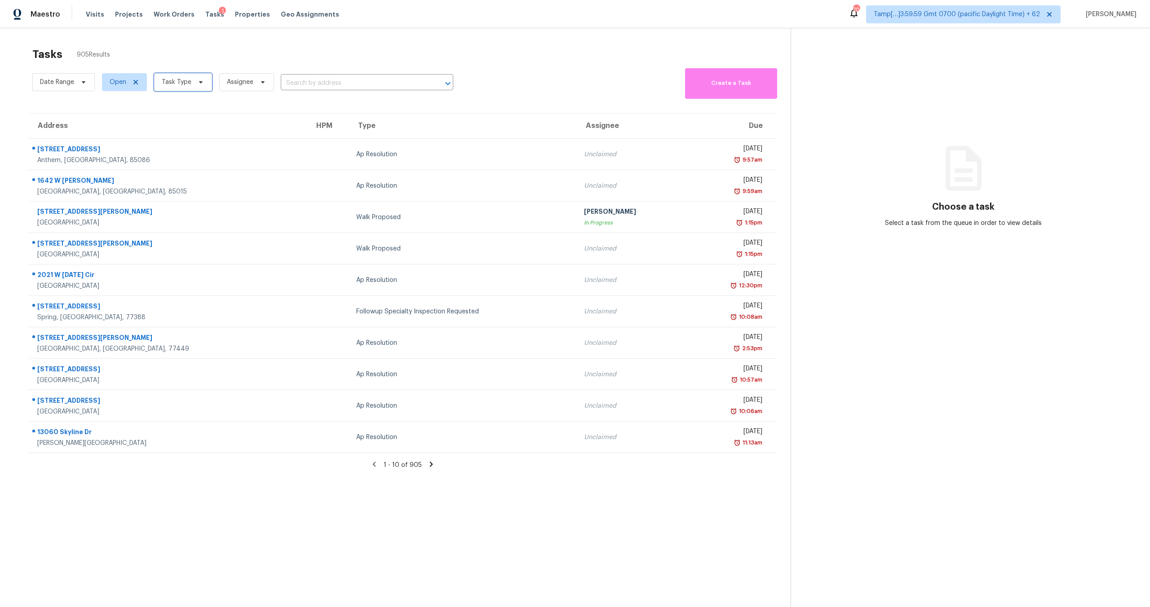
click at [176, 84] on span "Task Type" at bounding box center [177, 82] width 30 height 9
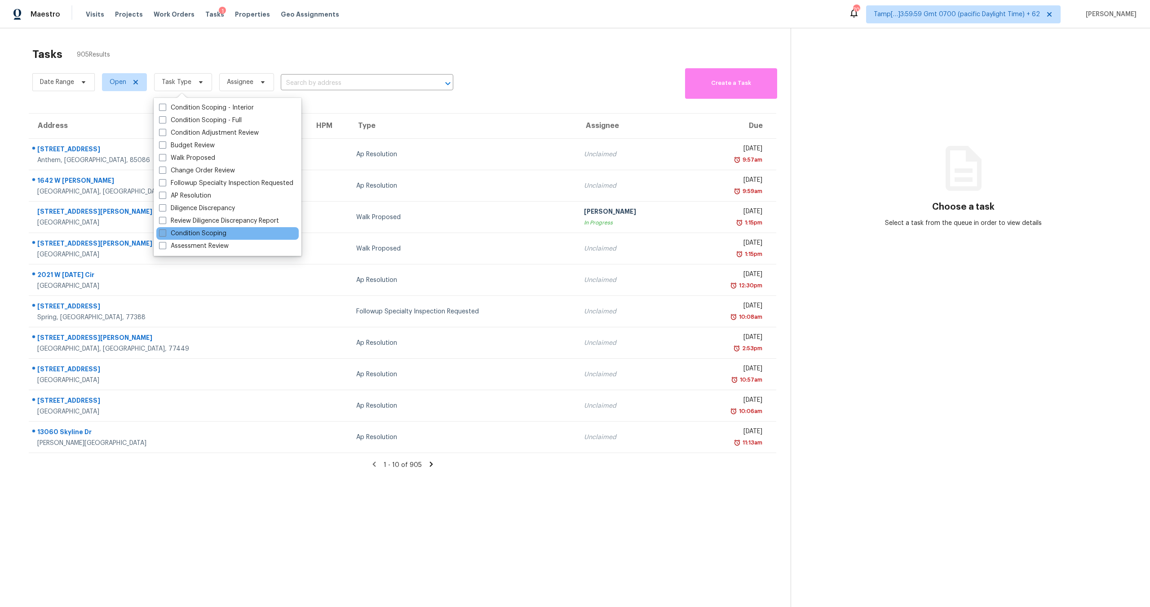
click at [197, 232] on label "Condition Scoping" at bounding box center [192, 233] width 67 height 9
click at [165, 232] on input "Condition Scoping" at bounding box center [162, 232] width 6 height 6
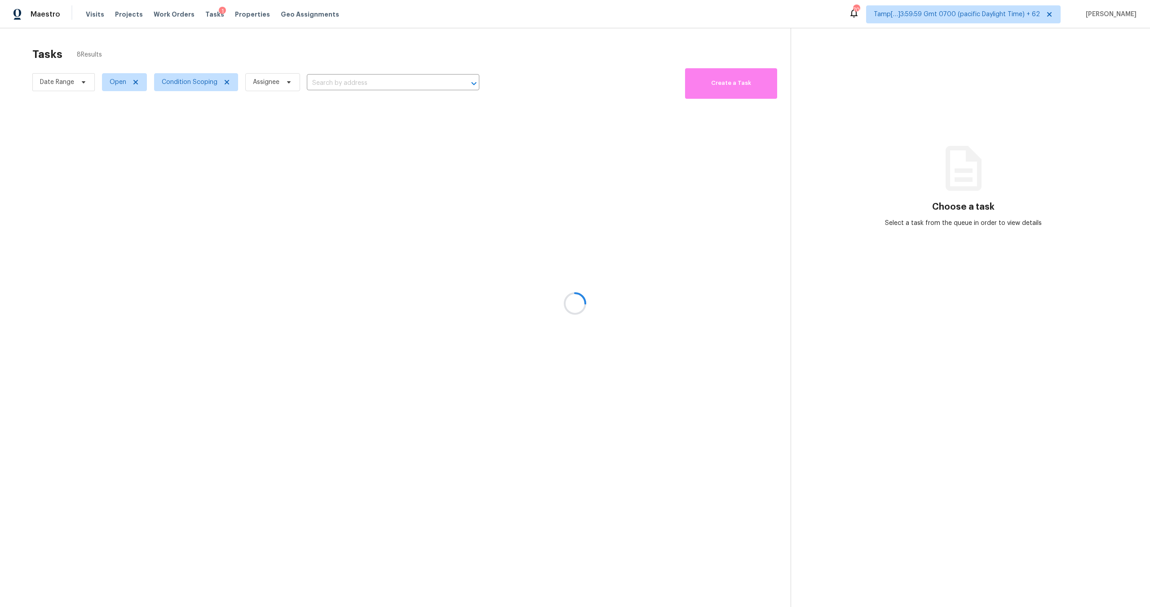
click at [305, 54] on div at bounding box center [575, 303] width 1150 height 607
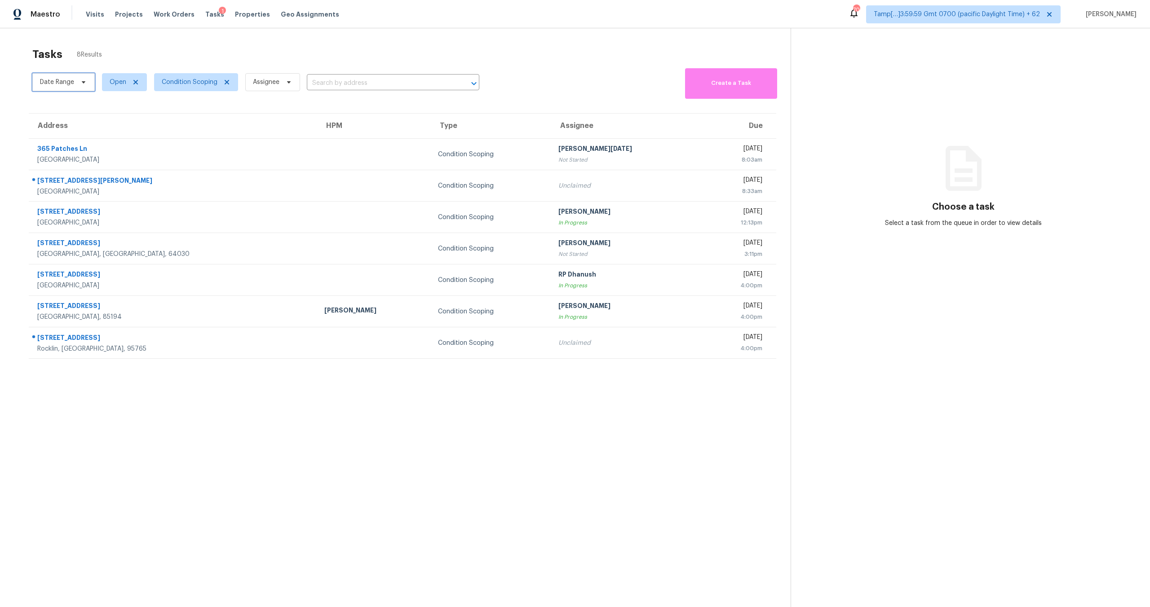
click at [54, 88] on span "Date Range" at bounding box center [63, 82] width 62 height 18
click at [75, 115] on input "text" at bounding box center [82, 112] width 88 height 18
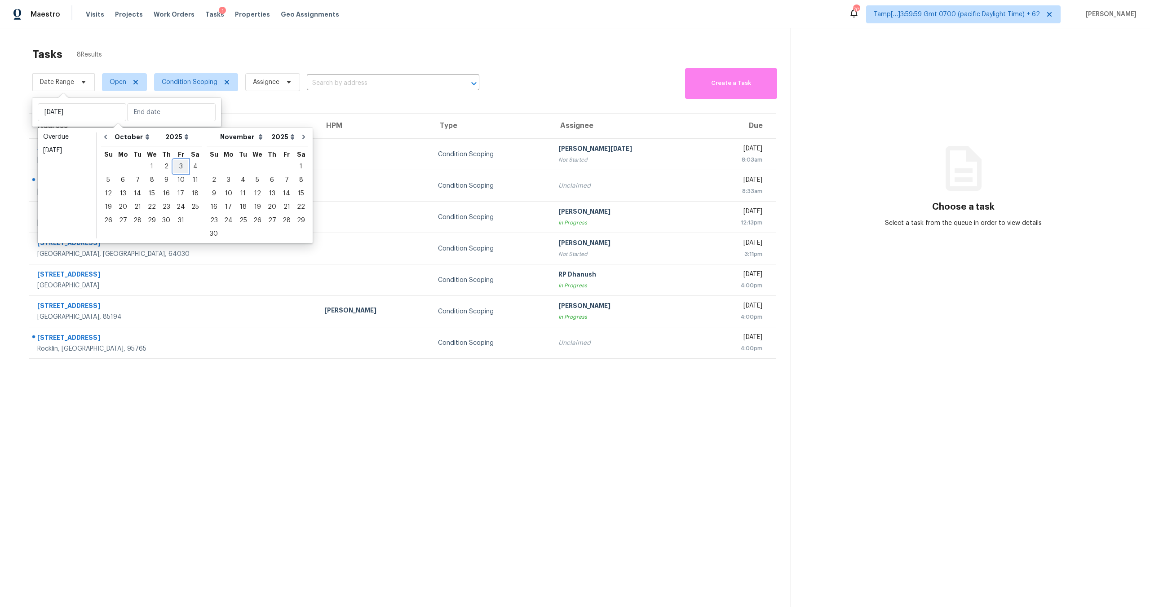
click at [182, 166] on div "3" at bounding box center [180, 166] width 15 height 13
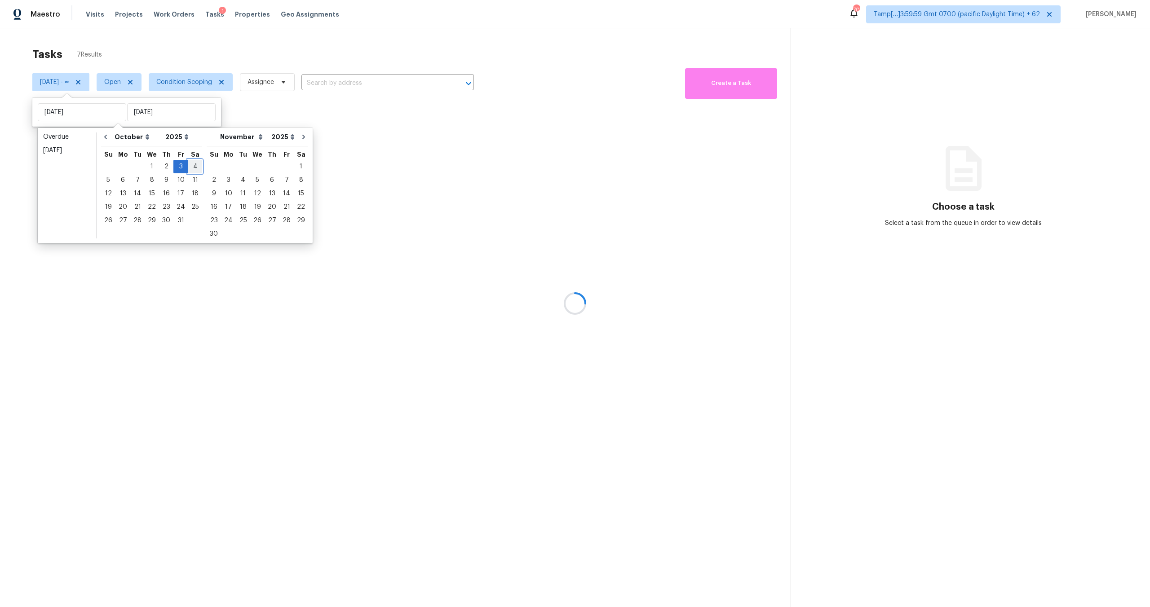
click at [188, 167] on div "4" at bounding box center [195, 166] width 14 height 13
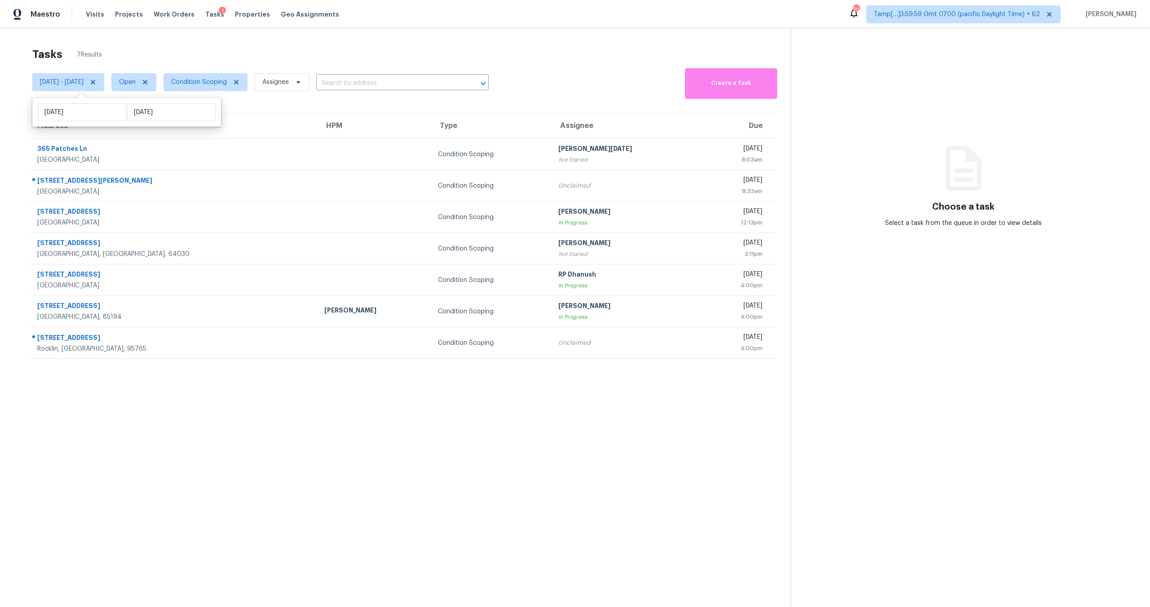
click at [367, 66] on div "Fri, Oct 03 - Sat, Oct 04 Open Condition Scoping Assignee ​" at bounding box center [260, 82] width 456 height 33
click at [210, 86] on span "Condition Scoping" at bounding box center [199, 82] width 56 height 9
click at [136, 84] on span "Open" at bounding box center [127, 82] width 17 height 9
click at [159, 133] on label "Blocked" at bounding box center [161, 132] width 35 height 9
click at [150, 133] on input "Blocked" at bounding box center [147, 131] width 6 height 6
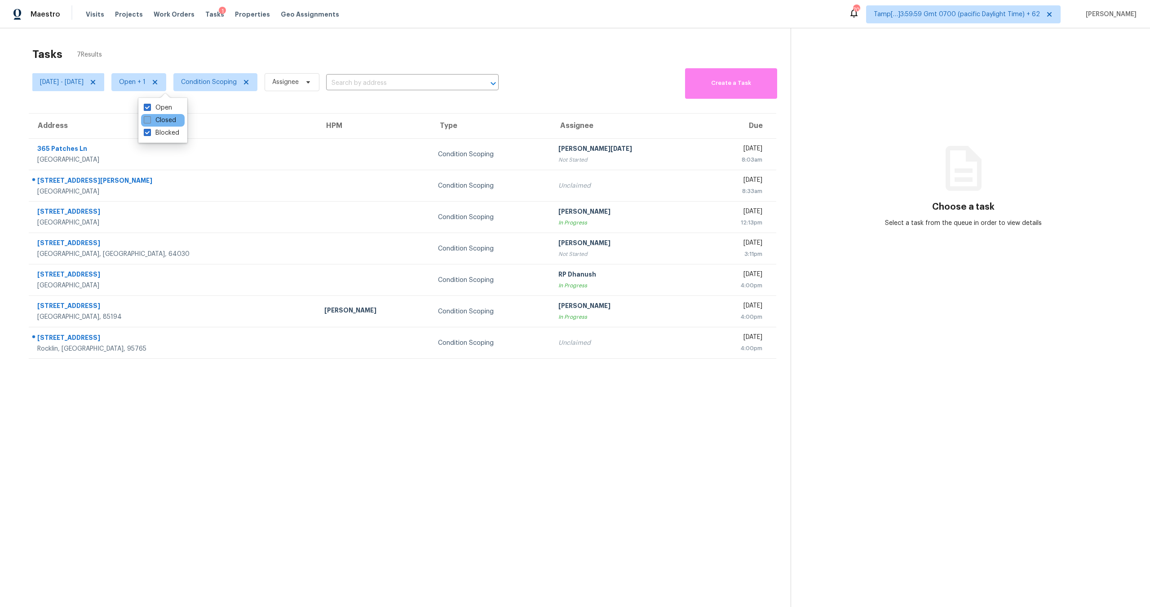
click at [155, 119] on label "Closed" at bounding box center [160, 120] width 32 height 9
click at [150, 119] on input "Closed" at bounding box center [147, 119] width 6 height 6
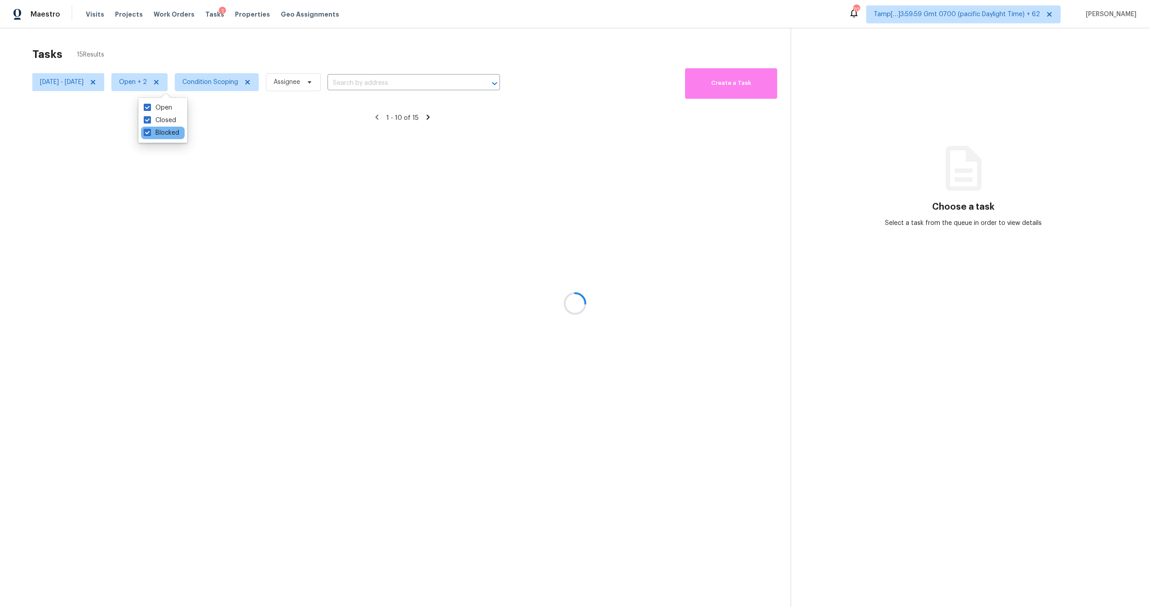
click at [157, 128] on div "Blocked" at bounding box center [163, 133] width 44 height 13
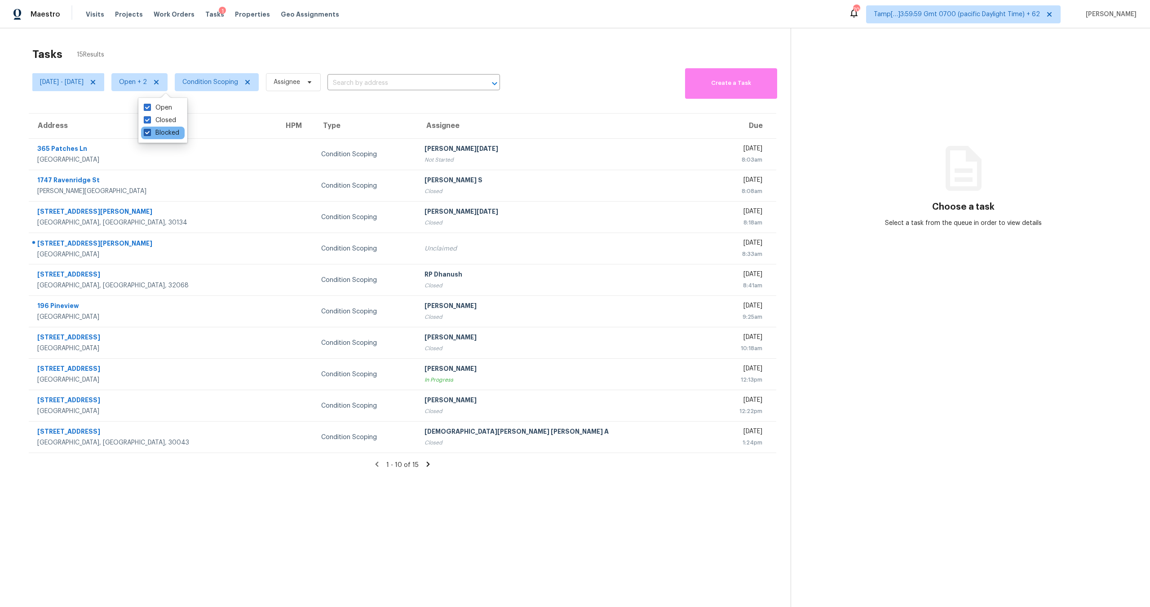
click at [158, 133] on label "Blocked" at bounding box center [161, 132] width 35 height 9
click at [150, 133] on input "Blocked" at bounding box center [147, 131] width 6 height 6
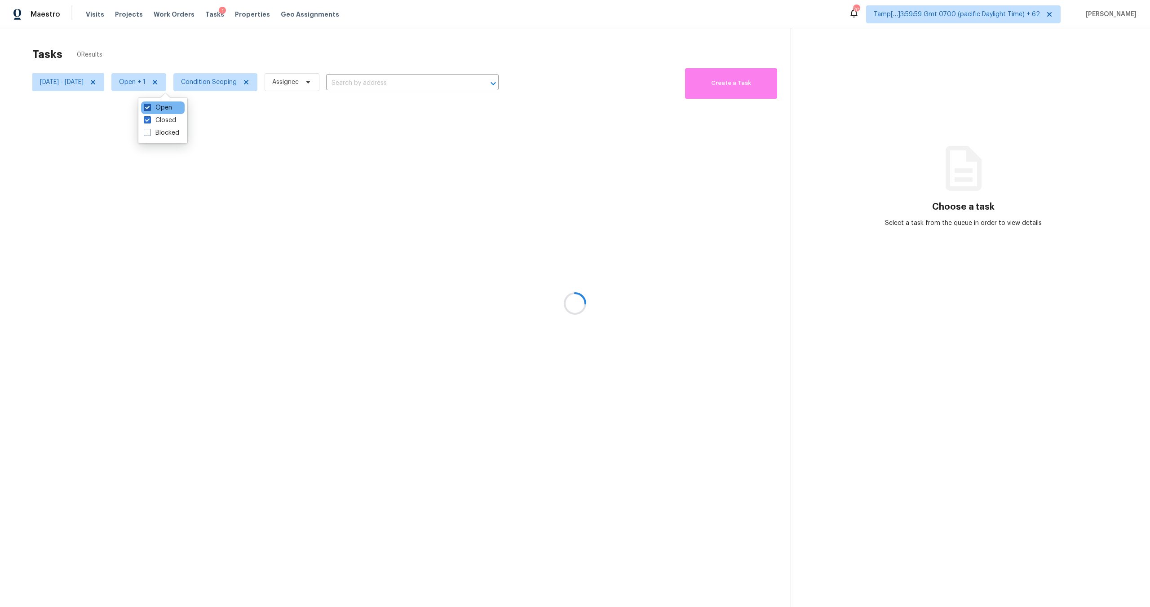
click at [158, 109] on label "Open" at bounding box center [158, 107] width 28 height 9
click at [150, 109] on input "Open" at bounding box center [147, 106] width 6 height 6
click at [232, 59] on div at bounding box center [575, 303] width 1150 height 607
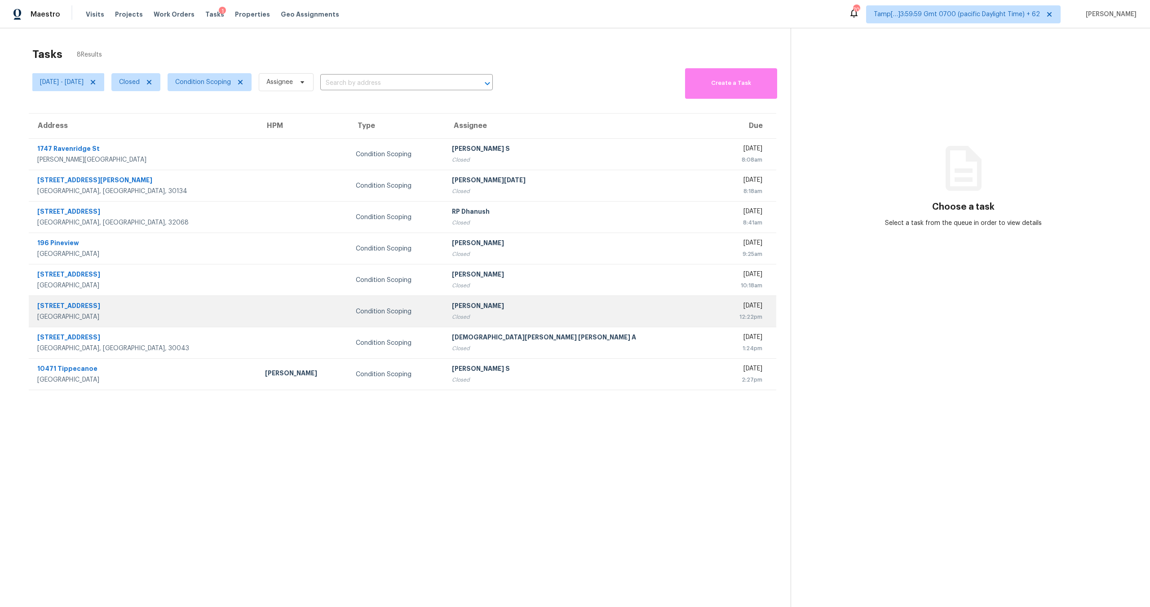
scroll to position [28, 0]
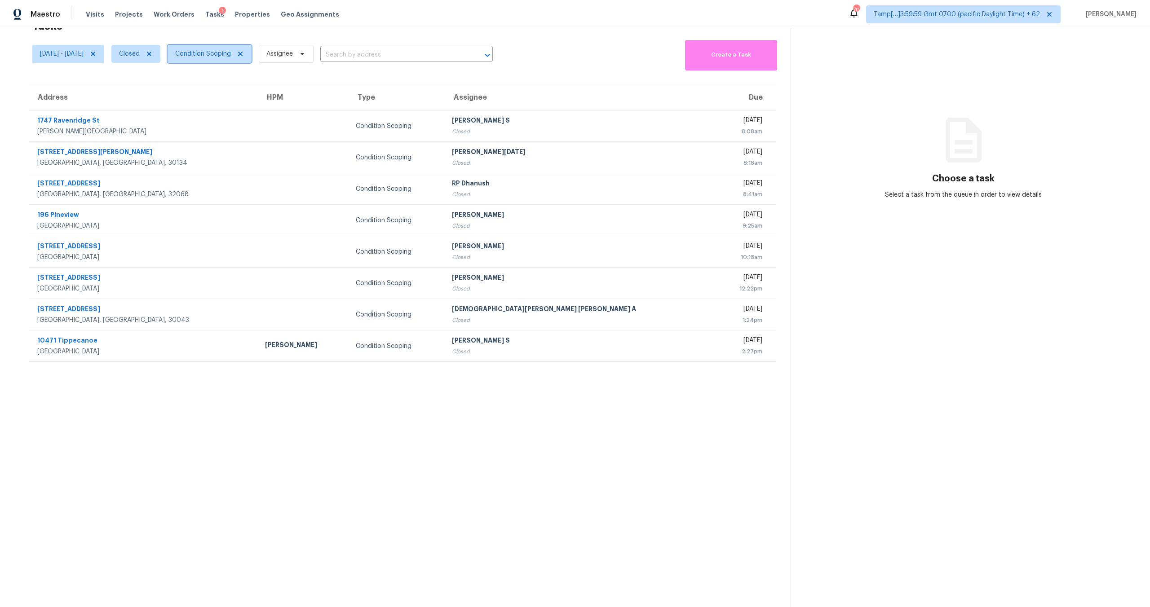
click at [231, 58] on span "Condition Scoping" at bounding box center [210, 54] width 84 height 18
click at [160, 56] on span "Closed" at bounding box center [135, 54] width 49 height 18
click at [157, 96] on label "Open" at bounding box center [158, 92] width 28 height 9
click at [150, 93] on input "Open" at bounding box center [147, 91] width 6 height 6
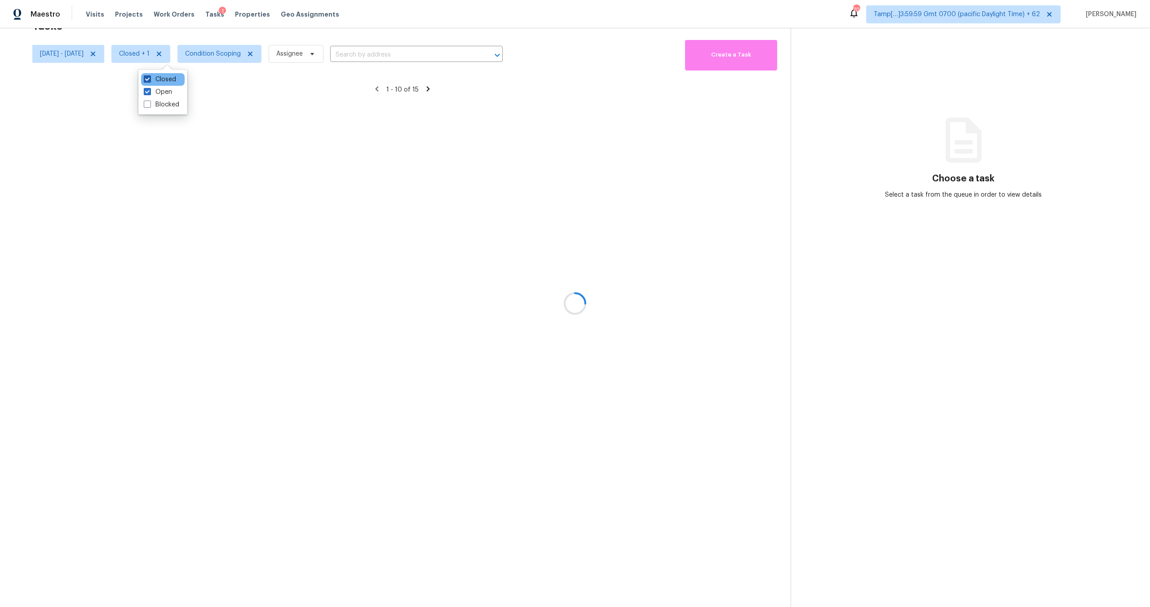
click at [162, 81] on label "Closed" at bounding box center [160, 79] width 32 height 9
click at [150, 81] on input "Closed" at bounding box center [147, 78] width 6 height 6
click at [284, 35] on div at bounding box center [575, 303] width 1150 height 607
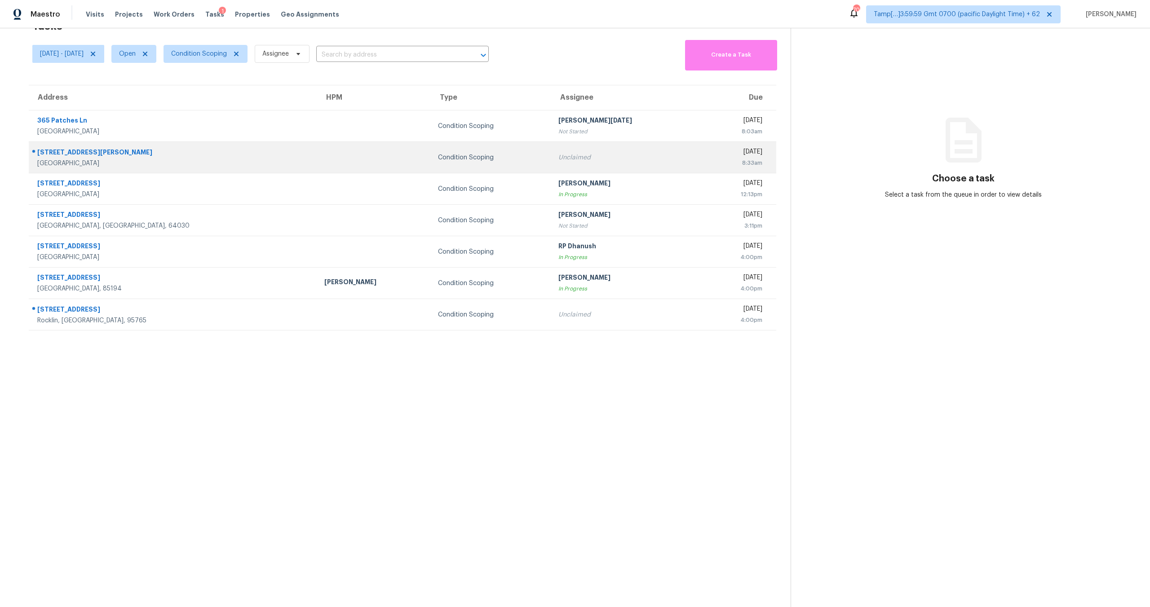
click at [577, 163] on td "Unclaimed" at bounding box center [626, 157] width 151 height 31
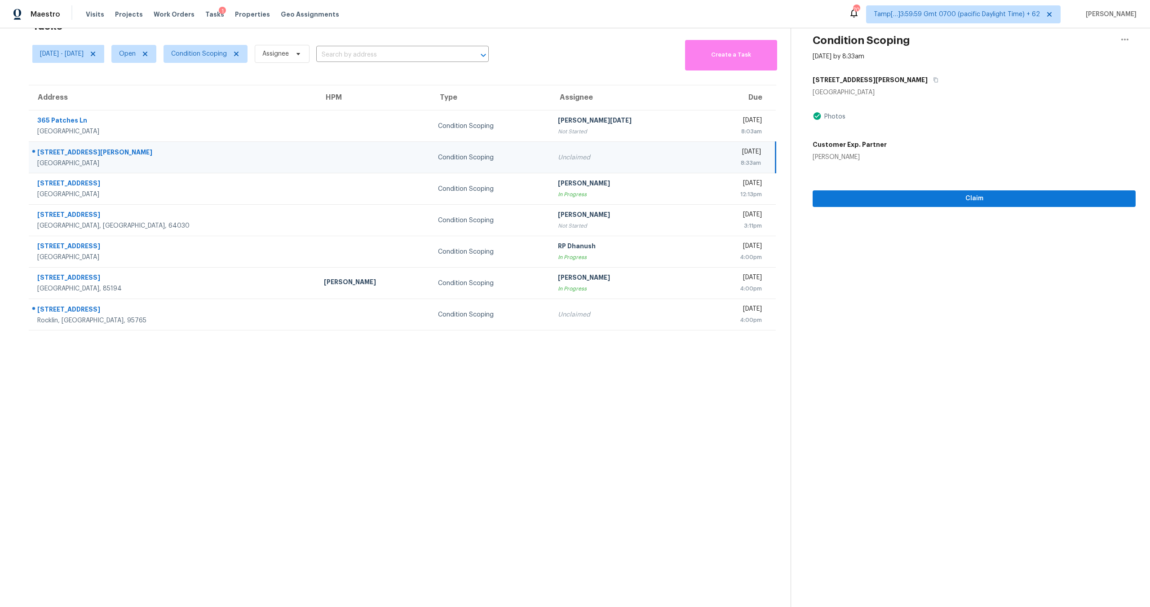
click at [558, 160] on div "Unclaimed" at bounding box center [626, 157] width 137 height 9
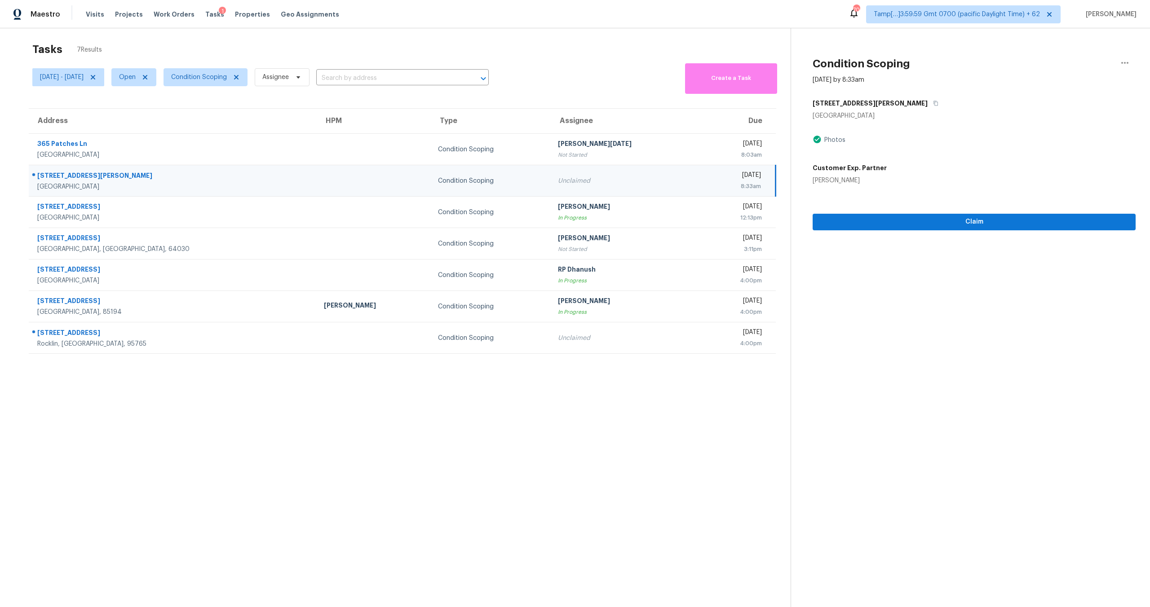
scroll to position [3, 0]
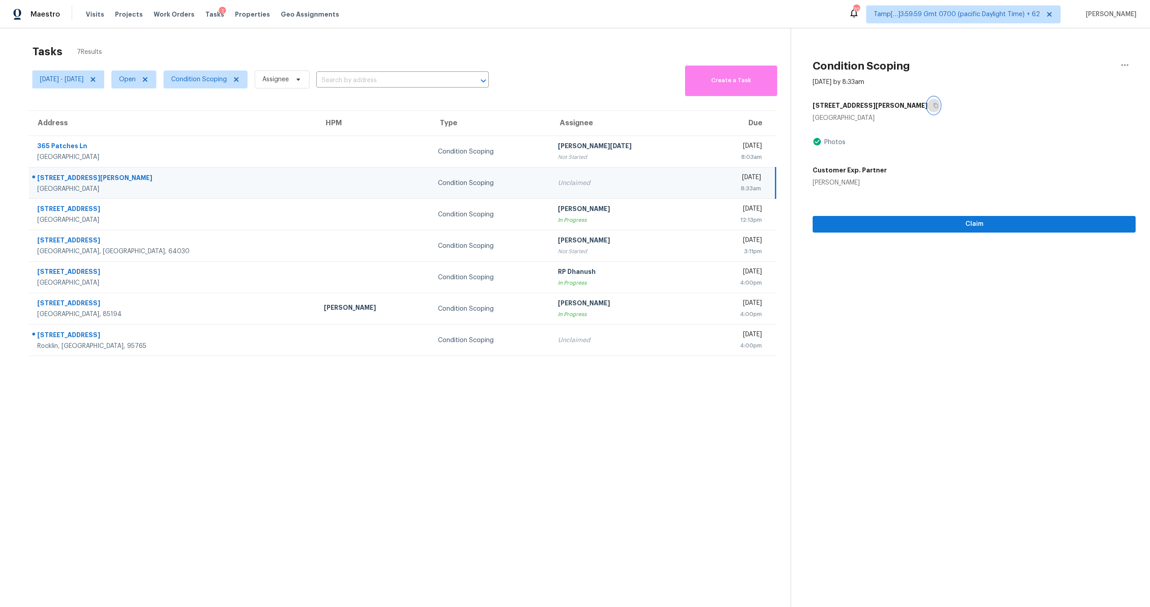
click at [928, 104] on button "button" at bounding box center [934, 105] width 12 height 16
click at [889, 217] on button "Claim" at bounding box center [974, 224] width 323 height 17
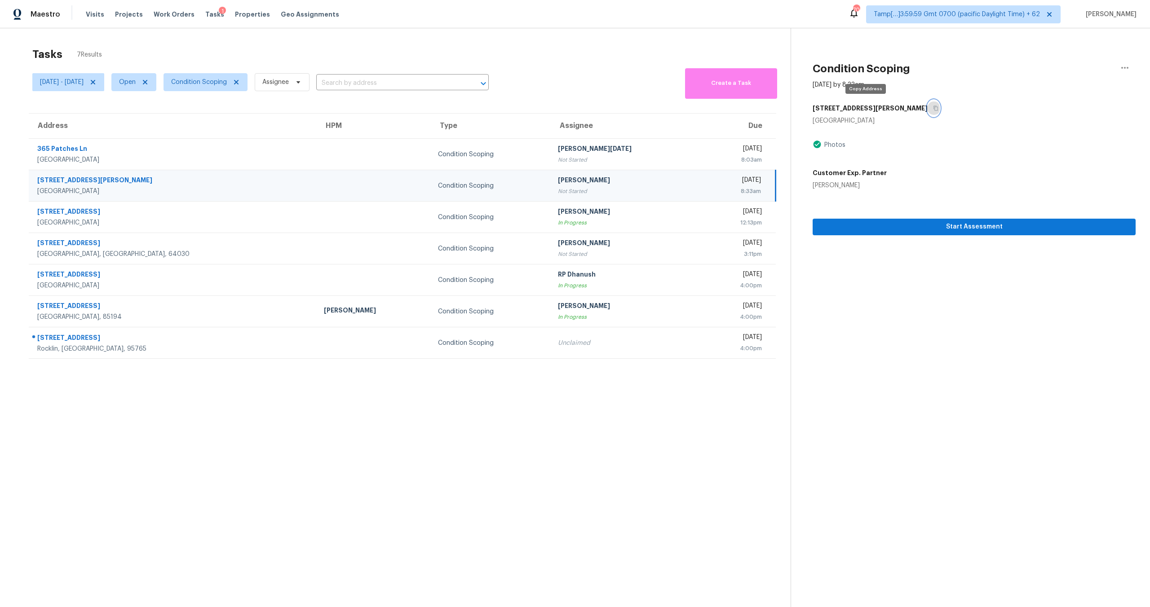
click at [933, 107] on icon "button" at bounding box center [935, 108] width 5 height 5
click at [458, 83] on input "text" at bounding box center [389, 83] width 147 height 14
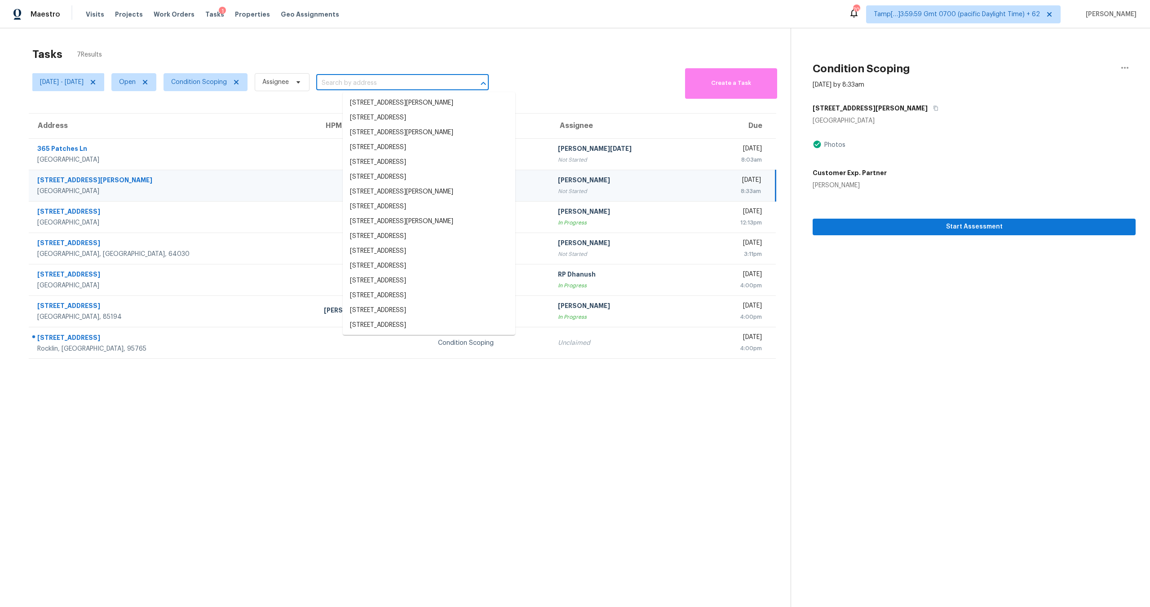
click at [567, 75] on div "Fri, Oct 03 - Sat, Oct 04 Open Condition Scoping Assignee ​ Create a Task" at bounding box center [411, 82] width 758 height 33
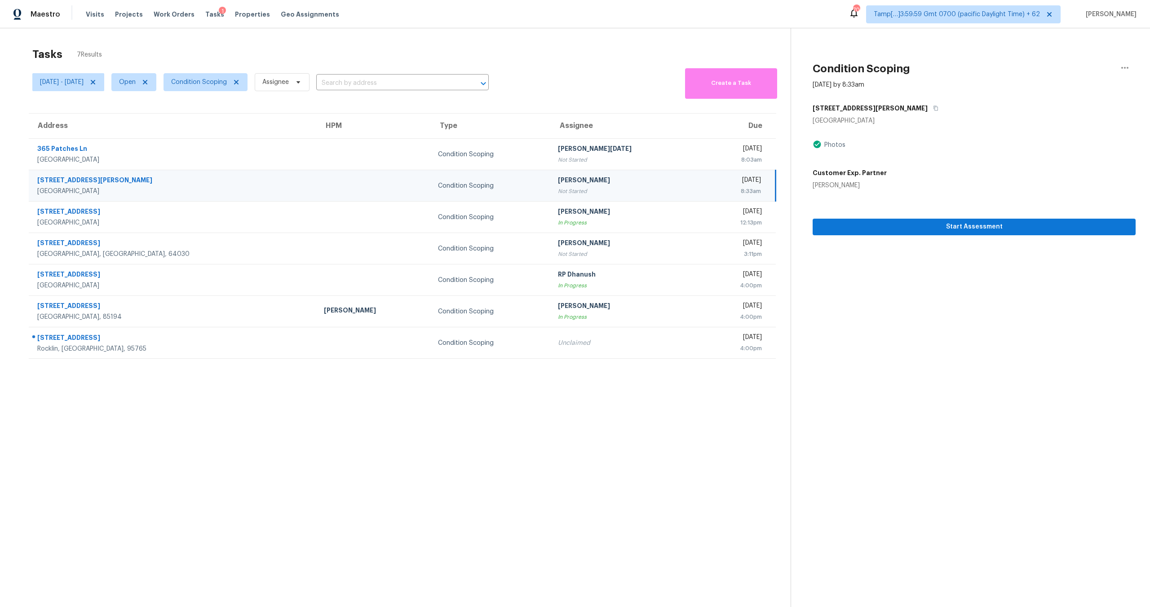
click at [569, 187] on div "Not Started" at bounding box center [626, 191] width 137 height 9
click at [878, 227] on span "Start Assessment" at bounding box center [974, 226] width 309 height 11
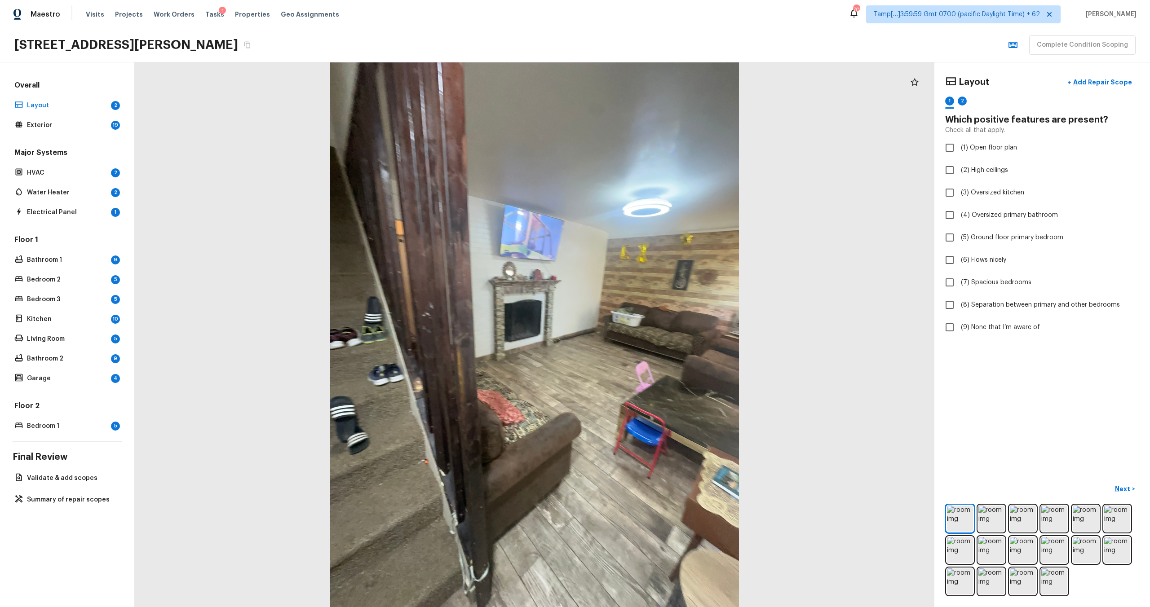
click at [250, 48] on icon "Copy Address" at bounding box center [247, 45] width 6 height 7
click at [987, 518] on img at bounding box center [991, 519] width 26 height 26
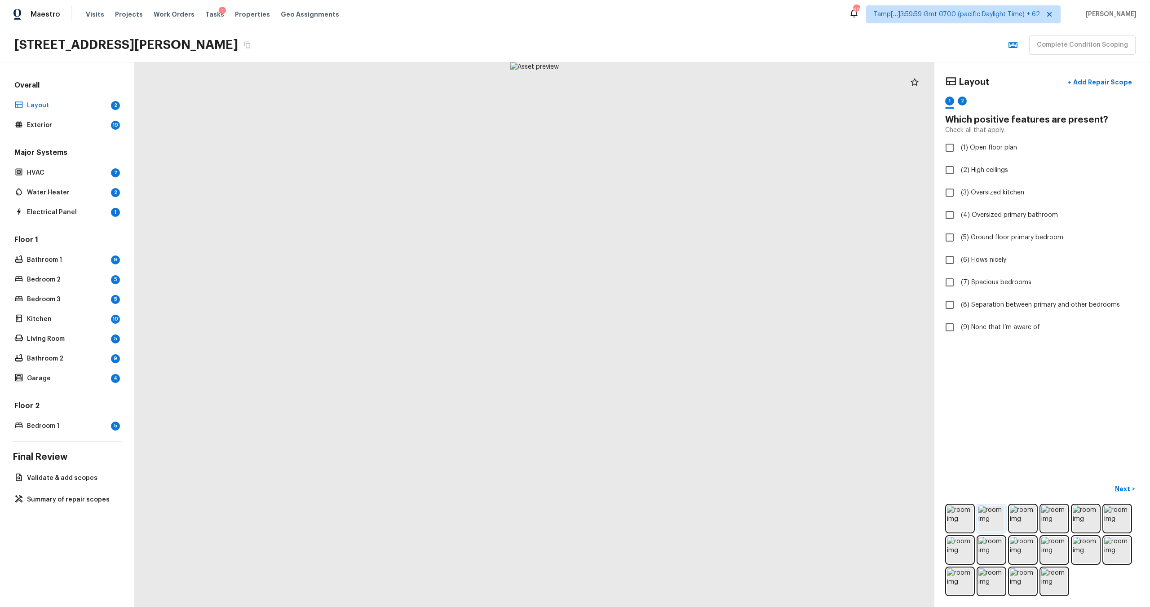
click at [987, 518] on img at bounding box center [991, 519] width 26 height 26
click at [951, 521] on img at bounding box center [960, 519] width 26 height 26
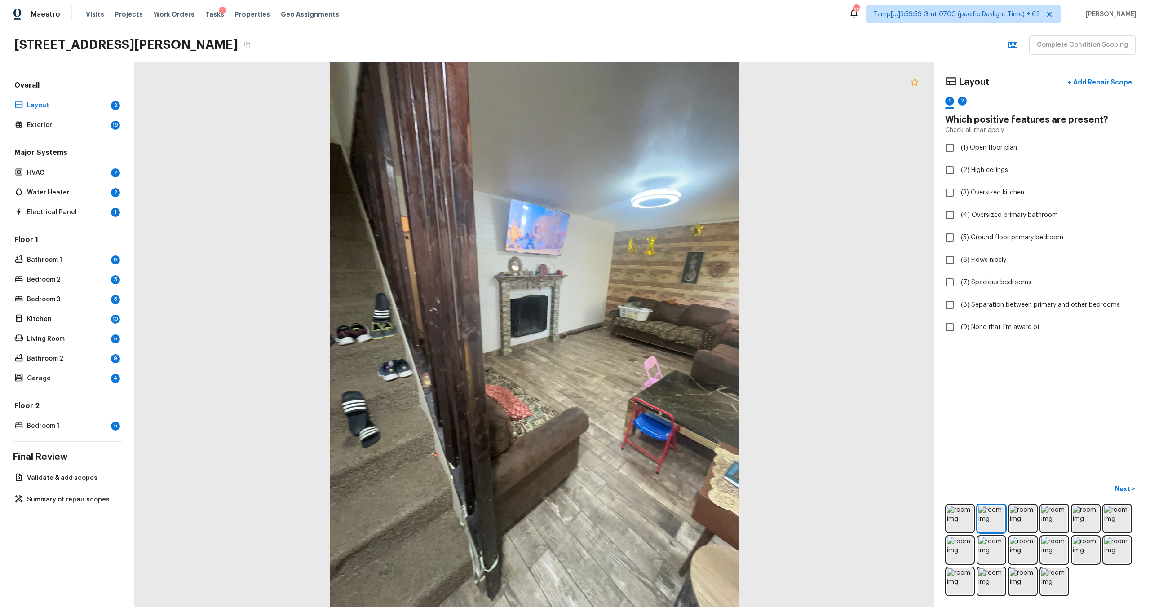
click at [916, 85] on icon at bounding box center [914, 82] width 11 height 11
click at [1096, 84] on p "Add Repair Scope" at bounding box center [1101, 82] width 61 height 9
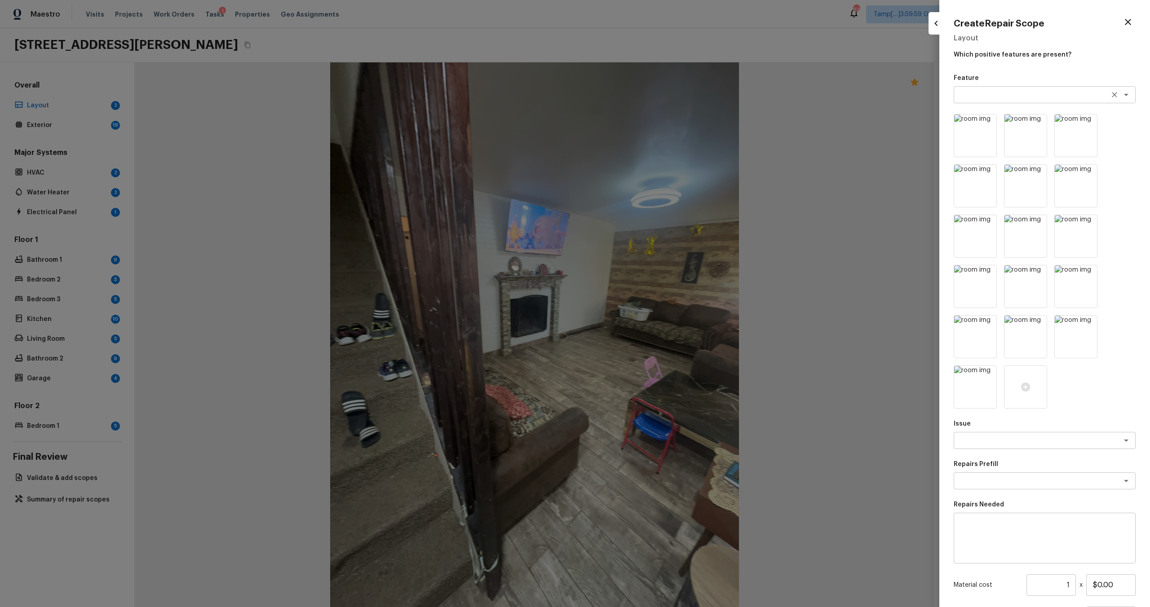
click at [981, 91] on textarea at bounding box center [1032, 94] width 149 height 9
click at [980, 94] on textarea ".inter" at bounding box center [1032, 94] width 149 height 9
click at [973, 110] on li "Walls and Ceiling" at bounding box center [1045, 114] width 182 height 14
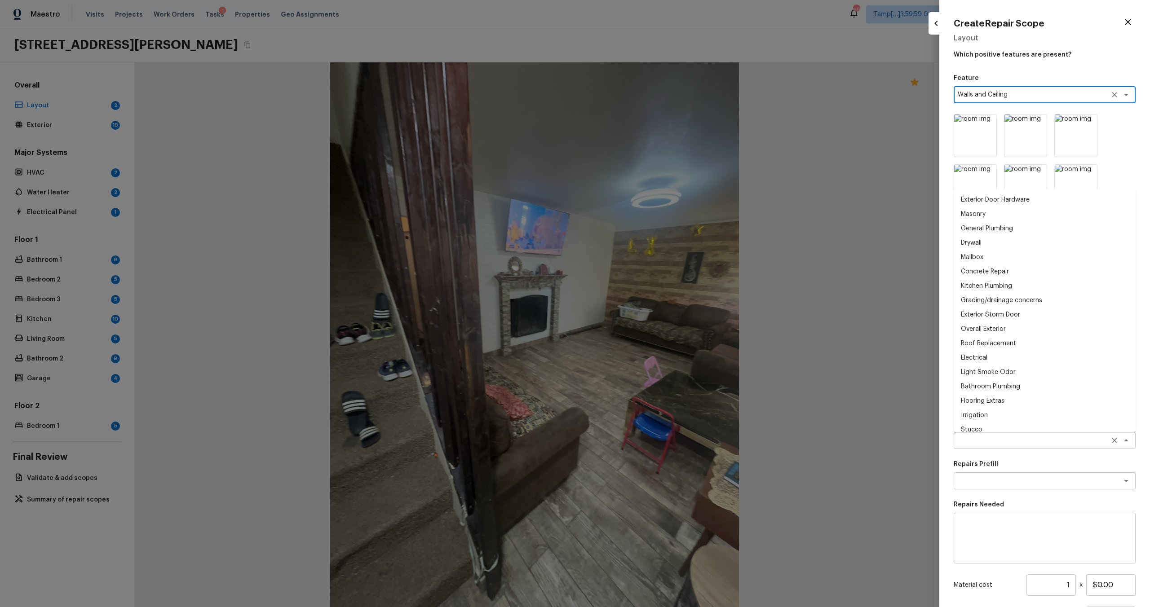
click at [986, 448] on div "x ​" at bounding box center [1045, 440] width 182 height 17
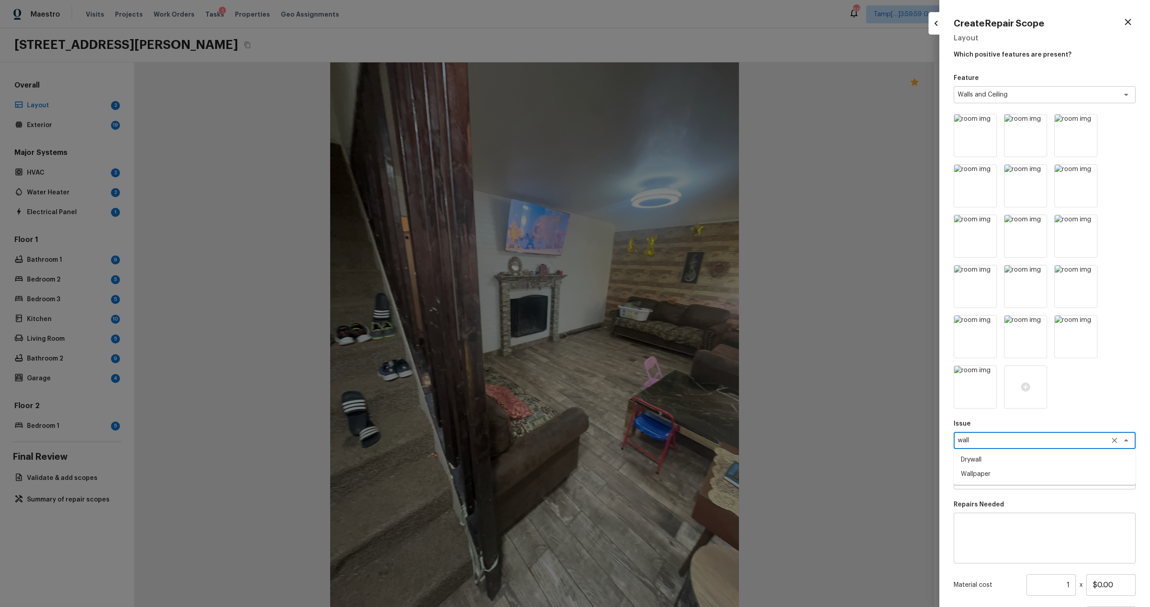
click at [987, 478] on li "Wallpaper" at bounding box center [1045, 474] width 182 height 14
click at [987, 478] on textarea at bounding box center [1032, 481] width 149 height 9
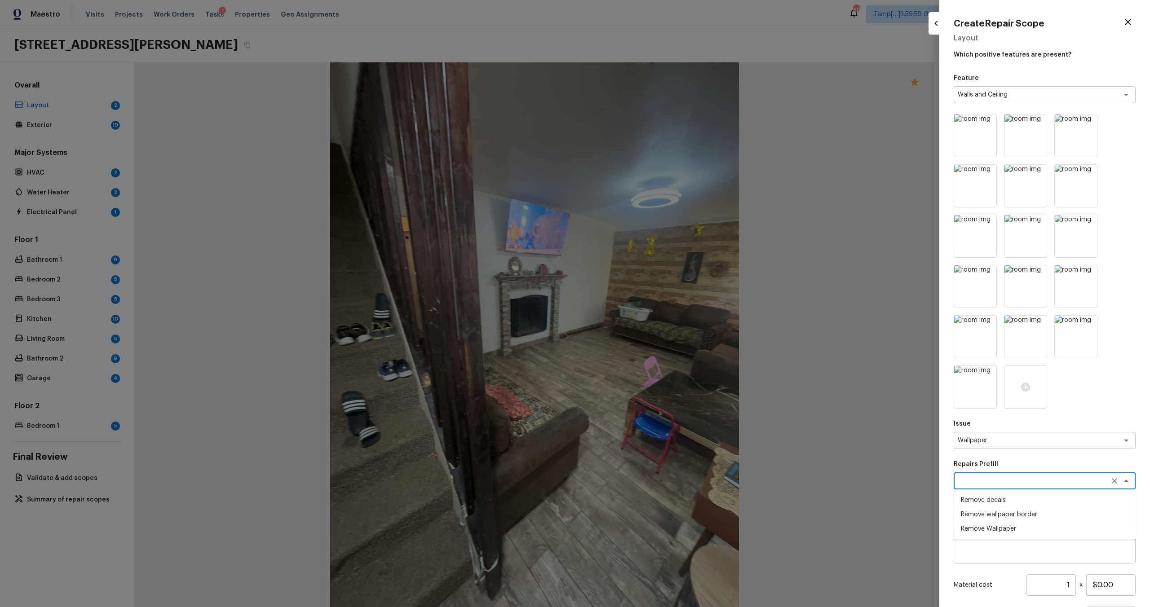
click at [982, 525] on li "Remove Wallpaper" at bounding box center [1045, 529] width 182 height 14
drag, startPoint x: 1061, startPoint y: 587, endPoint x: 1072, endPoint y: 587, distance: 11.2
click at [1073, 587] on input "1" at bounding box center [1050, 586] width 49 height 22
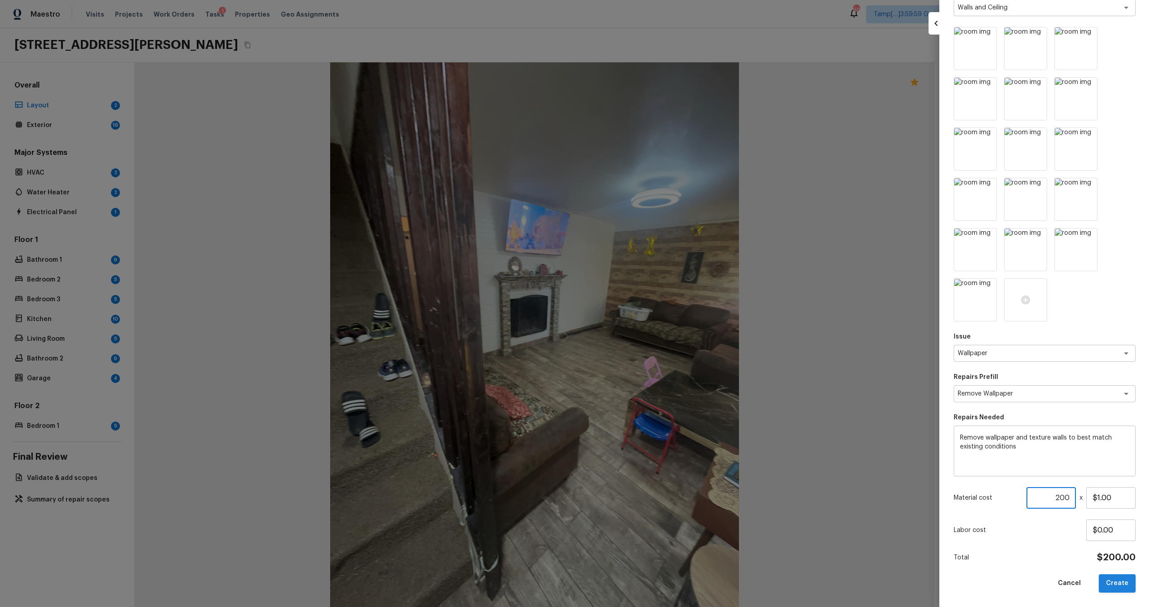
click at [1122, 584] on button "Create" at bounding box center [1117, 584] width 37 height 18
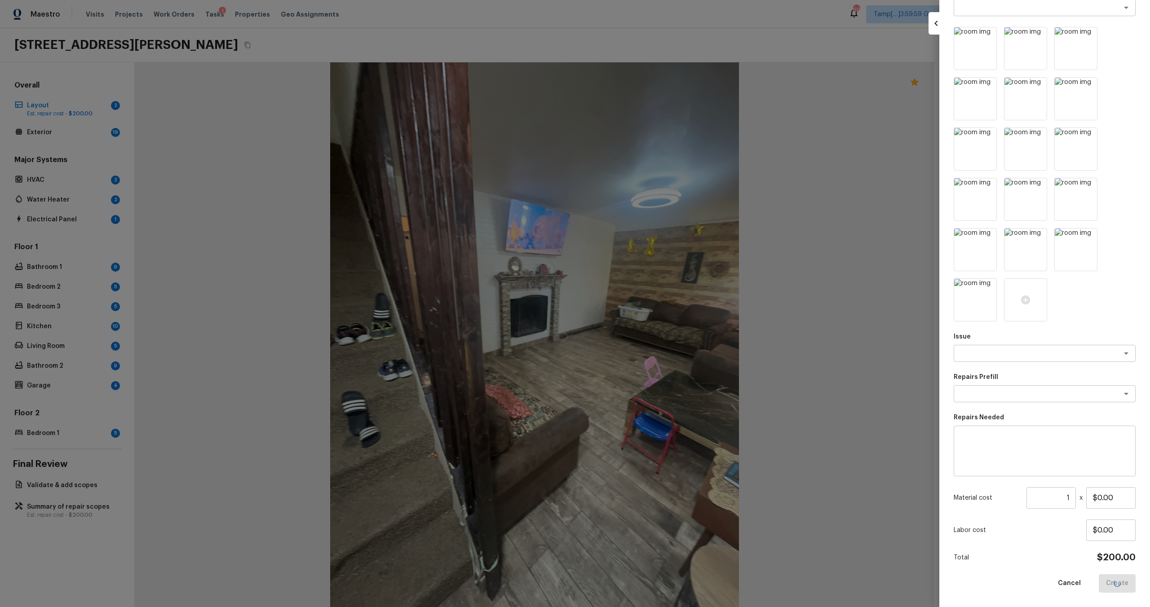
scroll to position [0, 0]
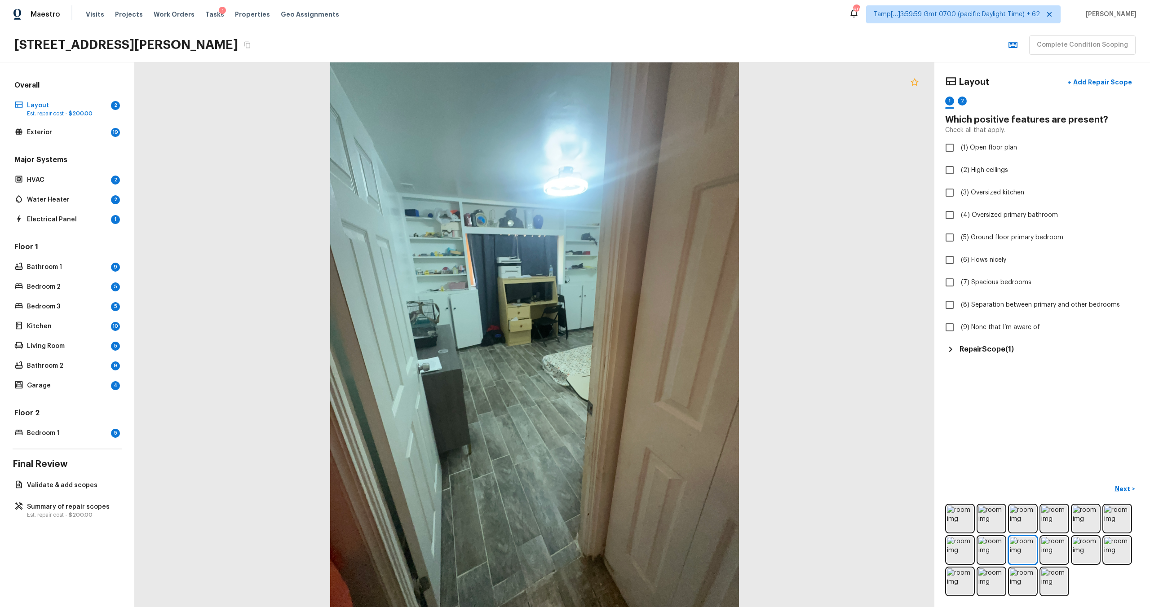
click at [915, 84] on icon at bounding box center [915, 81] width 8 height 7
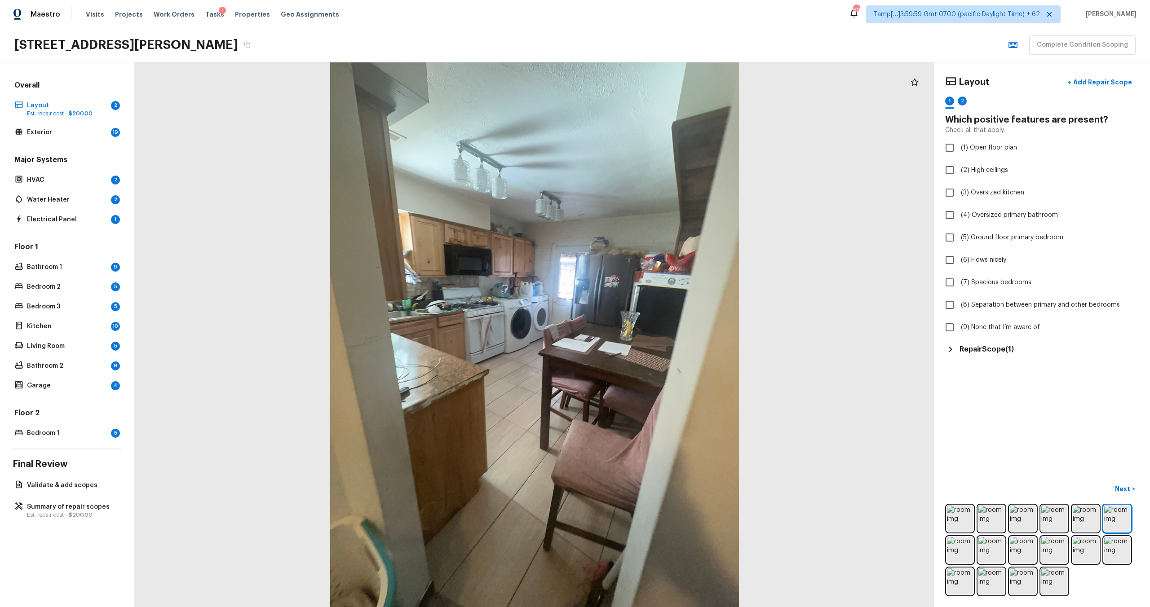
click at [915, 91] on div at bounding box center [915, 82] width 18 height 18
click at [1096, 83] on p "Add Repair Scope" at bounding box center [1101, 82] width 61 height 9
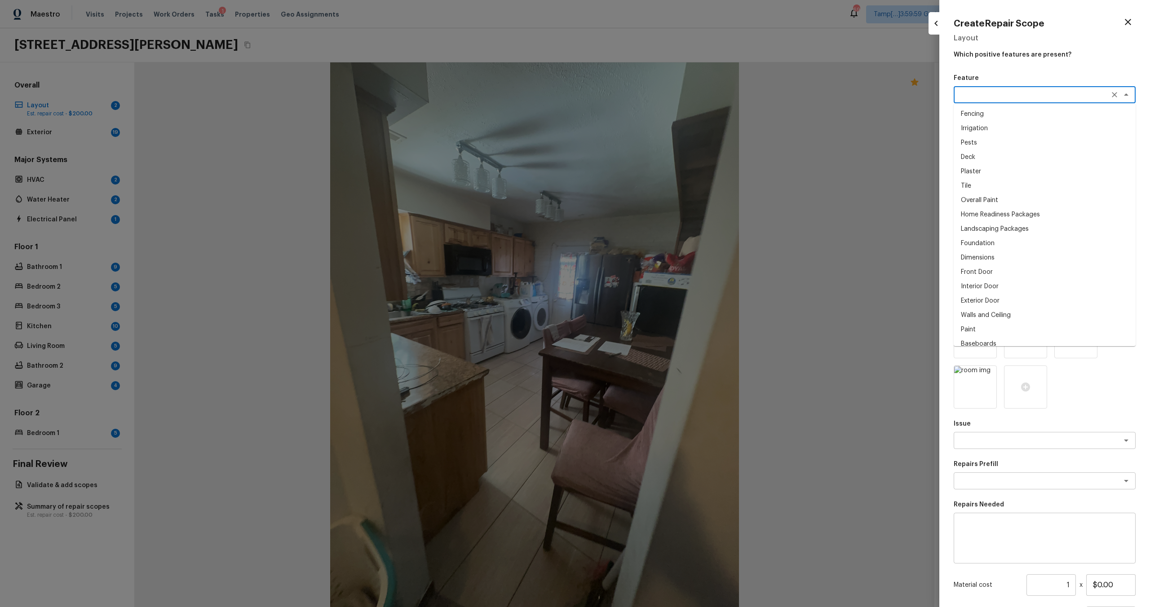
click at [981, 95] on textarea at bounding box center [1032, 94] width 149 height 9
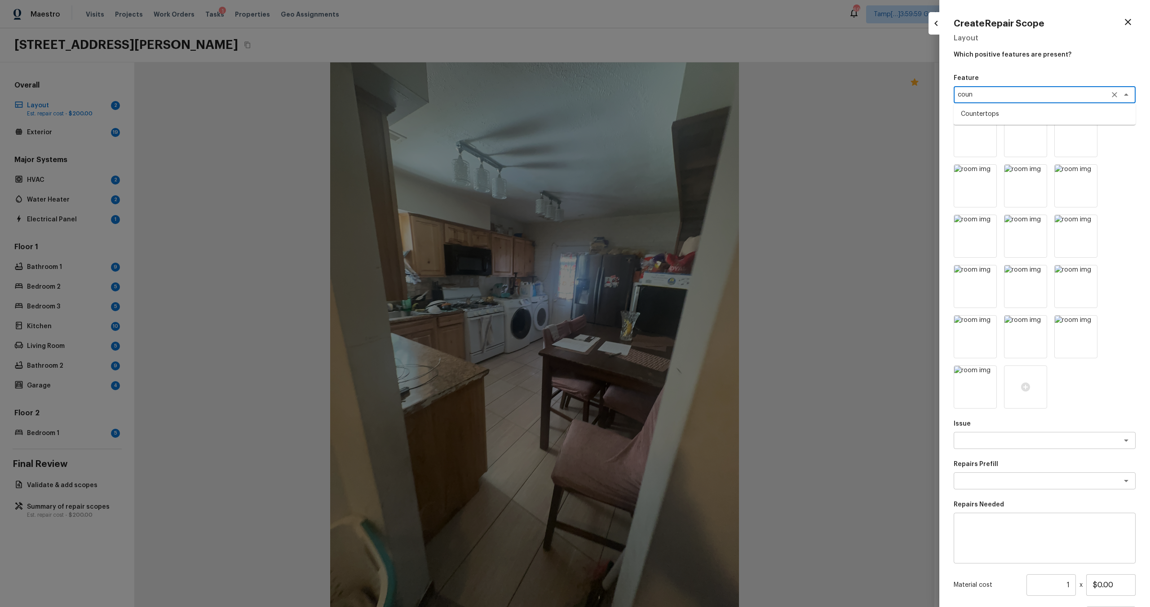
click at [975, 113] on li "Countertops" at bounding box center [1045, 114] width 182 height 14
click at [987, 437] on textarea at bounding box center [1032, 440] width 149 height 9
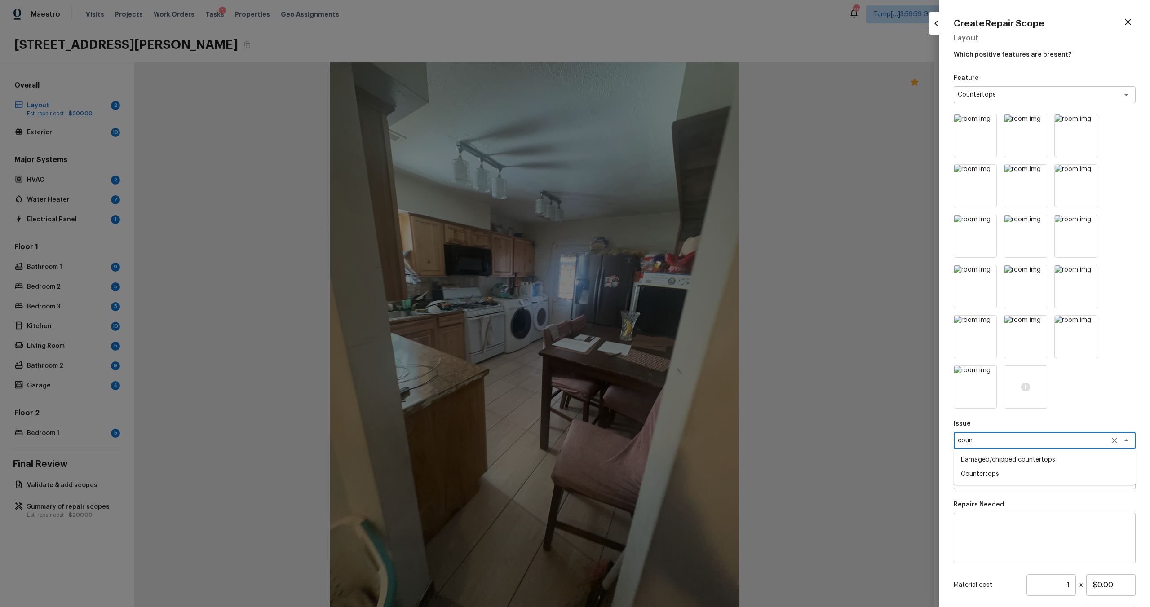
click at [994, 461] on li "Damaged/chipped countertops" at bounding box center [1045, 460] width 182 height 14
click at [996, 473] on div "x ​" at bounding box center [1045, 481] width 182 height 17
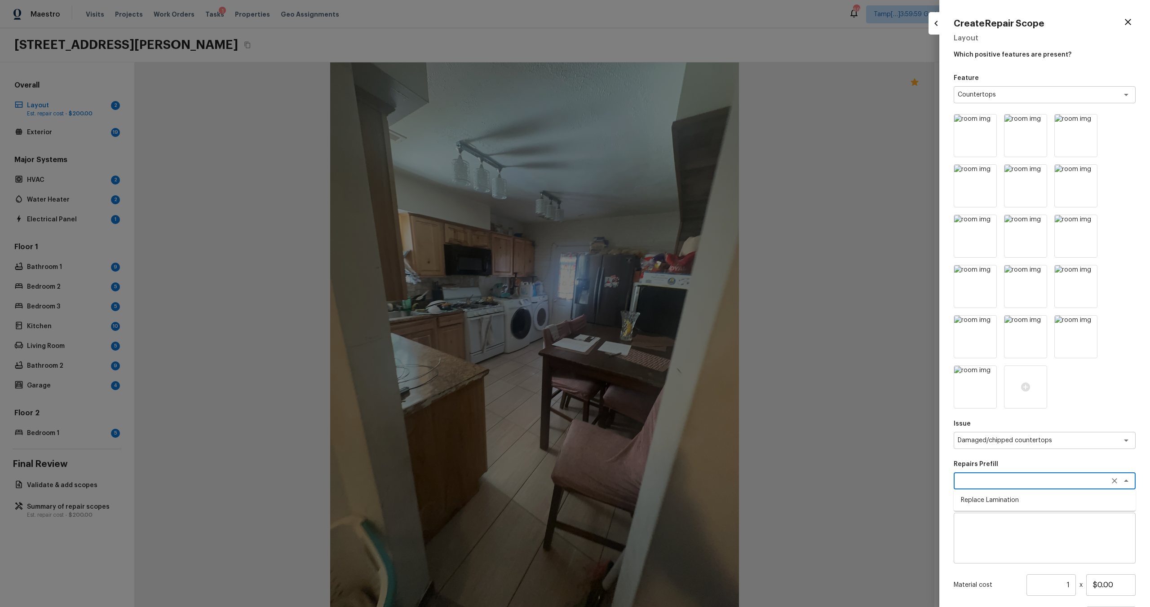
click at [994, 504] on li "Replace Lamination" at bounding box center [1045, 500] width 182 height 14
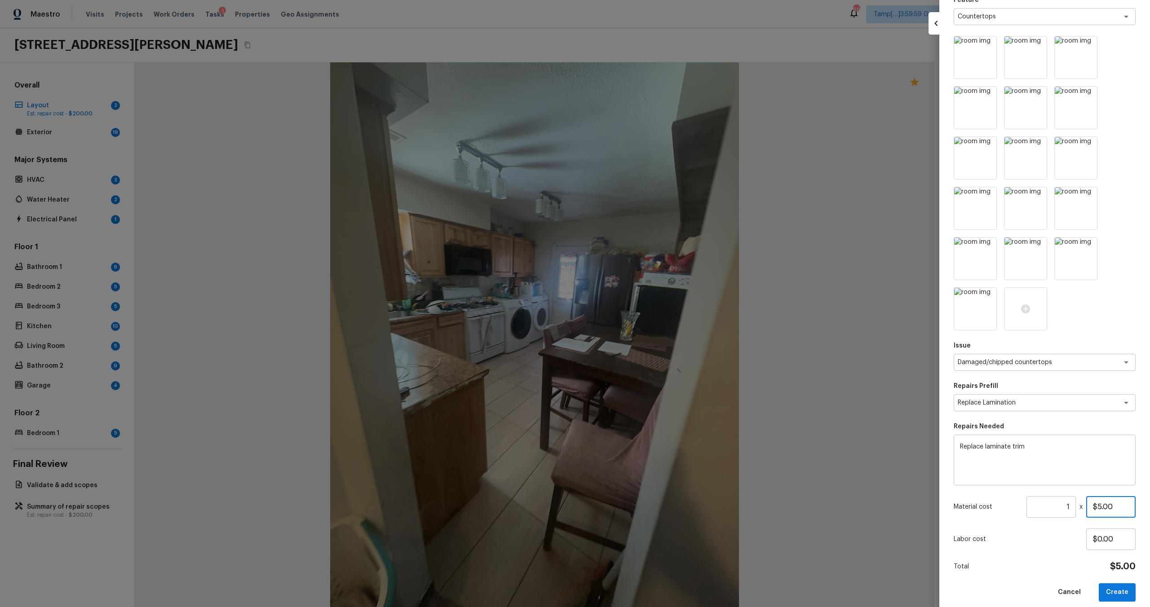
drag, startPoint x: 1097, startPoint y: 510, endPoint x: 1144, endPoint y: 510, distance: 46.7
click at [1144, 510] on div "Create Repair Scope Layout Which positive features are present? Feature Counter…" at bounding box center [1044, 303] width 211 height 607
click at [1130, 592] on button "Create" at bounding box center [1117, 593] width 37 height 18
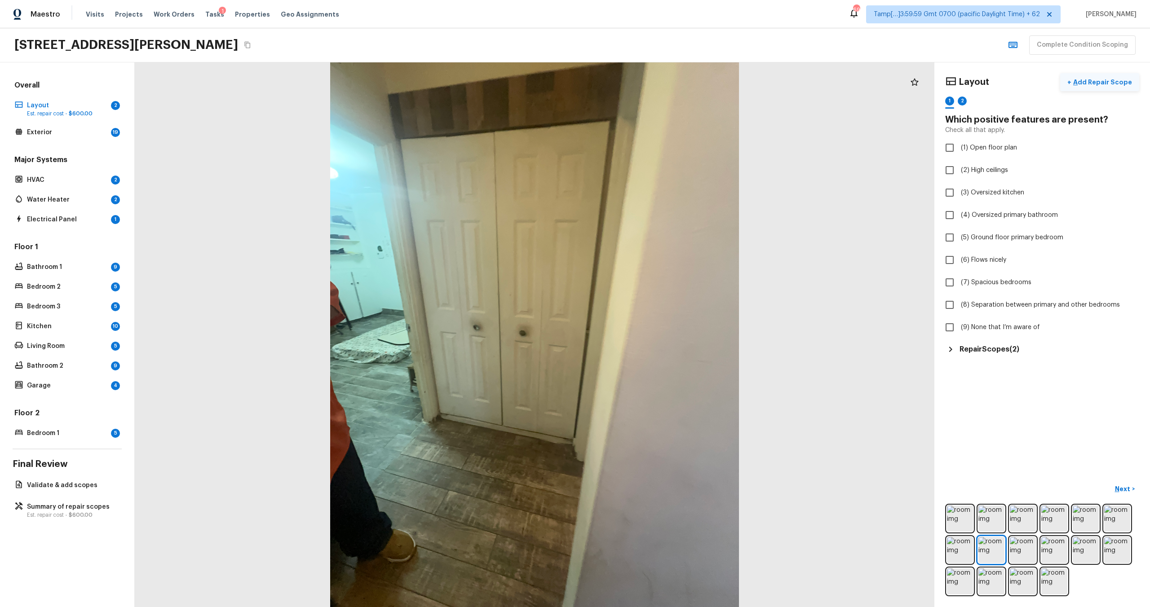
click at [1097, 81] on p "Add Repair Scope" at bounding box center [1101, 82] width 61 height 9
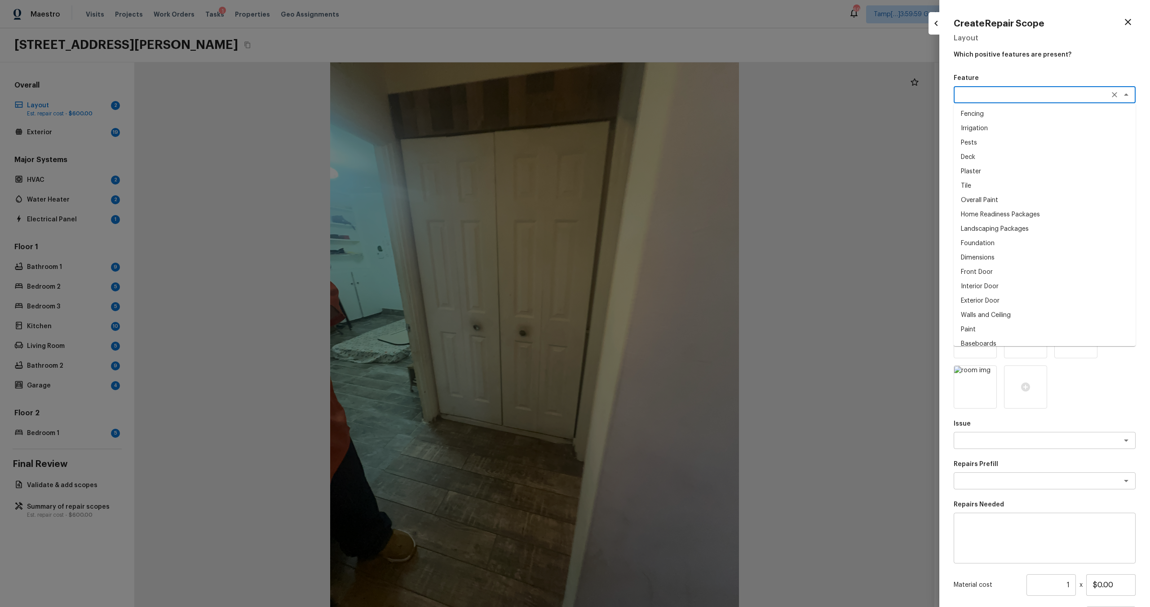
click at [988, 96] on textarea at bounding box center [1032, 94] width 149 height 9
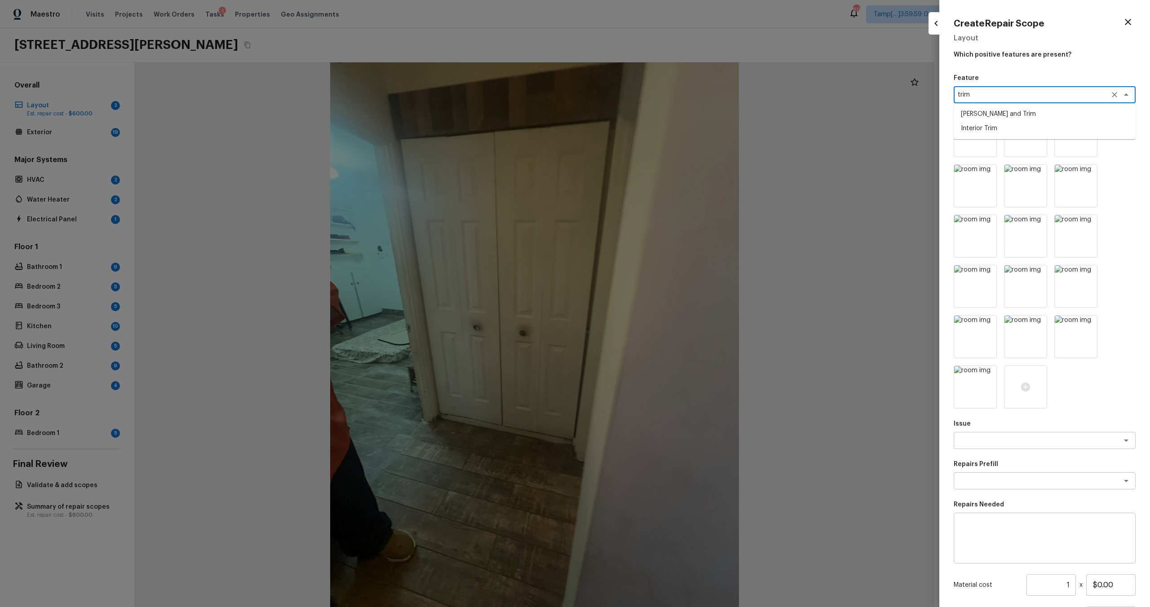
click at [986, 128] on li "Interior Trim" at bounding box center [1045, 128] width 182 height 14
click at [1006, 446] on div "x ​" at bounding box center [1045, 440] width 182 height 17
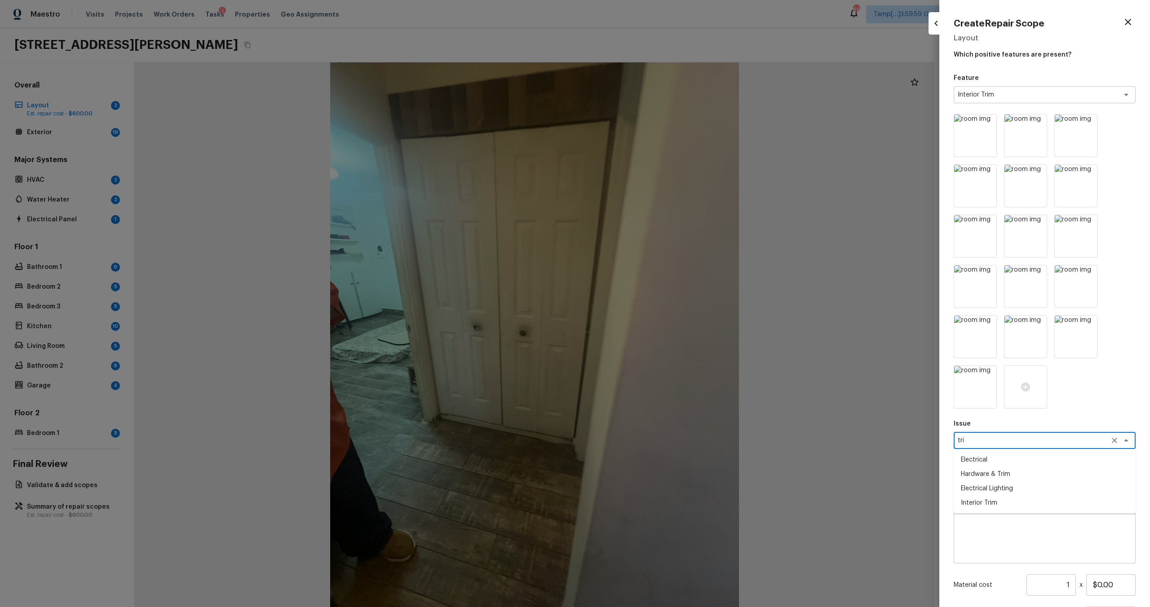
click at [986, 504] on li "Interior Trim" at bounding box center [1045, 503] width 182 height 14
click at [981, 489] on div "x ​" at bounding box center [1045, 481] width 182 height 17
click at [986, 500] on li "Repair Interior Trim" at bounding box center [1045, 500] width 182 height 14
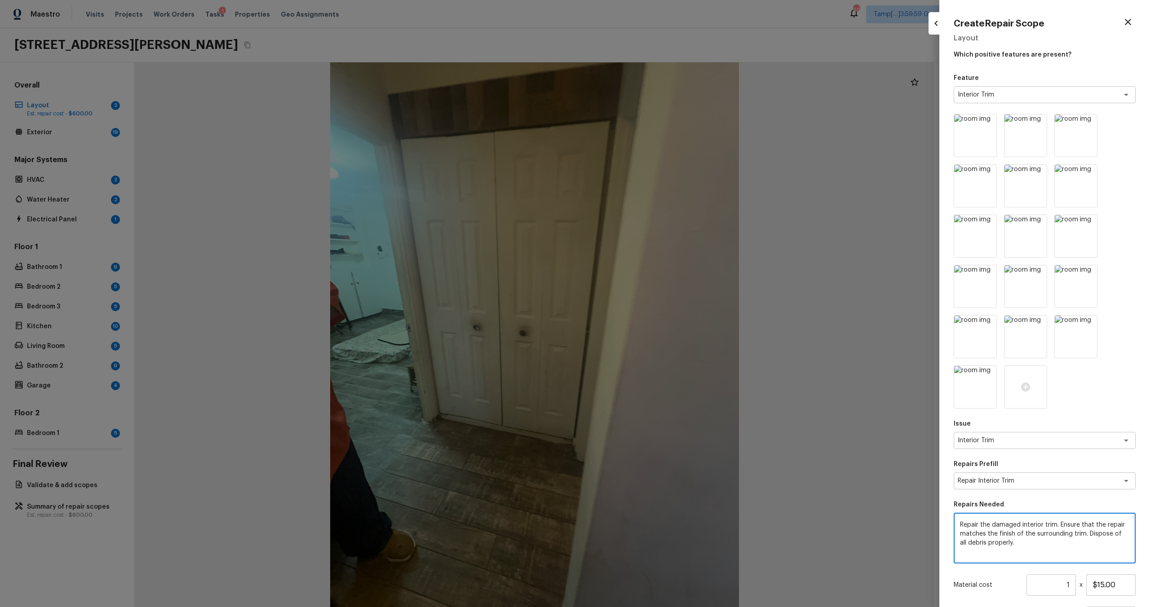
click at [986, 531] on textarea "Repair the damaged interior trim. Ensure that the repair matches the finish of …" at bounding box center [1044, 539] width 169 height 36
drag, startPoint x: 1097, startPoint y: 586, endPoint x: 1132, endPoint y: 586, distance: 35.0
click at [1132, 586] on input "$15.00" at bounding box center [1110, 586] width 49 height 22
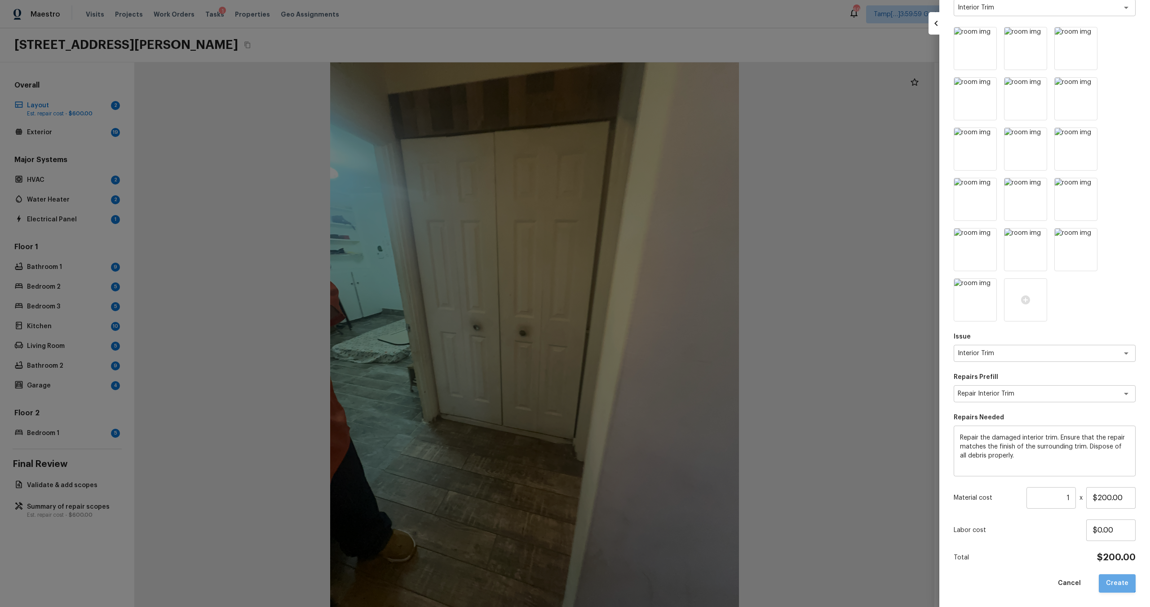
click at [1117, 576] on button "Create" at bounding box center [1117, 584] width 37 height 18
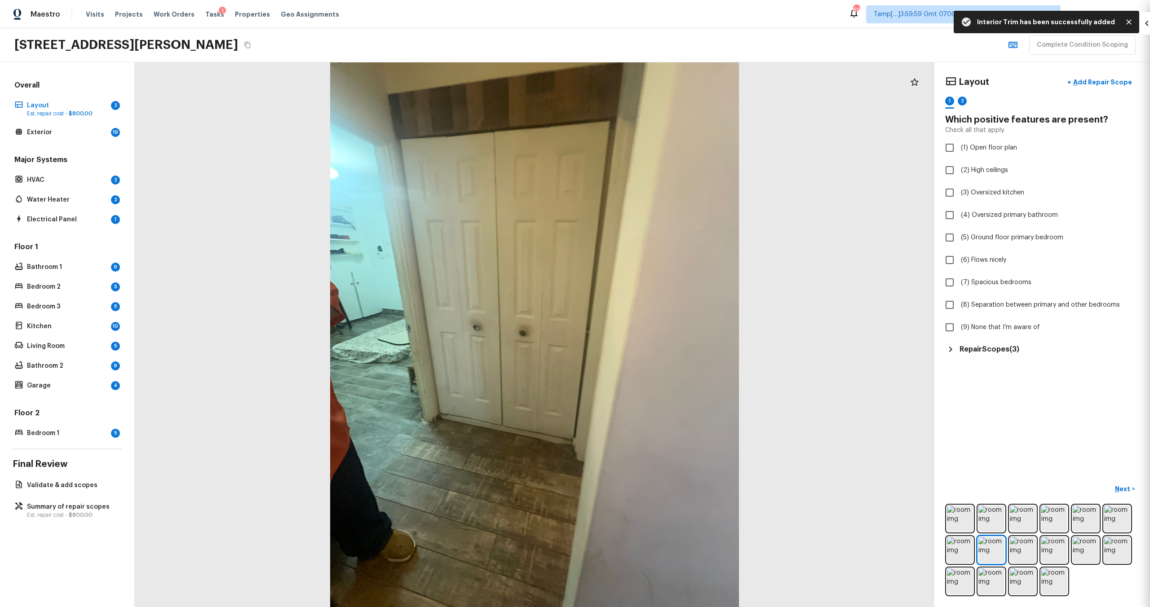
scroll to position [0, 0]
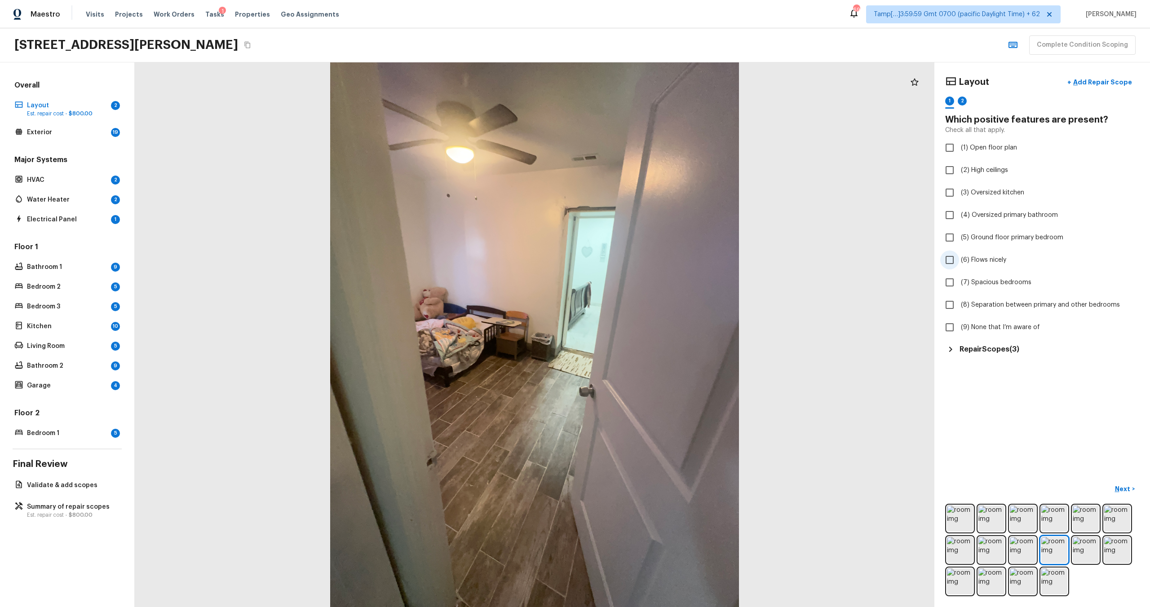
click at [984, 263] on span "(6) Flows nicely" at bounding box center [983, 260] width 45 height 9
click at [959, 263] on input "(6) Flows nicely" at bounding box center [949, 260] width 19 height 19
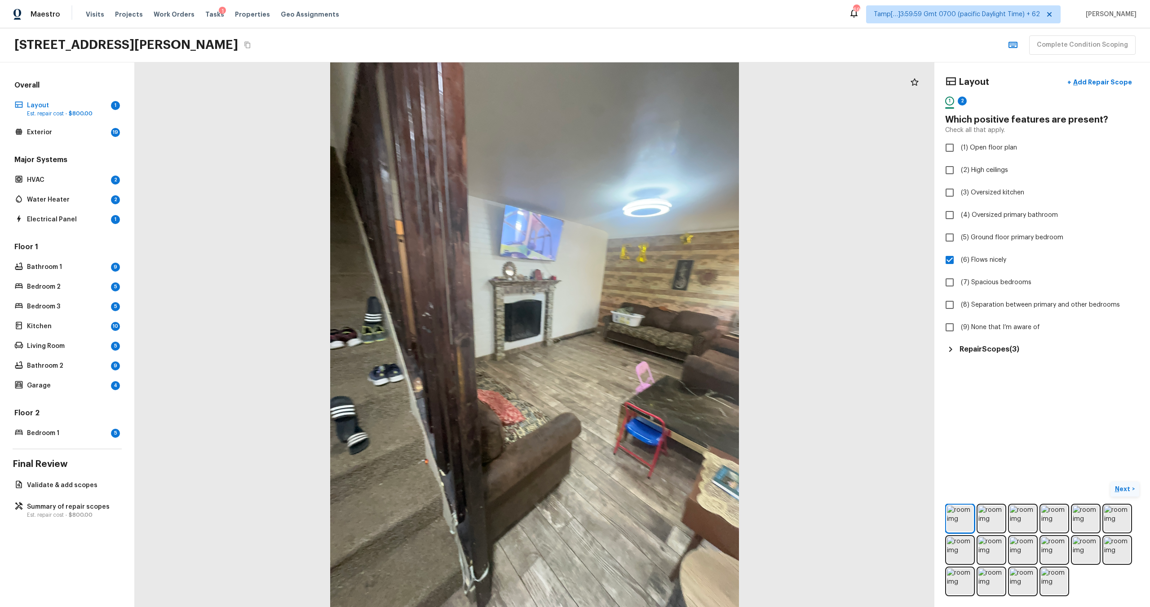
click at [1126, 492] on p "Next" at bounding box center [1123, 489] width 17 height 9
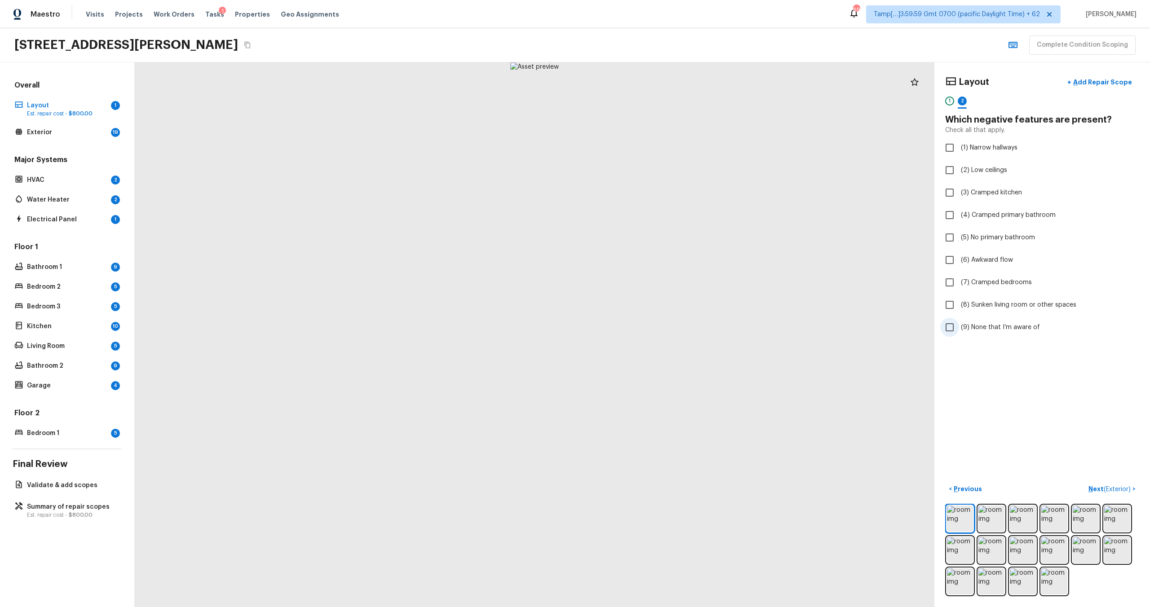
click at [984, 326] on span "(9) None that I’m aware of" at bounding box center [1000, 327] width 79 height 9
click at [959, 326] on input "(9) None that I’m aware of" at bounding box center [949, 327] width 19 height 19
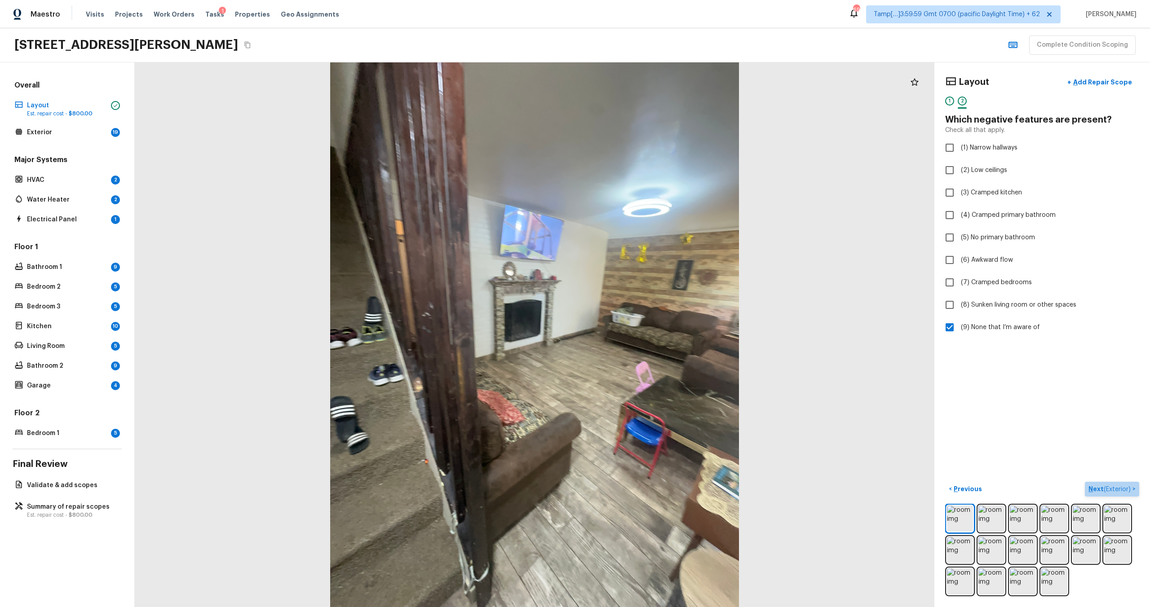
click at [1096, 487] on p "Next ( Exterior )" at bounding box center [1110, 489] width 44 height 9
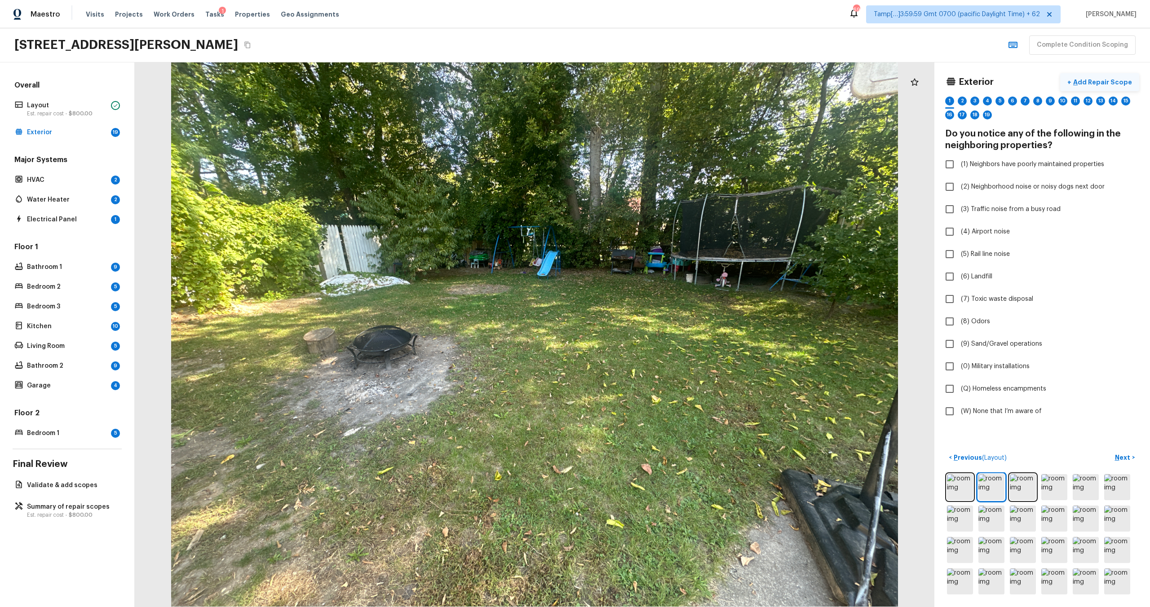
click at [1088, 81] on p "Add Repair Scope" at bounding box center [1101, 82] width 61 height 9
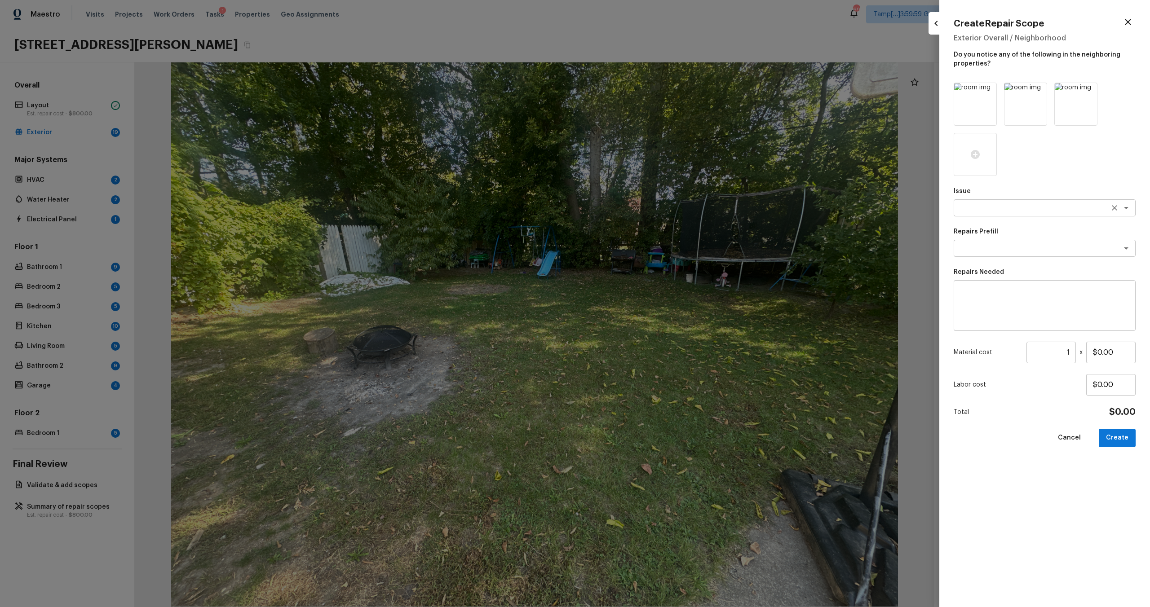
click at [1006, 212] on textarea at bounding box center [1032, 207] width 149 height 9
click at [1004, 227] on li "Debris/garbage on site" at bounding box center [1045, 227] width 182 height 14
click at [998, 249] on textarea at bounding box center [1032, 248] width 149 height 9
click at [997, 282] on li "Remove debris/garbage (10 yard dumpster)" at bounding box center [1045, 282] width 182 height 14
click at [1123, 437] on button "Create" at bounding box center [1117, 438] width 37 height 18
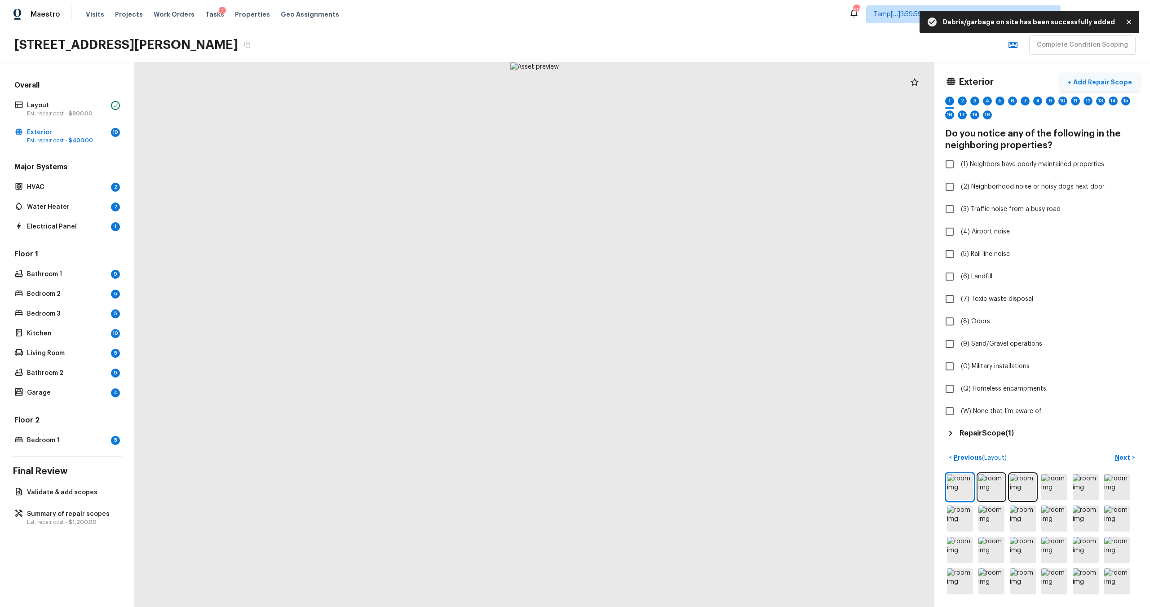
click at [1097, 82] on p "Add Repair Scope" at bounding box center [1101, 82] width 61 height 9
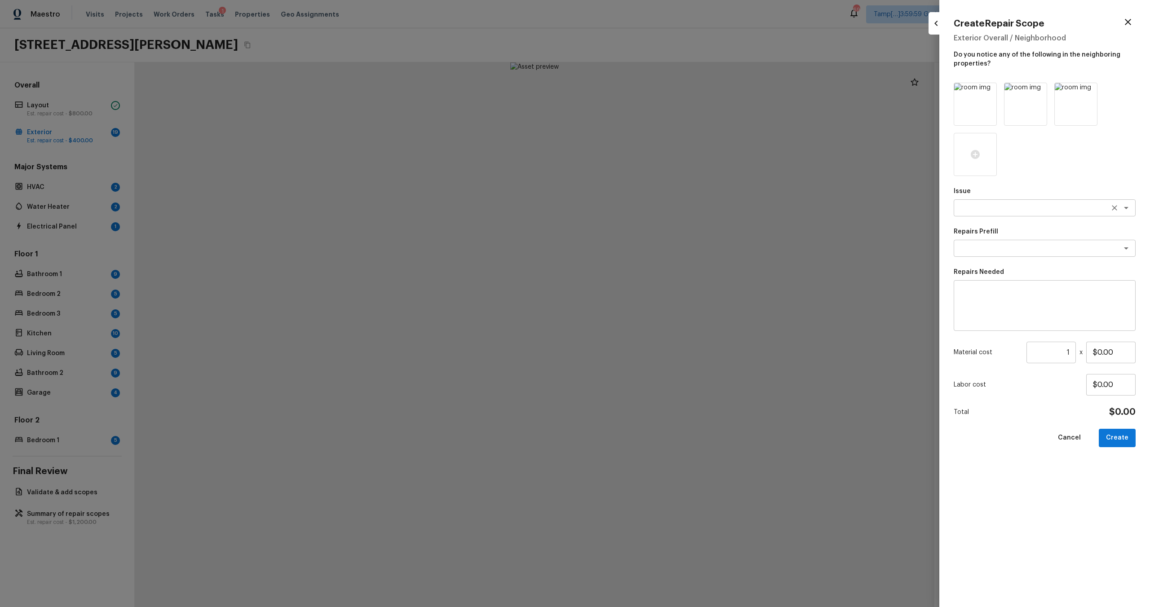
click at [965, 214] on div "x ​" at bounding box center [1045, 207] width 182 height 17
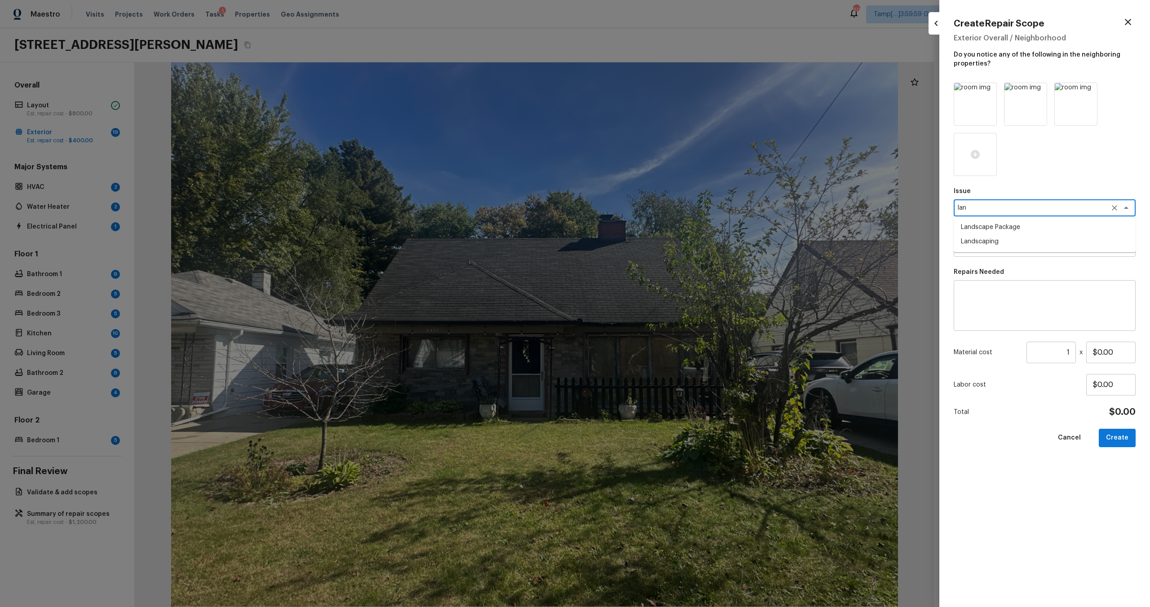
click at [982, 223] on li "Landscape Package" at bounding box center [1045, 227] width 182 height 14
click at [982, 255] on div "x ​" at bounding box center [1045, 248] width 182 height 17
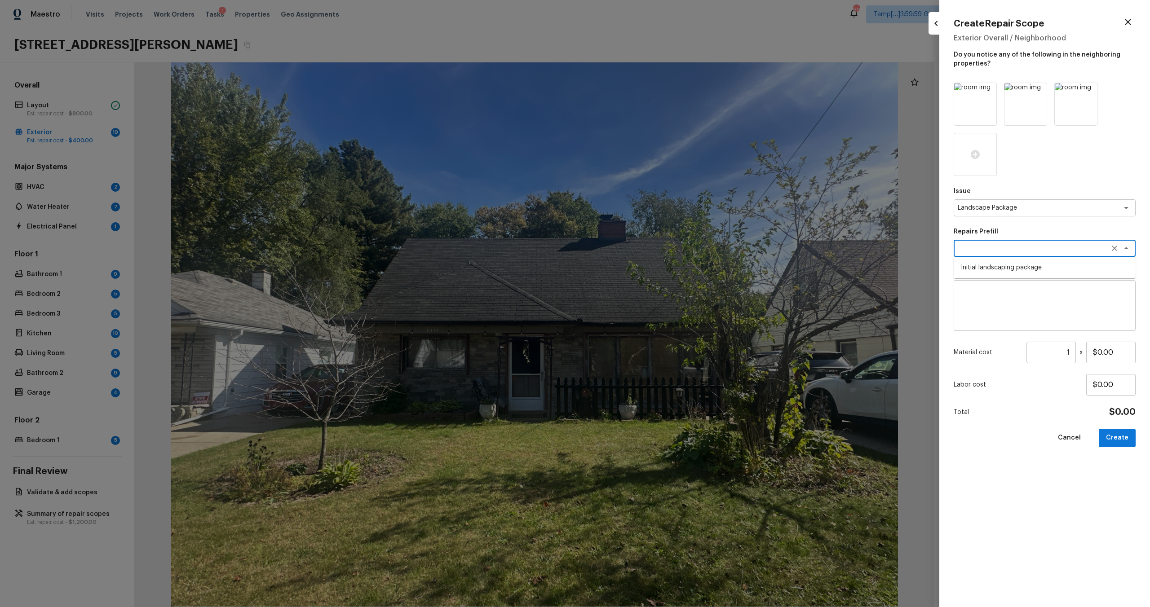
click at [982, 278] on ul "Initial landscaping package" at bounding box center [1045, 268] width 182 height 22
click at [983, 268] on li "Initial landscaping package" at bounding box center [1045, 268] width 182 height 14
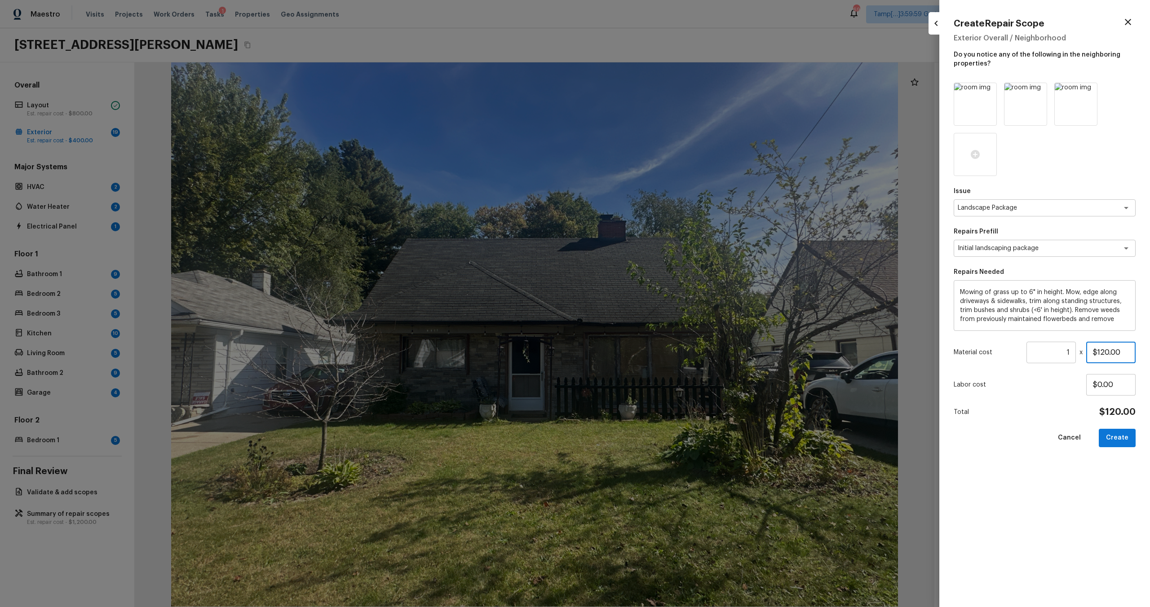
drag, startPoint x: 1099, startPoint y: 351, endPoint x: 1124, endPoint y: 351, distance: 25.2
click at [1124, 351] on input "$120.00" at bounding box center [1110, 353] width 49 height 22
click at [1112, 440] on button "Create" at bounding box center [1117, 438] width 37 height 18
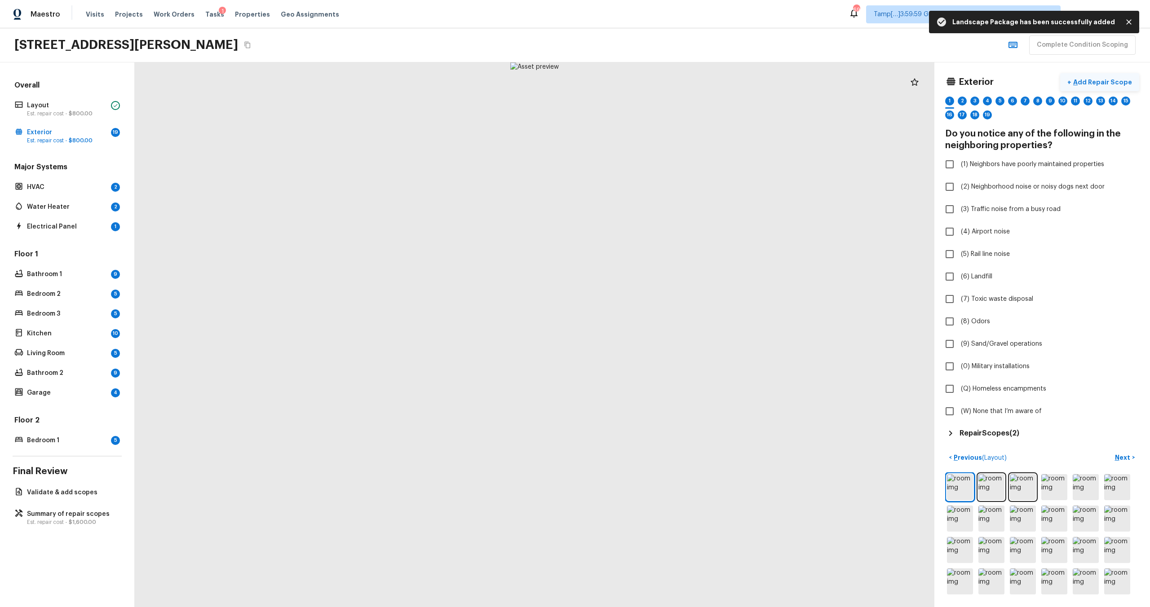
click at [1092, 86] on p "Add Repair Scope" at bounding box center [1101, 82] width 61 height 9
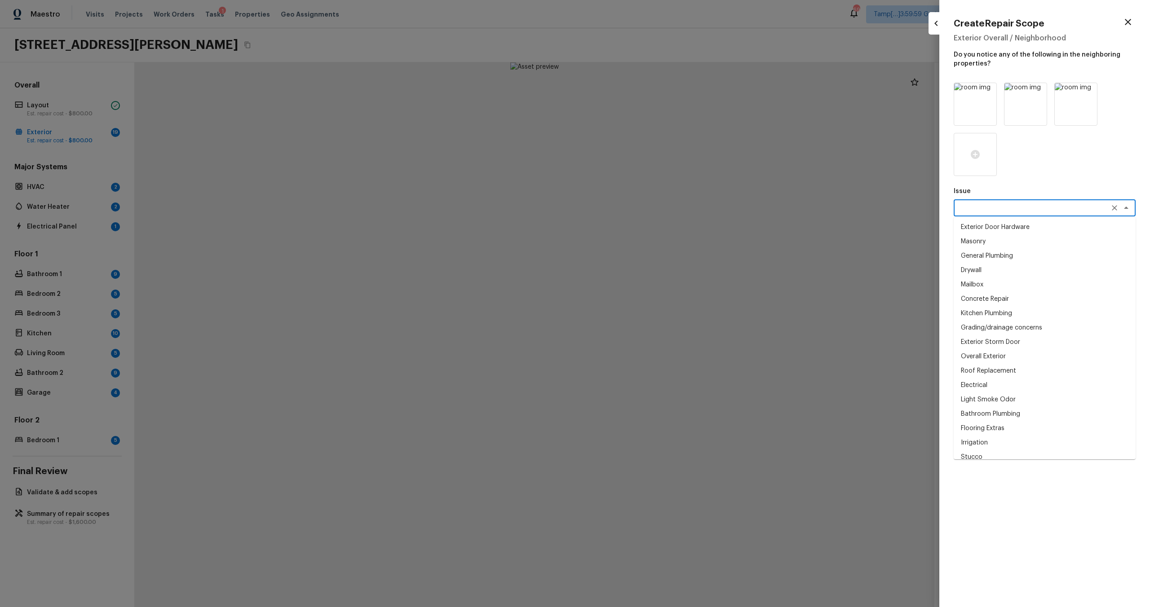
click at [988, 209] on textarea at bounding box center [1032, 207] width 149 height 9
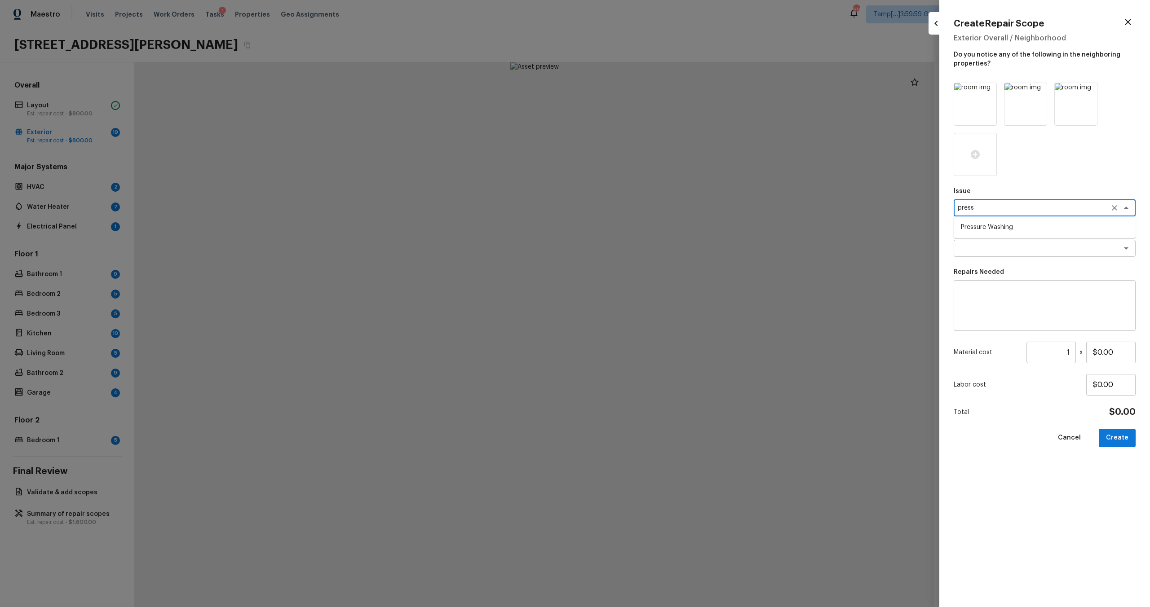
click at [993, 230] on li "Pressure Washing" at bounding box center [1045, 227] width 182 height 14
click at [993, 243] on div "x ​" at bounding box center [1045, 248] width 182 height 17
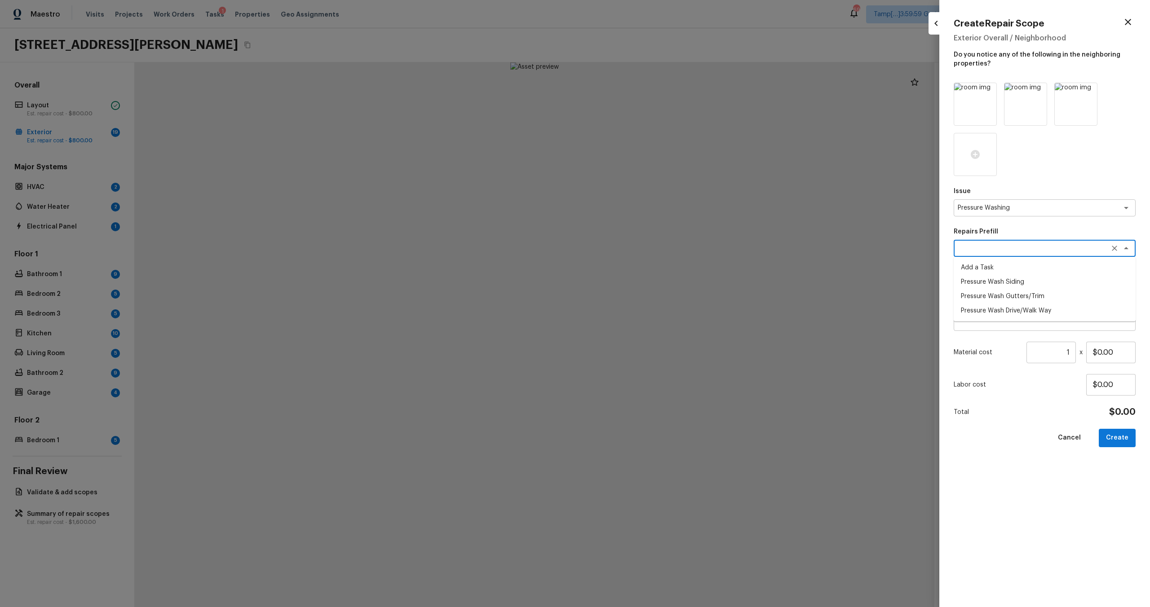
click at [988, 271] on li "Add a Task" at bounding box center [1045, 268] width 182 height 14
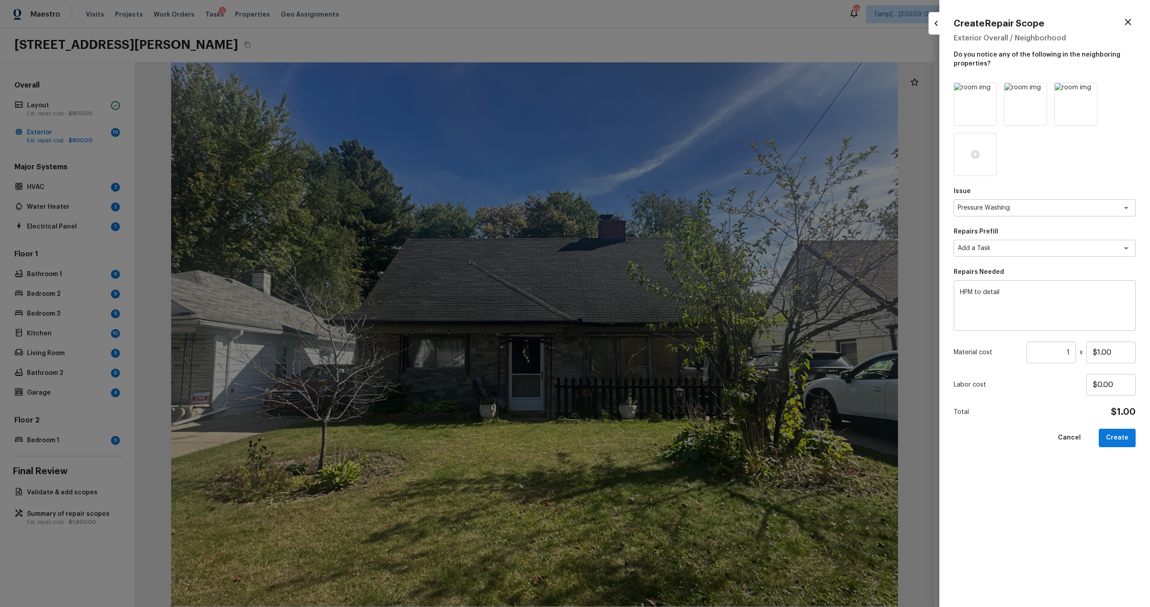
click at [991, 292] on textarea "HPM to detail" at bounding box center [1044, 306] width 169 height 36
paste textarea "Pressure wash home, driveway, walkways/sidewalks and patio. Must use a surface …"
drag, startPoint x: 1098, startPoint y: 352, endPoint x: 1112, endPoint y: 352, distance: 14.4
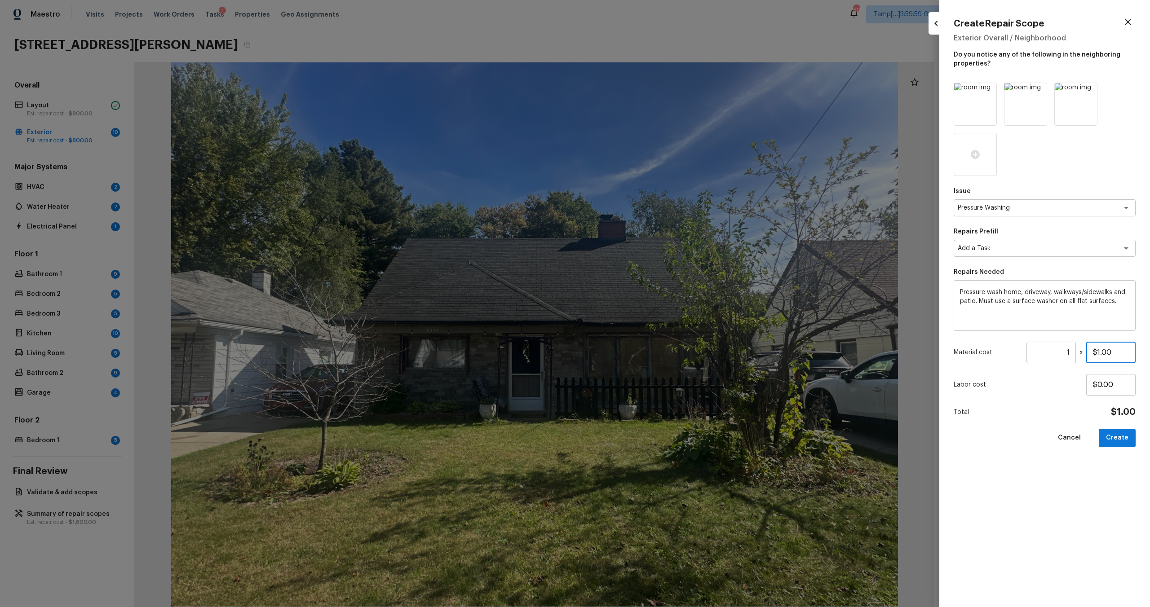
click at [1112, 352] on input "$1.00" at bounding box center [1110, 353] width 49 height 22
click at [1117, 429] on button "Create" at bounding box center [1117, 438] width 37 height 18
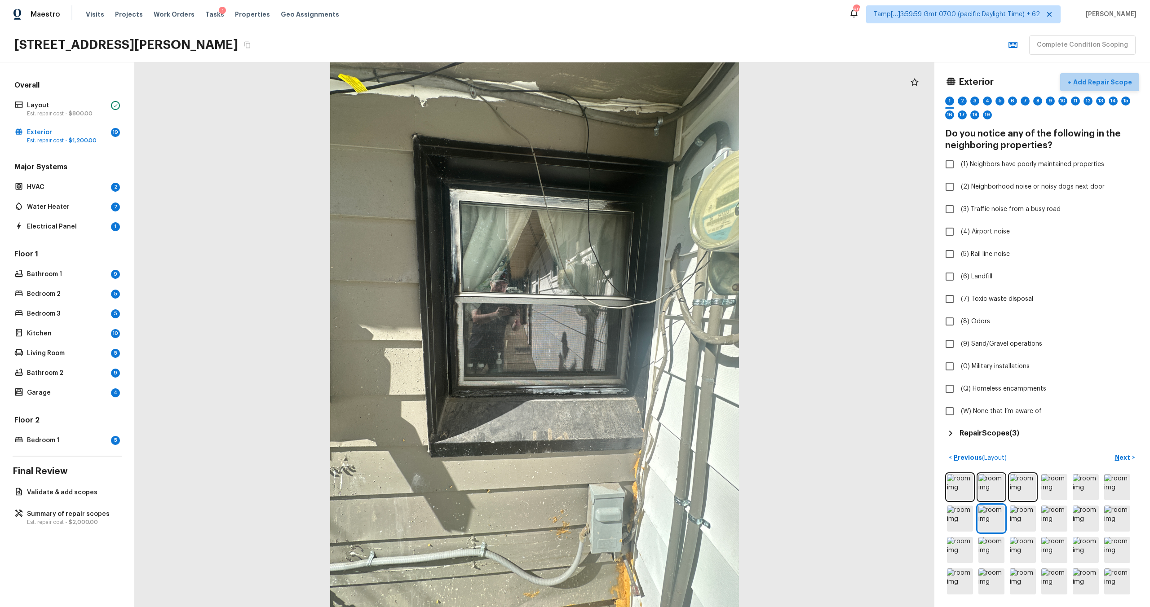
click at [1106, 83] on p "Add Repair Scope" at bounding box center [1101, 82] width 61 height 9
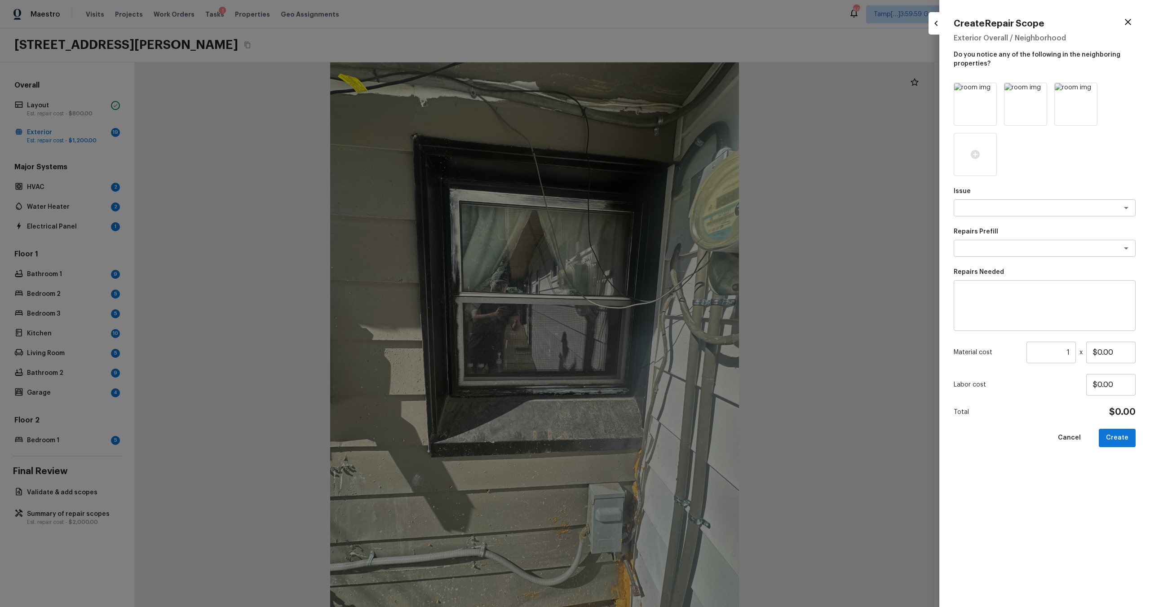
click at [778, 136] on div at bounding box center [575, 303] width 1150 height 607
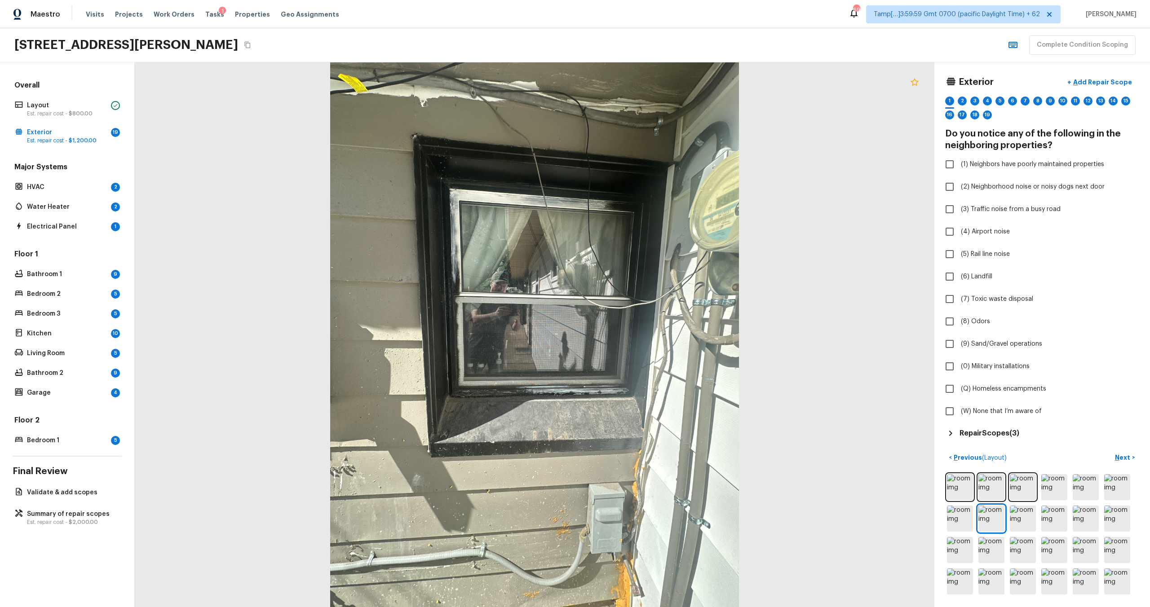
click at [916, 84] on icon at bounding box center [914, 82] width 11 height 11
click at [1093, 85] on p "Add Repair Scope" at bounding box center [1101, 82] width 61 height 9
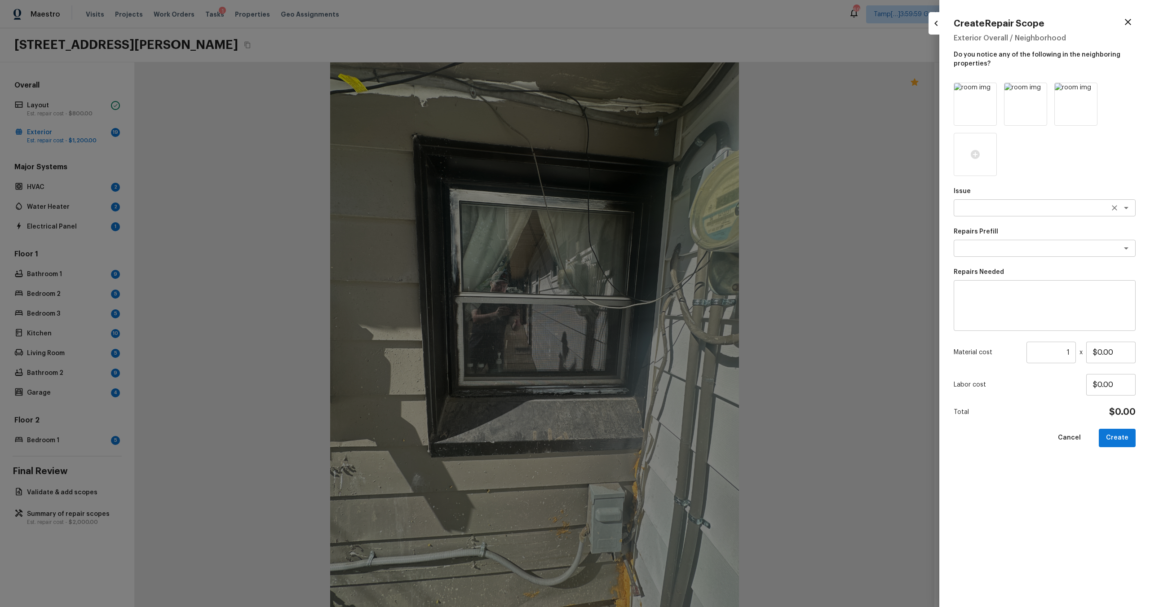
click at [976, 210] on textarea at bounding box center [1032, 207] width 149 height 9
click at [976, 226] on li "Windows & Skylights" at bounding box center [1045, 227] width 182 height 14
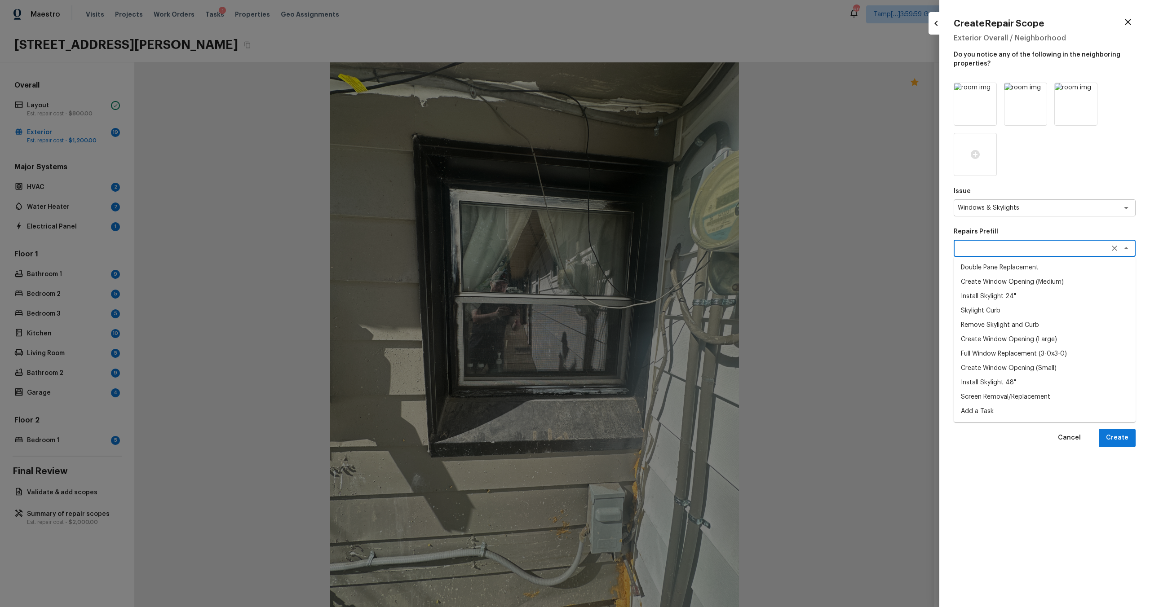
click at [977, 249] on textarea at bounding box center [1032, 248] width 149 height 9
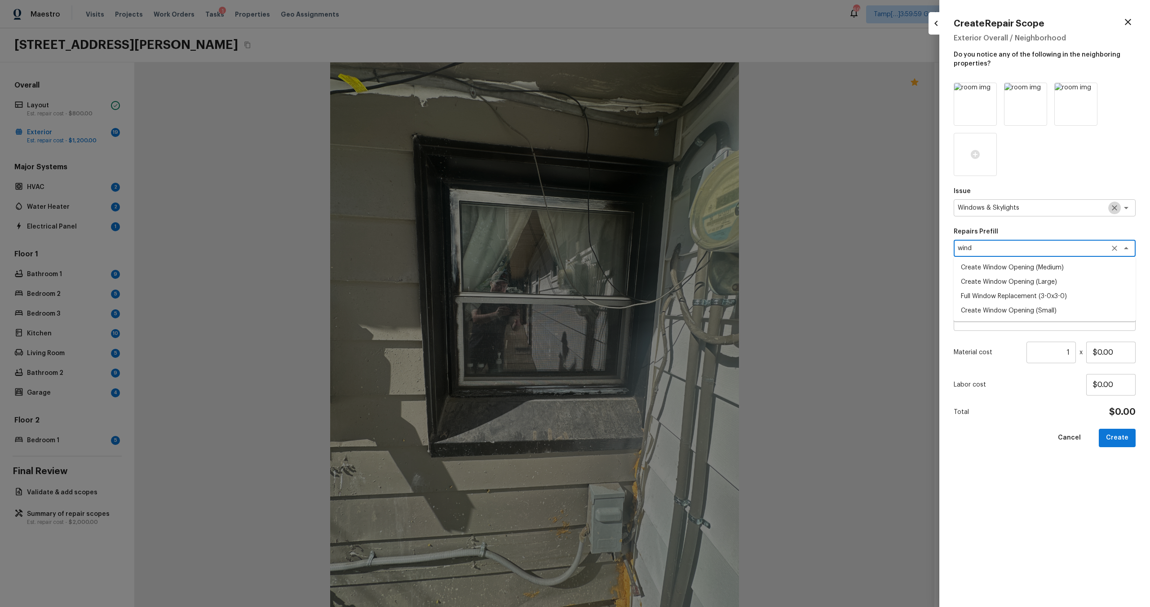
click at [1115, 210] on icon "Clear" at bounding box center [1114, 207] width 9 height 9
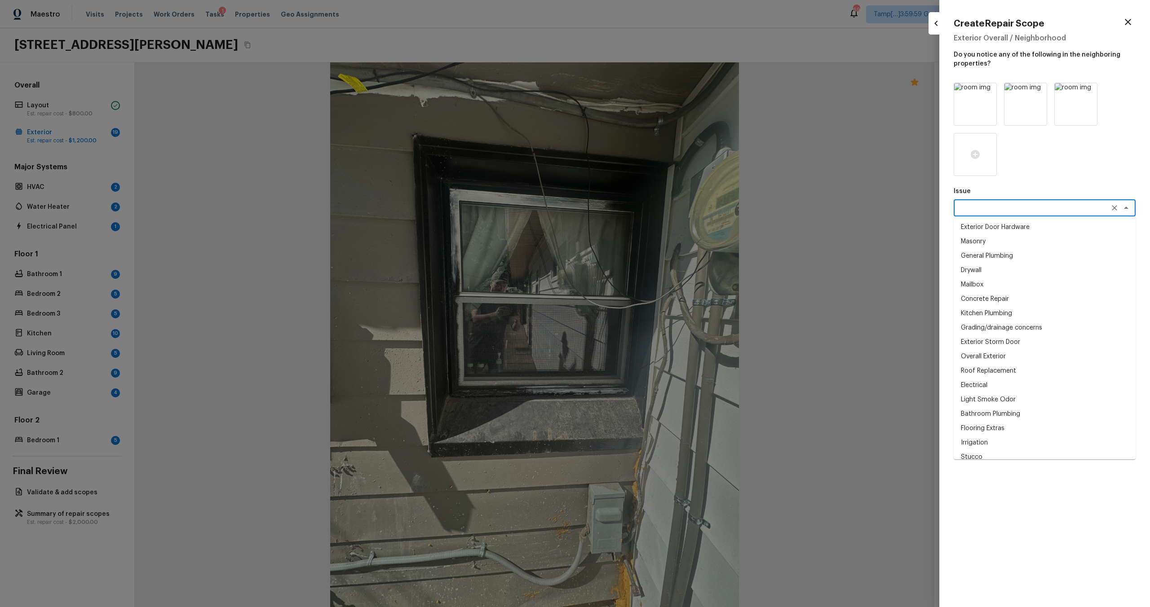
click at [1095, 210] on textarea at bounding box center [1032, 207] width 149 height 9
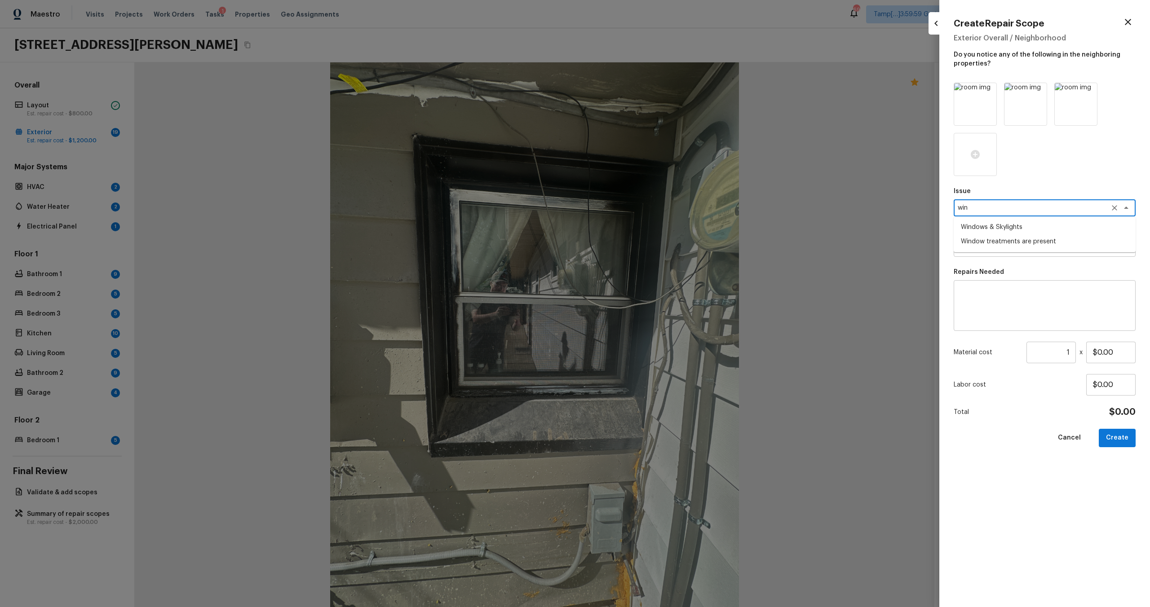
click at [1070, 245] on li "Window treatments are present" at bounding box center [1045, 241] width 182 height 14
click at [1063, 249] on textarea at bounding box center [1032, 248] width 149 height 9
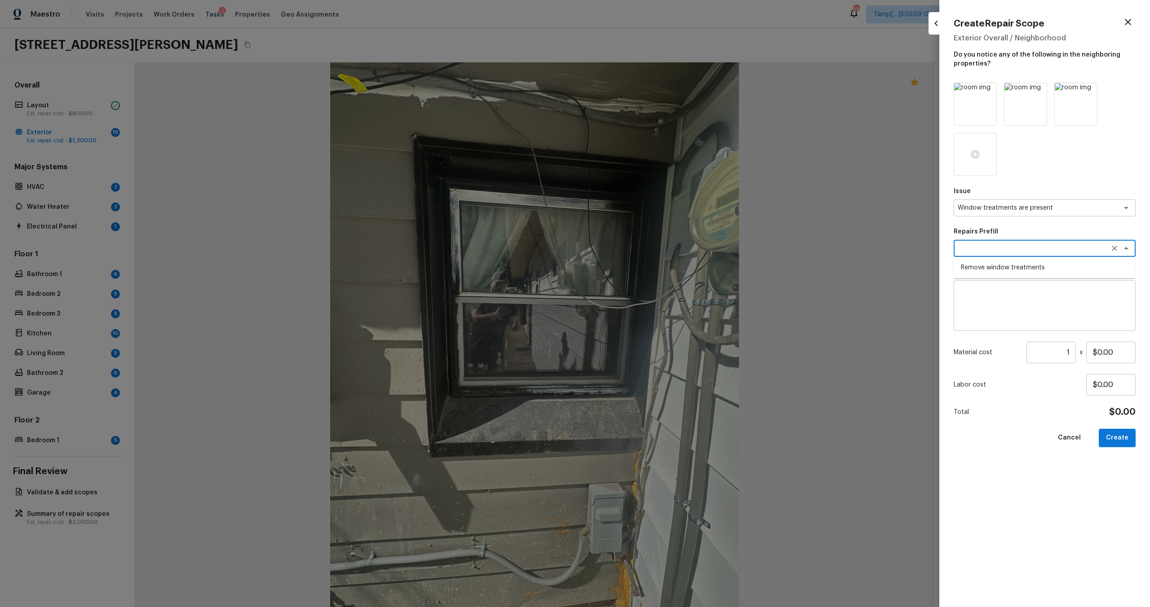
click at [1052, 263] on li "Remove window treatments" at bounding box center [1045, 268] width 182 height 14
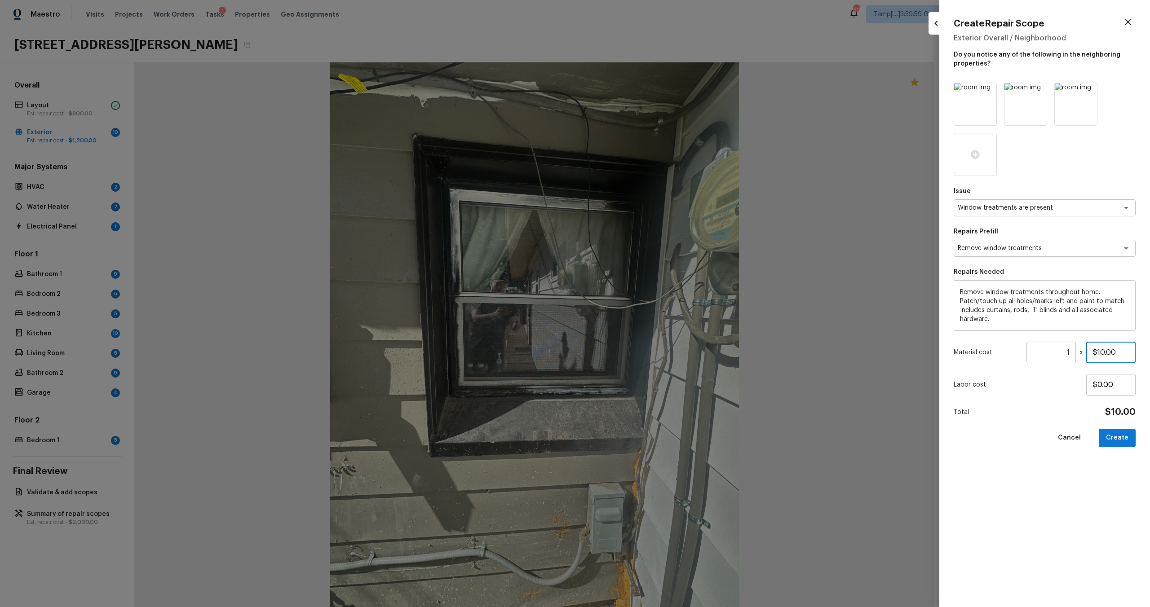
drag, startPoint x: 1097, startPoint y: 353, endPoint x: 1137, endPoint y: 353, distance: 40.4
click at [1137, 353] on div "Create Repair Scope Exterior Overall / Neighborhood Do you notice any of the fo…" at bounding box center [1044, 303] width 211 height 607
click at [1125, 433] on button "Create" at bounding box center [1117, 438] width 37 height 18
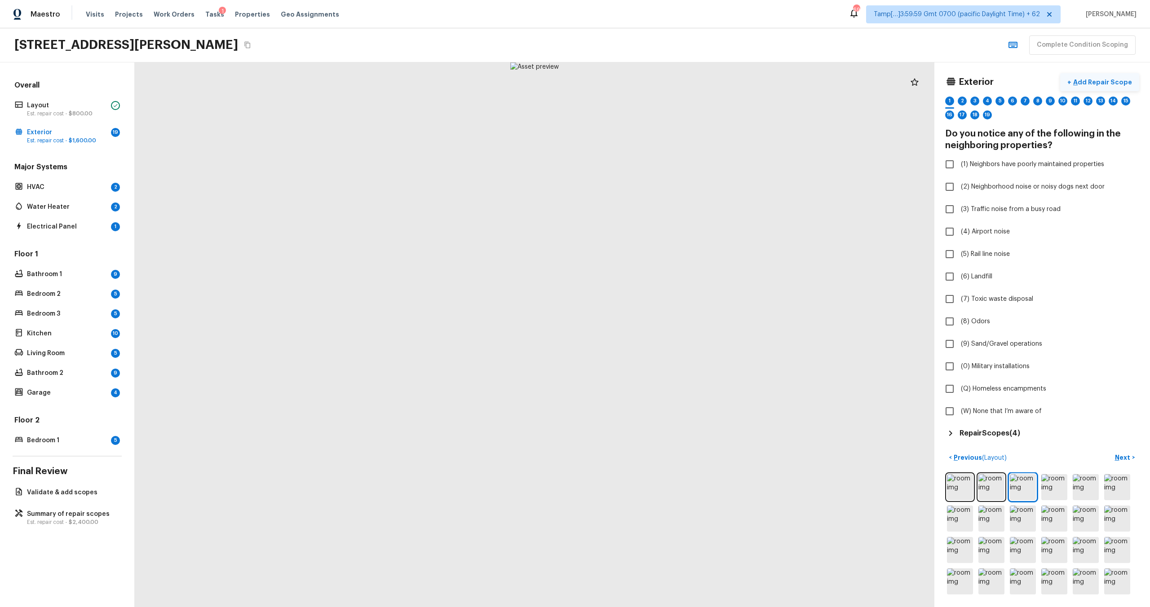
click at [1102, 81] on p "Add Repair Scope" at bounding box center [1101, 82] width 61 height 9
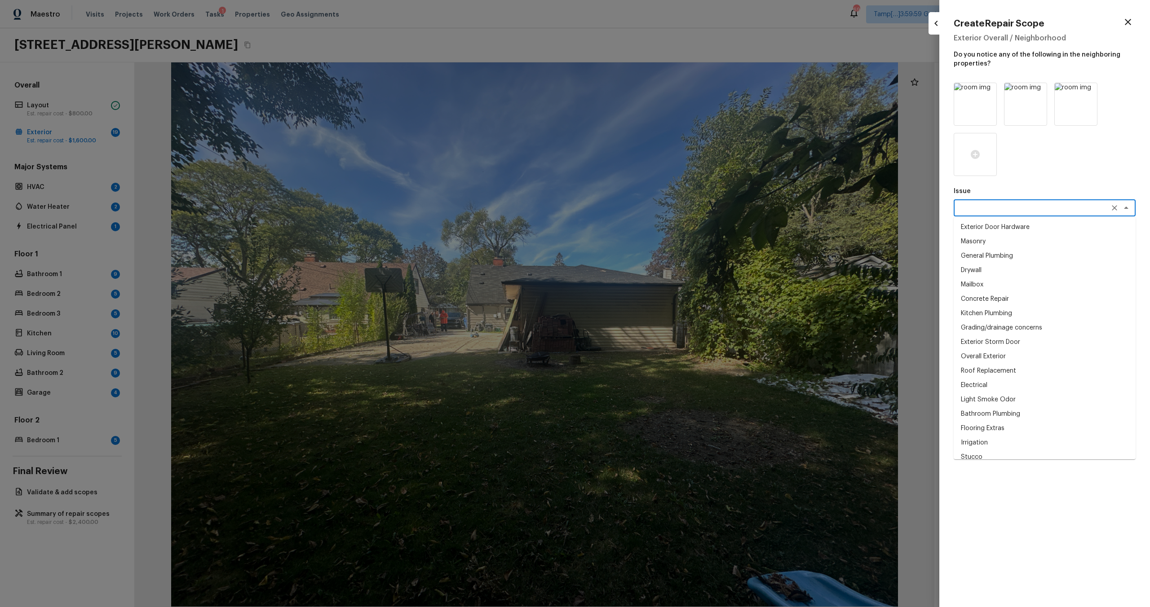
click at [976, 207] on textarea at bounding box center [1032, 207] width 149 height 9
click at [984, 211] on textarea "ex" at bounding box center [1032, 207] width 149 height 9
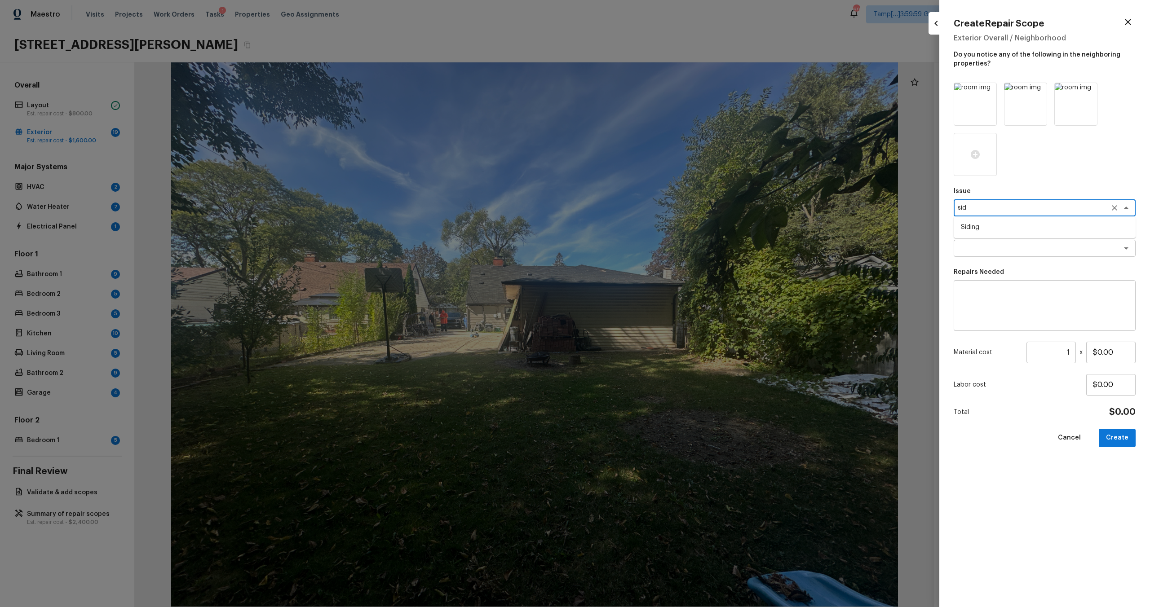
click at [969, 230] on li "Siding" at bounding box center [1045, 227] width 182 height 14
click at [970, 240] on div "x ​" at bounding box center [1045, 248] width 182 height 17
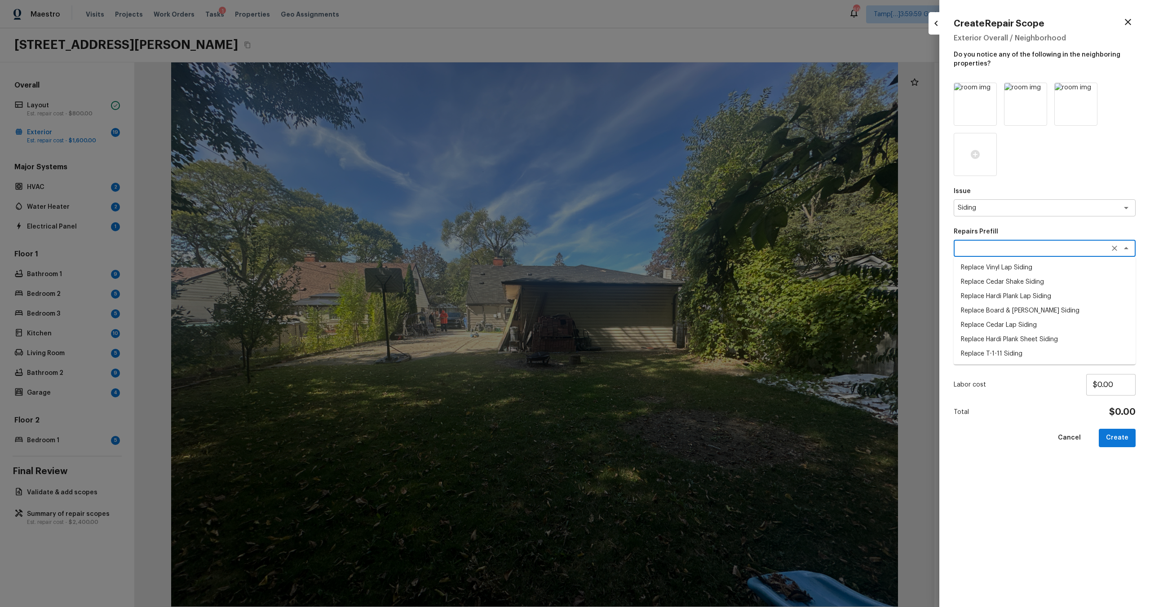
click at [1014, 407] on div "Total $0.00" at bounding box center [1045, 413] width 182 height 12
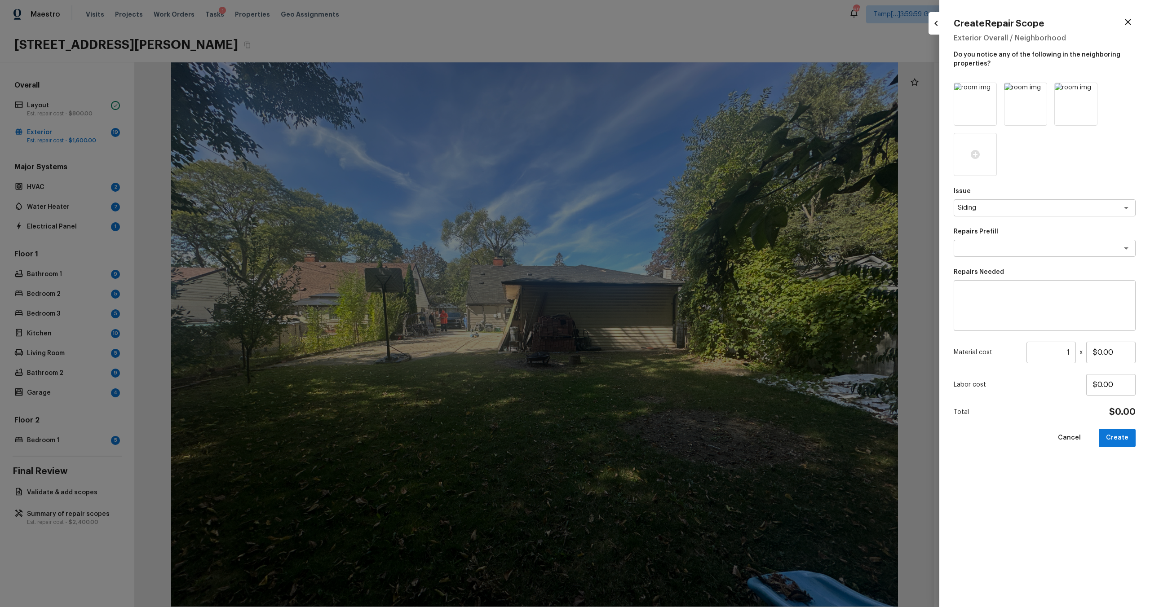
click at [1012, 310] on textarea at bounding box center [1044, 306] width 169 height 36
drag, startPoint x: 1097, startPoint y: 353, endPoint x: 1128, endPoint y: 353, distance: 31.0
click at [1128, 353] on input "$0.00" at bounding box center [1110, 353] width 49 height 22
click at [1119, 435] on button "Create" at bounding box center [1117, 438] width 37 height 18
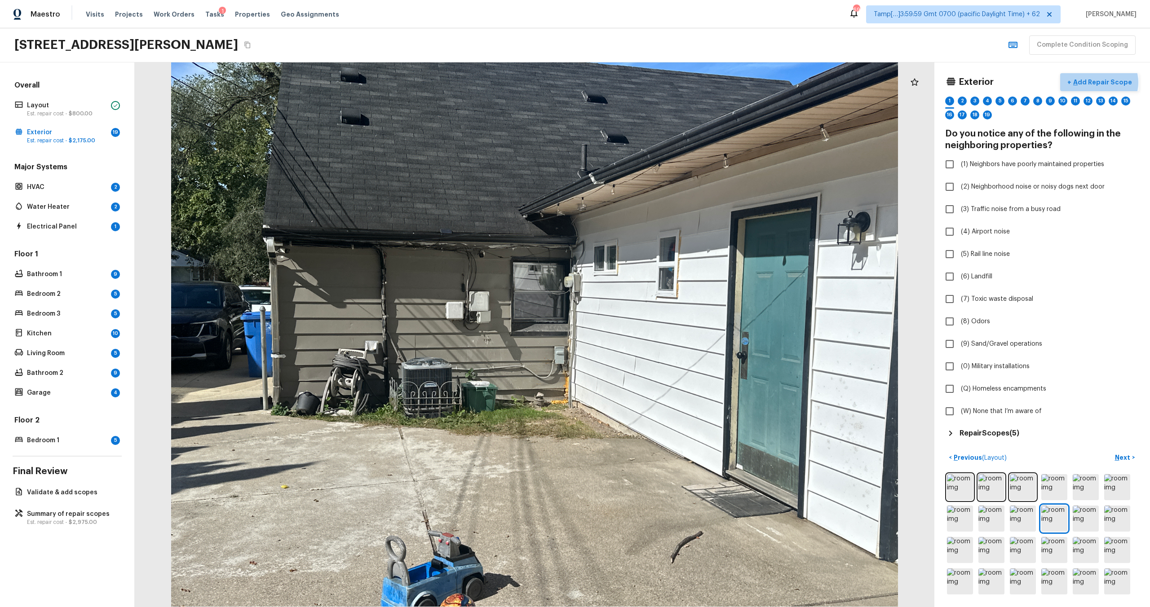
click at [1104, 82] on p "Add Repair Scope" at bounding box center [1101, 82] width 61 height 9
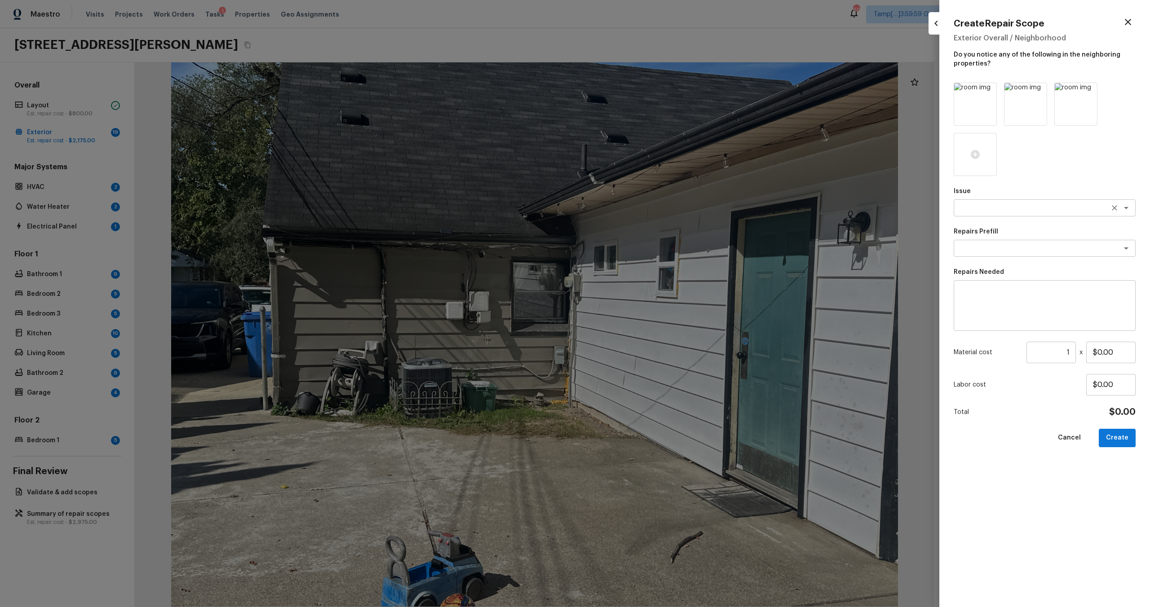
click at [983, 204] on textarea at bounding box center [1032, 207] width 149 height 9
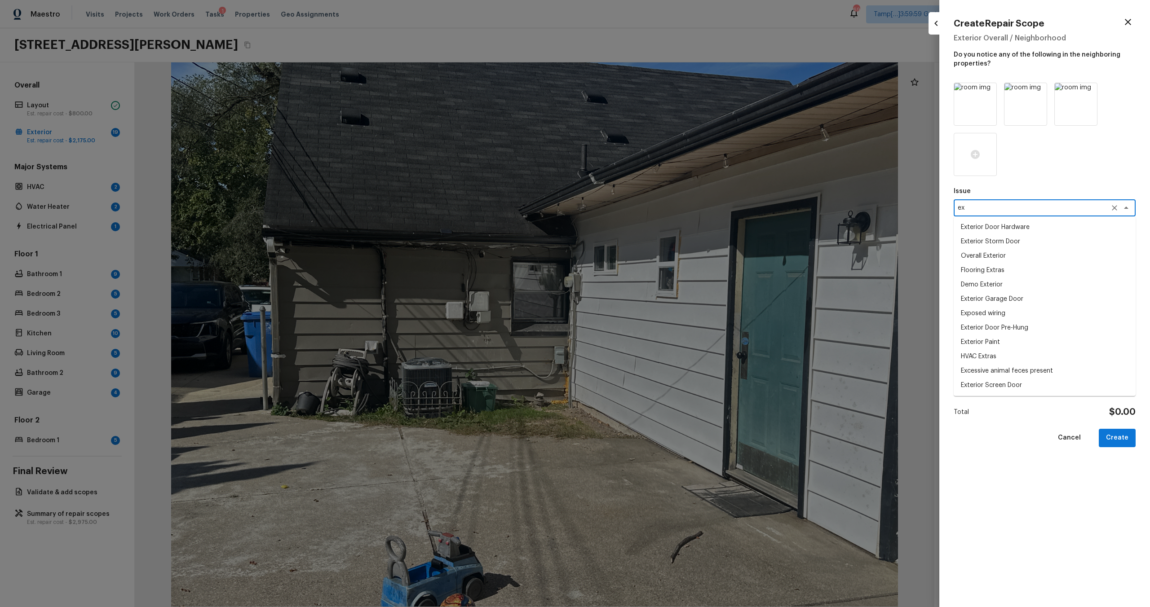
click at [985, 345] on li "Exterior Paint" at bounding box center [1045, 342] width 182 height 14
click at [985, 243] on div "x ​" at bounding box center [1045, 248] width 182 height 17
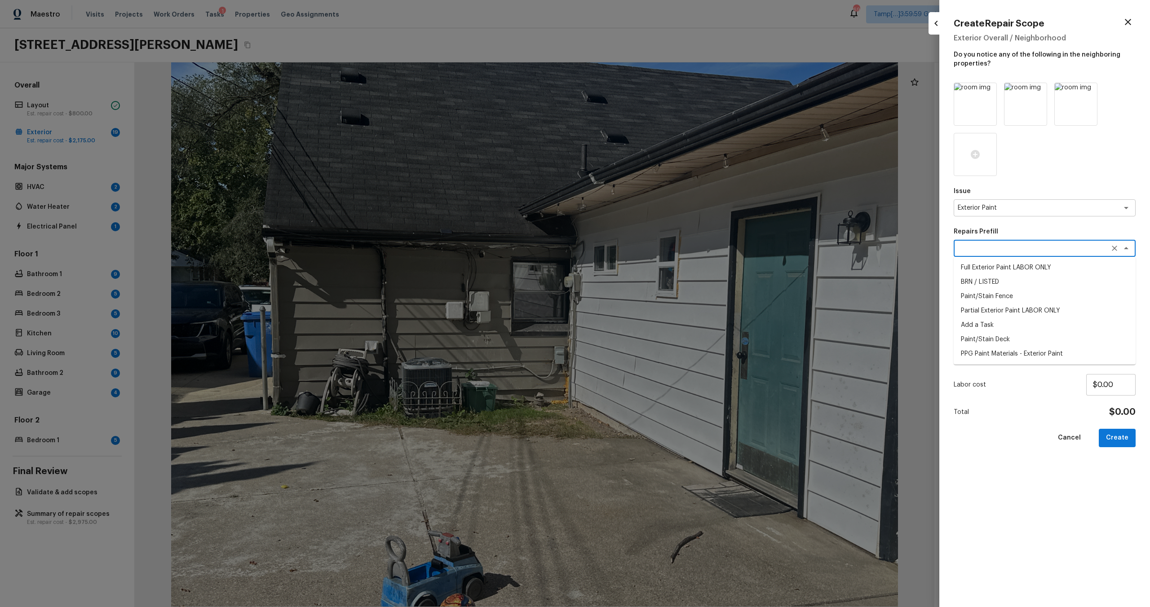
click at [981, 271] on li "Full Exterior Paint LABOR ONLY" at bounding box center [1045, 268] width 182 height 14
click at [1072, 351] on input "1" at bounding box center [1050, 353] width 49 height 22
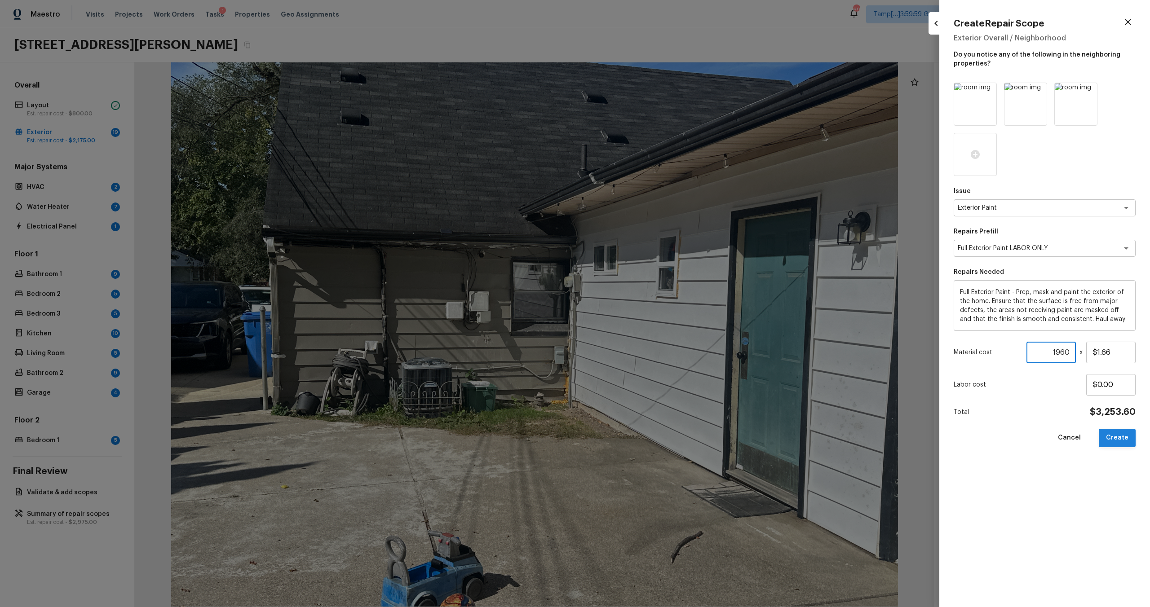
click at [1119, 437] on button "Create" at bounding box center [1117, 438] width 37 height 18
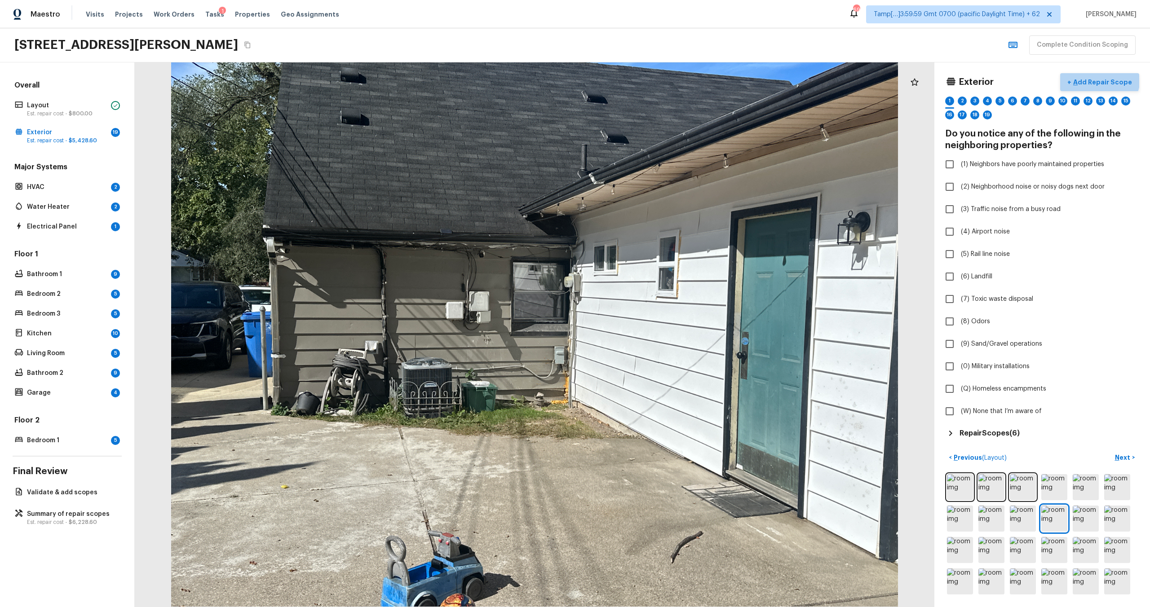
click at [1104, 79] on p "Add Repair Scope" at bounding box center [1101, 82] width 61 height 9
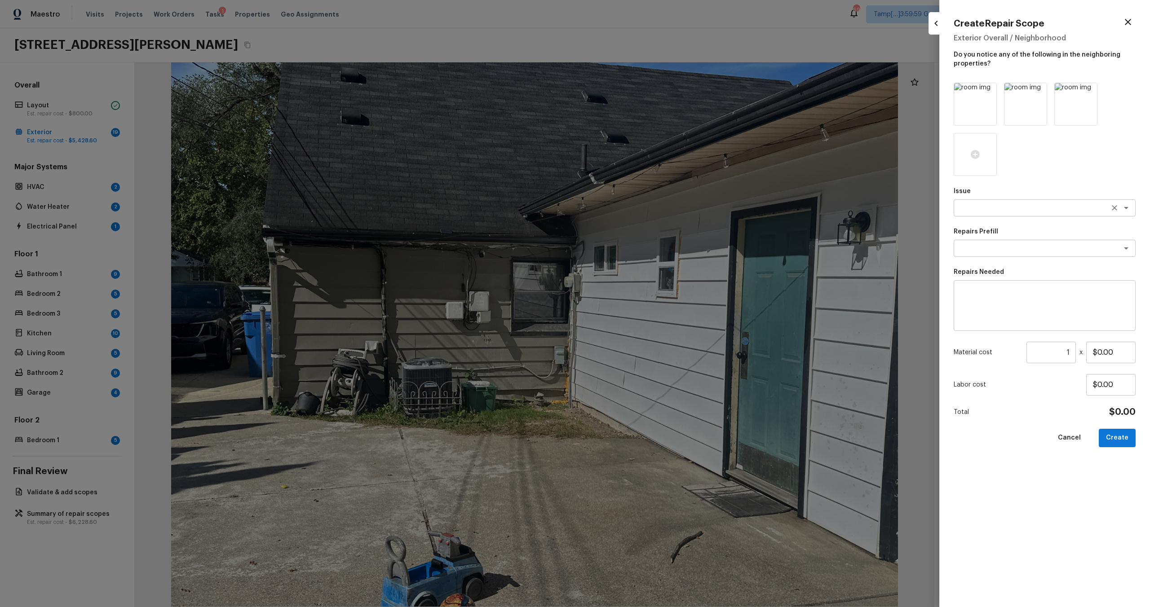
click at [980, 205] on textarea at bounding box center [1032, 207] width 149 height 9
click at [982, 231] on li "Gutters" at bounding box center [1045, 227] width 182 height 14
click at [982, 256] on div "x ​" at bounding box center [1045, 248] width 182 height 17
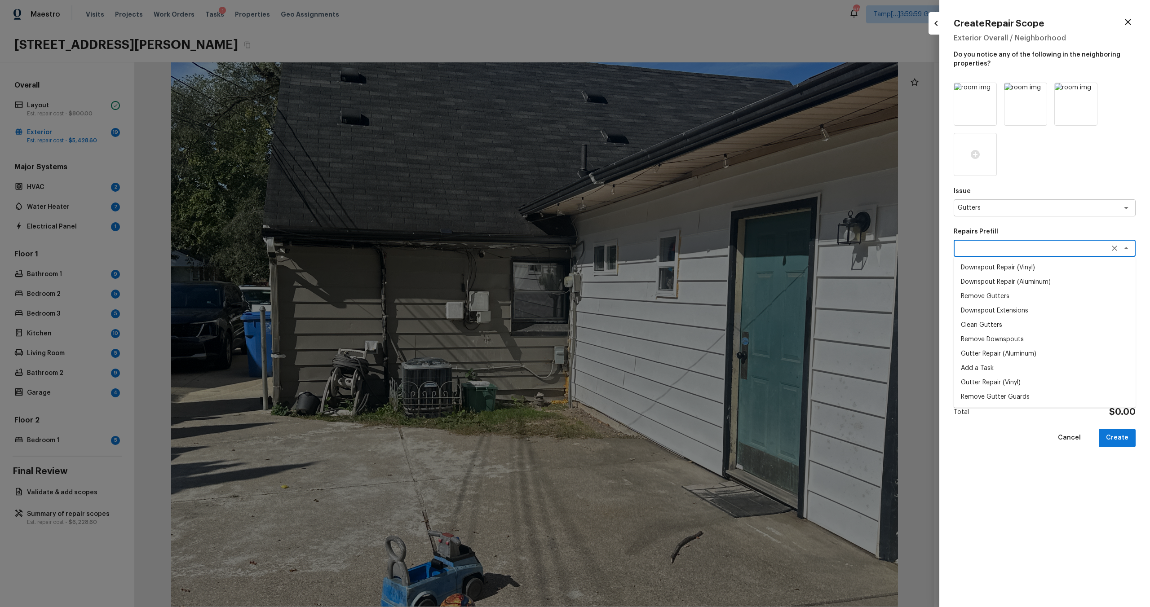
click at [978, 327] on li "Clean Gutters" at bounding box center [1045, 325] width 182 height 14
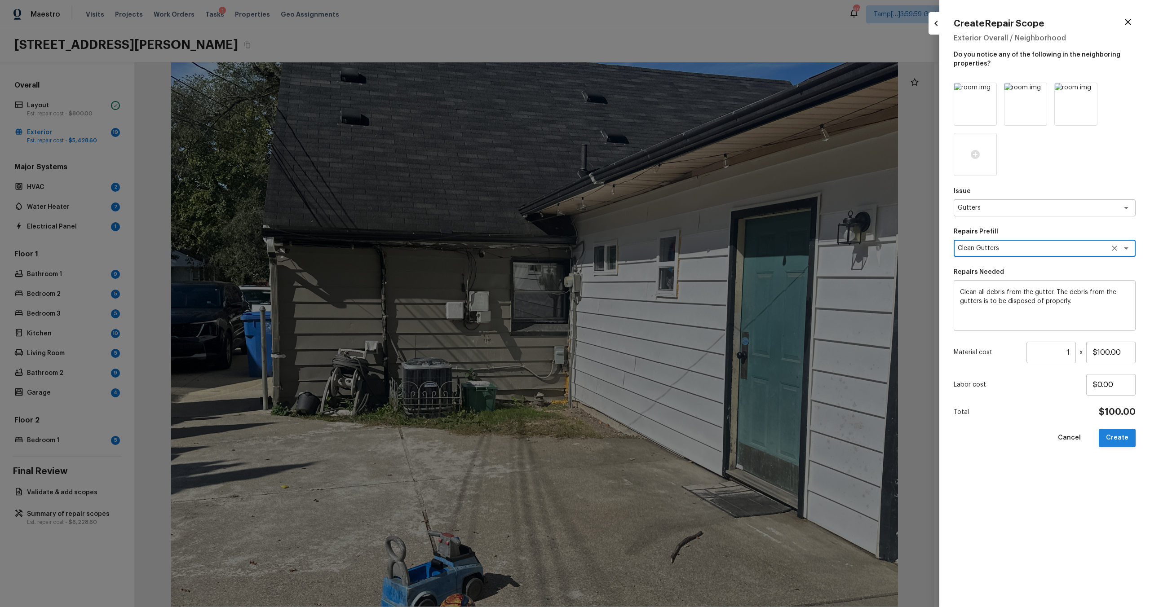
click at [1119, 434] on button "Create" at bounding box center [1117, 438] width 37 height 18
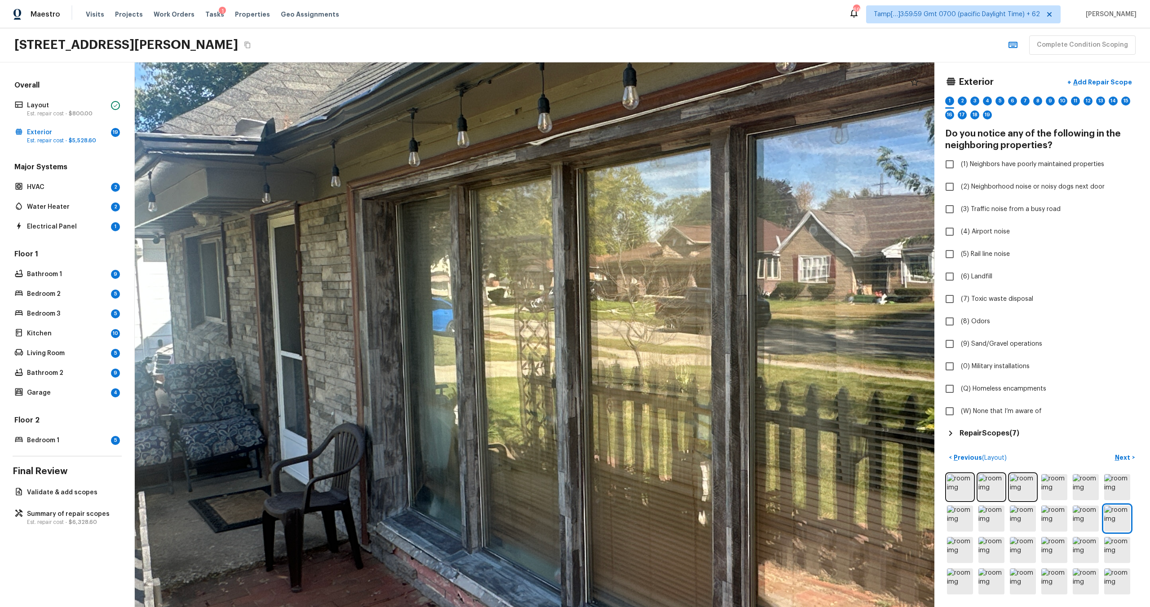
click at [476, 322] on div at bounding box center [605, 349] width 1765 height 1203
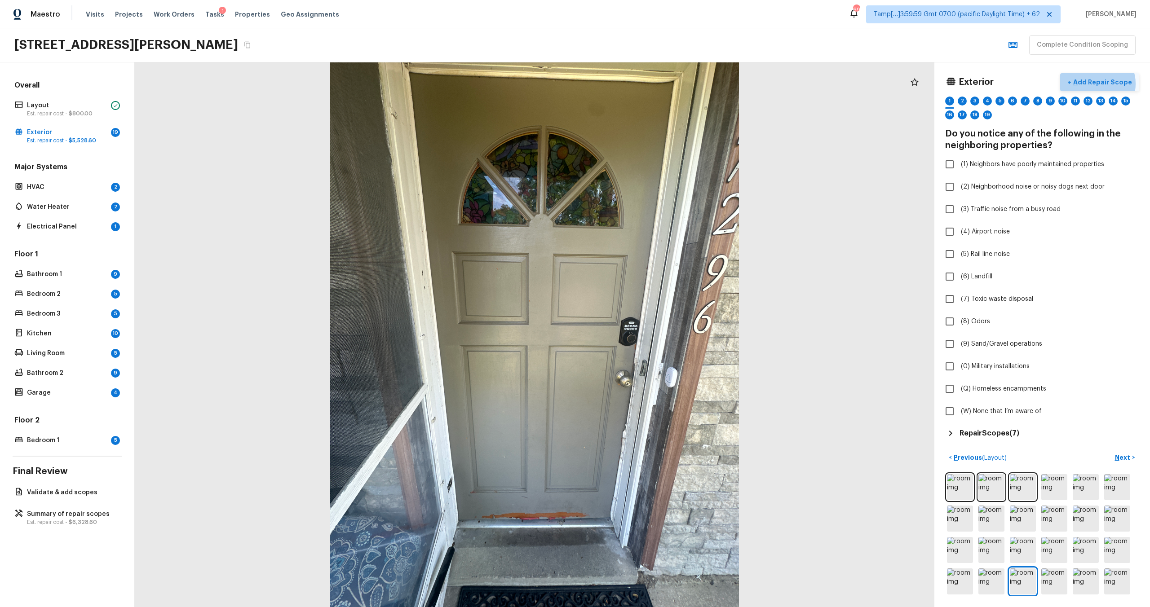
click at [1100, 84] on p "Add Repair Scope" at bounding box center [1101, 82] width 61 height 9
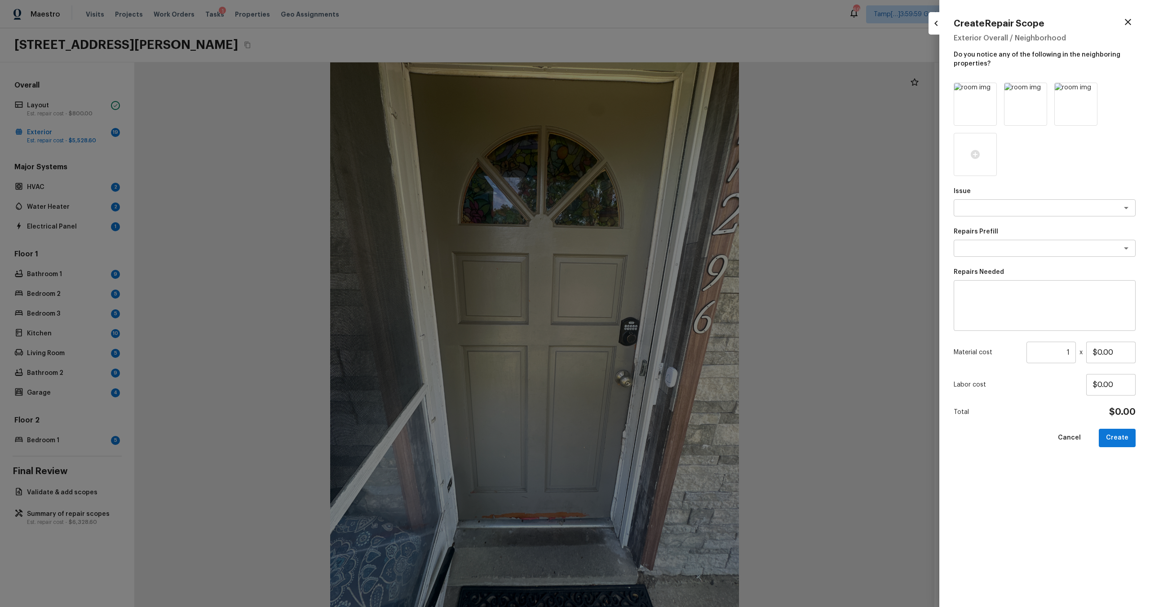
click at [967, 217] on div "Issue x ​ Repairs Prefill x ​ Repairs Needed x ​ Material cost 1 ​ x $0.00 Labo…" at bounding box center [1045, 338] width 182 height 510
click at [969, 210] on textarea at bounding box center [1032, 207] width 149 height 9
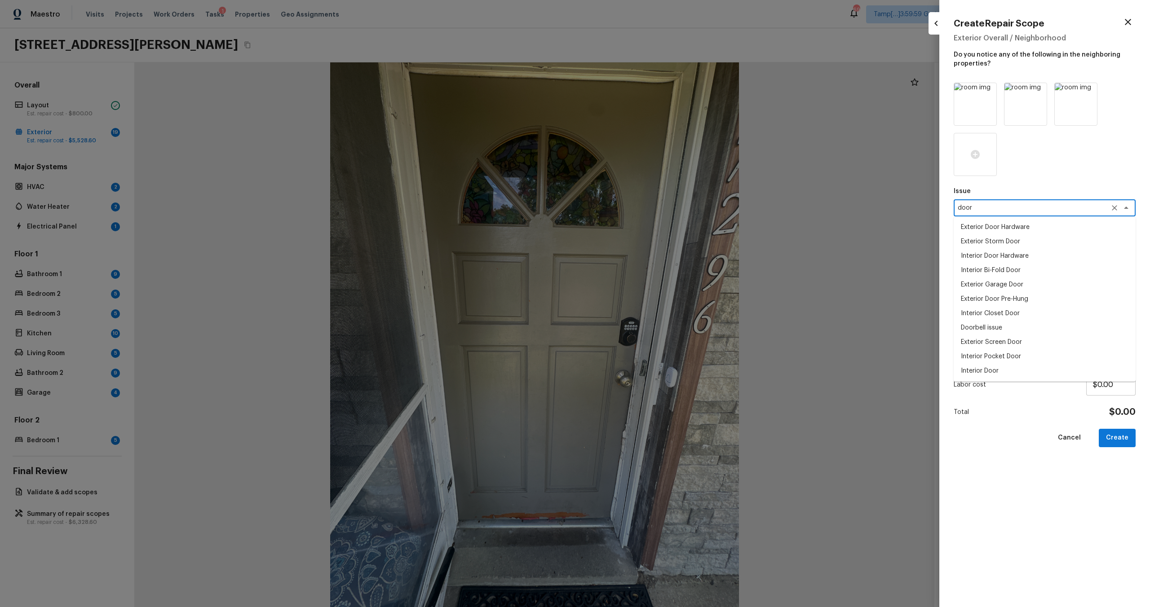
click at [975, 370] on li "Interior Door" at bounding box center [1045, 371] width 182 height 14
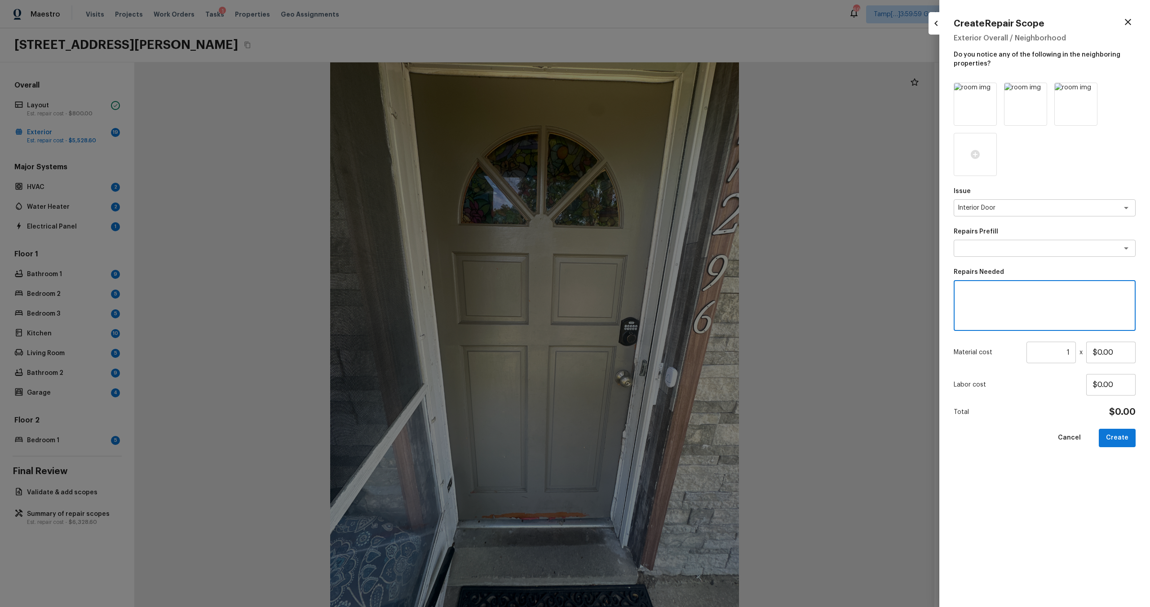
click at [979, 316] on textarea at bounding box center [1044, 306] width 169 height 36
drag, startPoint x: 1097, startPoint y: 357, endPoint x: 1116, endPoint y: 354, distance: 19.6
click at [1116, 354] on input "$0.00" at bounding box center [1110, 353] width 49 height 22
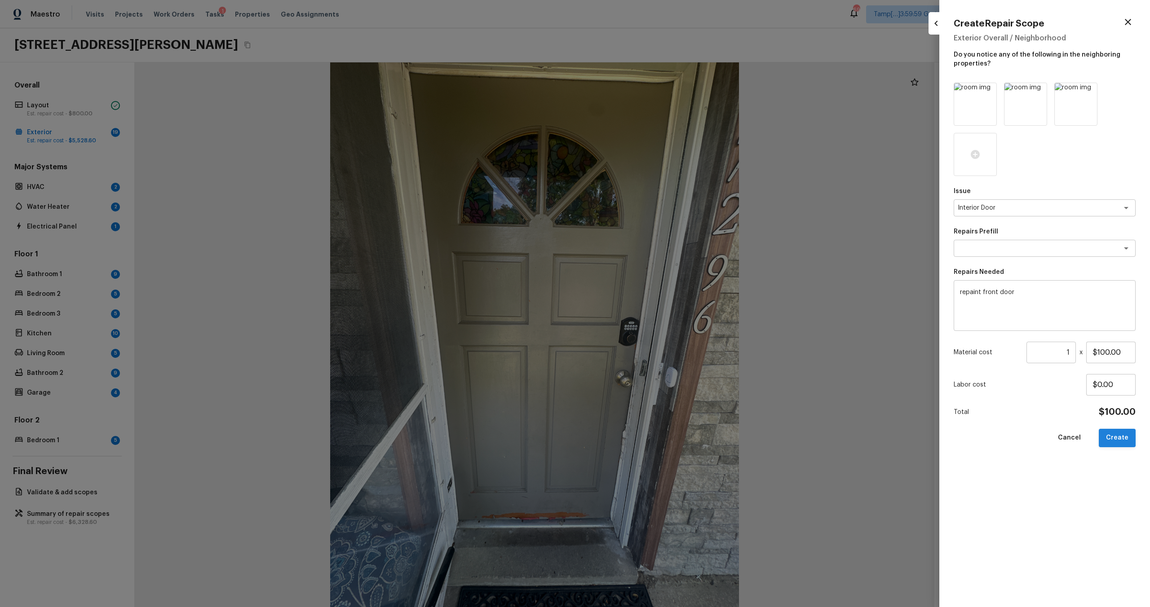
click at [1122, 436] on button "Create" at bounding box center [1117, 438] width 37 height 18
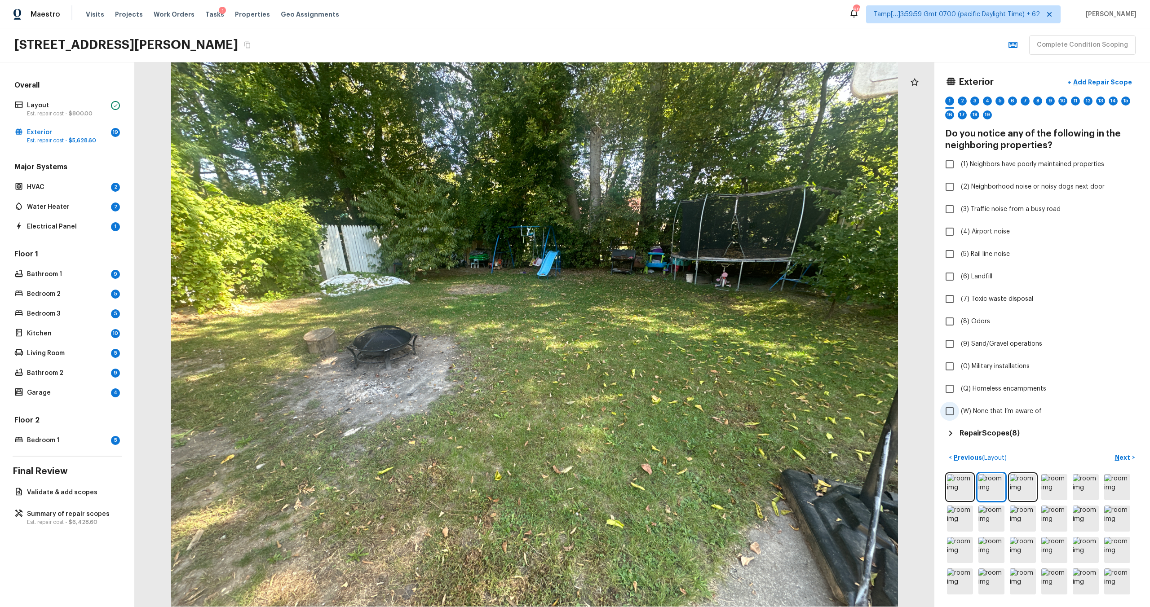
click at [973, 408] on span "(W) None that I’m aware of" at bounding box center [1001, 411] width 81 height 9
click at [959, 408] on input "(W) None that I’m aware of" at bounding box center [949, 411] width 19 height 19
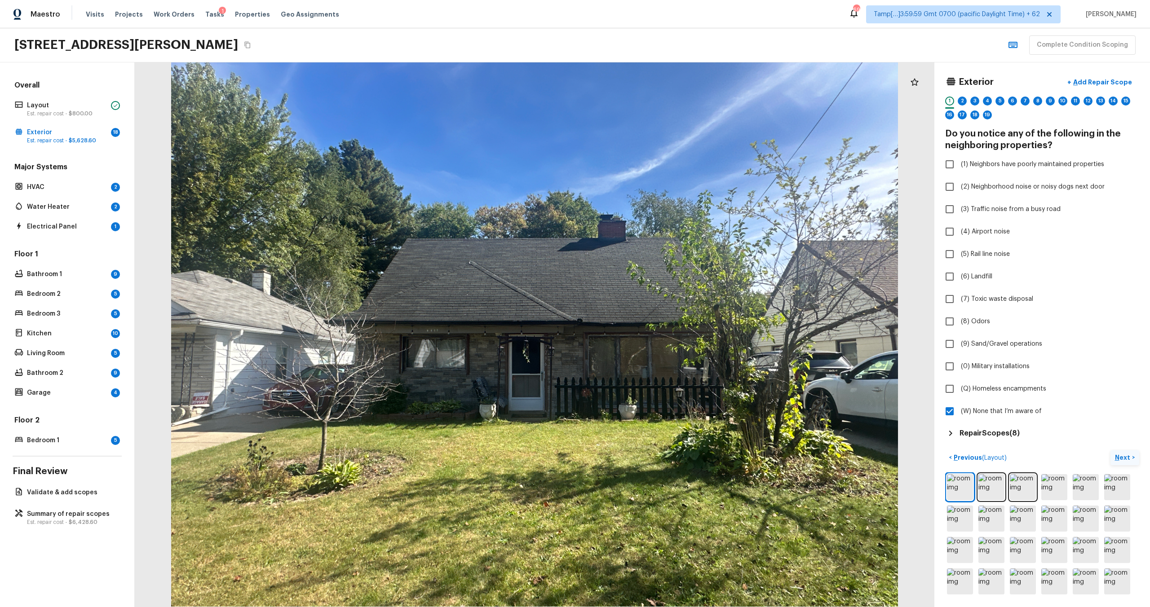
click at [1124, 456] on p "Next" at bounding box center [1123, 457] width 17 height 9
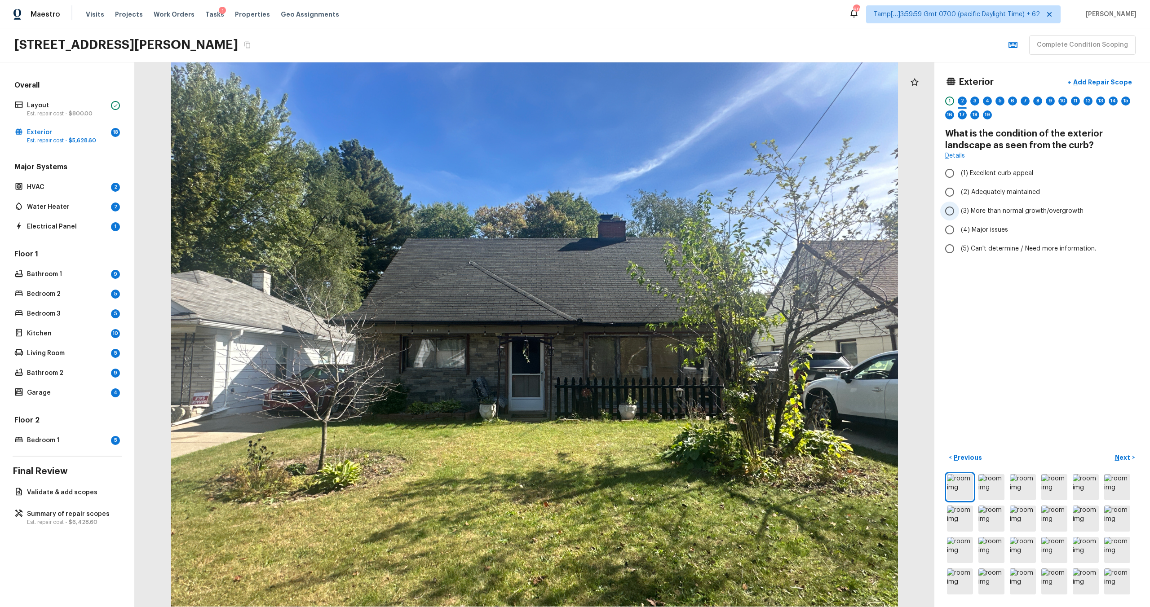
click at [1026, 211] on span "(3) More than normal growth/overgrowth" at bounding box center [1022, 211] width 123 height 9
click at [959, 211] on input "(3) More than normal growth/overgrowth" at bounding box center [949, 211] width 19 height 19
click at [1124, 455] on p "Next" at bounding box center [1123, 457] width 17 height 9
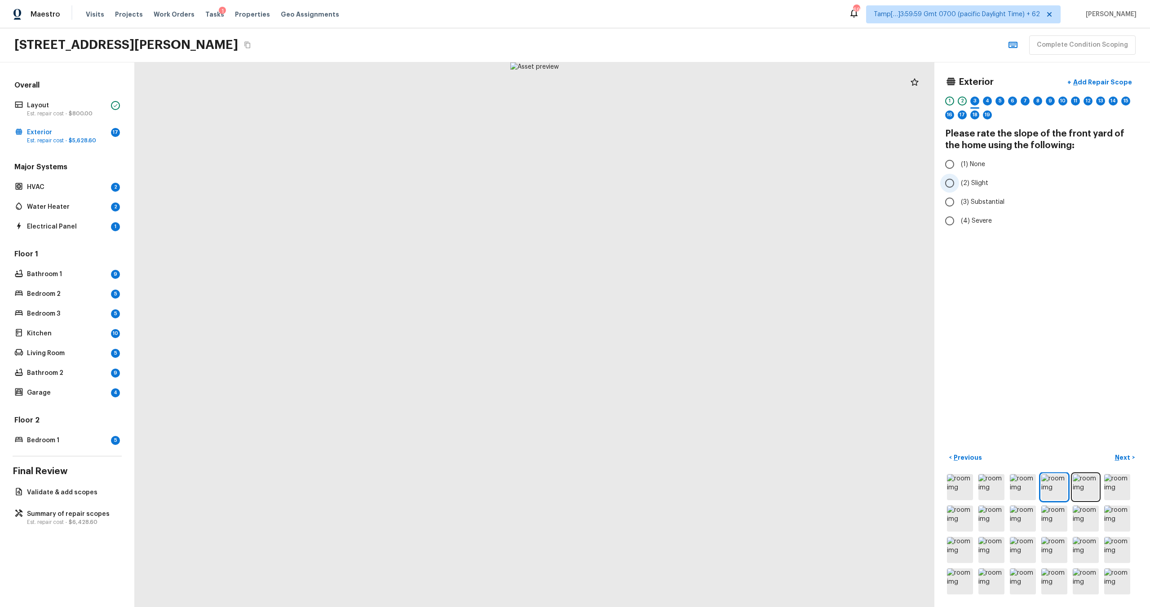
click at [961, 182] on span "(2) Slight" at bounding box center [974, 183] width 27 height 9
click at [959, 182] on input "(2) Slight" at bounding box center [949, 183] width 19 height 19
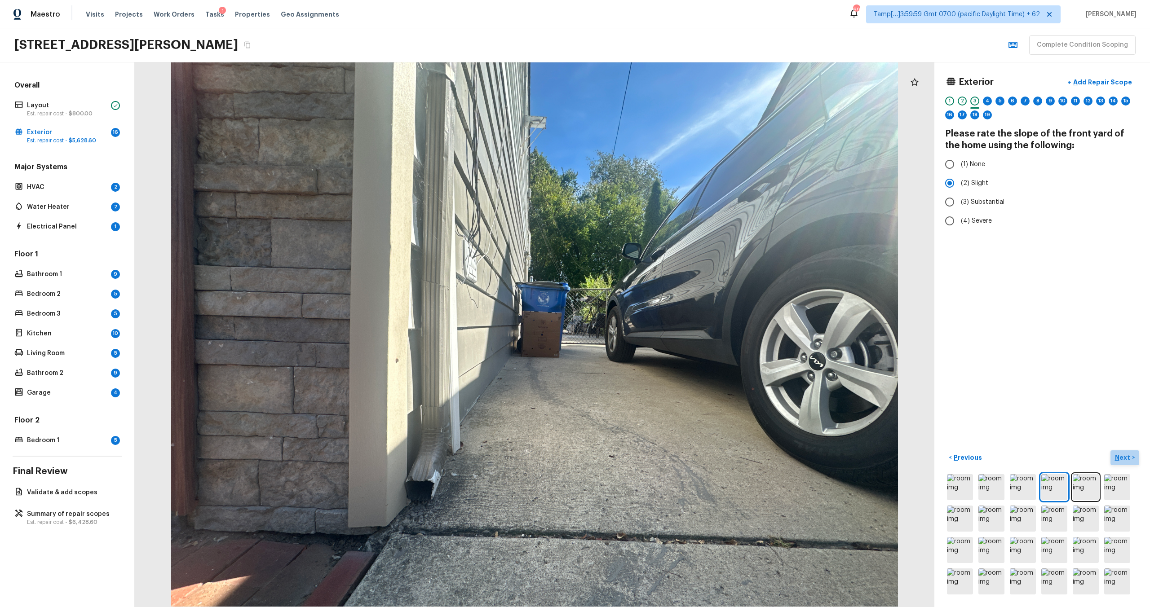
click at [1124, 460] on p "Next" at bounding box center [1123, 457] width 17 height 9
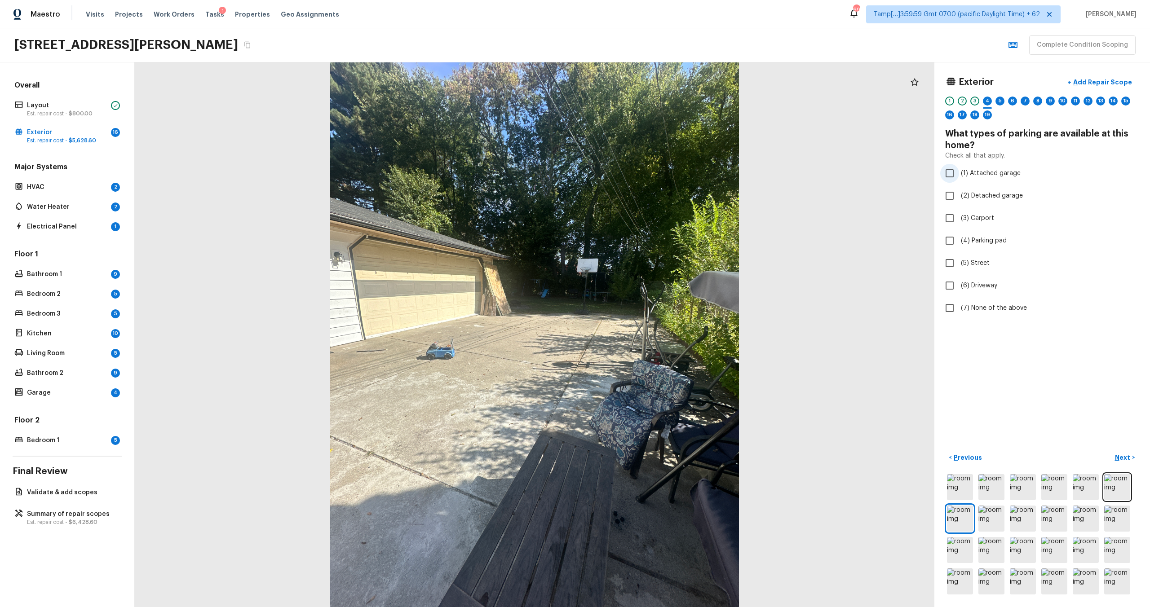
click at [967, 173] on span "(1) Attached garage" at bounding box center [991, 173] width 60 height 9
click at [959, 173] on input "(1) Attached garage" at bounding box center [949, 173] width 19 height 19
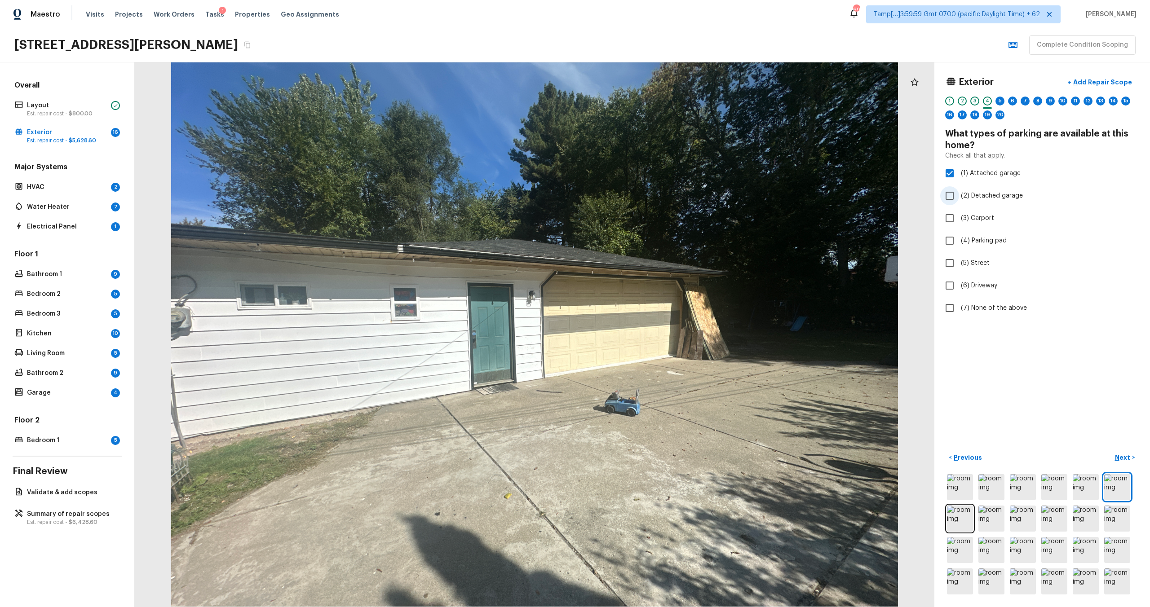
click at [966, 199] on span "(2) Detached garage" at bounding box center [992, 195] width 62 height 9
click at [959, 199] on input "(2) Detached garage" at bounding box center [949, 195] width 19 height 19
click at [957, 171] on input "(1) Attached garage" at bounding box center [949, 173] width 19 height 19
click at [952, 292] on input "(6) Driveway" at bounding box center [949, 285] width 19 height 19
click at [1119, 460] on p "Next" at bounding box center [1123, 457] width 17 height 9
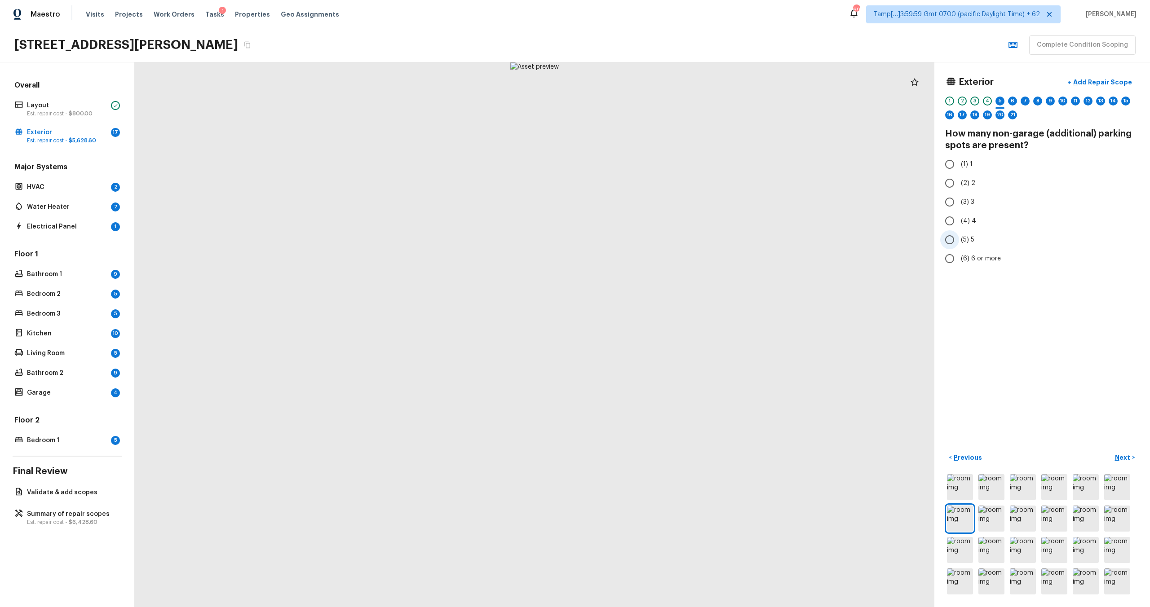
click at [952, 241] on input "(5) 5" at bounding box center [949, 239] width 19 height 19
click at [952, 242] on input "(5) 5" at bounding box center [949, 239] width 19 height 19
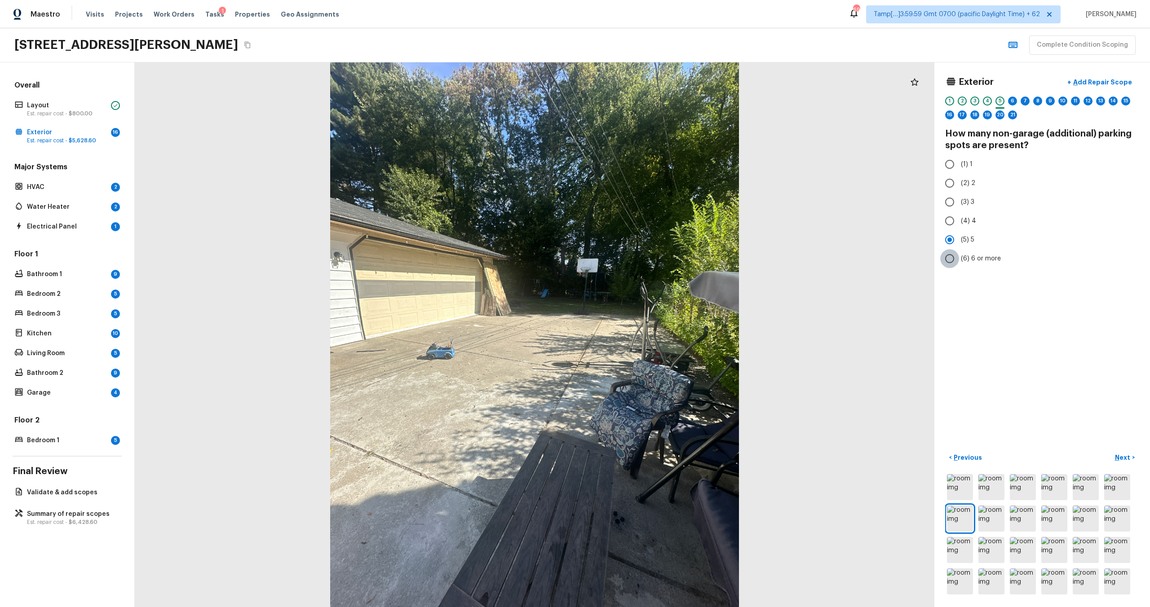
click at [951, 265] on input "(6) 6 or more" at bounding box center [949, 258] width 19 height 19
click at [1125, 458] on p "Next" at bounding box center [1123, 457] width 17 height 9
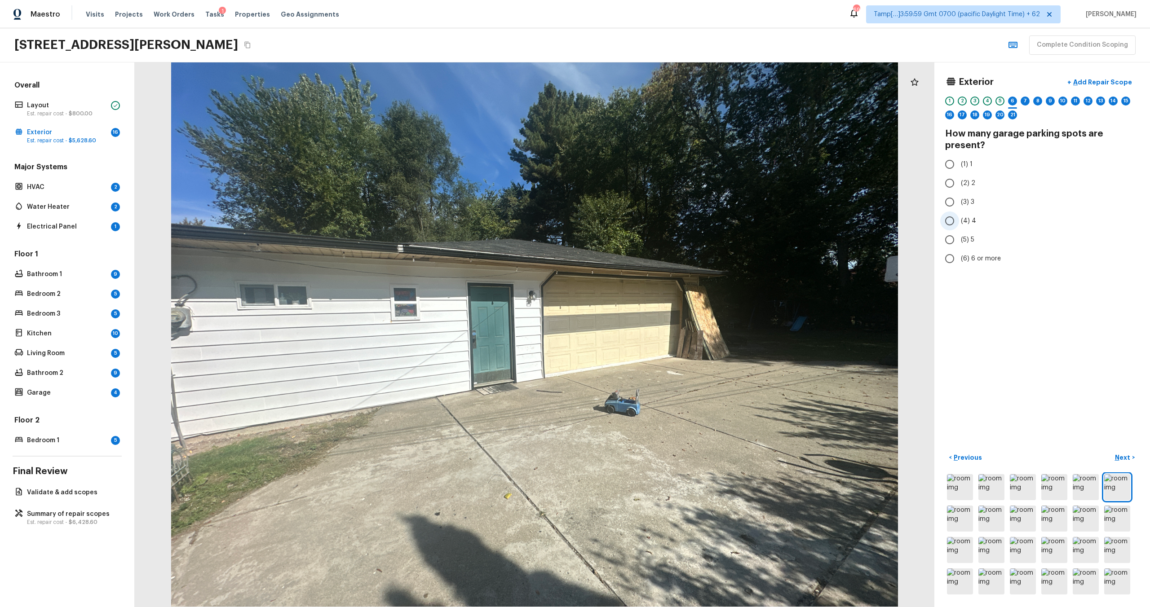
click at [956, 225] on input "(4) 4" at bounding box center [949, 221] width 19 height 19
click at [951, 186] on input "(2) 2" at bounding box center [949, 183] width 19 height 19
click at [951, 164] on input "(1) 1" at bounding box center [949, 164] width 19 height 19
click at [1130, 456] on p "Next" at bounding box center [1123, 457] width 17 height 9
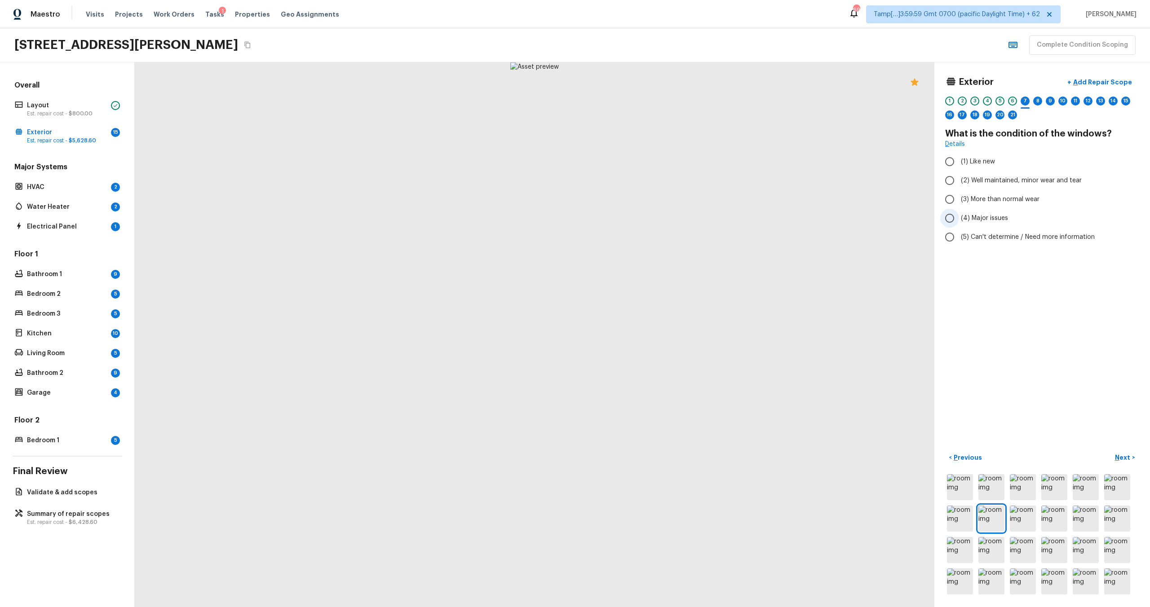
click at [985, 215] on span "(4) Major issues" at bounding box center [984, 218] width 47 height 9
click at [959, 215] on input "(4) Major issues" at bounding box center [949, 218] width 19 height 19
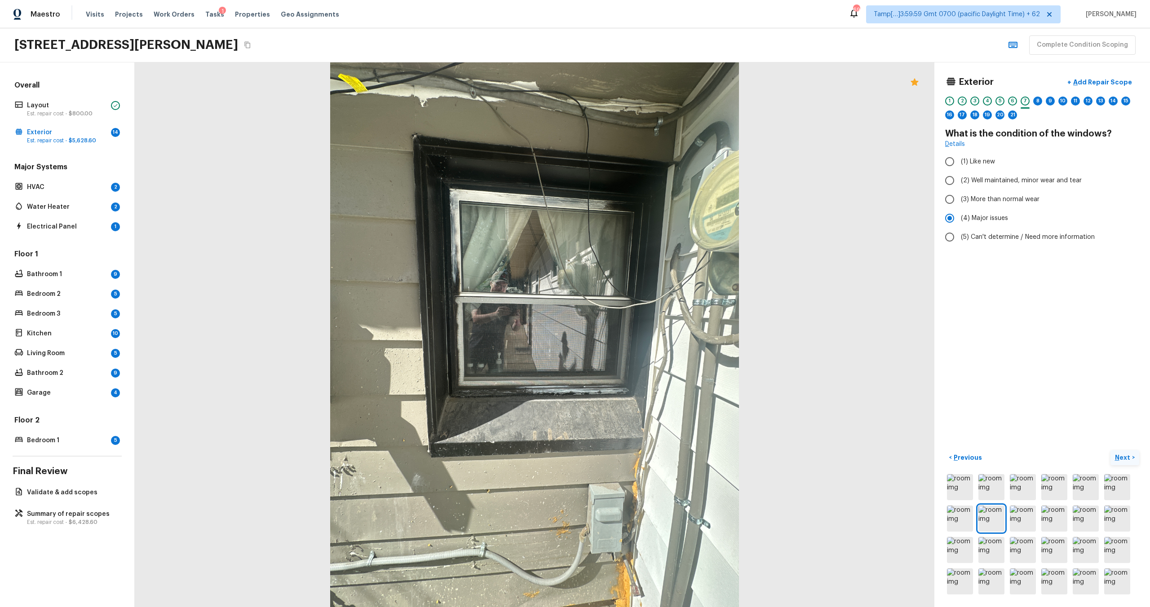
click at [1115, 453] on p "Next" at bounding box center [1123, 457] width 17 height 9
click at [997, 212] on label "(4) Major issues" at bounding box center [1036, 218] width 192 height 19
click at [959, 212] on input "(4) Major issues" at bounding box center [949, 218] width 19 height 19
click at [997, 204] on label "(3) More than normal wear" at bounding box center [1036, 199] width 192 height 19
click at [959, 204] on input "(3) More than normal wear" at bounding box center [949, 199] width 19 height 19
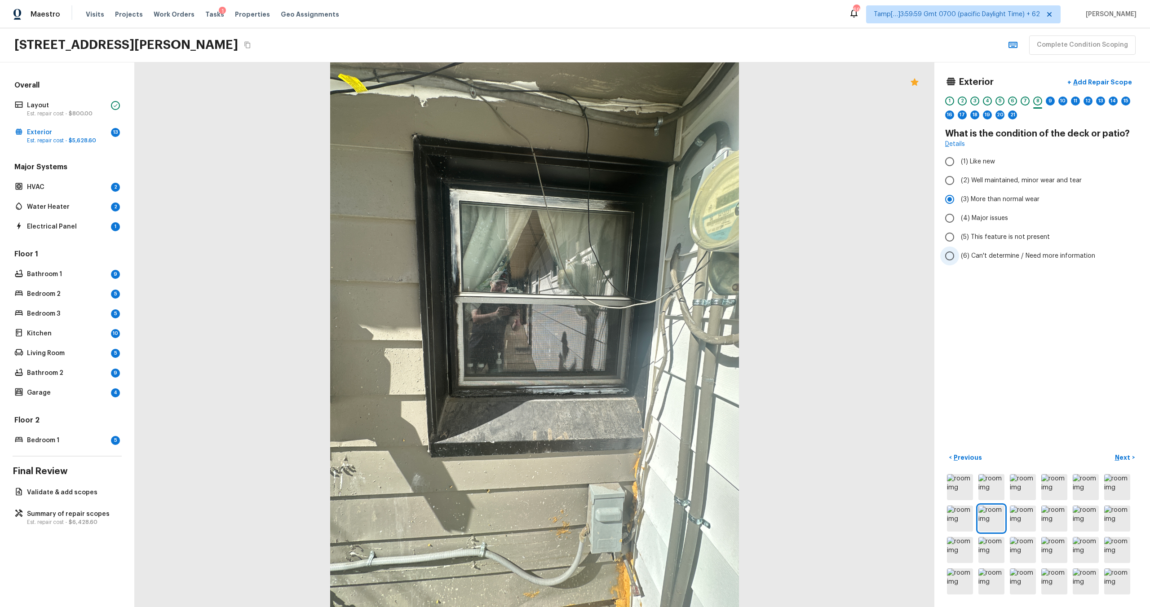
click at [995, 252] on span "(6) Can't determine / Need more information" at bounding box center [1028, 256] width 134 height 9
click at [959, 252] on input "(6) Can't determine / Need more information" at bounding box center [949, 256] width 19 height 19
click at [977, 192] on label "(3) More than normal wear" at bounding box center [1036, 199] width 192 height 19
click at [959, 192] on input "(3) More than normal wear" at bounding box center [949, 199] width 19 height 19
click at [1117, 456] on p "Next" at bounding box center [1123, 457] width 17 height 9
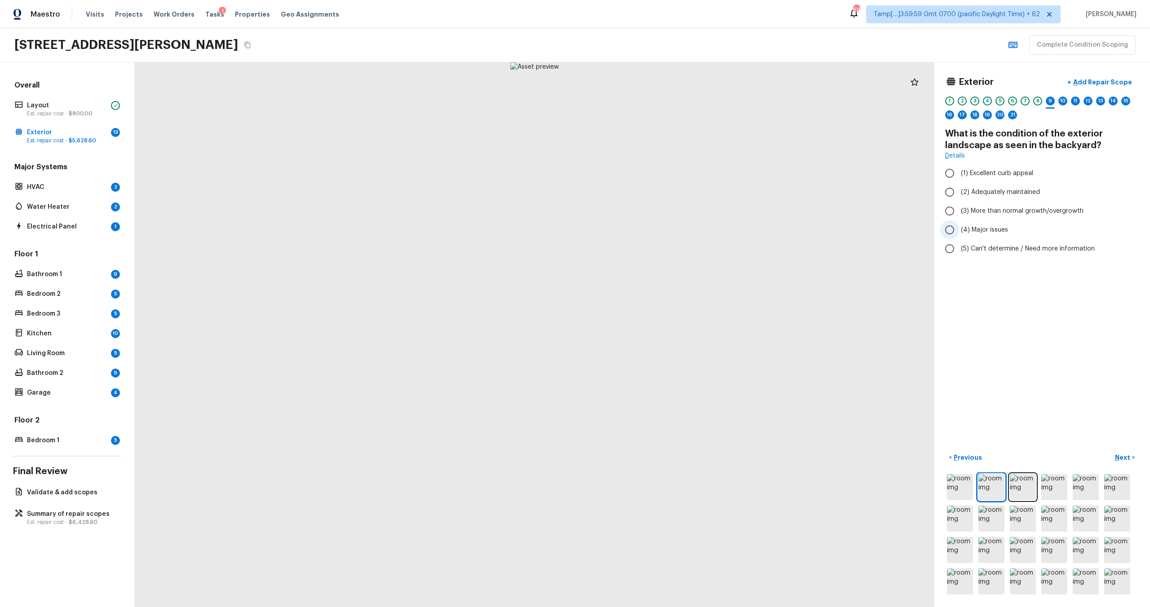
click at [982, 227] on span "(4) Major issues" at bounding box center [984, 230] width 47 height 9
click at [959, 227] on input "(4) Major issues" at bounding box center [949, 230] width 19 height 19
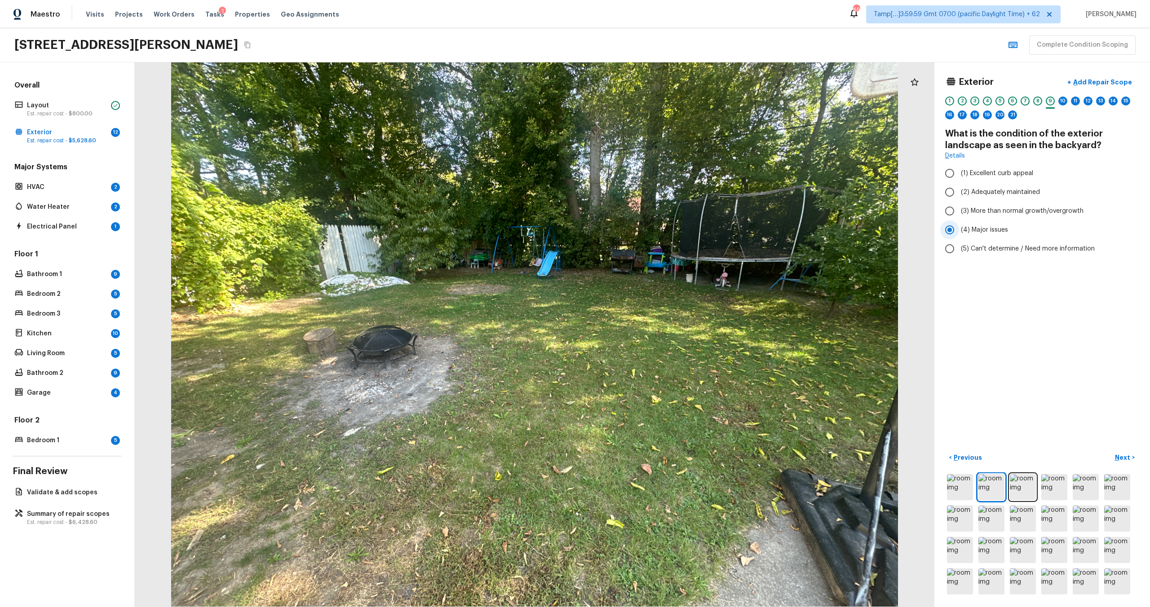
click at [982, 227] on span "(4) Major issues" at bounding box center [984, 230] width 47 height 9
click at [959, 227] on input "(4) Major issues" at bounding box center [949, 230] width 19 height 19
click at [1121, 463] on button "Next >" at bounding box center [1124, 458] width 29 height 15
click at [968, 156] on span "(1) None" at bounding box center [973, 152] width 24 height 9
click at [959, 156] on input "(1) None" at bounding box center [949, 152] width 19 height 19
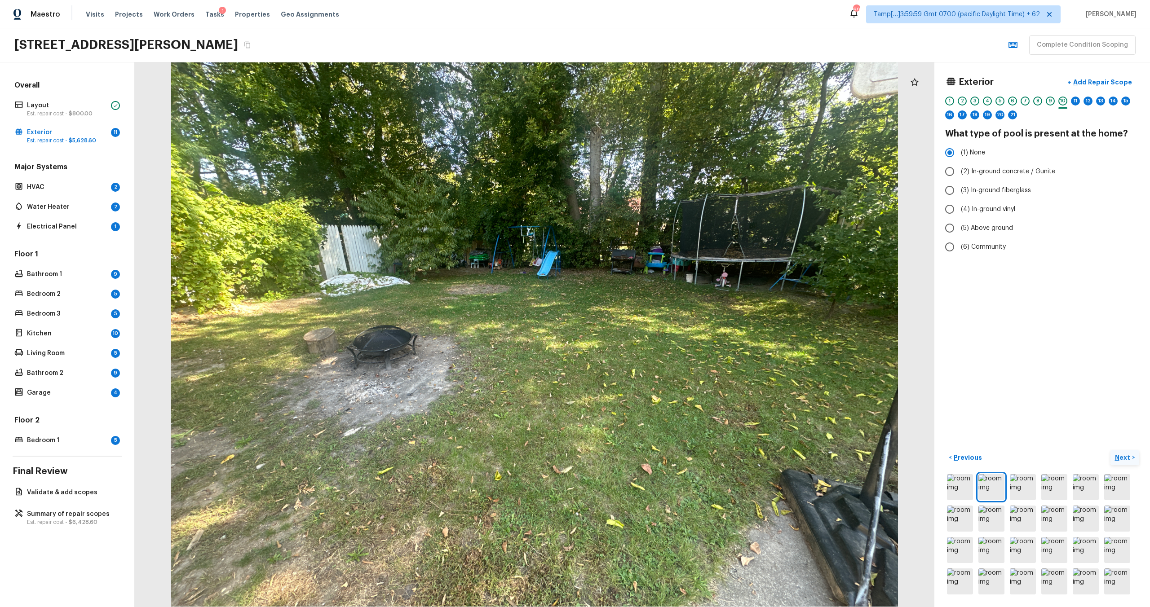
click at [1134, 459] on button "Next >" at bounding box center [1124, 458] width 29 height 15
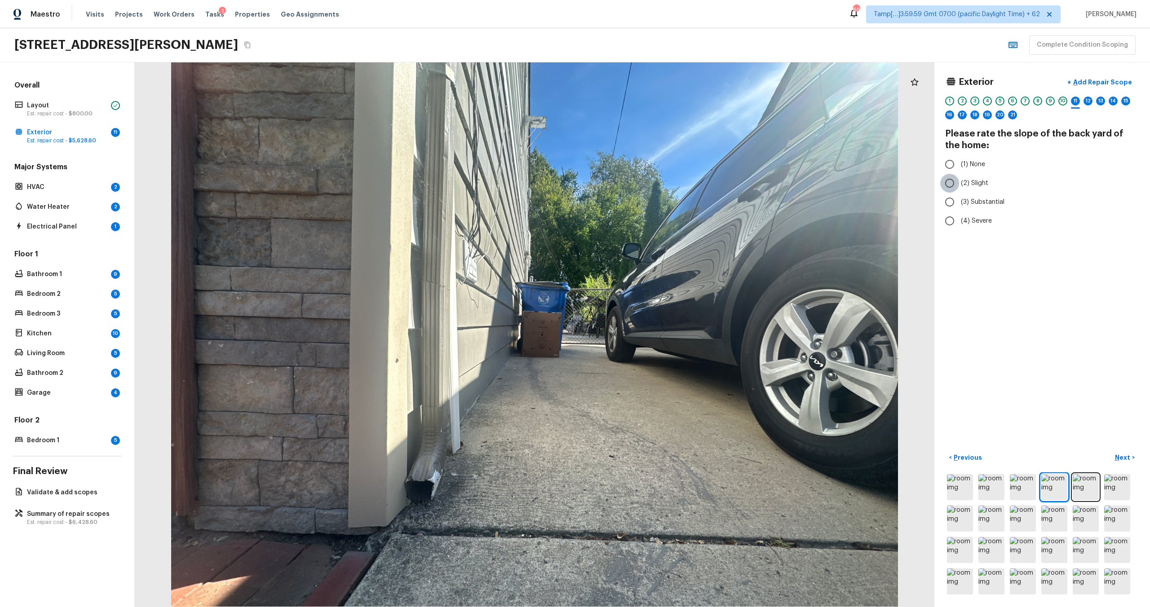
click at [952, 186] on input "(2) Slight" at bounding box center [949, 183] width 19 height 19
click at [1122, 460] on p "Next" at bounding box center [1123, 457] width 17 height 9
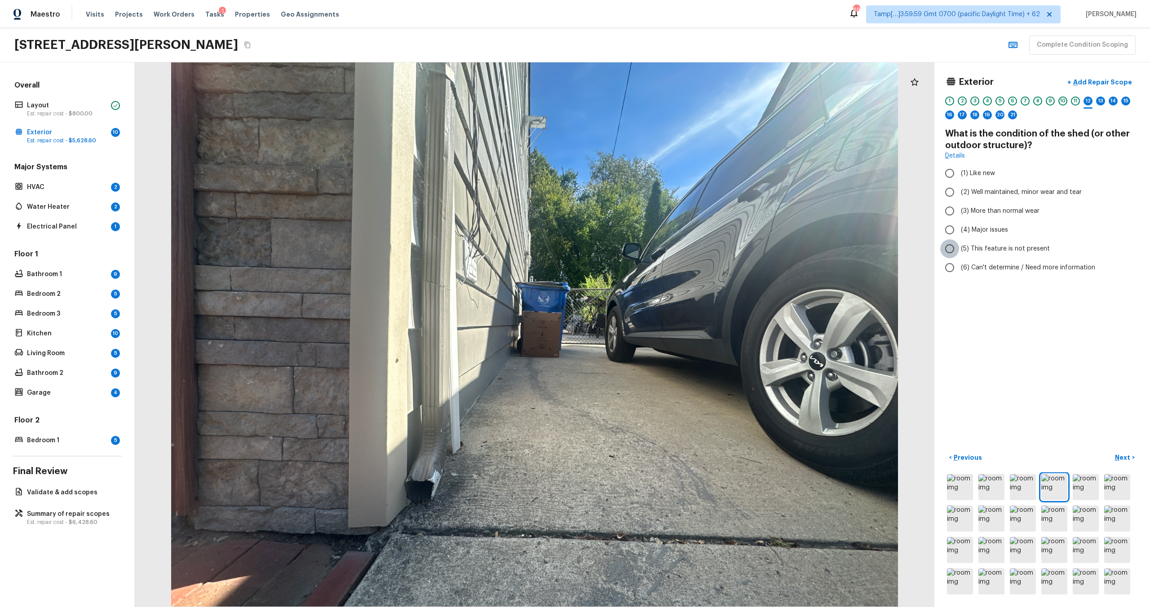
click at [955, 248] on input "(5) This feature is not present" at bounding box center [949, 248] width 19 height 19
click at [1119, 456] on p "Next" at bounding box center [1123, 457] width 17 height 9
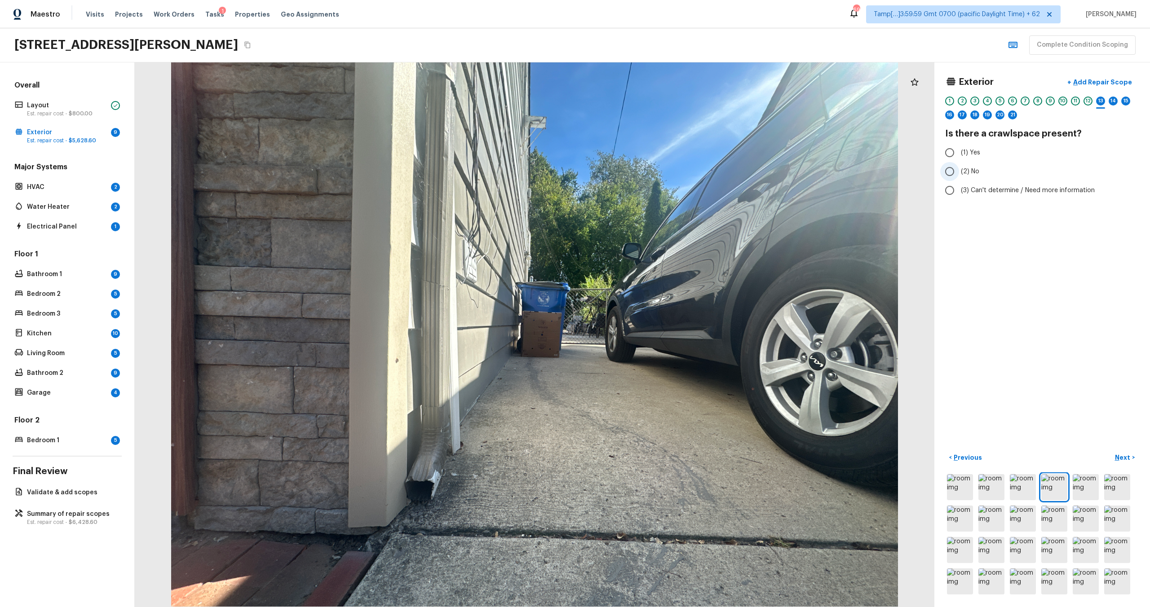
click at [973, 174] on span "(2) No" at bounding box center [970, 171] width 18 height 9
click at [959, 174] on input "(2) No" at bounding box center [949, 171] width 19 height 19
click at [1122, 461] on p "Next" at bounding box center [1123, 457] width 17 height 9
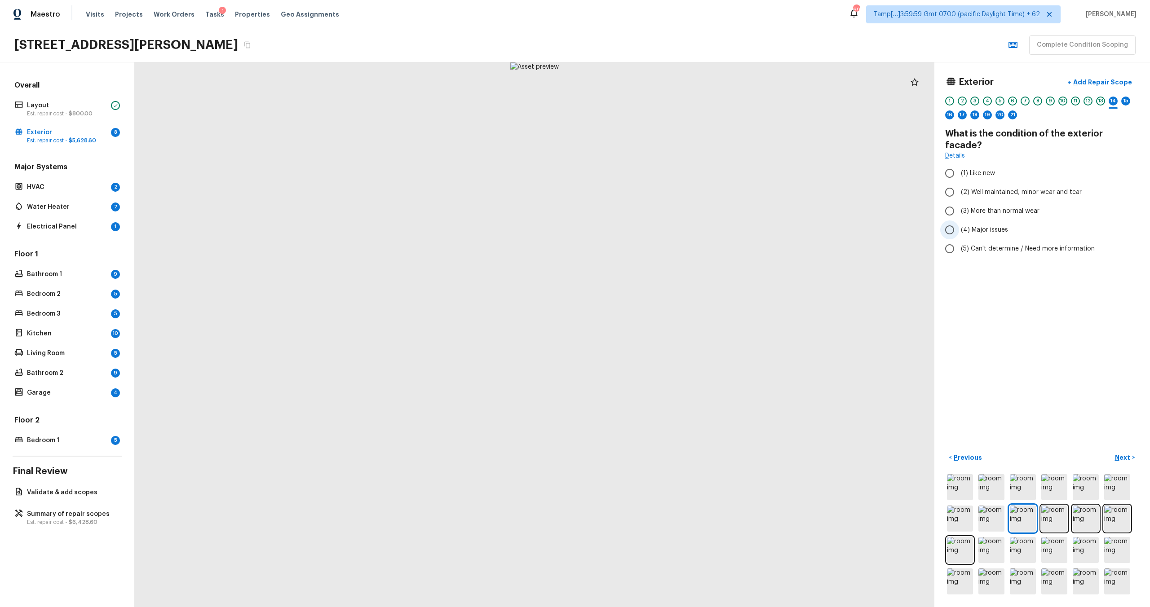
click at [984, 226] on span "(4) Major issues" at bounding box center [984, 230] width 47 height 9
click at [959, 221] on input "(4) Major issues" at bounding box center [949, 230] width 19 height 19
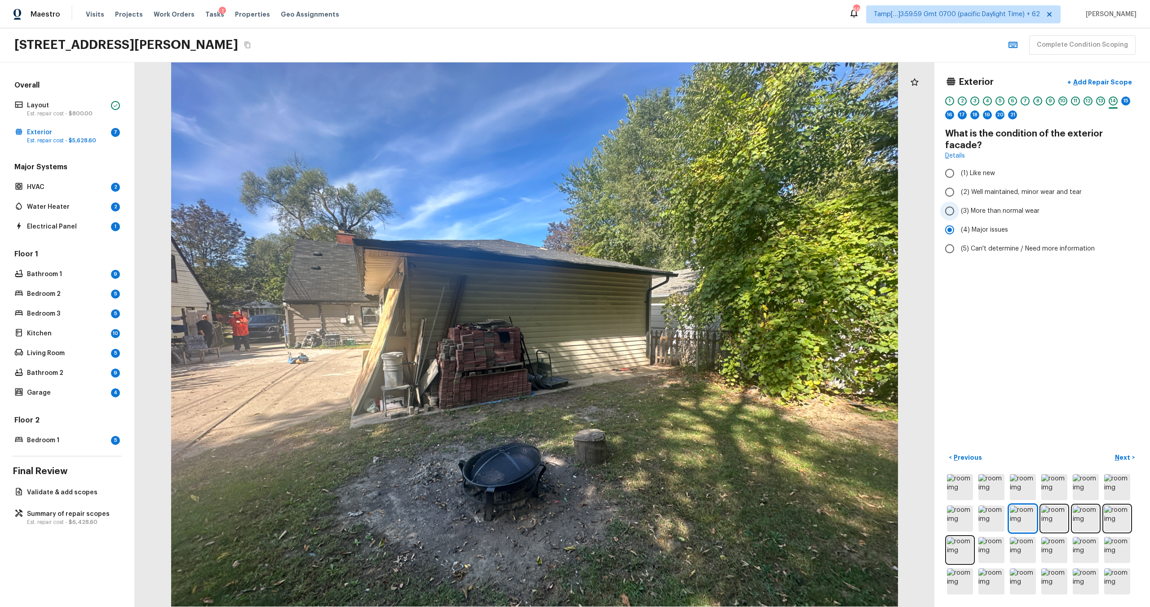
click at [990, 202] on label "(3) More than normal wear" at bounding box center [1036, 211] width 192 height 19
click at [959, 202] on input "(3) More than normal wear" at bounding box center [949, 211] width 19 height 19
click at [1117, 460] on p "Next" at bounding box center [1123, 457] width 17 height 9
click at [980, 216] on span "(4) Major issues" at bounding box center [984, 218] width 47 height 9
click at [959, 216] on input "(4) Major issues" at bounding box center [949, 218] width 19 height 19
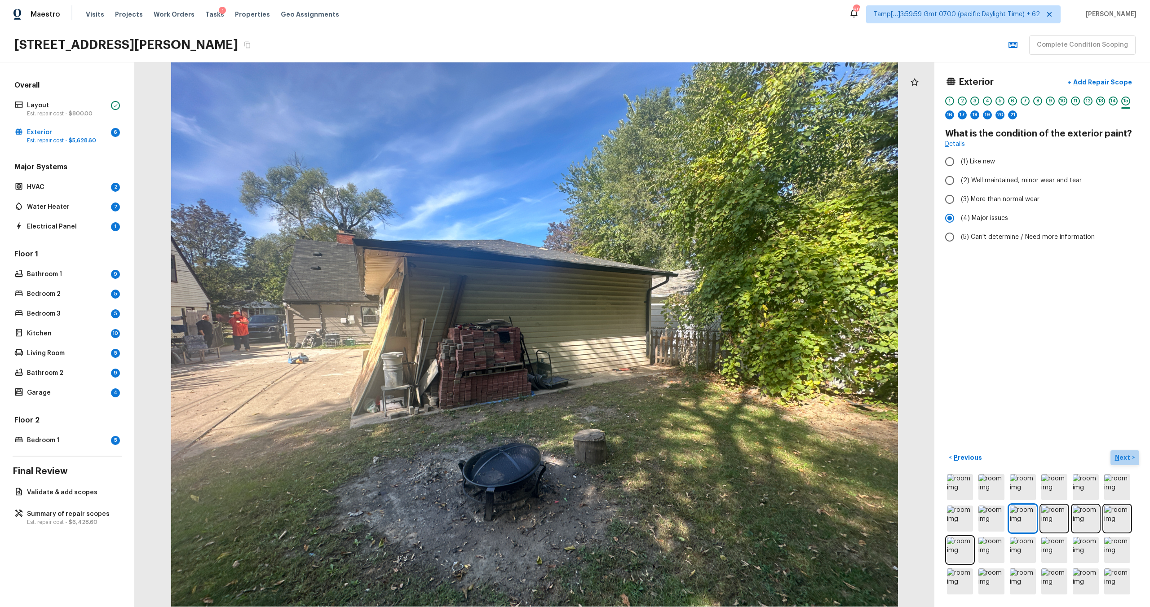
click at [1118, 456] on p "Next" at bounding box center [1123, 457] width 17 height 9
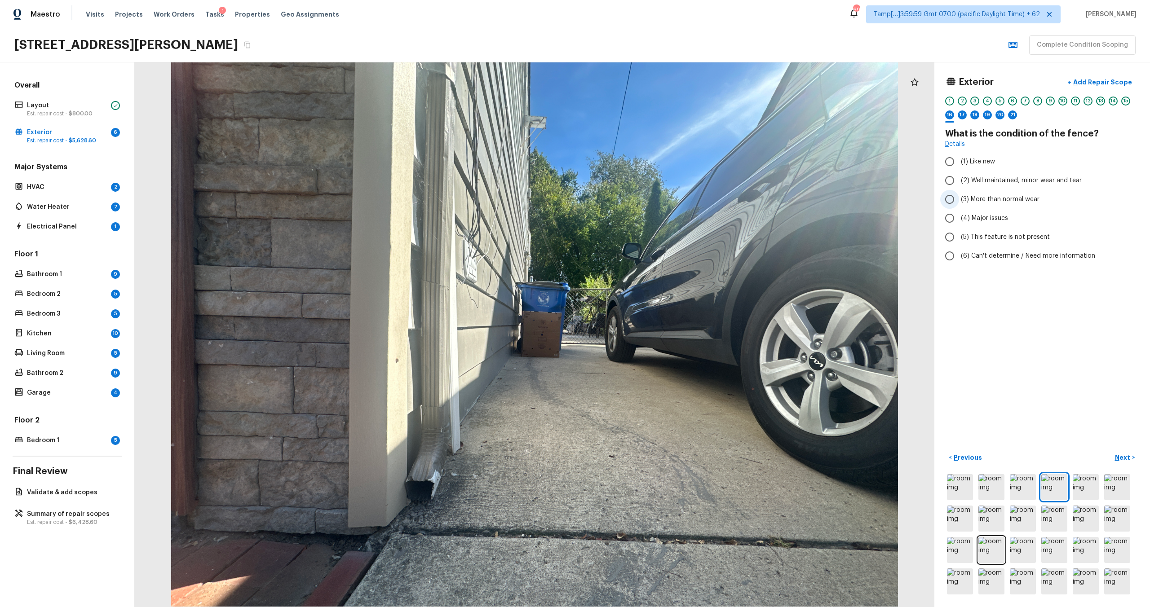
click at [988, 198] on span "(3) More than normal wear" at bounding box center [1000, 199] width 79 height 9
click at [959, 198] on input "(3) More than normal wear" at bounding box center [949, 199] width 19 height 19
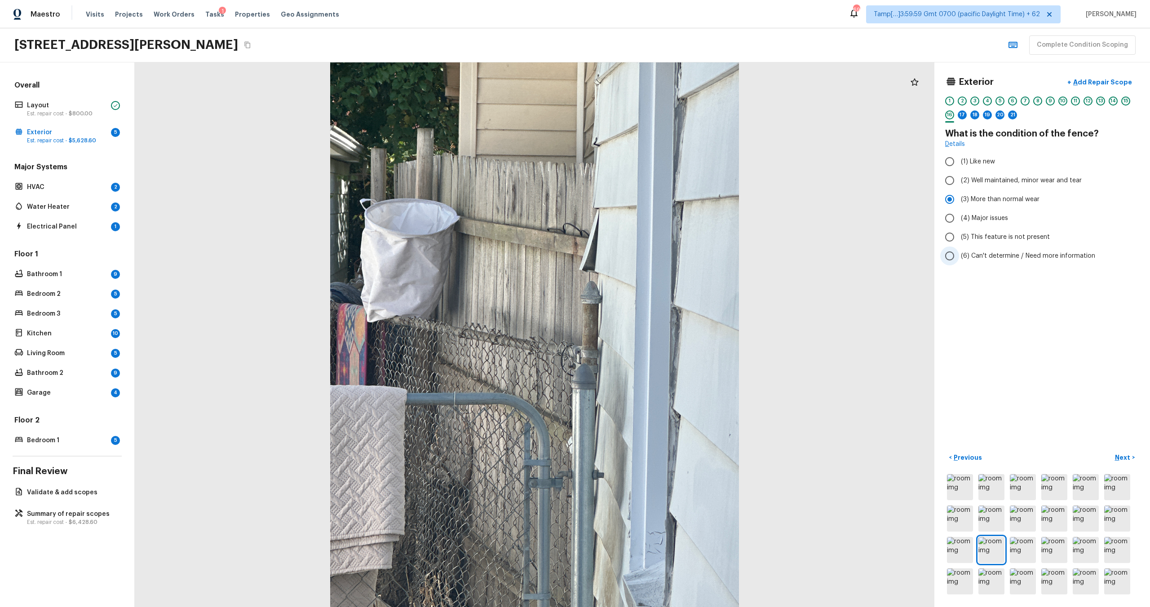
click at [997, 248] on label "(6) Can't determine / Need more information" at bounding box center [1036, 256] width 192 height 19
click at [959, 248] on input "(6) Can't determine / Need more information" at bounding box center [949, 256] width 19 height 19
click at [1123, 454] on p "Next" at bounding box center [1123, 457] width 17 height 9
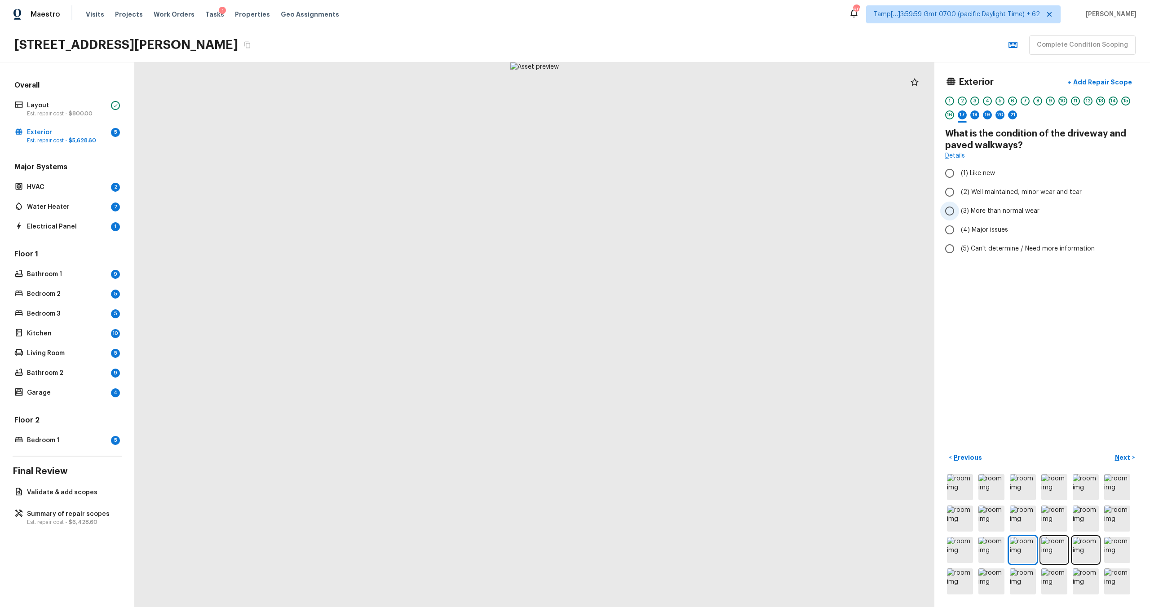
click at [986, 205] on label "(3) More than normal wear" at bounding box center [1036, 211] width 192 height 19
click at [959, 205] on input "(3) More than normal wear" at bounding box center [949, 211] width 19 height 19
click at [1118, 459] on p "Next" at bounding box center [1123, 457] width 17 height 9
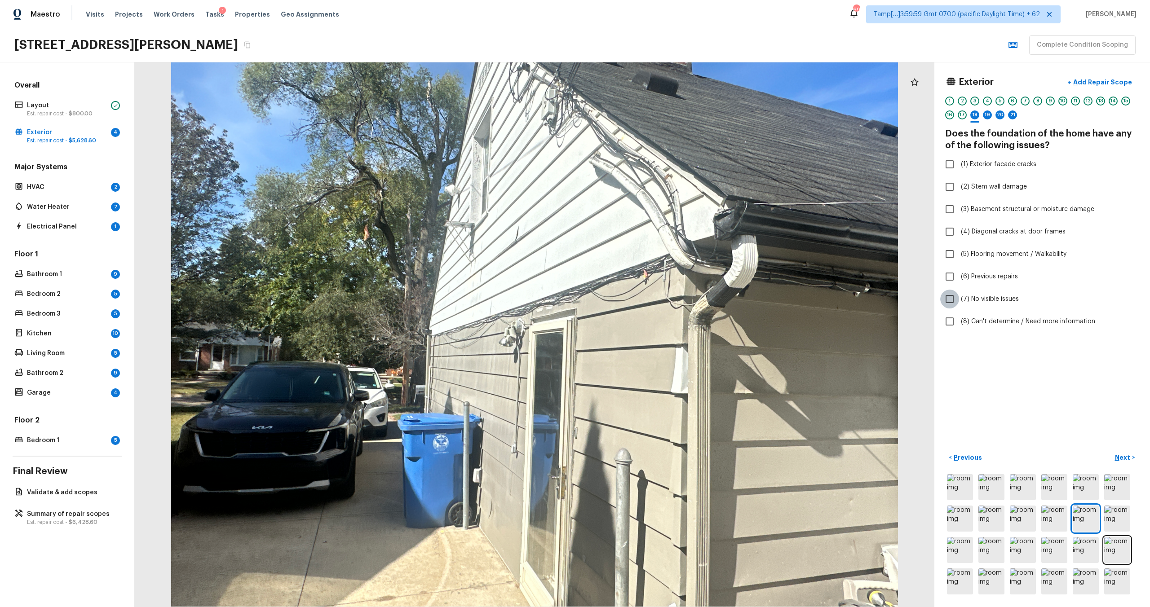
click at [955, 297] on input "(7) No visible issues" at bounding box center [949, 299] width 19 height 19
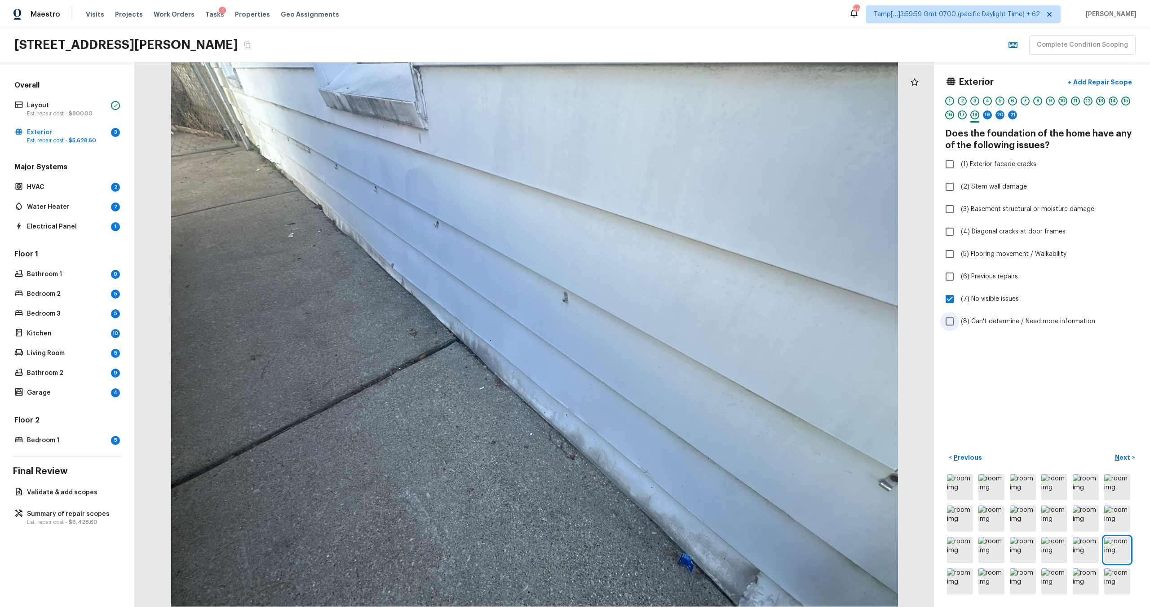
click at [1007, 317] on span "(8) Can't determine / Need more information" at bounding box center [1028, 321] width 134 height 9
click at [959, 317] on input "(8) Can't determine / Need more information" at bounding box center [949, 321] width 19 height 19
click at [1128, 458] on p "Next" at bounding box center [1123, 457] width 17 height 9
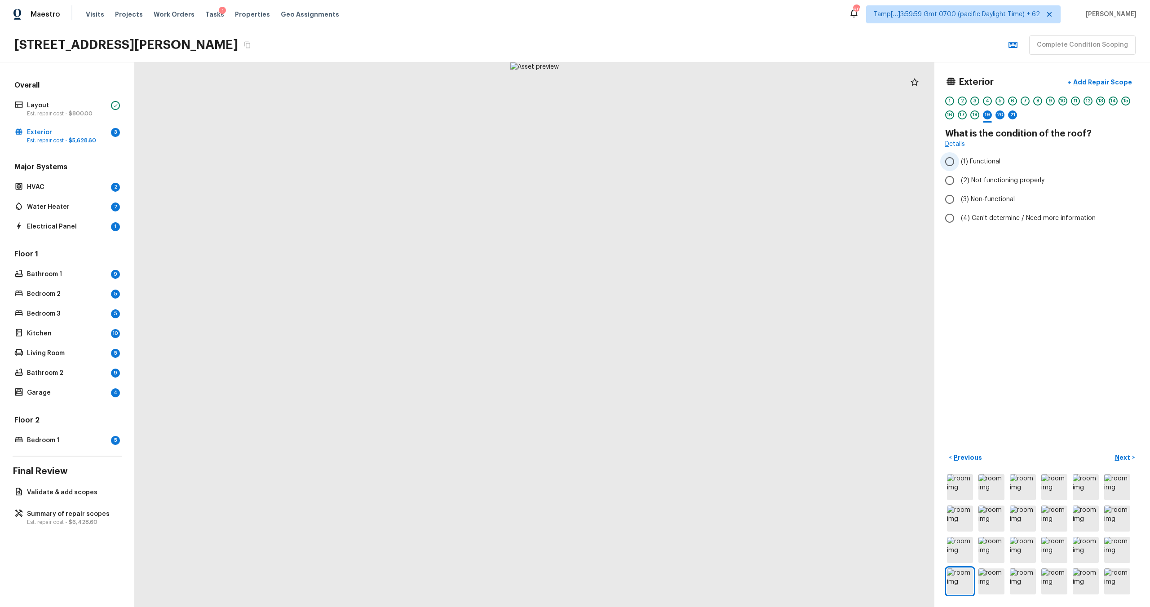
click at [986, 164] on span "(1) Functional" at bounding box center [981, 161] width 40 height 9
click at [959, 164] on input "(1) Functional" at bounding box center [949, 161] width 19 height 19
click at [1123, 456] on p "Next" at bounding box center [1123, 457] width 17 height 9
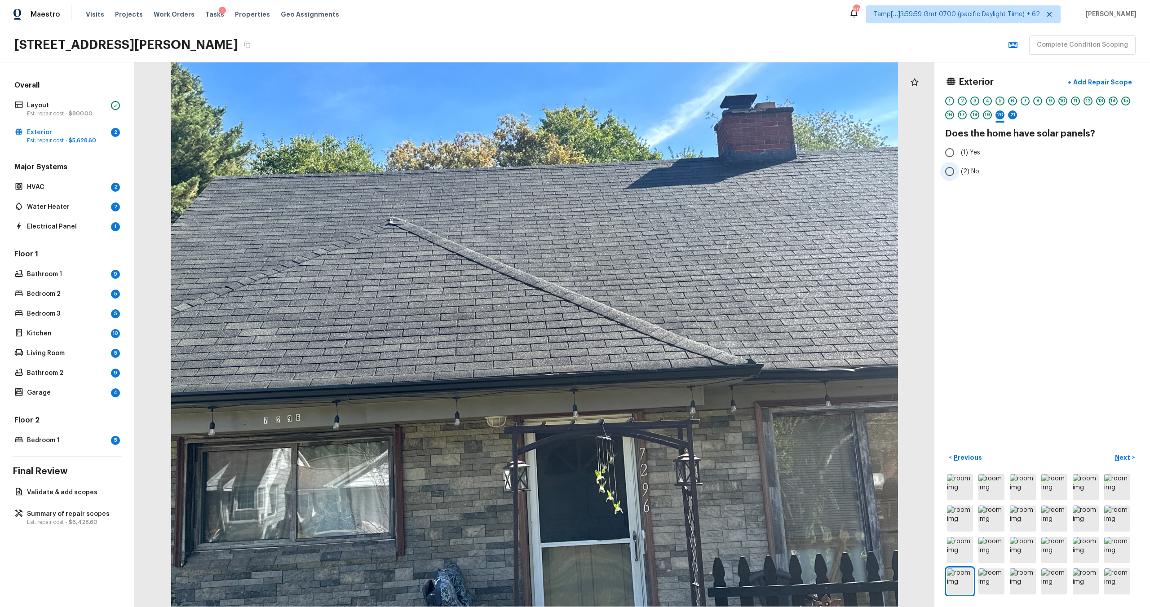
click at [966, 172] on span "(2) No" at bounding box center [970, 171] width 18 height 9
click at [959, 172] on input "(2) No" at bounding box center [949, 171] width 19 height 19
click at [1124, 454] on p "Next" at bounding box center [1123, 457] width 17 height 9
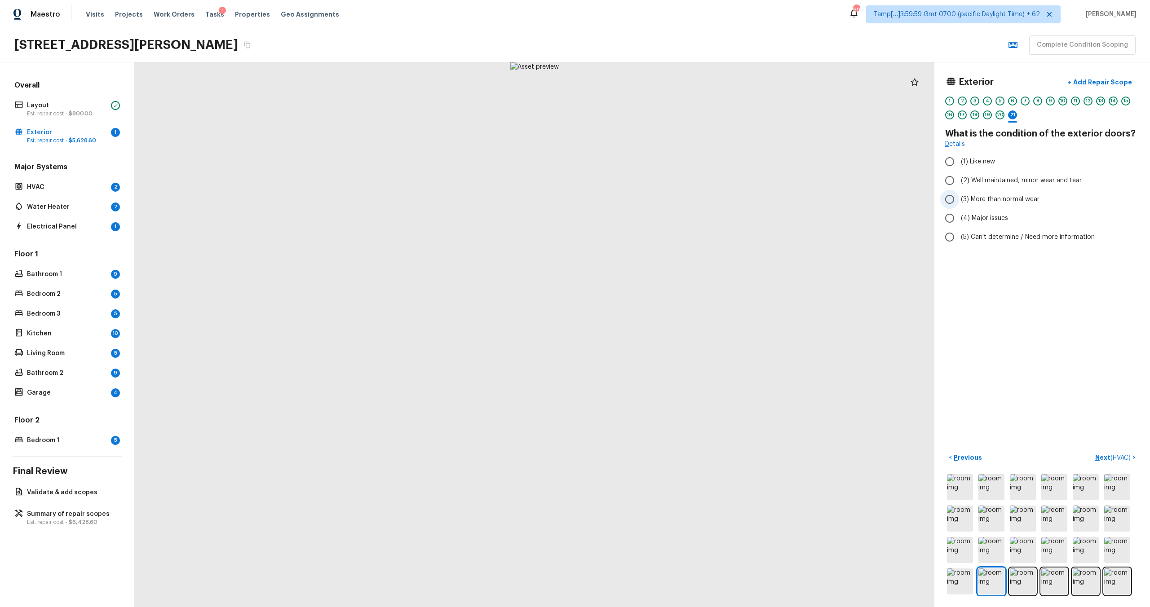
click at [997, 202] on span "(3) More than normal wear" at bounding box center [1000, 199] width 79 height 9
click at [959, 202] on input "(3) More than normal wear" at bounding box center [949, 199] width 19 height 19
click at [1097, 460] on p "Next ( HVAC )" at bounding box center [1113, 457] width 37 height 9
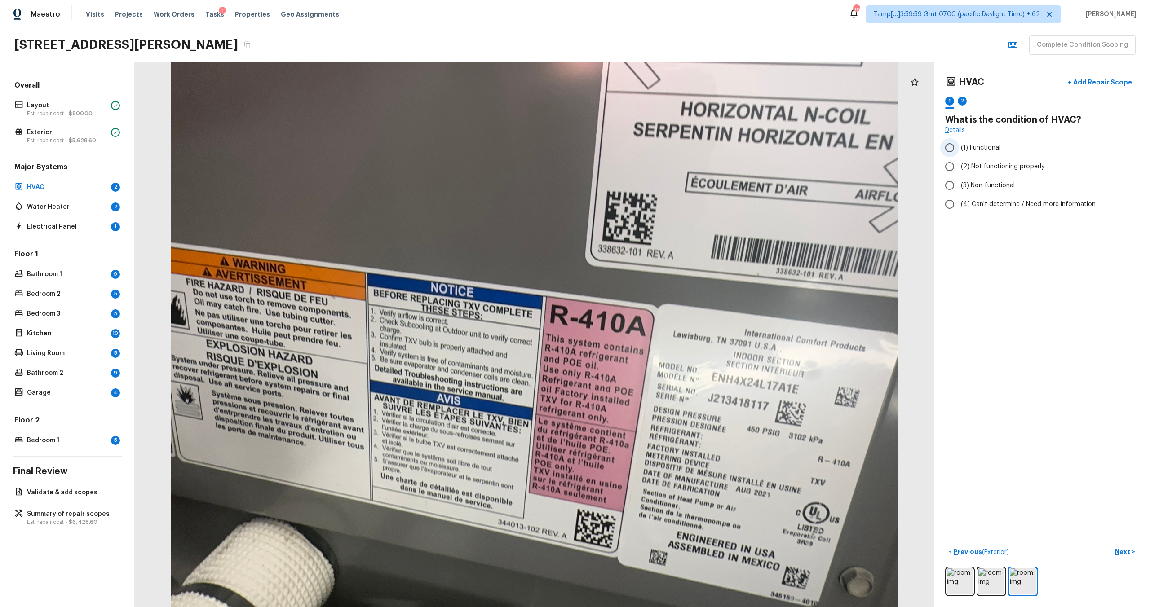
click at [947, 153] on input "(1) Functional" at bounding box center [949, 147] width 19 height 19
click at [1124, 554] on p "Next" at bounding box center [1123, 552] width 17 height 9
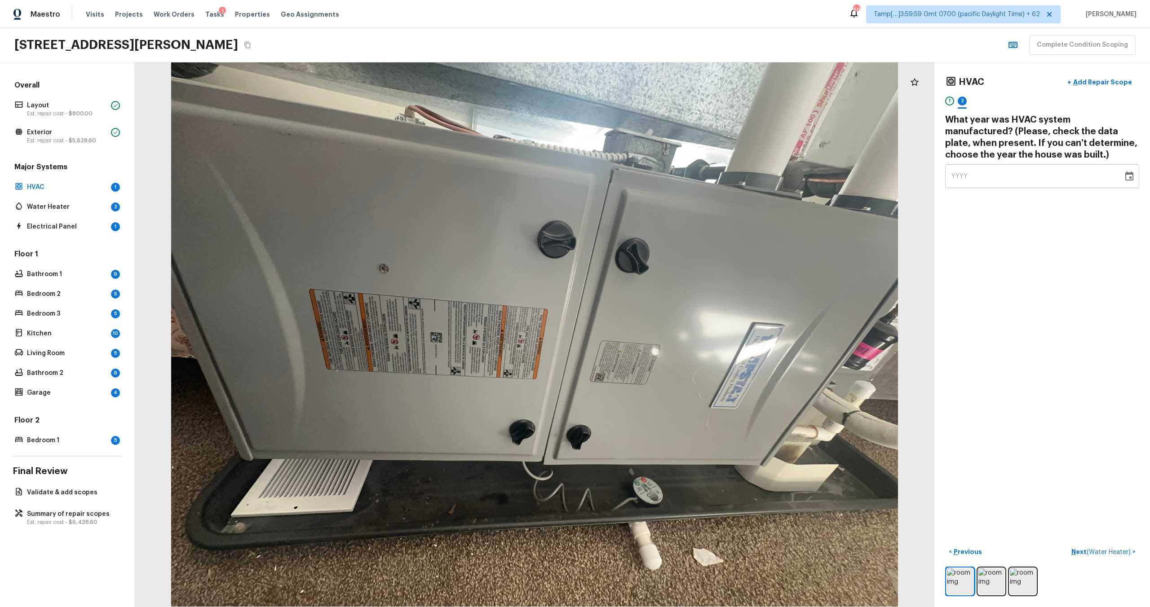
click at [955, 181] on div "YYYY" at bounding box center [1033, 176] width 165 height 24
click at [1081, 557] on button "Next ( Water Heater ) >" at bounding box center [1103, 552] width 71 height 15
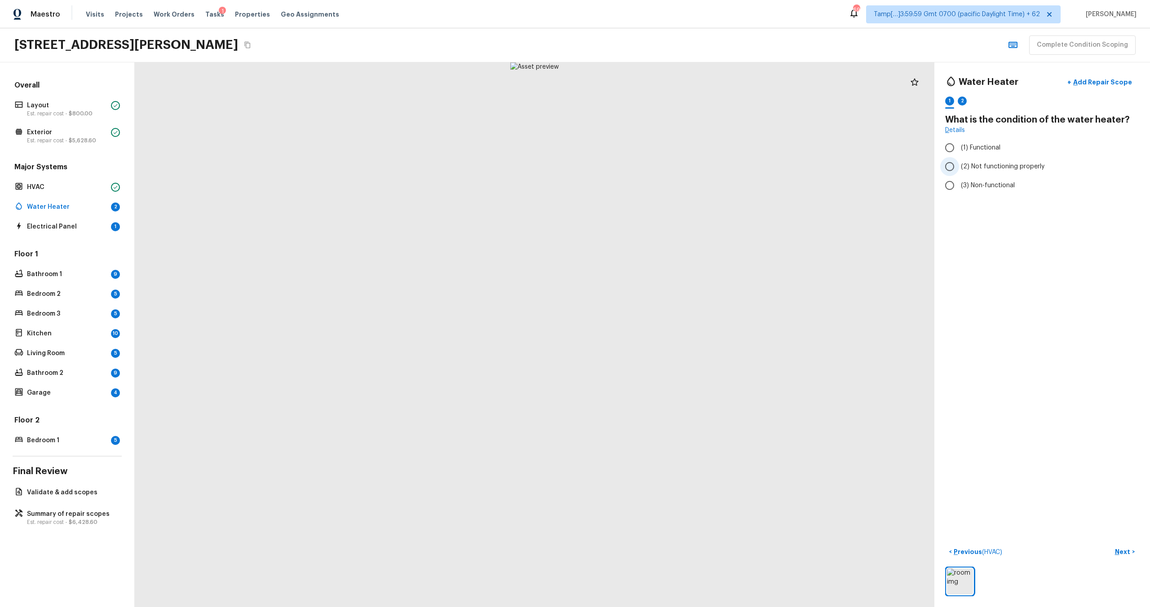
click at [974, 159] on label "(2) Not functioning properly" at bounding box center [1036, 166] width 192 height 19
click at [959, 159] on input "(2) Not functioning properly" at bounding box center [949, 166] width 19 height 19
click at [974, 151] on span "(1) Functional" at bounding box center [981, 147] width 40 height 9
click at [959, 151] on input "(1) Functional" at bounding box center [949, 147] width 19 height 19
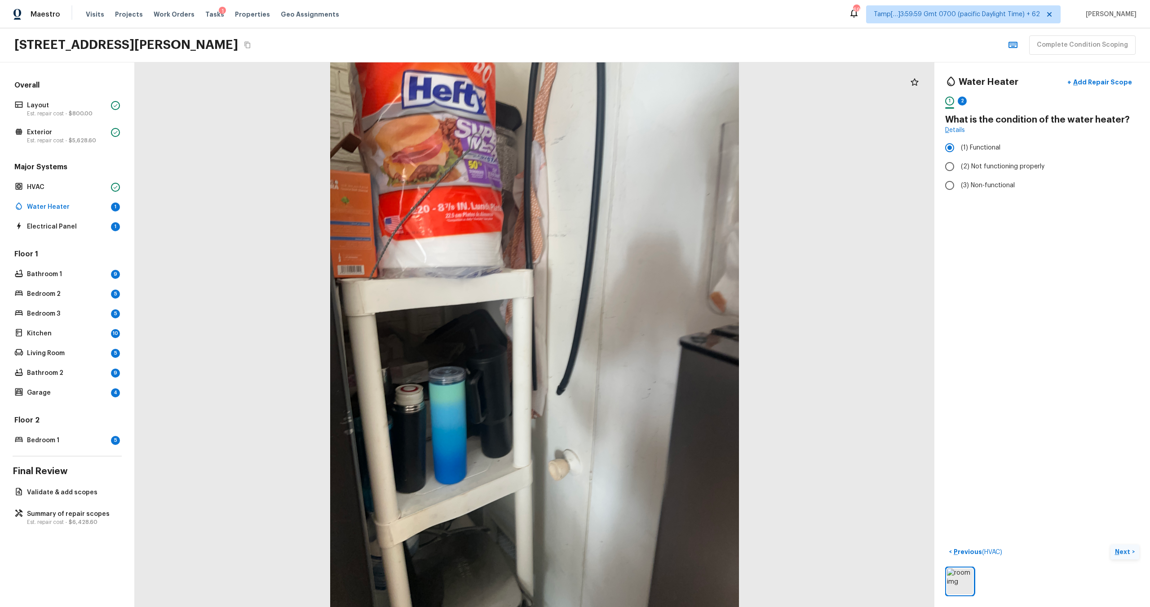
click at [1123, 553] on p "Next" at bounding box center [1123, 552] width 17 height 9
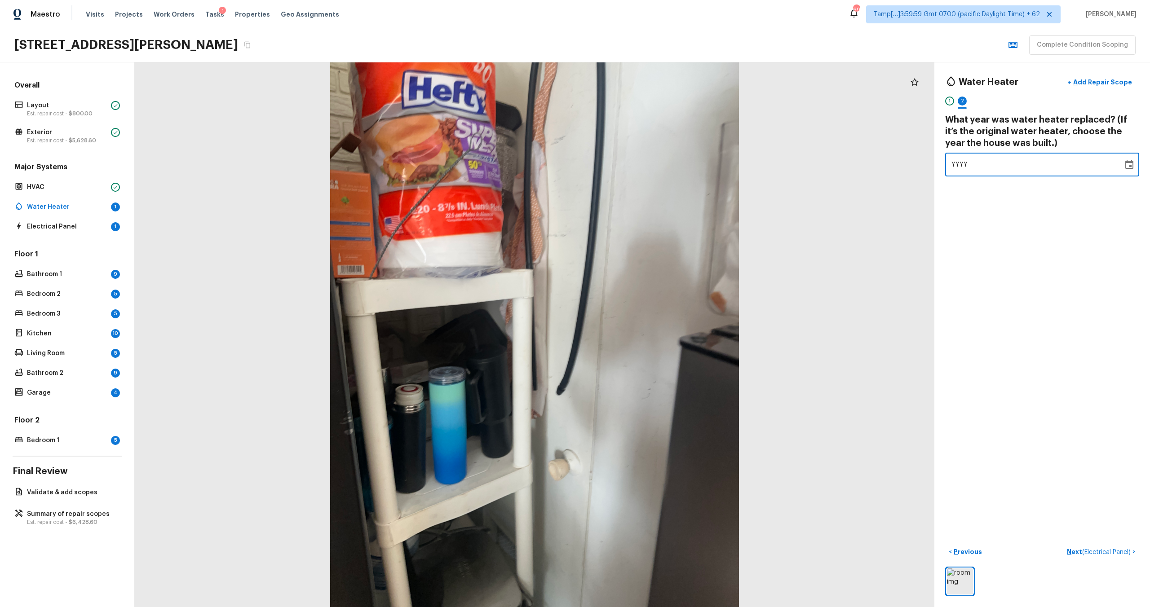
click at [957, 168] on span "YYYY" at bounding box center [959, 164] width 17 height 9
click at [1075, 553] on p "Next ( Electrical Panel )" at bounding box center [1100, 552] width 66 height 9
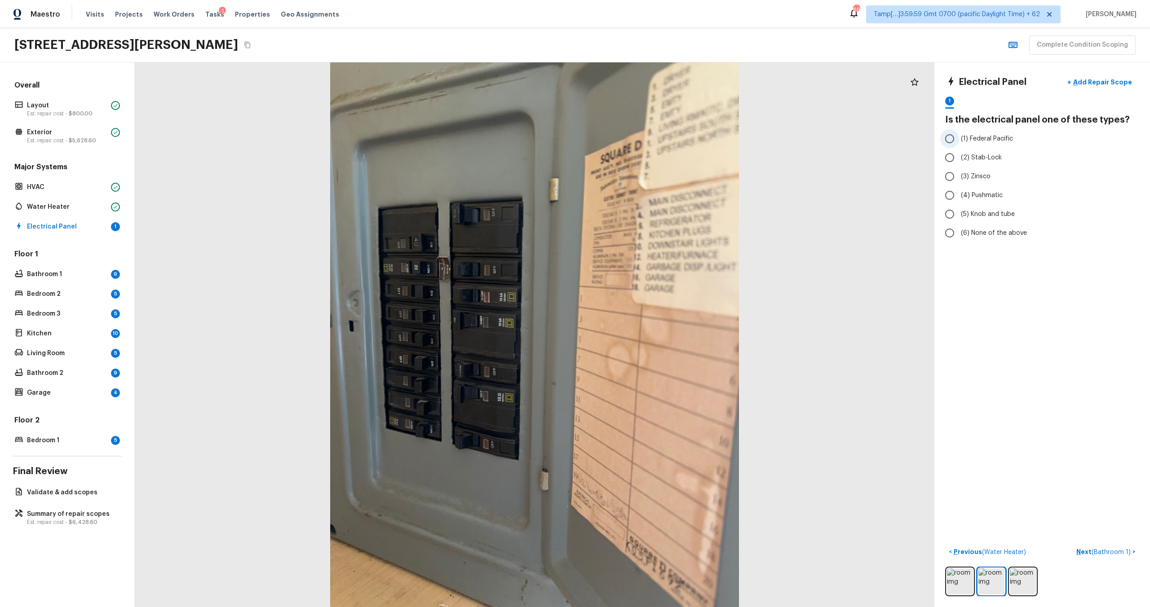
click at [972, 143] on label "(1) Federal Pacific" at bounding box center [1036, 138] width 192 height 19
click at [959, 143] on input "(1) Federal Pacific" at bounding box center [949, 138] width 19 height 19
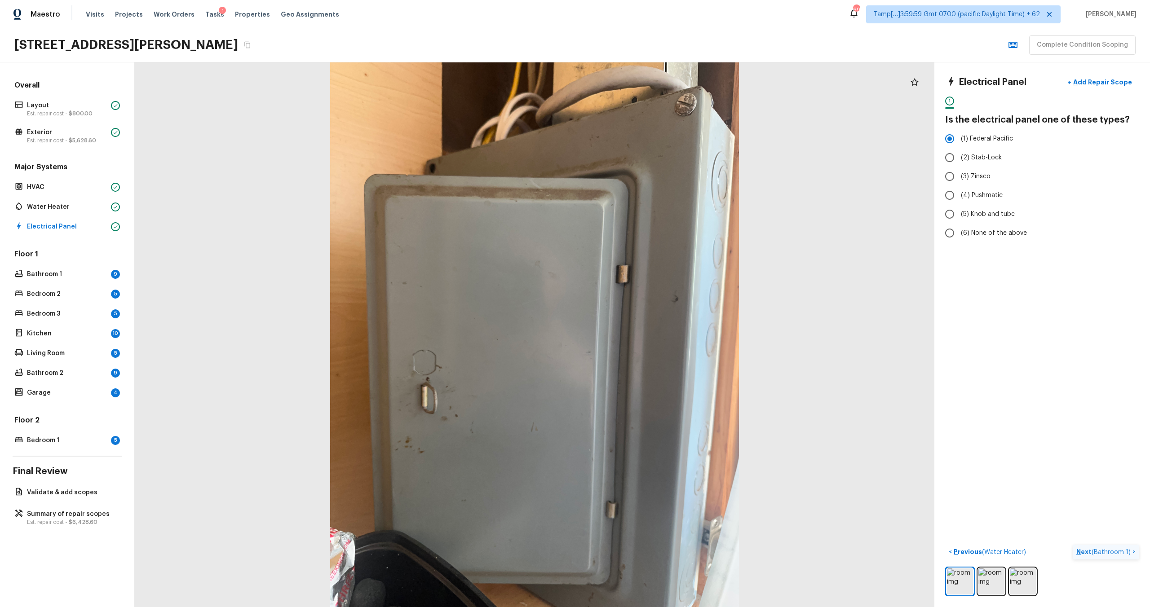
click at [1080, 552] on p "Next ( Bathroom 1 )" at bounding box center [1104, 552] width 56 height 9
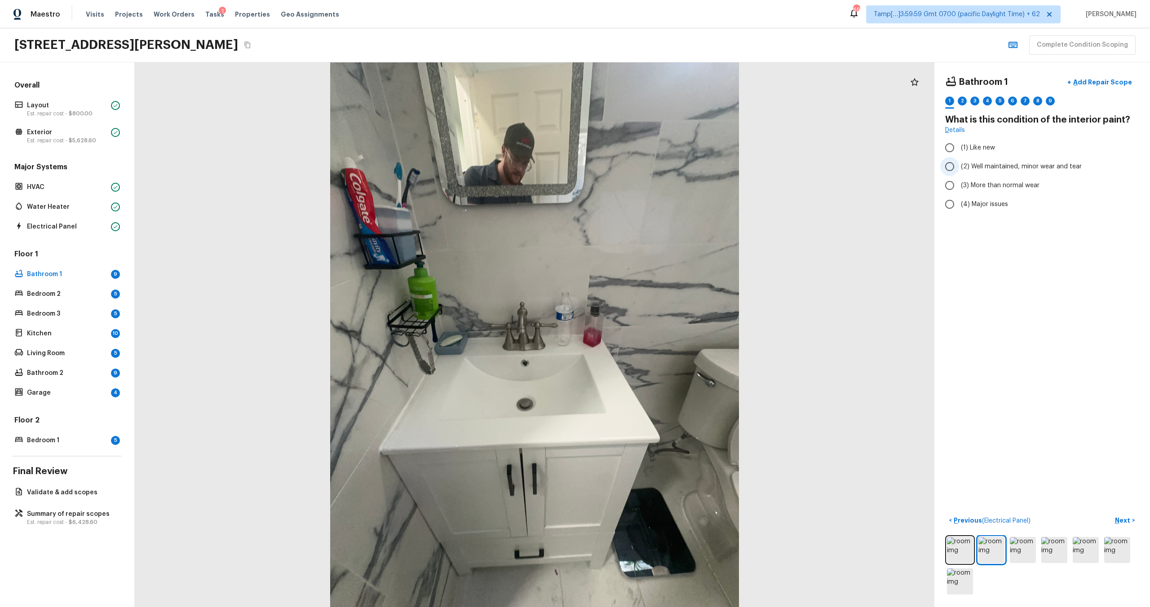
click at [1005, 169] on span "(2) Well maintained, minor wear and tear" at bounding box center [1021, 166] width 121 height 9
click at [959, 169] on input "(2) Well maintained, minor wear and tear" at bounding box center [949, 166] width 19 height 19
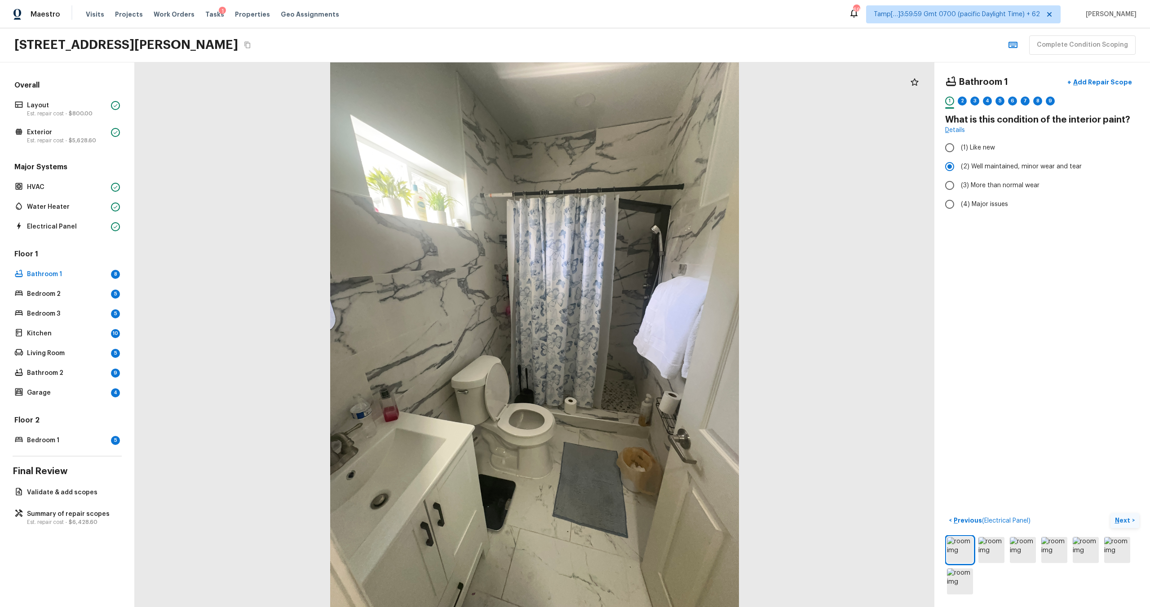
click at [1122, 523] on p "Next" at bounding box center [1123, 520] width 17 height 9
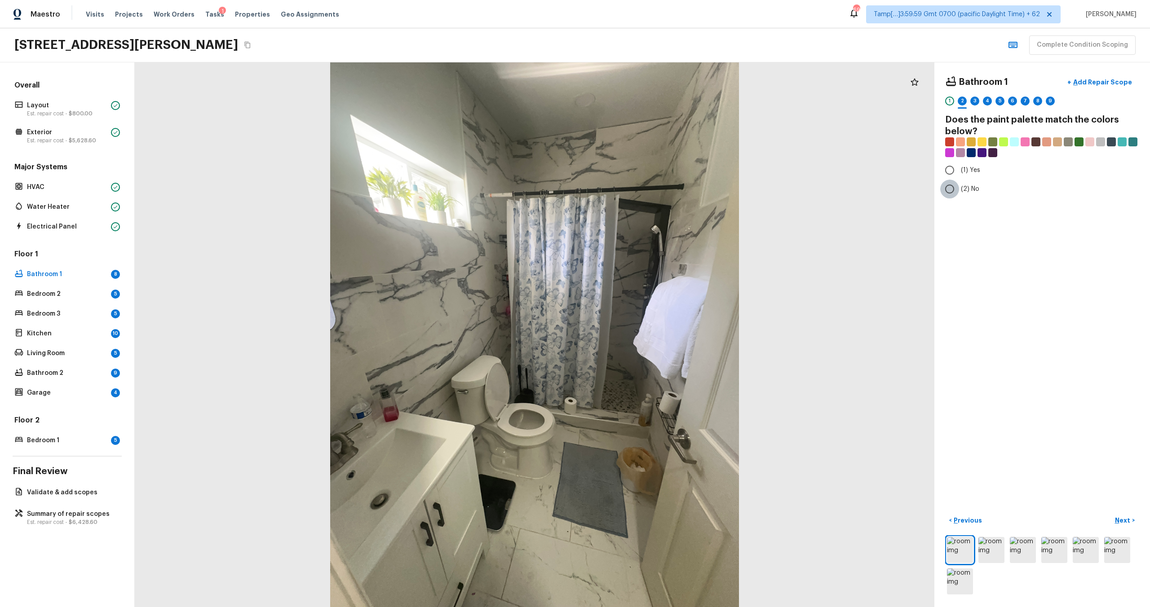
click at [955, 181] on input "(2) No" at bounding box center [949, 189] width 19 height 19
click at [1124, 520] on p "Next" at bounding box center [1123, 520] width 17 height 9
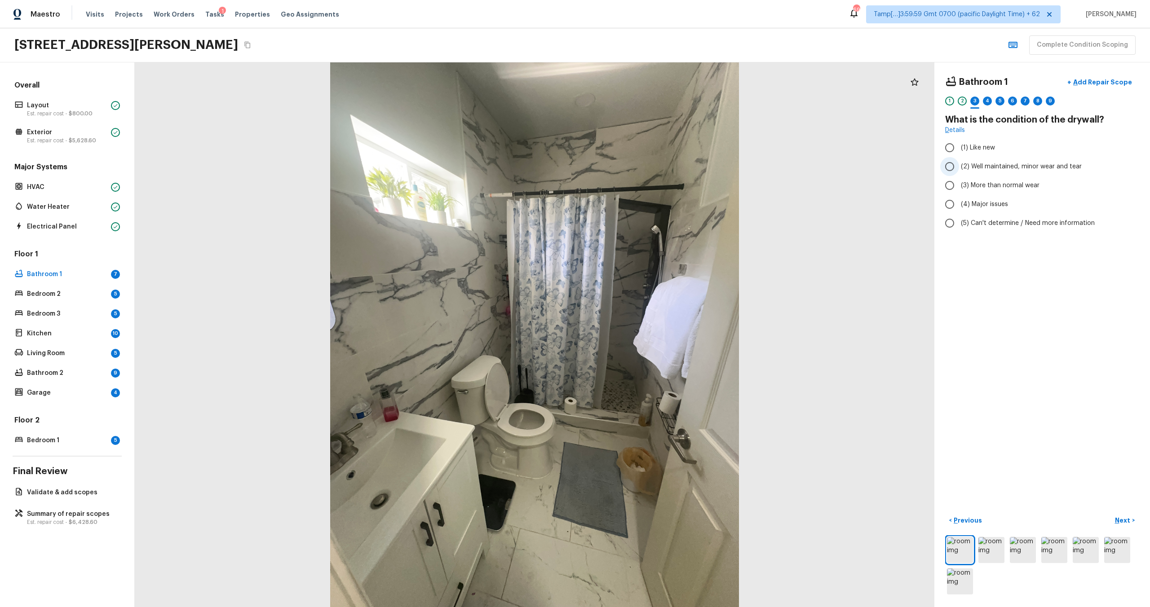
click at [961, 170] on span "(2) Well maintained, minor wear and tear" at bounding box center [1021, 166] width 121 height 9
click at [959, 170] on input "(2) Well maintained, minor wear and tear" at bounding box center [949, 166] width 19 height 19
click at [1124, 521] on p "Next" at bounding box center [1123, 520] width 17 height 9
click at [949, 189] on input "(3) Tile" at bounding box center [949, 192] width 19 height 19
click at [1126, 523] on p "Next" at bounding box center [1123, 520] width 17 height 9
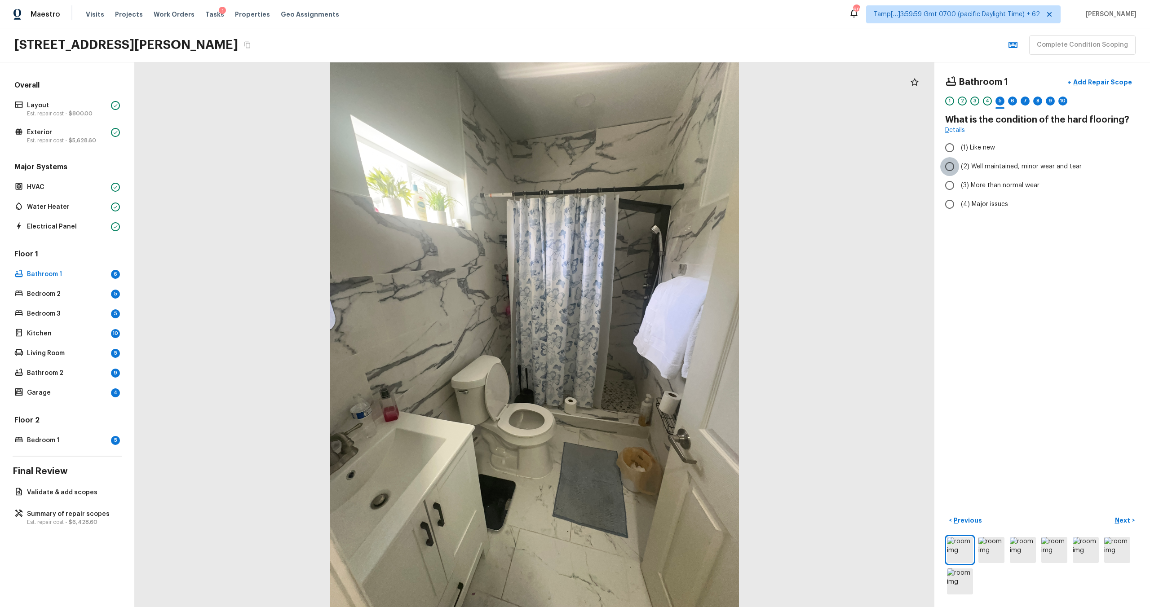
click at [953, 159] on input "(2) Well maintained, minor wear and tear" at bounding box center [949, 166] width 19 height 19
click at [1125, 519] on p "Next" at bounding box center [1123, 520] width 17 height 9
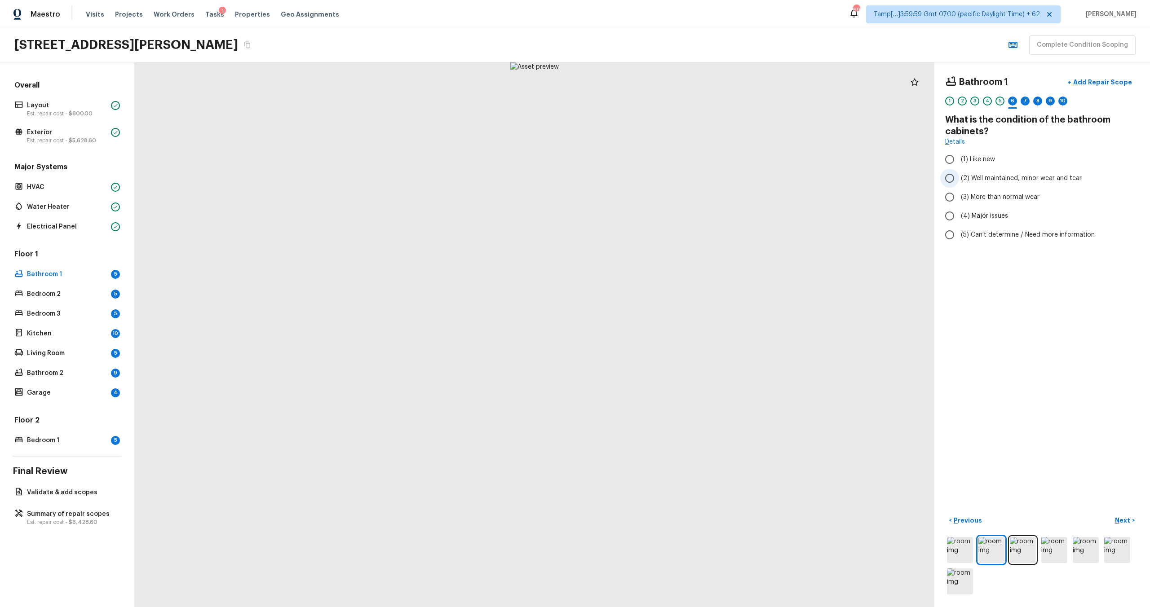
click at [968, 177] on span "(2) Well maintained, minor wear and tear" at bounding box center [1021, 178] width 121 height 9
click at [959, 177] on input "(2) Well maintained, minor wear and tear" at bounding box center [949, 178] width 19 height 19
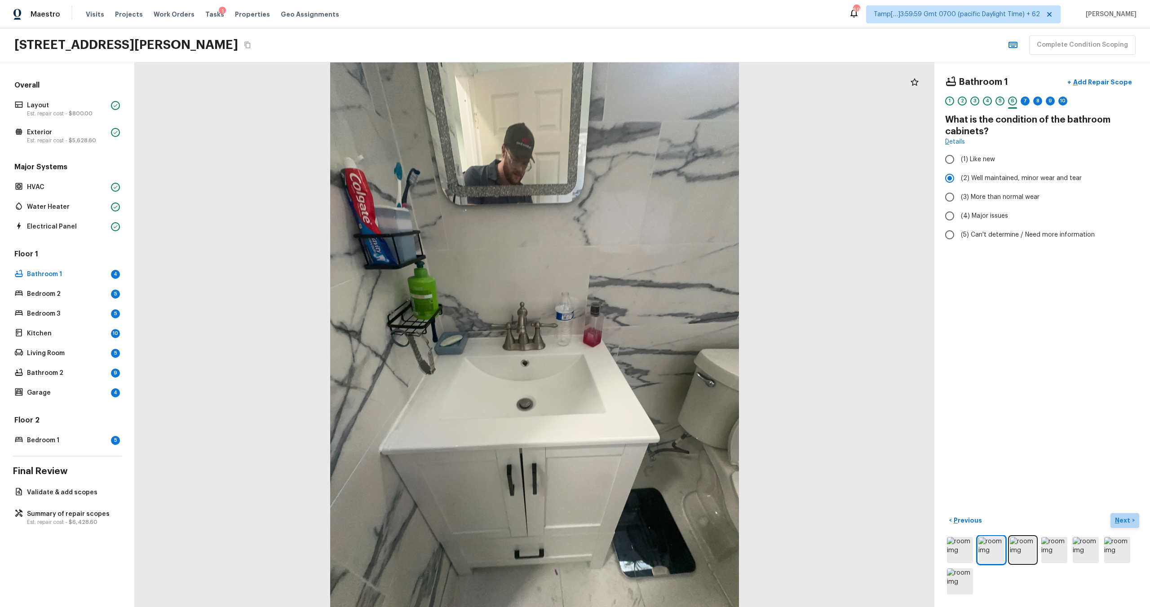
click at [1127, 522] on p "Next" at bounding box center [1123, 520] width 17 height 9
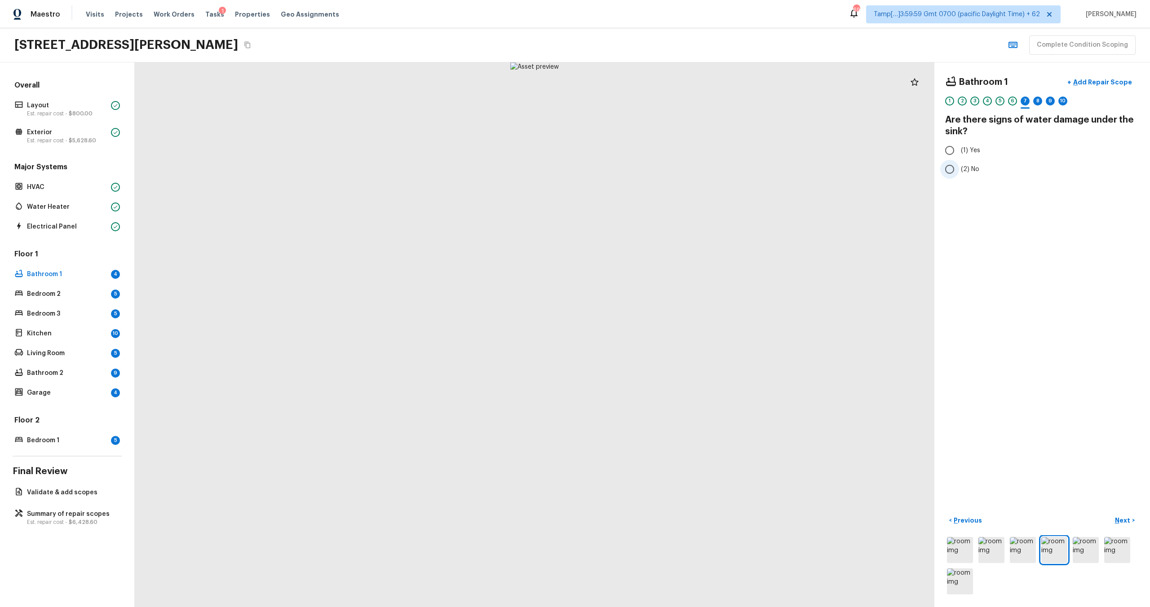
click at [952, 164] on input "(2) No" at bounding box center [949, 169] width 19 height 19
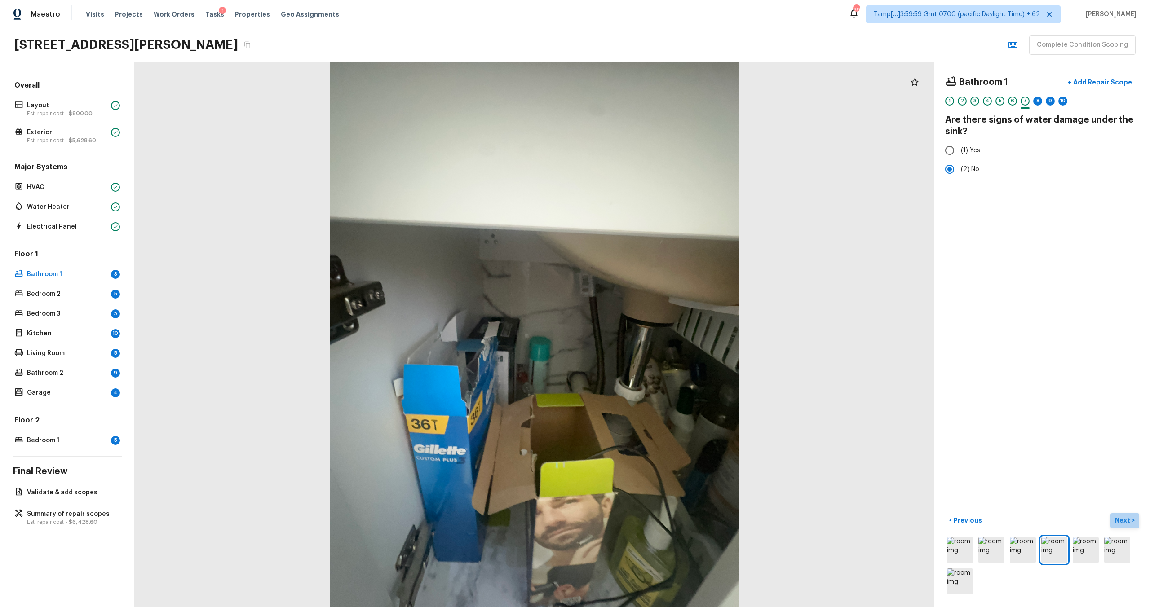
click at [1122, 521] on p "Next" at bounding box center [1123, 520] width 17 height 9
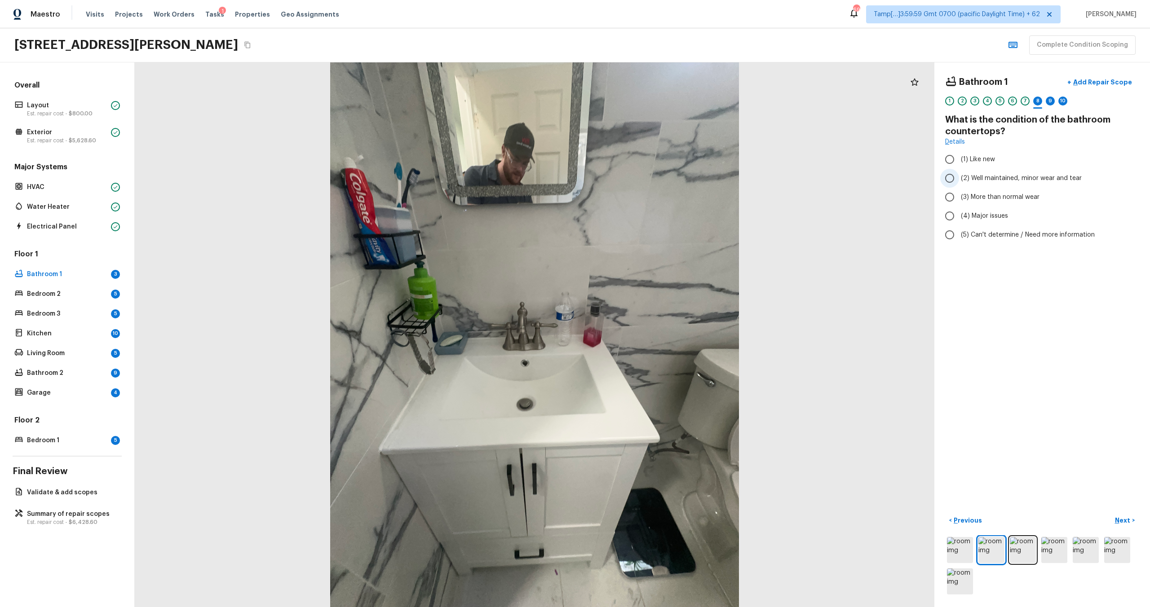
click at [963, 177] on span "(2) Well maintained, minor wear and tear" at bounding box center [1021, 178] width 121 height 9
click at [959, 177] on input "(2) Well maintained, minor wear and tear" at bounding box center [949, 178] width 19 height 19
click at [1120, 517] on p "Next" at bounding box center [1123, 520] width 17 height 9
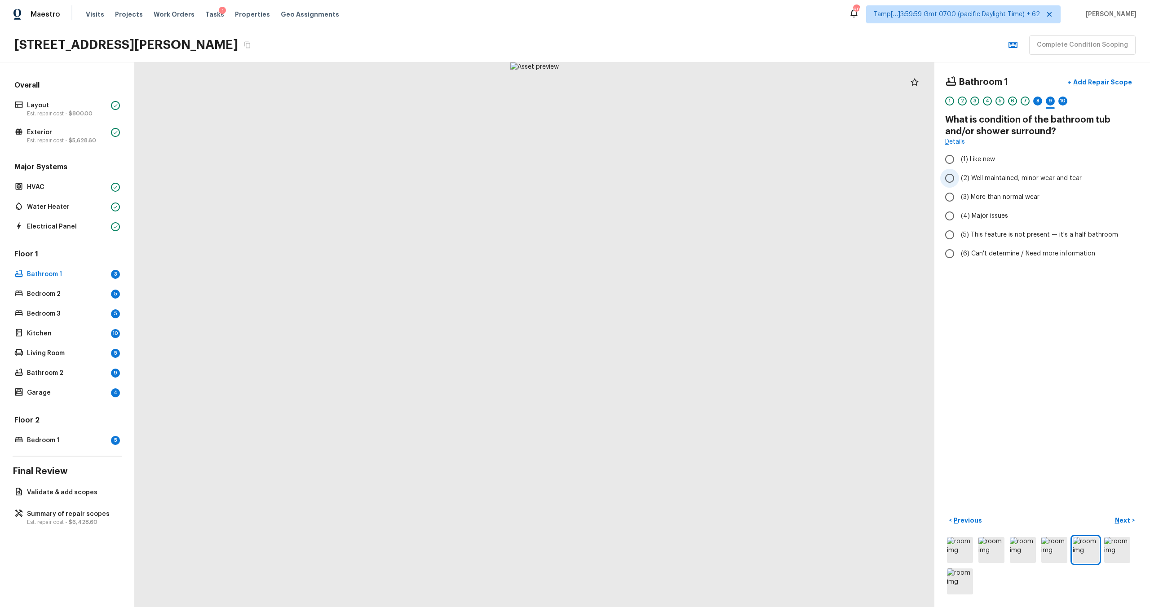
click at [960, 181] on label "(2) Well maintained, minor wear and tear" at bounding box center [1036, 178] width 192 height 19
click at [959, 181] on input "(2) Well maintained, minor wear and tear" at bounding box center [949, 178] width 19 height 19
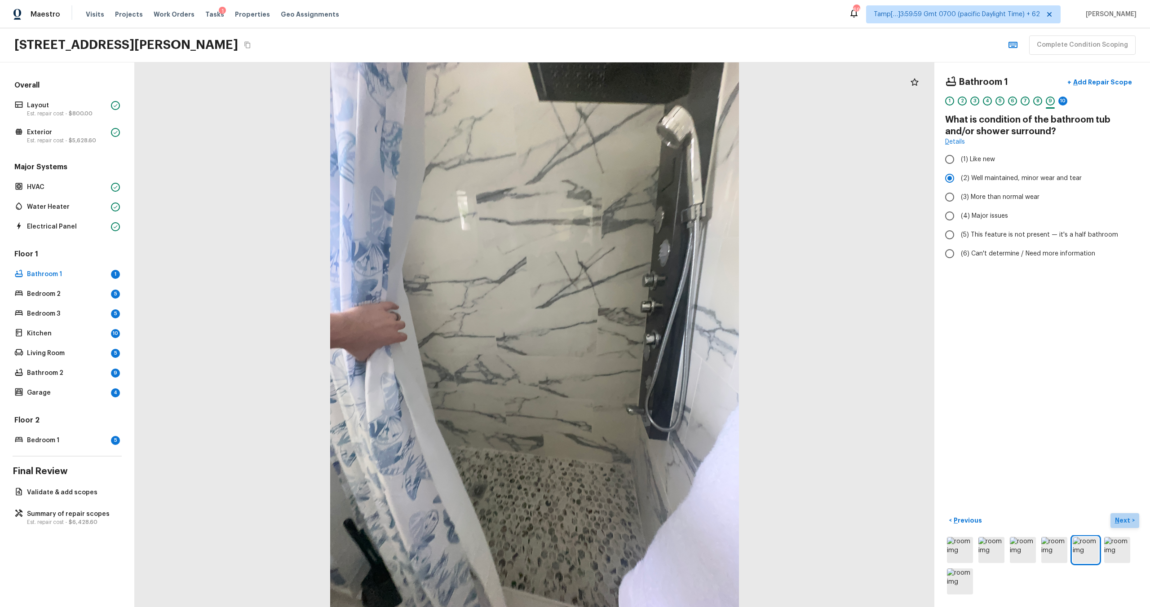
click at [1124, 519] on p "Next" at bounding box center [1123, 520] width 17 height 9
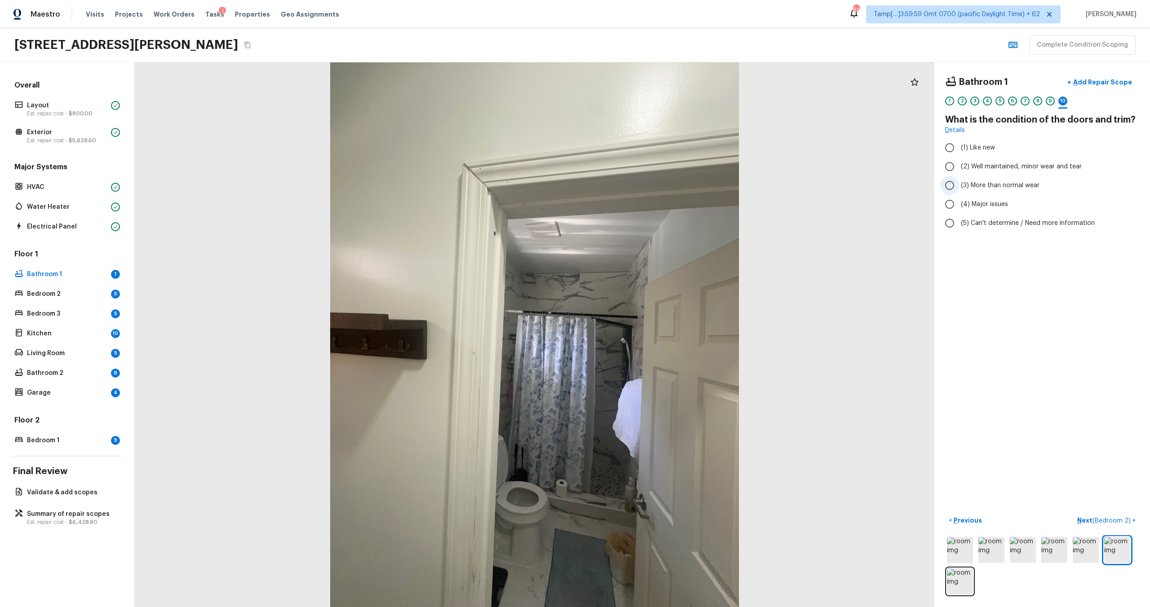
click at [973, 193] on label "(3) More than normal wear" at bounding box center [1036, 185] width 192 height 19
click at [959, 193] on input "(3) More than normal wear" at bounding box center [949, 185] width 19 height 19
click at [1102, 517] on p "Next ( Bedroom 2 )" at bounding box center [1104, 520] width 55 height 9
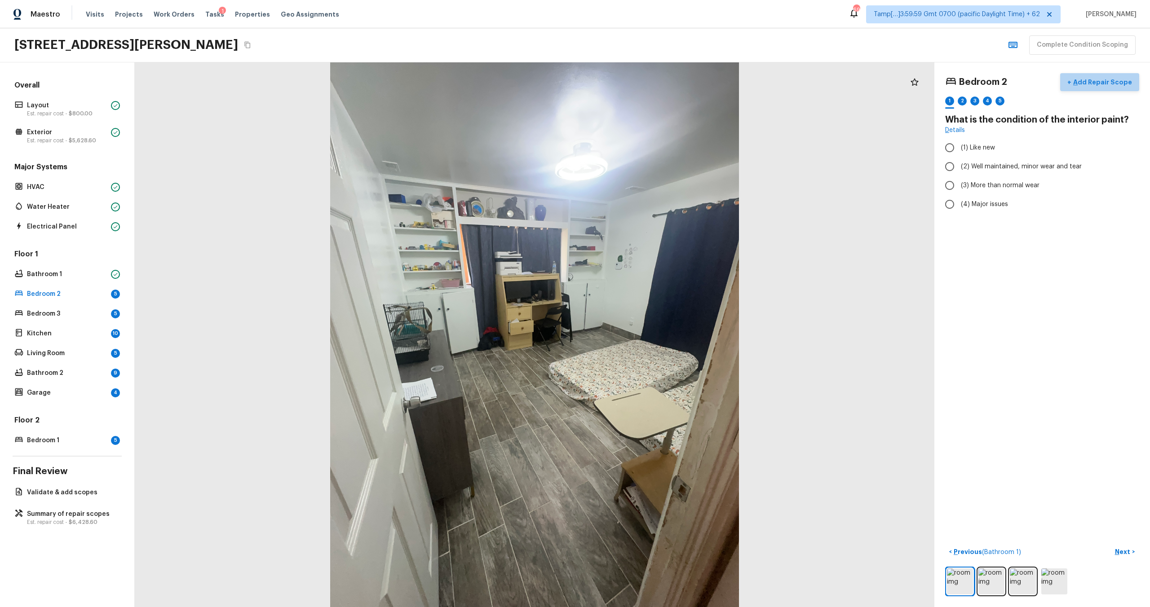
click at [1112, 84] on p "Add Repair Scope" at bounding box center [1101, 82] width 61 height 9
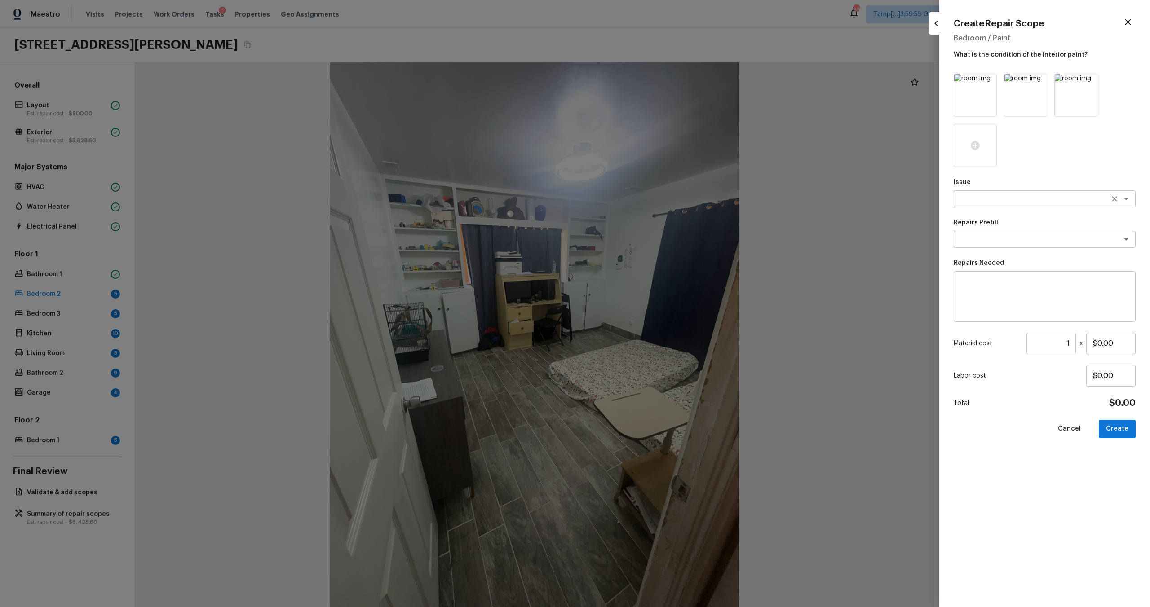
click at [986, 199] on textarea at bounding box center [1032, 199] width 149 height 9
click at [983, 230] on li "Pet Odor" at bounding box center [1045, 233] width 182 height 14
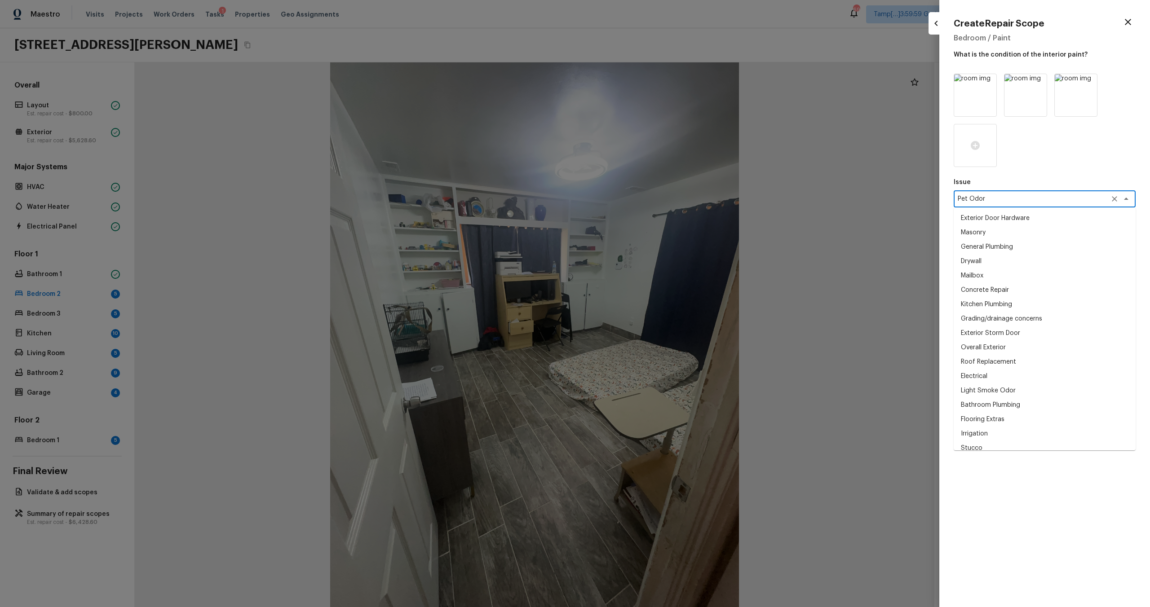
click at [996, 193] on div "Pet Odor x ​" at bounding box center [1045, 198] width 182 height 17
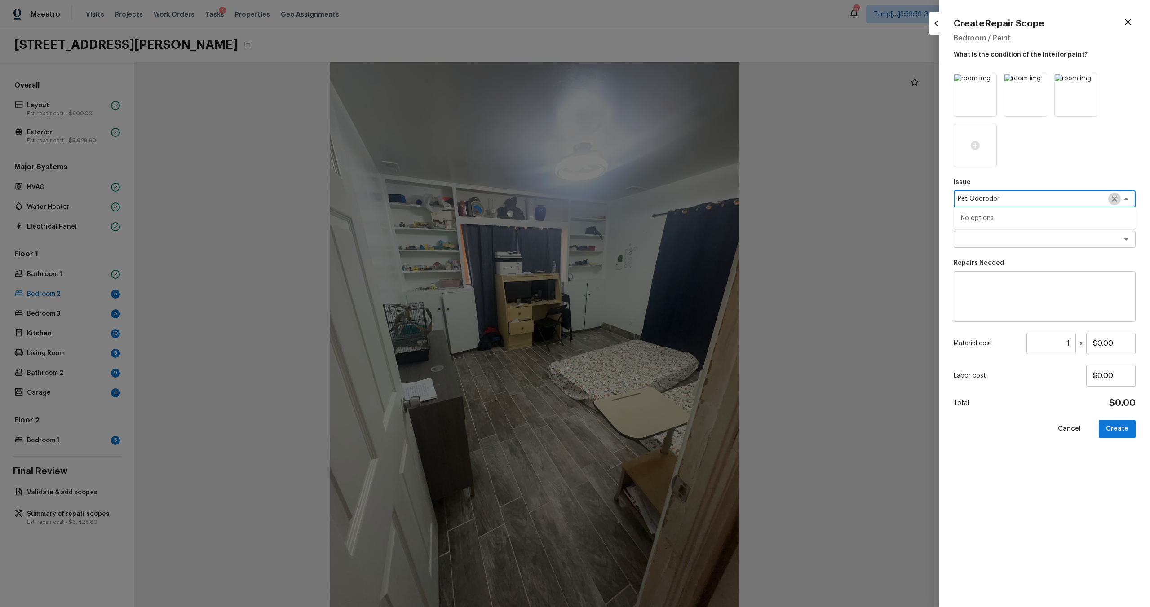
click at [1115, 203] on icon "Clear" at bounding box center [1114, 199] width 9 height 9
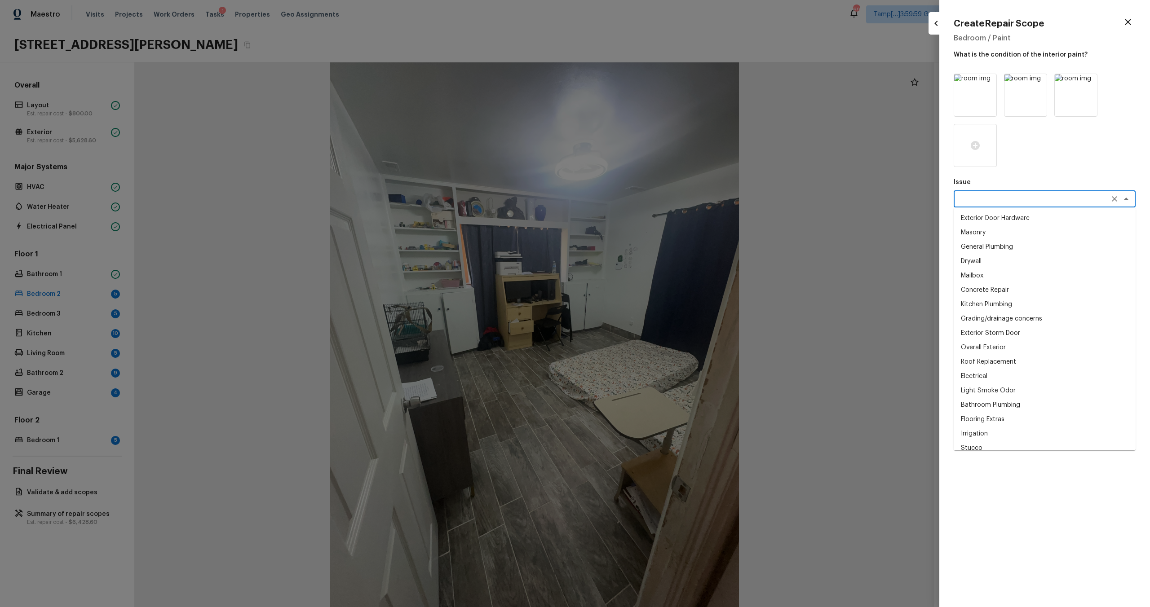
click at [1077, 203] on textarea at bounding box center [1032, 199] width 149 height 9
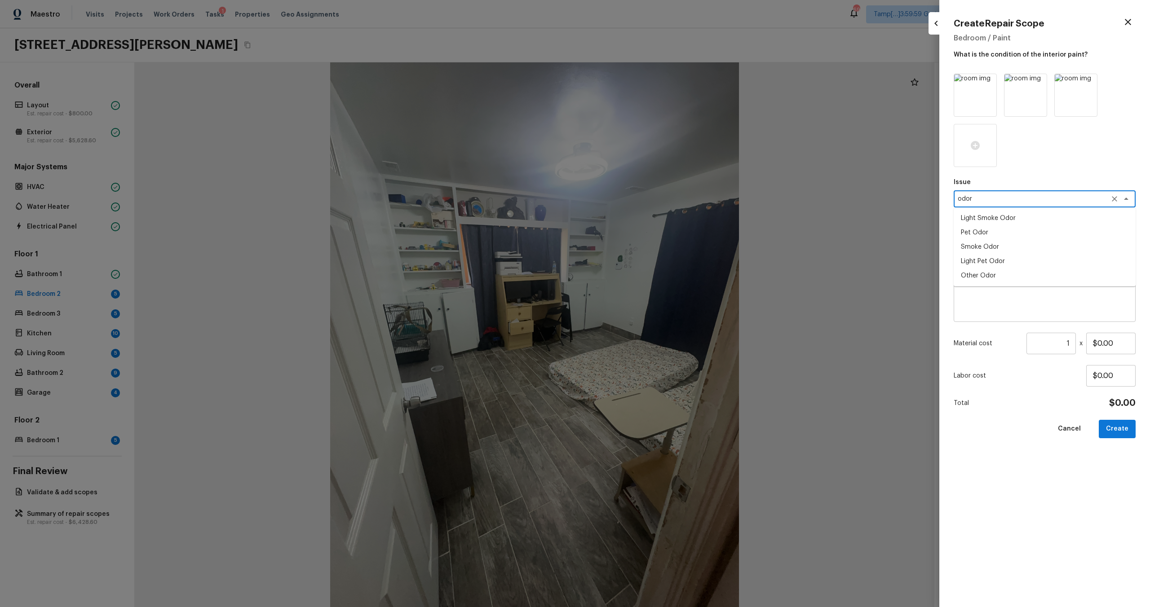
click at [1036, 259] on li "Light Pet Odor" at bounding box center [1045, 261] width 182 height 14
click at [1001, 245] on div "x ​" at bounding box center [1045, 239] width 182 height 17
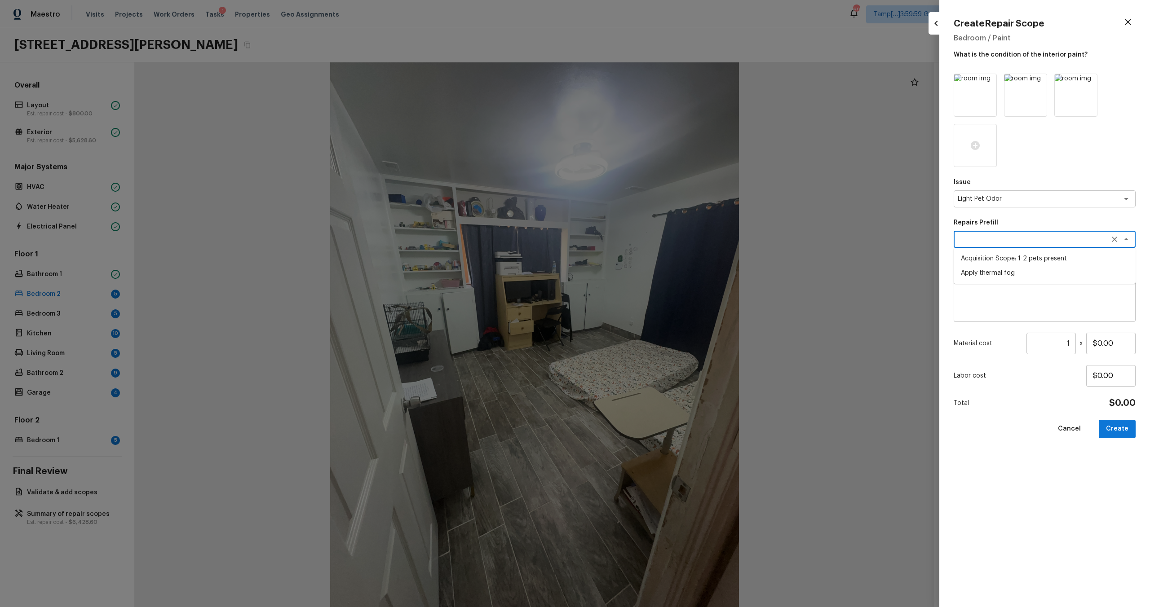
click at [996, 261] on li "Acquisition Scope: 1-2 pets present" at bounding box center [1045, 259] width 182 height 14
click at [1125, 433] on button "Create" at bounding box center [1117, 429] width 37 height 18
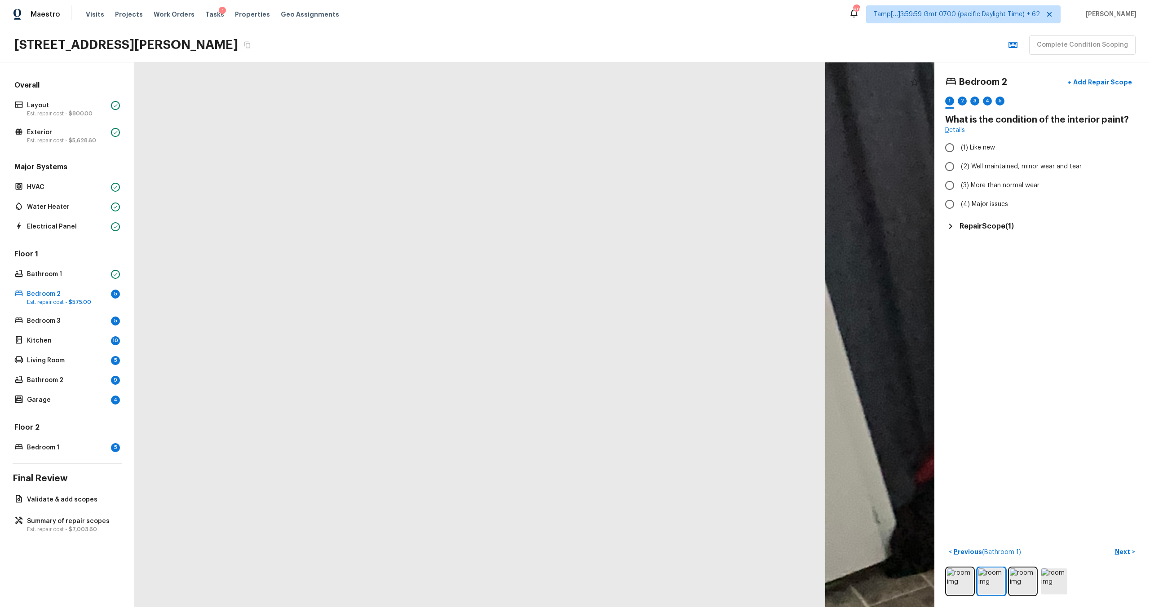
drag, startPoint x: 533, startPoint y: 211, endPoint x: 1487, endPoint y: 72, distance: 964.6
click at [1150, 72] on html "Maestro Visits Projects Work Orders Tasks 1 Properties Geo Assignments 694 Tamp…" at bounding box center [575, 303] width 1150 height 607
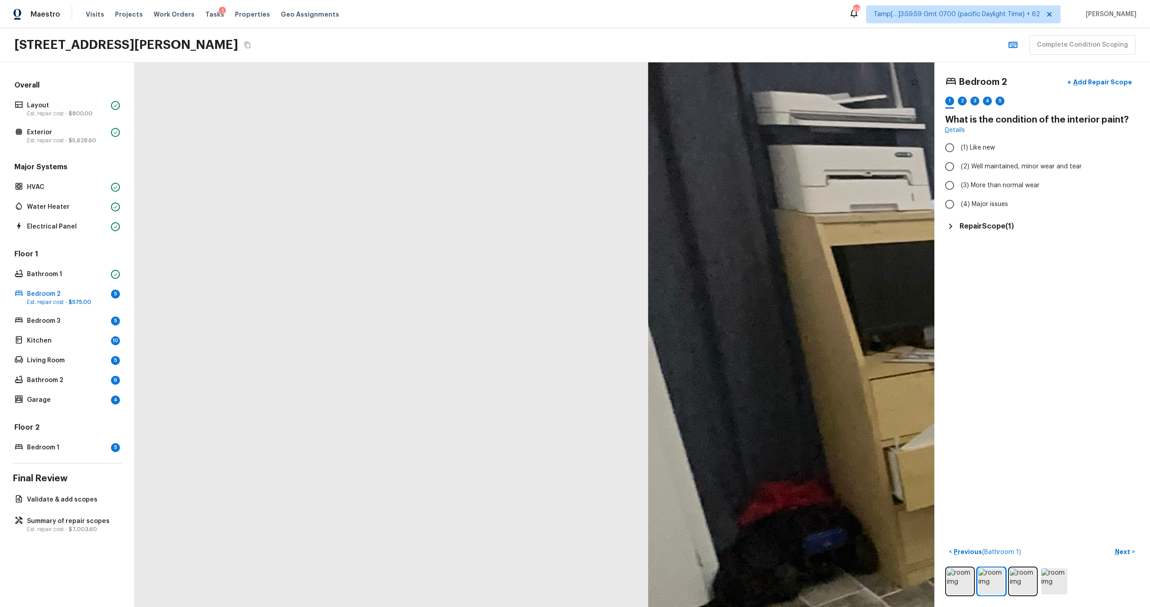
drag, startPoint x: 698, startPoint y: 193, endPoint x: 0, endPoint y: 388, distance: 724.9
click at [0, 387] on div "Overall Layout Est. repair cost - $800.00 Exterior Est. repair cost - $5,628.60…" at bounding box center [575, 334] width 1150 height 545
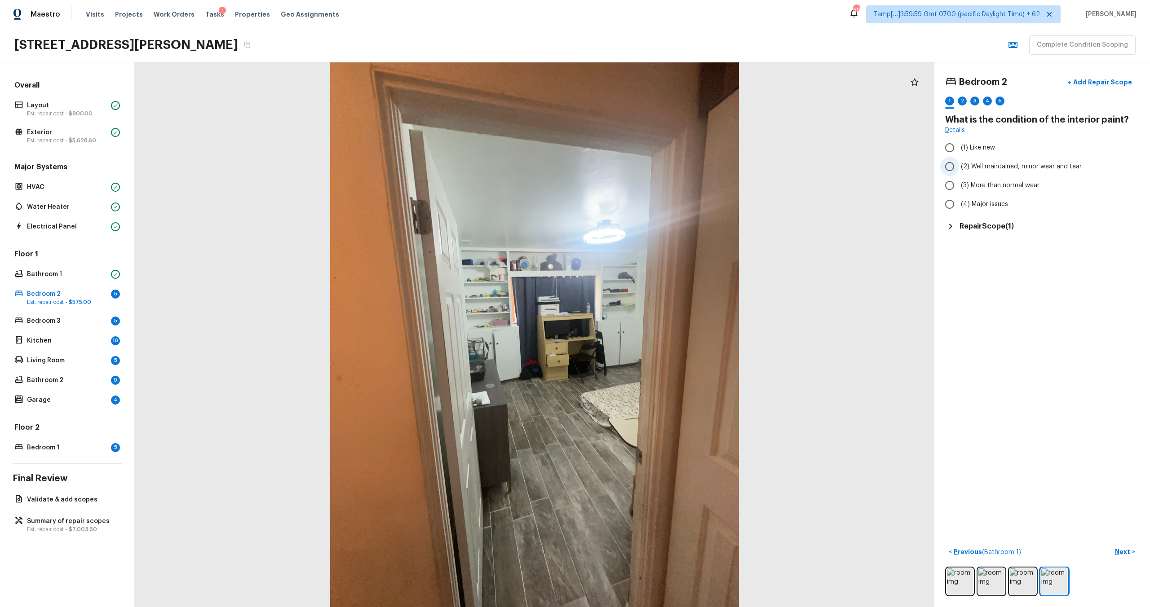
click at [1004, 170] on span "(2) Well maintained, minor wear and tear" at bounding box center [1021, 166] width 121 height 9
click at [959, 170] on input "(2) Well maintained, minor wear and tear" at bounding box center [949, 166] width 19 height 19
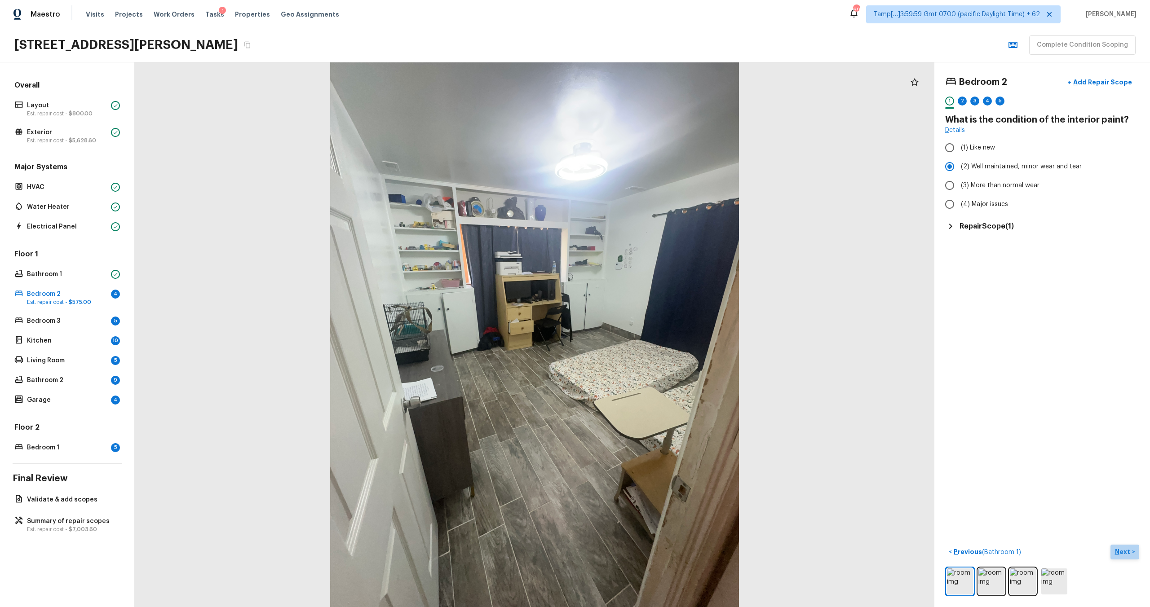
click at [1129, 548] on p "Next" at bounding box center [1123, 552] width 17 height 9
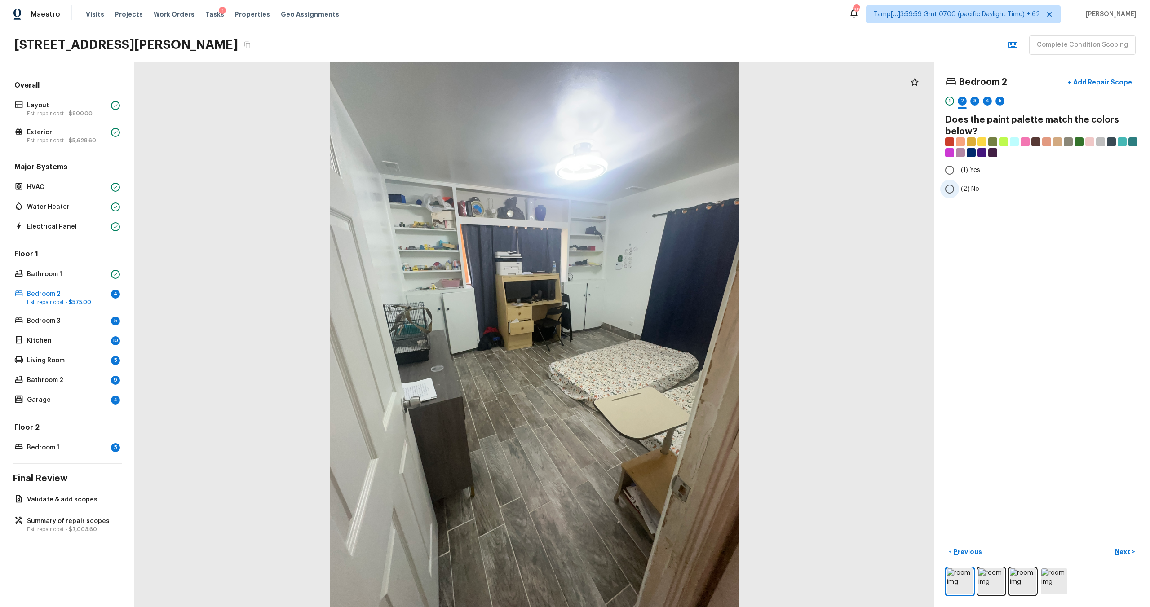
click at [959, 191] on label "(2) No" at bounding box center [1036, 189] width 192 height 19
click at [959, 191] on input "(2) No" at bounding box center [949, 189] width 19 height 19
click at [1125, 552] on p "Next" at bounding box center [1123, 552] width 17 height 9
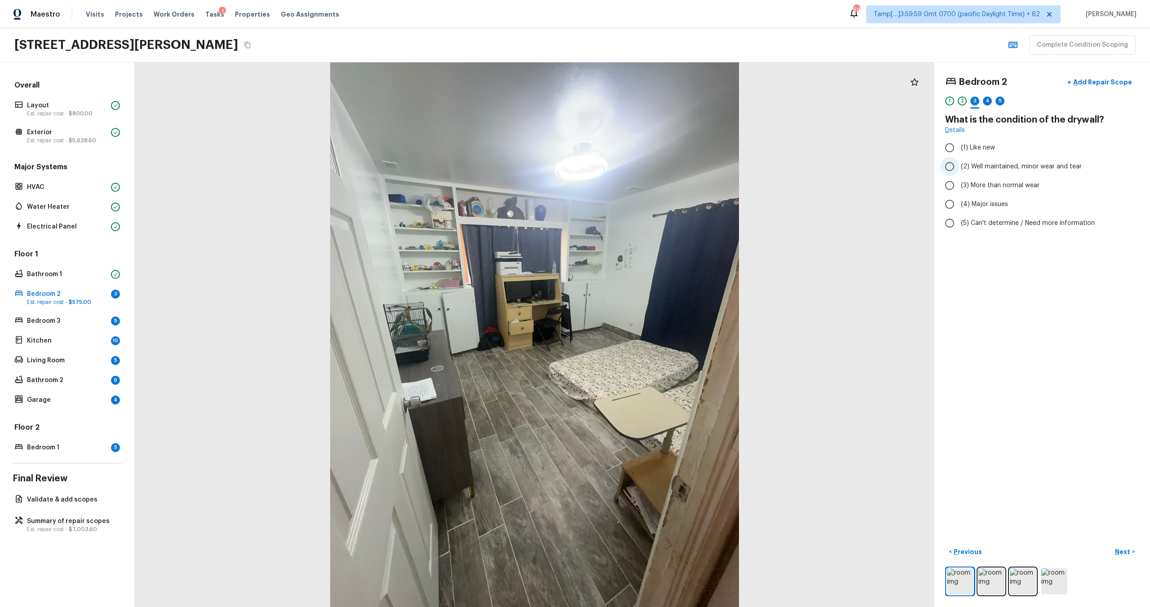
click at [969, 171] on span "(2) Well maintained, minor wear and tear" at bounding box center [1021, 166] width 121 height 9
click at [959, 171] on input "(2) Well maintained, minor wear and tear" at bounding box center [949, 166] width 19 height 19
click at [1124, 553] on p "Next" at bounding box center [1123, 552] width 17 height 9
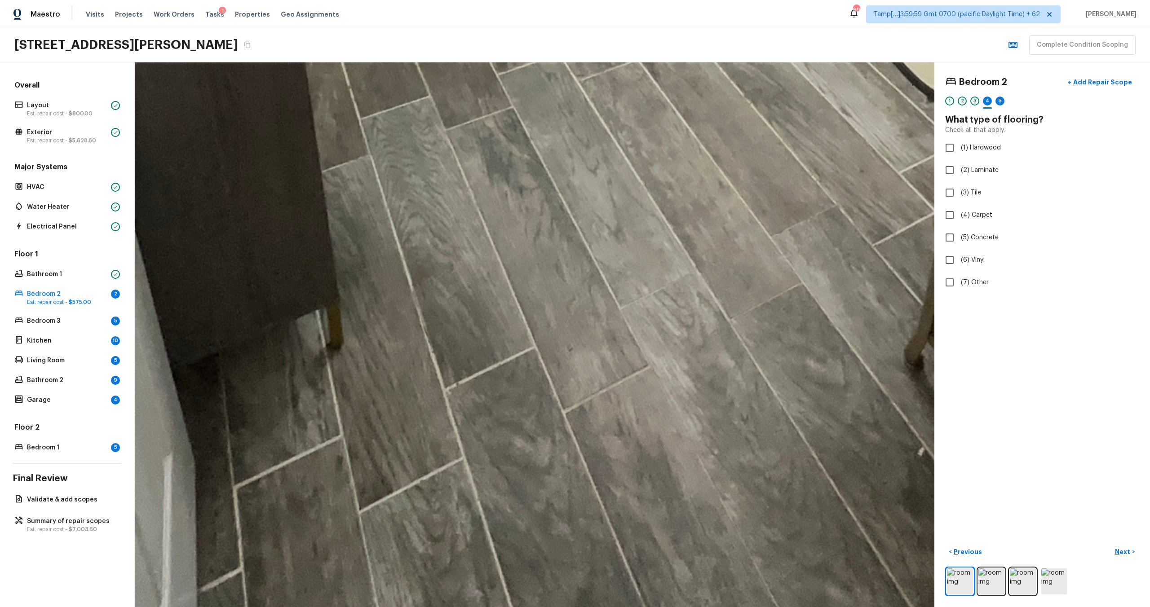
drag, startPoint x: 485, startPoint y: 313, endPoint x: 556, endPoint y: 42, distance: 279.9
click at [556, 42] on div "Maestro Visits Projects Work Orders Tasks 1 Properties Geo Assignments 694 Tamp…" at bounding box center [575, 303] width 1150 height 607
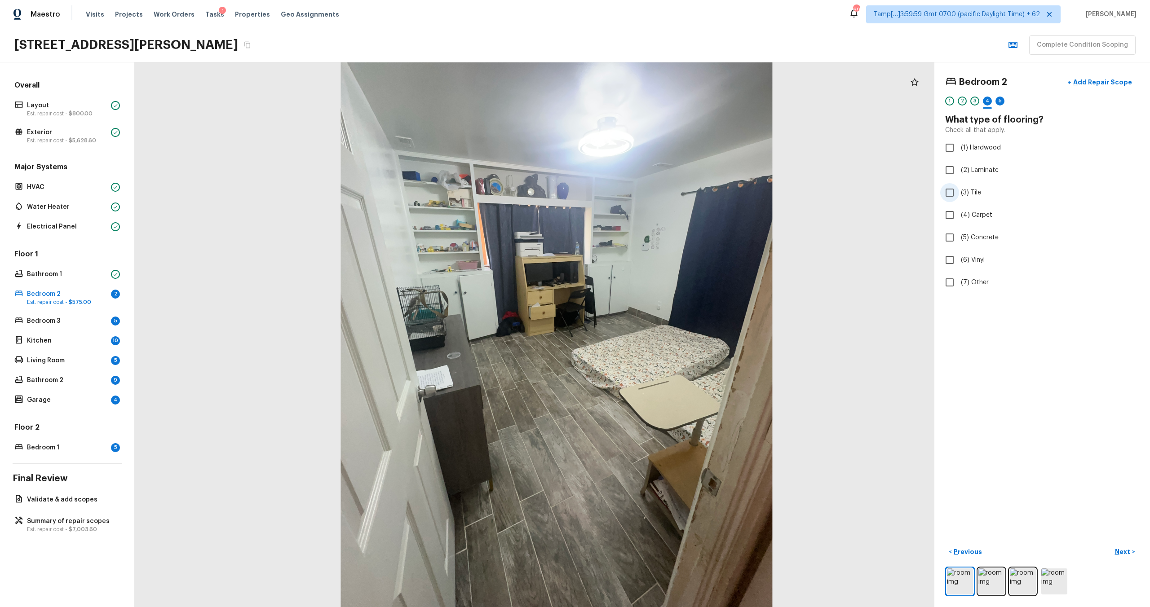
click at [978, 193] on span "(3) Tile" at bounding box center [971, 192] width 20 height 9
click at [959, 193] on input "(3) Tile" at bounding box center [949, 192] width 19 height 19
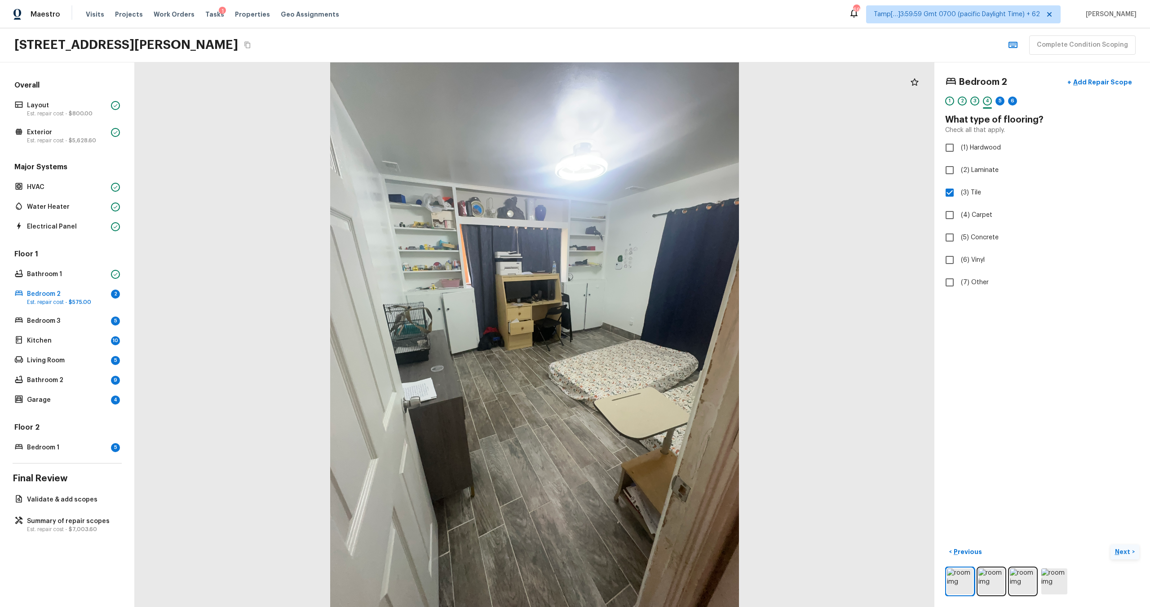
click at [1125, 553] on p "Next" at bounding box center [1123, 552] width 17 height 9
click at [979, 172] on label "(2) Well maintained, minor wear and tear" at bounding box center [1036, 166] width 192 height 19
click at [959, 172] on input "(2) Well maintained, minor wear and tear" at bounding box center [949, 166] width 19 height 19
click at [1119, 548] on p "Next" at bounding box center [1123, 552] width 17 height 9
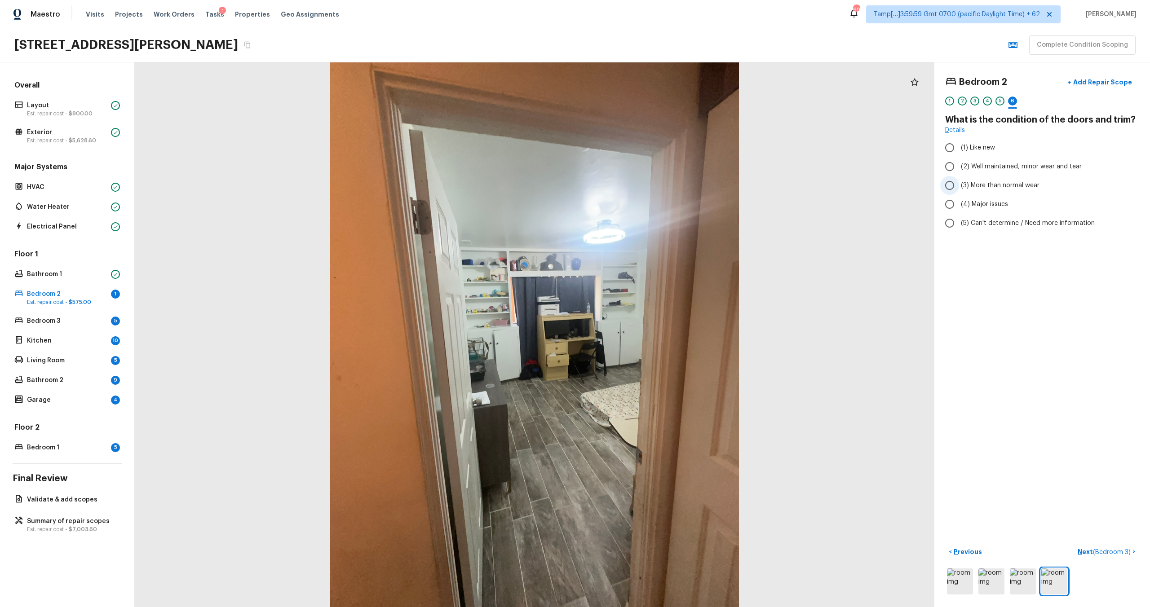
click at [980, 193] on label "(3) More than normal wear" at bounding box center [1036, 185] width 192 height 19
click at [959, 193] on input "(3) More than normal wear" at bounding box center [949, 185] width 19 height 19
click at [1085, 550] on p "Next ( Bedroom 3 )" at bounding box center [1105, 552] width 55 height 9
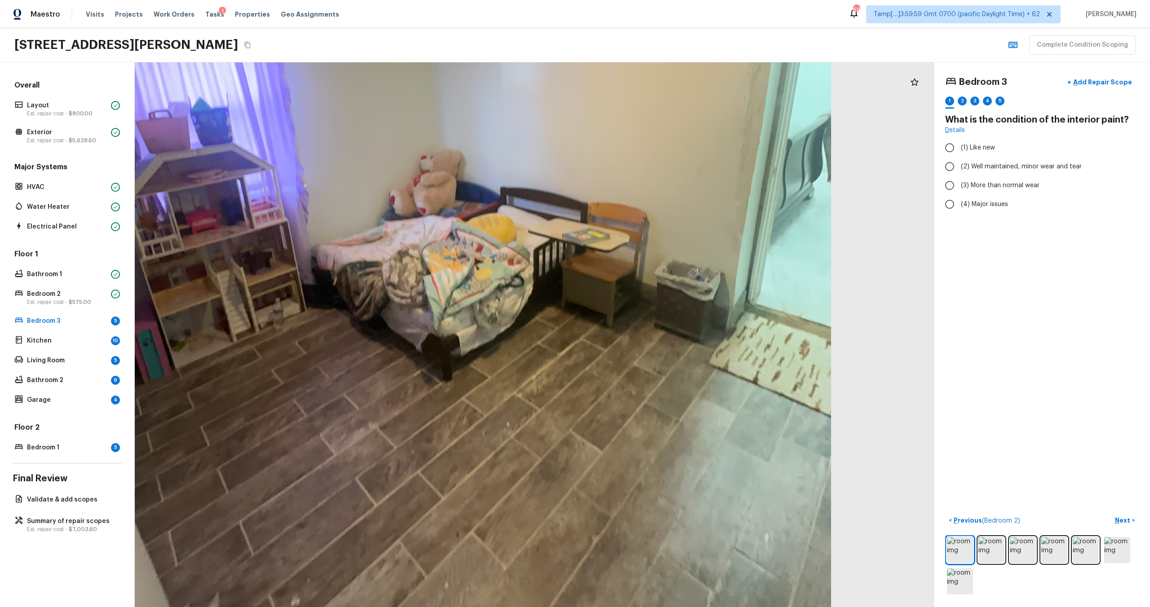
drag, startPoint x: 614, startPoint y: 319, endPoint x: 513, endPoint y: 331, distance: 101.7
click at [513, 331] on div at bounding box center [441, 201] width 1528 height 1041
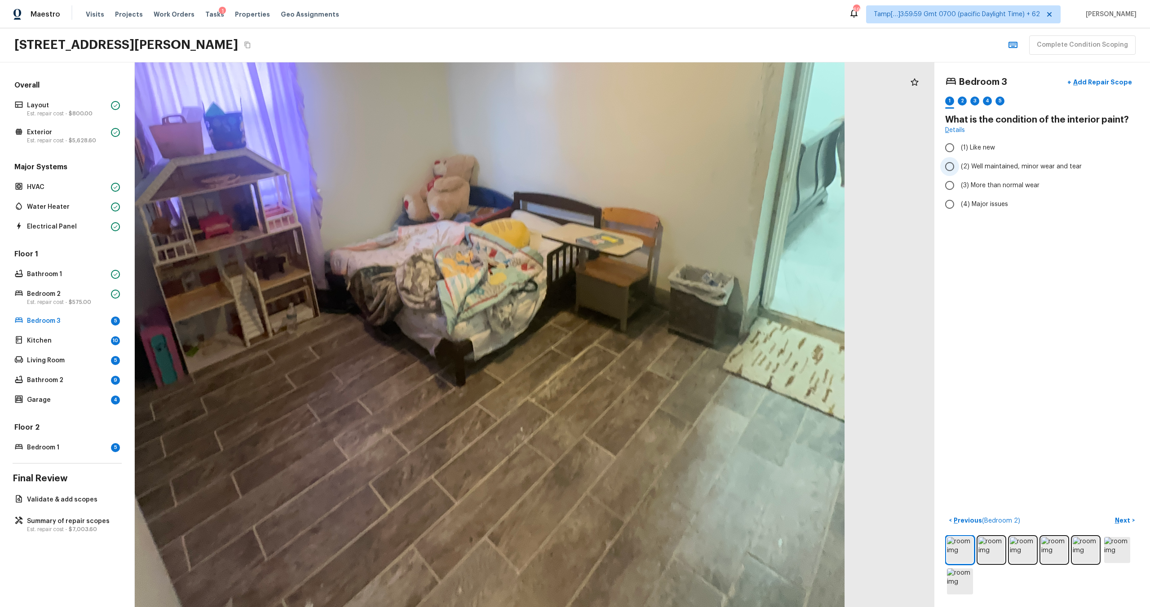
click at [1022, 168] on span "(2) Well maintained, minor wear and tear" at bounding box center [1021, 166] width 121 height 9
click at [959, 168] on input "(2) Well maintained, minor wear and tear" at bounding box center [949, 166] width 19 height 19
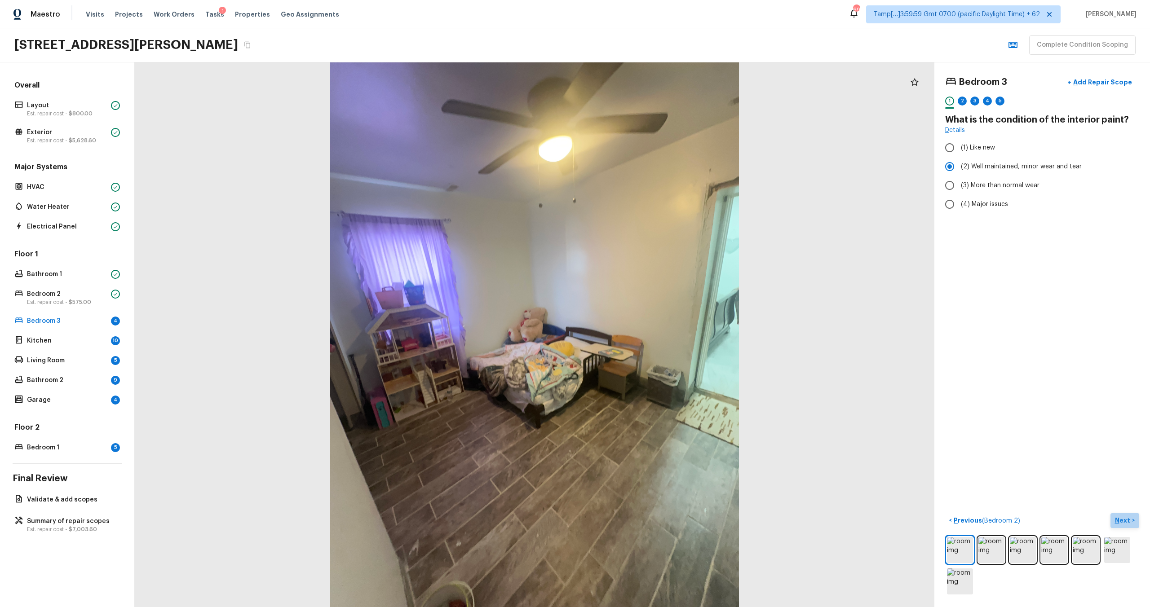
click at [1118, 520] on p "Next" at bounding box center [1123, 520] width 17 height 9
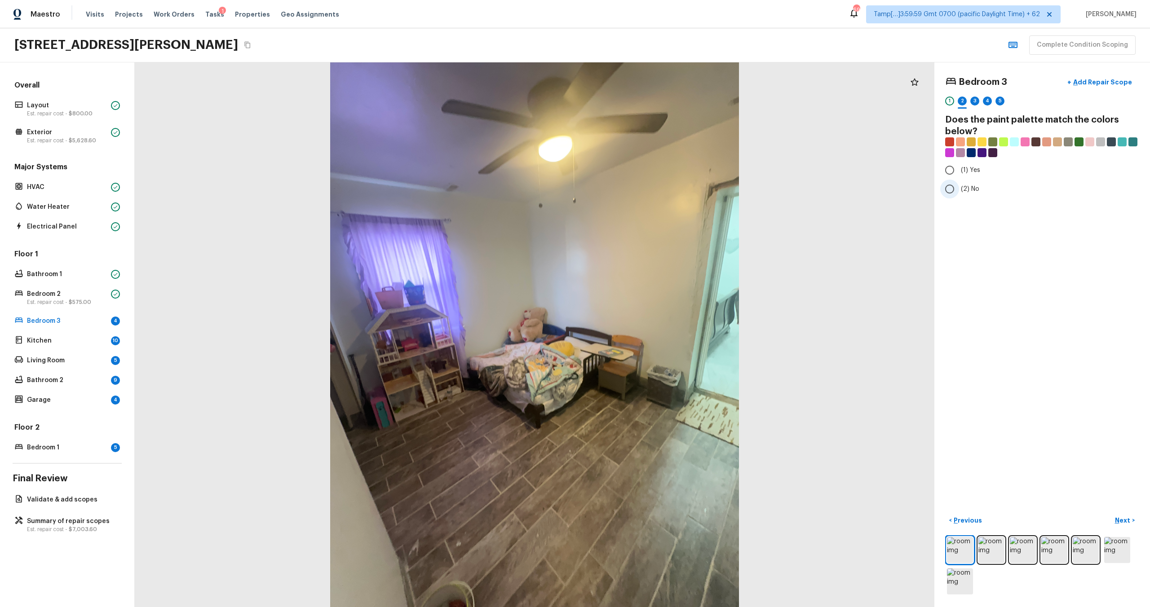
click at [961, 191] on span "(2) No" at bounding box center [970, 189] width 18 height 9
click at [959, 191] on input "(2) No" at bounding box center [949, 189] width 19 height 19
click at [1124, 516] on p "Next" at bounding box center [1123, 520] width 17 height 9
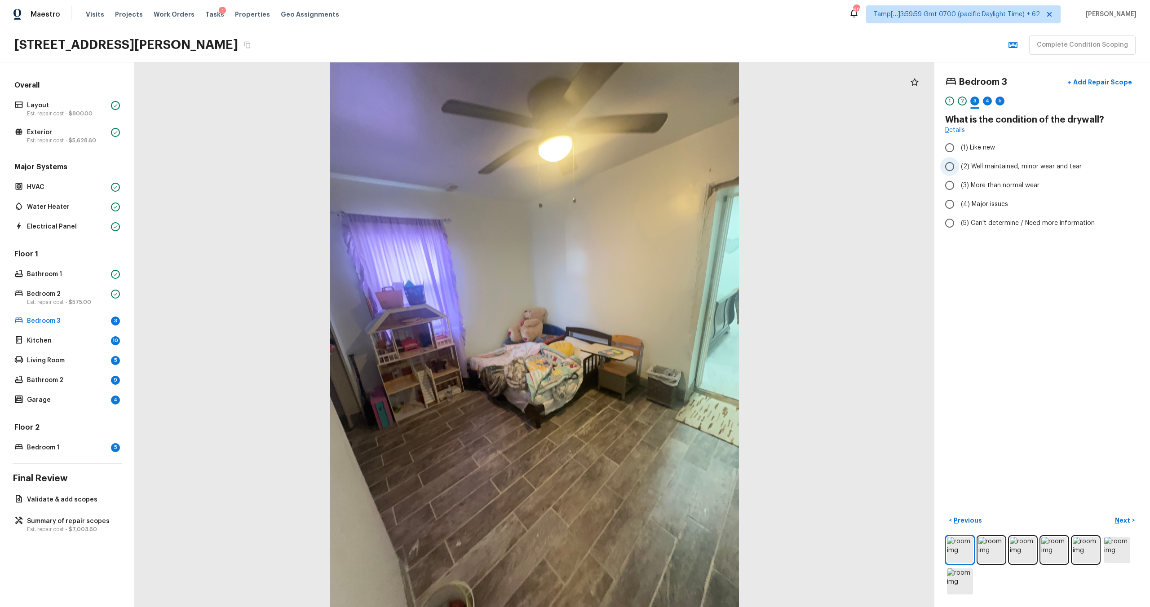
click at [983, 167] on span "(2) Well maintained, minor wear and tear" at bounding box center [1021, 166] width 121 height 9
click at [959, 167] on input "(2) Well maintained, minor wear and tear" at bounding box center [949, 166] width 19 height 19
click at [1118, 517] on p "Next" at bounding box center [1123, 520] width 17 height 9
click at [970, 194] on span "(3) Tile" at bounding box center [971, 192] width 20 height 9
click at [959, 194] on input "(3) Tile" at bounding box center [949, 192] width 19 height 19
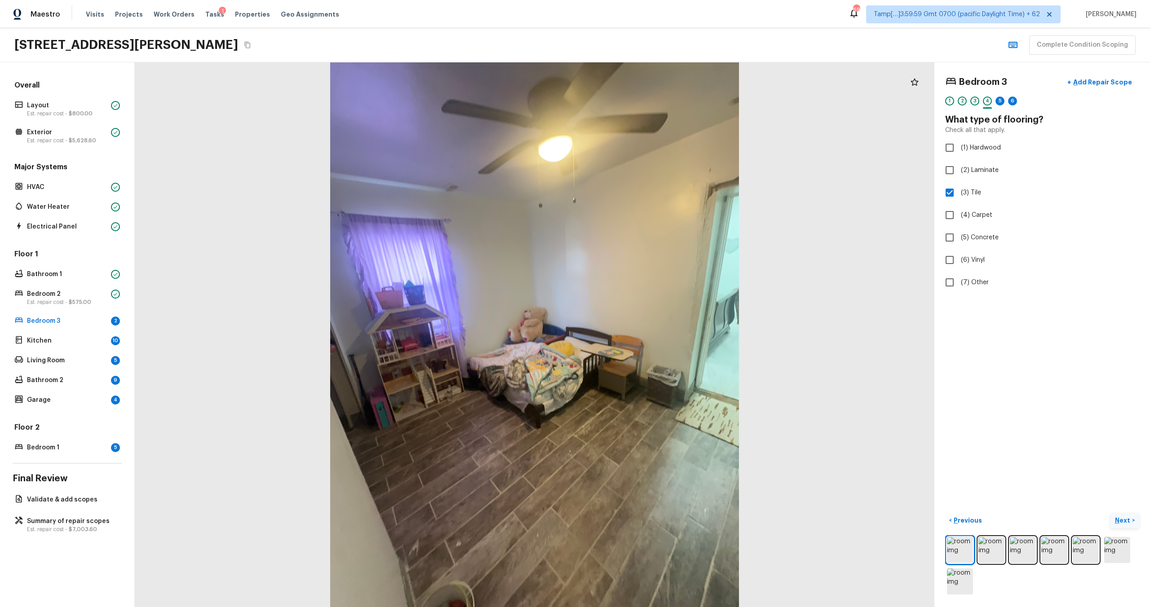
click at [1118, 516] on p "Next" at bounding box center [1123, 520] width 17 height 9
click at [970, 166] on span "(2) Well maintained, minor wear and tear" at bounding box center [1021, 166] width 121 height 9
click at [959, 166] on input "(2) Well maintained, minor wear and tear" at bounding box center [949, 166] width 19 height 19
click at [1126, 519] on p "Next" at bounding box center [1123, 520] width 17 height 9
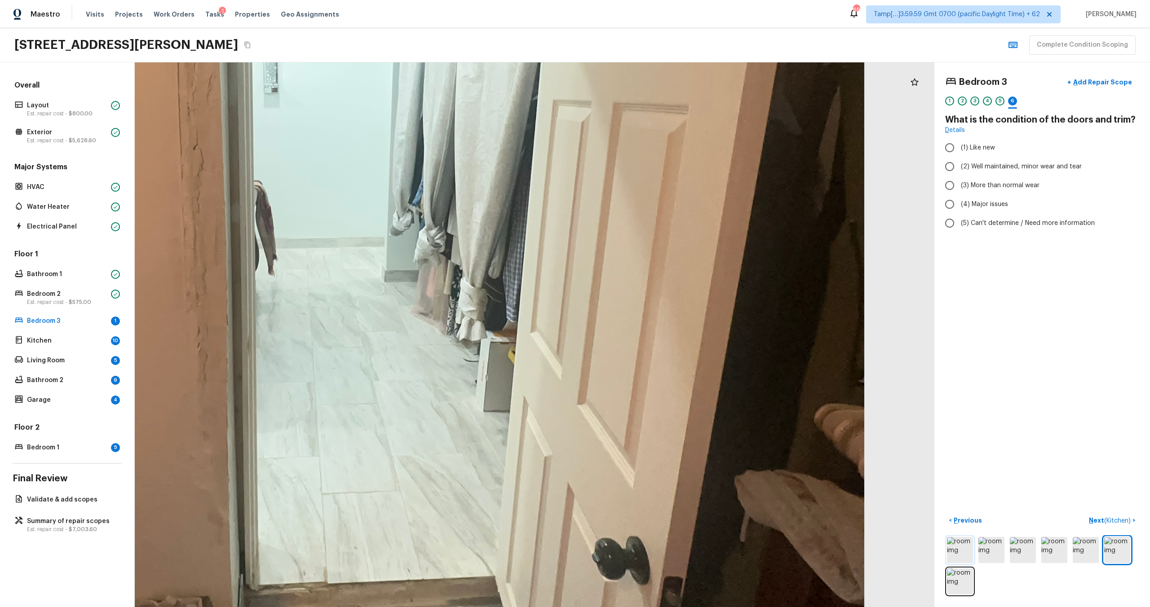
click at [967, 560] on img at bounding box center [960, 550] width 26 height 26
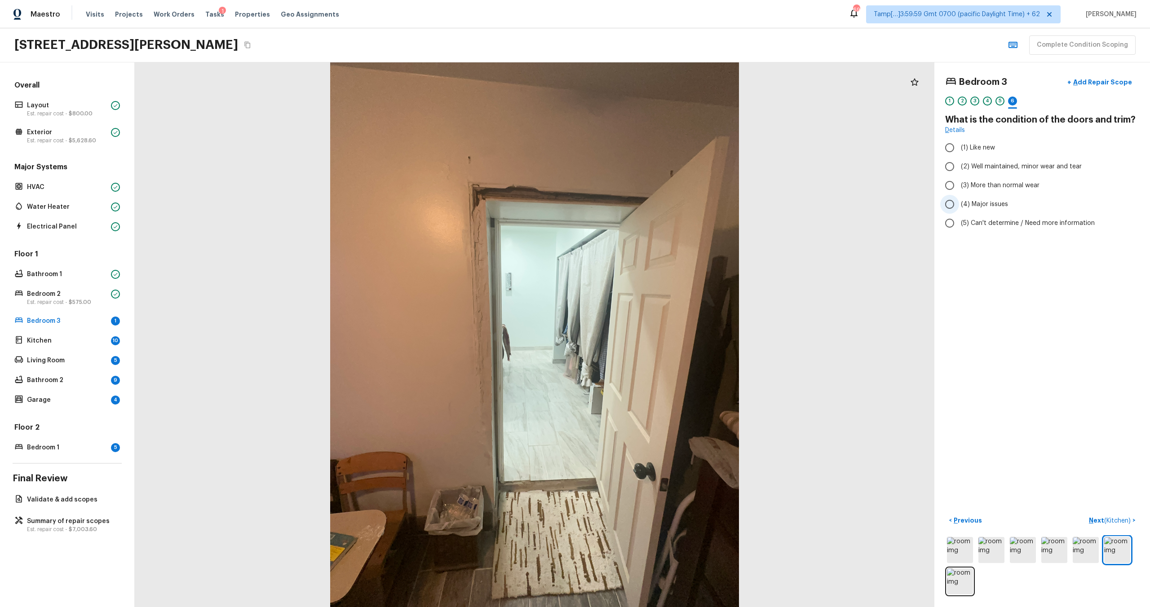
click at [970, 201] on span "(4) Major issues" at bounding box center [984, 204] width 47 height 9
click at [959, 201] on input "(4) Major issues" at bounding box center [949, 204] width 19 height 19
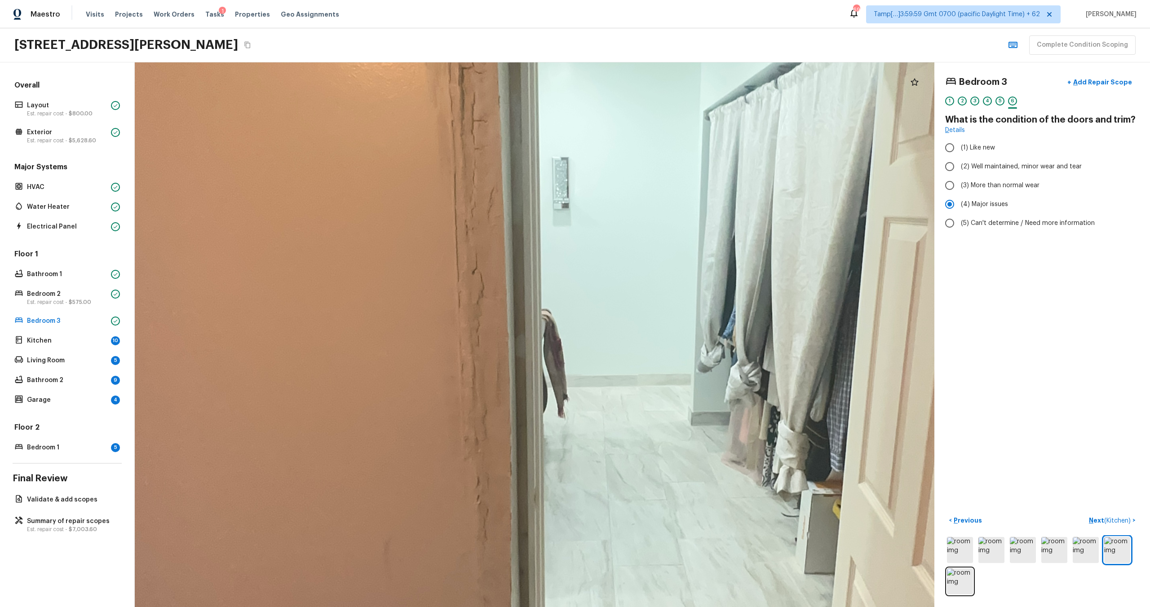
drag, startPoint x: 390, startPoint y: 152, endPoint x: 480, endPoint y: -40, distance: 212.0
click at [480, 0] on html "Maestro Visits Projects Work Orders Tasks 1 Properties Geo Assignments 693 Tamp…" at bounding box center [575, 303] width 1150 height 607
click at [1095, 525] on p "Next ( Kitchen )" at bounding box center [1111, 520] width 44 height 9
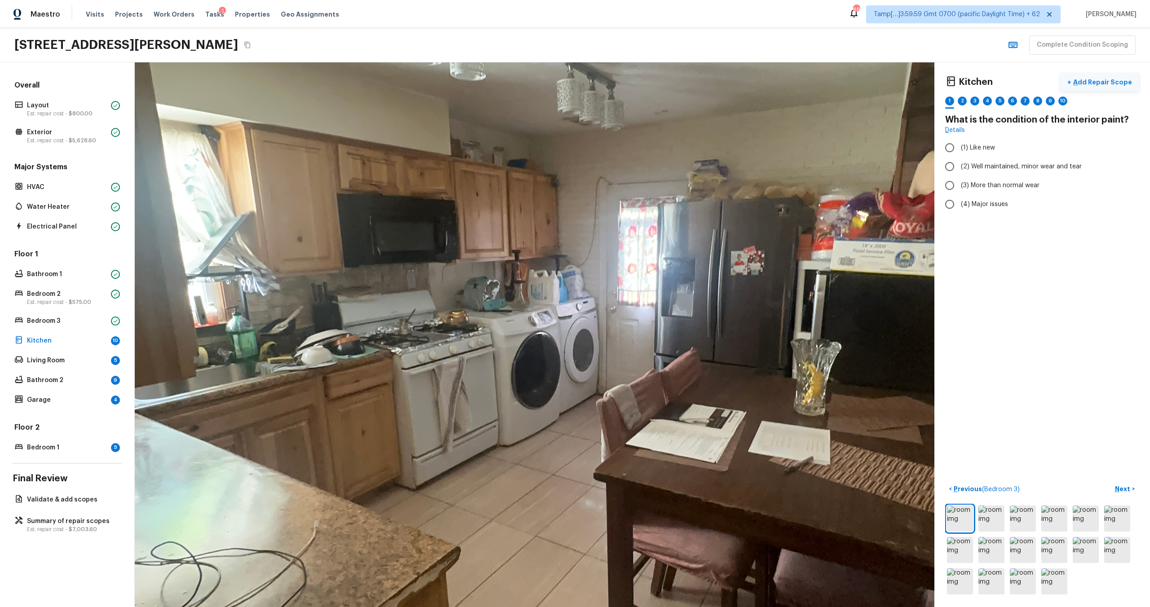
click at [1107, 84] on p "Add Repair Scope" at bounding box center [1101, 82] width 61 height 9
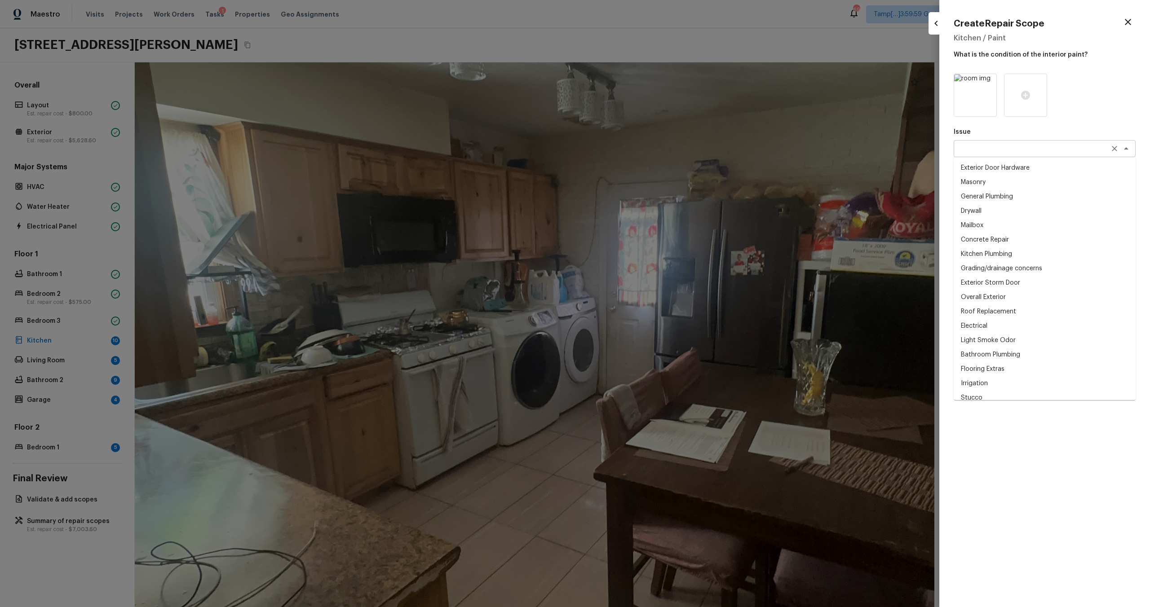
click at [1029, 141] on div "x ​" at bounding box center [1045, 148] width 182 height 17
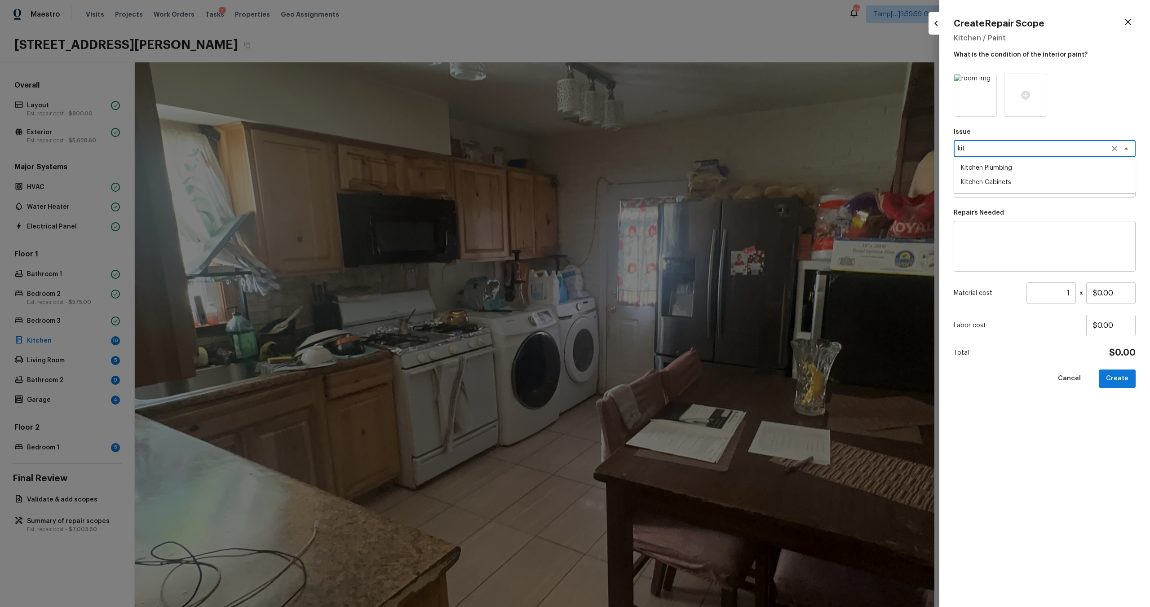
click at [1028, 177] on li "Kitchen Cabinets" at bounding box center [1045, 182] width 182 height 14
click at [1026, 190] on textarea at bounding box center [1032, 189] width 149 height 9
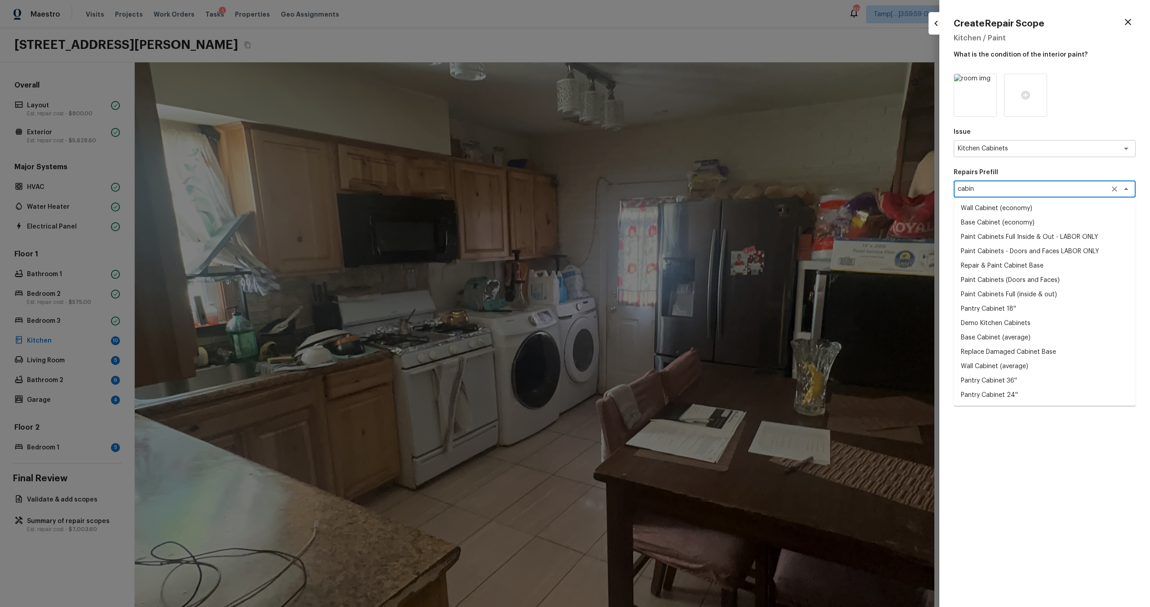
click at [1010, 269] on li "Repair & Paint Cabinet Base" at bounding box center [1045, 266] width 182 height 14
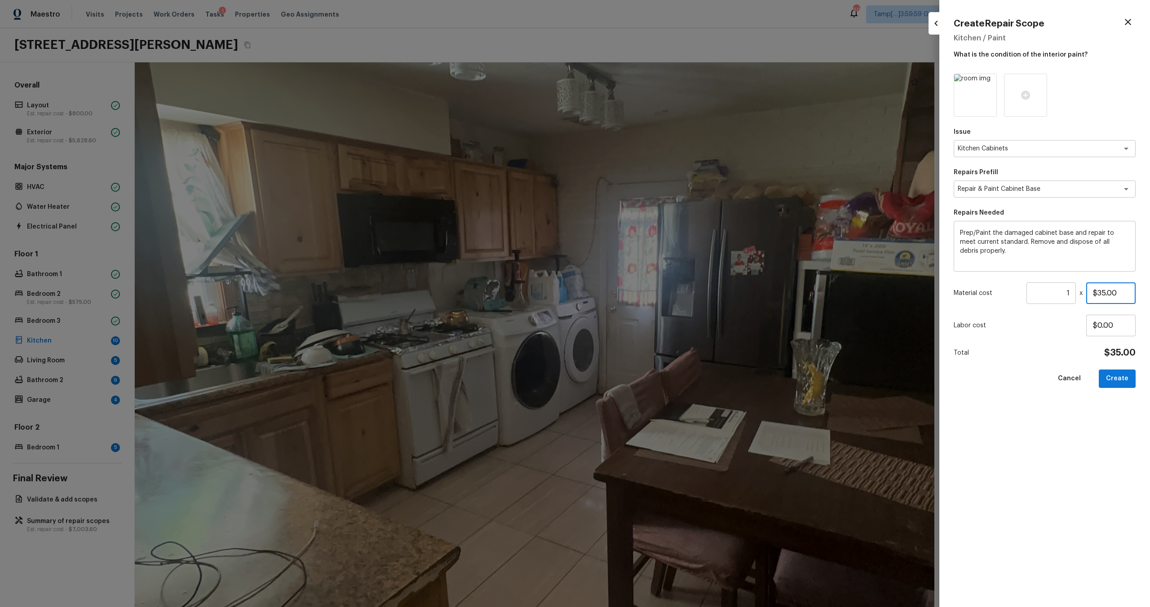
drag, startPoint x: 1097, startPoint y: 292, endPoint x: 1144, endPoint y: 292, distance: 46.3
click at [1144, 292] on div "Create Repair Scope Kitchen / Paint What is the condition of the interior paint…" at bounding box center [1044, 303] width 211 height 607
click at [1118, 384] on button "Create" at bounding box center [1117, 379] width 37 height 18
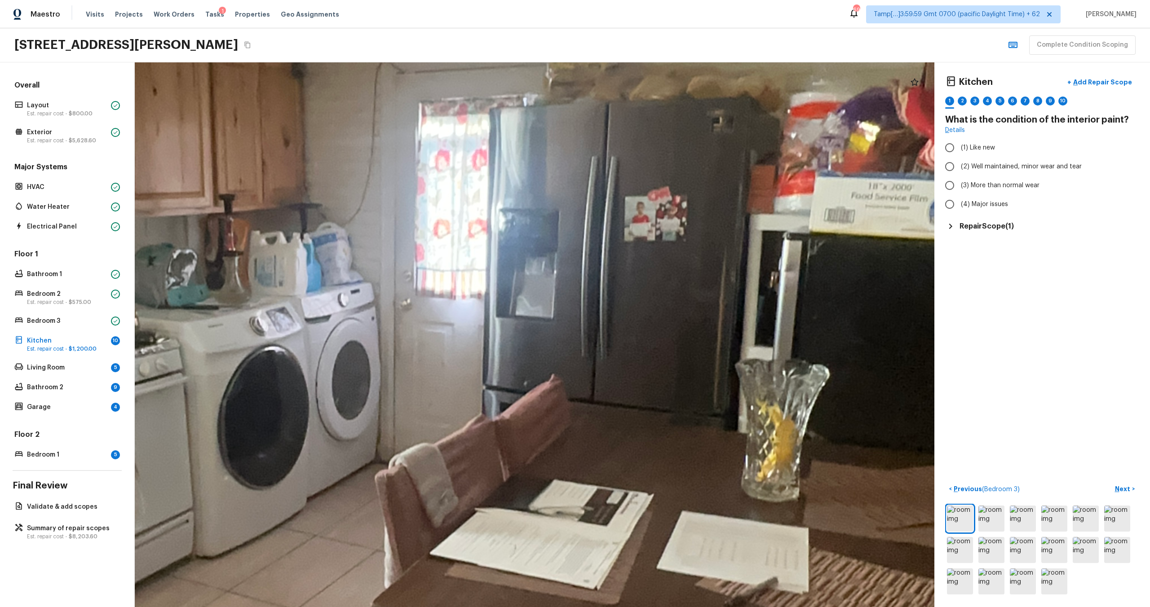
drag, startPoint x: 743, startPoint y: 233, endPoint x: 575, endPoint y: 17, distance: 273.6
click at [575, 17] on div "Maestro Visits Projects Work Orders Tasks 1 Properties Geo Assignments 693 Tamp…" at bounding box center [575, 303] width 1150 height 607
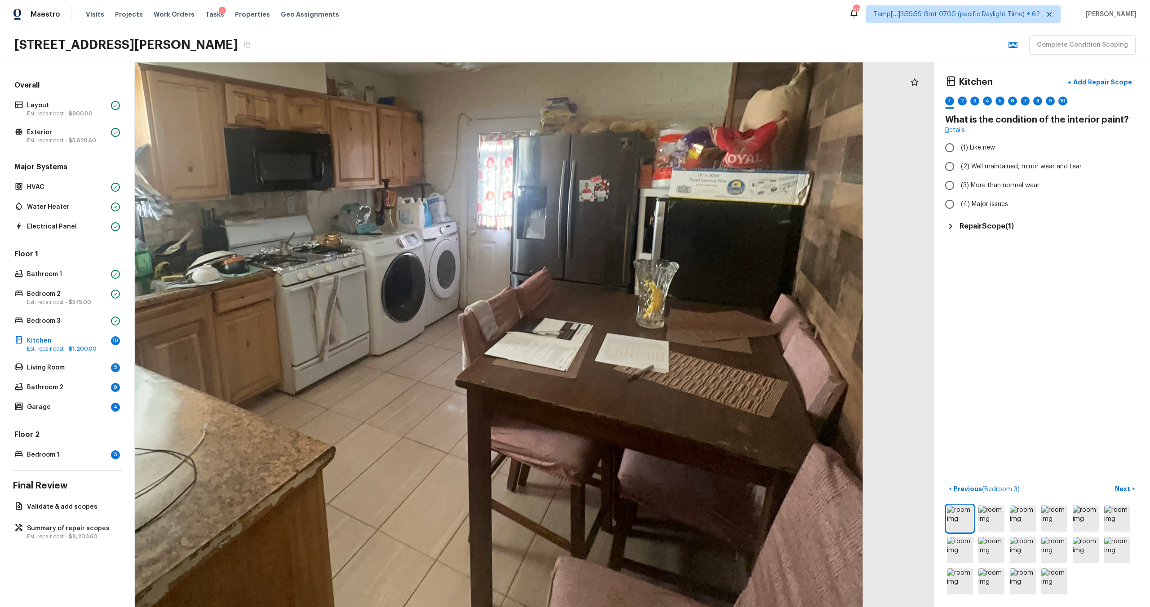
drag, startPoint x: 627, startPoint y: 501, endPoint x: 608, endPoint y: 312, distance: 190.1
click at [608, 312] on div at bounding box center [447, 262] width 1627 height 1108
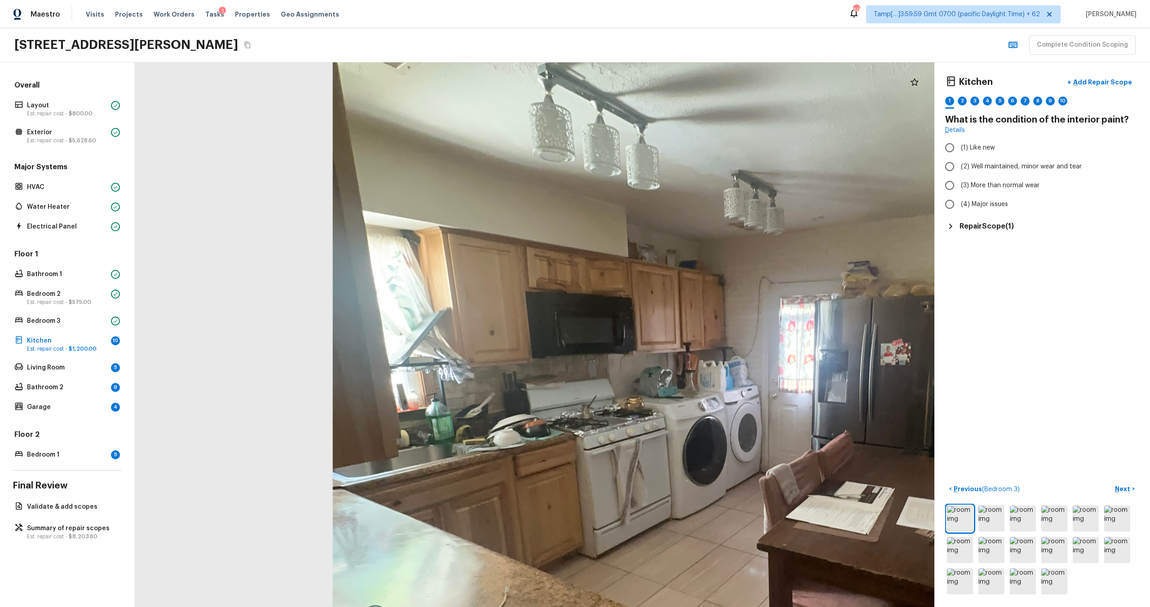
drag, startPoint x: 505, startPoint y: 444, endPoint x: 796, endPoint y: 606, distance: 333.2
click at [796, 607] on html "Maestro Visits Projects Work Orders Tasks 1 Properties Geo Assignments 693 Tamp…" at bounding box center [575, 303] width 1150 height 607
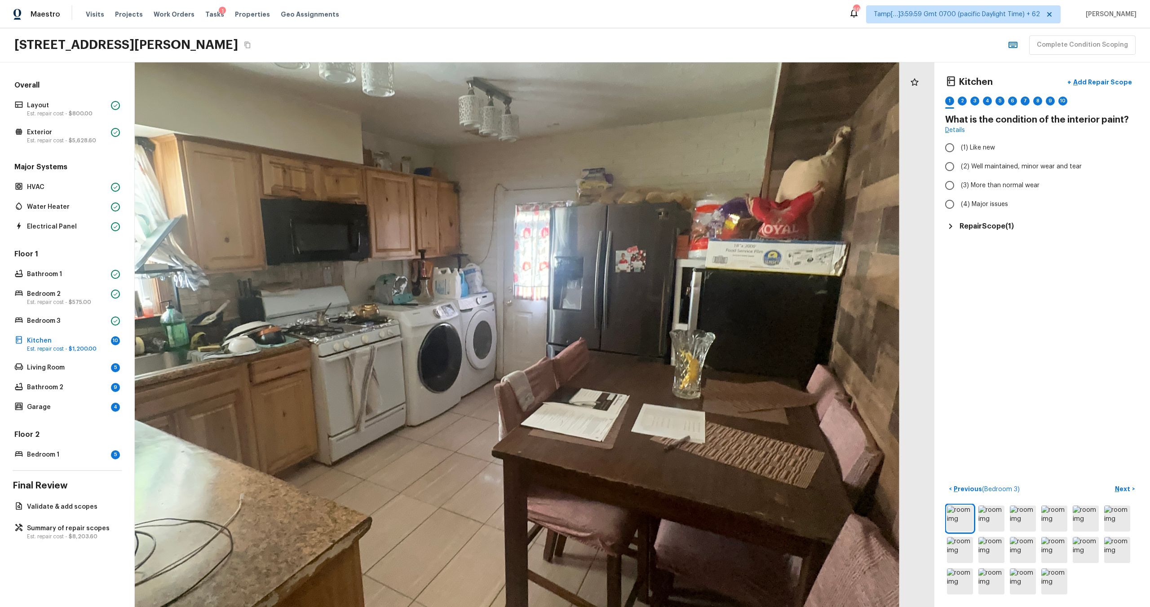
drag, startPoint x: 844, startPoint y: 535, endPoint x: 588, endPoint y: 440, distance: 273.2
click at [588, 440] on div at bounding box center [483, 333] width 1627 height 1108
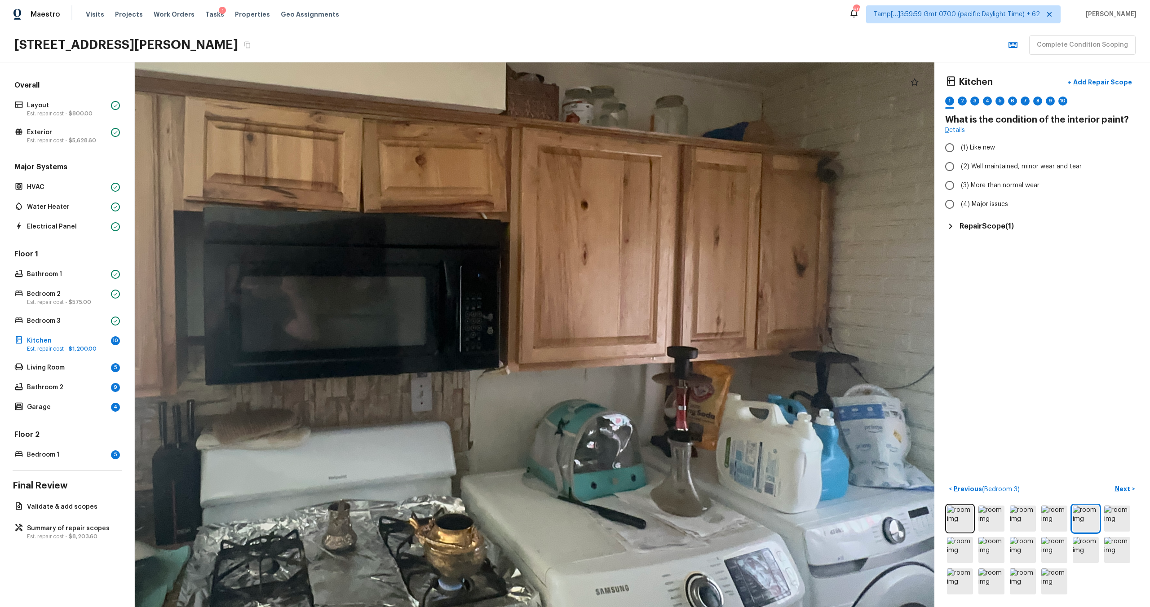
click at [920, 88] on div at bounding box center [915, 82] width 18 height 18
click at [1101, 86] on p "Add Repair Scope" at bounding box center [1101, 82] width 61 height 9
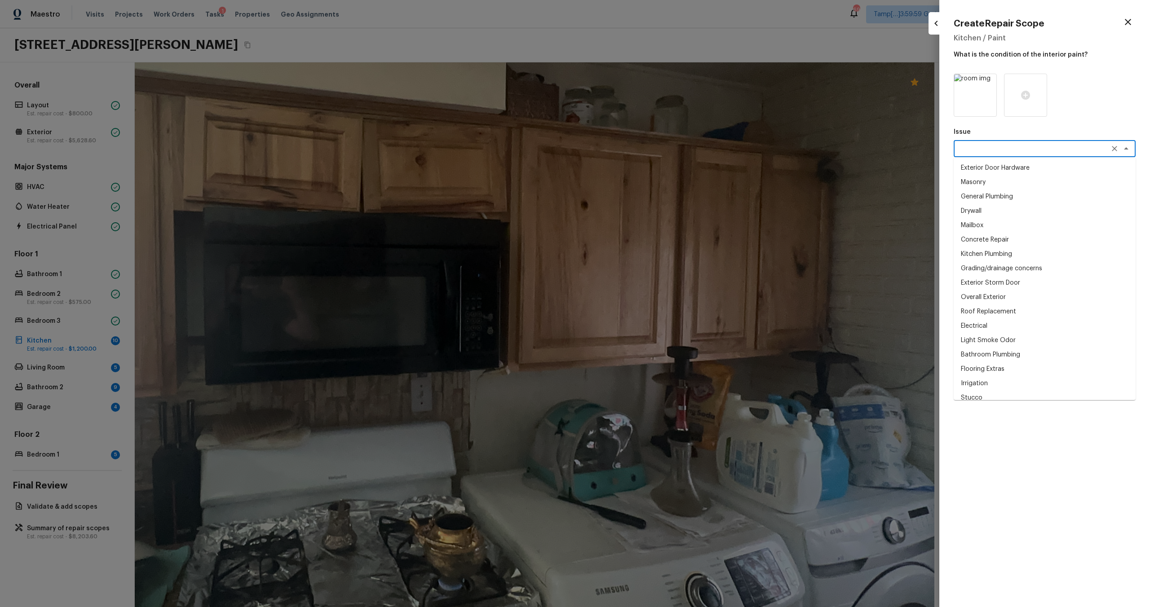
click at [989, 151] on textarea at bounding box center [1032, 148] width 149 height 9
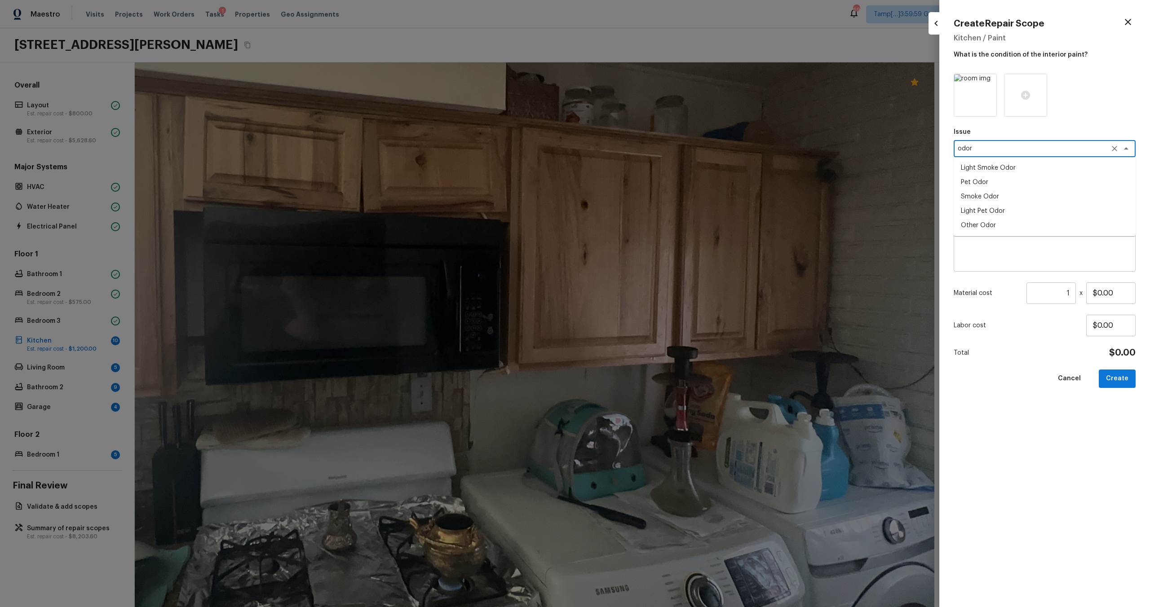
click at [982, 193] on li "Smoke Odor" at bounding box center [1045, 197] width 182 height 14
click at [984, 194] on div "x ​" at bounding box center [1045, 189] width 182 height 17
click at [984, 226] on li "Smoke odor treatment" at bounding box center [1045, 223] width 182 height 14
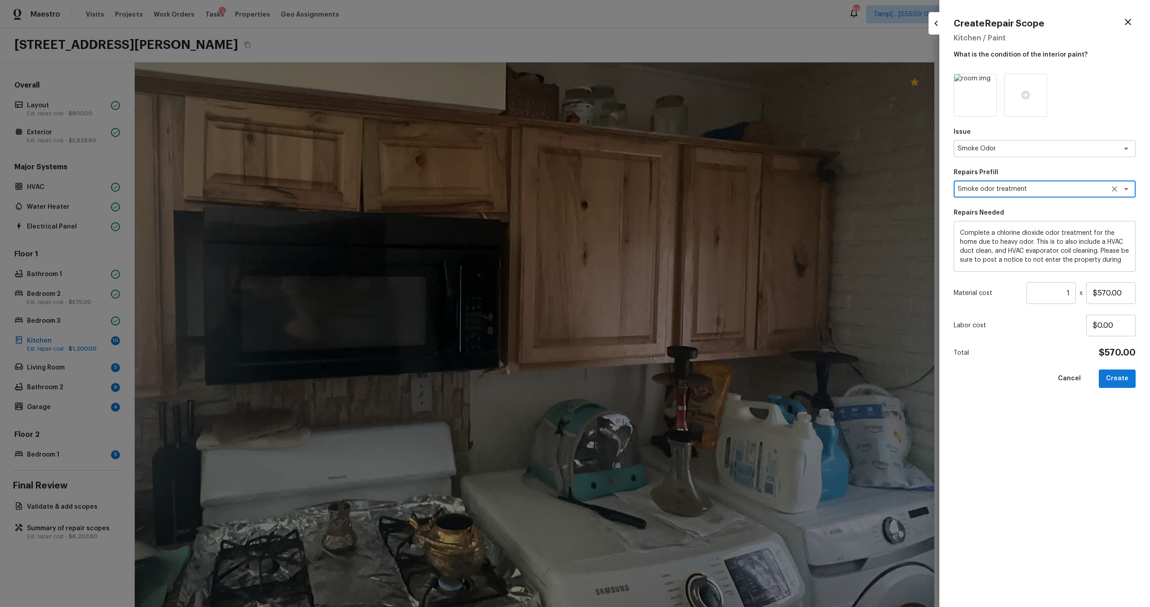
click at [1115, 193] on icon "Clear" at bounding box center [1114, 189] width 9 height 9
click at [1046, 193] on textarea at bounding box center [1032, 189] width 149 height 9
click at [1007, 207] on li "Acquisition Scope: Smoking in home" at bounding box center [1045, 208] width 182 height 14
click at [1119, 377] on button "Create" at bounding box center [1117, 379] width 37 height 18
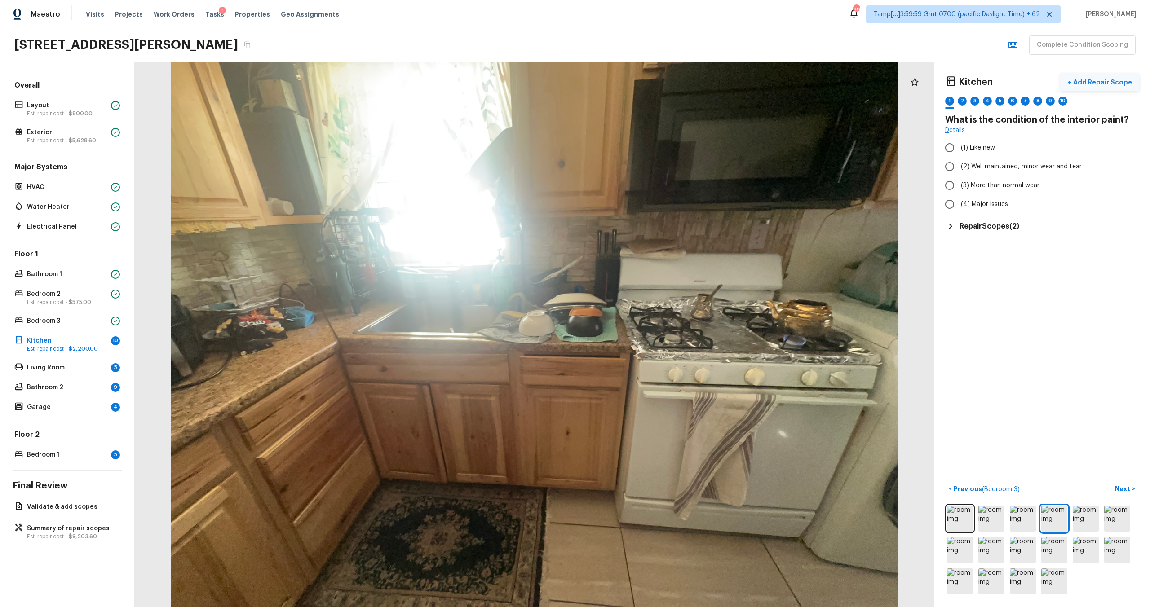
click at [1092, 79] on p "Add Repair Scope" at bounding box center [1101, 82] width 61 height 9
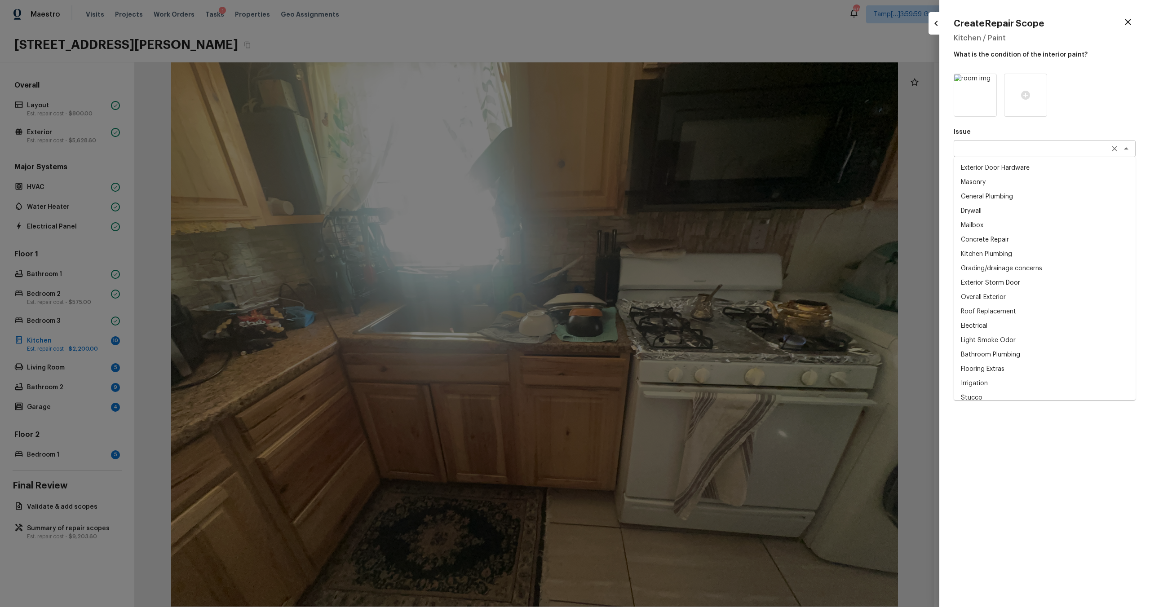
click at [982, 156] on div "x ​" at bounding box center [1045, 148] width 182 height 17
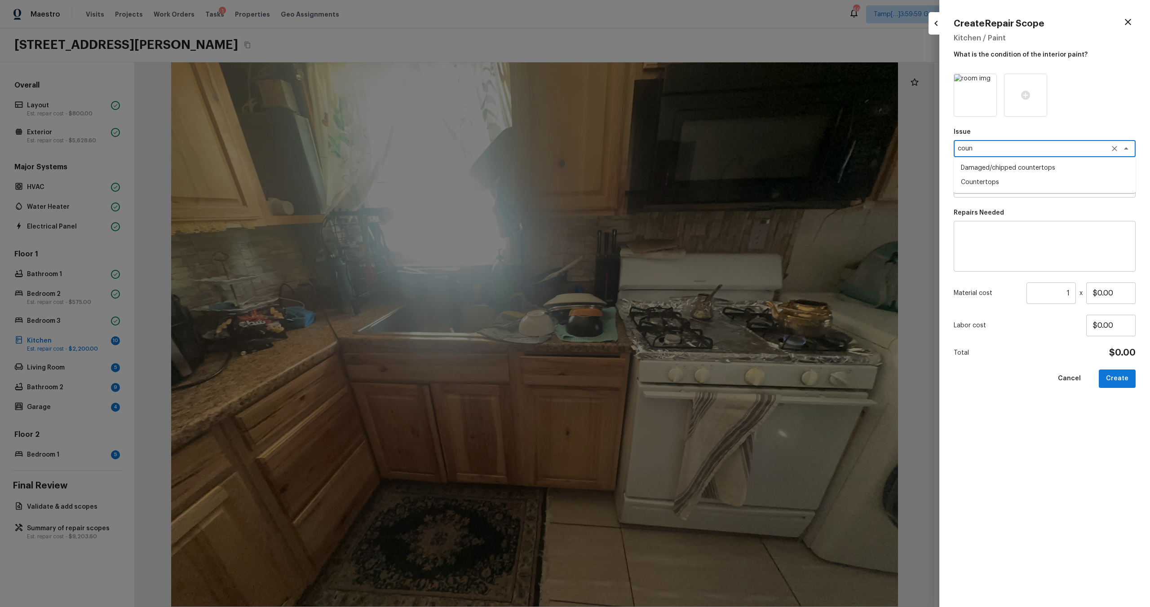
click at [991, 167] on li "Damaged/chipped countertops" at bounding box center [1045, 168] width 182 height 14
click at [991, 194] on div "x ​" at bounding box center [1045, 189] width 182 height 17
click at [990, 244] on textarea at bounding box center [1044, 247] width 169 height 36
drag, startPoint x: 1098, startPoint y: 293, endPoint x: 1127, endPoint y: 292, distance: 28.3
click at [1127, 292] on input "$0.00" at bounding box center [1110, 294] width 49 height 22
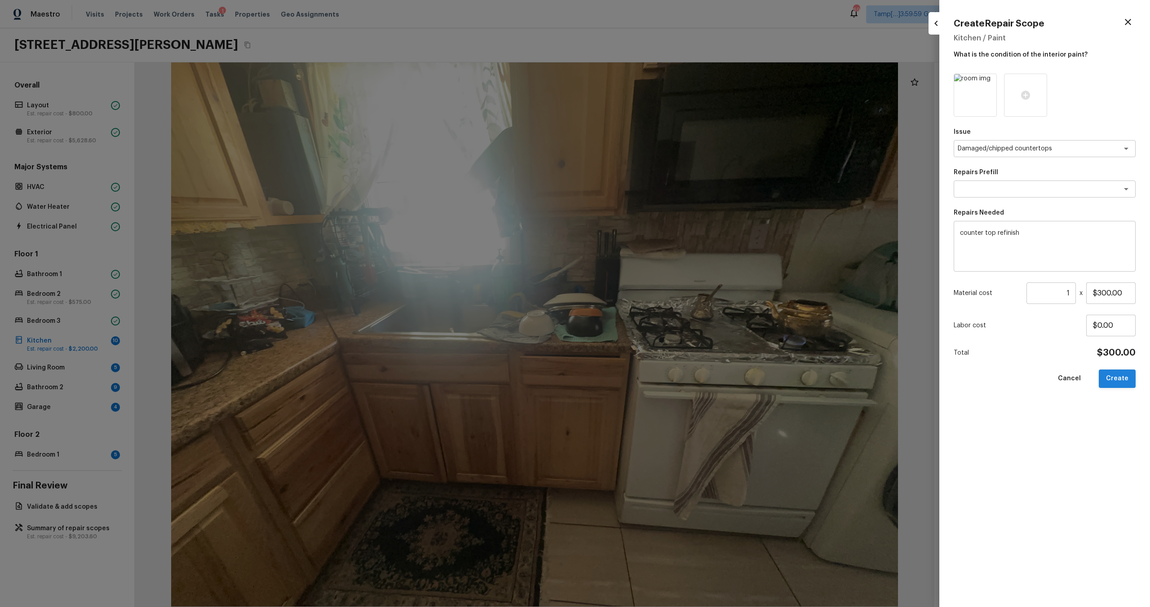
click at [1119, 384] on button "Create" at bounding box center [1117, 379] width 37 height 18
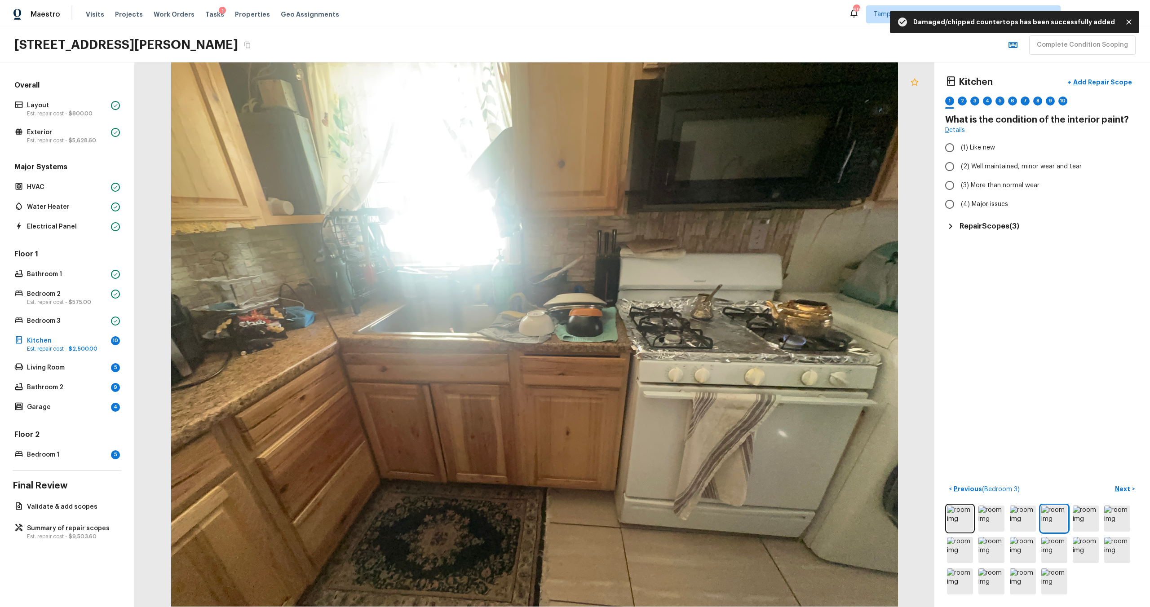
click at [916, 80] on icon at bounding box center [915, 81] width 8 height 7
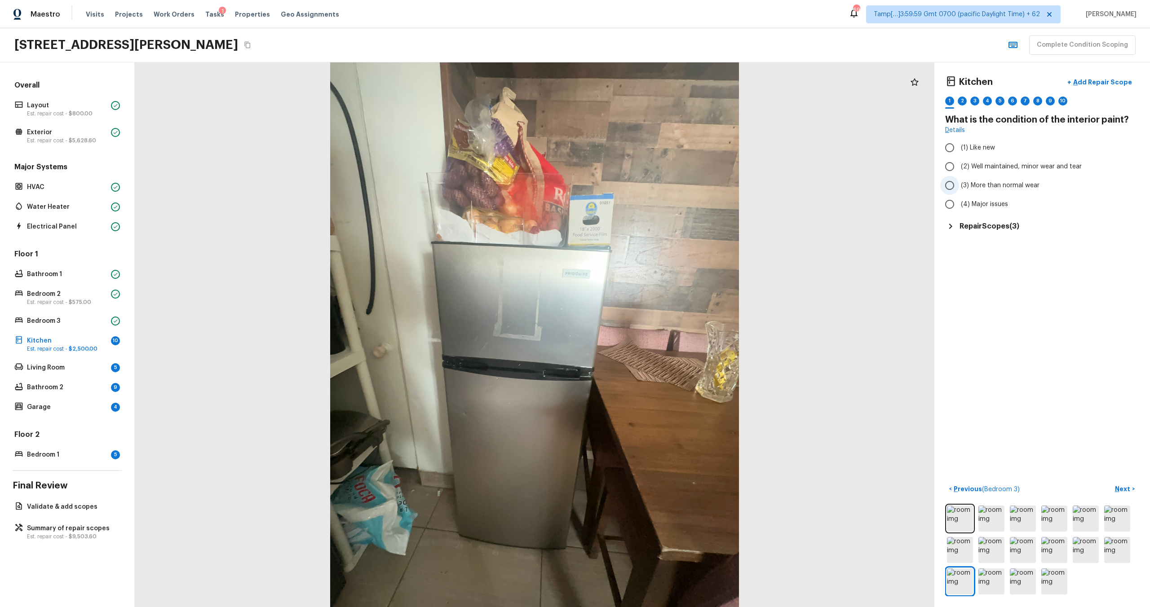
click at [1001, 182] on span "(3) More than normal wear" at bounding box center [1000, 185] width 79 height 9
click at [959, 182] on input "(3) More than normal wear" at bounding box center [949, 185] width 19 height 19
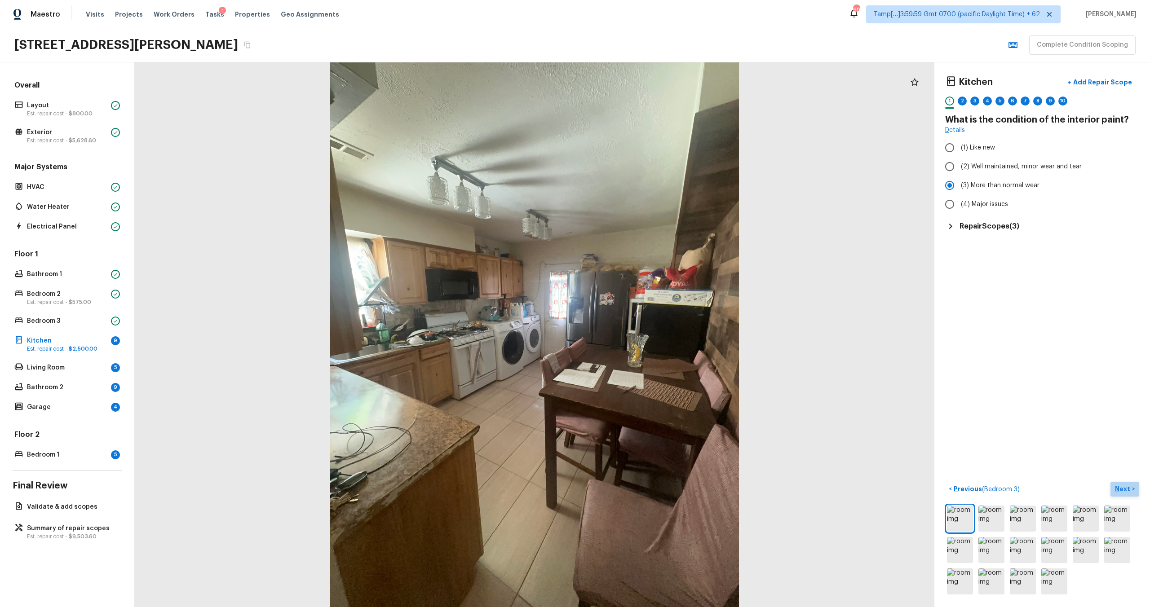
click at [1129, 487] on p "Next" at bounding box center [1123, 489] width 17 height 9
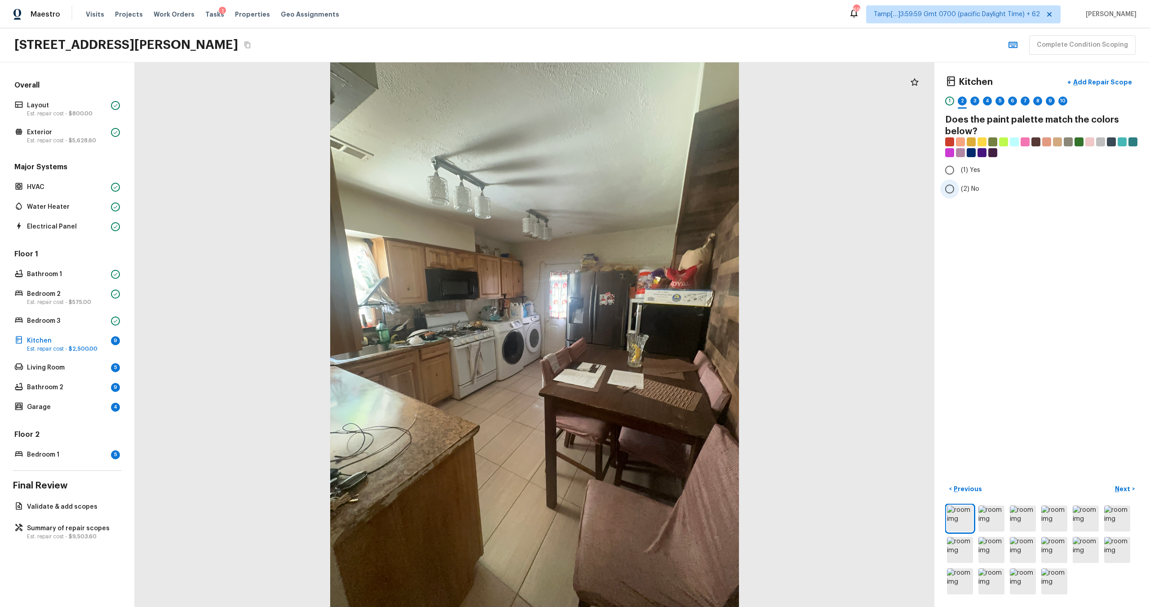
click at [963, 187] on span "(2) No" at bounding box center [970, 189] width 18 height 9
click at [959, 187] on input "(2) No" at bounding box center [949, 189] width 19 height 19
click at [1118, 492] on p "Next" at bounding box center [1123, 489] width 17 height 9
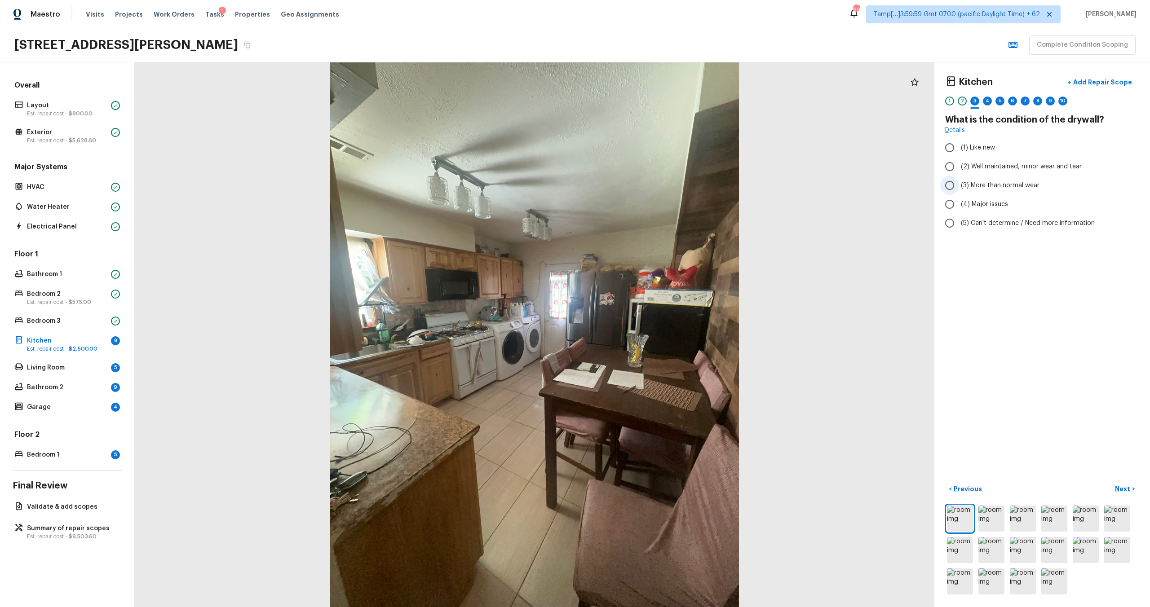
click at [1005, 185] on span "(3) More than normal wear" at bounding box center [1000, 185] width 79 height 9
click at [959, 185] on input "(3) More than normal wear" at bounding box center [949, 185] width 19 height 19
click at [1127, 492] on p "Next" at bounding box center [1123, 489] width 17 height 9
click at [969, 188] on span "(3) Tile" at bounding box center [971, 192] width 20 height 9
click at [1124, 491] on p "Next" at bounding box center [1123, 489] width 17 height 9
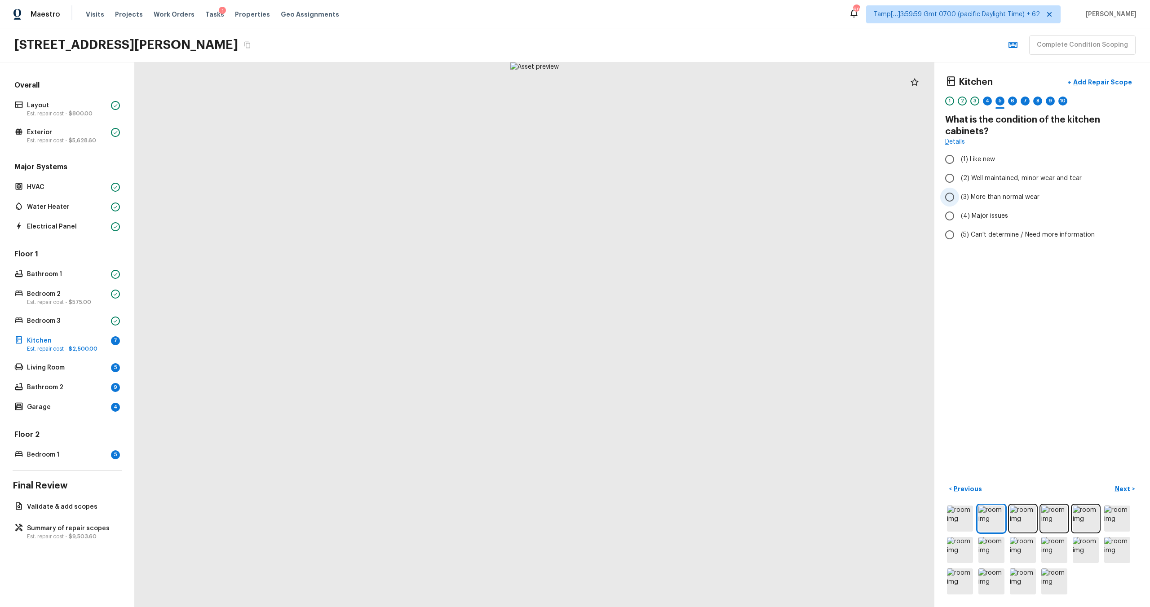
click at [975, 195] on span "(3) More than normal wear" at bounding box center [1000, 197] width 79 height 9
click at [959, 195] on input "(3) More than normal wear" at bounding box center [949, 197] width 19 height 19
click at [1126, 493] on p "Next" at bounding box center [1123, 489] width 17 height 9
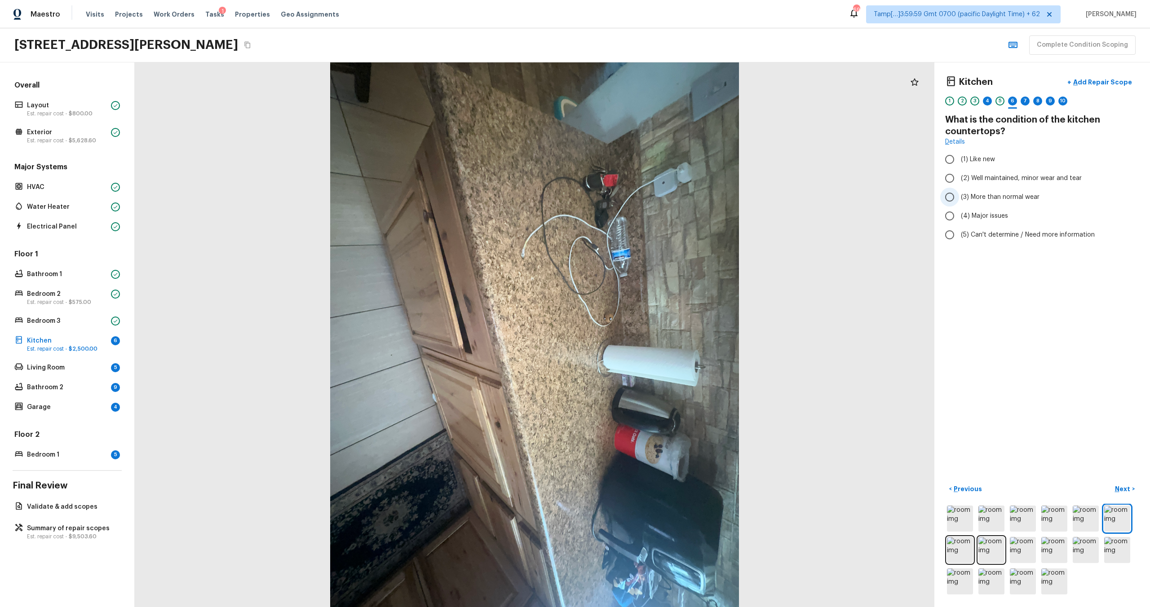
click at [995, 194] on span "(3) More than normal wear" at bounding box center [1000, 197] width 79 height 9
click at [959, 194] on input "(3) More than normal wear" at bounding box center [949, 197] width 19 height 19
click at [1119, 486] on p "Next" at bounding box center [1123, 489] width 17 height 9
click at [974, 203] on span "(4) Granite Slab" at bounding box center [985, 207] width 48 height 9
click at [959, 198] on input "(4) Granite Slab" at bounding box center [949, 207] width 19 height 19
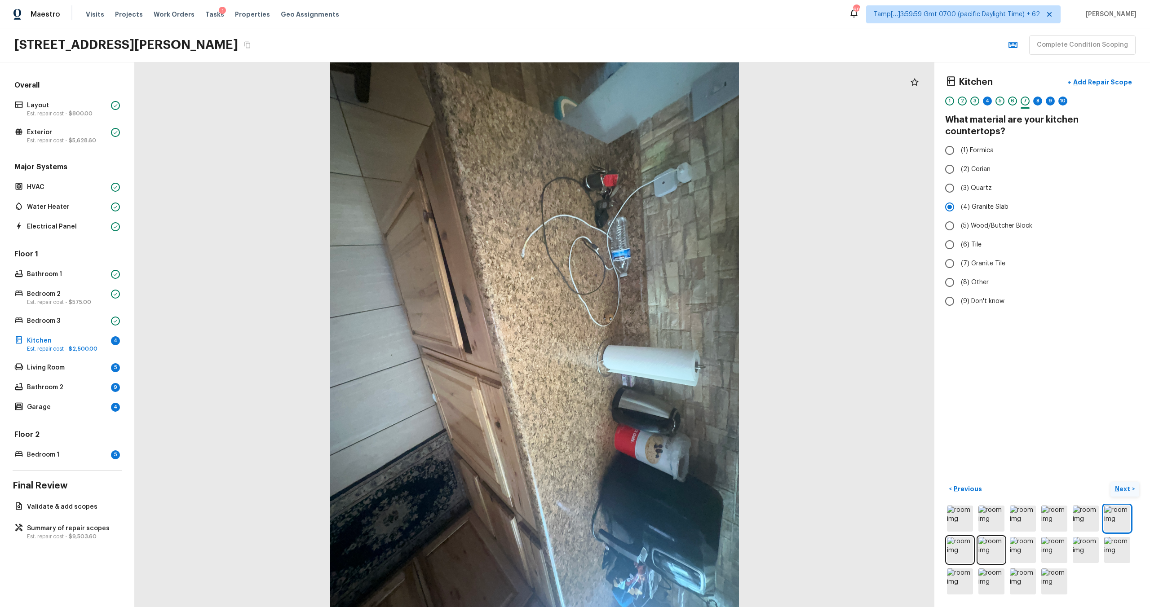
click at [1122, 489] on p "Next" at bounding box center [1123, 489] width 17 height 9
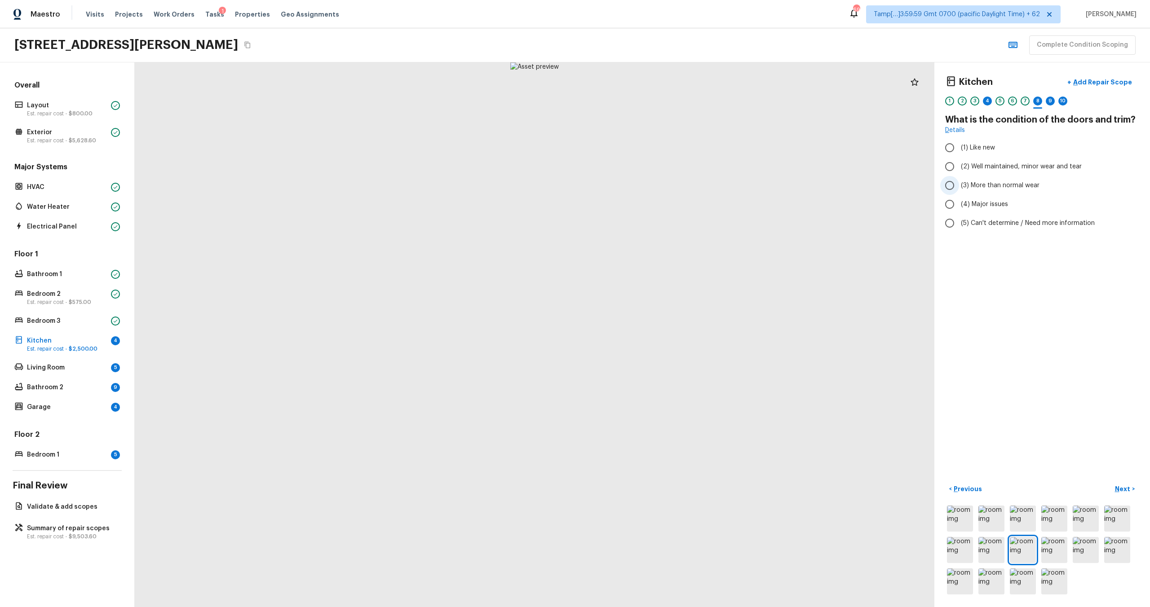
click at [1020, 193] on label "(3) More than normal wear" at bounding box center [1036, 185] width 192 height 19
click at [959, 193] on input "(3) More than normal wear" at bounding box center [949, 185] width 19 height 19
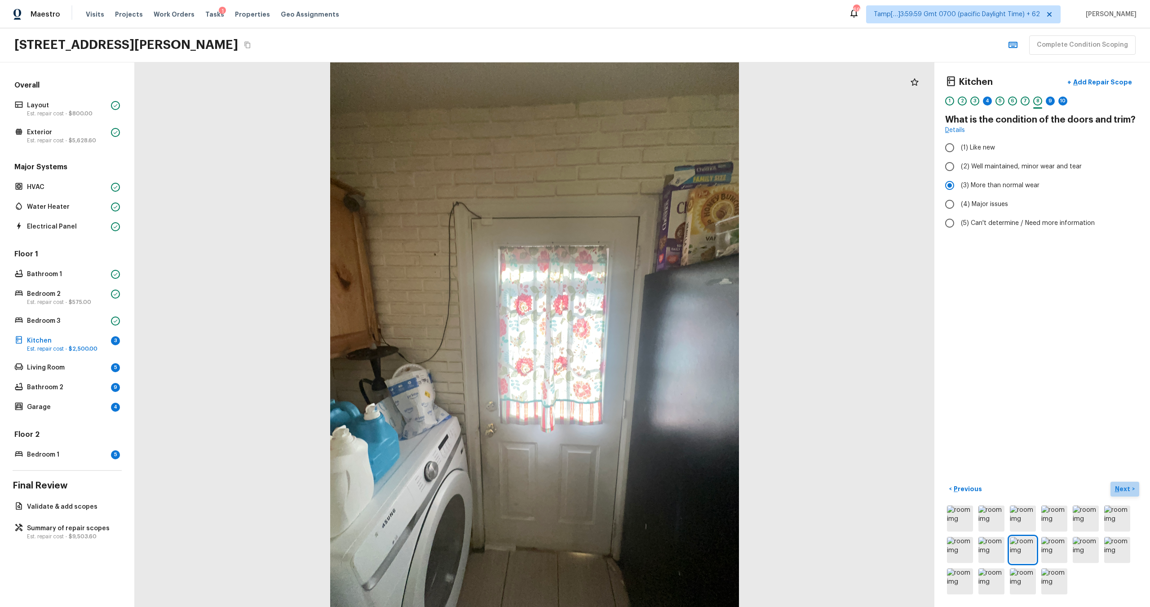
click at [1125, 491] on p "Next" at bounding box center [1123, 489] width 17 height 9
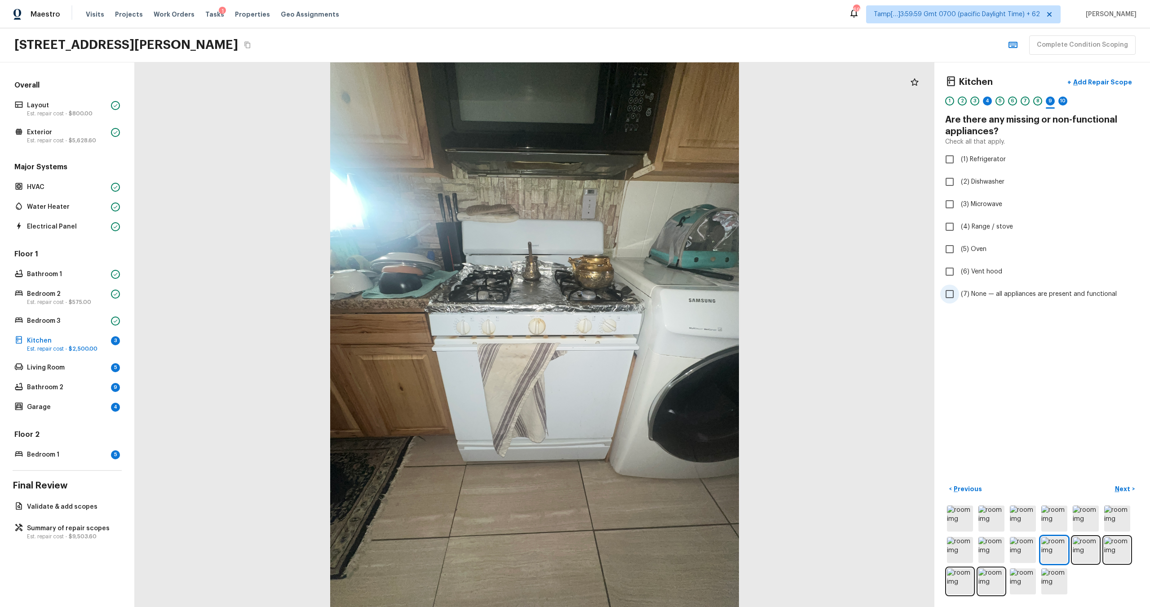
click at [975, 290] on span "(7) None — all appliances are present and functional" at bounding box center [1039, 294] width 156 height 9
click at [959, 289] on input "(7) None — all appliances are present and functional" at bounding box center [949, 294] width 19 height 19
click at [1126, 488] on p "Next" at bounding box center [1123, 489] width 17 height 9
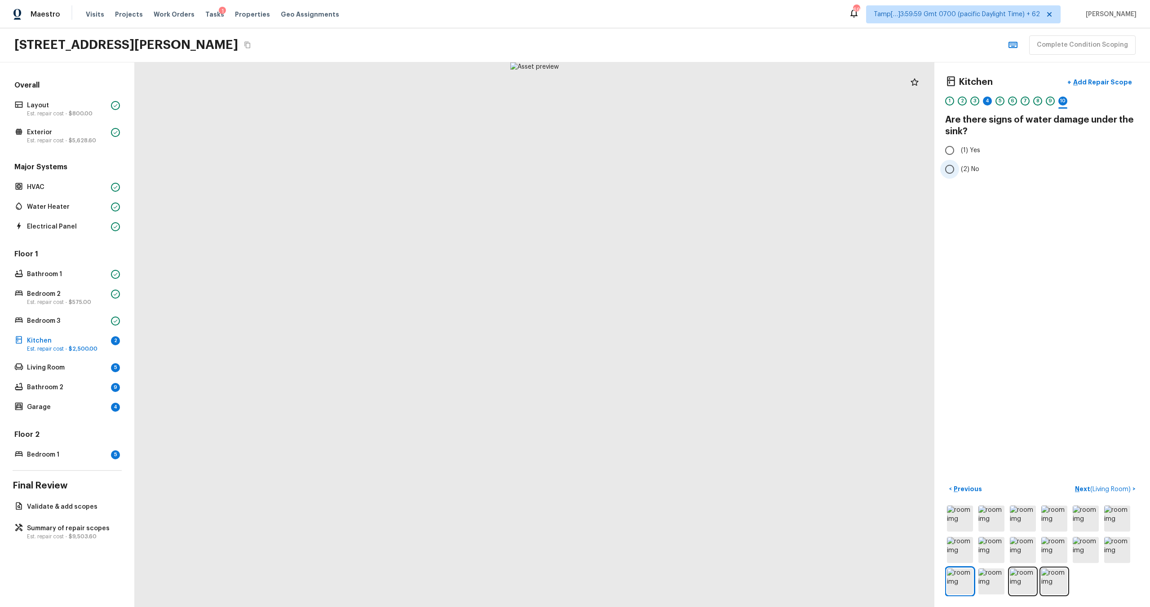
click at [953, 172] on input "(2) No" at bounding box center [949, 169] width 19 height 19
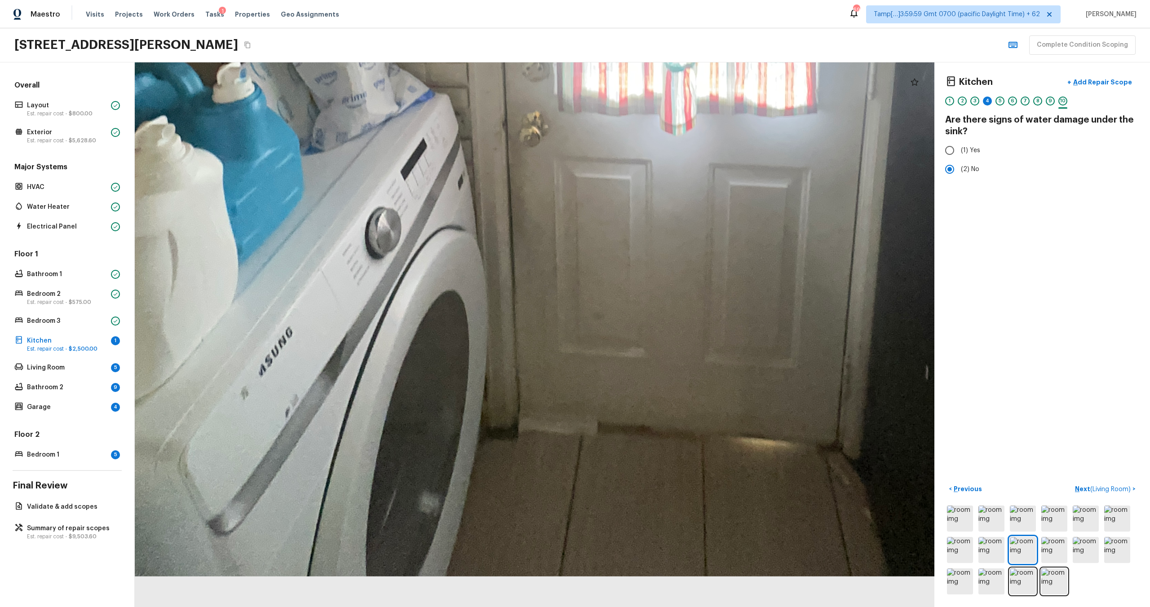
drag, startPoint x: 478, startPoint y: 489, endPoint x: 503, endPoint y: 277, distance: 213.0
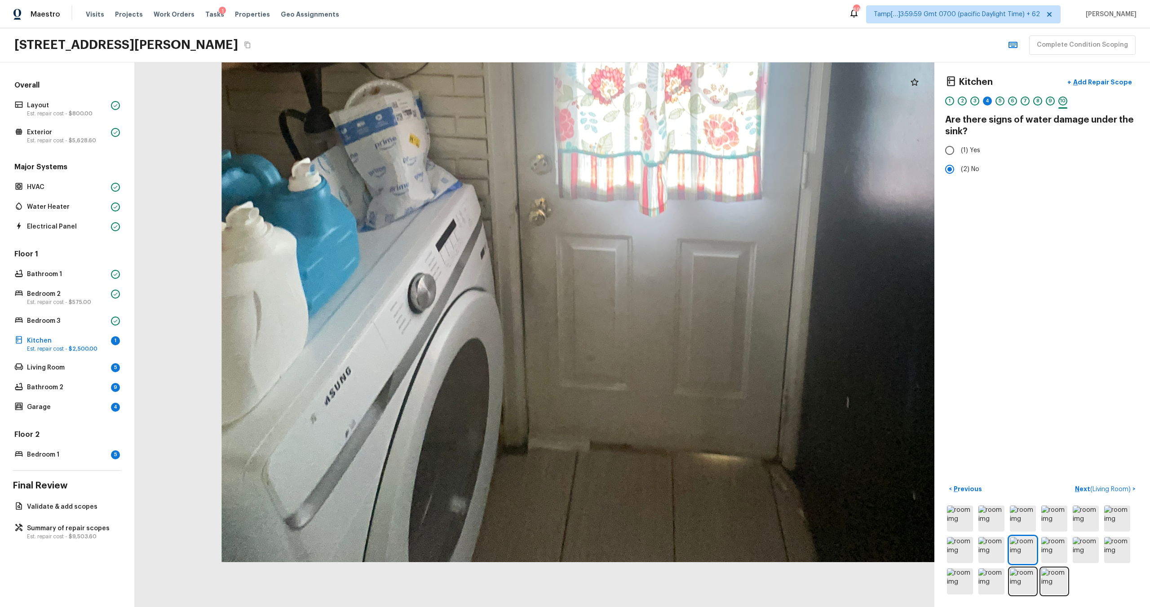
drag, startPoint x: 472, startPoint y: 446, endPoint x: 502, endPoint y: 179, distance: 269.0
click at [502, 179] on div at bounding box center [627, 22] width 1586 height 1080
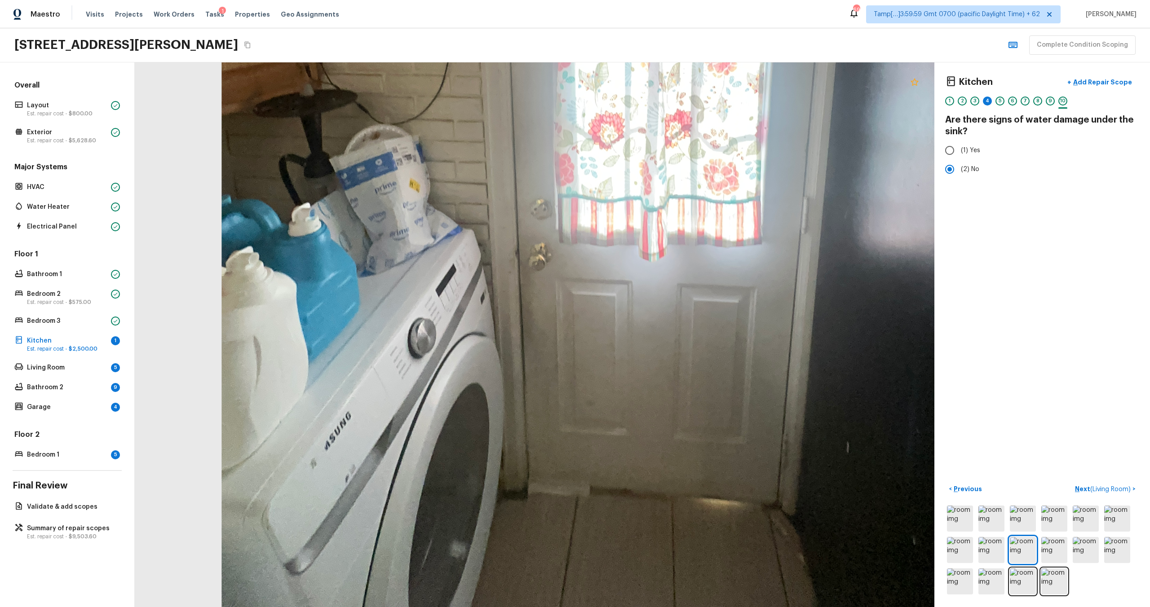
click at [914, 79] on icon at bounding box center [915, 81] width 8 height 7
click at [1107, 82] on p "Add Repair Scope" at bounding box center [1101, 82] width 61 height 9
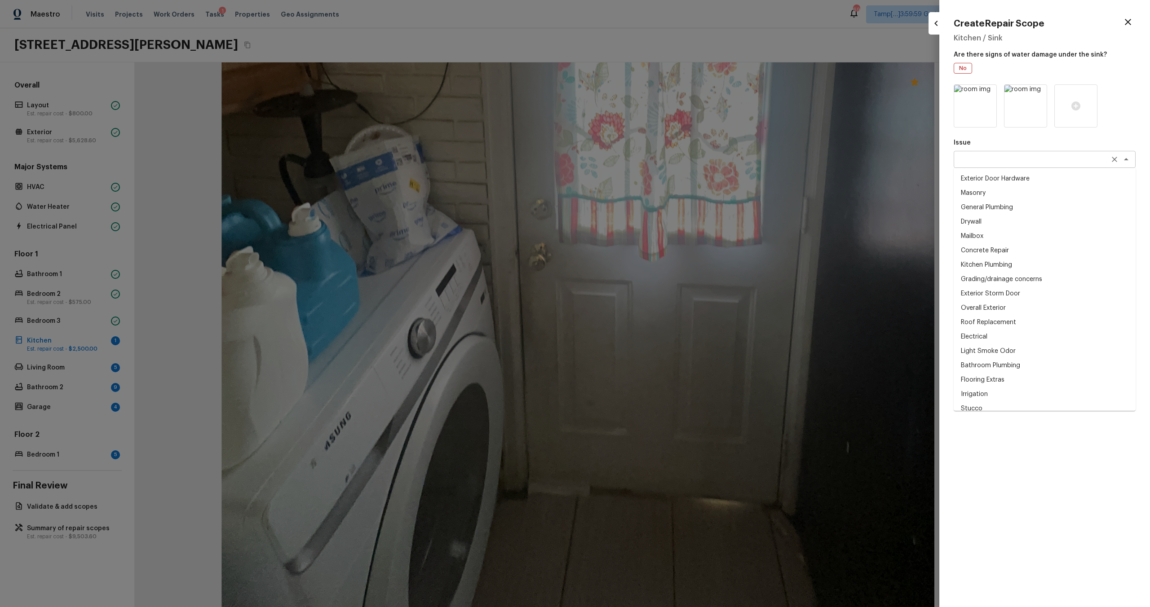
click at [983, 164] on div "x ​" at bounding box center [1045, 159] width 182 height 17
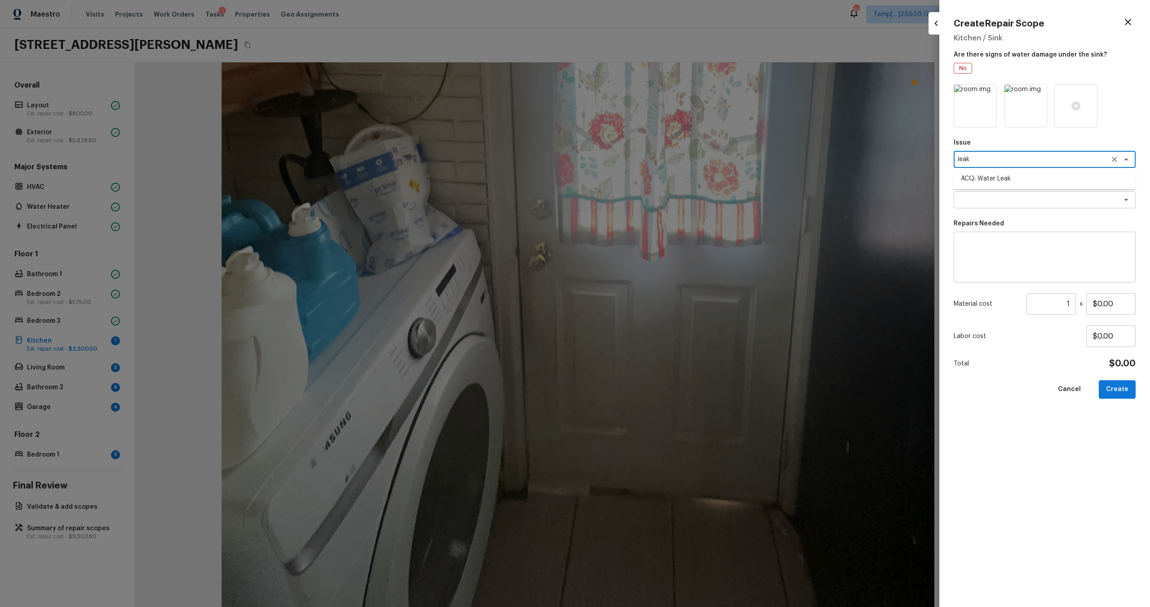
click at [981, 172] on li "ACQ: Water Leak" at bounding box center [1045, 179] width 182 height 14
click at [981, 203] on textarea at bounding box center [1032, 199] width 149 height 9
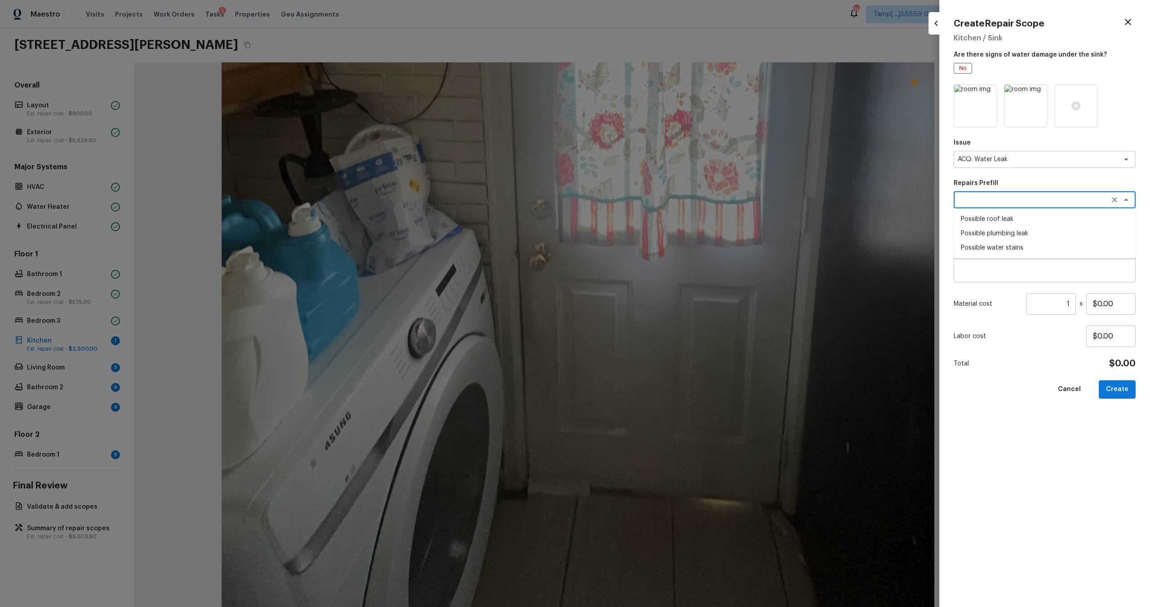
click at [982, 252] on li "Possible water stains" at bounding box center [1045, 248] width 182 height 14
click at [1096, 301] on input "$500.00" at bounding box center [1110, 304] width 49 height 22
click at [1123, 392] on button "Create" at bounding box center [1117, 389] width 37 height 18
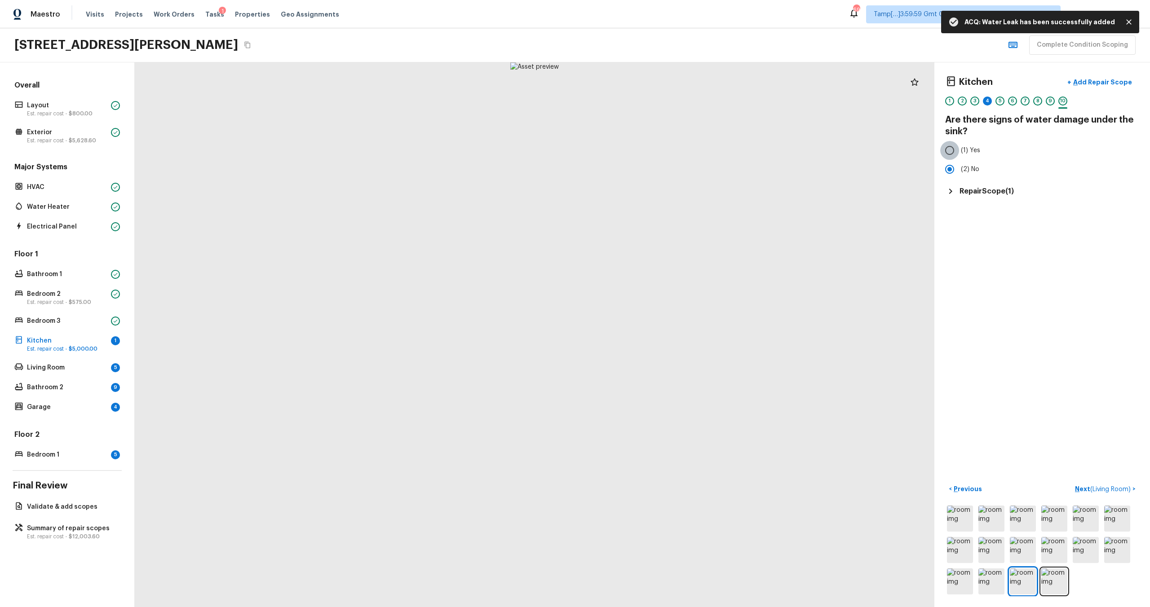
click at [956, 149] on input "(1) Yes" at bounding box center [949, 150] width 19 height 19
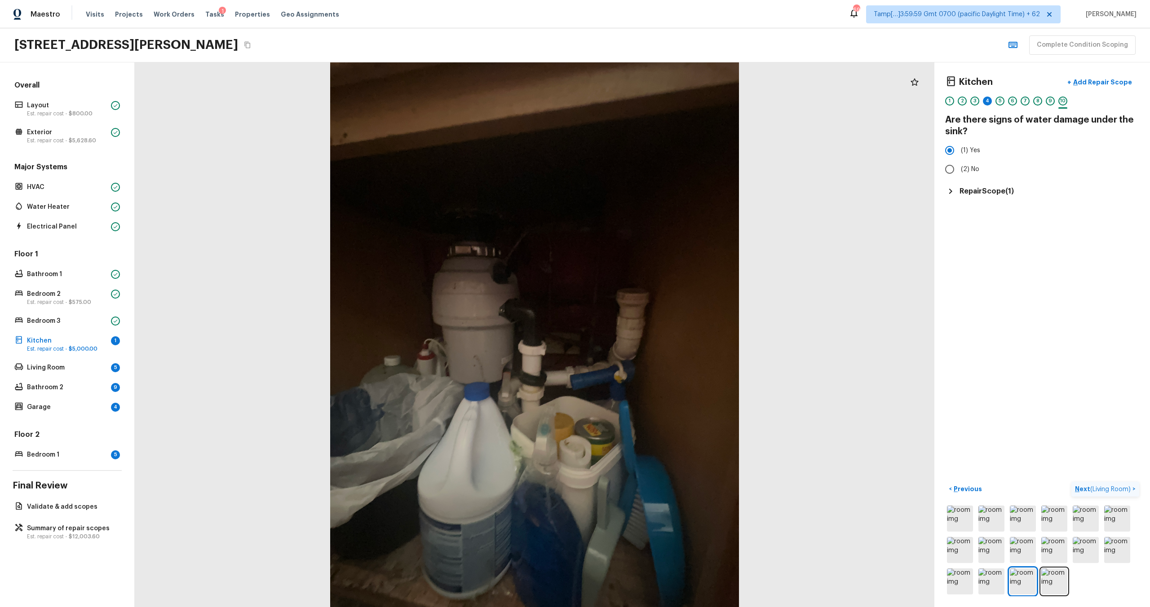
click at [1083, 493] on p "Next ( Living Room )" at bounding box center [1104, 489] width 58 height 9
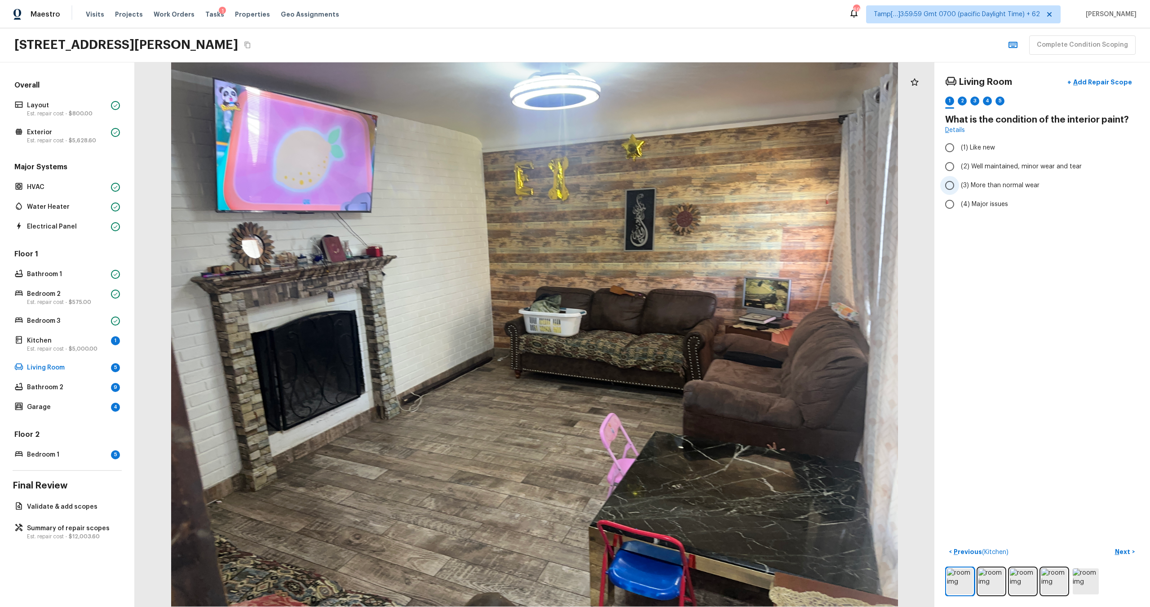
click at [972, 183] on span "(3) More than normal wear" at bounding box center [1000, 185] width 79 height 9
click at [959, 183] on input "(3) More than normal wear" at bounding box center [949, 185] width 19 height 19
click at [1125, 550] on p "Next" at bounding box center [1123, 552] width 17 height 9
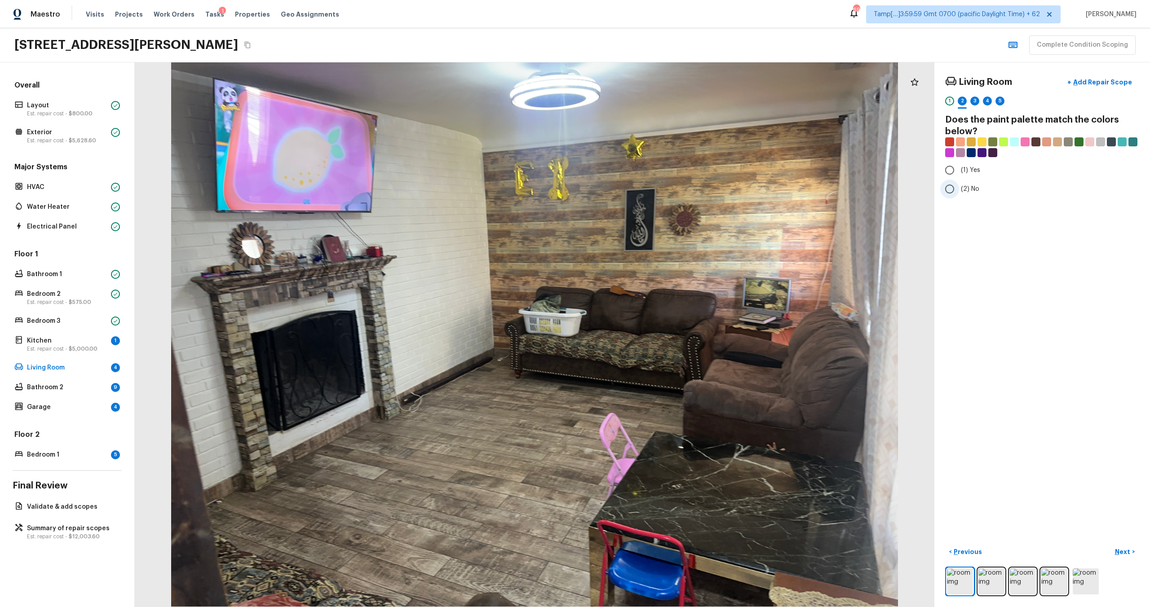
click at [957, 188] on input "(2) No" at bounding box center [949, 189] width 19 height 19
click at [1118, 548] on p "Next" at bounding box center [1123, 552] width 17 height 9
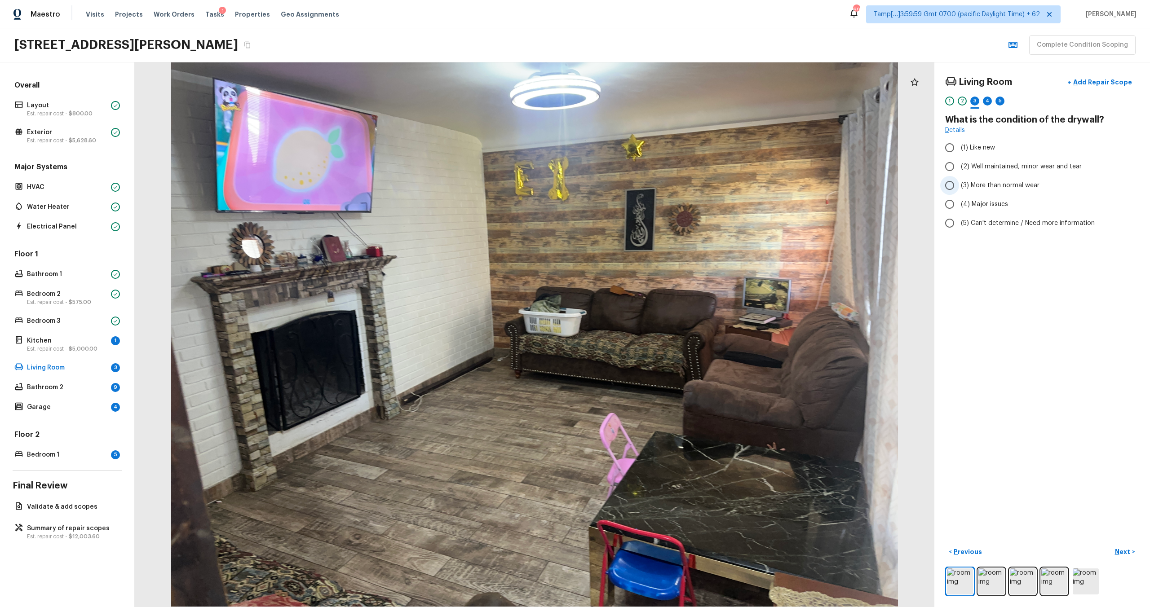
click at [977, 187] on span "(3) More than normal wear" at bounding box center [1000, 185] width 79 height 9
click at [959, 187] on input "(3) More than normal wear" at bounding box center [949, 185] width 19 height 19
click at [1122, 551] on p "Next" at bounding box center [1123, 552] width 17 height 9
click at [963, 194] on span "(3) Tile" at bounding box center [971, 192] width 20 height 9
click at [959, 194] on input "(3) Tile" at bounding box center [949, 192] width 19 height 19
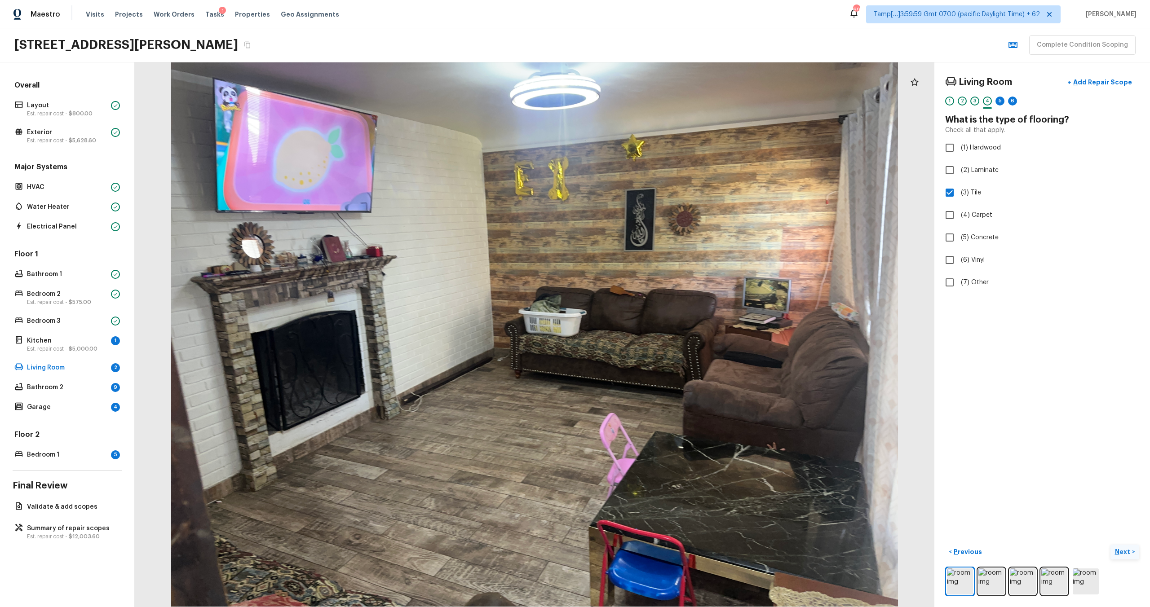
click at [1129, 548] on p "Next" at bounding box center [1123, 552] width 17 height 9
click at [984, 188] on span "(3) More than normal wear" at bounding box center [1000, 185] width 79 height 9
click at [959, 188] on input "(3) More than normal wear" at bounding box center [949, 185] width 19 height 19
click at [981, 157] on label "(2) Well maintained, minor wear and tear" at bounding box center [1036, 166] width 192 height 19
click at [959, 157] on input "(2) Well maintained, minor wear and tear" at bounding box center [949, 166] width 19 height 19
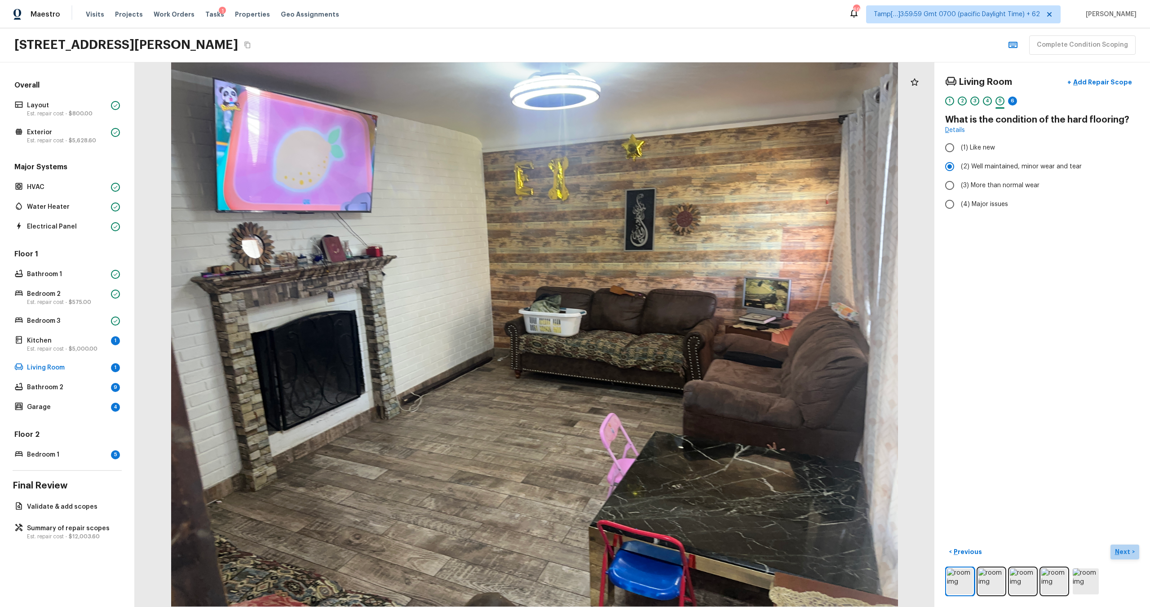
click at [1122, 552] on p "Next" at bounding box center [1123, 552] width 17 height 9
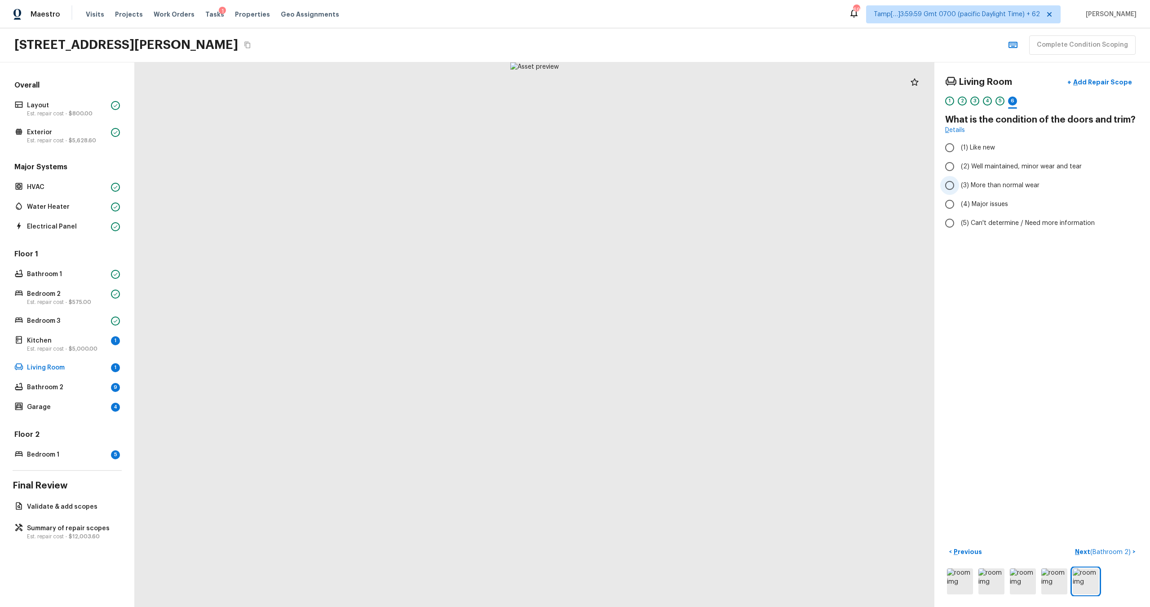
click at [991, 192] on label "(3) More than normal wear" at bounding box center [1036, 185] width 192 height 19
click at [959, 192] on input "(3) More than normal wear" at bounding box center [949, 185] width 19 height 19
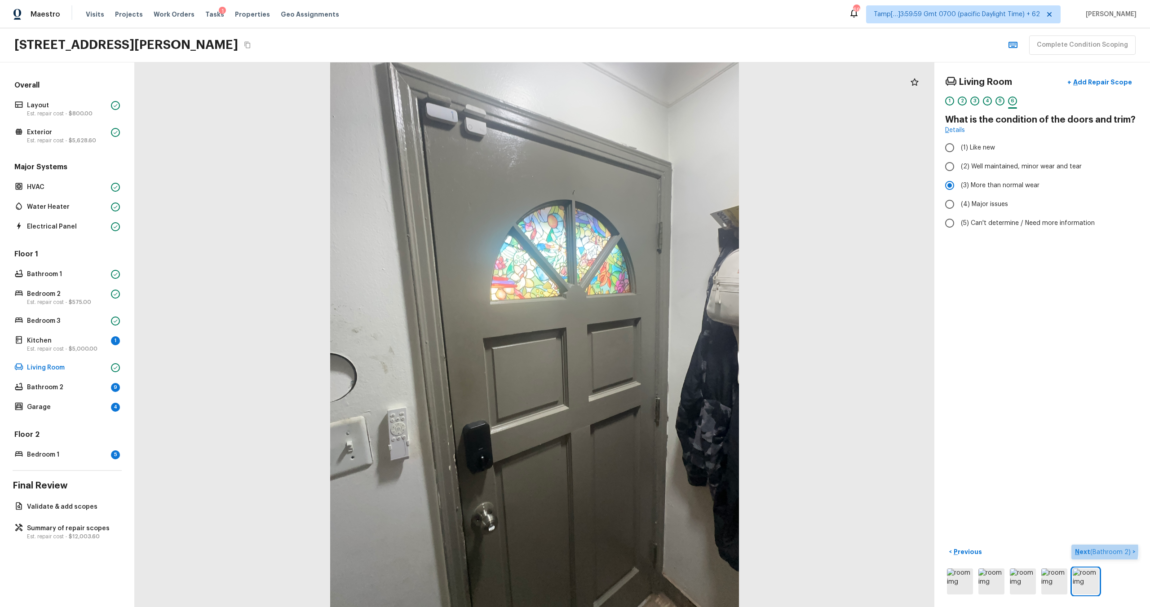
click at [1086, 550] on p "Next ( Bathroom 2 )" at bounding box center [1104, 552] width 58 height 9
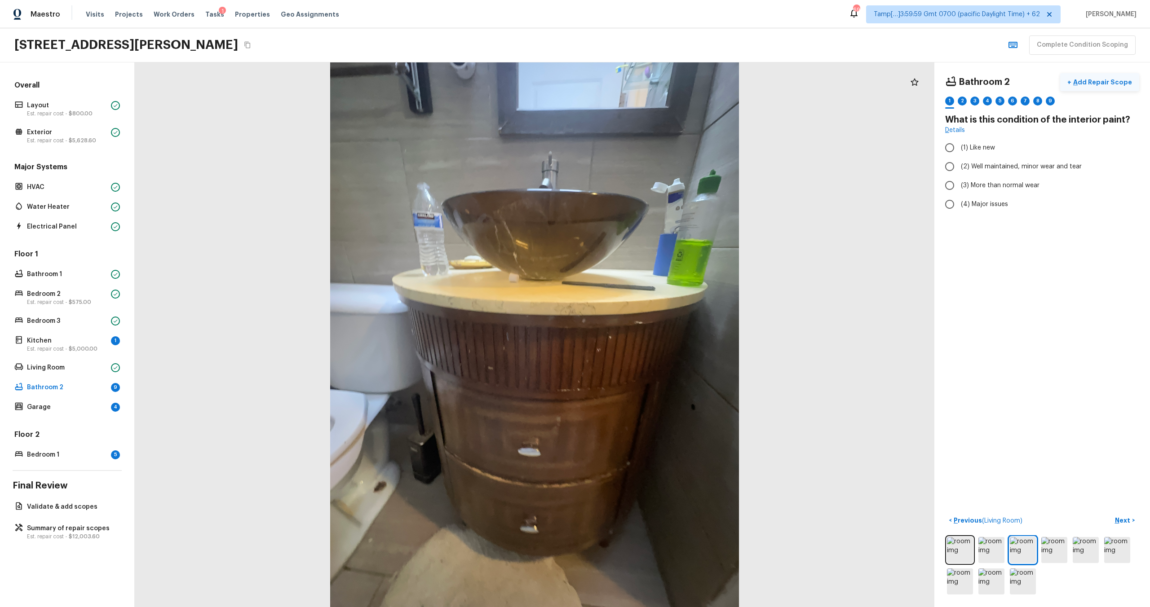
click at [1128, 85] on p "Add Repair Scope" at bounding box center [1101, 82] width 61 height 9
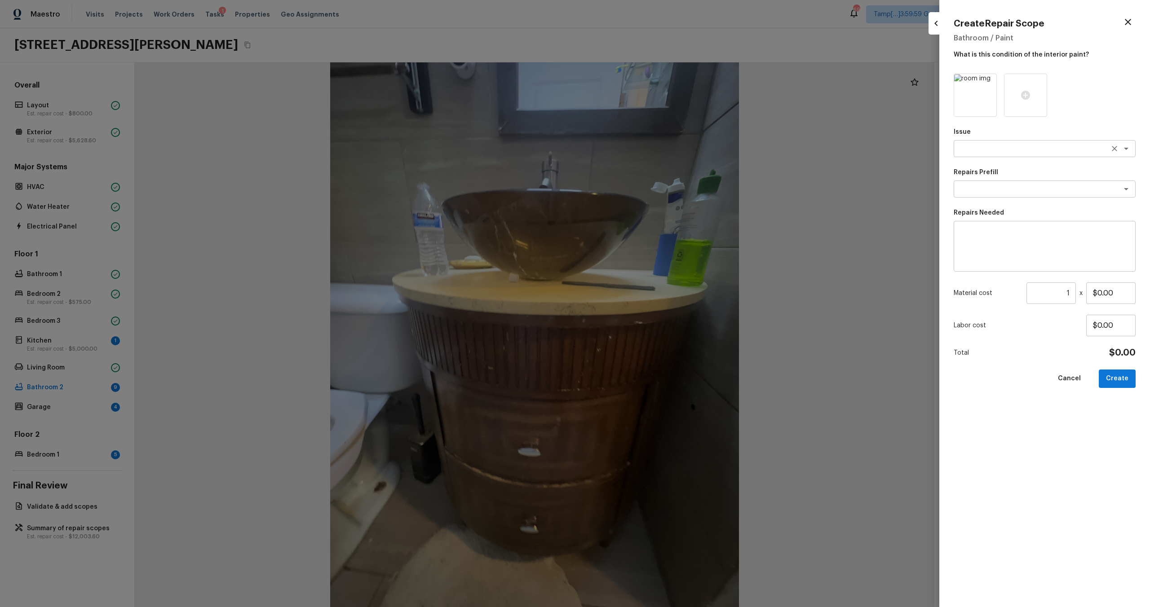
click at [1004, 153] on div "x ​" at bounding box center [1045, 148] width 182 height 17
click at [1001, 169] on li "Bathroom Cabinets" at bounding box center [1045, 168] width 182 height 14
click at [991, 276] on div "Issue Bathroom Cabinets x ​ Repairs Prefill x ​ Repairs Needed x ​ Material cos…" at bounding box center [1045, 333] width 182 height 519
click at [991, 254] on textarea at bounding box center [1044, 247] width 169 height 36
drag, startPoint x: 1100, startPoint y: 292, endPoint x: 1117, endPoint y: 292, distance: 17.5
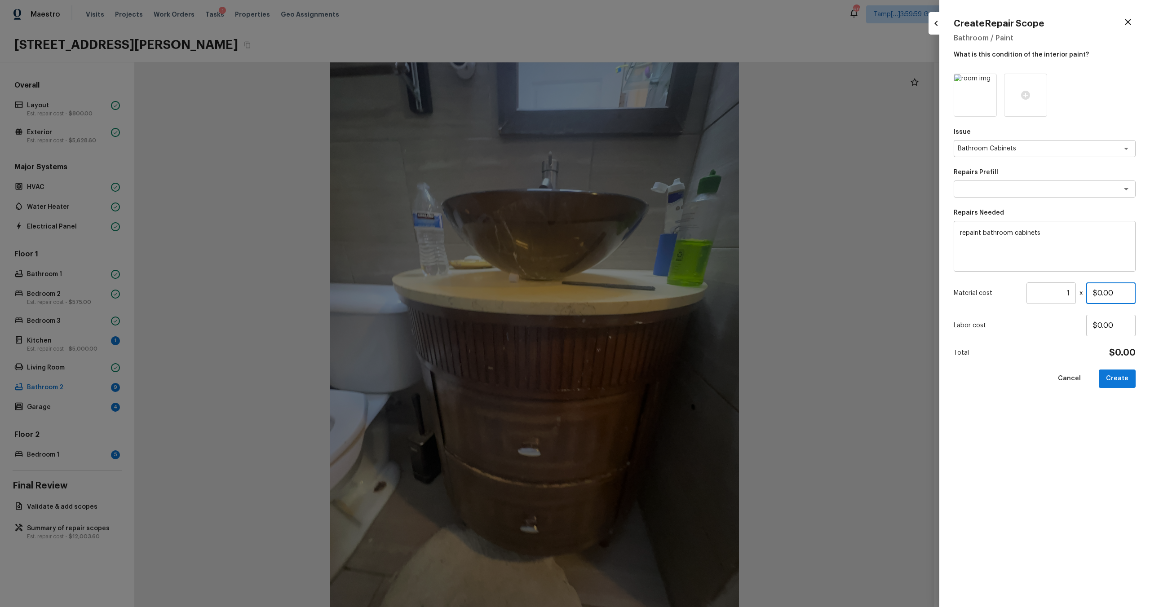
click at [1117, 292] on input "$0.00" at bounding box center [1110, 294] width 49 height 22
click at [1128, 368] on div "Issue Bathroom Cabinets x ​ Repairs Prefill x ​ Repairs Needed repaint bathroom…" at bounding box center [1045, 333] width 182 height 519
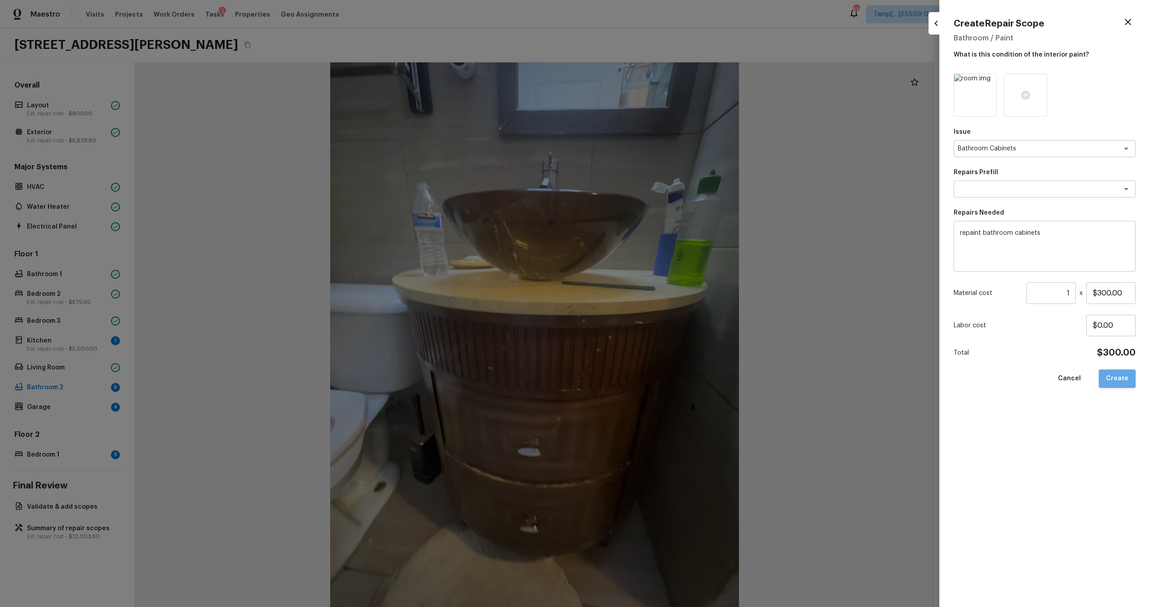
click at [1123, 380] on button "Create" at bounding box center [1117, 379] width 37 height 18
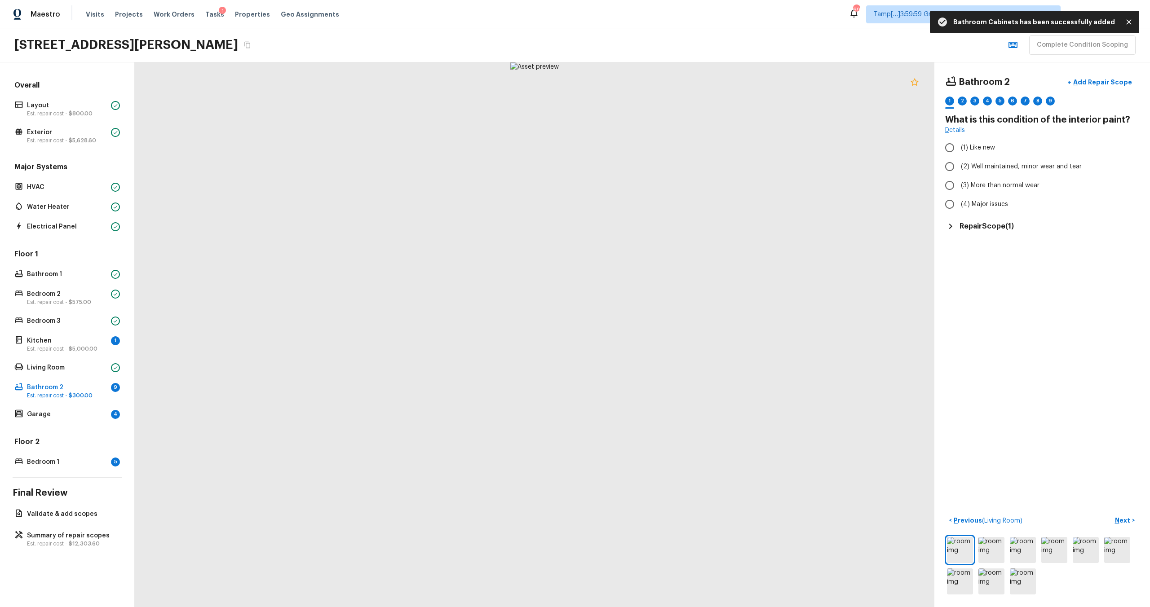
click at [915, 82] on icon at bounding box center [914, 82] width 11 height 11
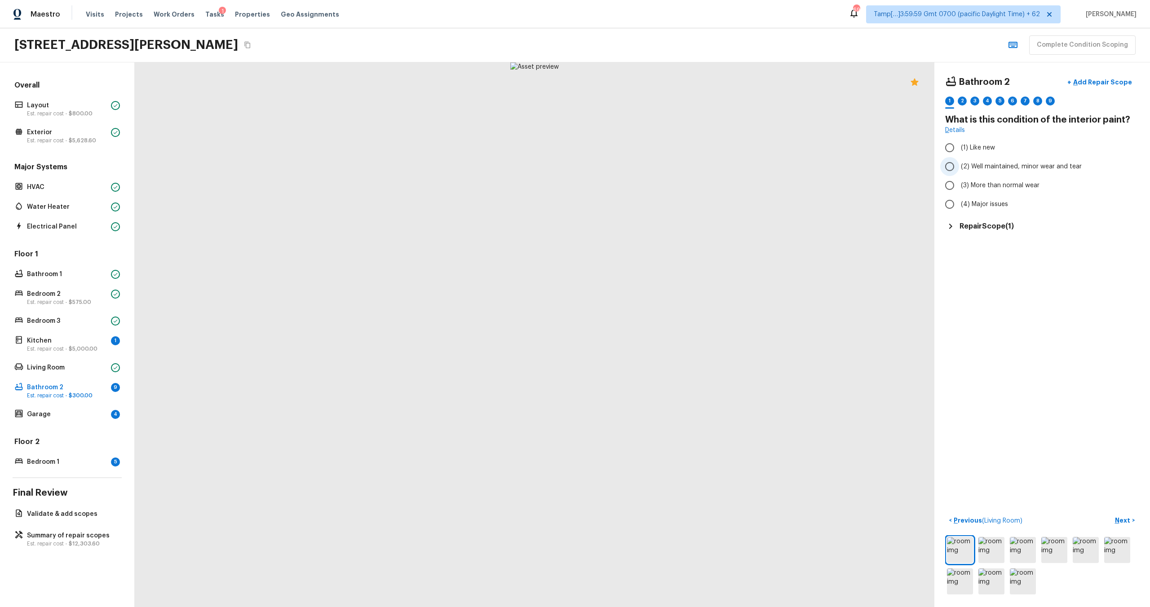
click at [993, 171] on span "(2) Well maintained, minor wear and tear" at bounding box center [1021, 166] width 121 height 9
click at [959, 171] on input "(2) Well maintained, minor wear and tear" at bounding box center [949, 166] width 19 height 19
click at [1000, 175] on label "(2) Well maintained, minor wear and tear" at bounding box center [1036, 166] width 192 height 19
click at [959, 175] on input "(2) Well maintained, minor wear and tear" at bounding box center [949, 166] width 19 height 19
click at [1000, 182] on span "(3) More than normal wear" at bounding box center [1000, 185] width 79 height 9
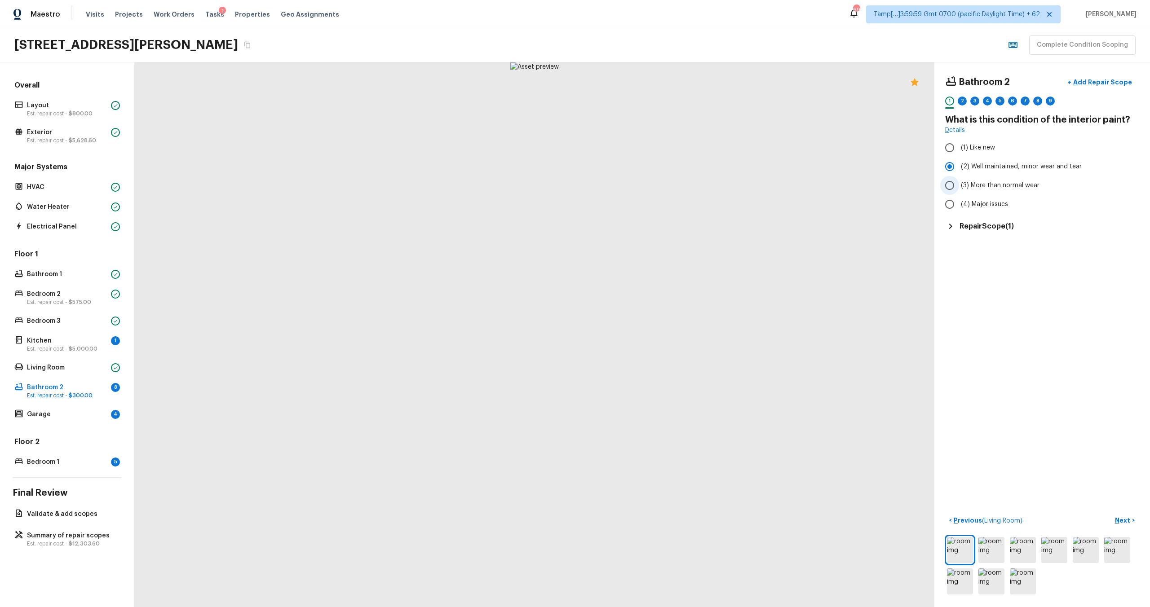
click at [959, 182] on input "(3) More than normal wear" at bounding box center [949, 185] width 19 height 19
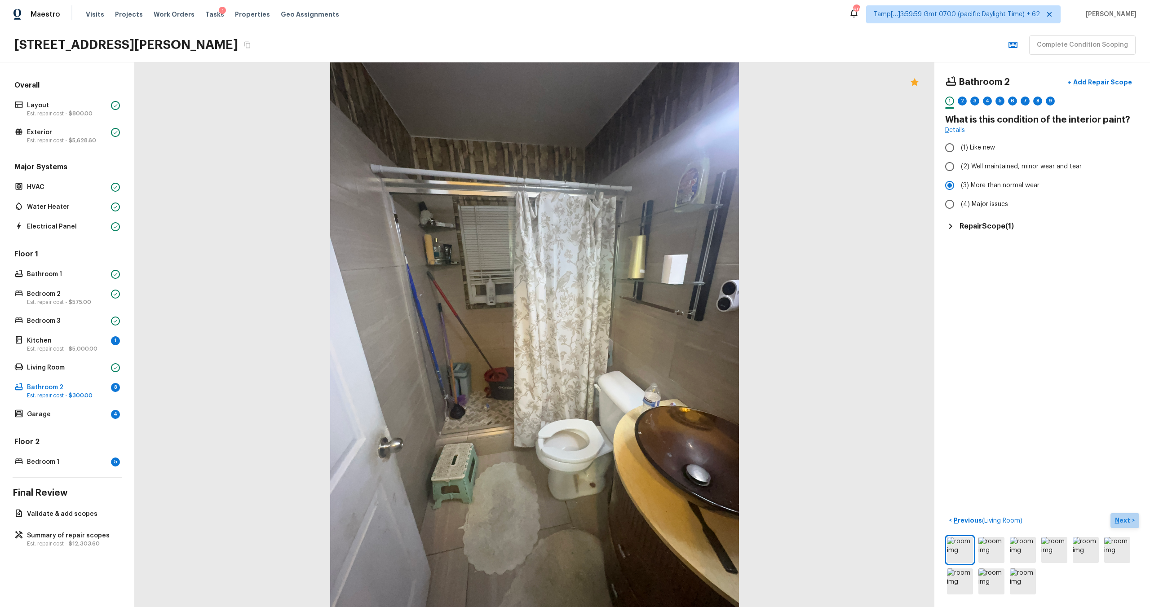
click at [1129, 518] on p "Next" at bounding box center [1123, 520] width 17 height 9
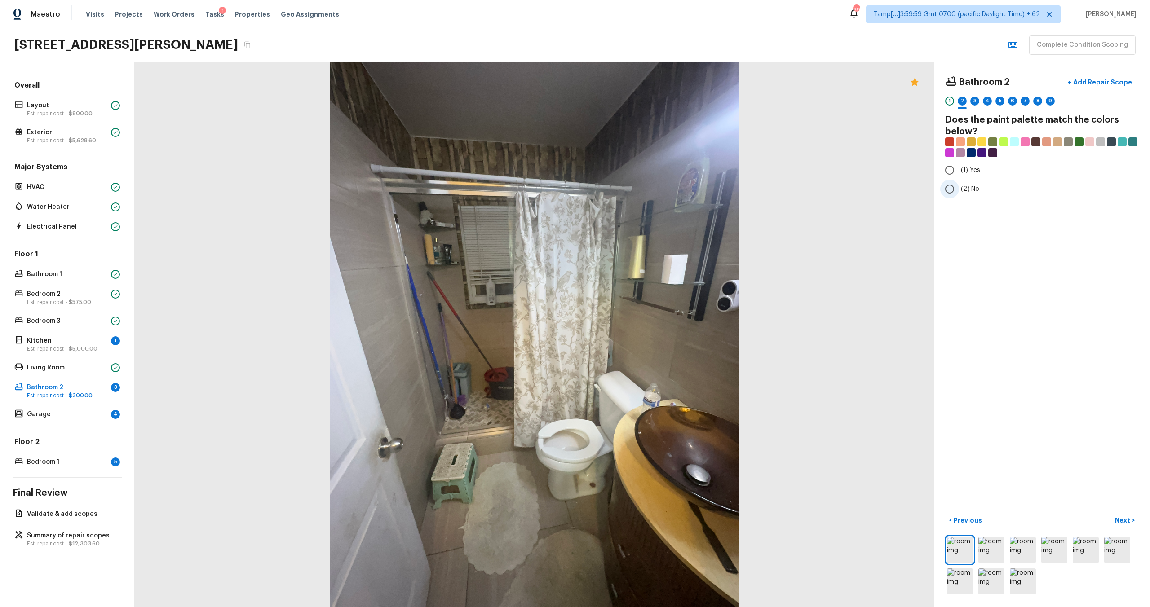
click at [958, 189] on input "(2) No" at bounding box center [949, 189] width 19 height 19
click at [1128, 519] on p "Next" at bounding box center [1123, 520] width 17 height 9
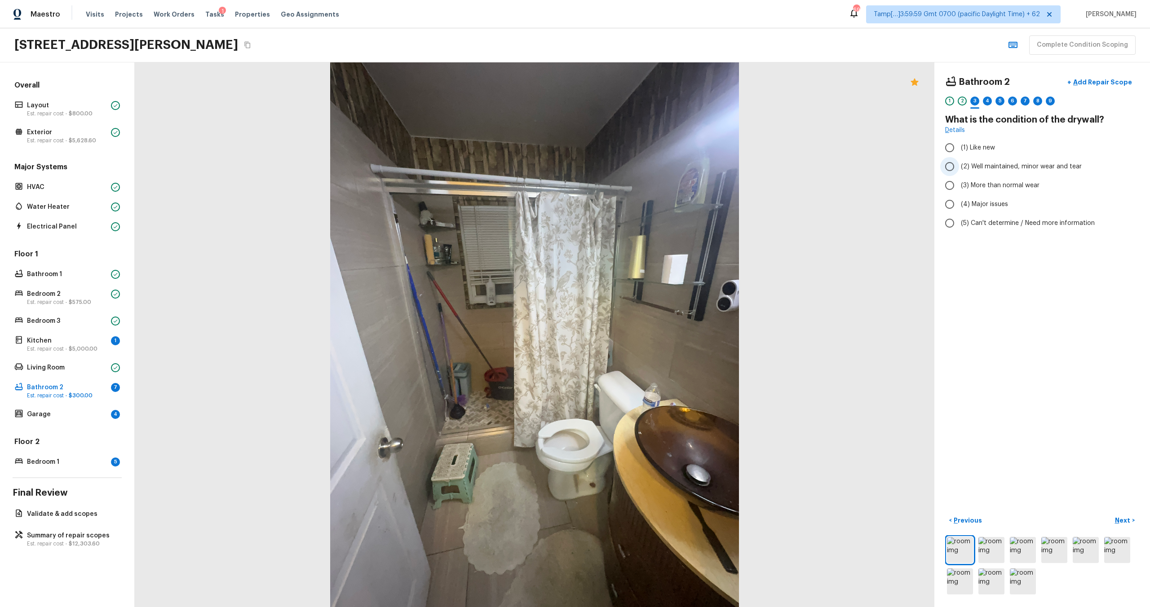
click at [972, 165] on span "(2) Well maintained, minor wear and tear" at bounding box center [1021, 166] width 121 height 9
click at [959, 165] on input "(2) Well maintained, minor wear and tear" at bounding box center [949, 166] width 19 height 19
click at [1123, 515] on button "Next >" at bounding box center [1124, 520] width 29 height 15
click at [952, 192] on input "(3) Tile" at bounding box center [949, 192] width 19 height 19
click at [1120, 514] on button "Next >" at bounding box center [1124, 520] width 29 height 15
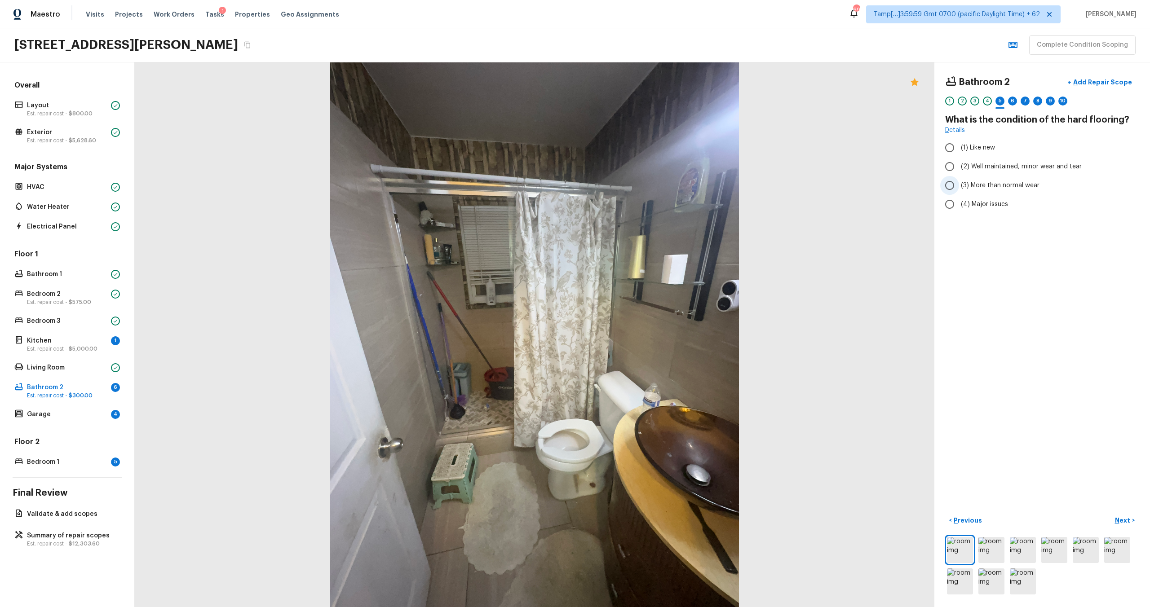
click at [986, 182] on span "(3) More than normal wear" at bounding box center [1000, 185] width 79 height 9
click at [959, 182] on input "(3) More than normal wear" at bounding box center [949, 185] width 19 height 19
click at [1126, 522] on p "Next" at bounding box center [1123, 520] width 17 height 9
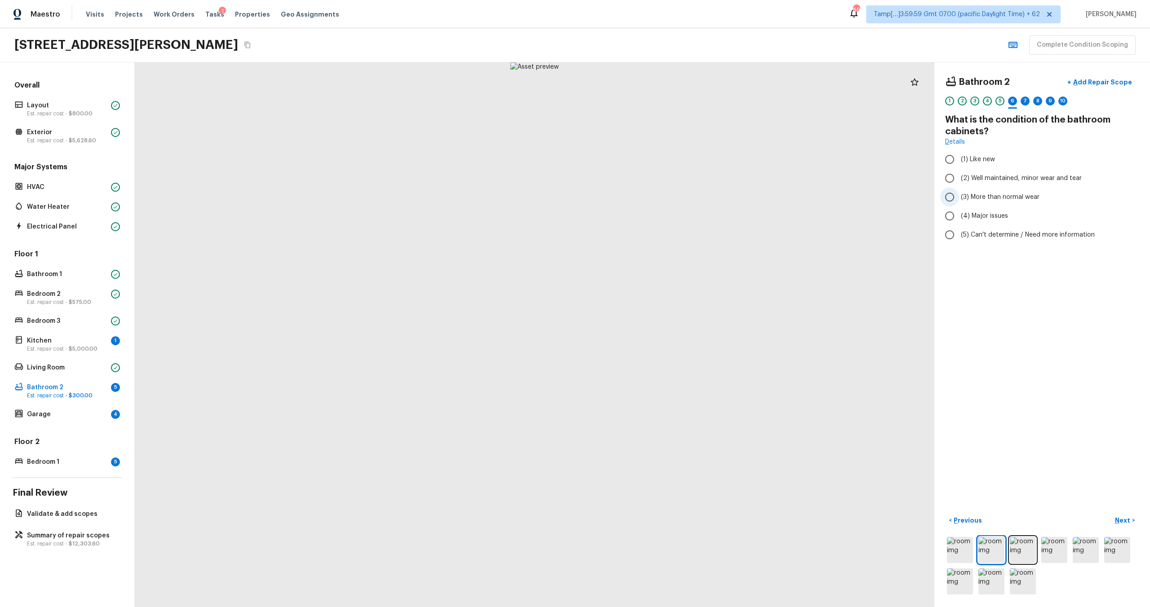
click at [998, 191] on label "(3) More than normal wear" at bounding box center [1036, 197] width 192 height 19
click at [959, 191] on input "(3) More than normal wear" at bounding box center [949, 197] width 19 height 19
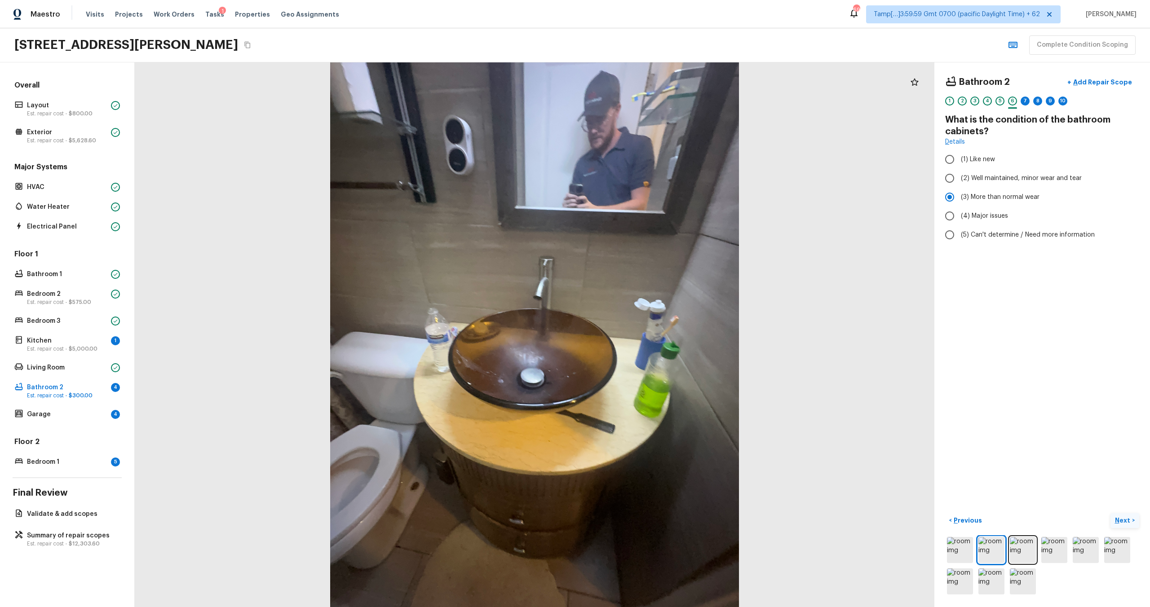
click at [1122, 522] on p "Next" at bounding box center [1123, 520] width 17 height 9
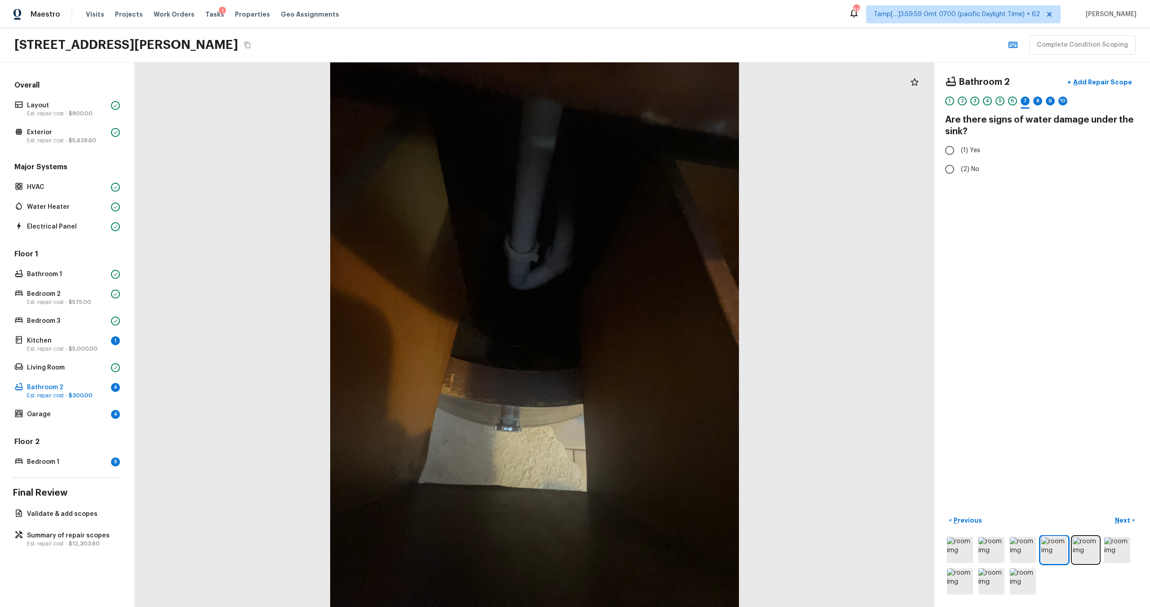
click at [959, 191] on div "Bathroom 2 + Add Repair Scope 1 2 3 4 5 6 7 8 9 10 Are there signs of water dam…" at bounding box center [1042, 334] width 216 height 545
click at [960, 180] on div "Bathroom 2 + Add Repair Scope 1 2 3 4 5 6 7 8 9 10 Are there signs of water dam…" at bounding box center [1042, 334] width 216 height 545
click at [964, 182] on div "Bathroom 2 + Add Repair Scope 1 2 3 4 5 6 7 8 9 10 Are there signs of water dam…" at bounding box center [1042, 334] width 216 height 545
click at [950, 170] on input "(2) No" at bounding box center [949, 169] width 19 height 19
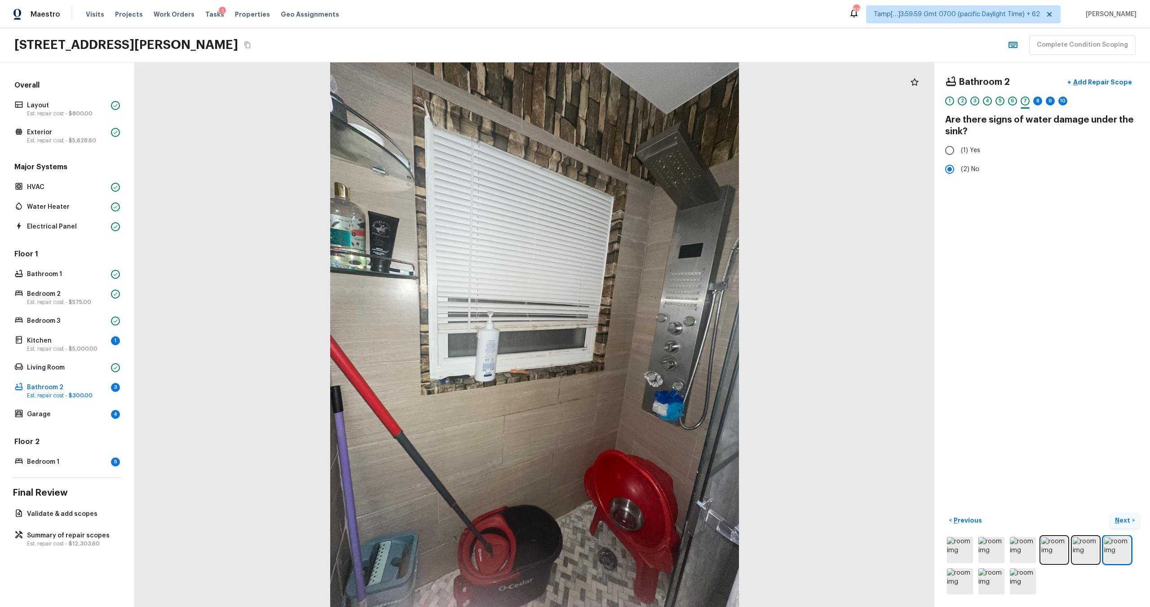
click at [1122, 518] on p "Next" at bounding box center [1123, 520] width 17 height 9
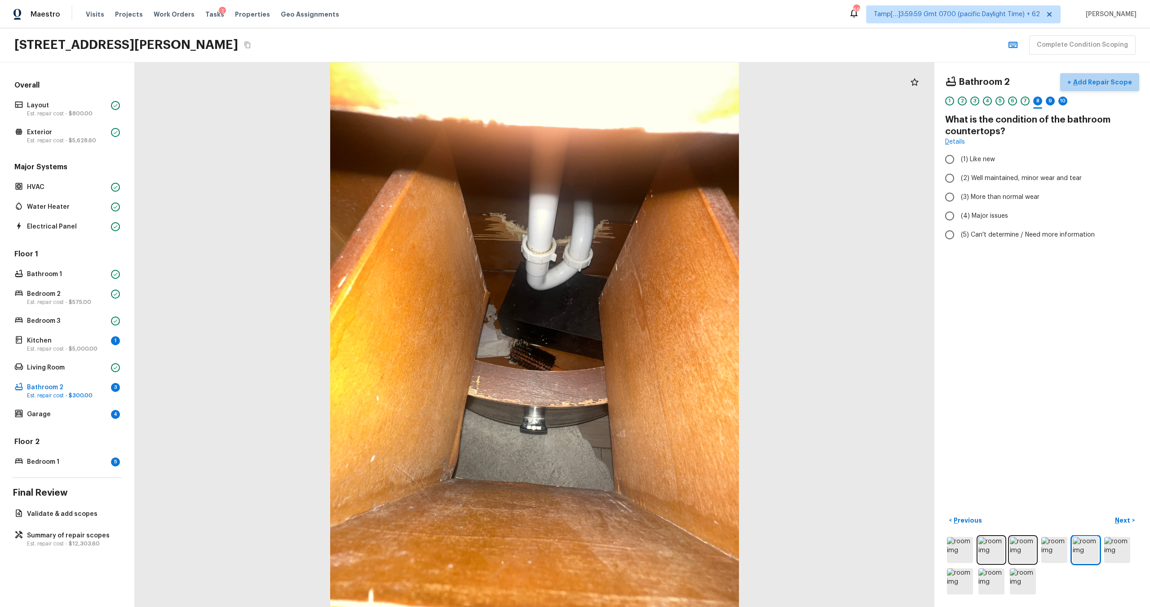
click at [1112, 81] on p "Add Repair Scope" at bounding box center [1101, 82] width 61 height 9
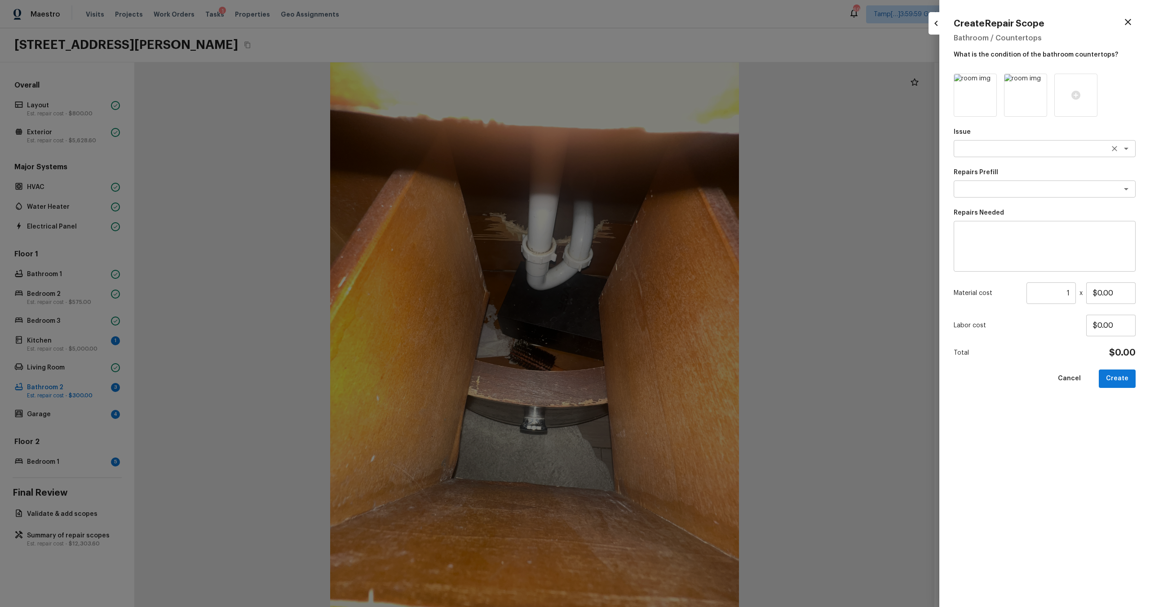
click at [973, 150] on textarea at bounding box center [1032, 148] width 149 height 9
click at [979, 192] on li "Bathroom Cabinets" at bounding box center [1045, 197] width 182 height 14
click at [979, 225] on div "x ​" at bounding box center [1045, 246] width 182 height 51
drag, startPoint x: 1098, startPoint y: 294, endPoint x: 1129, endPoint y: 294, distance: 31.0
click at [1129, 294] on input "$0.00" at bounding box center [1110, 294] width 49 height 22
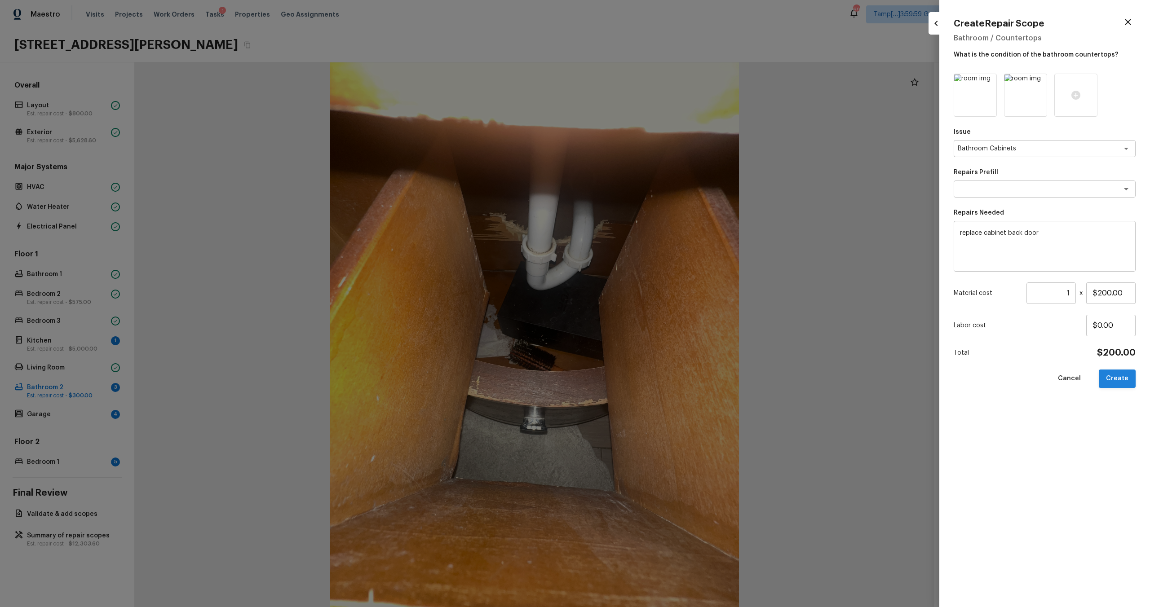
click at [1115, 381] on button "Create" at bounding box center [1117, 379] width 37 height 18
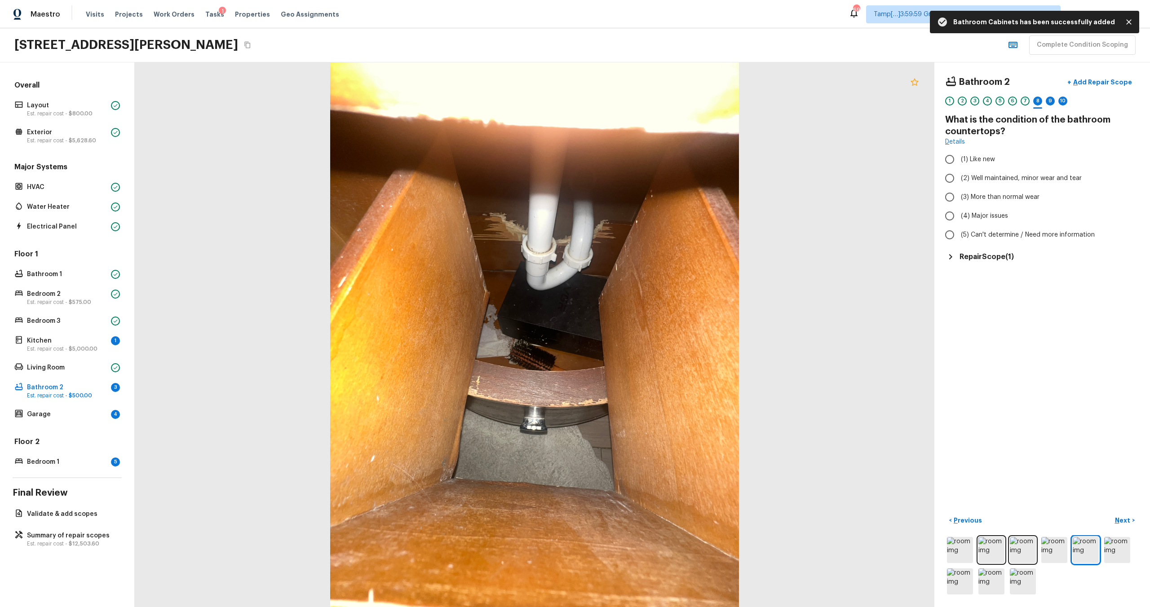
click at [913, 86] on icon at bounding box center [914, 82] width 11 height 11
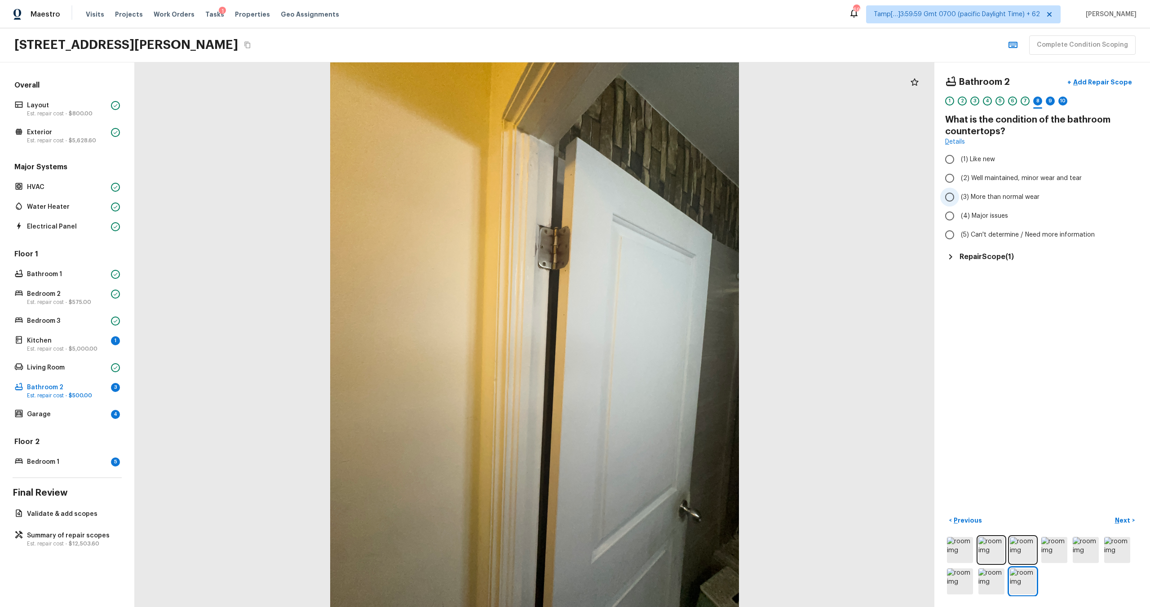
click at [972, 203] on label "(3) More than normal wear" at bounding box center [1036, 197] width 192 height 19
click at [959, 203] on input "(3) More than normal wear" at bounding box center [949, 197] width 19 height 19
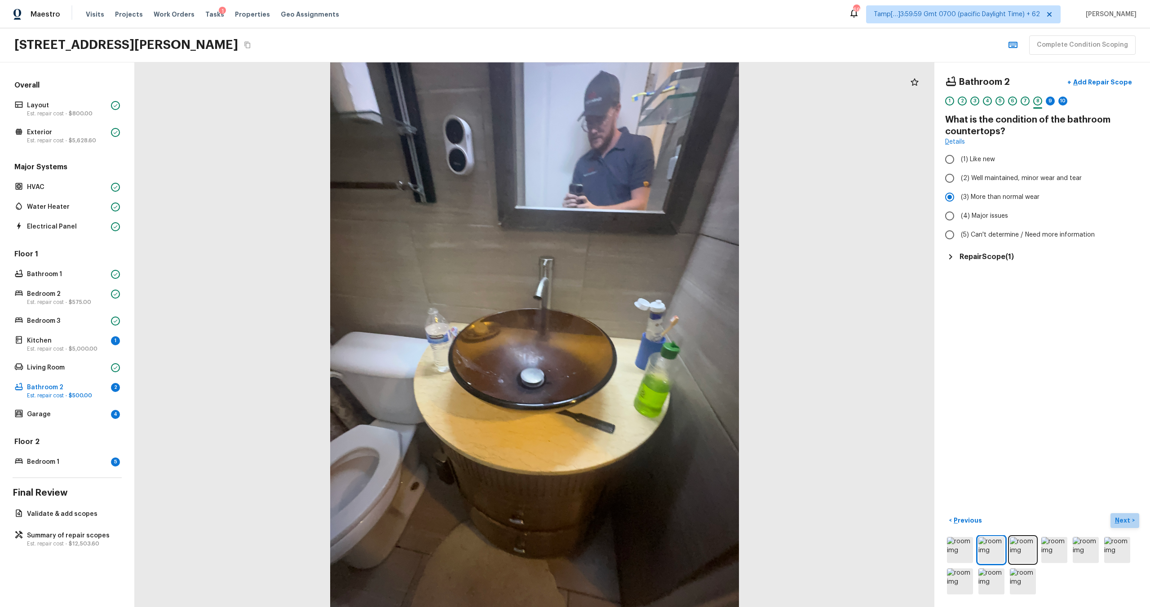
click at [1117, 519] on p "Next" at bounding box center [1123, 520] width 17 height 9
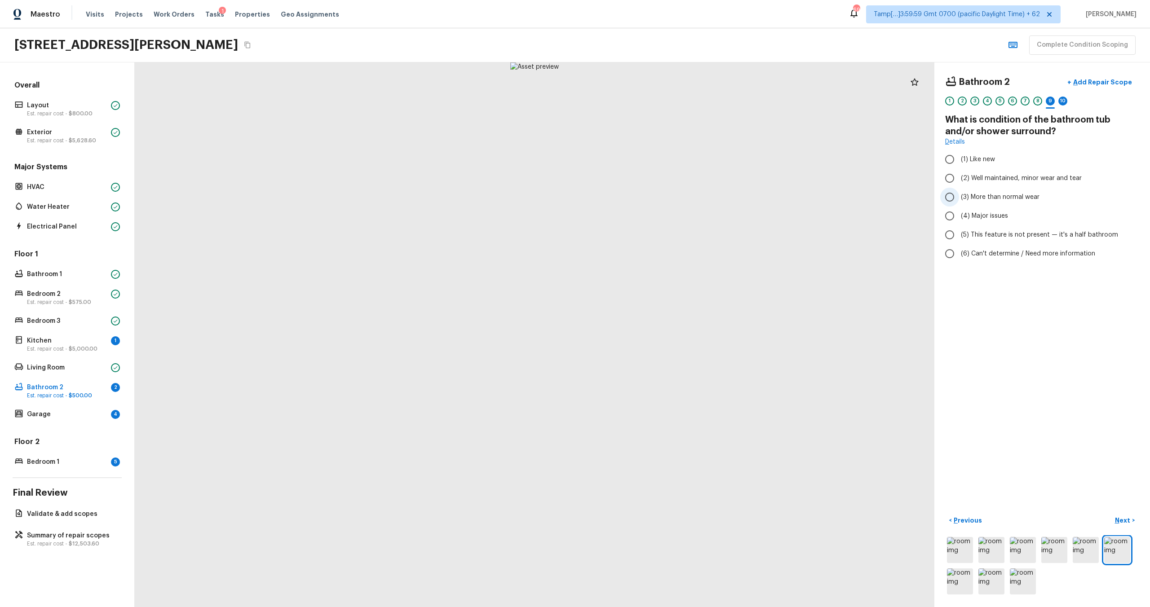
click at [986, 203] on label "(3) More than normal wear" at bounding box center [1036, 197] width 192 height 19
click at [959, 203] on input "(3) More than normal wear" at bounding box center [949, 197] width 19 height 19
click at [1124, 531] on div "< Previous Next >" at bounding box center [1042, 554] width 194 height 83
click at [1124, 522] on p "Next" at bounding box center [1123, 520] width 17 height 9
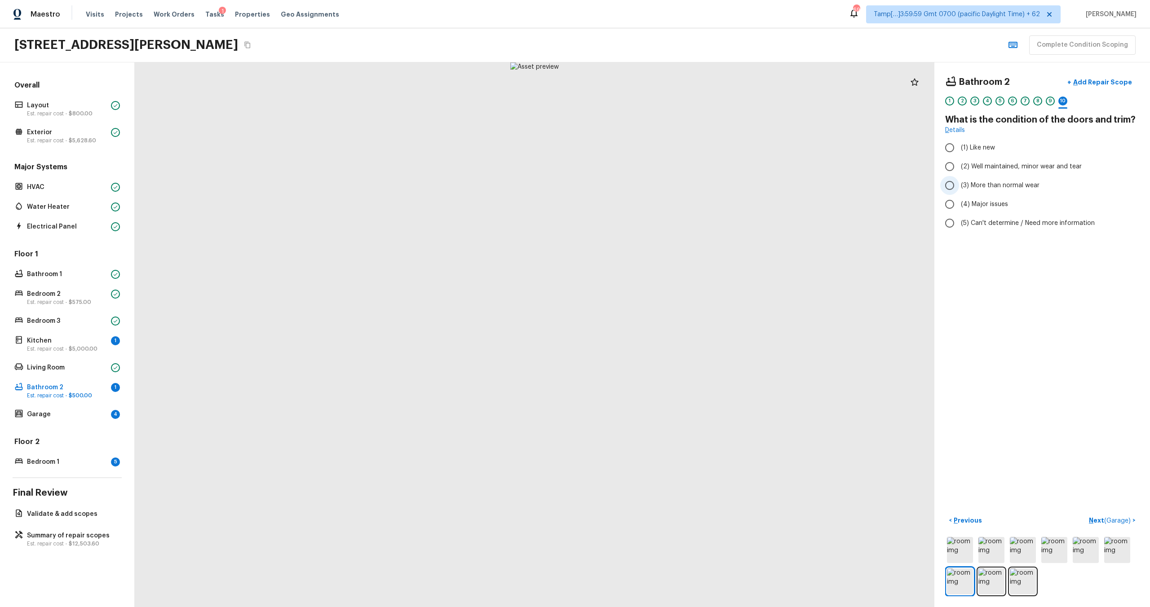
click at [982, 190] on label "(3) More than normal wear" at bounding box center [1036, 185] width 192 height 19
click at [959, 190] on input "(3) More than normal wear" at bounding box center [949, 185] width 19 height 19
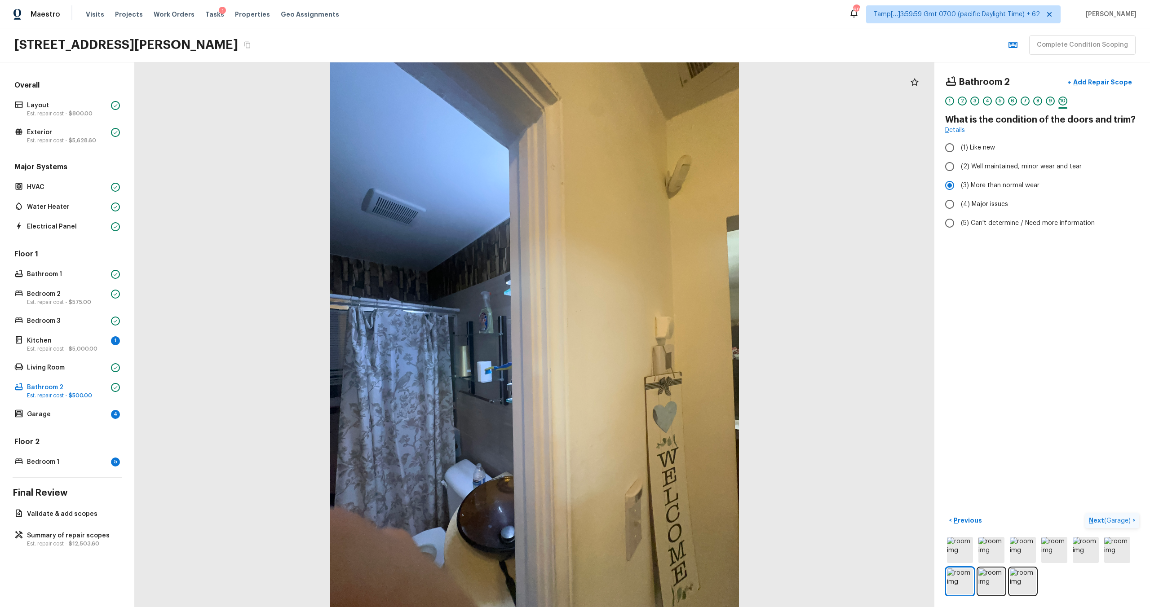
click at [1098, 517] on p "Next ( Garage )" at bounding box center [1111, 520] width 44 height 9
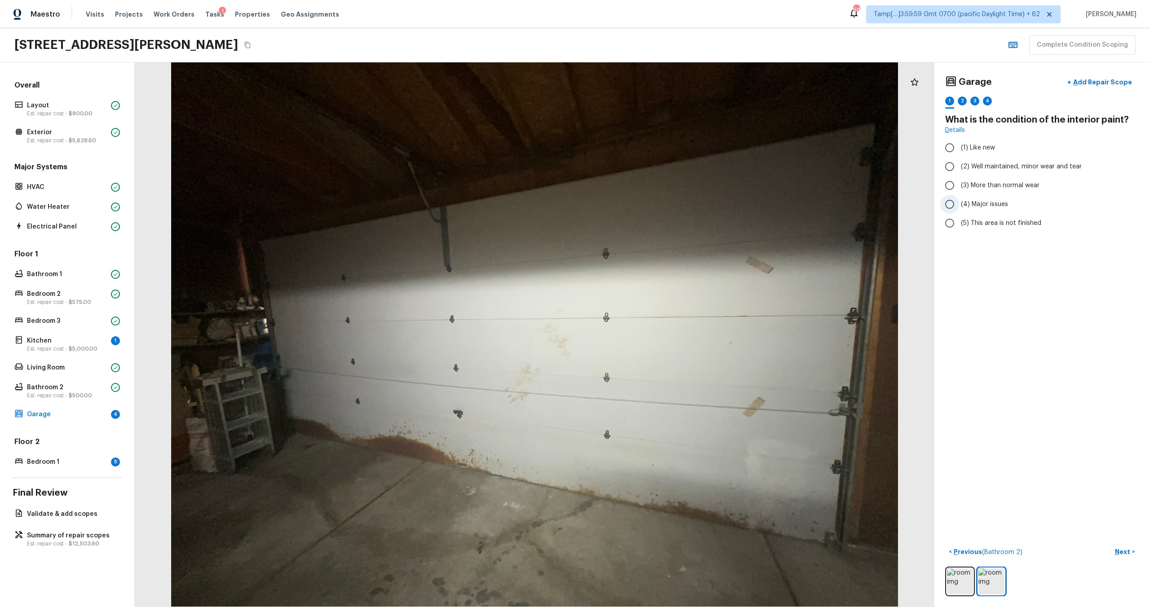
click at [988, 205] on span "(4) Major issues" at bounding box center [984, 204] width 47 height 9
click at [959, 205] on input "(4) Major issues" at bounding box center [949, 204] width 19 height 19
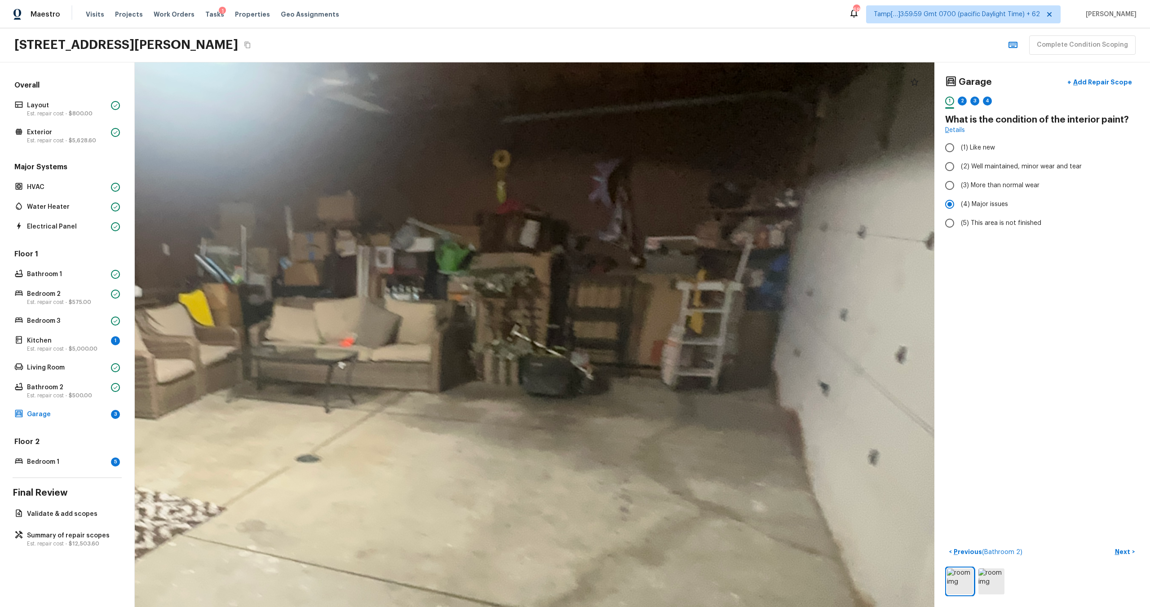
drag, startPoint x: 672, startPoint y: 322, endPoint x: 686, endPoint y: 607, distance: 285.6
click at [689, 607] on html "Maestro Visits Projects Work Orders Tasks 1 Properties Geo Assignments 689 Tamp…" at bounding box center [575, 303] width 1150 height 607
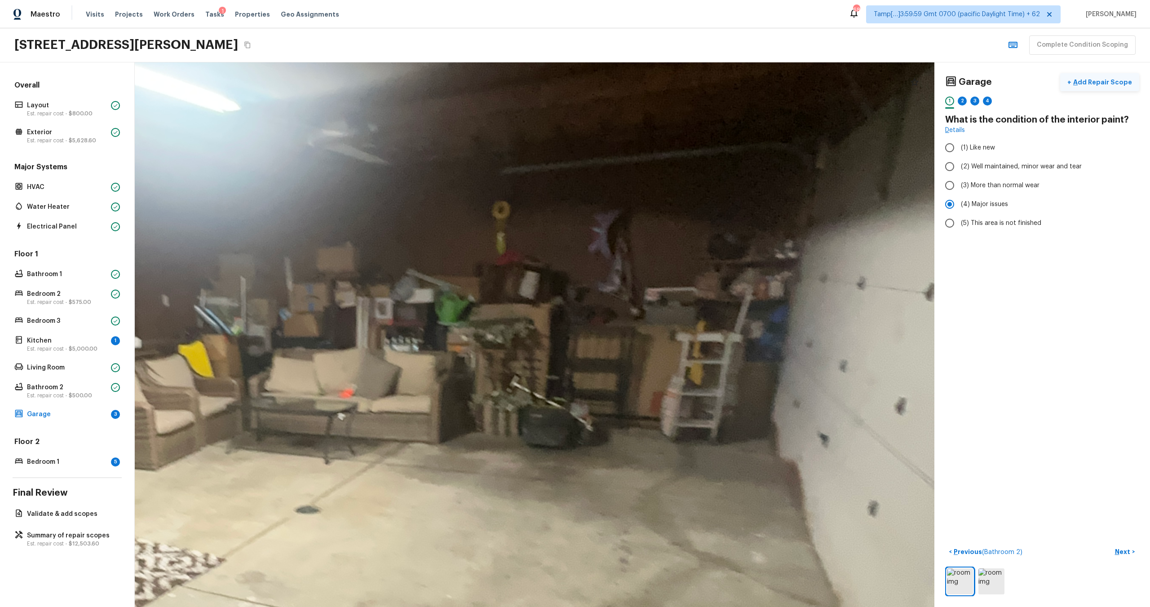
click at [1097, 82] on p "Add Repair Scope" at bounding box center [1101, 82] width 61 height 9
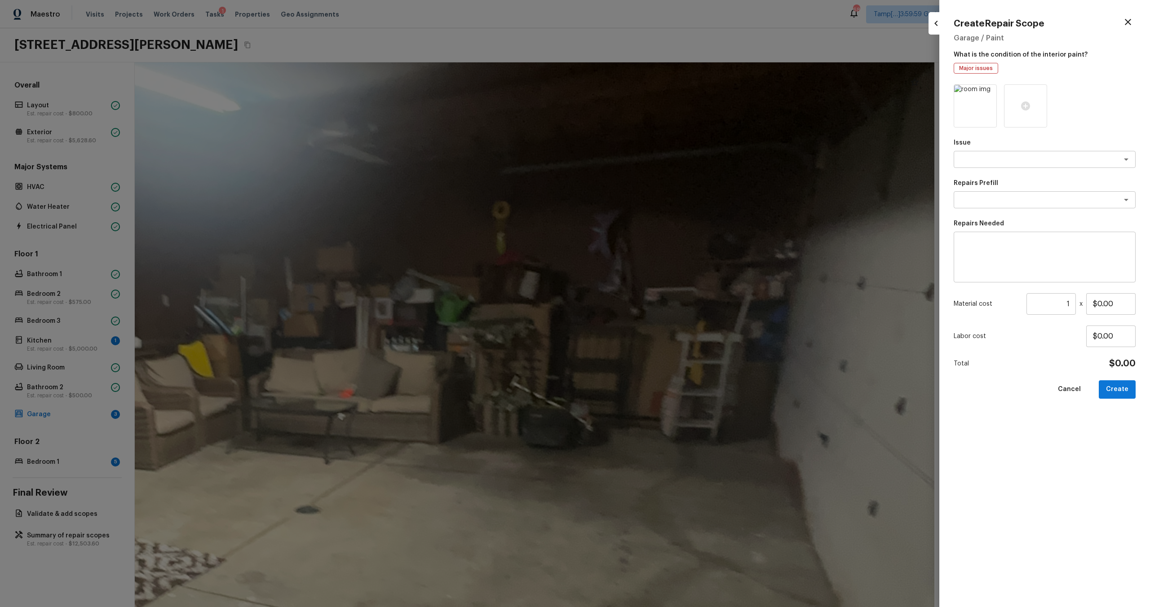
click at [995, 182] on p "Repairs Prefill" at bounding box center [1045, 183] width 182 height 9
click at [994, 163] on textarea at bounding box center [1032, 159] width 149 height 9
click at [997, 177] on li "Exterior Garage Door" at bounding box center [1045, 179] width 182 height 14
click at [995, 196] on textarea at bounding box center [1032, 199] width 149 height 9
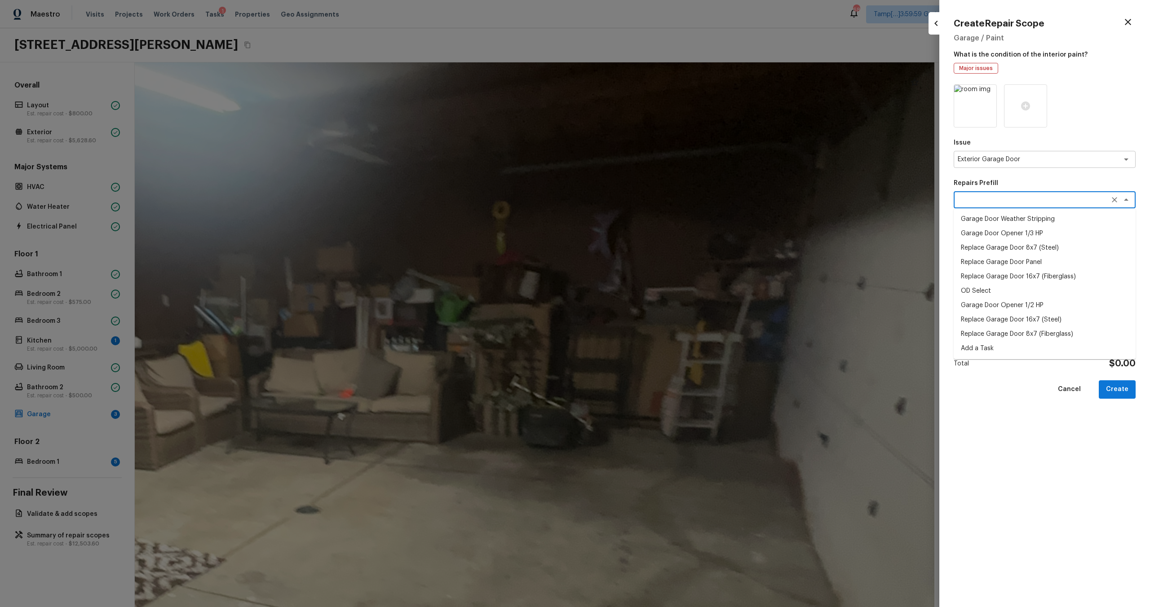
click at [1014, 332] on li "Replace Garage Door 8x7 (Fiberglass)" at bounding box center [1045, 334] width 182 height 14
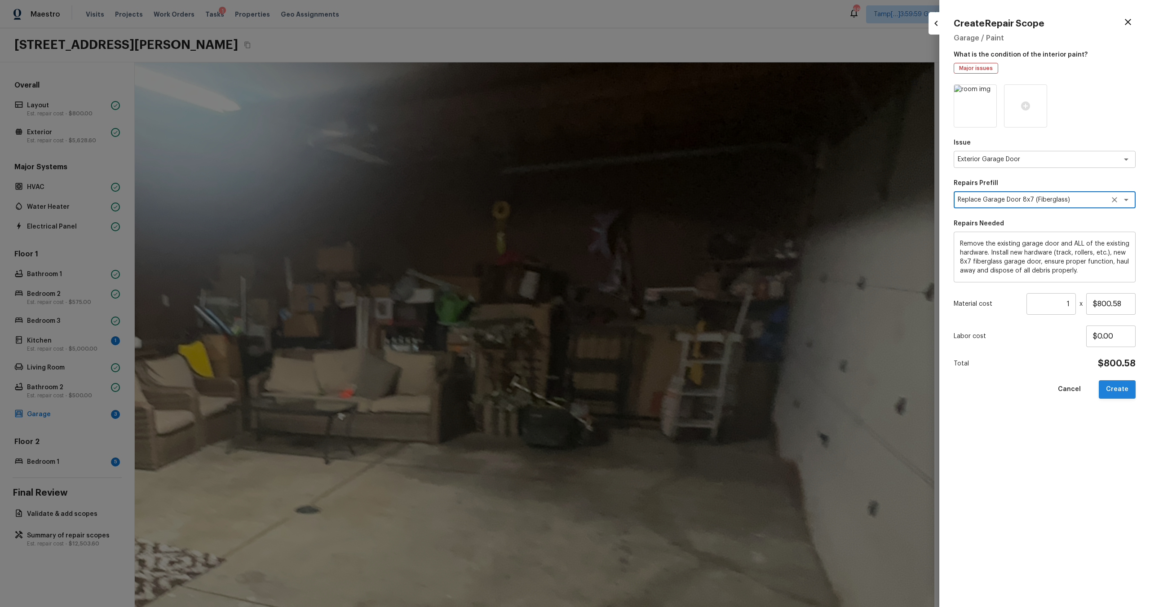
click at [1119, 391] on button "Create" at bounding box center [1117, 389] width 37 height 18
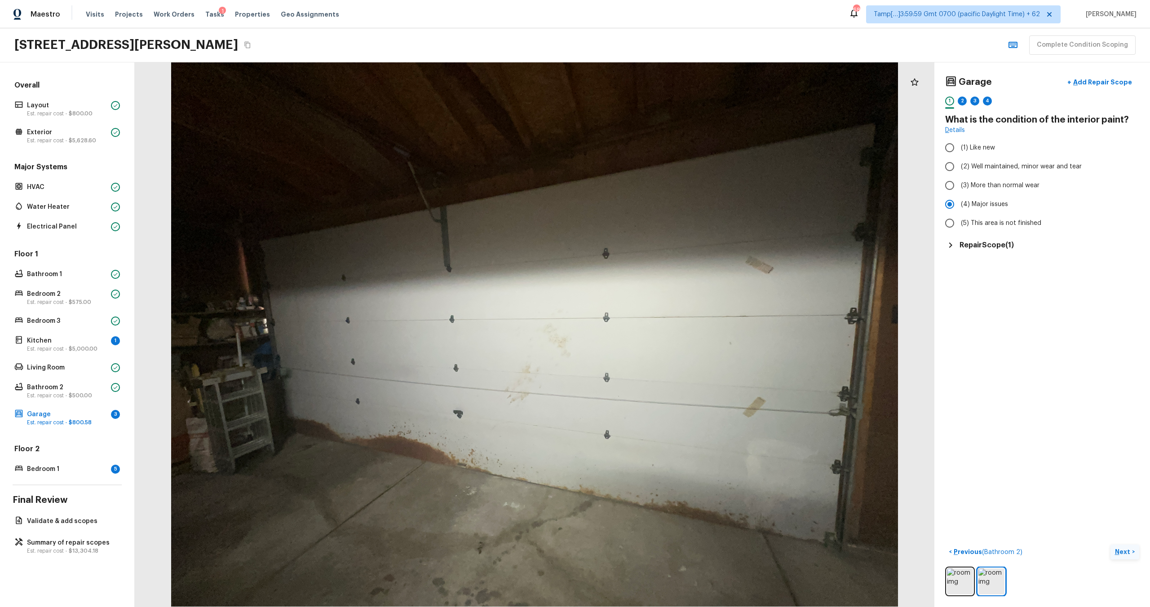
click at [1121, 554] on p "Next" at bounding box center [1123, 552] width 17 height 9
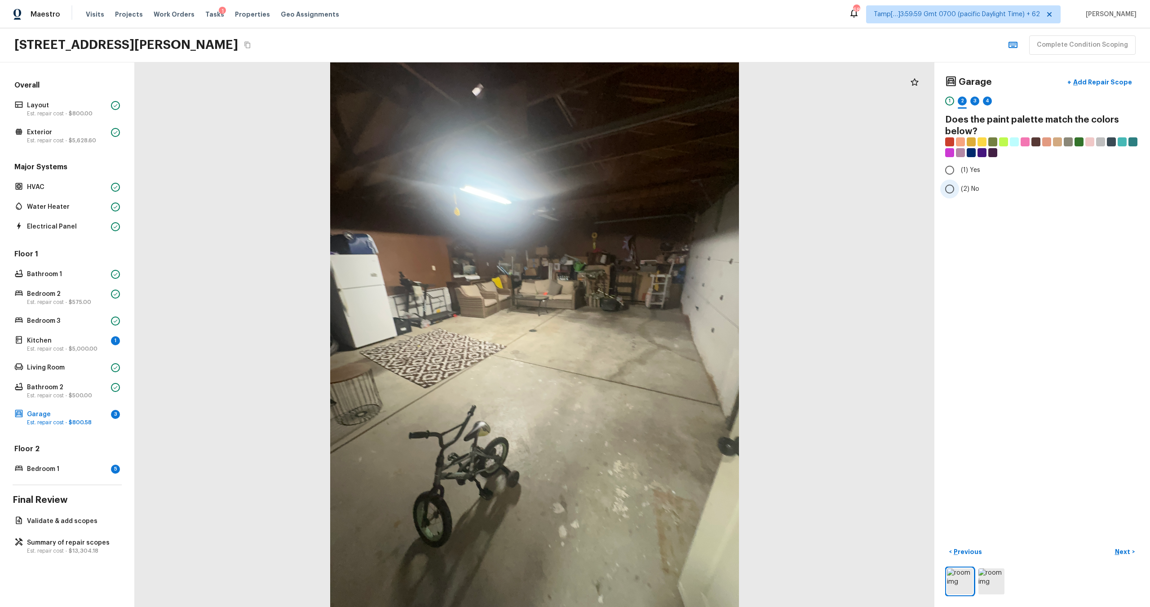
click at [947, 187] on input "(2) No" at bounding box center [949, 189] width 19 height 19
click at [1117, 552] on p "Next" at bounding box center [1123, 552] width 17 height 9
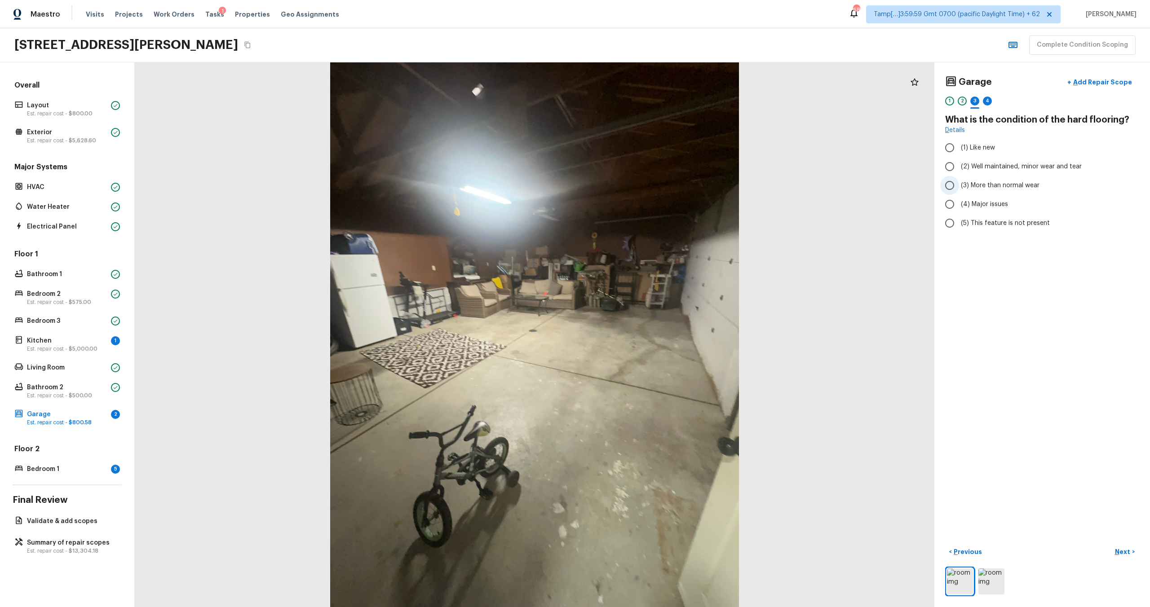
click at [973, 188] on span "(3) More than normal wear" at bounding box center [1000, 185] width 79 height 9
click at [959, 188] on input "(3) More than normal wear" at bounding box center [949, 185] width 19 height 19
click at [1121, 553] on p "Next" at bounding box center [1123, 552] width 17 height 9
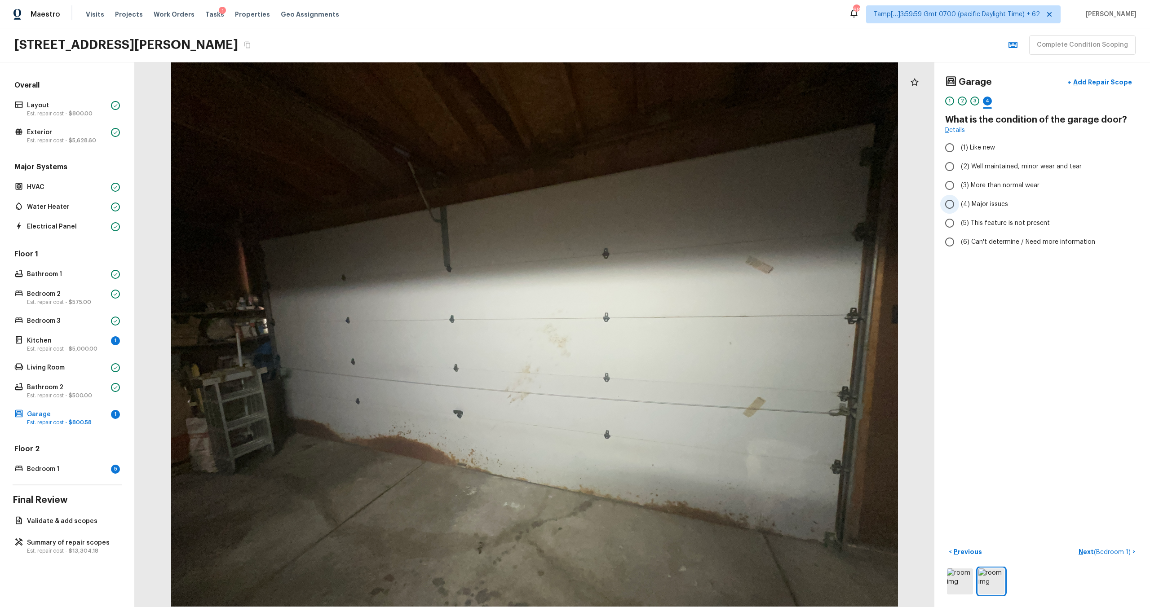
click at [969, 209] on label "(4) Major issues" at bounding box center [1036, 204] width 192 height 19
click at [959, 209] on input "(4) Major issues" at bounding box center [949, 204] width 19 height 19
click at [1086, 553] on p "Next ( Bedroom 1 )" at bounding box center [1106, 552] width 54 height 9
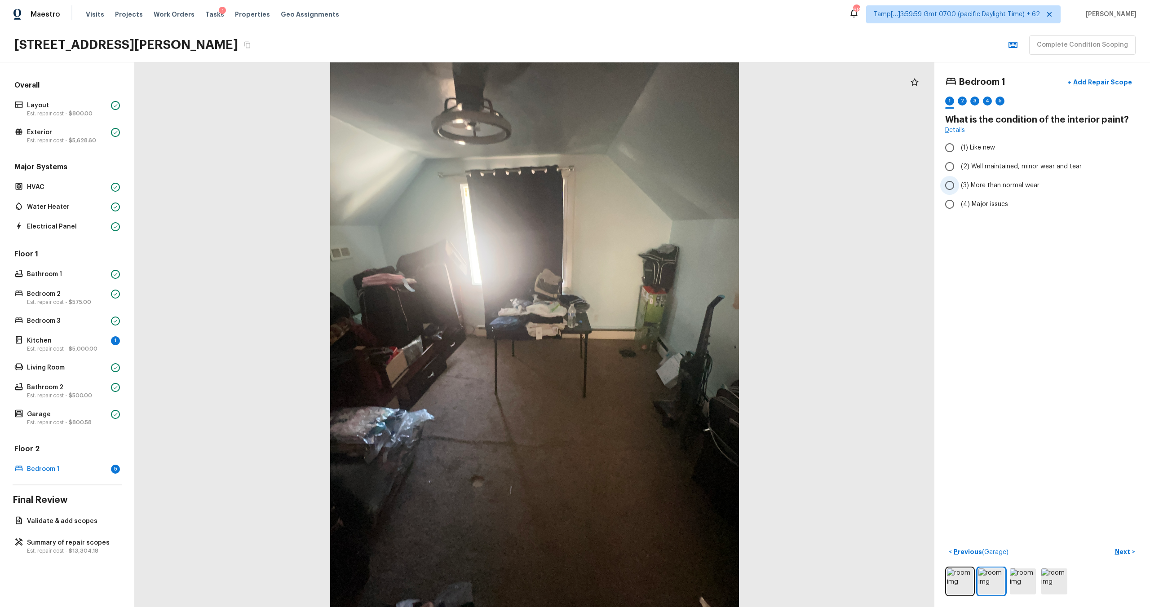
click at [997, 192] on label "(3) More than normal wear" at bounding box center [1036, 185] width 192 height 19
click at [959, 192] on input "(3) More than normal wear" at bounding box center [949, 185] width 19 height 19
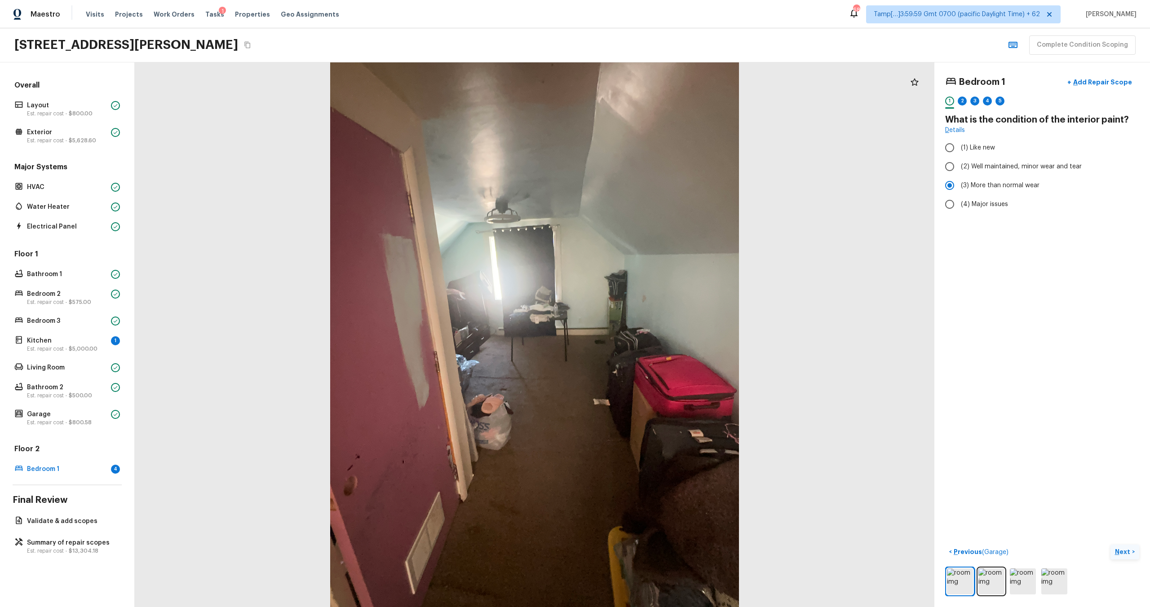
click at [1124, 549] on p "Next" at bounding box center [1123, 552] width 17 height 9
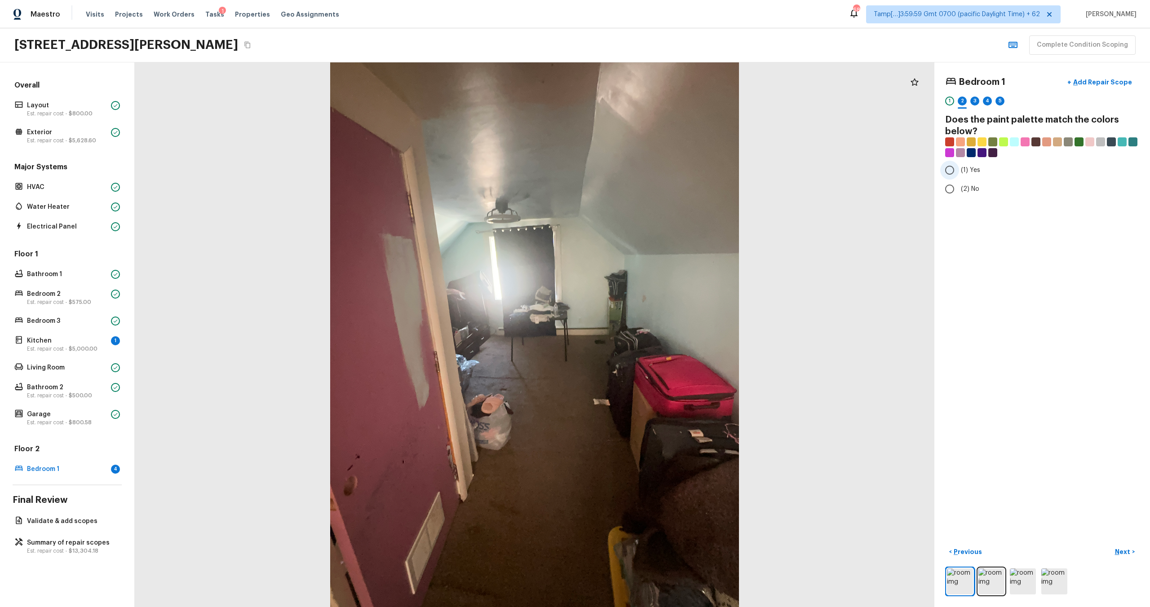
click at [951, 170] on input "(1) Yes" at bounding box center [949, 170] width 19 height 19
click at [1123, 549] on p "Next" at bounding box center [1123, 552] width 17 height 9
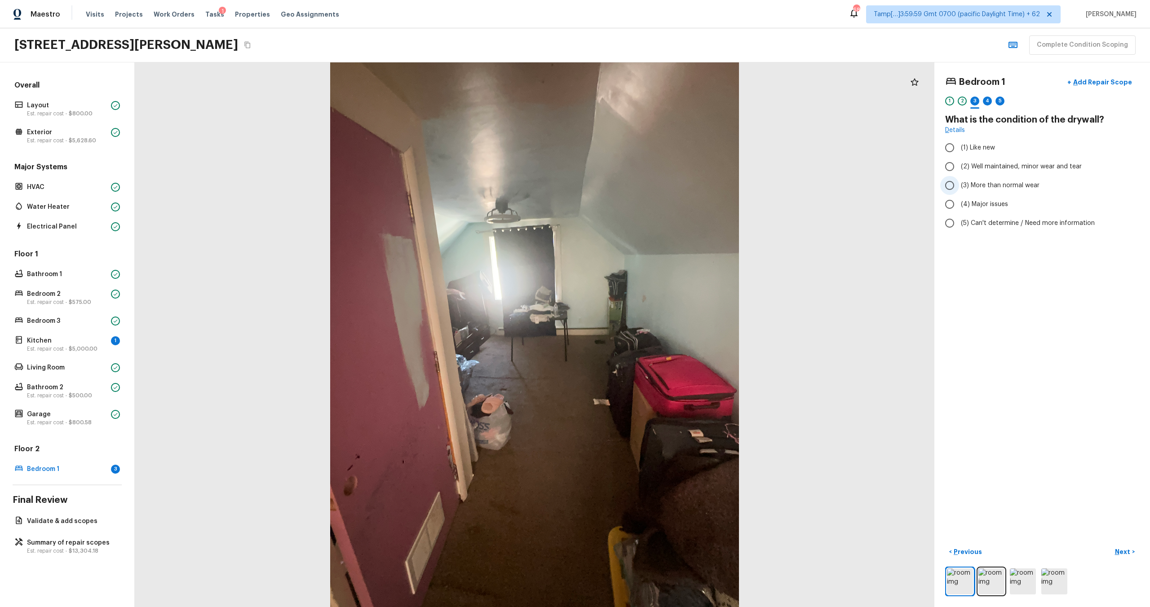
click at [986, 190] on label "(3) More than normal wear" at bounding box center [1036, 185] width 192 height 19
click at [959, 190] on input "(3) More than normal wear" at bounding box center [949, 185] width 19 height 19
click at [1119, 547] on button "Next >" at bounding box center [1124, 552] width 29 height 15
click at [959, 221] on input "(4) Carpet" at bounding box center [949, 215] width 19 height 19
click at [1124, 543] on div "Bedroom 1 + Add Repair Scope 1 2 3 4 5 6 What type of flooring? Check all that …" at bounding box center [1042, 334] width 216 height 545
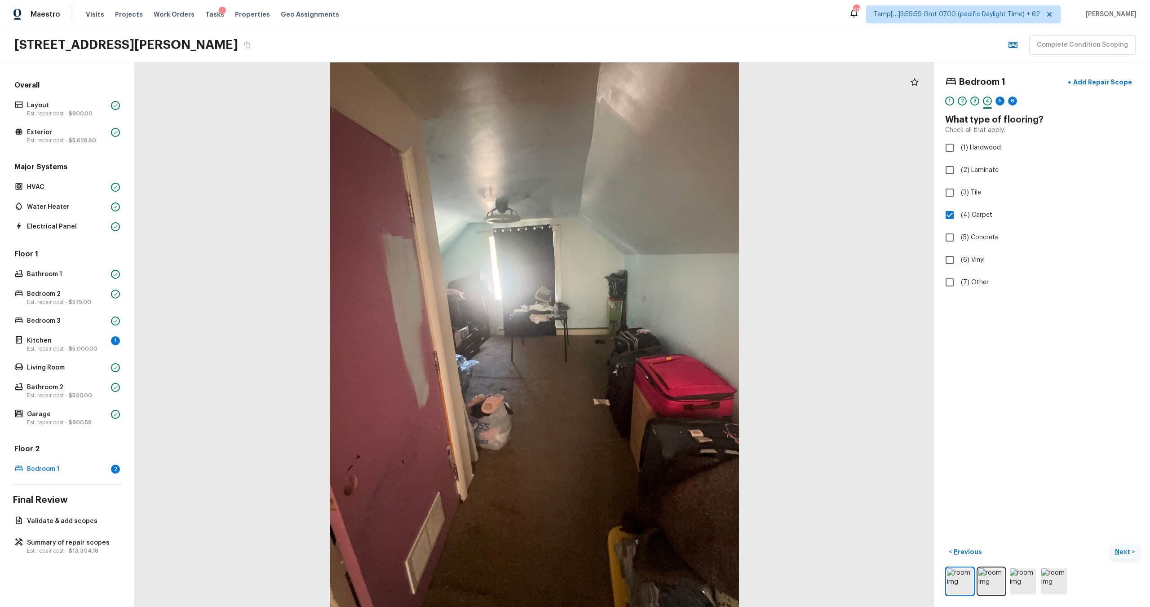
click at [1125, 549] on p "Next" at bounding box center [1123, 552] width 17 height 9
click at [964, 210] on label "(4) Major issues" at bounding box center [1036, 204] width 192 height 19
click at [959, 210] on input "(4) Major issues" at bounding box center [949, 204] width 19 height 19
click at [1124, 552] on p "Next" at bounding box center [1123, 552] width 17 height 9
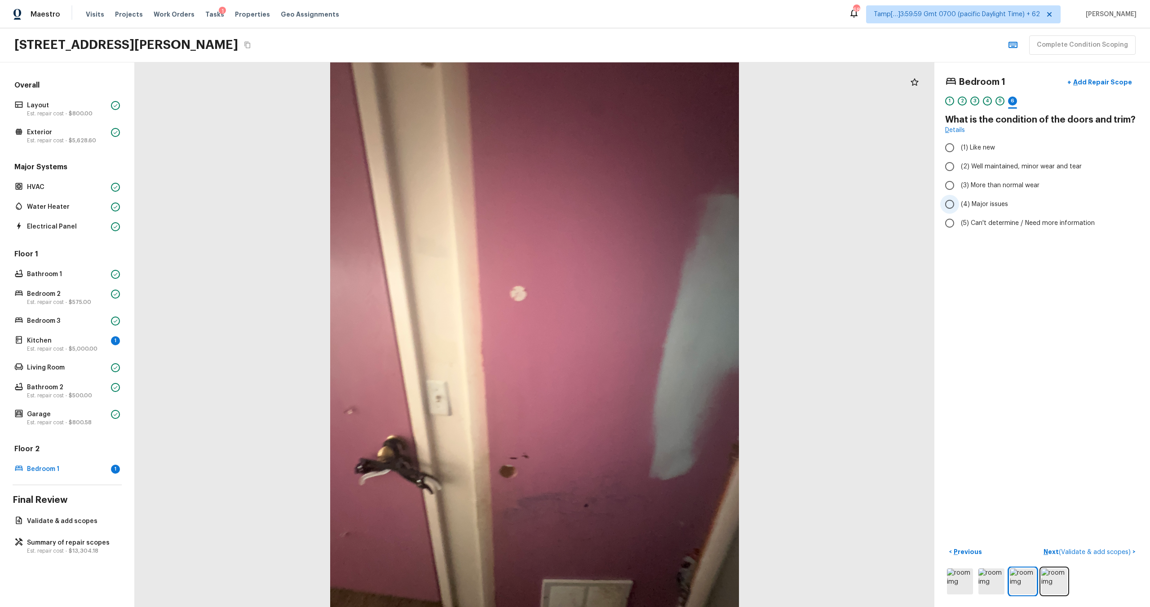
click at [983, 204] on span "(4) Major issues" at bounding box center [984, 204] width 47 height 9
click at [959, 204] on input "(4) Major issues" at bounding box center [949, 204] width 19 height 19
click at [1053, 550] on p "Next ( Validate & add scopes )" at bounding box center [1088, 552] width 89 height 9
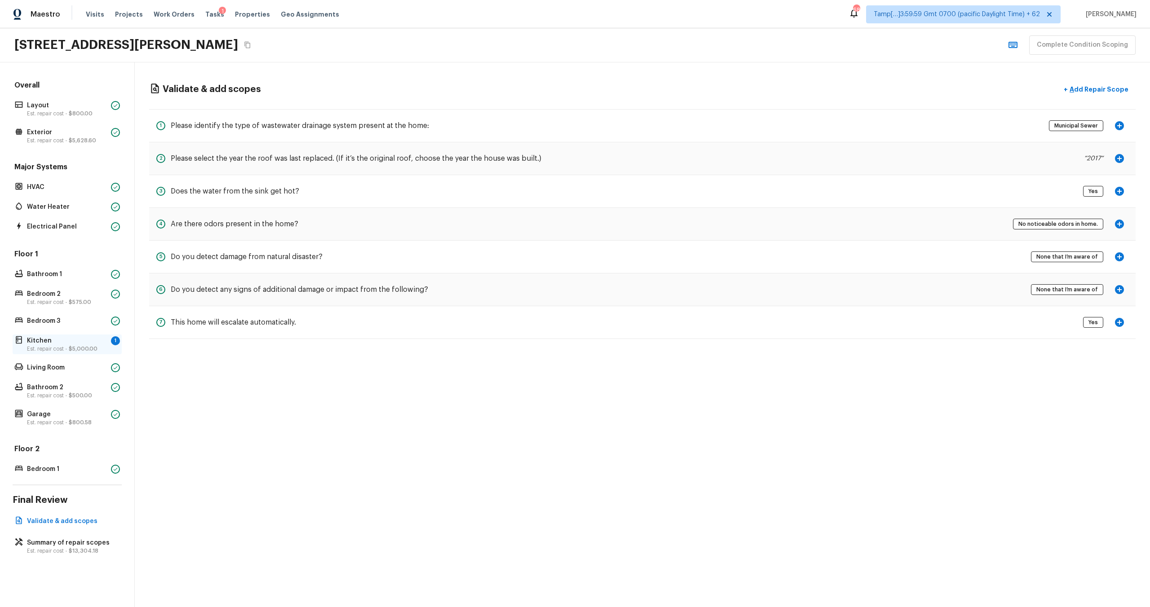
click at [80, 340] on p "Kitchen" at bounding box center [67, 340] width 80 height 9
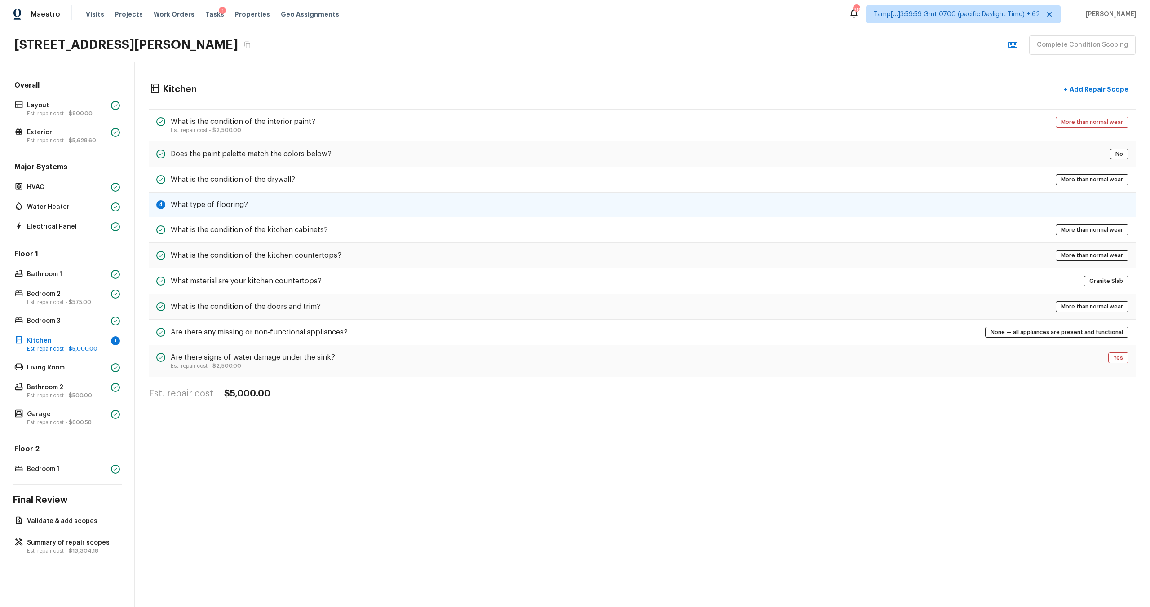
click at [1017, 213] on div "4 What type of flooring?" at bounding box center [642, 205] width 986 height 25
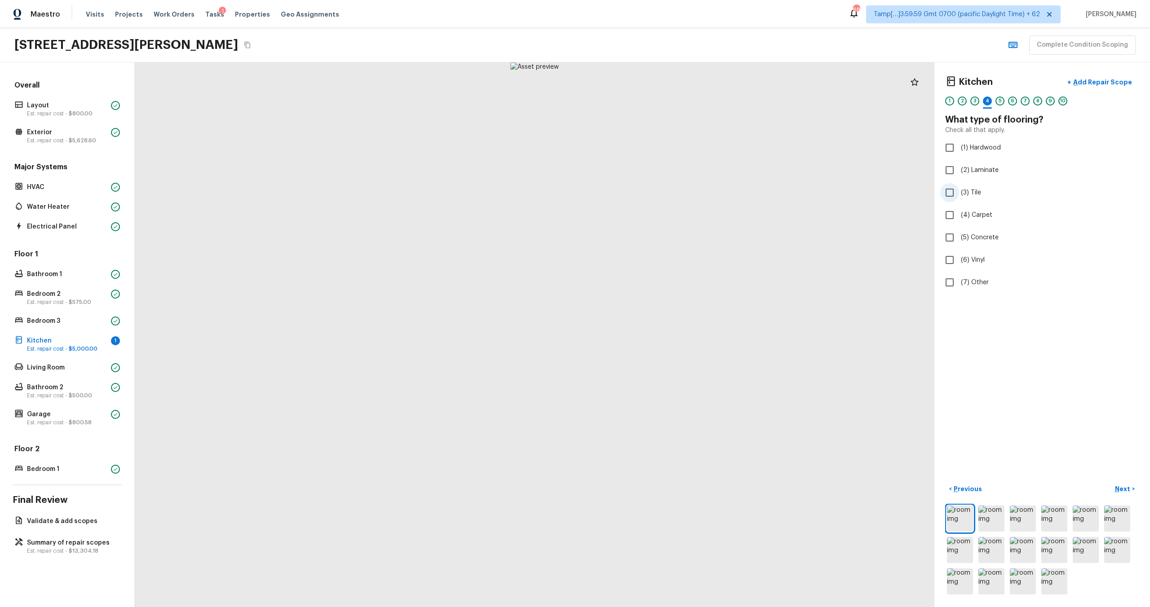
click at [964, 196] on span "(3) Tile" at bounding box center [971, 192] width 20 height 9
click at [959, 196] on input "(3) Tile" at bounding box center [949, 192] width 19 height 19
click at [1124, 490] on p "Next" at bounding box center [1123, 489] width 17 height 9
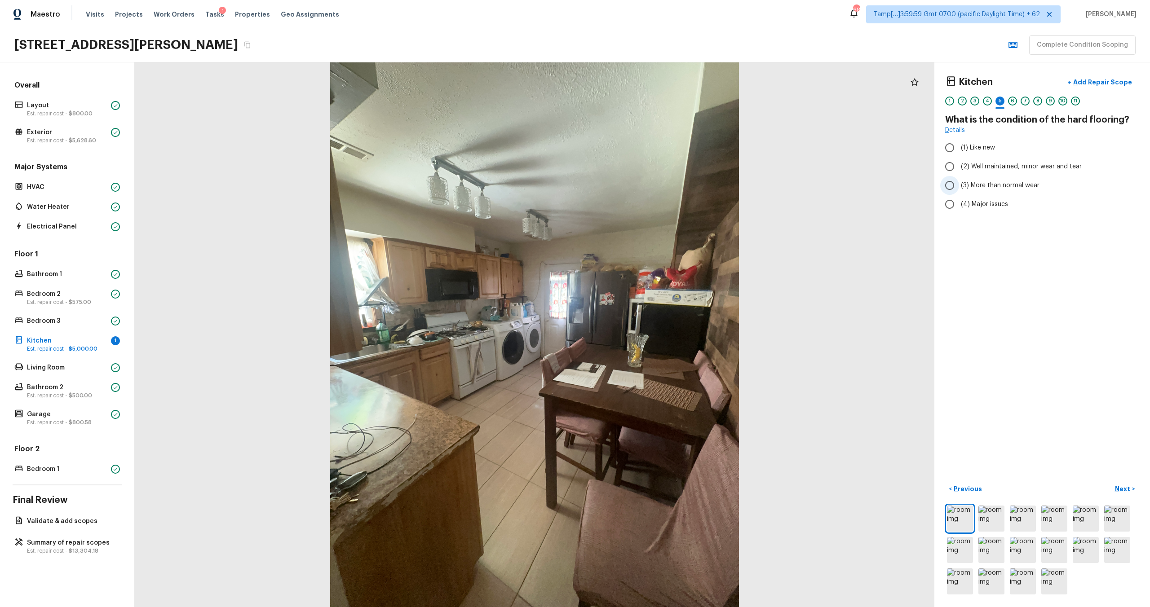
click at [981, 178] on label "(3) More than normal wear" at bounding box center [1036, 185] width 192 height 19
click at [959, 178] on input "(3) More than normal wear" at bounding box center [949, 185] width 19 height 19
click at [986, 173] on label "(2) Well maintained, minor wear and tear" at bounding box center [1036, 166] width 192 height 19
click at [959, 173] on input "(2) Well maintained, minor wear and tear" at bounding box center [949, 166] width 19 height 19
click at [1130, 486] on p "Next" at bounding box center [1123, 489] width 17 height 9
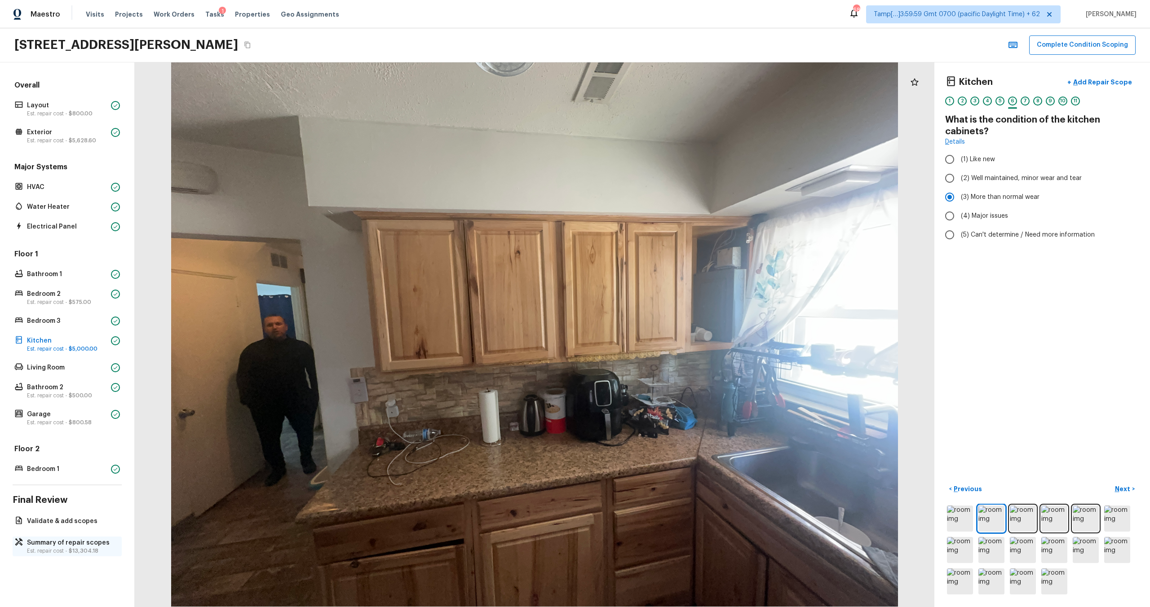
click at [35, 552] on p "Est. repair cost - $13,304.18" at bounding box center [71, 551] width 89 height 7
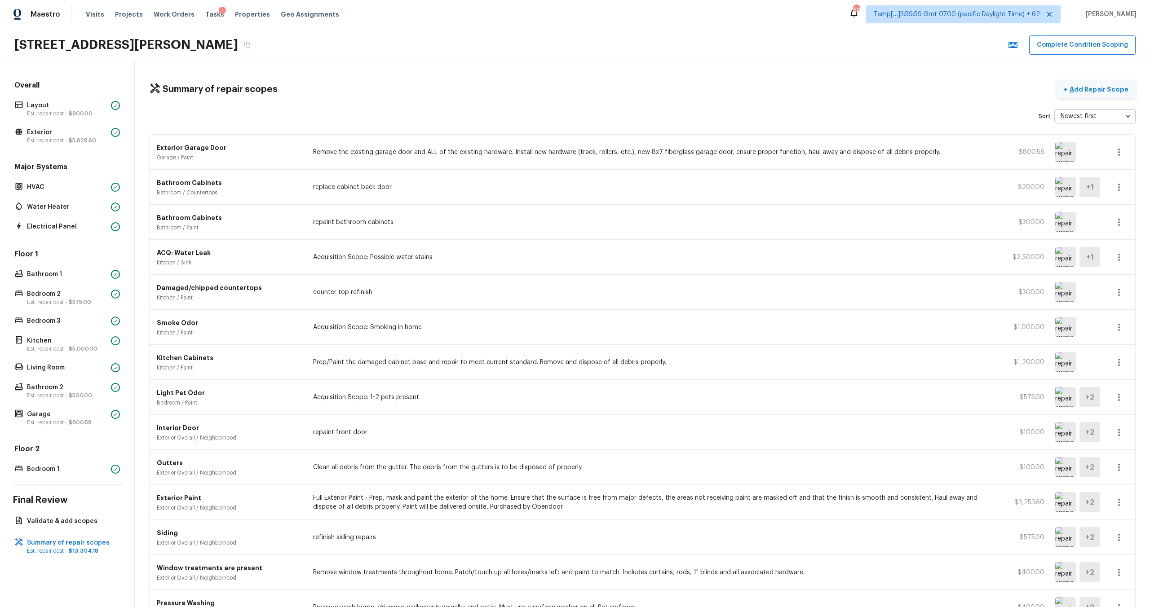
click at [1086, 87] on p "Add Repair Scope" at bounding box center [1098, 89] width 61 height 9
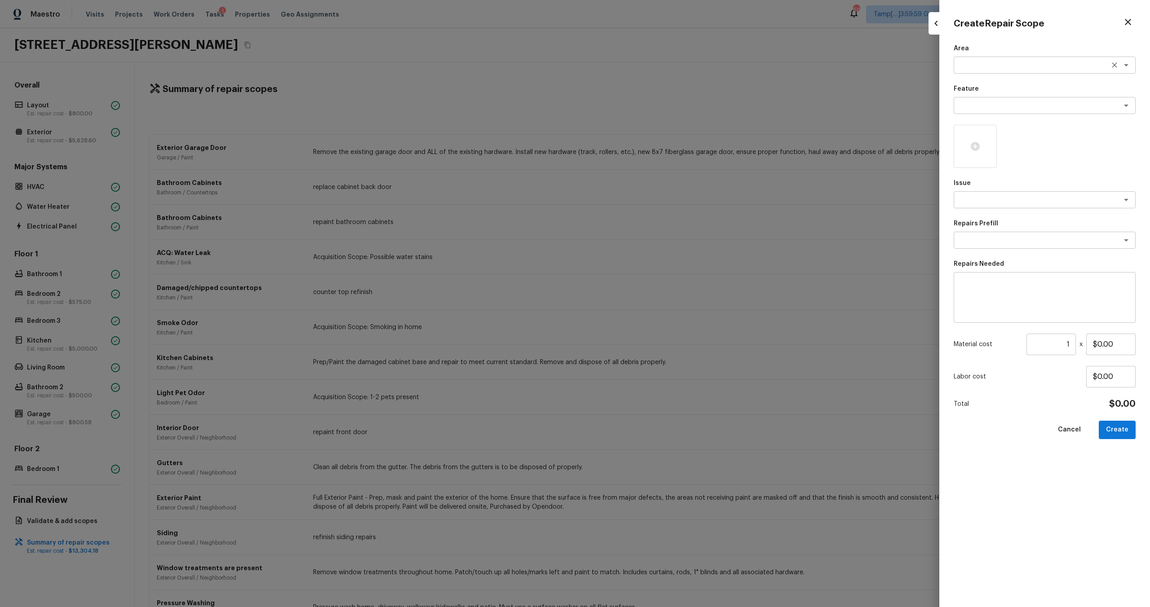
click at [990, 68] on textarea at bounding box center [1032, 65] width 149 height 9
click at [995, 81] on li "Interior Overall" at bounding box center [1045, 84] width 182 height 14
click at [988, 112] on div "x ​" at bounding box center [1045, 105] width 182 height 17
click at [980, 126] on li "Overall Paint" at bounding box center [1045, 125] width 182 height 14
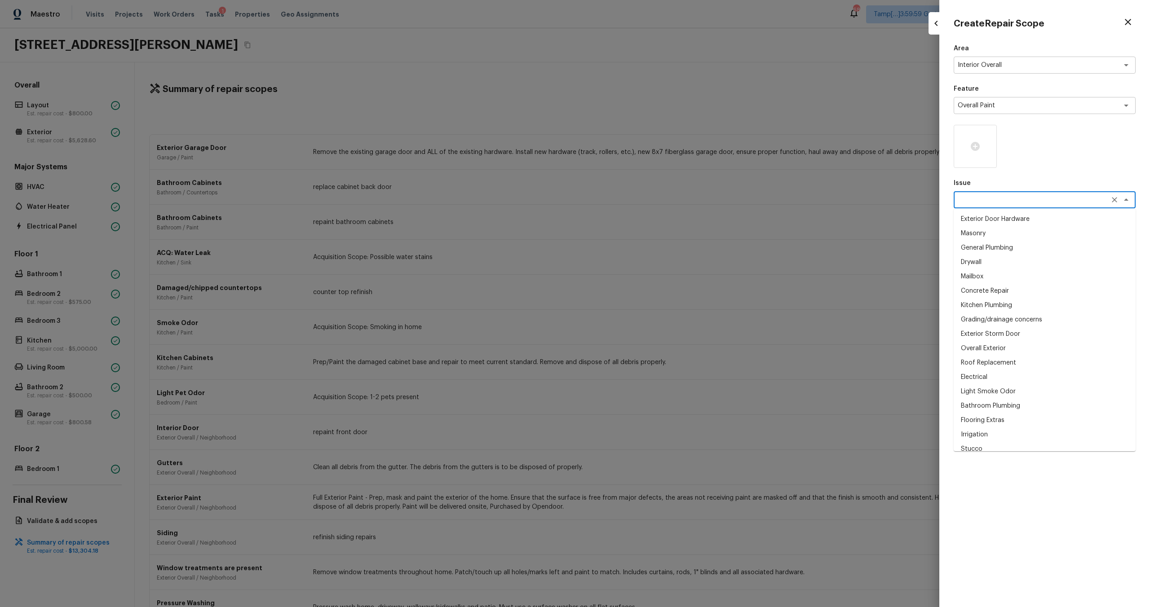
click at [986, 202] on textarea at bounding box center [1032, 199] width 149 height 9
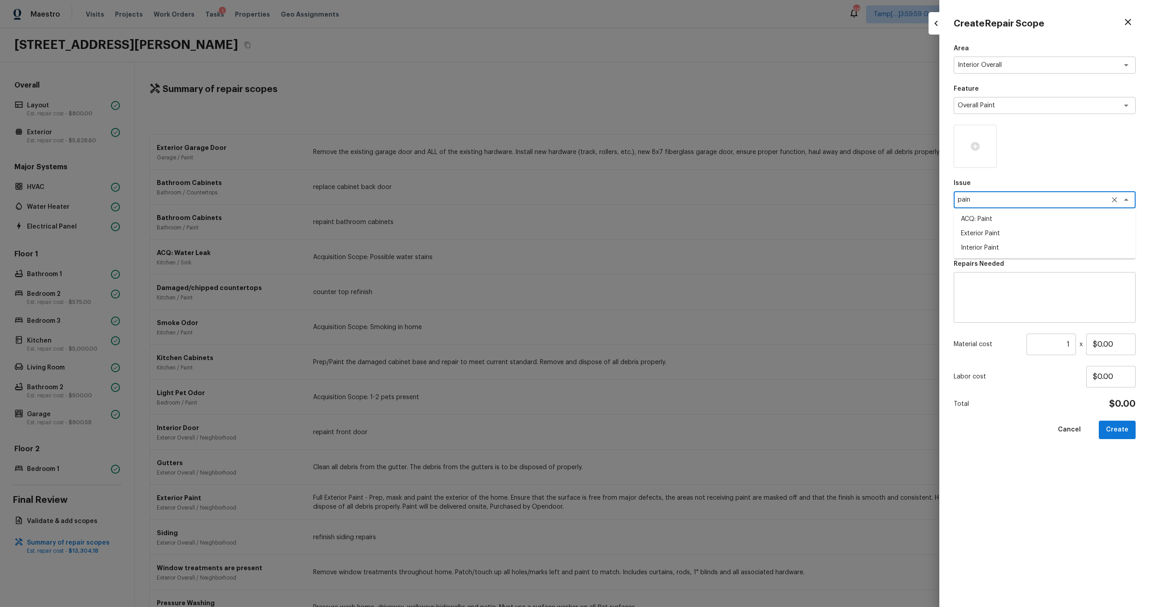
click at [968, 222] on li "ACQ: Paint" at bounding box center [1045, 219] width 182 height 14
click at [985, 248] on div "x ​" at bounding box center [1045, 240] width 182 height 17
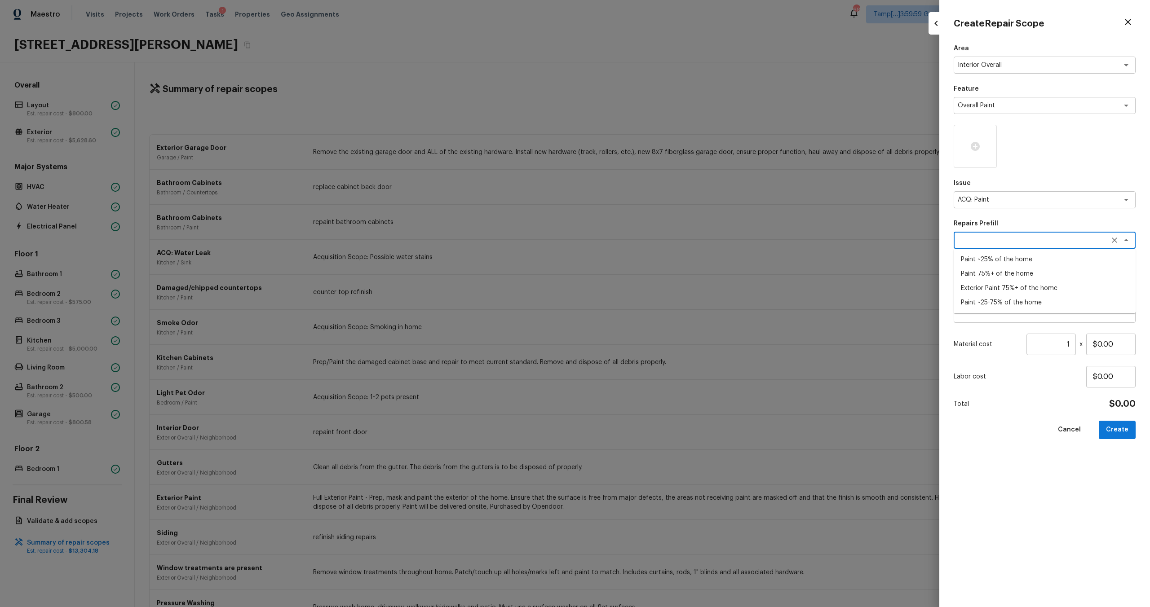
click at [994, 302] on li "Paint ~25-75% of the home" at bounding box center [1045, 303] width 182 height 14
click at [1070, 342] on input "1" at bounding box center [1050, 345] width 49 height 22
click at [1119, 433] on button "Create" at bounding box center [1117, 430] width 37 height 18
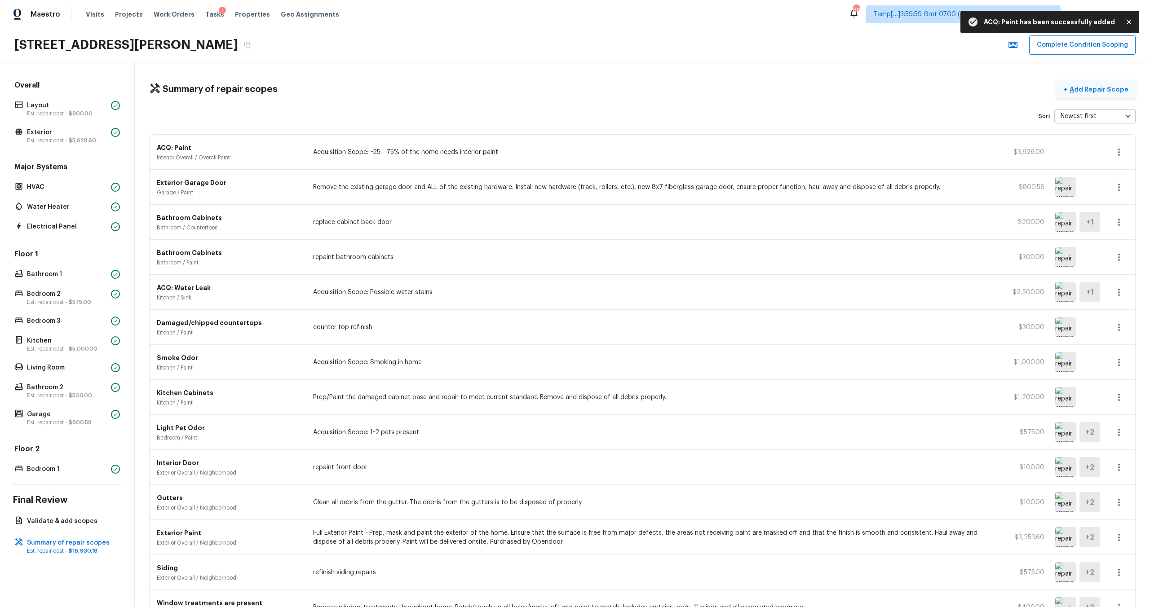
click at [1101, 90] on p "Add Repair Scope" at bounding box center [1098, 89] width 61 height 9
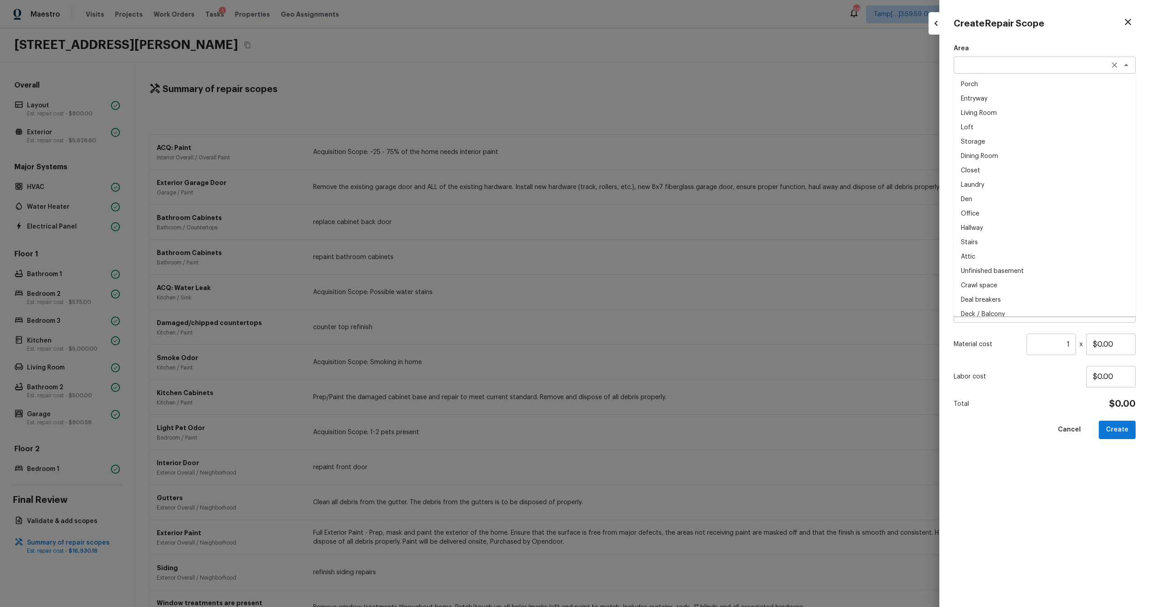
click at [967, 58] on div "x ​" at bounding box center [1045, 65] width 182 height 17
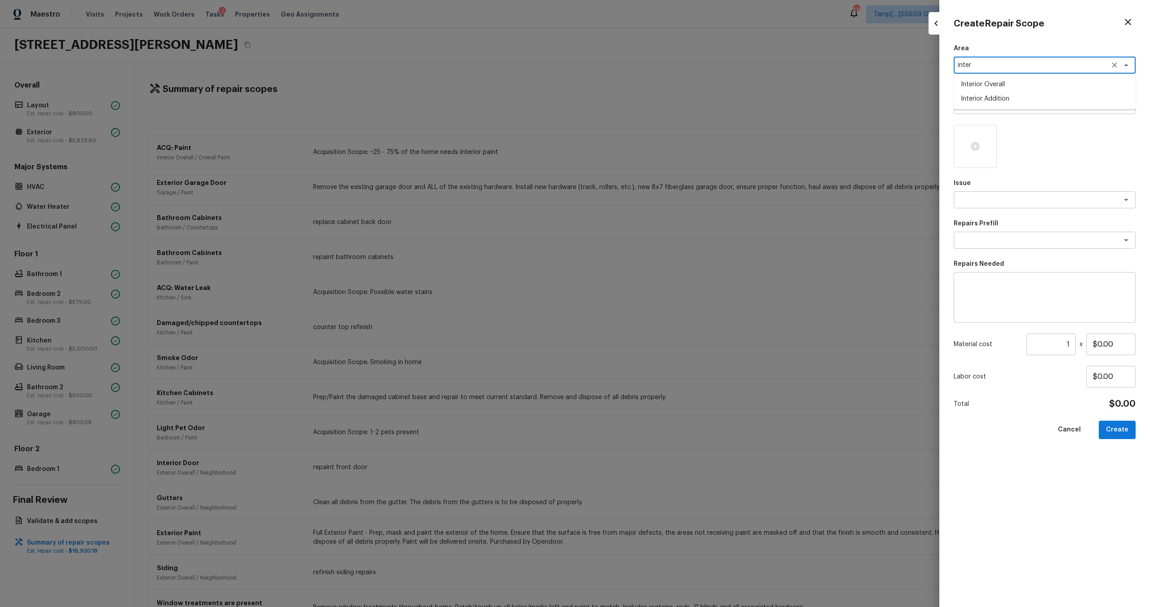
click at [975, 81] on li "Interior Overall" at bounding box center [1045, 84] width 182 height 14
click at [975, 120] on div "Area Interior Overall x ​ Feature x ​ Issue x ​ Repairs Prefill x ​ Repairs Nee…" at bounding box center [1045, 318] width 182 height 549
click at [978, 106] on textarea at bounding box center [1032, 105] width 149 height 9
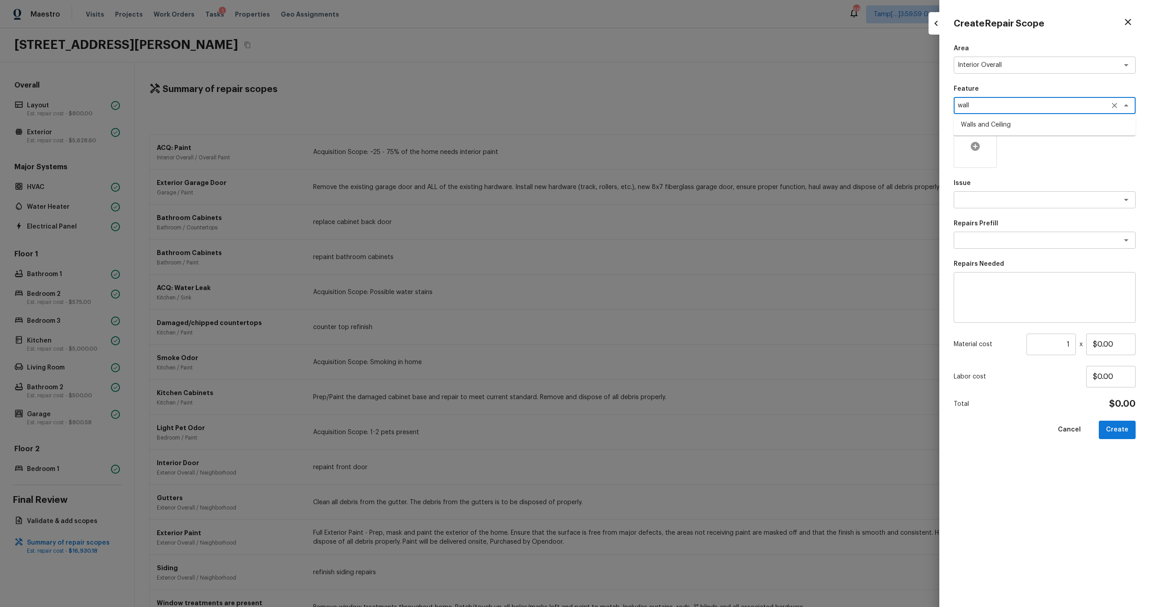
click at [974, 126] on li "Walls and Ceiling" at bounding box center [1045, 125] width 182 height 14
click at [974, 209] on div "Area Interior Overall x ​ Feature Walls and Ceiling x ​ Issue x ​ Repairs Prefi…" at bounding box center [1045, 318] width 182 height 549
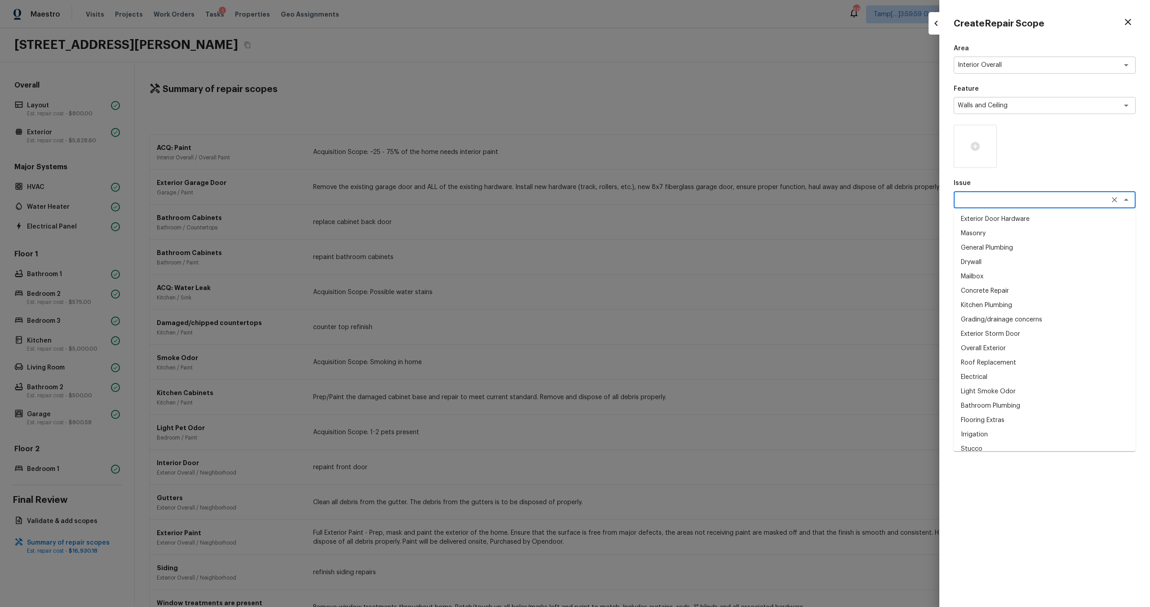
click at [991, 196] on textarea at bounding box center [1032, 199] width 149 height 9
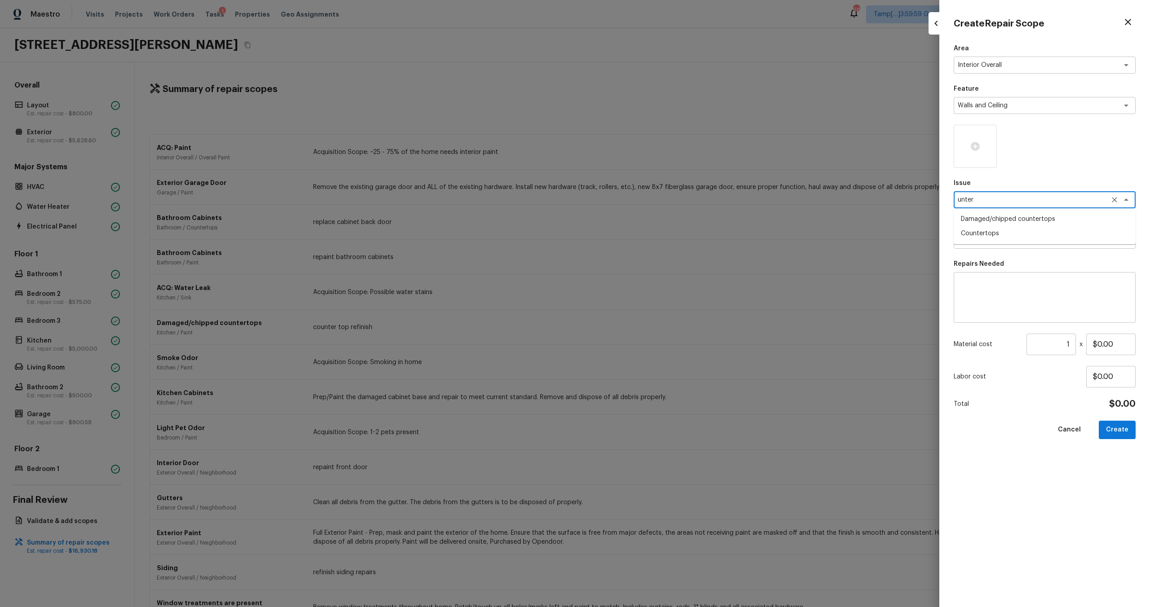
click at [997, 200] on textarea "unter" at bounding box center [1032, 199] width 149 height 9
click at [986, 320] on li "Interior Paint" at bounding box center [1045, 320] width 182 height 14
click at [986, 248] on div "x ​" at bounding box center [1045, 240] width 182 height 17
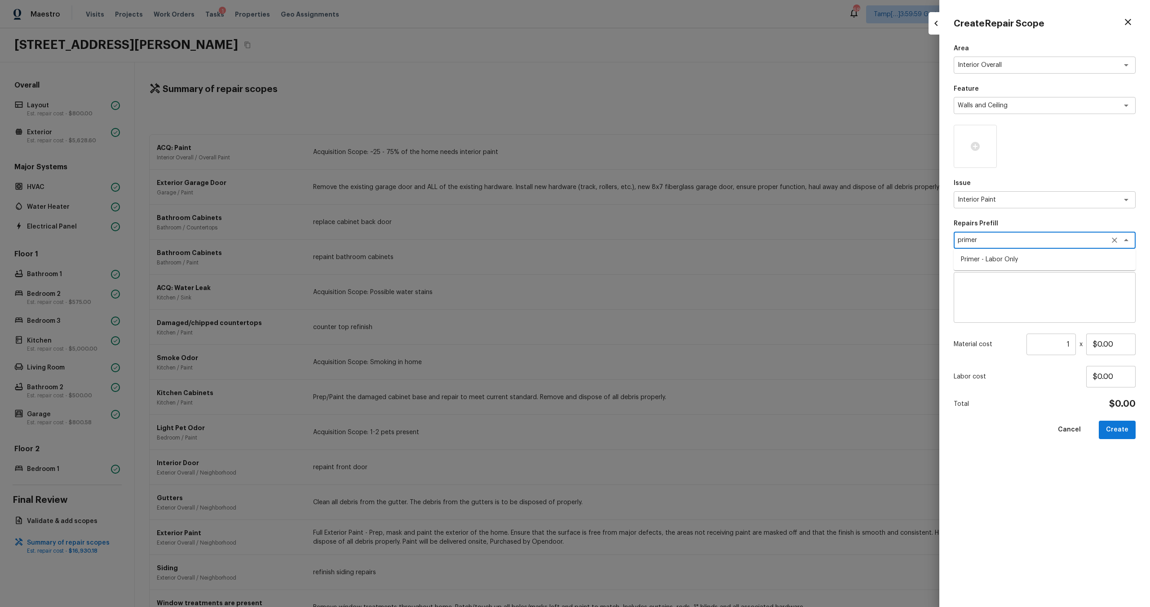
click at [986, 258] on li "Primer - Labor Only" at bounding box center [1045, 259] width 182 height 14
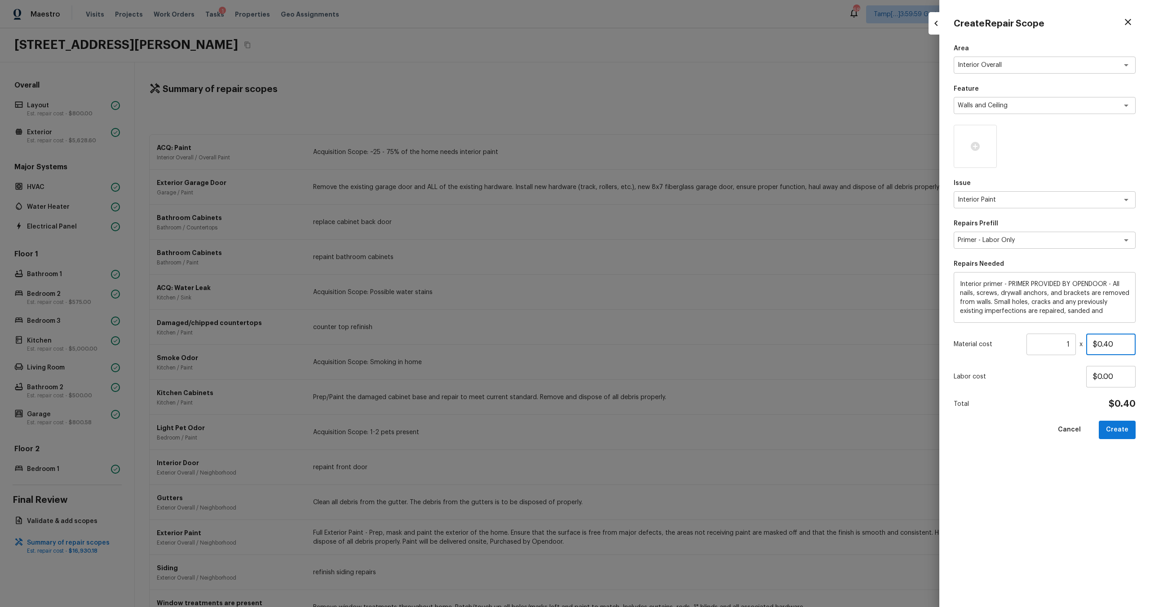
drag, startPoint x: 1098, startPoint y: 345, endPoint x: 1116, endPoint y: 345, distance: 18.0
click at [1116, 345] on input "$0.40" at bounding box center [1110, 345] width 49 height 22
click at [1119, 434] on button "Create" at bounding box center [1117, 430] width 37 height 18
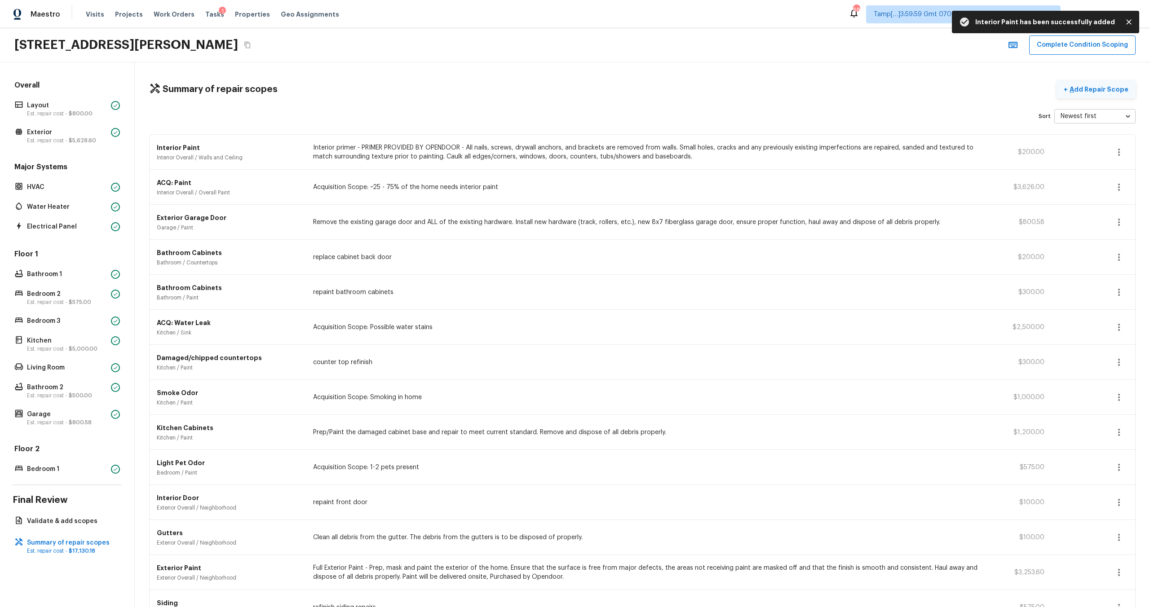
click at [1080, 88] on p "Add Repair Scope" at bounding box center [1098, 89] width 61 height 9
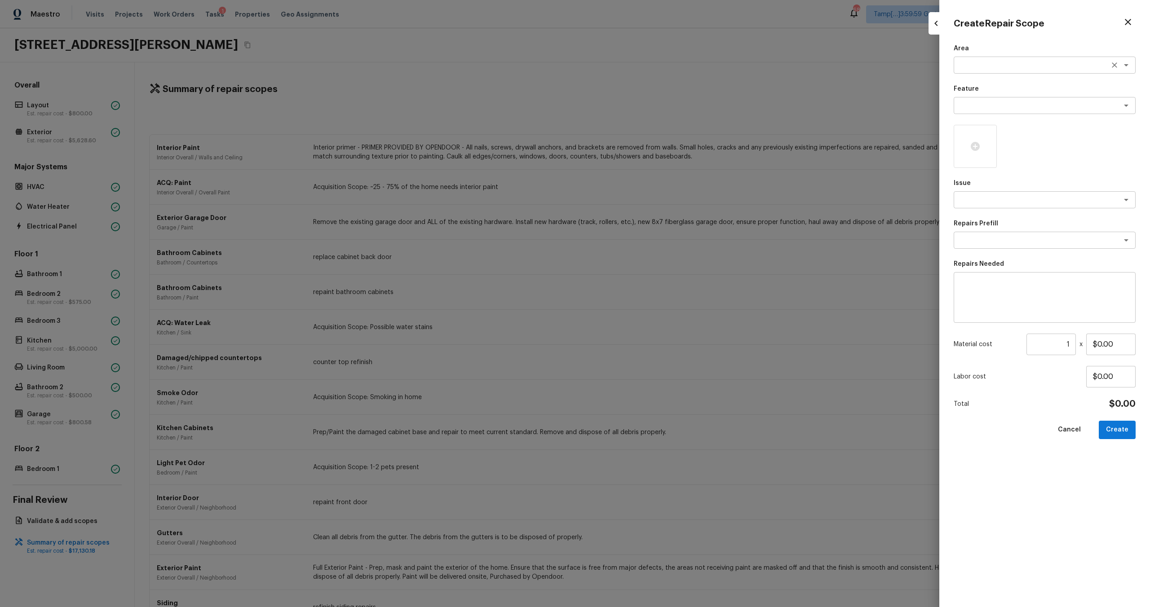
click at [964, 70] on div "x ​" at bounding box center [1045, 65] width 182 height 17
click at [971, 84] on li "Interior Overall" at bounding box center [1045, 84] width 182 height 14
click at [972, 101] on textarea at bounding box center [1032, 105] width 149 height 9
click at [983, 185] on li "Overall Flooring" at bounding box center [1045, 182] width 182 height 14
click at [984, 212] on div "Area Interior Overall x ​ Feature Overall Flooring x ​ Issue x ​ Repairs Prefil…" at bounding box center [1045, 318] width 182 height 549
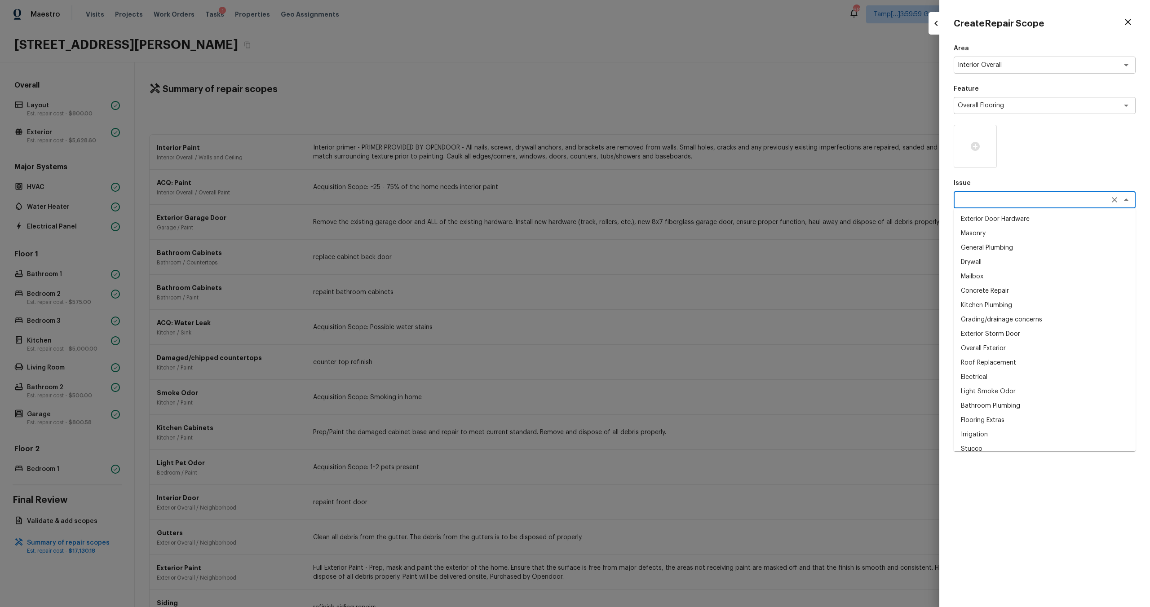
click at [990, 200] on textarea at bounding box center [1032, 199] width 149 height 9
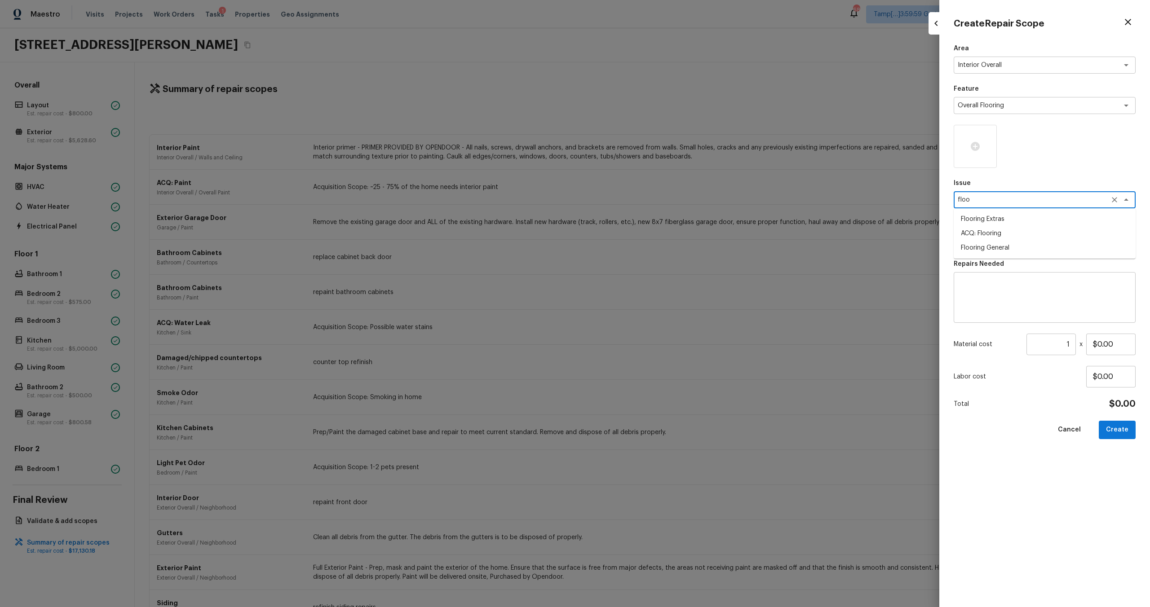
click at [989, 252] on li "Flooring General" at bounding box center [1045, 248] width 182 height 14
click at [991, 245] on div "x ​" at bounding box center [1045, 240] width 182 height 17
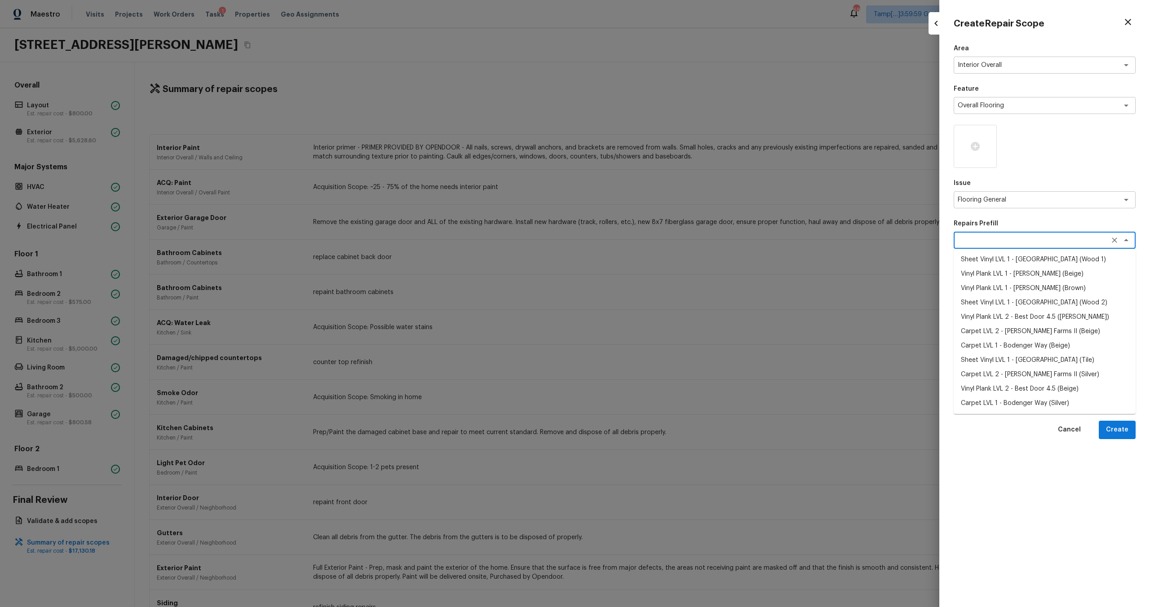
click at [1013, 274] on li "Vinyl Plank LVL 1 - Knighton (Beige)" at bounding box center [1045, 274] width 182 height 14
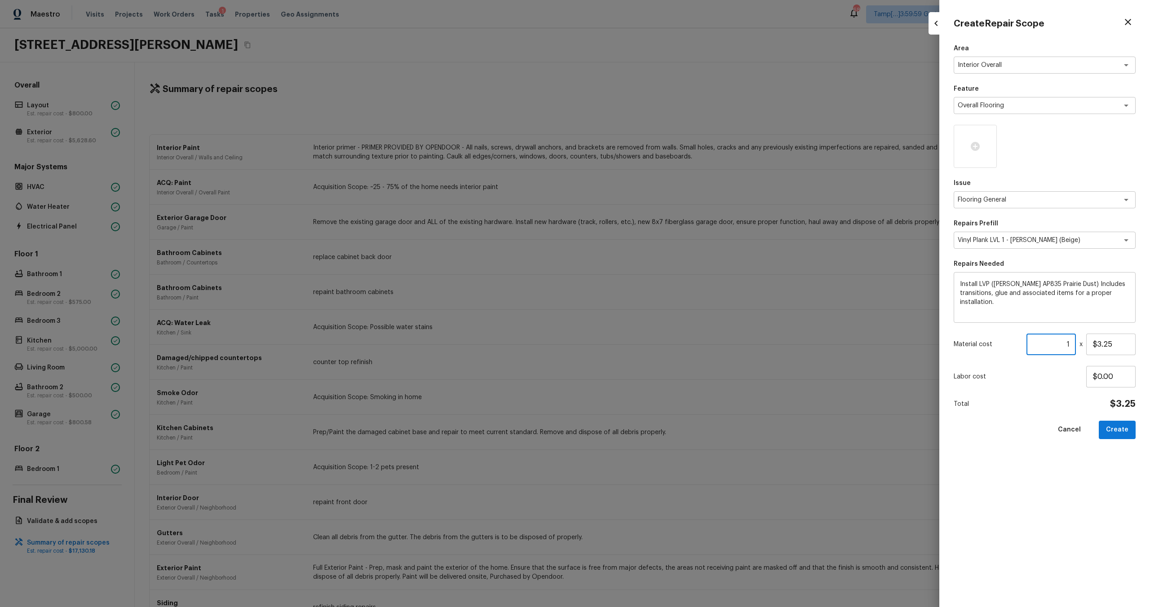
click at [1067, 345] on input "1" at bounding box center [1050, 345] width 49 height 22
click at [970, 151] on icon at bounding box center [975, 146] width 11 height 11
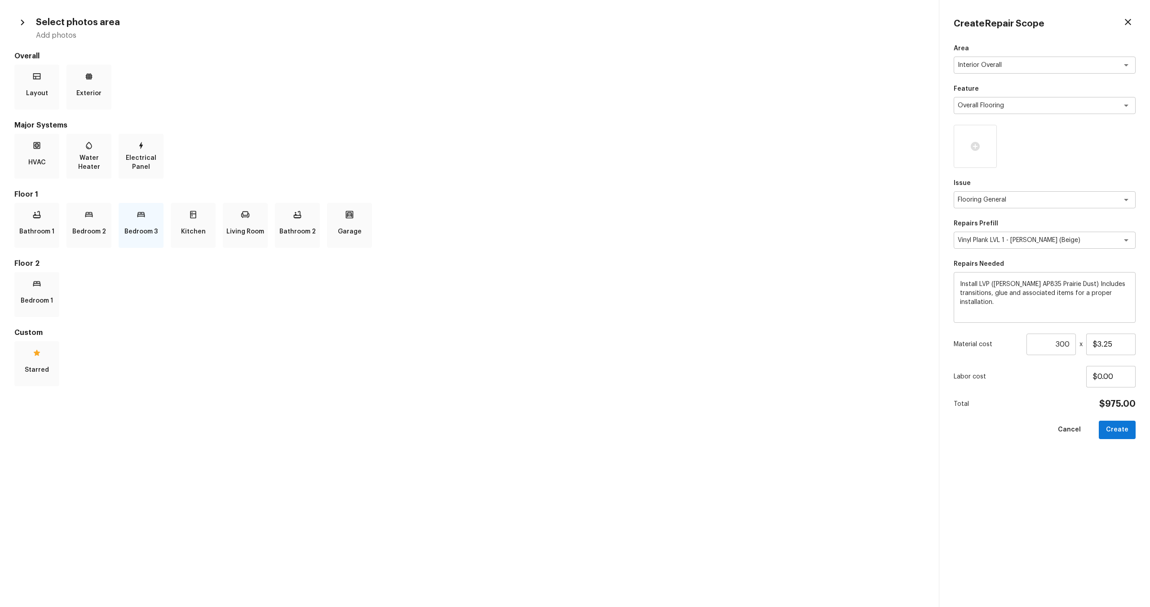
click at [148, 230] on p "Bedroom 3" at bounding box center [140, 232] width 33 height 18
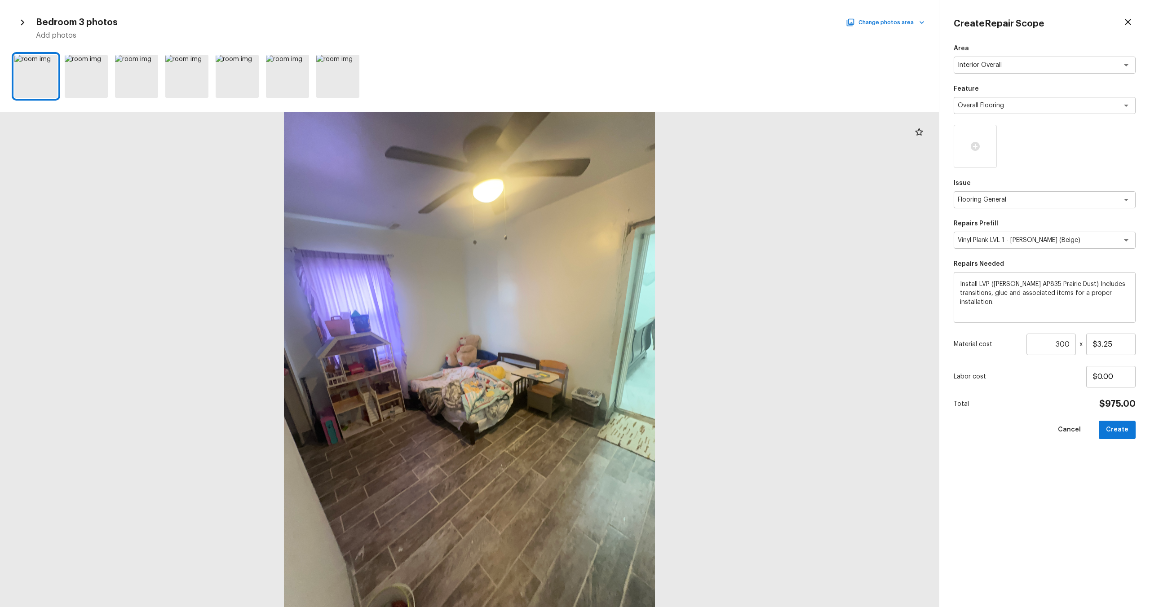
click at [882, 16] on div "Bedroom 3 photos Change photos area Add photos" at bounding box center [469, 27] width 910 height 26
click at [882, 18] on button "Change photos area" at bounding box center [886, 23] width 77 height 12
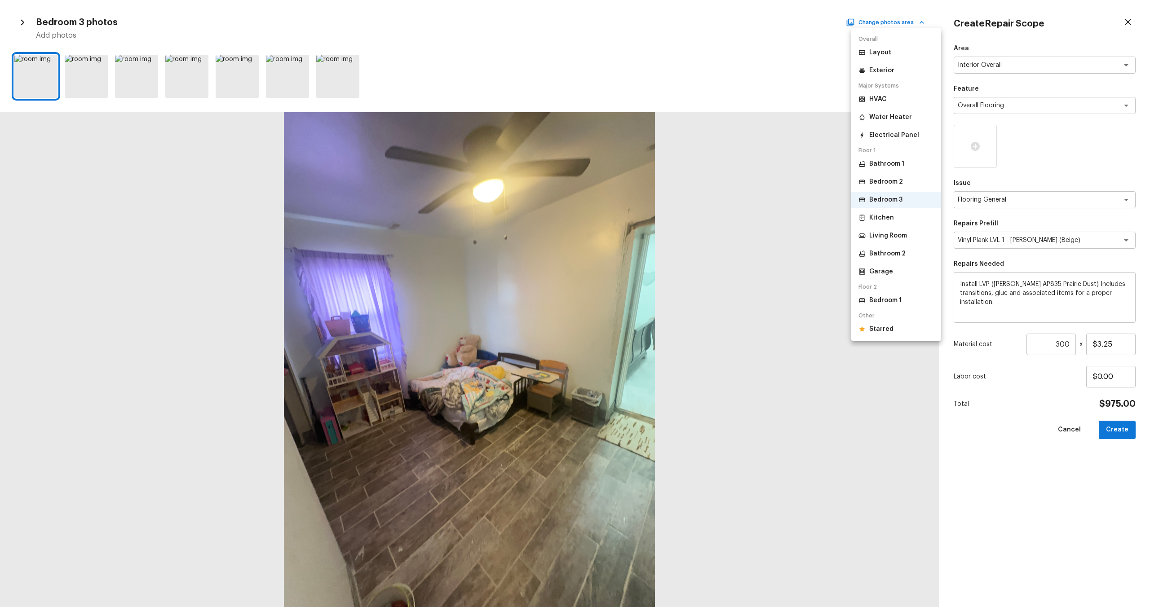
click at [881, 166] on p "Bathroom 1" at bounding box center [886, 163] width 35 height 9
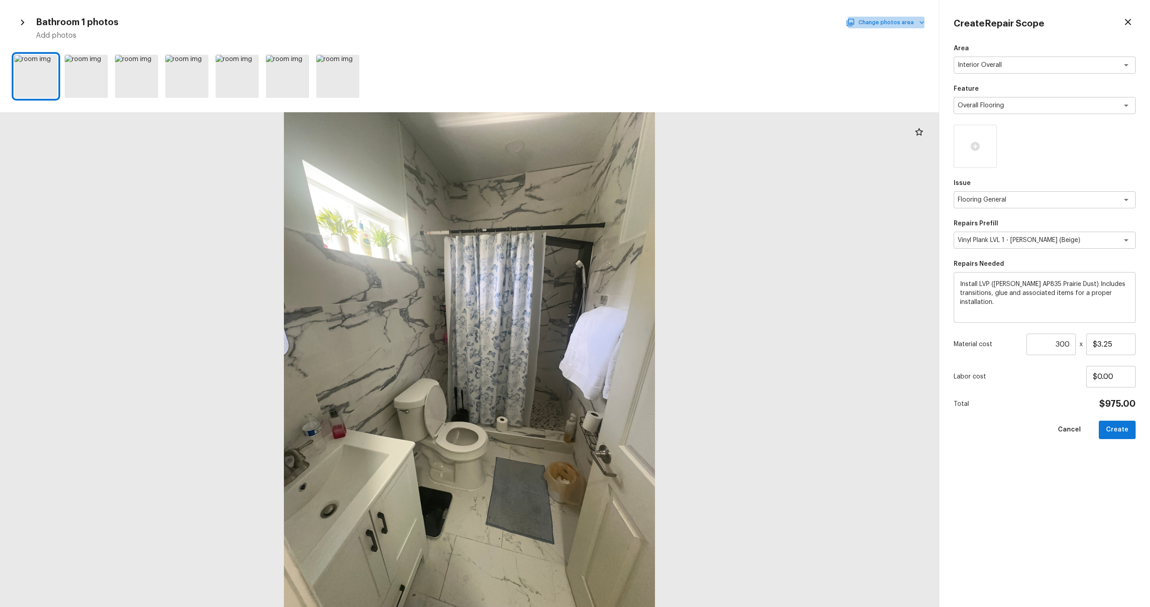
click at [889, 25] on button "Change photos area" at bounding box center [886, 23] width 77 height 12
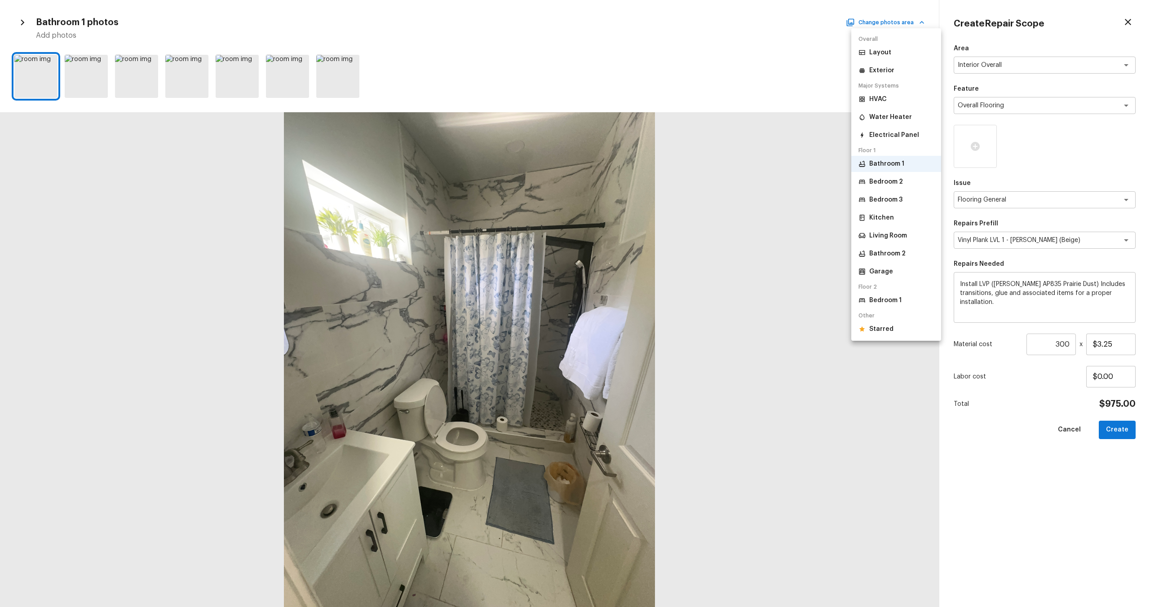
click at [871, 190] on div "Bathroom 1 Bedroom 2 Bedroom 3 Kitchen Living Room Bathroom 2 Garage" at bounding box center [896, 218] width 90 height 124
click at [875, 179] on p "Bedroom 2" at bounding box center [886, 181] width 34 height 9
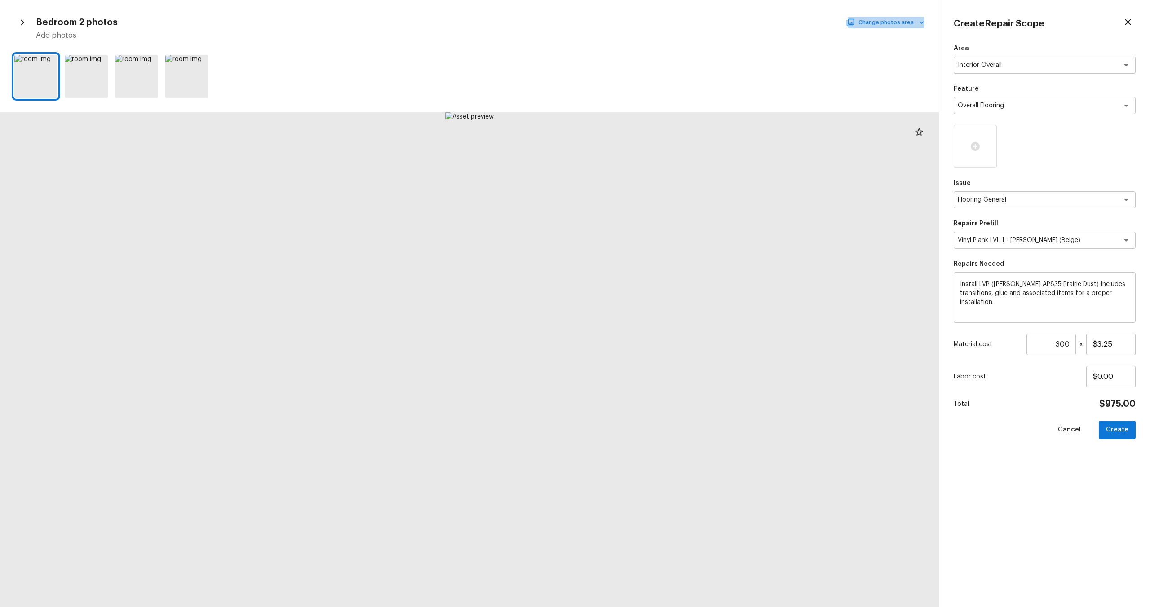
click at [897, 23] on button "Change photos area" at bounding box center [886, 23] width 77 height 12
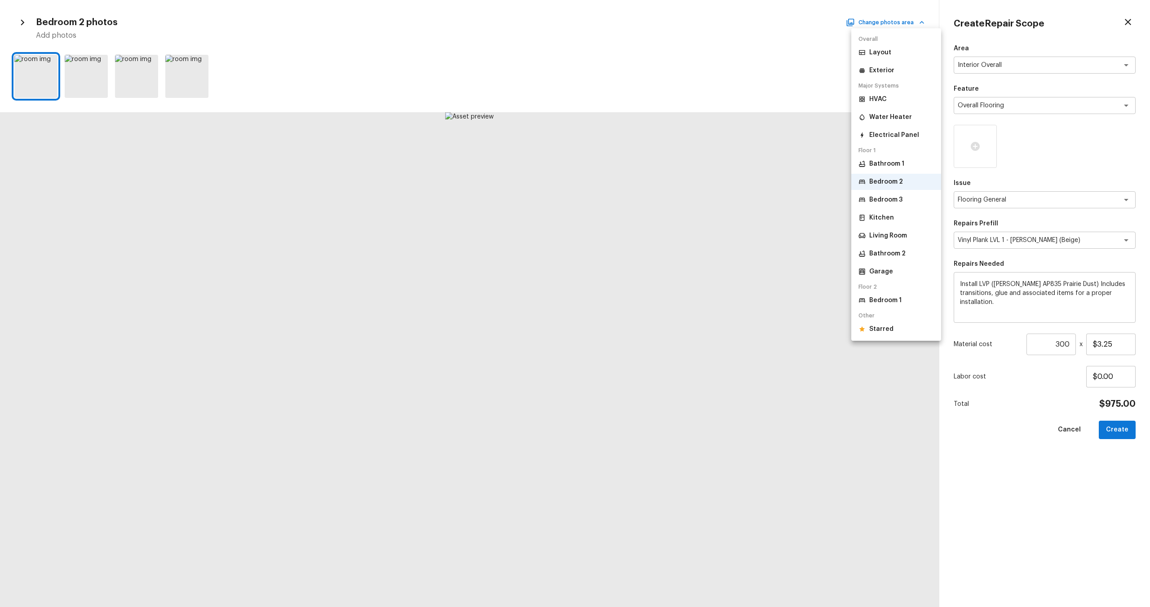
click at [885, 301] on p "Bedroom 1" at bounding box center [885, 300] width 32 height 9
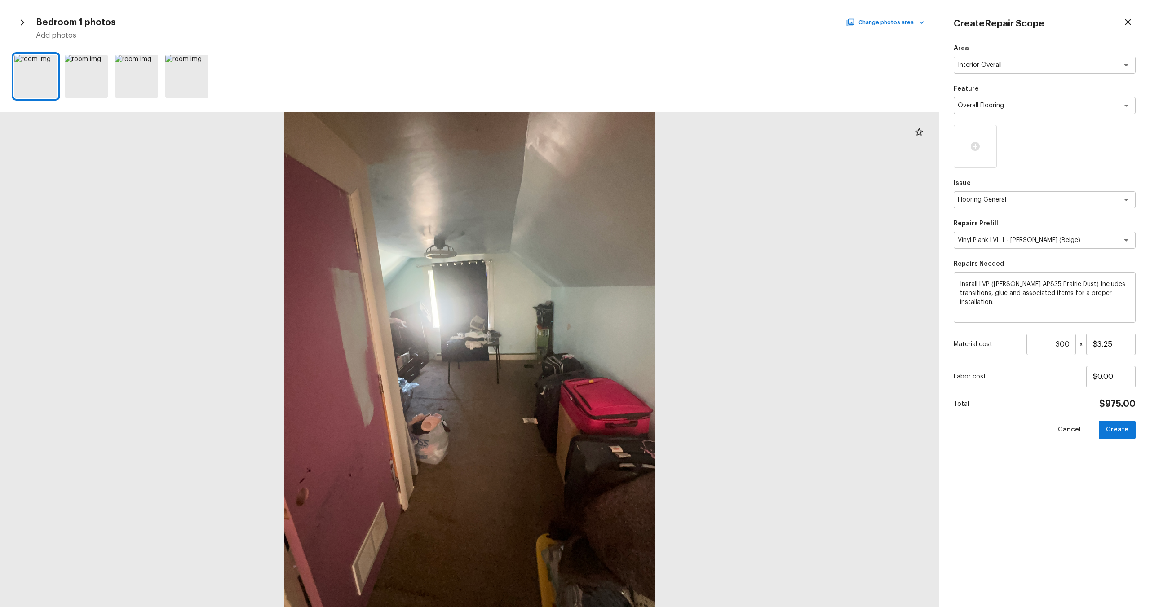
click at [474, 366] on div at bounding box center [469, 359] width 939 height 495
click at [58, 53] on div at bounding box center [469, 76] width 939 height 50
click at [49, 64] on icon at bounding box center [49, 62] width 9 height 9
click at [93, 62] on div at bounding box center [100, 64] width 16 height 19
click at [1128, 432] on button "Create" at bounding box center [1117, 430] width 37 height 18
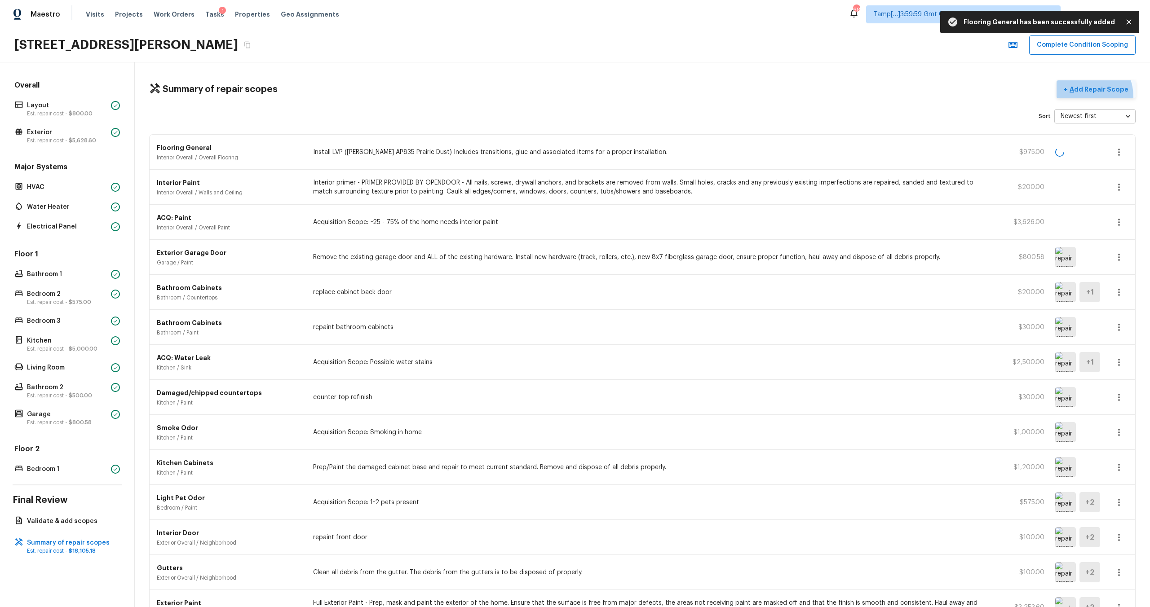
click at [1088, 97] on button "+ Add Repair Scope" at bounding box center [1096, 89] width 79 height 18
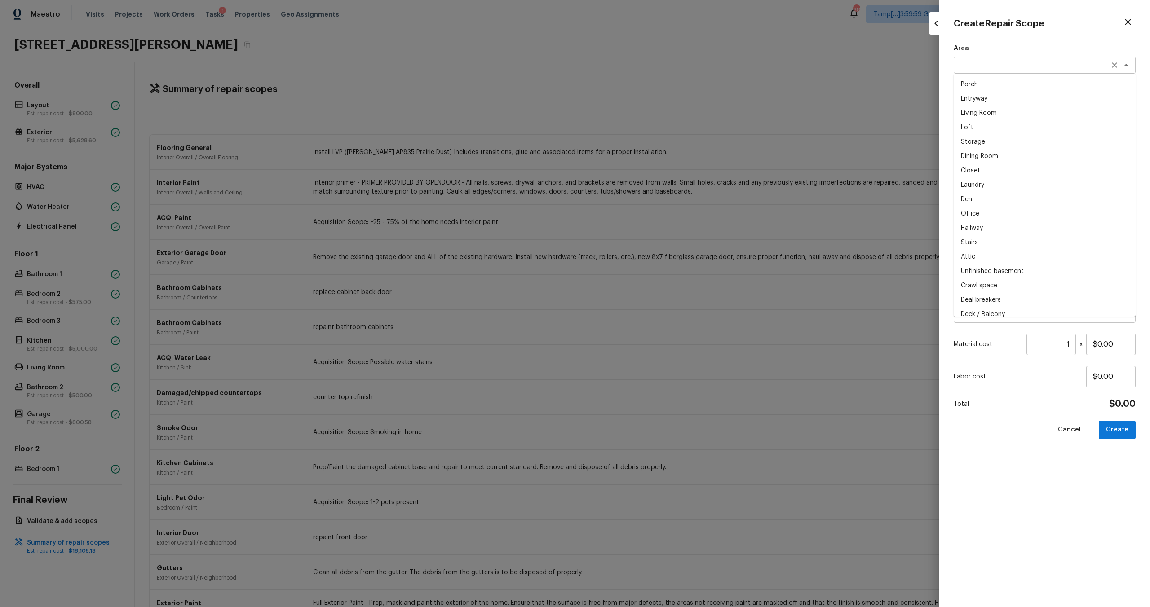
click at [955, 66] on div "x ​" at bounding box center [1045, 65] width 182 height 17
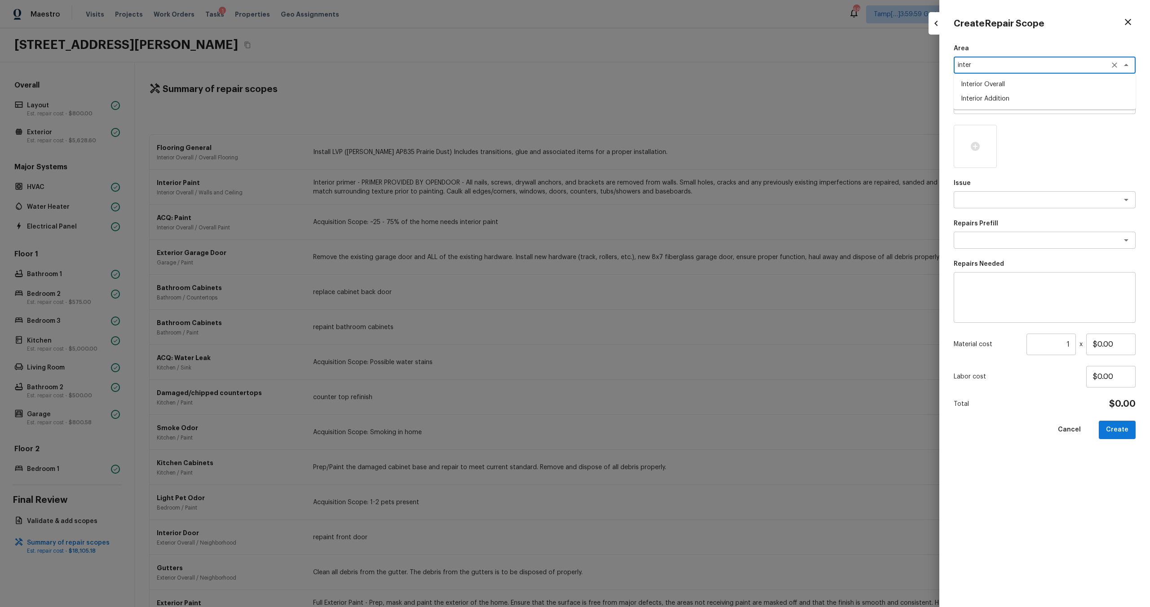
click at [966, 83] on li "Interior Overall" at bounding box center [1045, 84] width 182 height 14
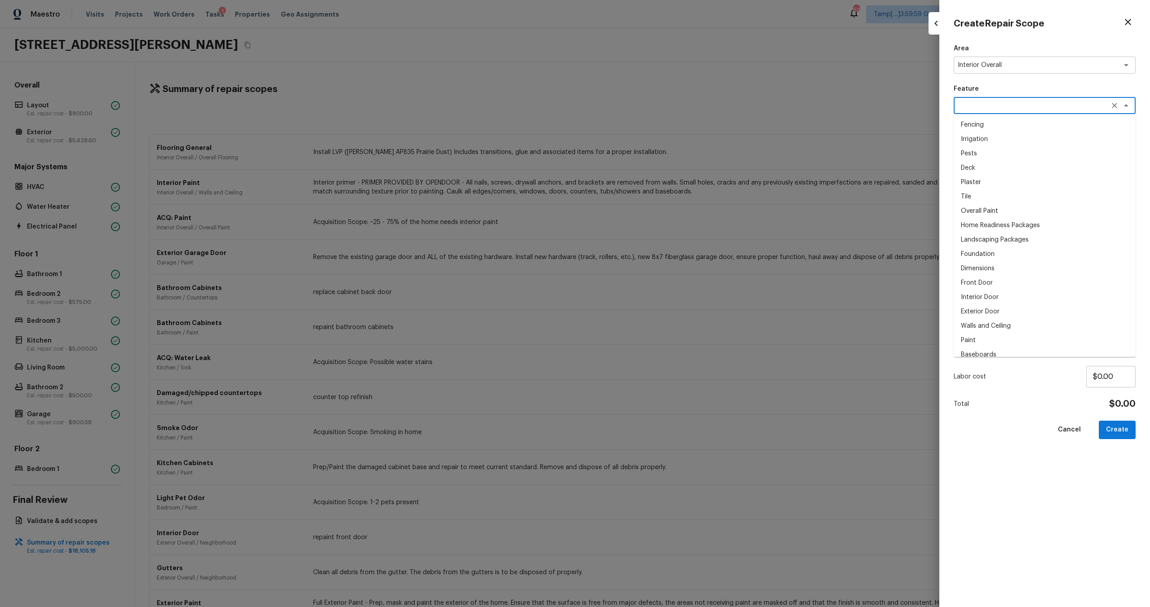
click at [970, 101] on textarea at bounding box center [1032, 105] width 149 height 9
click at [984, 181] on li "Overall Flooring" at bounding box center [1045, 182] width 182 height 14
click at [984, 197] on textarea at bounding box center [1032, 199] width 149 height 9
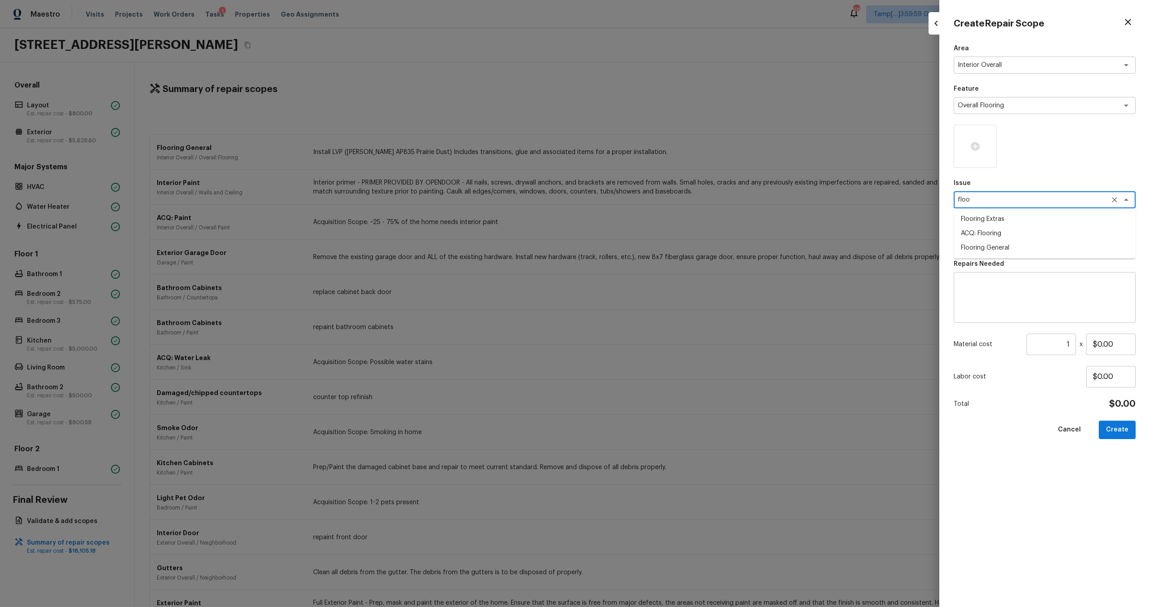
click at [987, 234] on li "ACQ: Flooring" at bounding box center [1045, 233] width 182 height 14
click at [987, 248] on div "x ​" at bounding box center [1045, 240] width 182 height 17
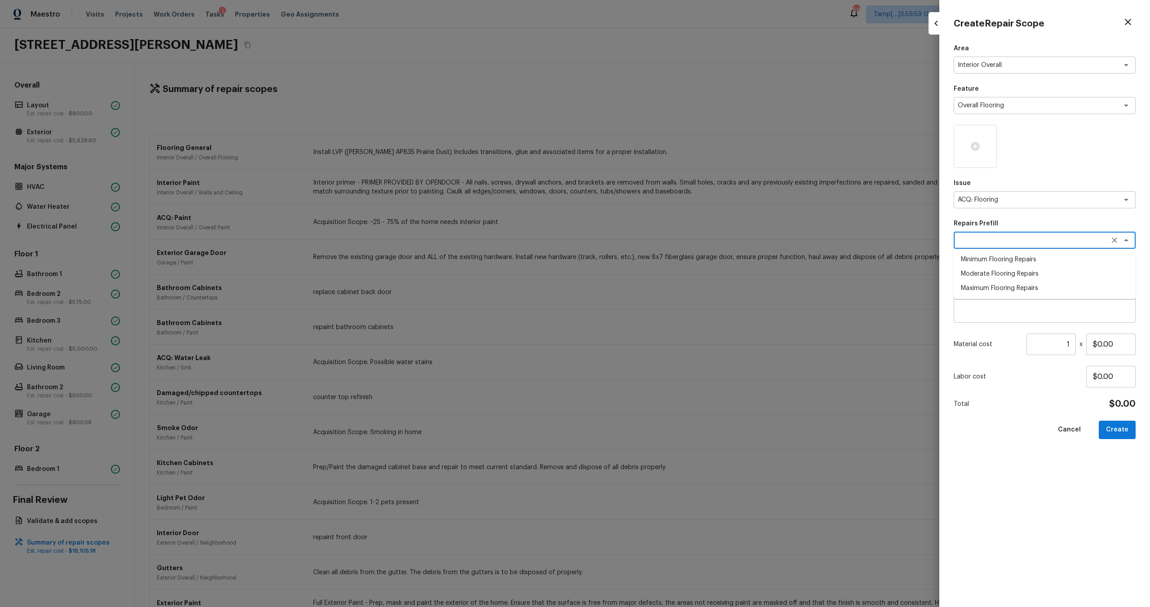
click at [995, 272] on li "Moderate Flooring Repairs" at bounding box center [1045, 274] width 182 height 14
click at [1072, 344] on input "1" at bounding box center [1050, 345] width 49 height 22
click at [1112, 425] on button "Create" at bounding box center [1117, 430] width 37 height 18
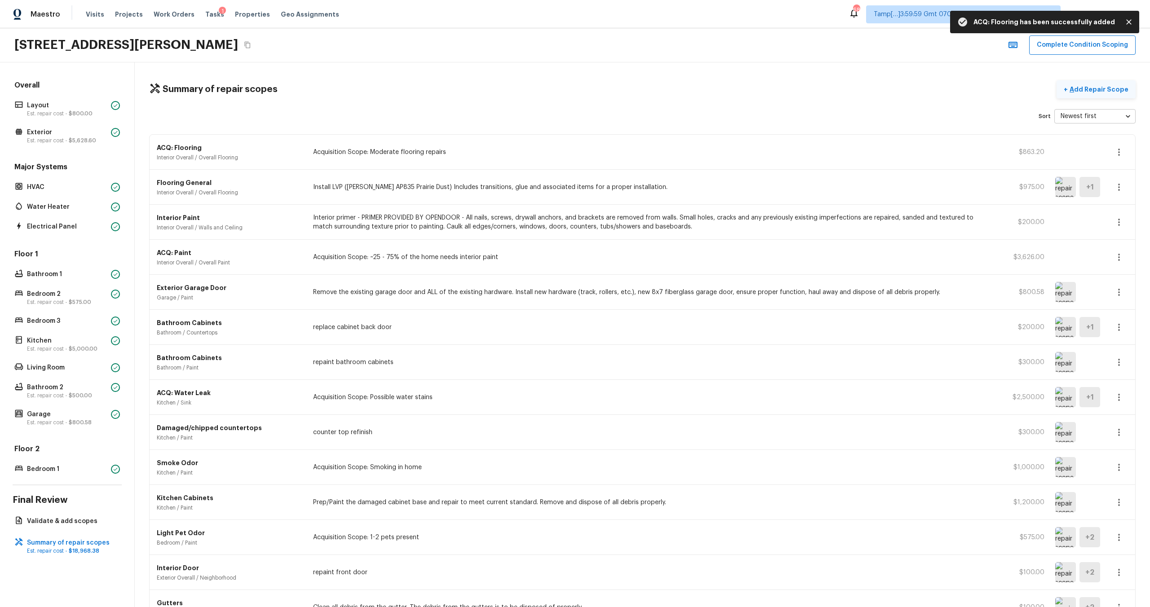
click at [1091, 88] on p "Add Repair Scope" at bounding box center [1098, 89] width 61 height 9
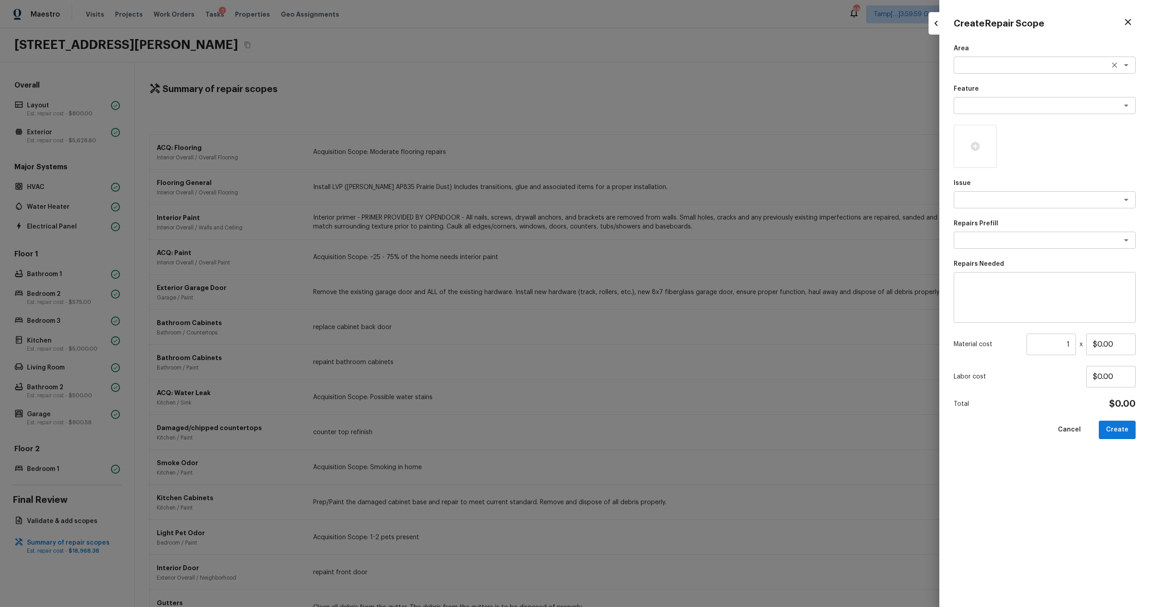
click at [975, 63] on textarea at bounding box center [1032, 65] width 149 height 9
click at [982, 83] on li "Interior Overall" at bounding box center [1045, 84] width 182 height 14
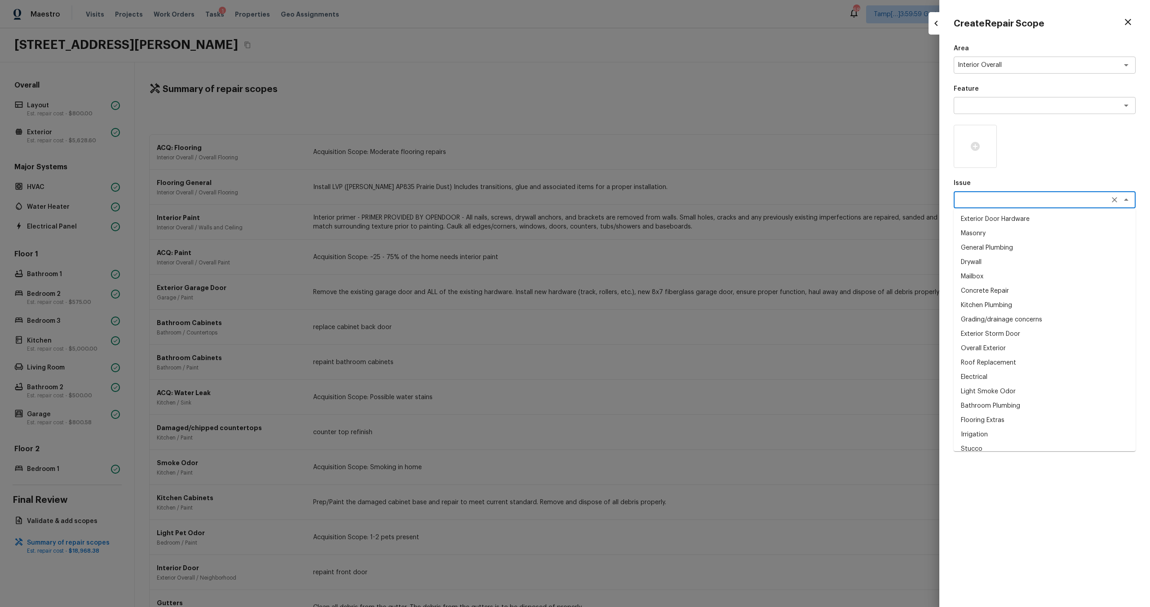
click at [982, 196] on textarea at bounding box center [1032, 199] width 149 height 9
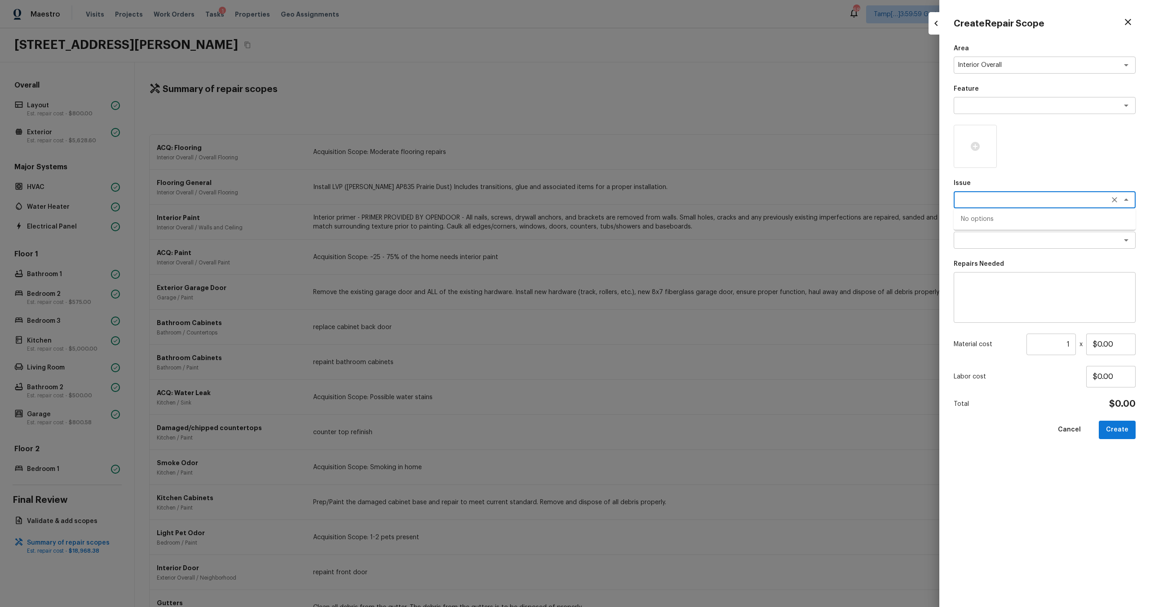
click at [985, 254] on div "Area Interior Overall x ​ Feature x ​ Issue doors x ​ No options Repairs Prefil…" at bounding box center [1045, 318] width 182 height 549
click at [985, 279] on div "x ​" at bounding box center [1045, 297] width 182 height 51
click at [1106, 343] on input "$0.00" at bounding box center [1110, 345] width 49 height 22
click at [1127, 427] on button "Create" at bounding box center [1117, 430] width 37 height 18
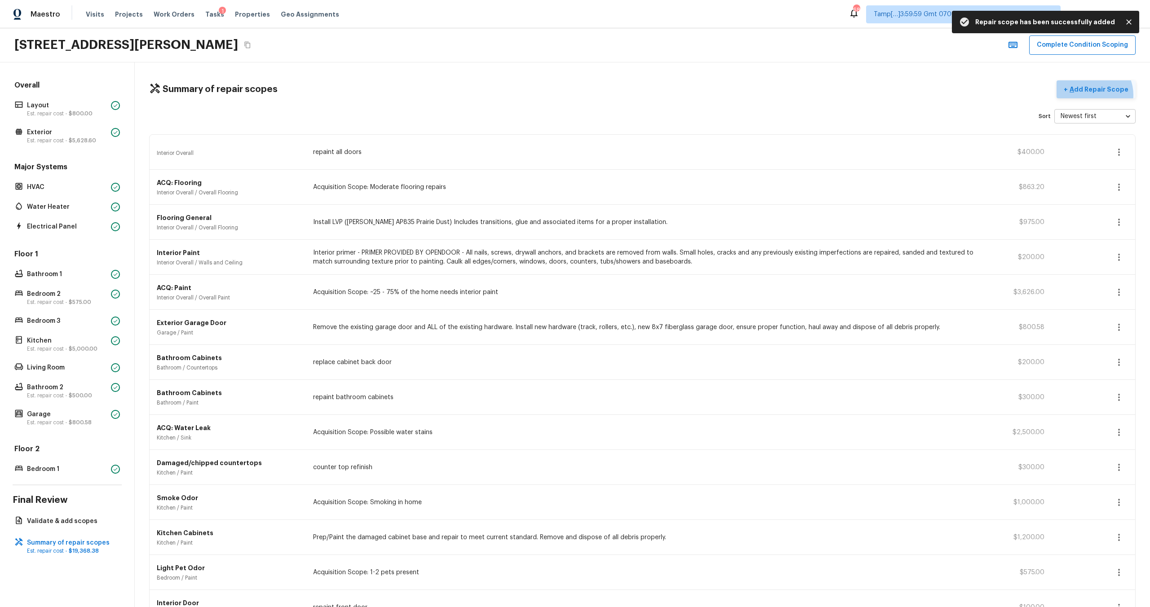
click at [1094, 95] on button "+ Add Repair Scope" at bounding box center [1096, 89] width 79 height 18
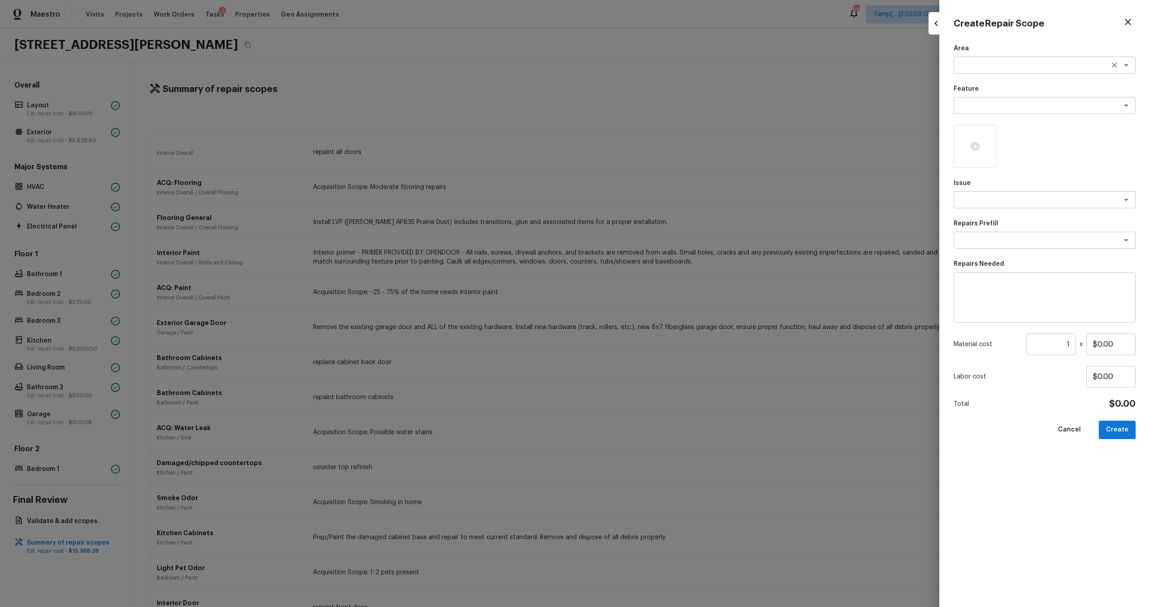
click at [956, 69] on div "x ​" at bounding box center [1045, 65] width 182 height 17
click at [959, 80] on li "Interior Overall" at bounding box center [1045, 84] width 182 height 14
click at [983, 289] on textarea at bounding box center [1044, 298] width 169 height 36
drag, startPoint x: 1098, startPoint y: 345, endPoint x: 1130, endPoint y: 346, distance: 32.3
click at [1131, 346] on input "$0.00" at bounding box center [1110, 345] width 49 height 22
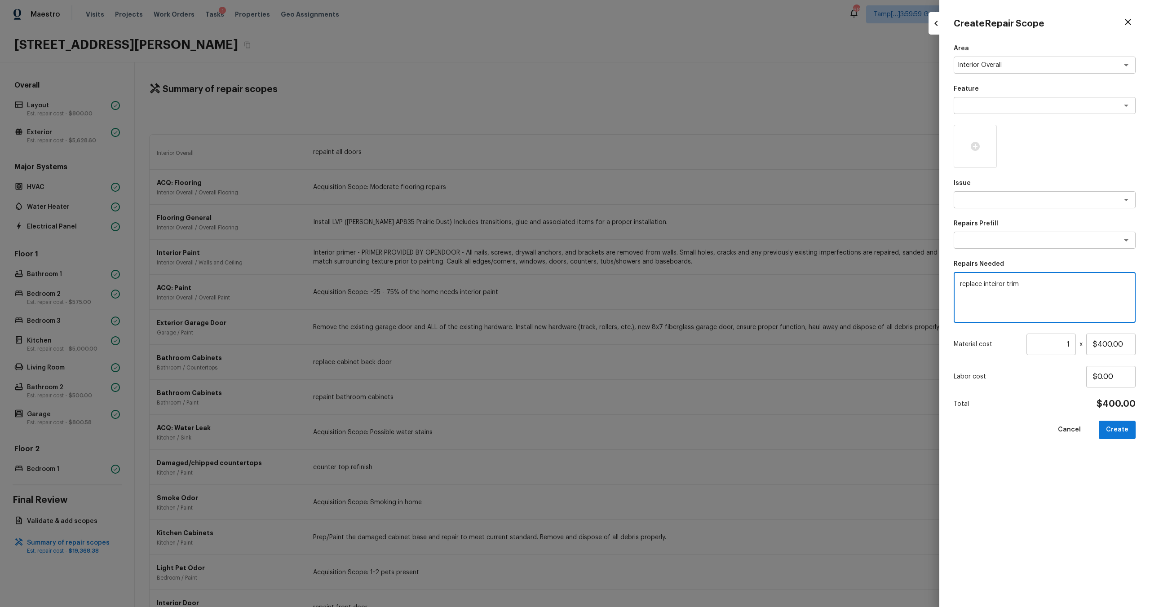
click at [997, 283] on textarea "replace inteiror trim" at bounding box center [1044, 298] width 169 height 36
click at [978, 149] on icon at bounding box center [975, 146] width 9 height 9
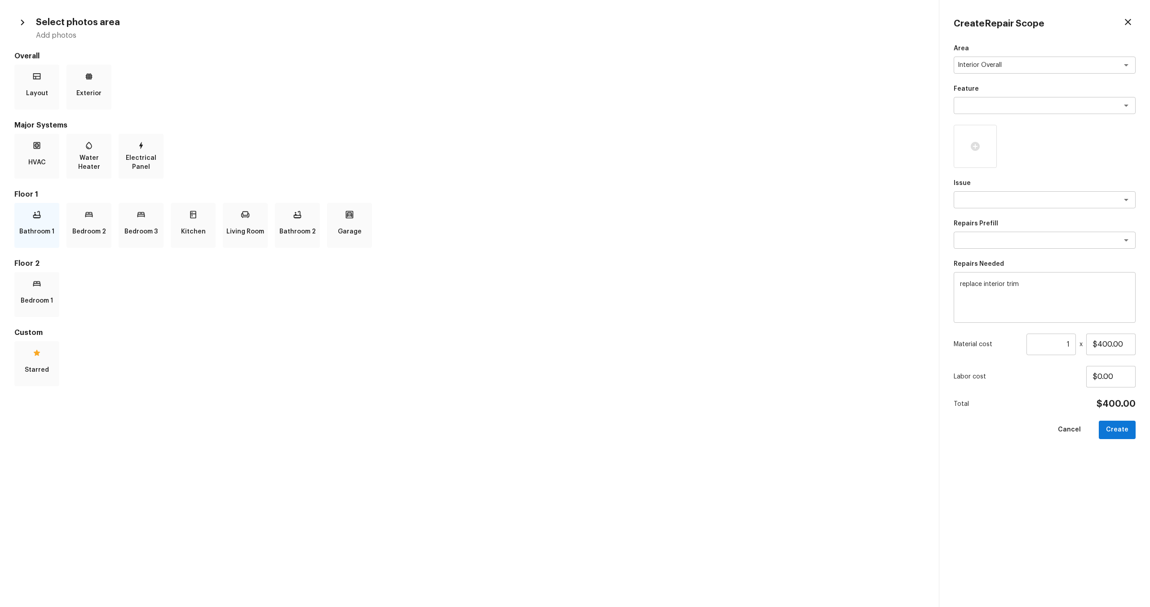
click at [39, 218] on icon at bounding box center [37, 215] width 8 height 8
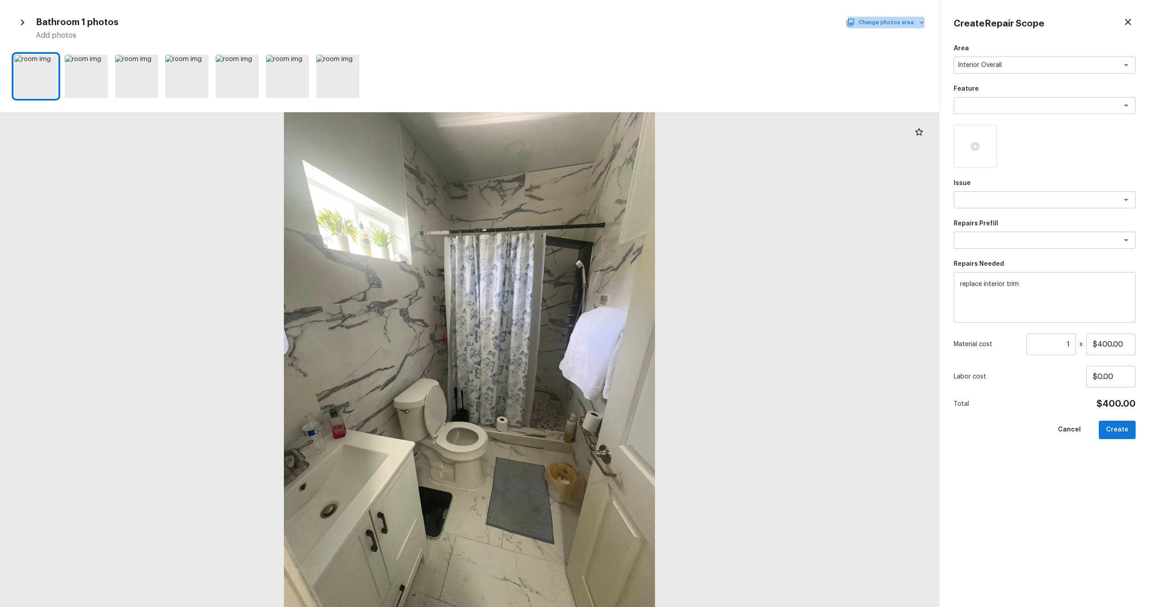
click at [913, 22] on button "Change photos area" at bounding box center [886, 23] width 77 height 12
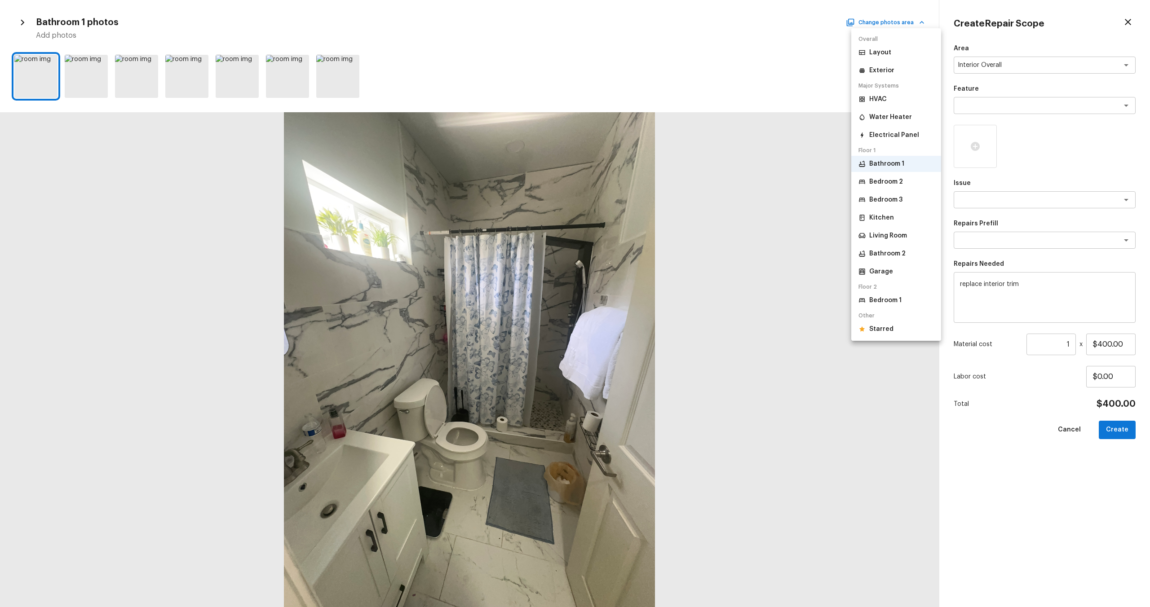
click at [876, 186] on li "Bedroom 2" at bounding box center [896, 182] width 90 height 16
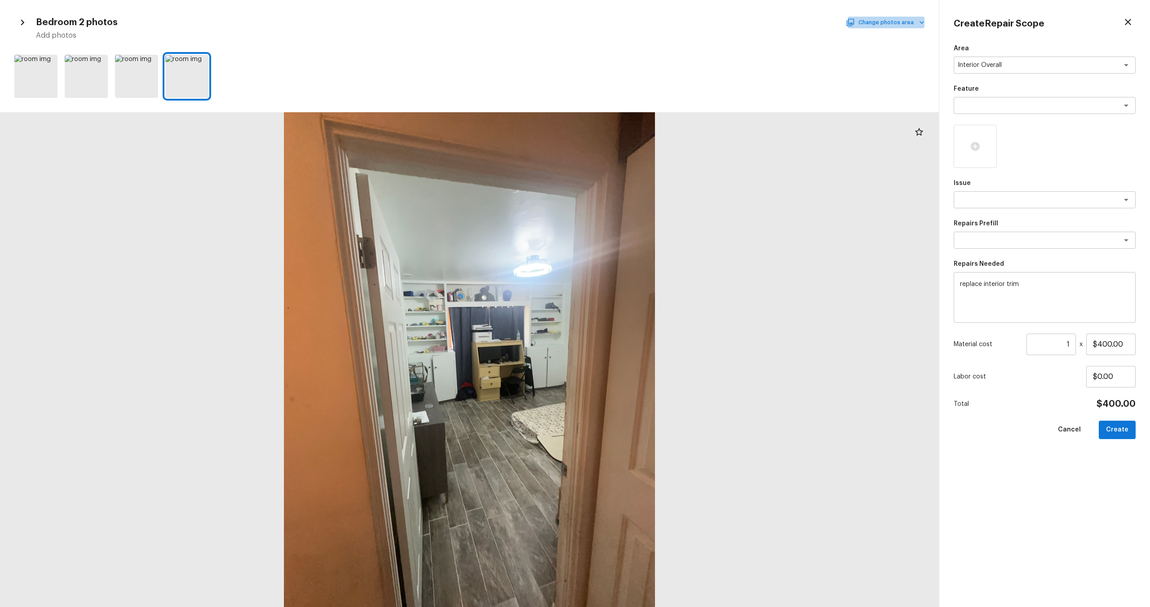
click at [906, 20] on button "Change photos area" at bounding box center [886, 23] width 77 height 12
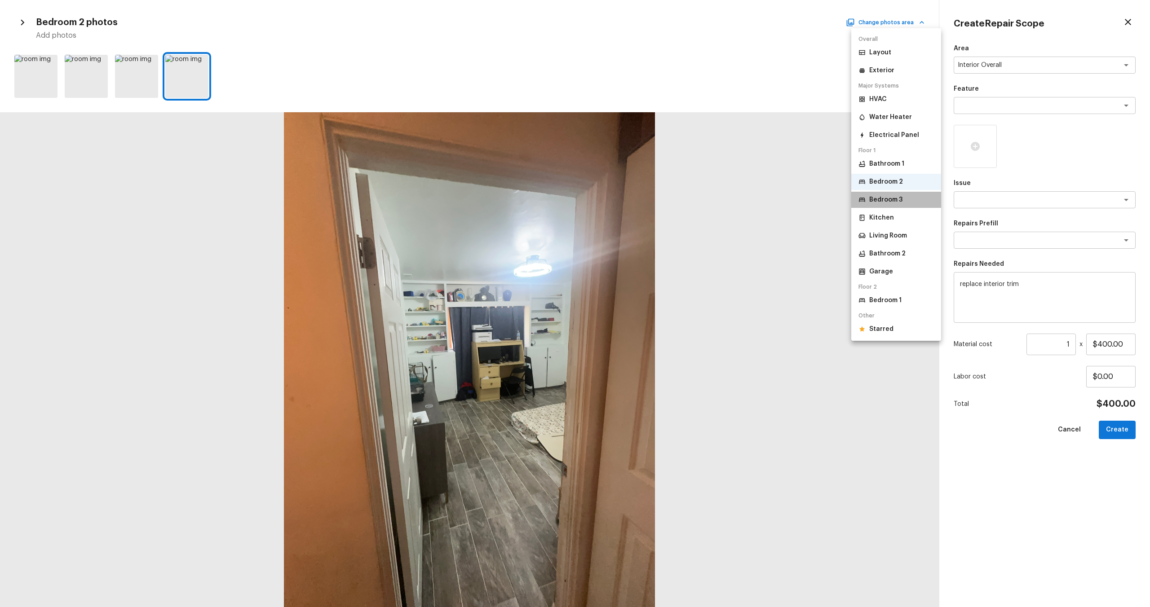
click at [875, 205] on li "Bedroom 3" at bounding box center [896, 200] width 90 height 16
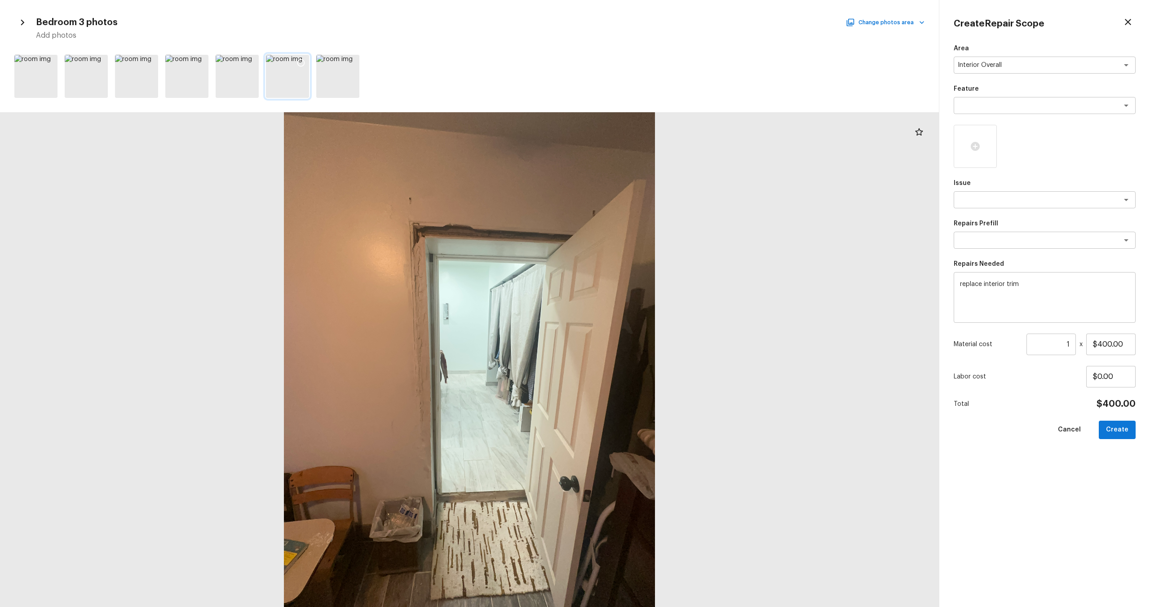
click at [301, 60] on icon at bounding box center [300, 62] width 9 height 9
click at [1127, 428] on button "Create" at bounding box center [1117, 430] width 37 height 18
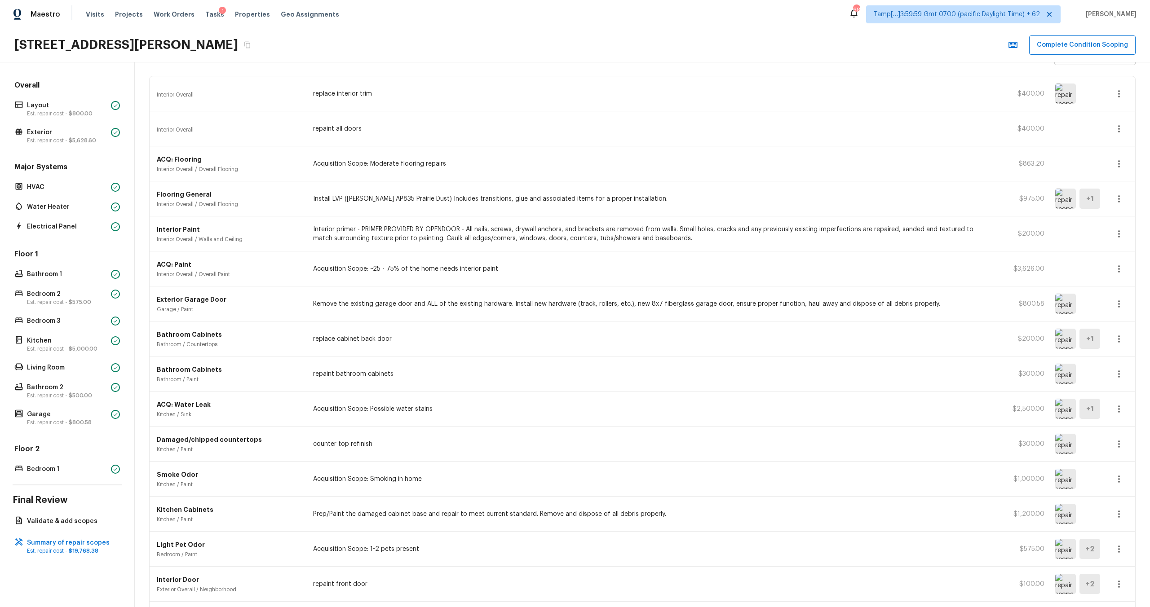
scroll to position [0, 0]
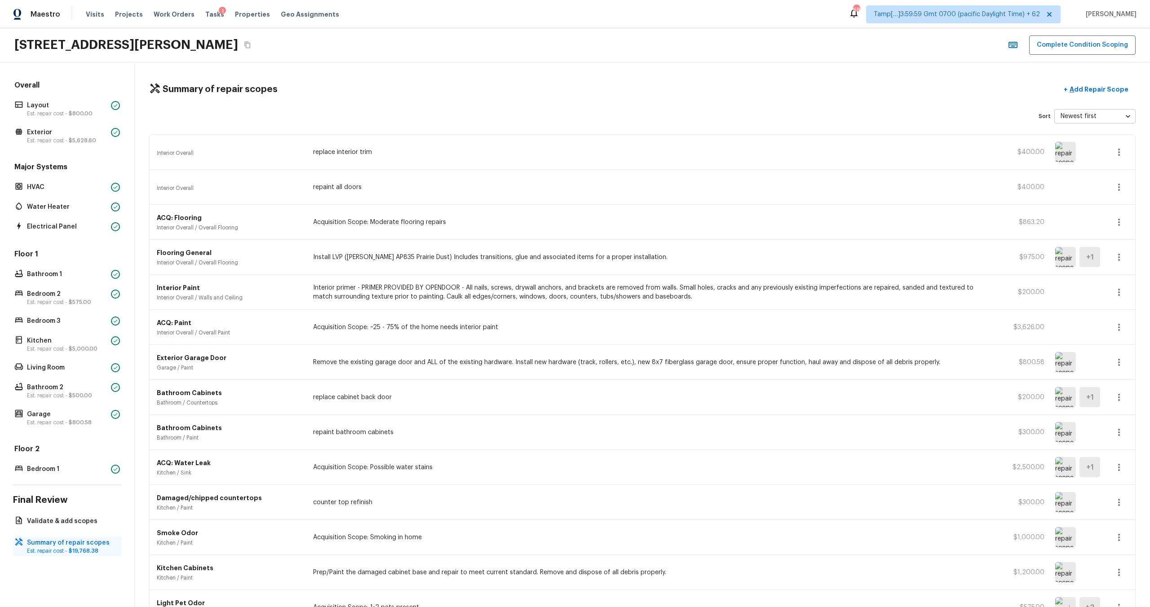
click at [79, 552] on span "$19,768.38" at bounding box center [84, 550] width 30 height 5
drag, startPoint x: 69, startPoint y: 551, endPoint x: 110, endPoint y: 552, distance: 41.3
click at [110, 552] on p "Est. repair cost - $19,768.38" at bounding box center [71, 551] width 89 height 7
copy span "$19,768.38"
click at [1070, 45] on button "Complete Condition Scoping" at bounding box center [1082, 44] width 106 height 19
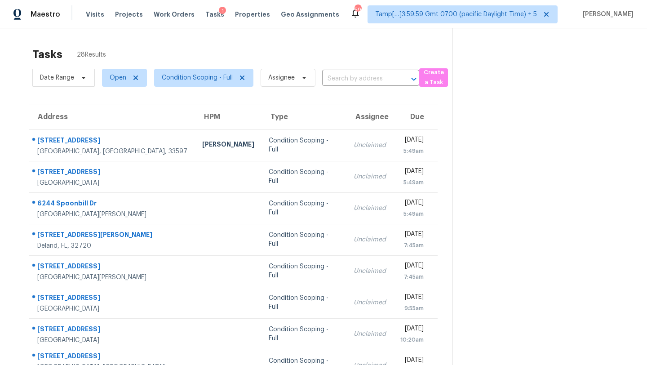
scroll to position [83, 0]
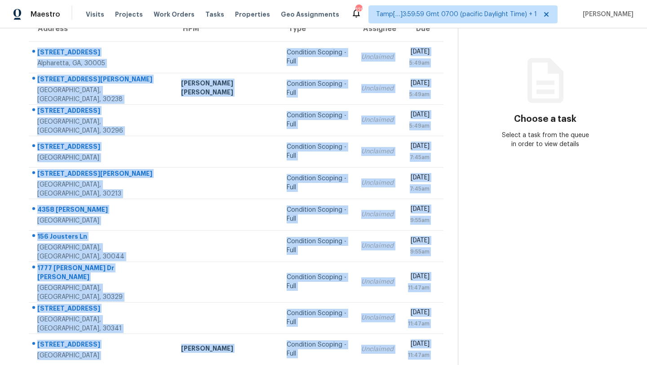
scroll to position [103, 0]
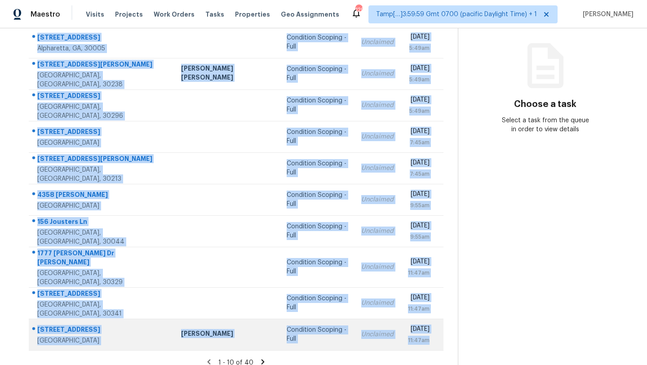
drag, startPoint x: 31, startPoint y: 132, endPoint x: 434, endPoint y: 333, distance: 451.0
click at [434, 333] on tbody "[STREET_ADDRESS][PERSON_NAME] Condition Scoping - Full Unclaimed [DATE] 5:49am …" at bounding box center [236, 188] width 415 height 323
copy tbody "[STREET_ADDRESS][PERSON_NAME] Condition Scoping - Full Unclaimed [DATE] 5:49am …"
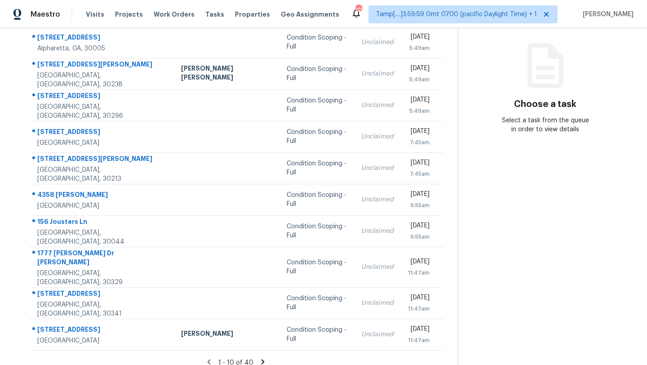
click at [261, 359] on icon at bounding box center [262, 361] width 3 height 5
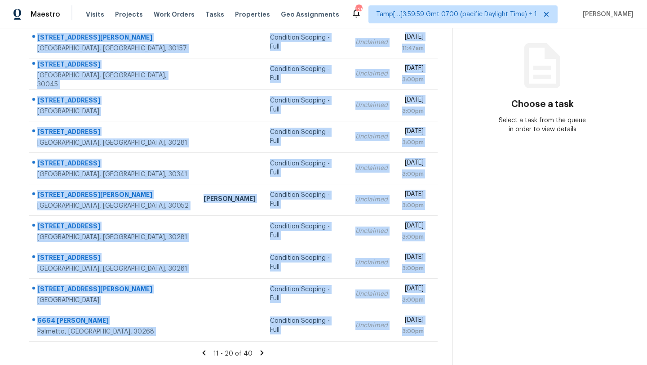
drag, startPoint x: 31, startPoint y: 122, endPoint x: 438, endPoint y: 329, distance: 455.9
click at [438, 329] on div "Address HPM Type Assignee Due [STREET_ADDRESS][PERSON_NAME][PERSON_NAME] Condit…" at bounding box center [233, 171] width 438 height 341
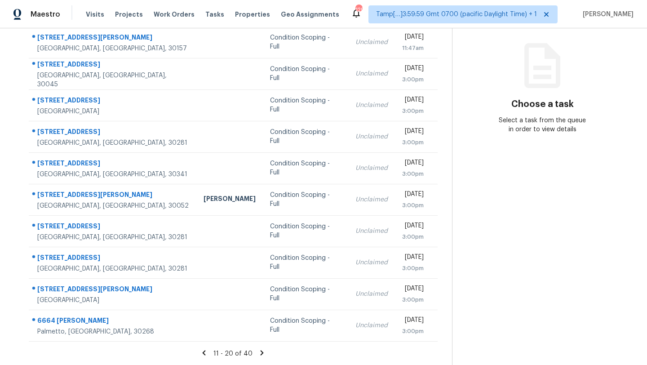
copy table "Address HPM Type Assignee Due"
click at [261, 350] on icon at bounding box center [262, 352] width 3 height 5
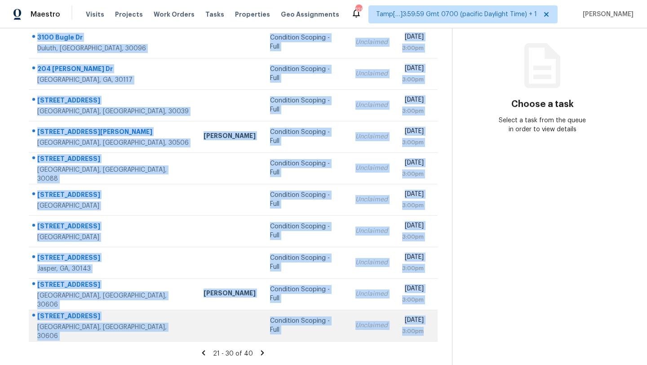
drag, startPoint x: 32, startPoint y: 134, endPoint x: 433, endPoint y: 330, distance: 446.6
click at [433, 330] on tbody "3100 Bugle Dr Duluth, GA, 30096 Condition Scoping - Full Unclaimed Fri, Oct 3rd…" at bounding box center [233, 184] width 409 height 314
copy tbody "3100 Bugle Dr Duluth, GA, 30096 Condition Scoping - Full Unclaimed Fri, Oct 3rd…"
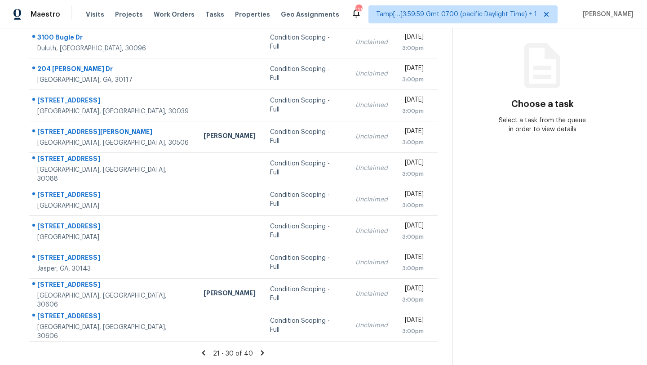
click at [262, 353] on icon at bounding box center [262, 352] width 3 height 5
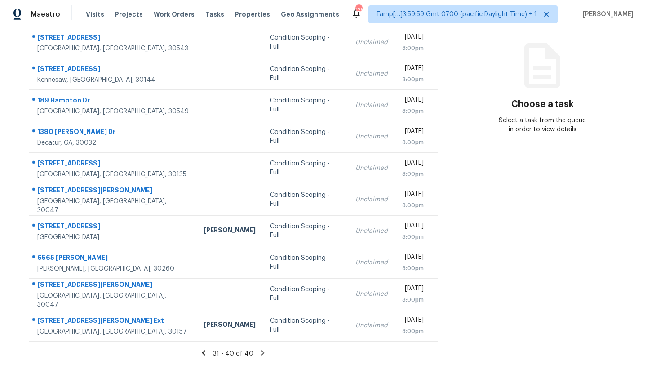
drag, startPoint x: 30, startPoint y: 70, endPoint x: 444, endPoint y: 338, distance: 493.8
click at [444, 338] on div "Address HPM Type Assignee Due 4565 Whiporwill Rd Gillsville, GA, 30543 Conditio…" at bounding box center [233, 171] width 438 height 341
copy table "Address HPM Type Assignee Due"
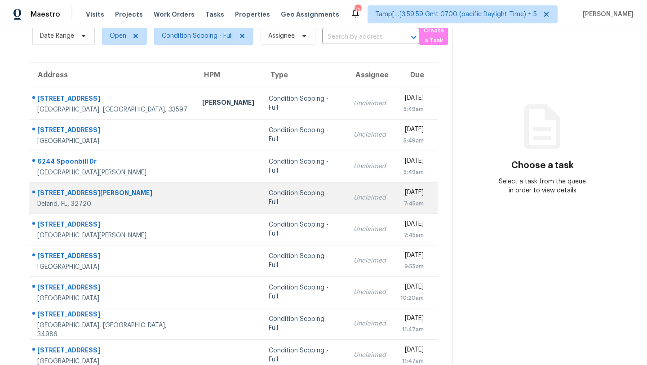
scroll to position [34, 0]
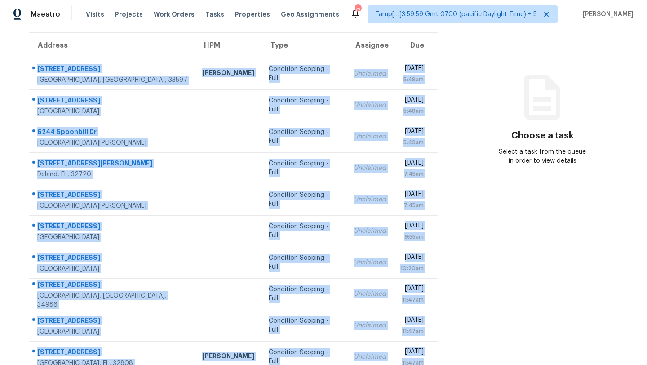
scroll to position [103, 0]
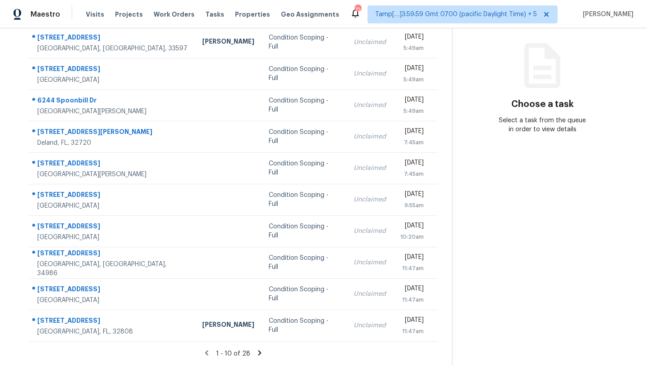
drag, startPoint x: 33, startPoint y: 62, endPoint x: 443, endPoint y: 334, distance: 492.6
click at [443, 334] on div "Address HPM Type Assignee Due [STREET_ADDRESS][PERSON_NAME] [PERSON_NAME] Condi…" at bounding box center [233, 171] width 438 height 341
copy table "Address HPM Type Assignee Due"
click at [259, 350] on icon at bounding box center [260, 353] width 8 height 8
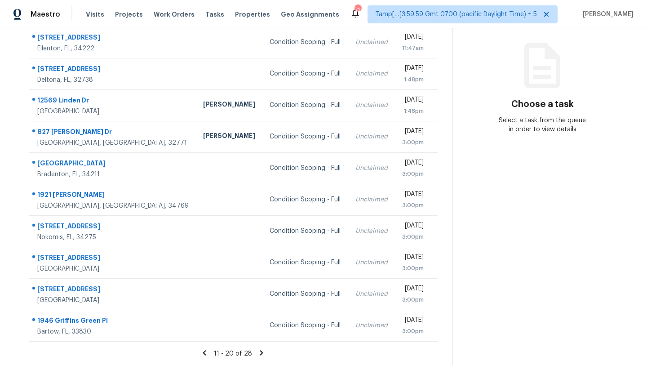
drag, startPoint x: 31, startPoint y: 134, endPoint x: 440, endPoint y: 324, distance: 451.4
click at [440, 325] on div "Address HPM Type Assignee Due [STREET_ADDRESS] Condition Scoping - Full Unclaim…" at bounding box center [233, 171] width 438 height 341
copy table "Address HPM Type Assignee Due"
click at [260, 350] on icon at bounding box center [261, 352] width 3 height 5
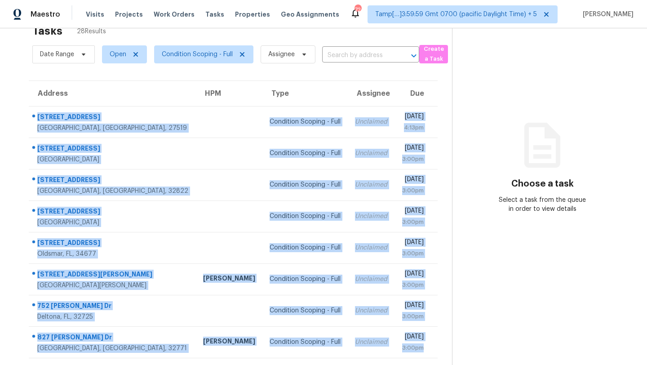
scroll to position [40, 0]
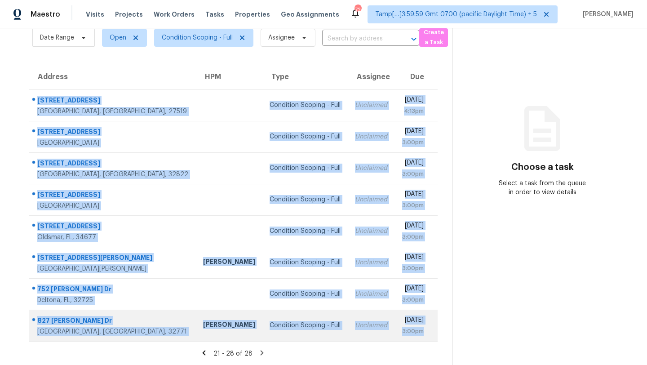
drag, startPoint x: 31, startPoint y: 134, endPoint x: 434, endPoint y: 328, distance: 447.7
click at [434, 328] on tbody "[STREET_ADDRESS] Condition Scoping - Full Unclaimed [DATE] 4:13pm [STREET_ADDRE…" at bounding box center [233, 215] width 409 height 252
copy tbody "[STREET_ADDRESS] Condition Scoping - Full Unclaimed [DATE] 4:13pm [STREET_ADDRE…"
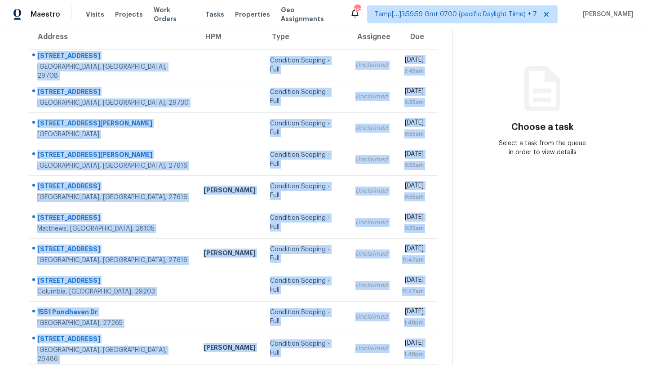
scroll to position [103, 0]
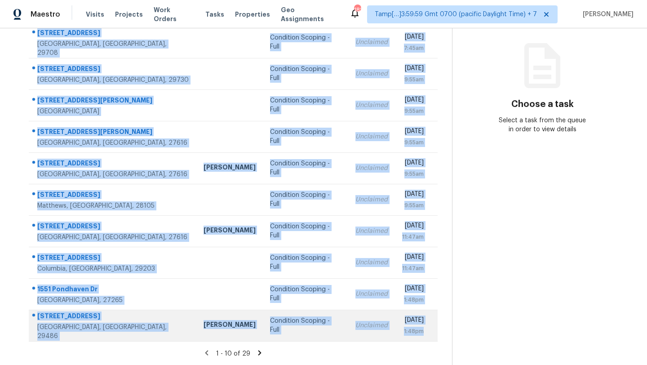
drag, startPoint x: 31, startPoint y: 133, endPoint x: 421, endPoint y: 335, distance: 438.8
click at [421, 335] on tbody "12009 Woodholm Ct Fort Mill, SC, 29708 Condition Scoping - Full Unclaimed Fri, …" at bounding box center [233, 184] width 409 height 314
copy tbody "12009 Woodholm Ct Fort Mill, SC, 29708 Condition Scoping - Full Unclaimed Fri, …"
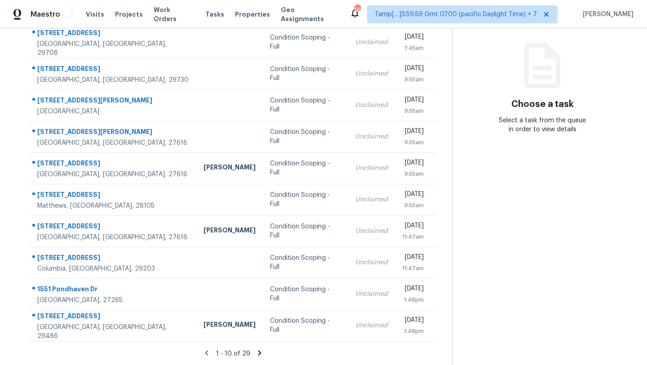
click at [256, 352] on icon at bounding box center [260, 353] width 8 height 8
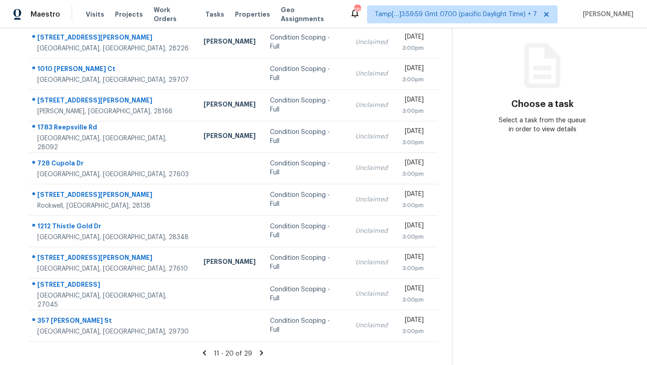
drag, startPoint x: 31, startPoint y: 131, endPoint x: 439, endPoint y: 331, distance: 454.6
click at [439, 331] on div "Address HPM Type Assignee Due 6805 Porterfield Rd Charlotte, NC, 28226 Jason Bo…" at bounding box center [233, 171] width 438 height 341
copy table "Address HPM Type Assignee Due"
click at [260, 352] on icon at bounding box center [261, 352] width 3 height 5
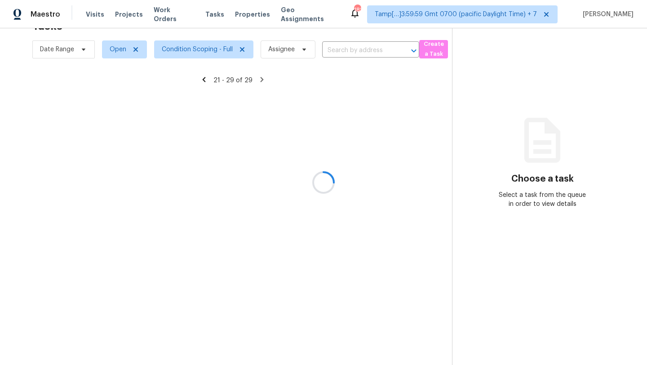
scroll to position [71, 0]
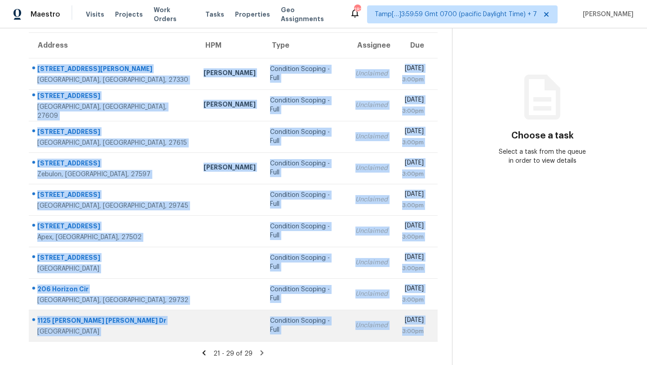
drag, startPoint x: 31, startPoint y: 63, endPoint x: 433, endPoint y: 333, distance: 484.2
click at [433, 333] on tbody "516 Pierce St Sanford, NC, 27330 Preston Sexton Condition Scoping - Full Unclai…" at bounding box center [233, 199] width 409 height 283
copy tbody "516 Pierce St Sanford, NC, 27330 Preston Sexton Condition Scoping - Full Unclai…"
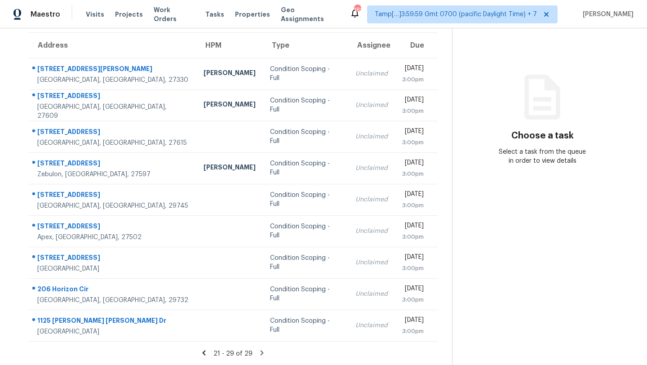
click at [261, 354] on icon at bounding box center [262, 352] width 3 height 5
click at [261, 353] on icon at bounding box center [262, 352] width 3 height 5
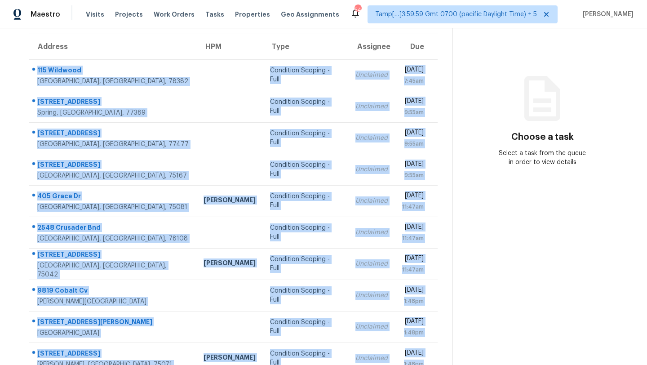
scroll to position [103, 0]
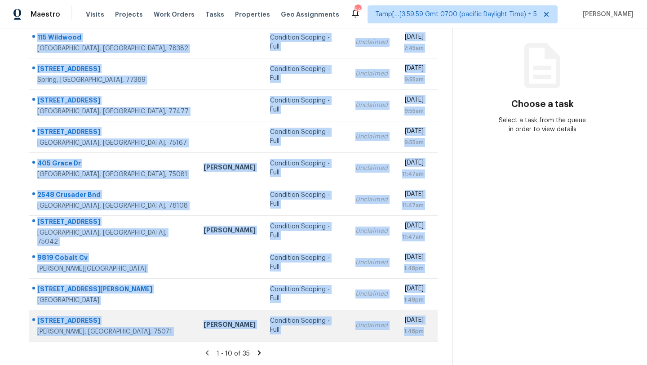
drag, startPoint x: 31, startPoint y: 115, endPoint x: 428, endPoint y: 333, distance: 452.8
click at [428, 333] on tbody "[STREET_ADDRESS] Condition Scoping - Full Unclaimed [DATE] 7:45am [STREET_ADDRE…" at bounding box center [233, 184] width 409 height 314
copy tbody "[STREET_ADDRESS] Condition Scoping - Full Unclaimed [DATE] 7:45am [STREET_ADDRE…"
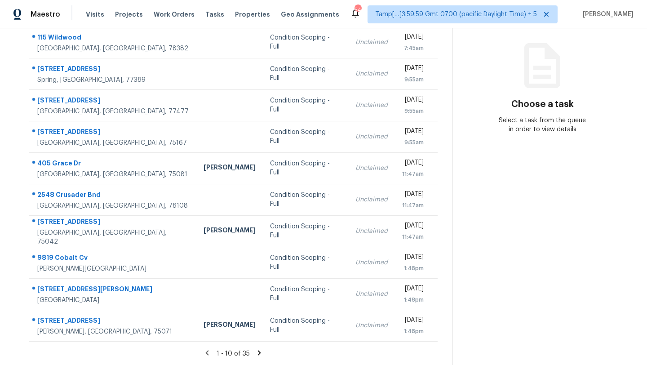
click at [257, 349] on icon at bounding box center [259, 353] width 8 height 8
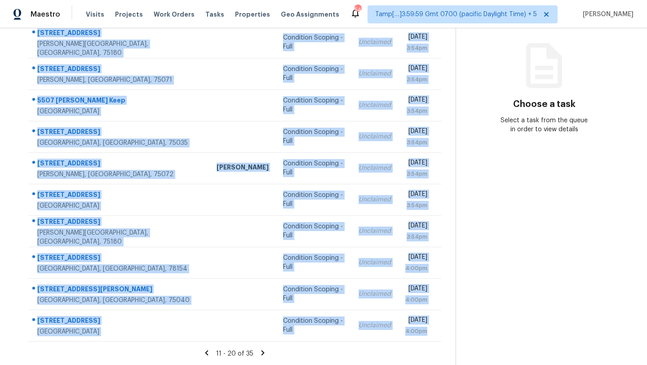
drag, startPoint x: 31, startPoint y: 58, endPoint x: 425, endPoint y: 341, distance: 485.2
click at [425, 341] on table "Address HPM Type Assignee Due [STREET_ADDRESS][PERSON_NAME] Condition Scoping -…" at bounding box center [235, 171] width 412 height 340
copy tbody "[STREET_ADDRESS][PERSON_NAME] Condition Scoping - Full Unclaimed [DATE] 3:54pm …"
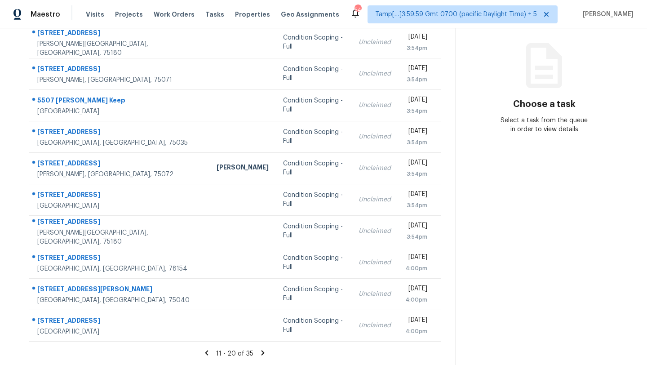
click at [261, 352] on icon at bounding box center [262, 352] width 3 height 5
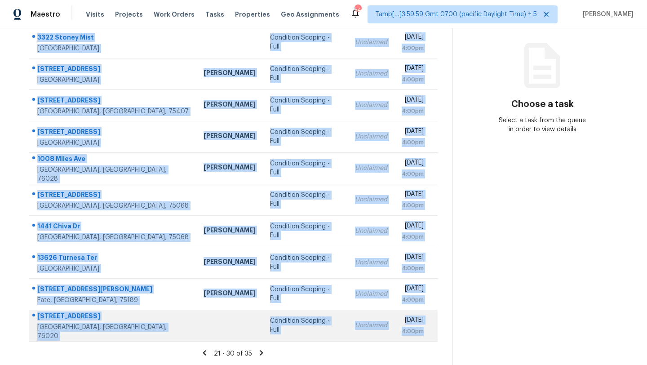
drag, startPoint x: 32, startPoint y: 86, endPoint x: 433, endPoint y: 333, distance: 471.1
click at [433, 334] on tbody "[STREET_ADDRESS] Condition Scoping - Full Unclaimed [DATE] 4:00pm [STREET_ADDRE…" at bounding box center [233, 184] width 409 height 314
copy tbody "[STREET_ADDRESS] Condition Scoping - Full Unclaimed [DATE] 4:00pm [STREET_ADDRE…"
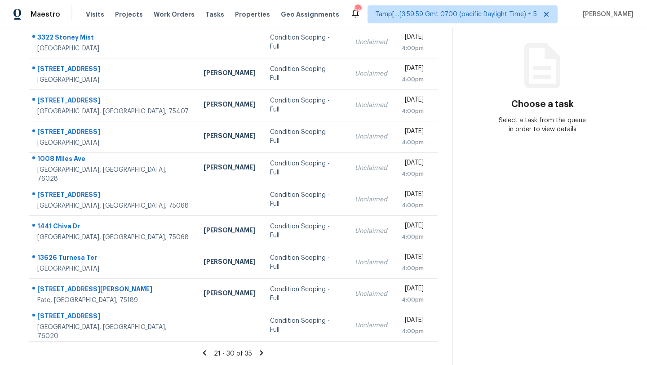
click at [262, 351] on icon at bounding box center [261, 353] width 8 height 8
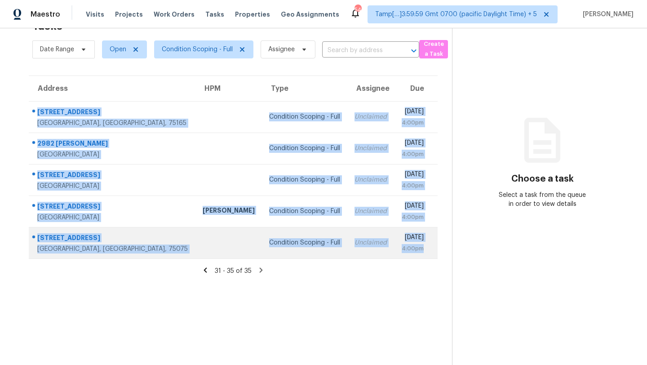
drag, startPoint x: 31, startPoint y: 106, endPoint x: 430, endPoint y: 243, distance: 421.8
click at [430, 243] on tbody "[STREET_ADDRESS] Condition Scoping - Full Unclaimed [DATE] 4:00pm [STREET_ADDRE…" at bounding box center [233, 179] width 409 height 157
copy tbody "[STREET_ADDRESS] Condition Scoping - Full Unclaimed [DATE] 4:00pm [STREET_ADDRE…"
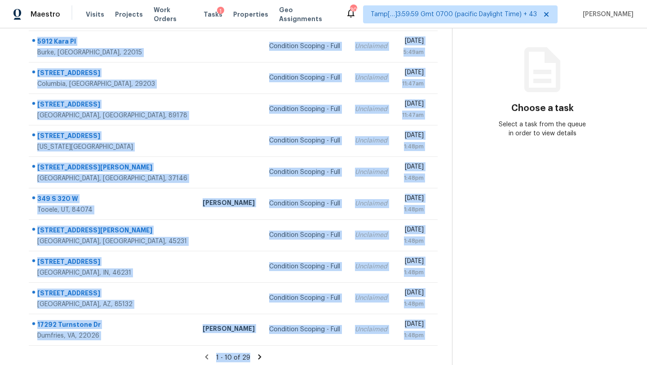
scroll to position [103, 0]
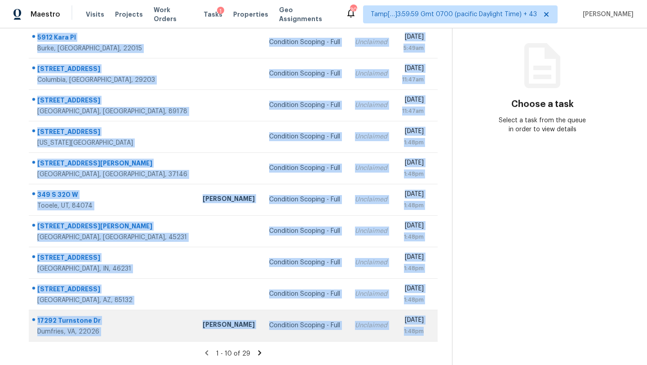
drag, startPoint x: 30, startPoint y: 131, endPoint x: 432, endPoint y: 335, distance: 450.2
click at [432, 335] on tbody "5912 Kara Pl Burke, VA, 22015 Condition Scoping - Full Unclaimed Fri, Oct 3rd 2…" at bounding box center [233, 184] width 409 height 314
copy tbody "5912 Kara Pl Burke, VA, 22015 Condition Scoping - Full Unclaimed Fri, Oct 3rd 2…"
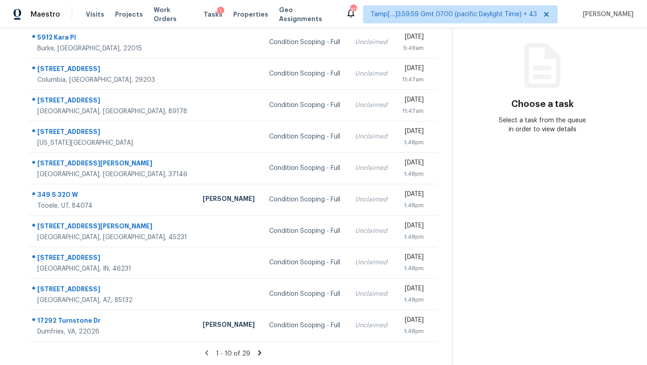
click at [260, 353] on icon at bounding box center [260, 353] width 8 height 8
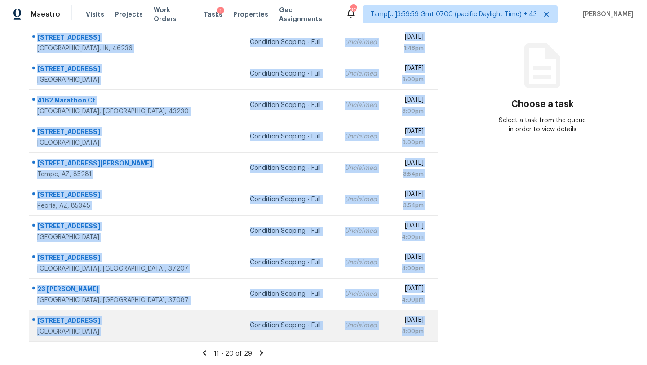
drag, startPoint x: 31, startPoint y: 85, endPoint x: 427, endPoint y: 330, distance: 465.4
click at [427, 330] on tbody "6614 Sparrowood Dr Indianapolis, IN, 46236 Condition Scoping - Full Unclaimed F…" at bounding box center [233, 184] width 409 height 314
copy tbody "6614 Sparrowood Dr Indianapolis, IN, 46236 Condition Scoping - Full Unclaimed F…"
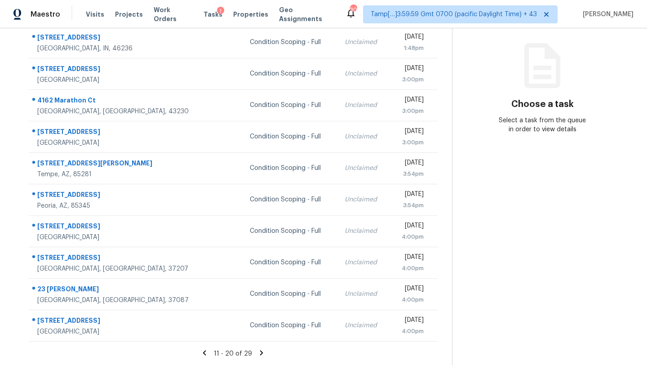
click at [261, 351] on icon at bounding box center [261, 353] width 8 height 8
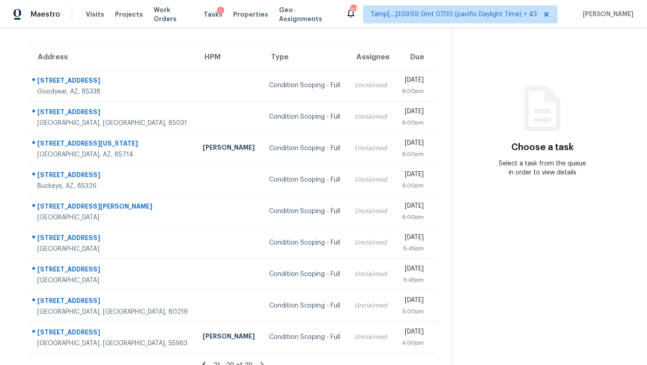
scroll to position [59, 0]
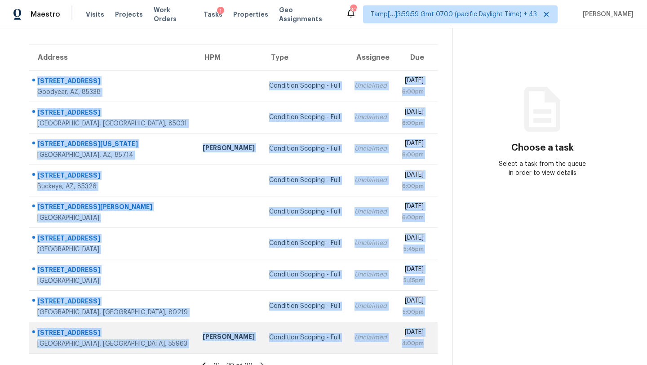
drag, startPoint x: 31, startPoint y: 76, endPoint x: 435, endPoint y: 349, distance: 487.9
click at [435, 349] on tbody "18607 W Pioneer St Goodyear, AZ, 85338 Condition Scoping - Full Unclaimed Fri, …" at bounding box center [233, 211] width 409 height 283
copy tbody "18607 W Pioneer St Goodyear, AZ, 85338 Condition Scoping - Full Unclaimed Fri, …"
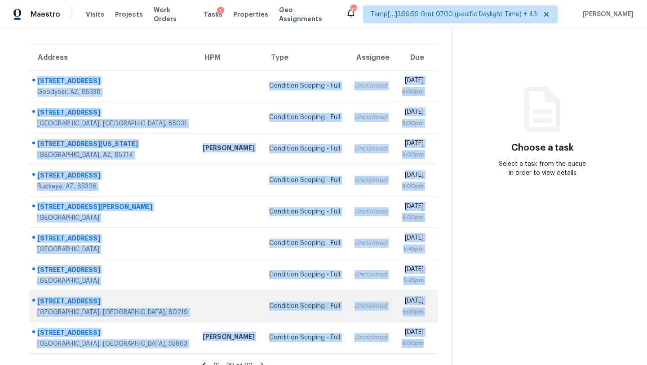
scroll to position [71, 0]
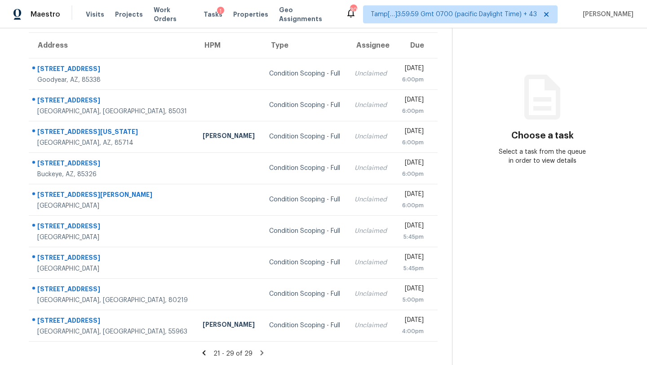
click at [258, 353] on icon at bounding box center [262, 353] width 8 height 8
click at [261, 353] on icon at bounding box center [262, 352] width 3 height 5
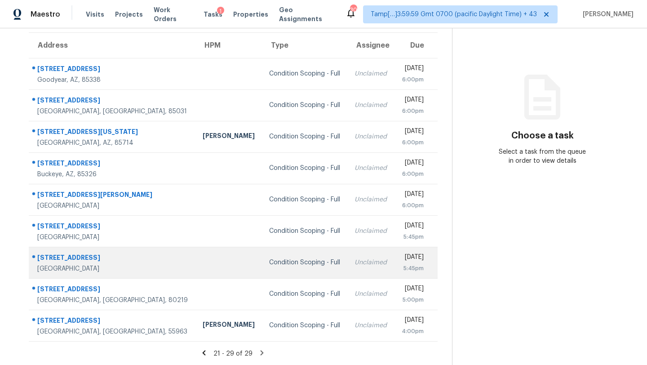
scroll to position [0, 0]
